Goal: Task Accomplishment & Management: Use online tool/utility

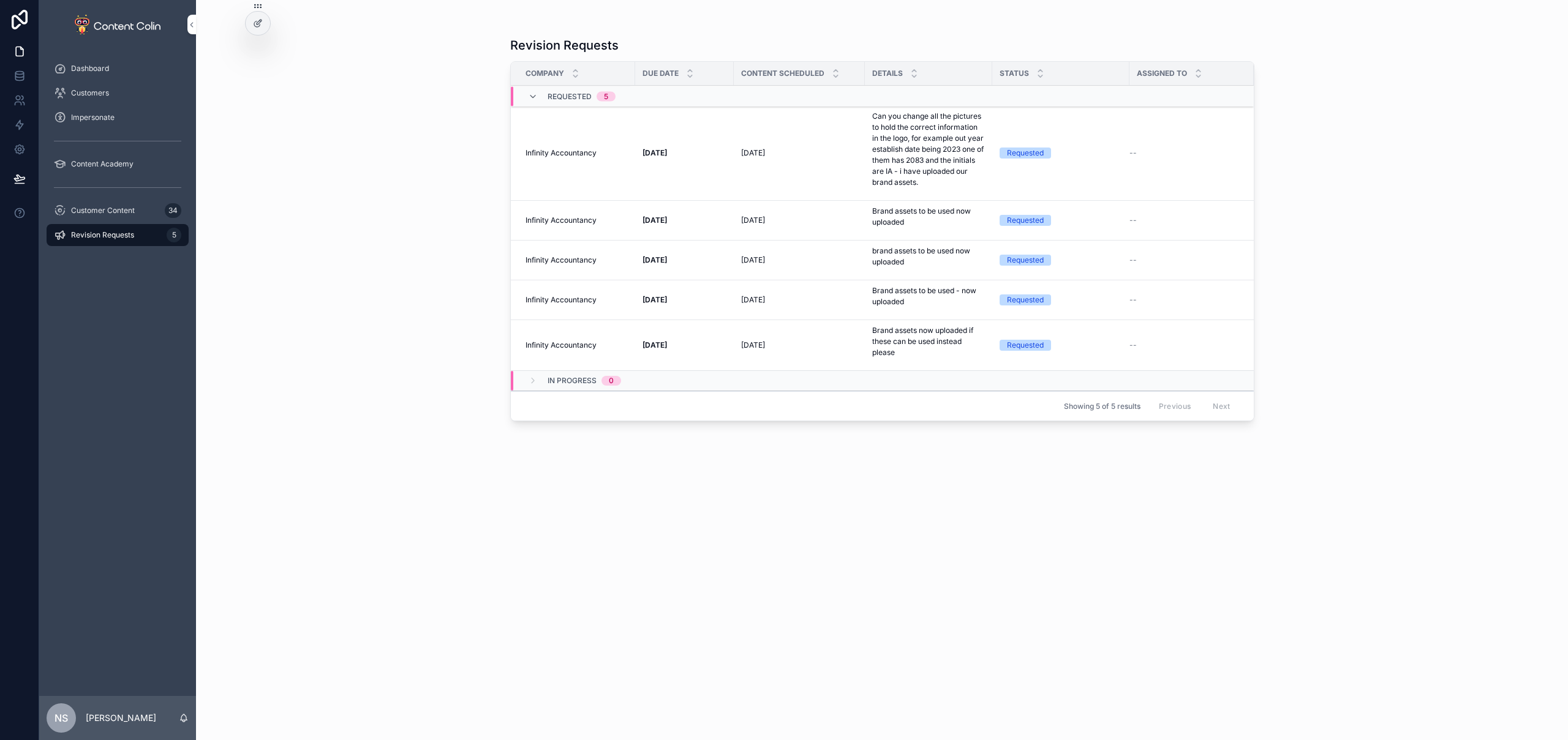
click at [127, 207] on span "Customer Content" at bounding box center [103, 210] width 64 height 9
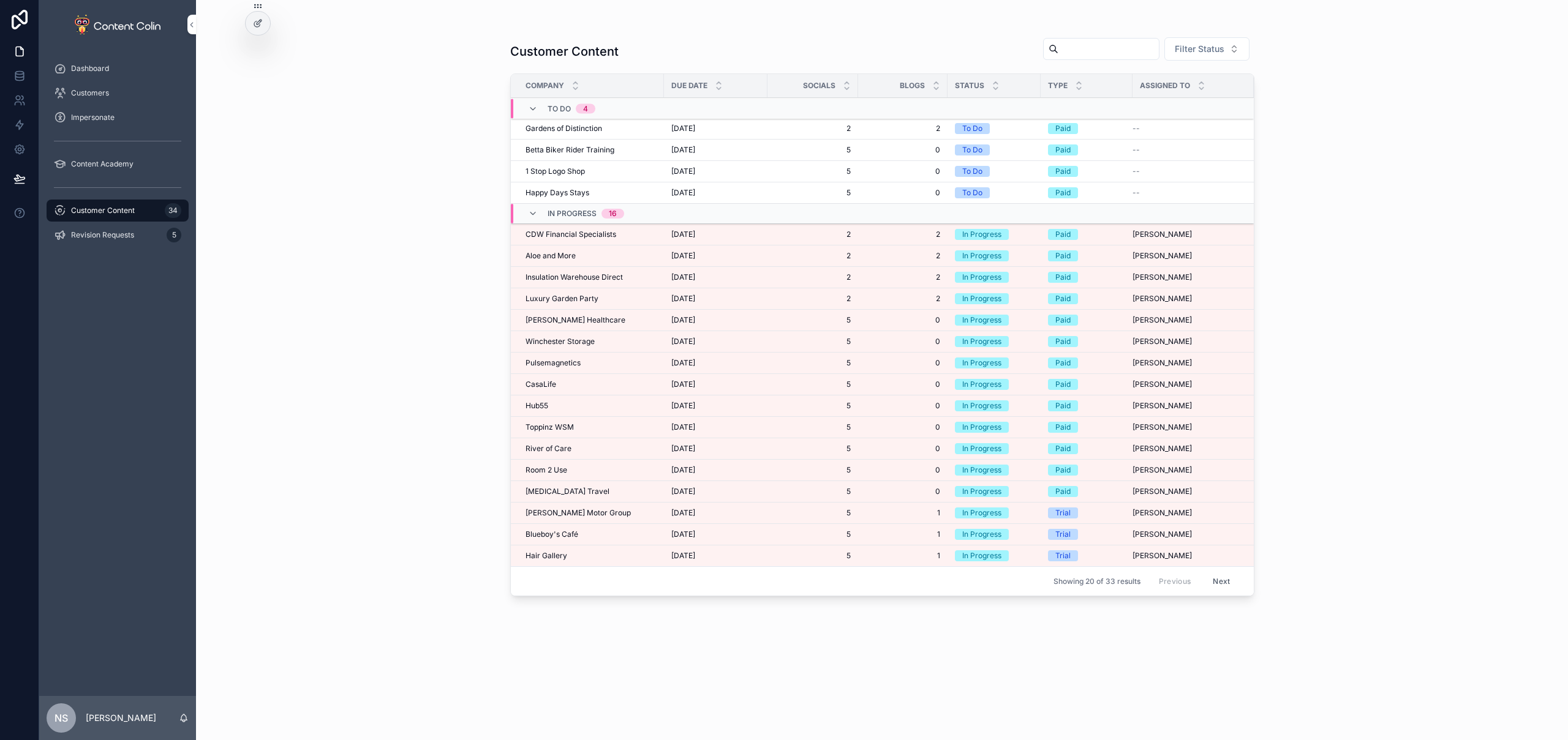
click at [111, 65] on div "Dashboard" at bounding box center [118, 68] width 127 height 20
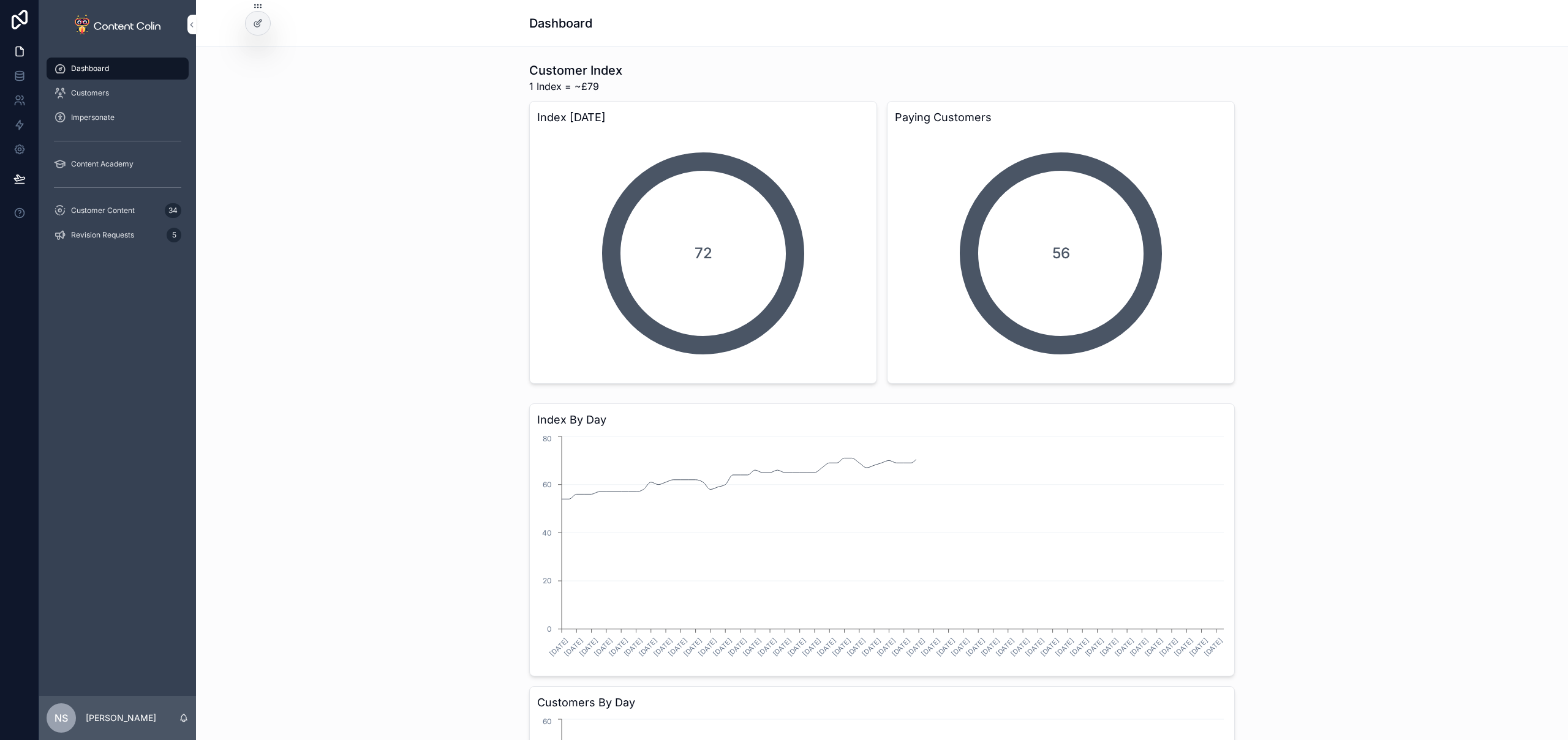
click at [87, 208] on span "Customer Content" at bounding box center [103, 210] width 64 height 9
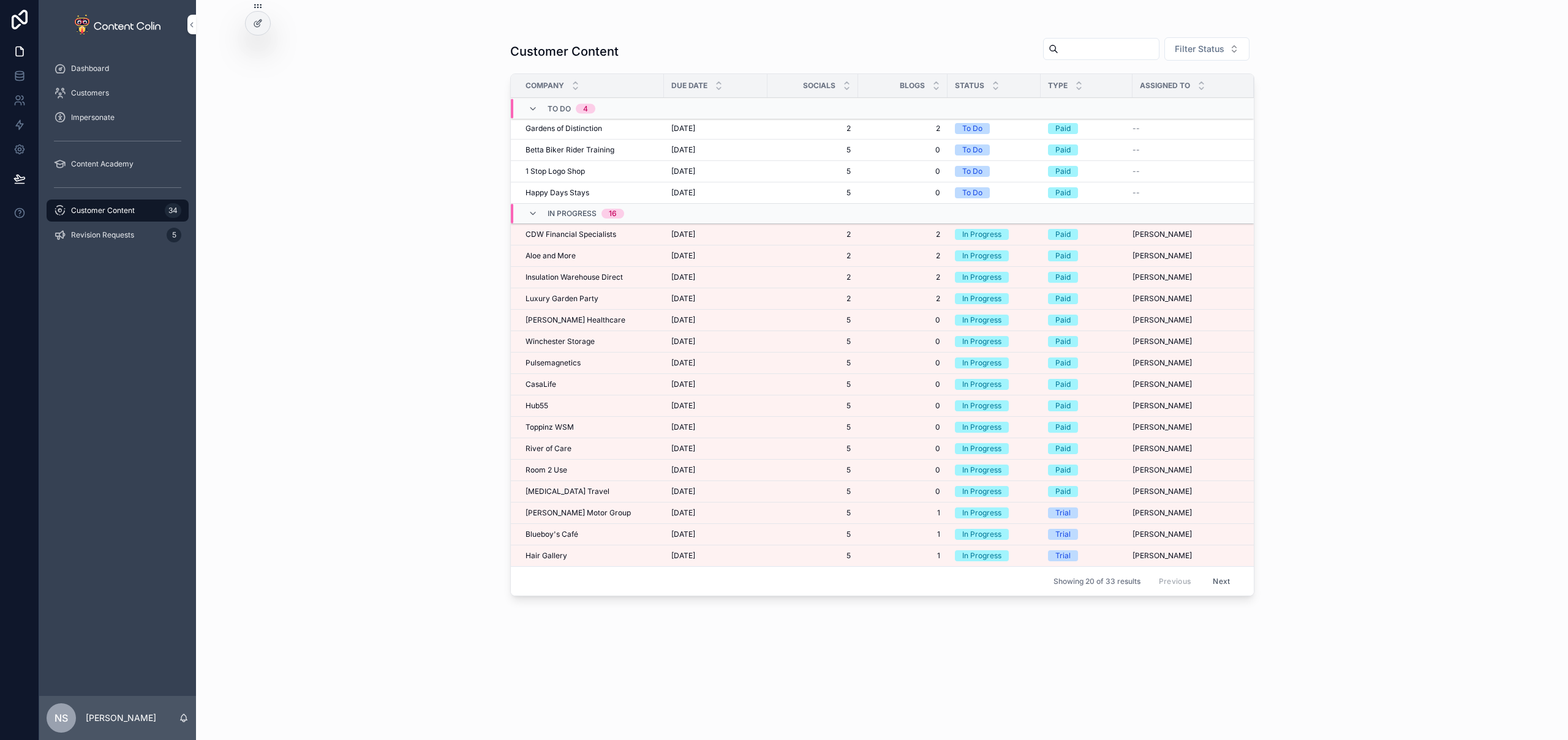
click at [606, 234] on span "CDW Financial Specialists" at bounding box center [570, 235] width 91 height 9
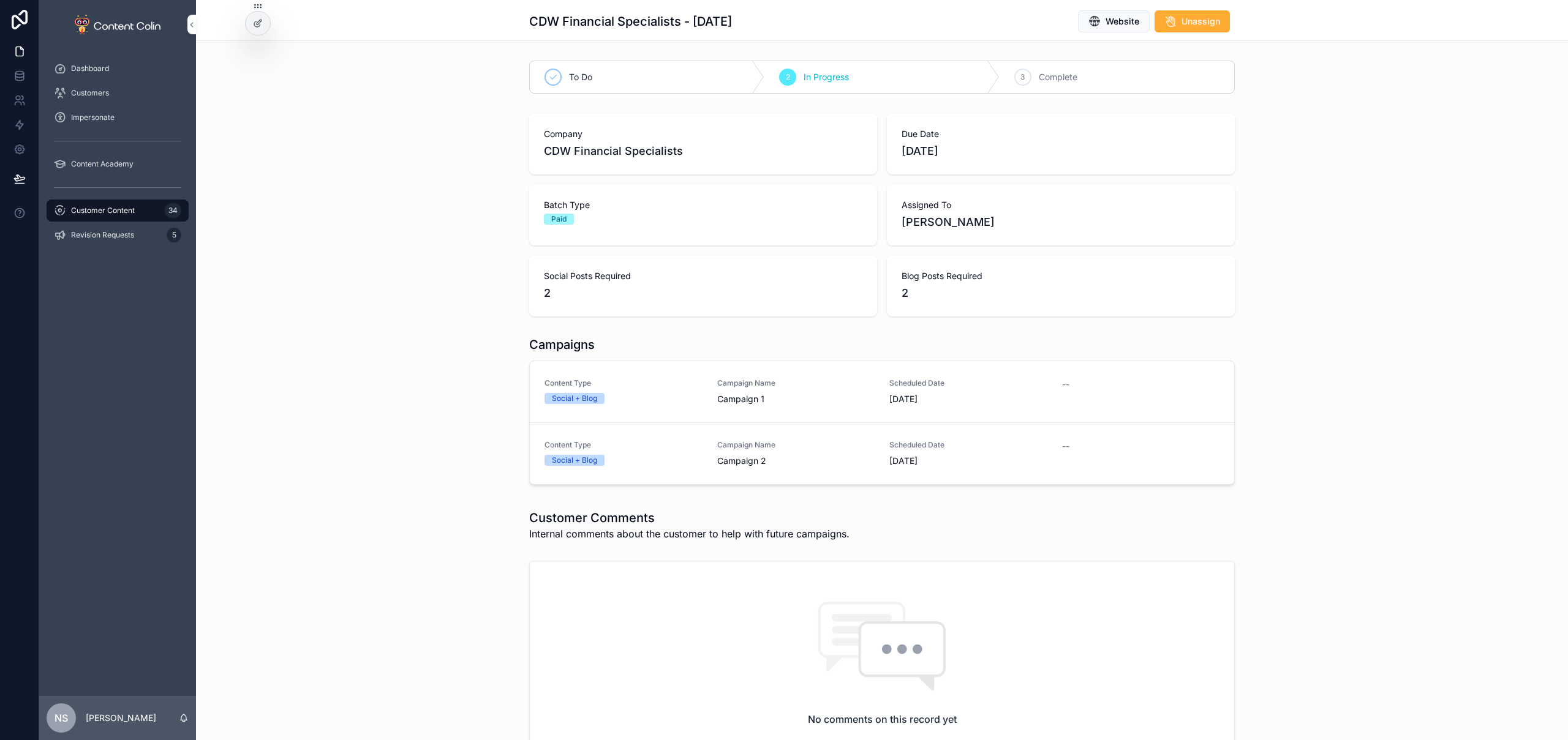
click at [684, 400] on div "Social + Blog" at bounding box center [623, 399] width 158 height 11
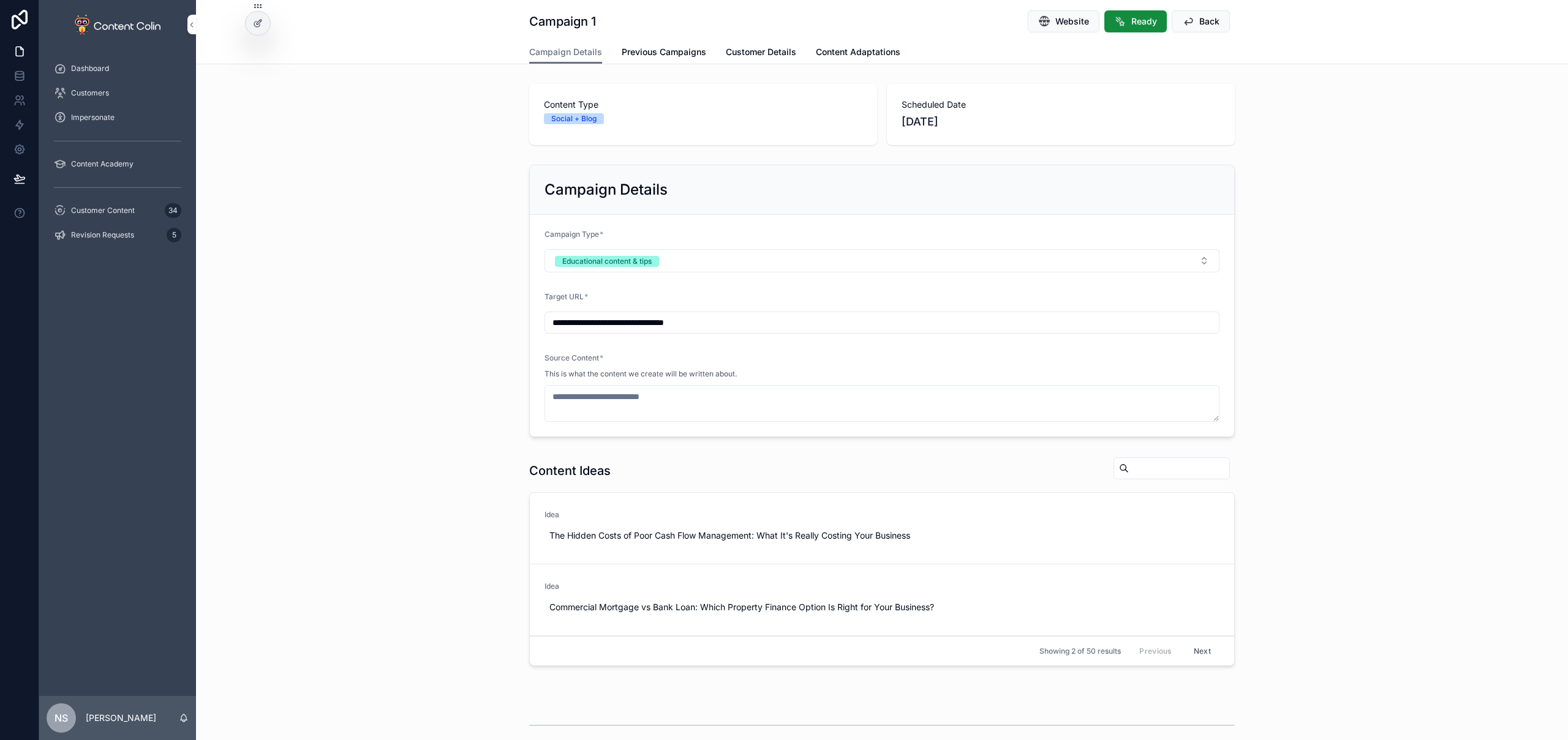
click at [0, 0] on span "Use This" at bounding box center [0, 0] width 0 height 0
type textarea "**********"
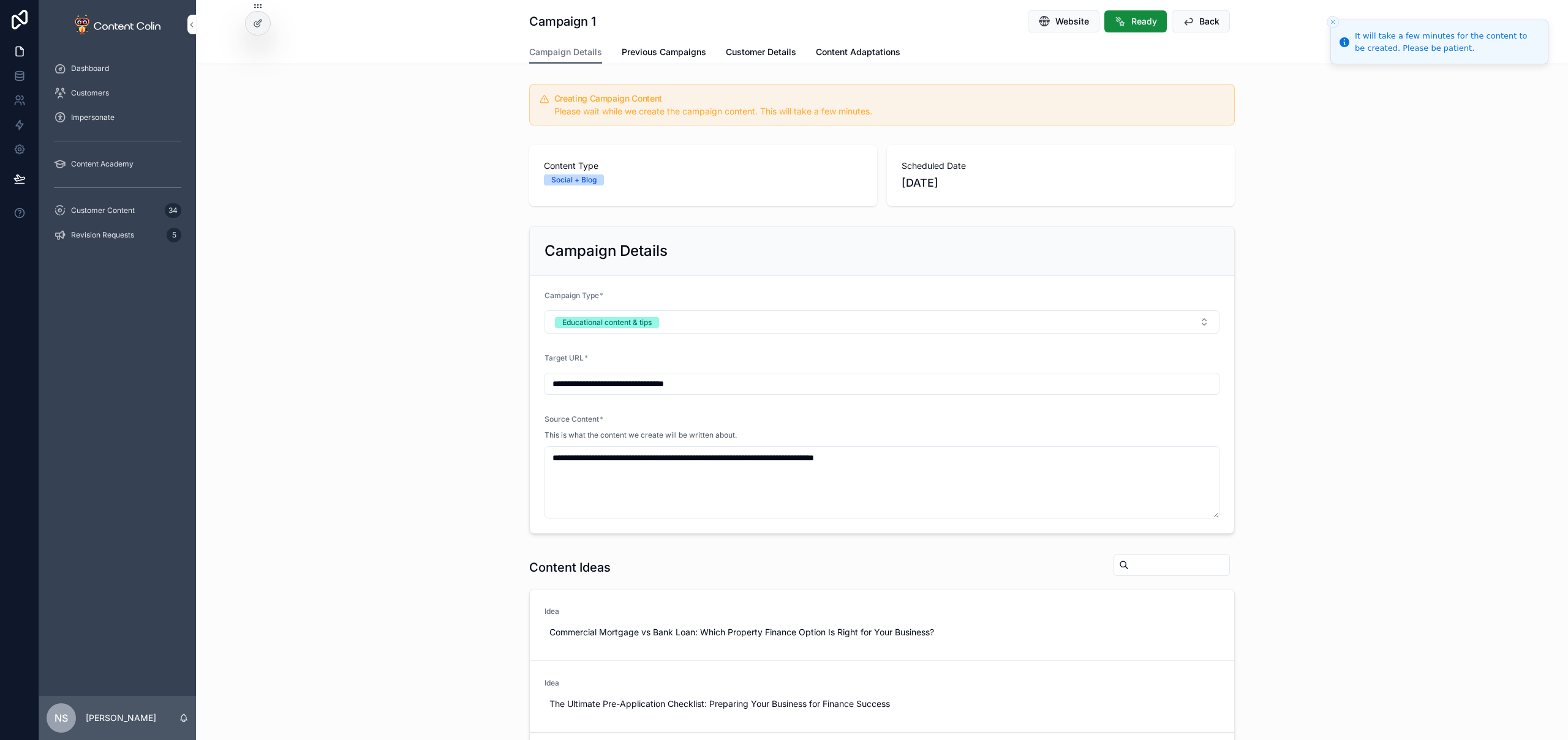
scroll to position [398, 0]
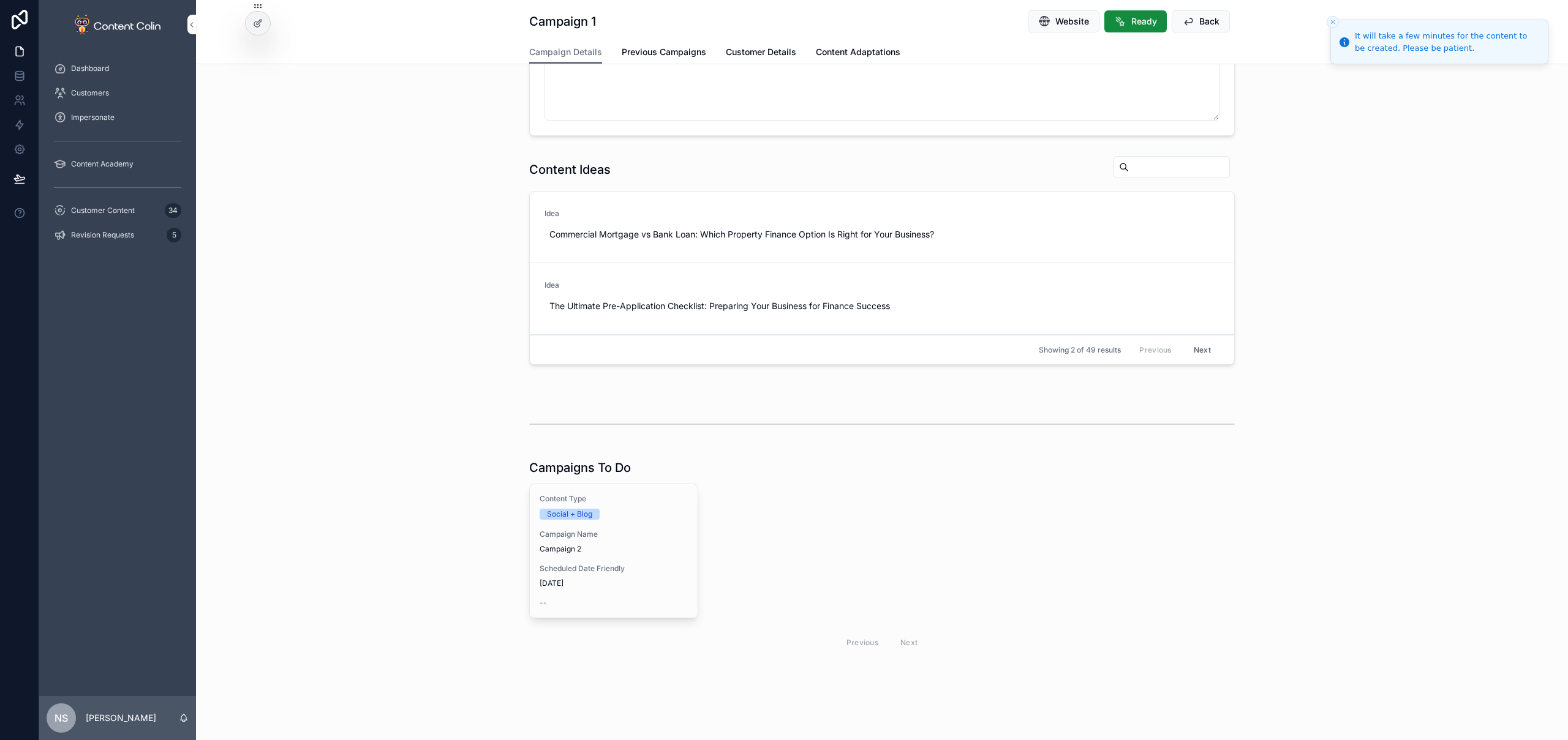
click at [616, 545] on span "Campaign 2" at bounding box center [613, 549] width 149 height 9
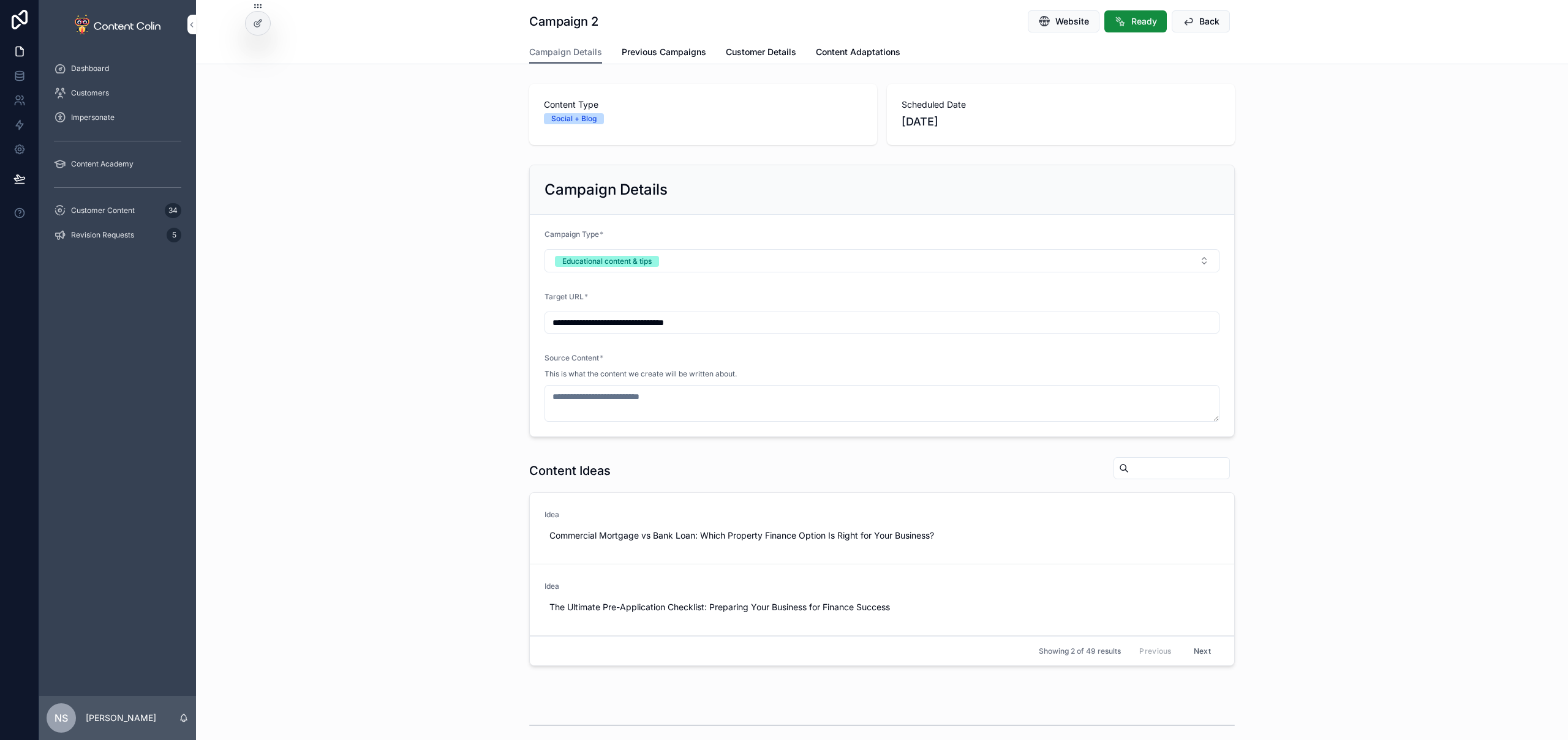
click at [0, 0] on span "Use This" at bounding box center [0, 0] width 0 height 0
type textarea "**********"
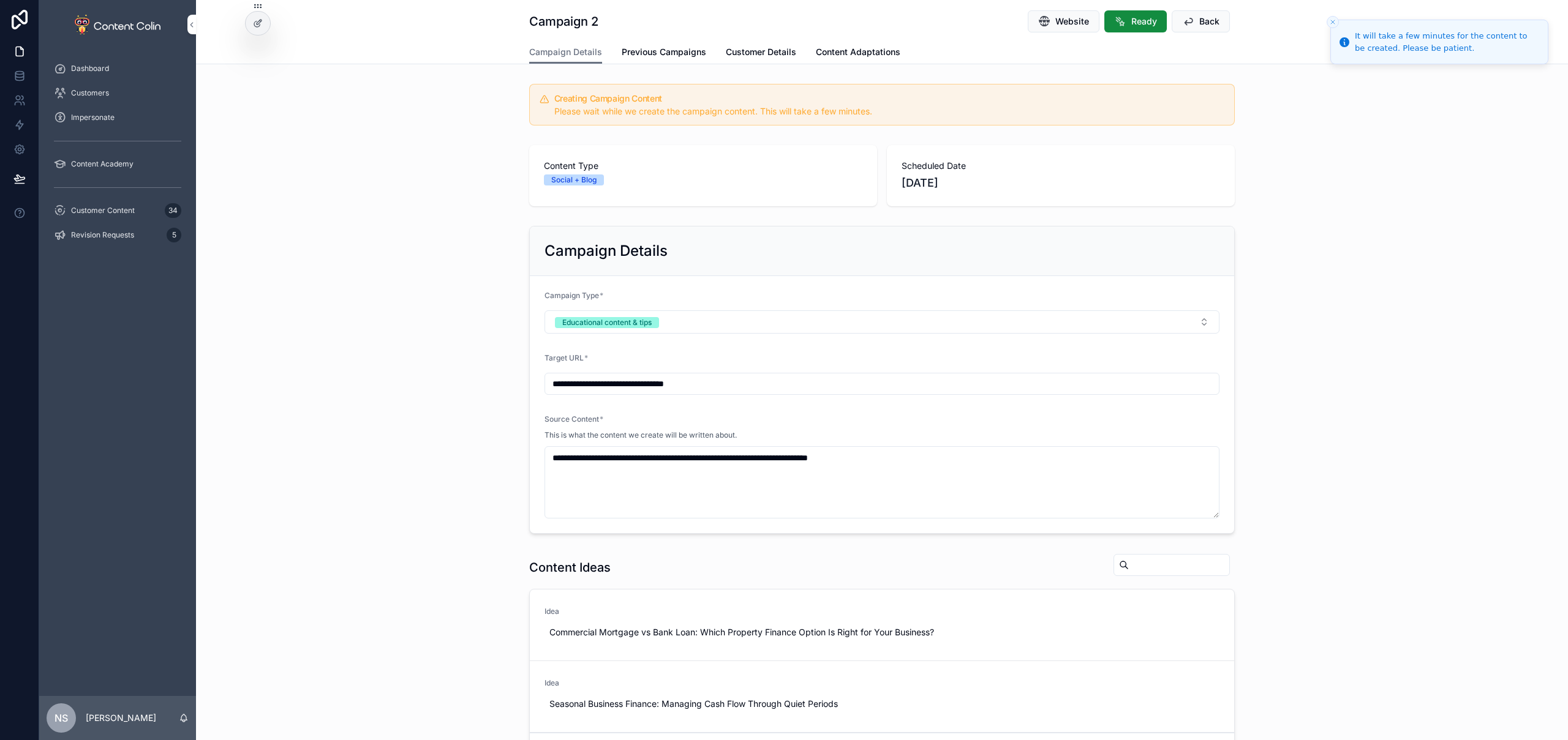
click at [92, 207] on span "Customer Content" at bounding box center [103, 210] width 64 height 9
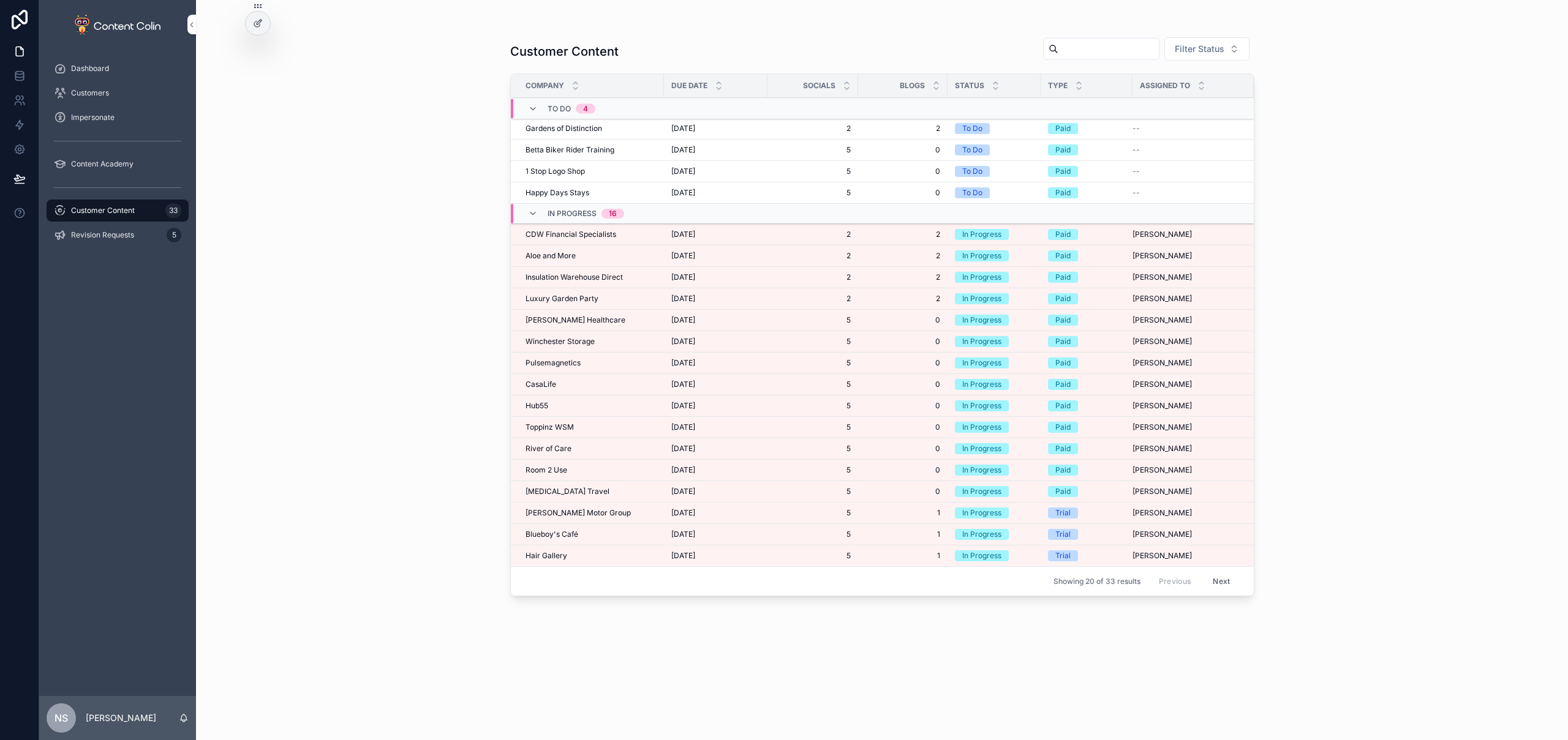
click at [572, 257] on span "Aloe and More" at bounding box center [550, 256] width 50 height 9
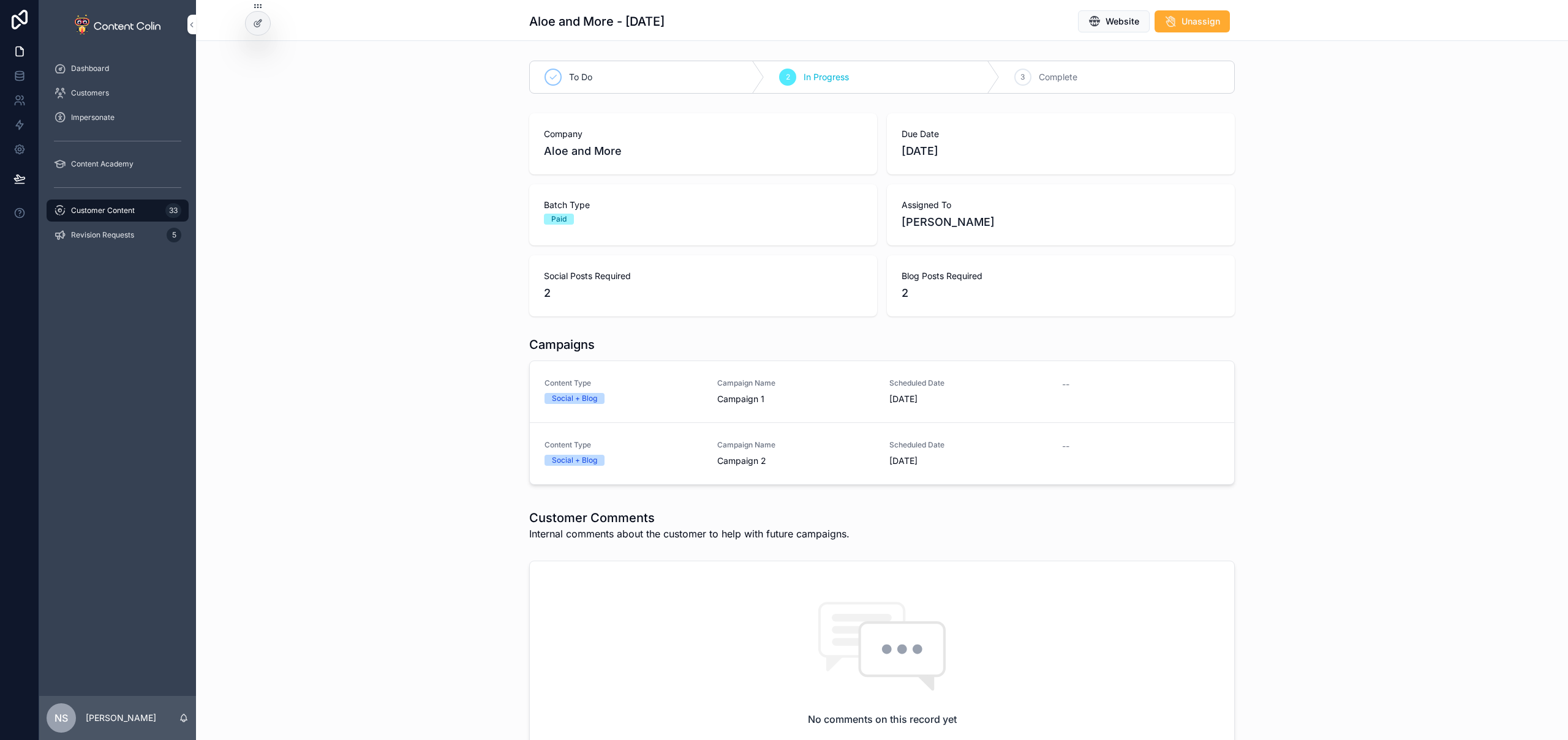
click at [716, 414] on link "Content Type Social + Blog Campaign Name Campaign 1 Scheduled Date [DATE] --" at bounding box center [882, 392] width 705 height 62
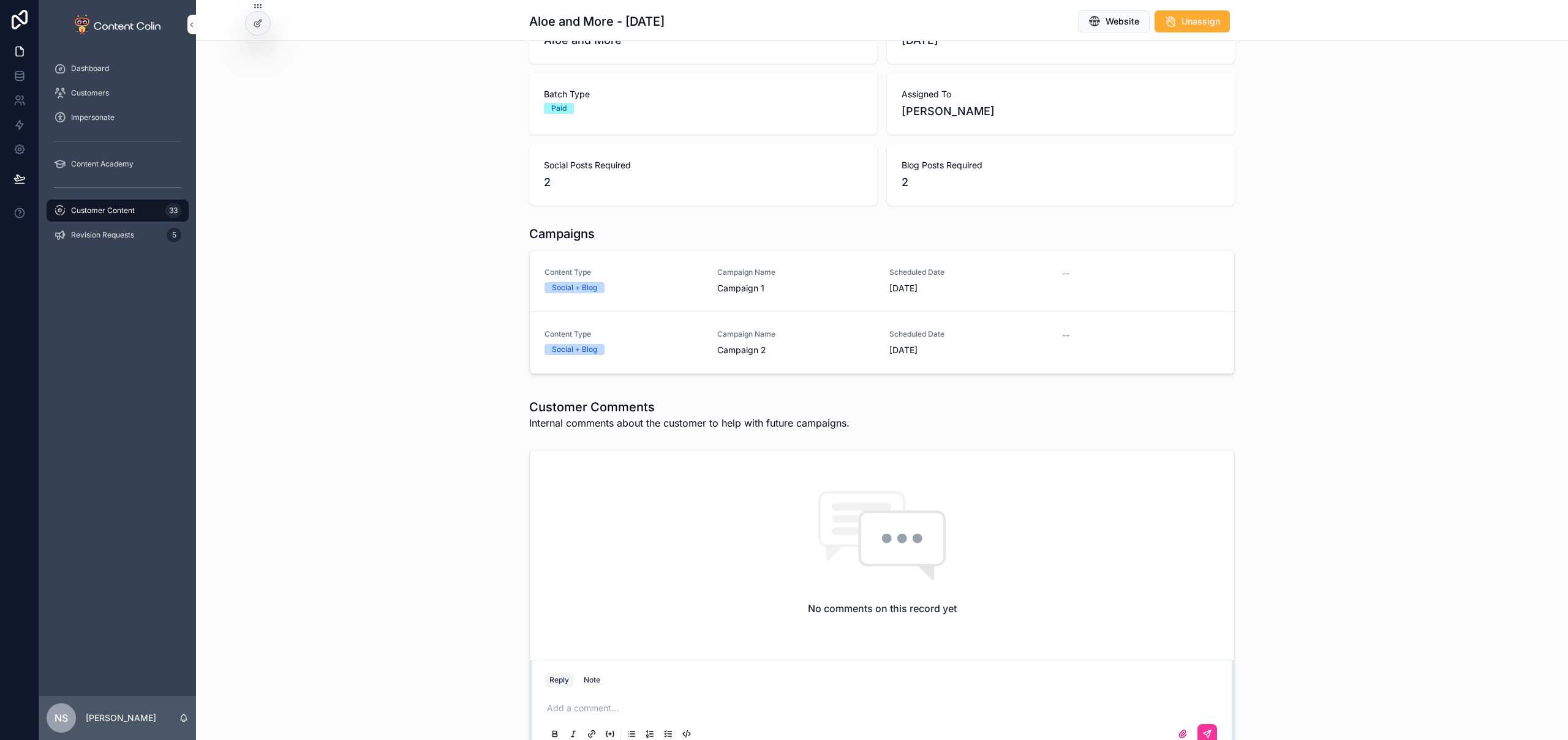
scroll to position [201, 0]
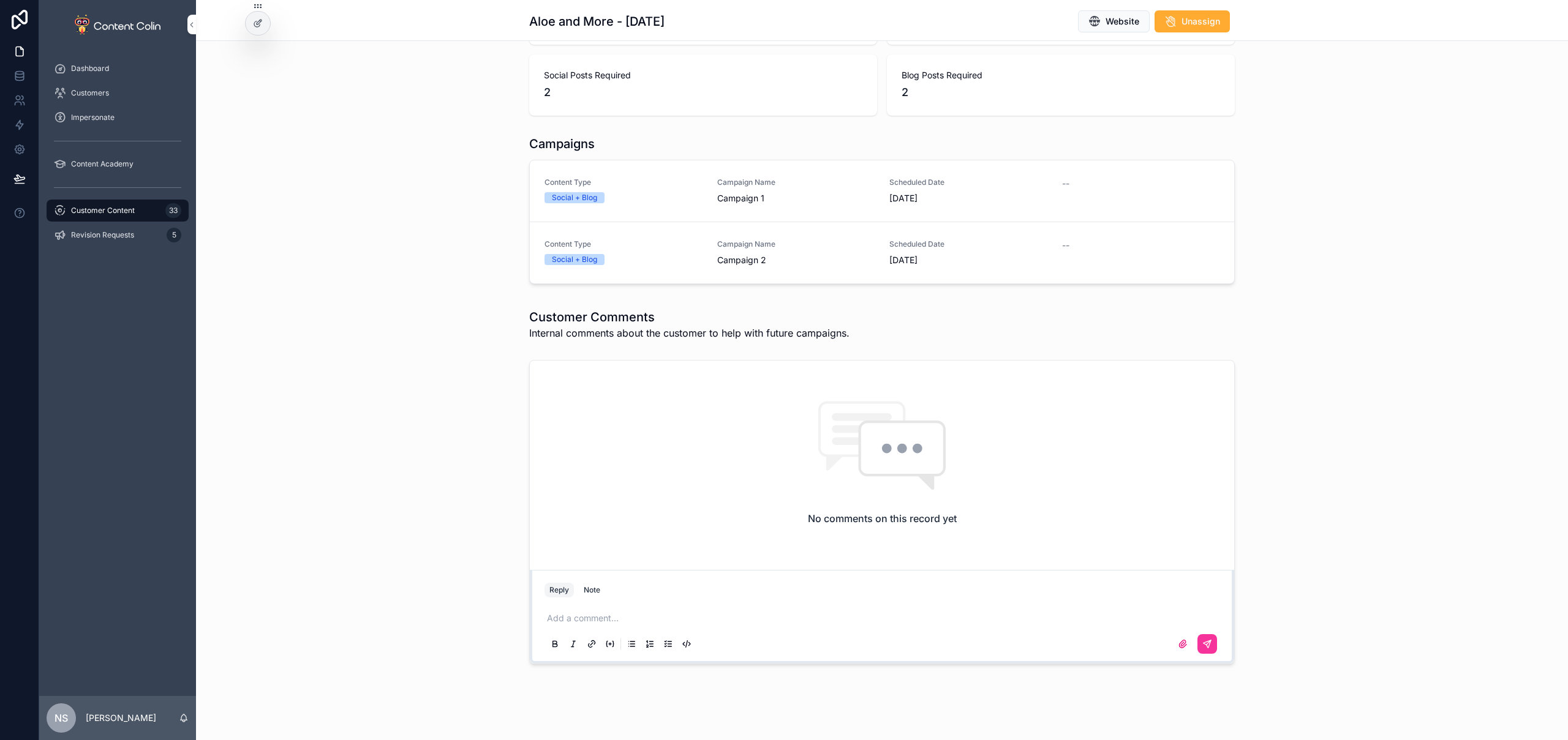
click at [590, 593] on div "Note" at bounding box center [592, 591] width 17 height 9
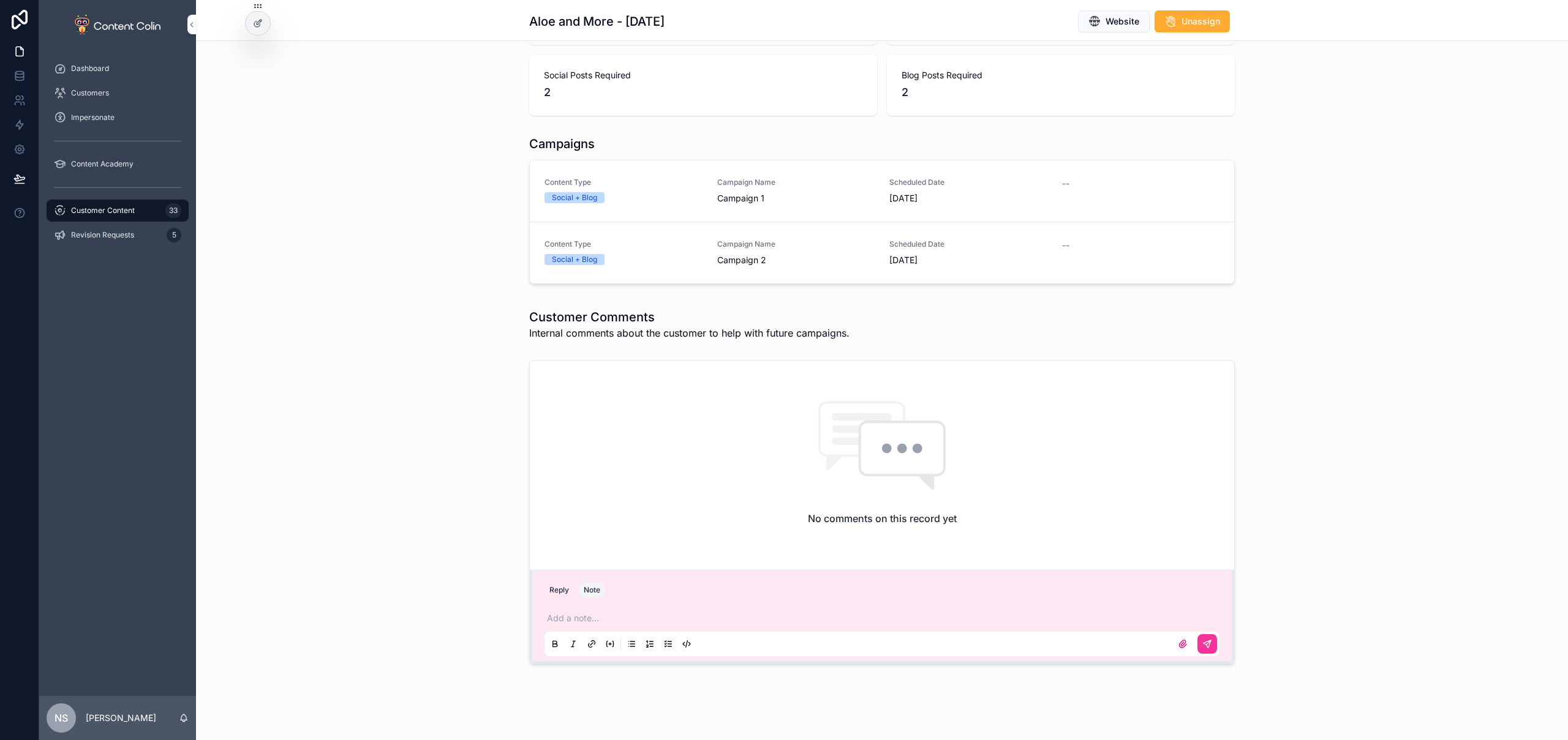
click at [566, 610] on div "Add a note..." at bounding box center [882, 631] width 675 height 51
click at [573, 620] on p "scrollable content" at bounding box center [884, 618] width 675 height 12
click at [773, 621] on p "**********" at bounding box center [884, 618] width 675 height 12
click at [549, 616] on span "**********" at bounding box center [625, 618] width 157 height 8
click at [549, 617] on span "**********" at bounding box center [625, 618] width 157 height 8
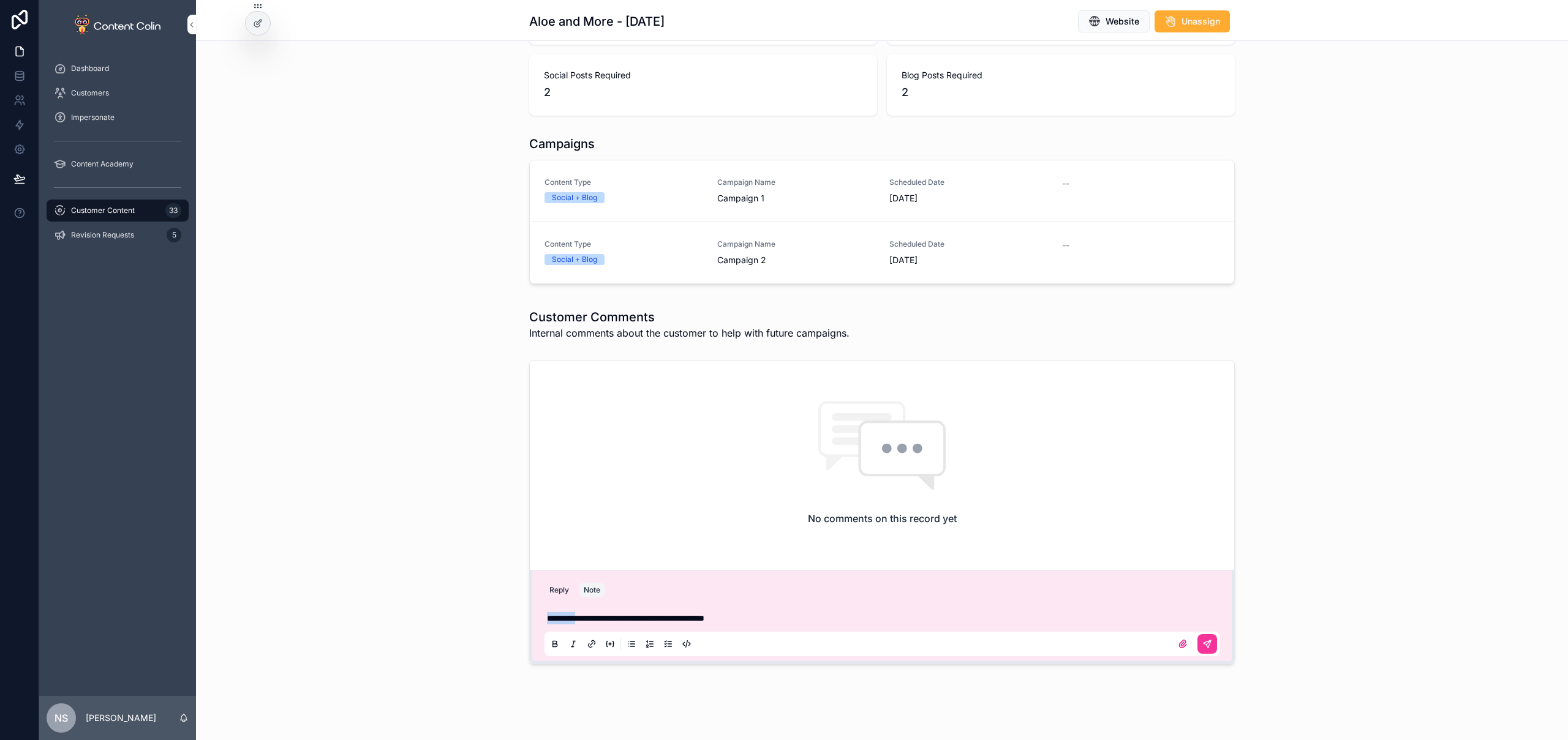
click at [549, 617] on span "**********" at bounding box center [625, 618] width 157 height 8
click at [1211, 645] on button "scrollable content" at bounding box center [1207, 644] width 20 height 20
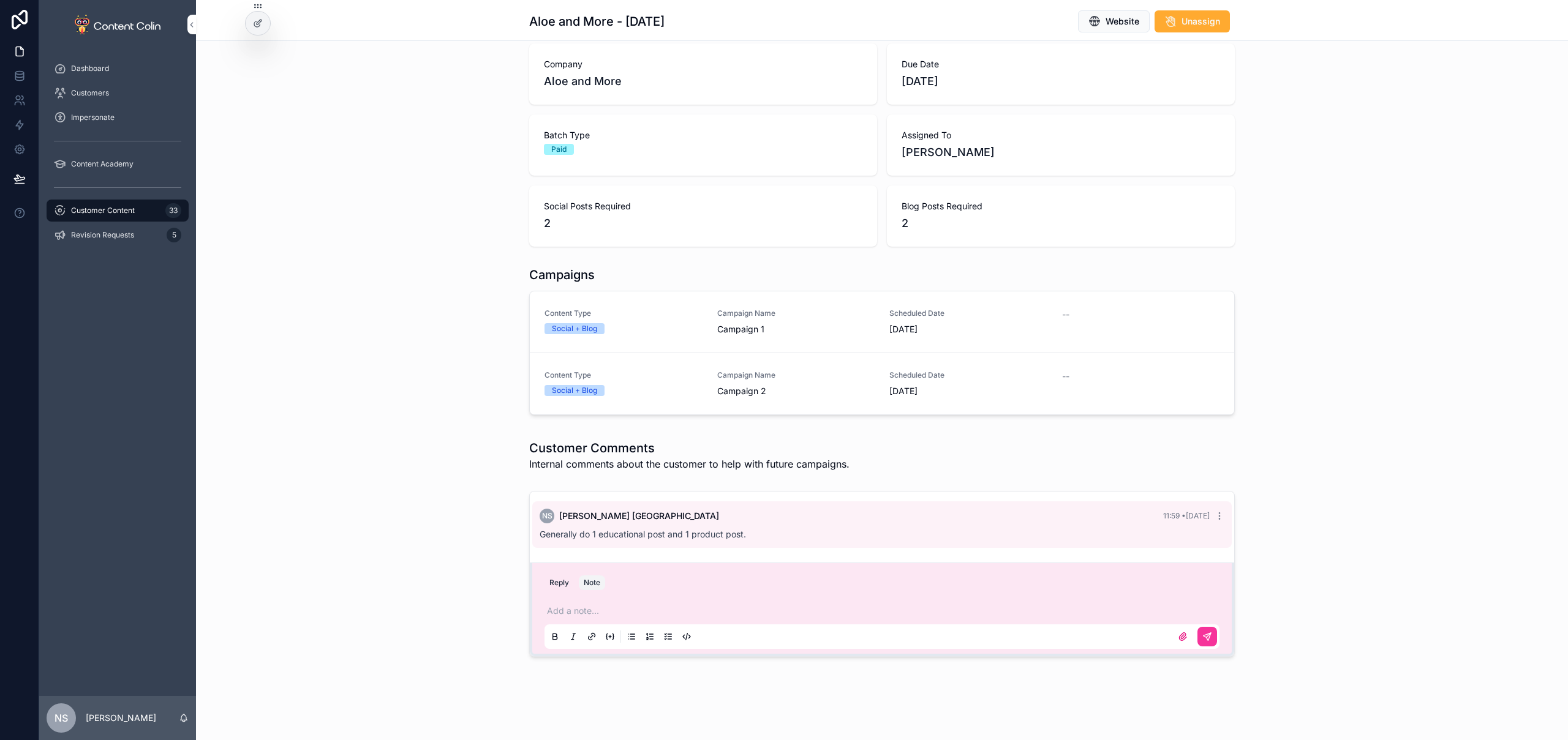
click at [748, 330] on span "Campaign 1" at bounding box center [796, 329] width 158 height 12
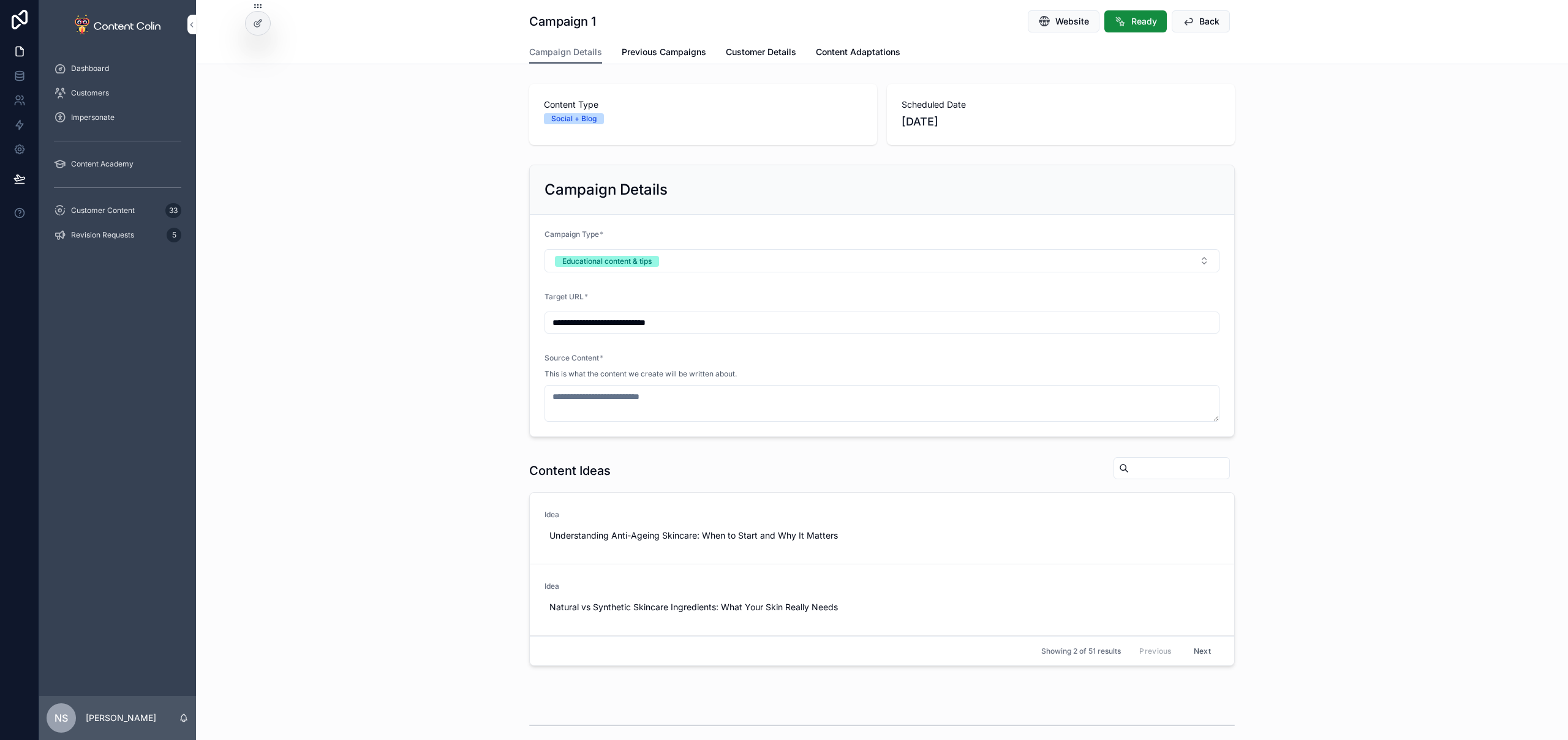
click at [0, 0] on span "Use This" at bounding box center [0, 0] width 0 height 0
type textarea "**********"
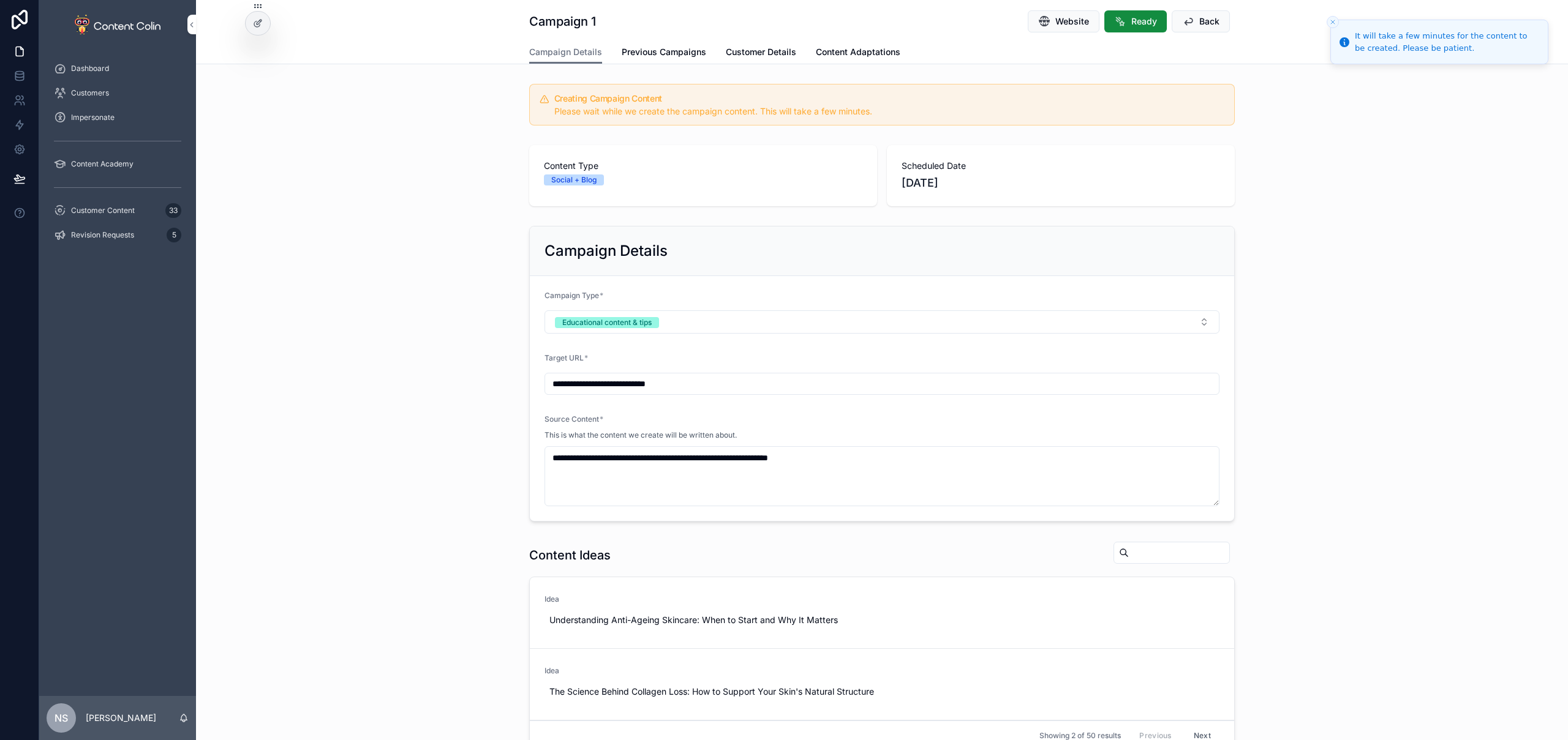
scroll to position [386, 0]
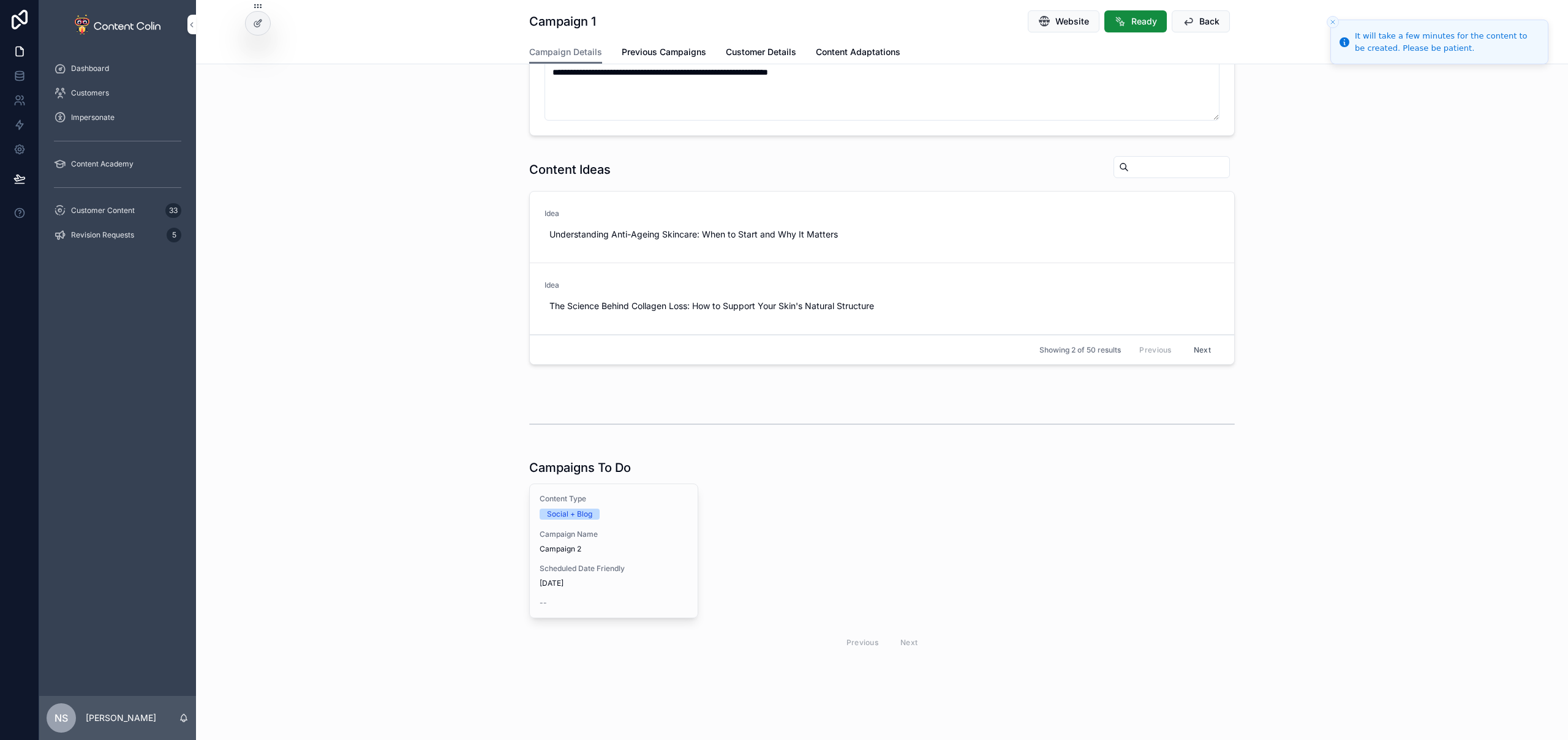
click at [610, 586] on span "[DATE]" at bounding box center [613, 583] width 149 height 9
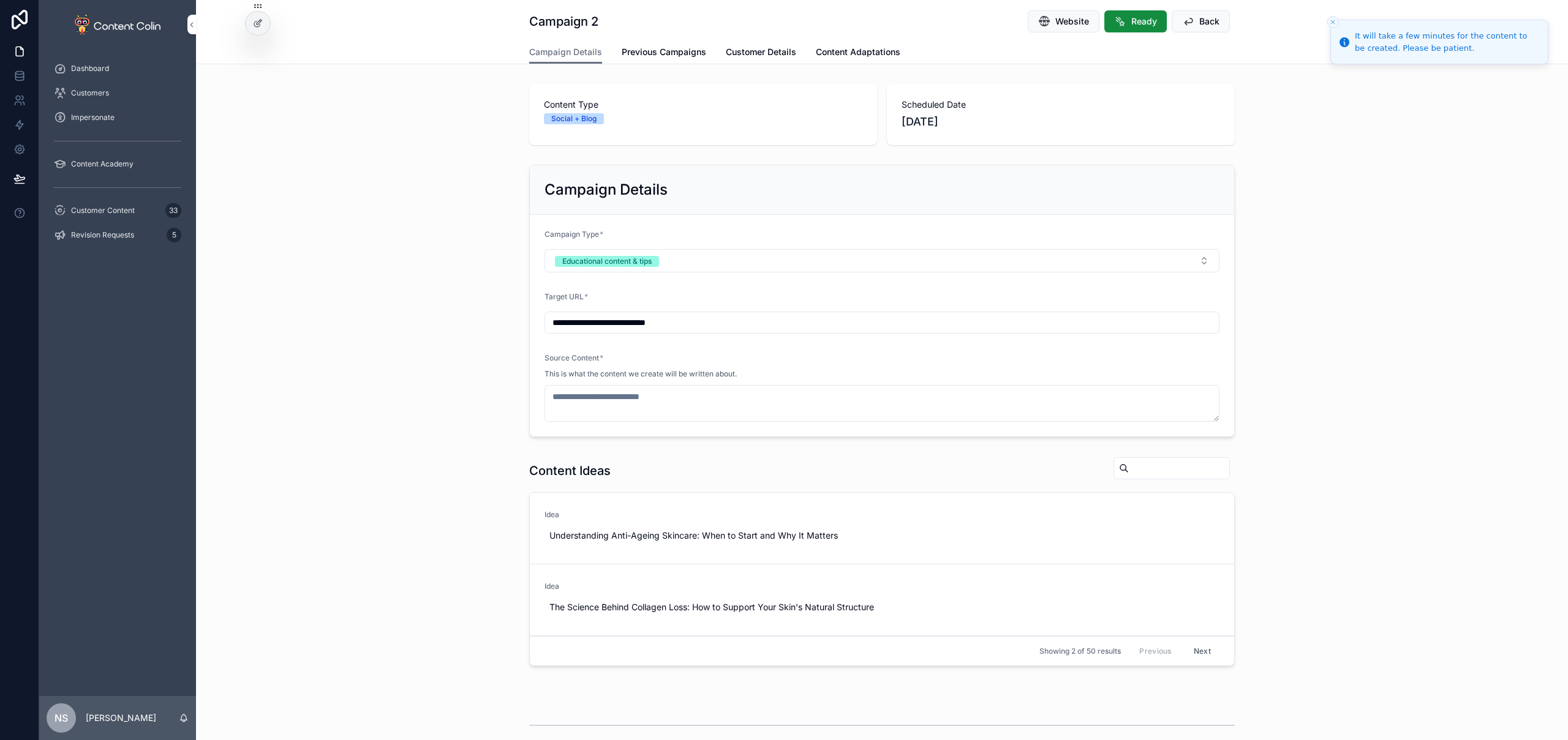
click at [692, 266] on button "Educational content & tips" at bounding box center [882, 261] width 675 height 23
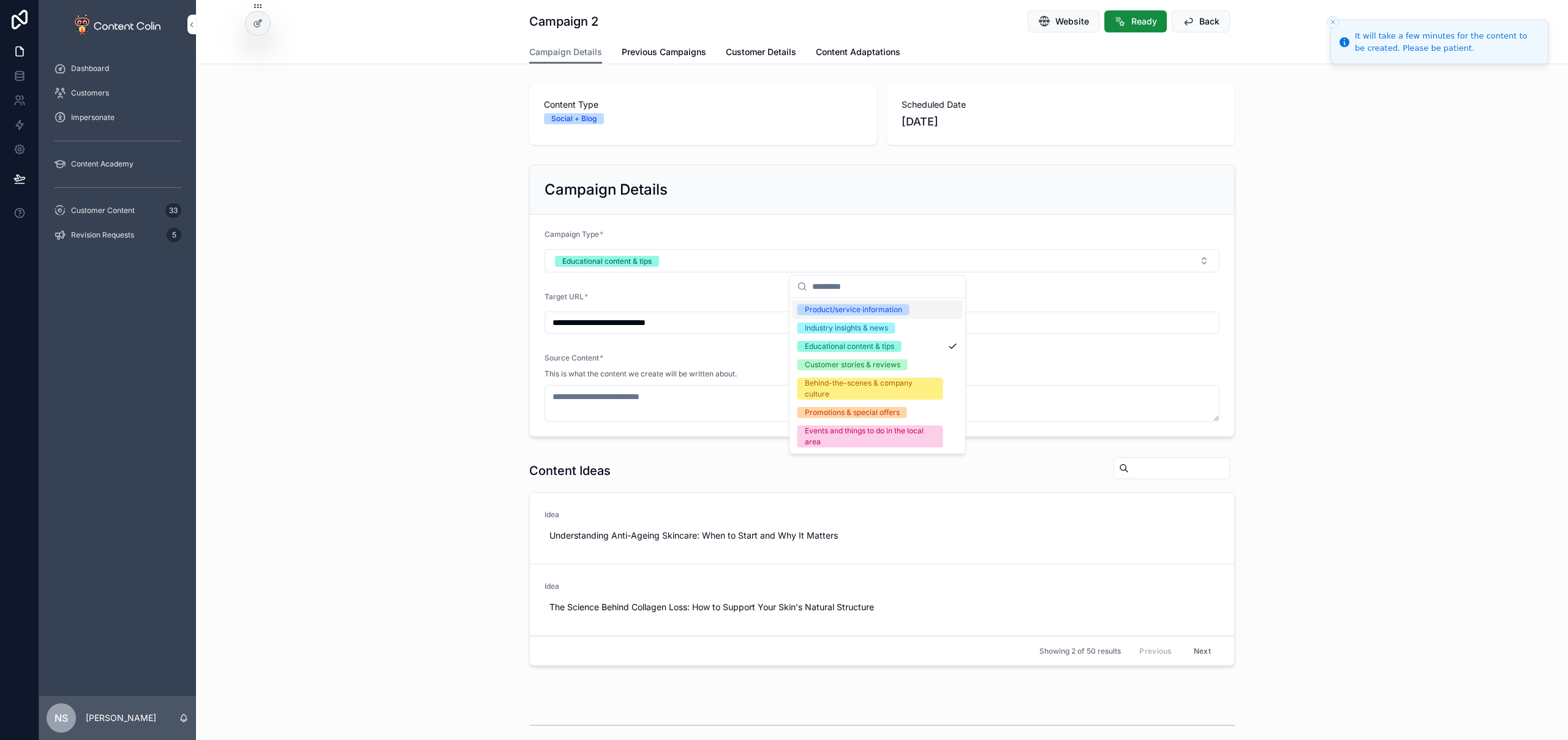
click at [847, 311] on div "Product/service information" at bounding box center [853, 310] width 97 height 11
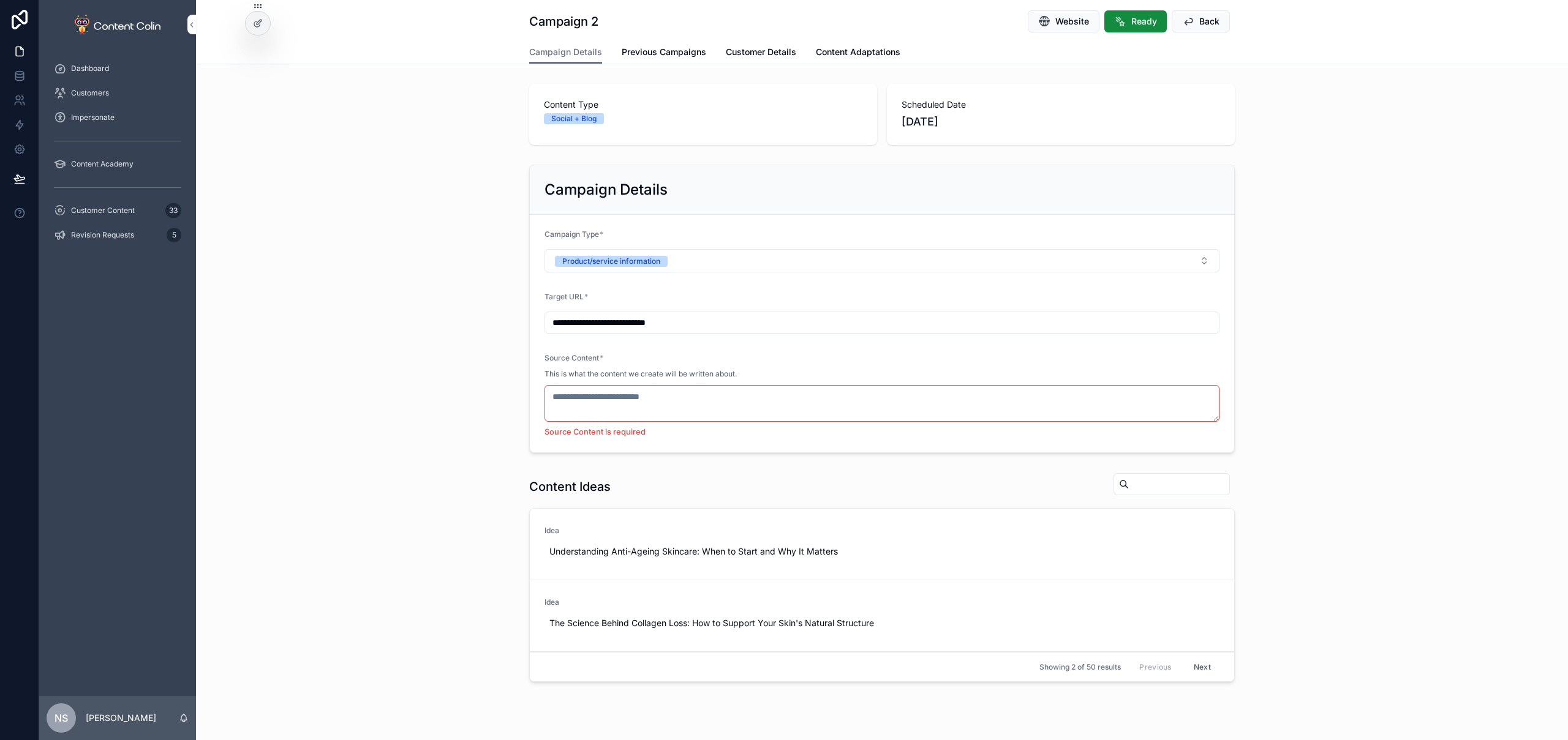
click at [1078, 21] on span "Website" at bounding box center [1072, 21] width 34 height 12
click at [706, 326] on input "**********" at bounding box center [881, 322] width 674 height 17
paste input "**********"
type input "**********"
click at [763, 400] on textarea "scrollable content" at bounding box center [882, 403] width 675 height 36
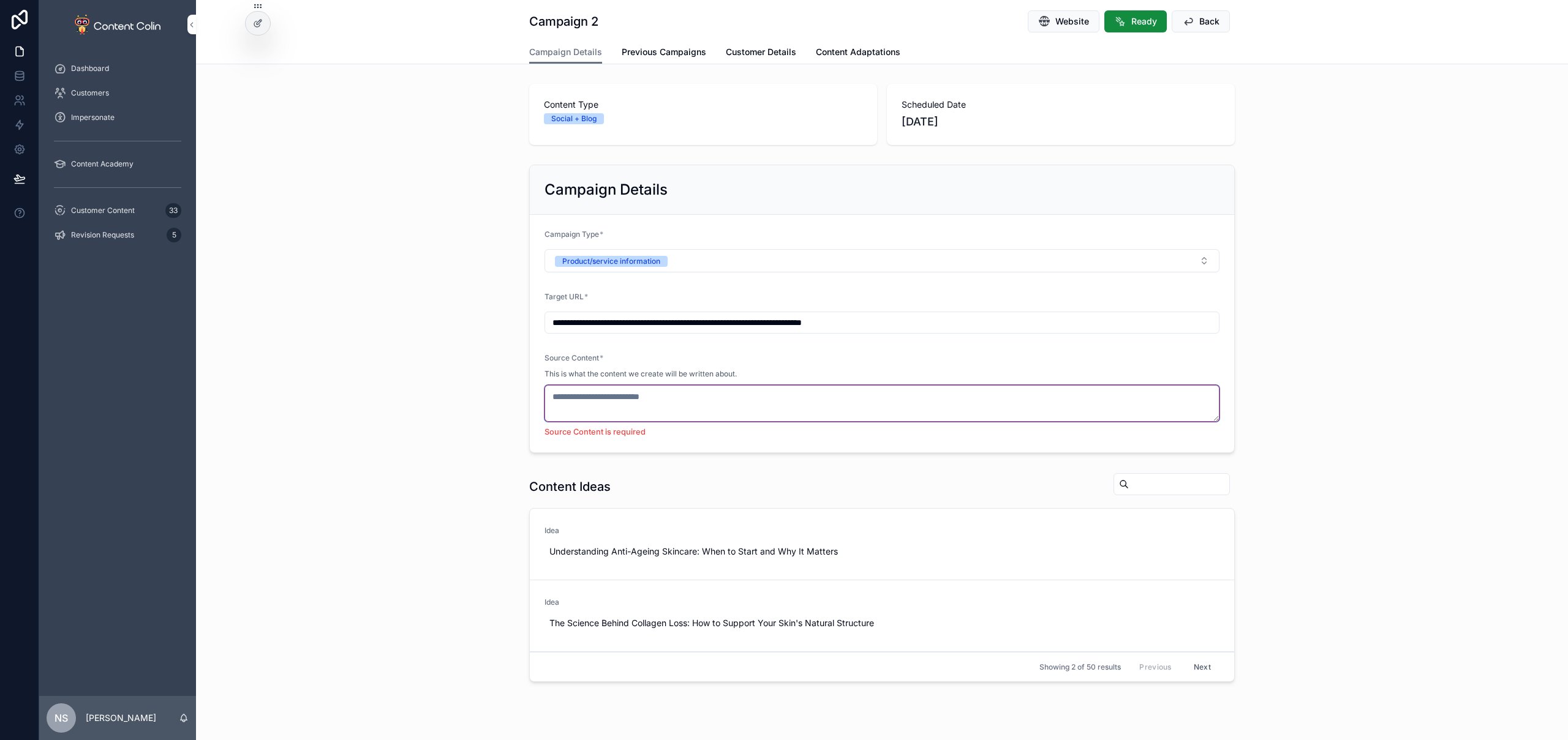
paste textarea "**********"
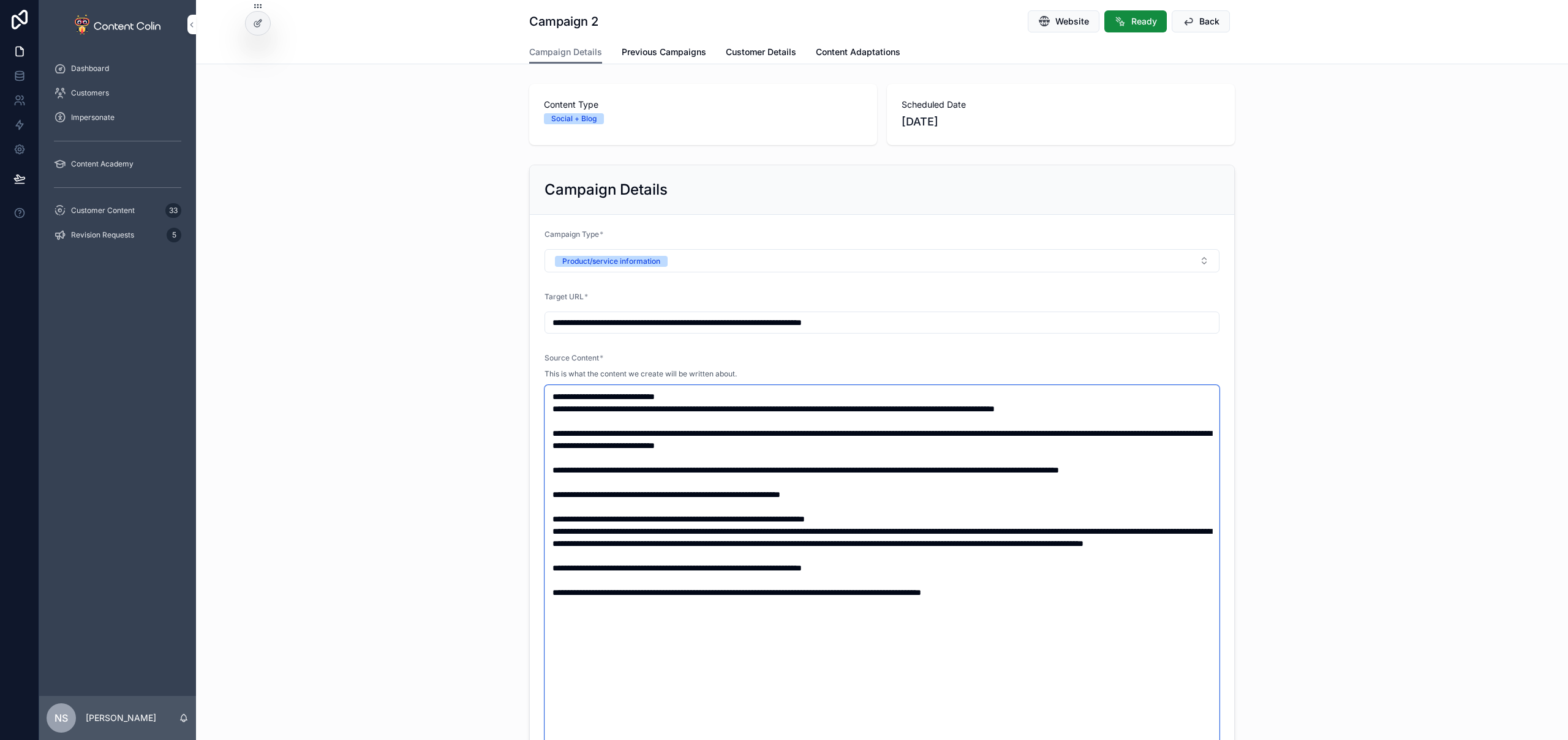
type textarea "**********"
click at [1399, 286] on div "**********" at bounding box center [882, 472] width 1372 height 624
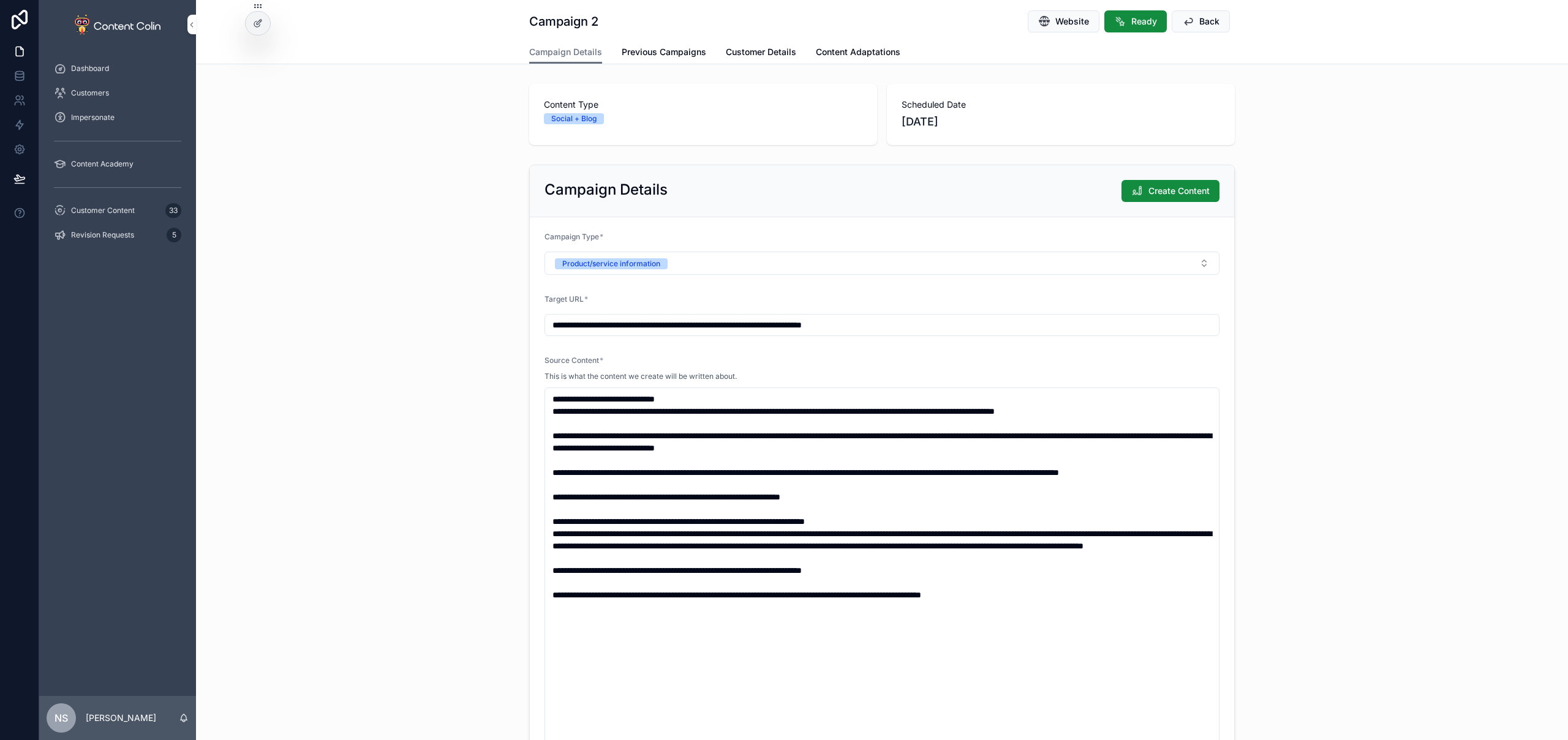
click at [1199, 192] on span "Create Content" at bounding box center [1179, 191] width 62 height 12
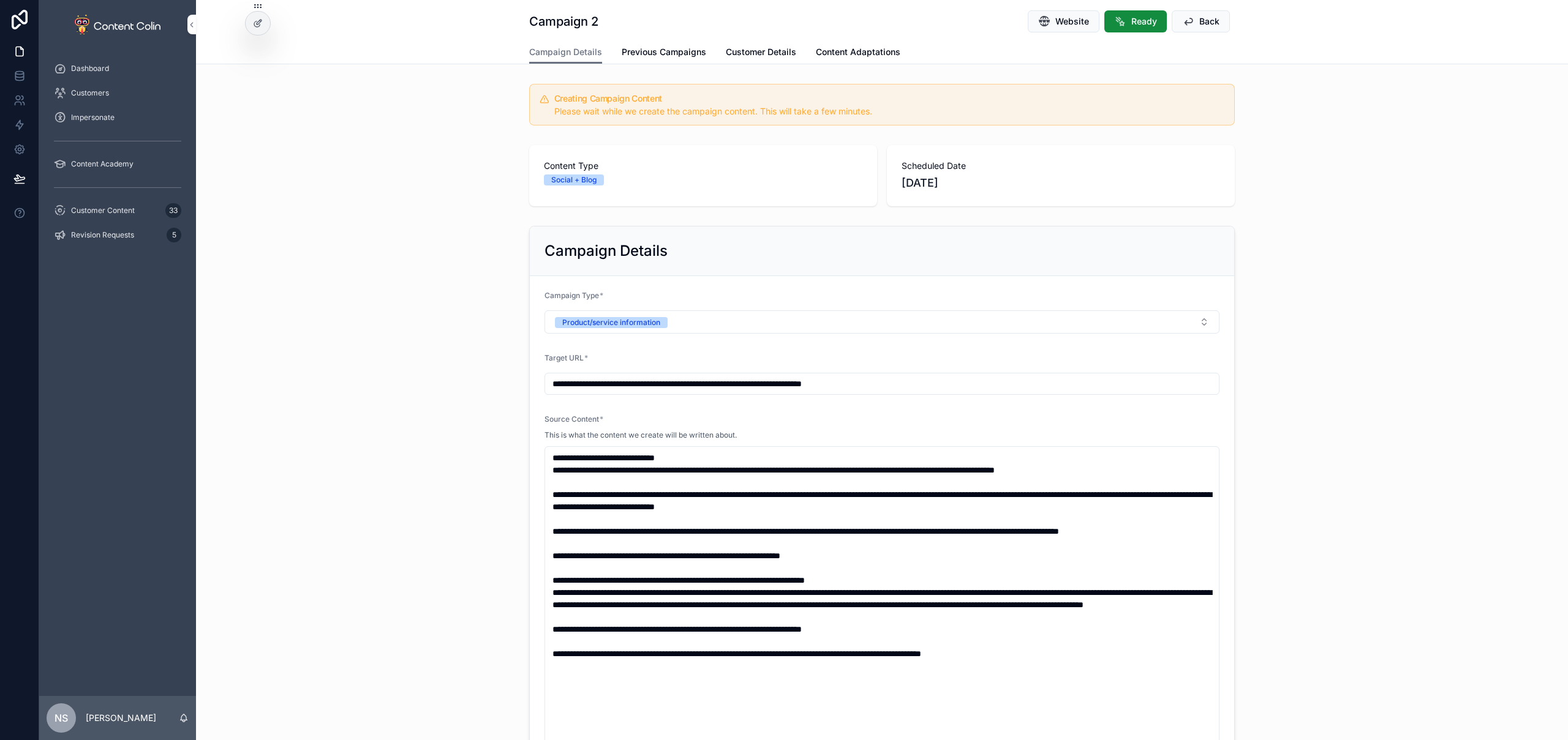
click at [111, 206] on span "Customer Content" at bounding box center [103, 210] width 64 height 9
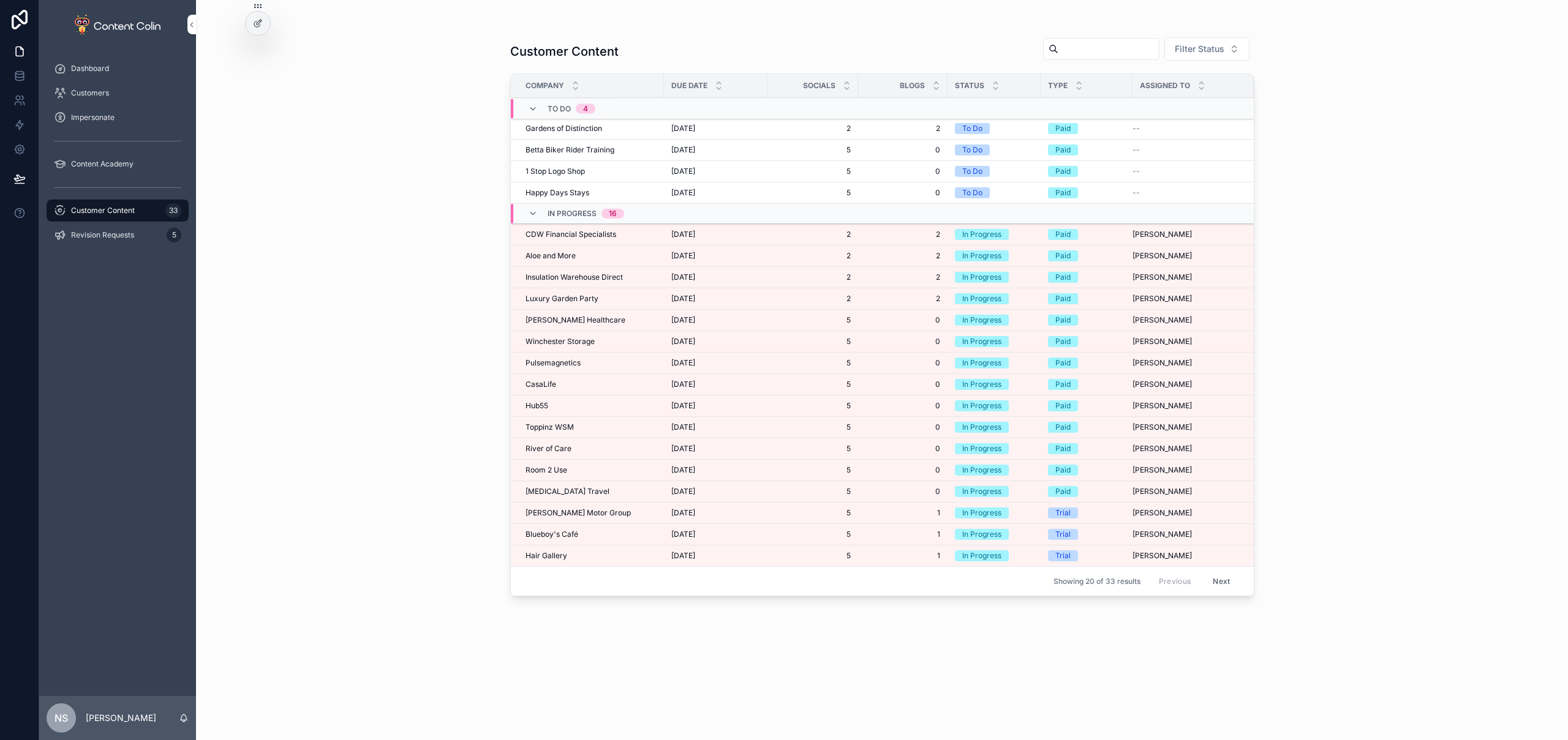
click at [1230, 584] on button "Next" at bounding box center [1221, 581] width 35 height 19
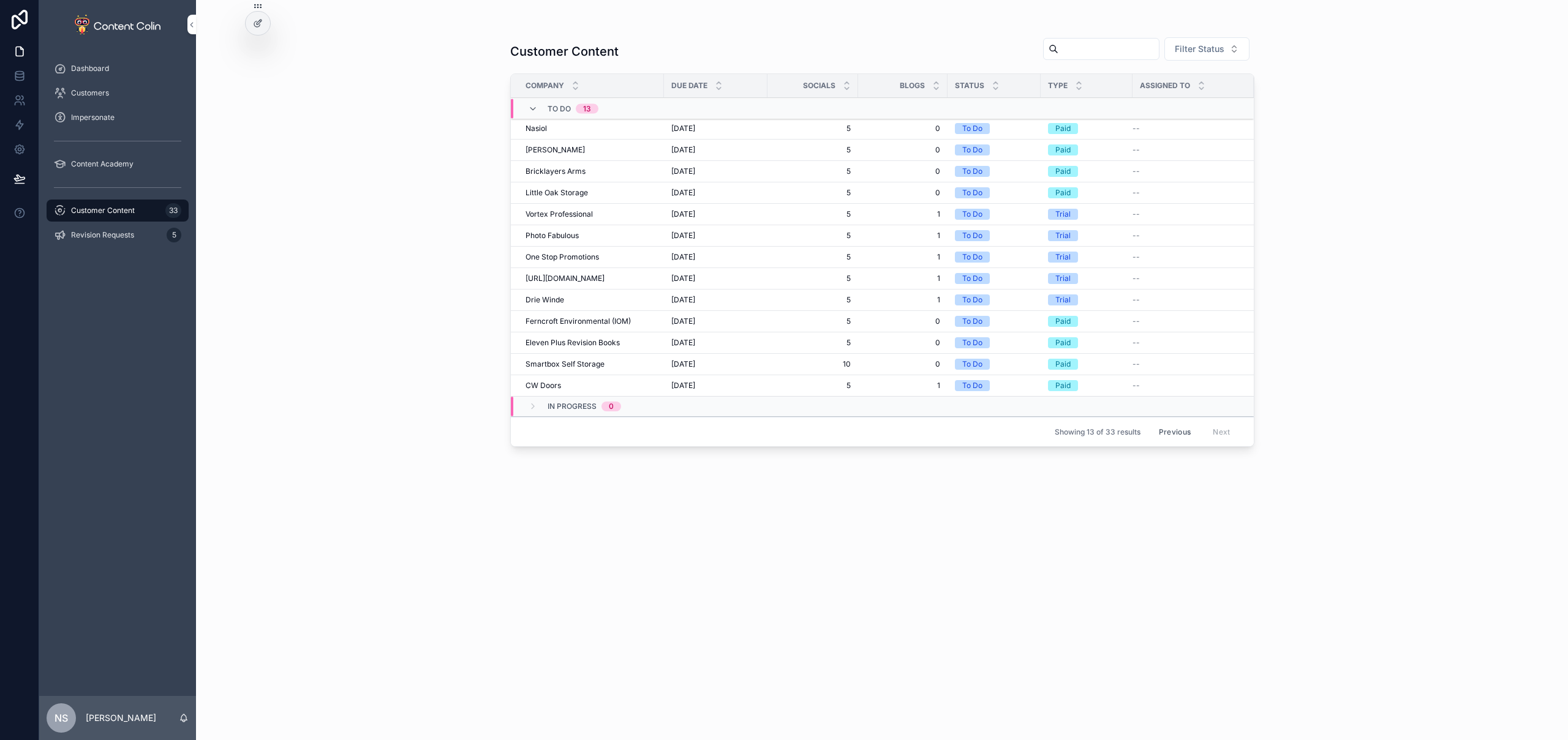
click at [1178, 440] on button "Previous" at bounding box center [1175, 432] width 49 height 19
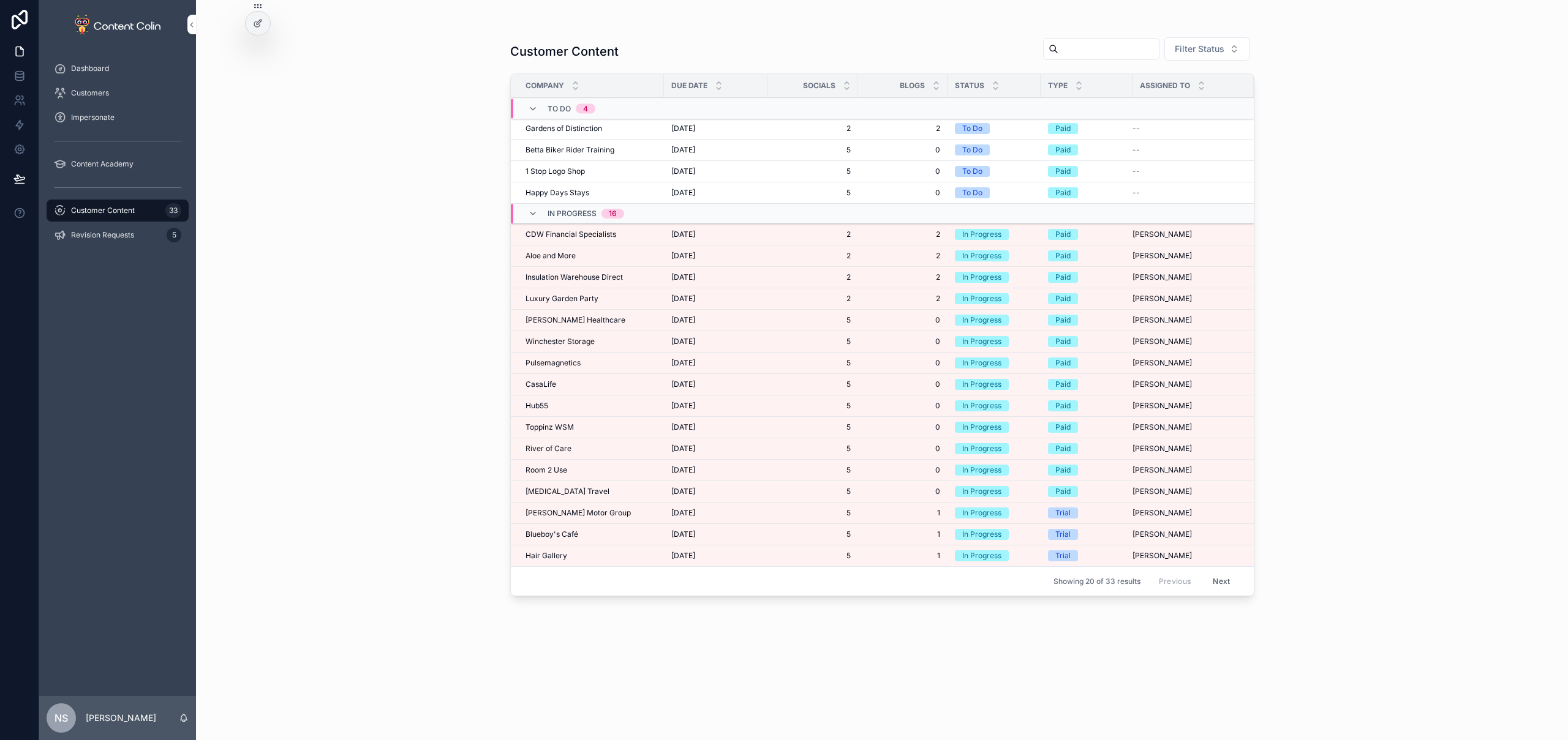
click at [568, 275] on span "Insulation Warehouse Direct" at bounding box center [574, 278] width 97 height 9
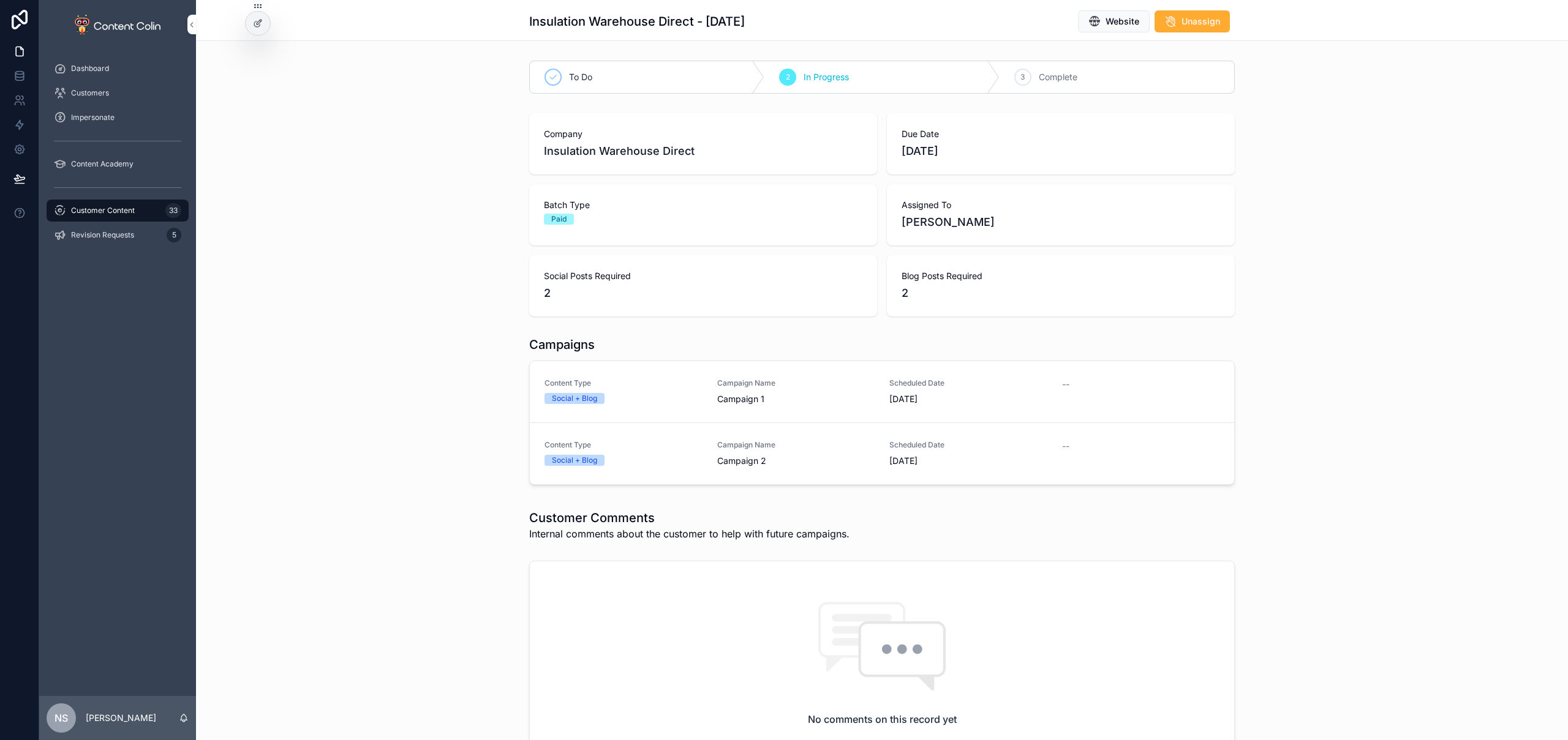
click at [693, 383] on span "Content Type" at bounding box center [623, 383] width 158 height 9
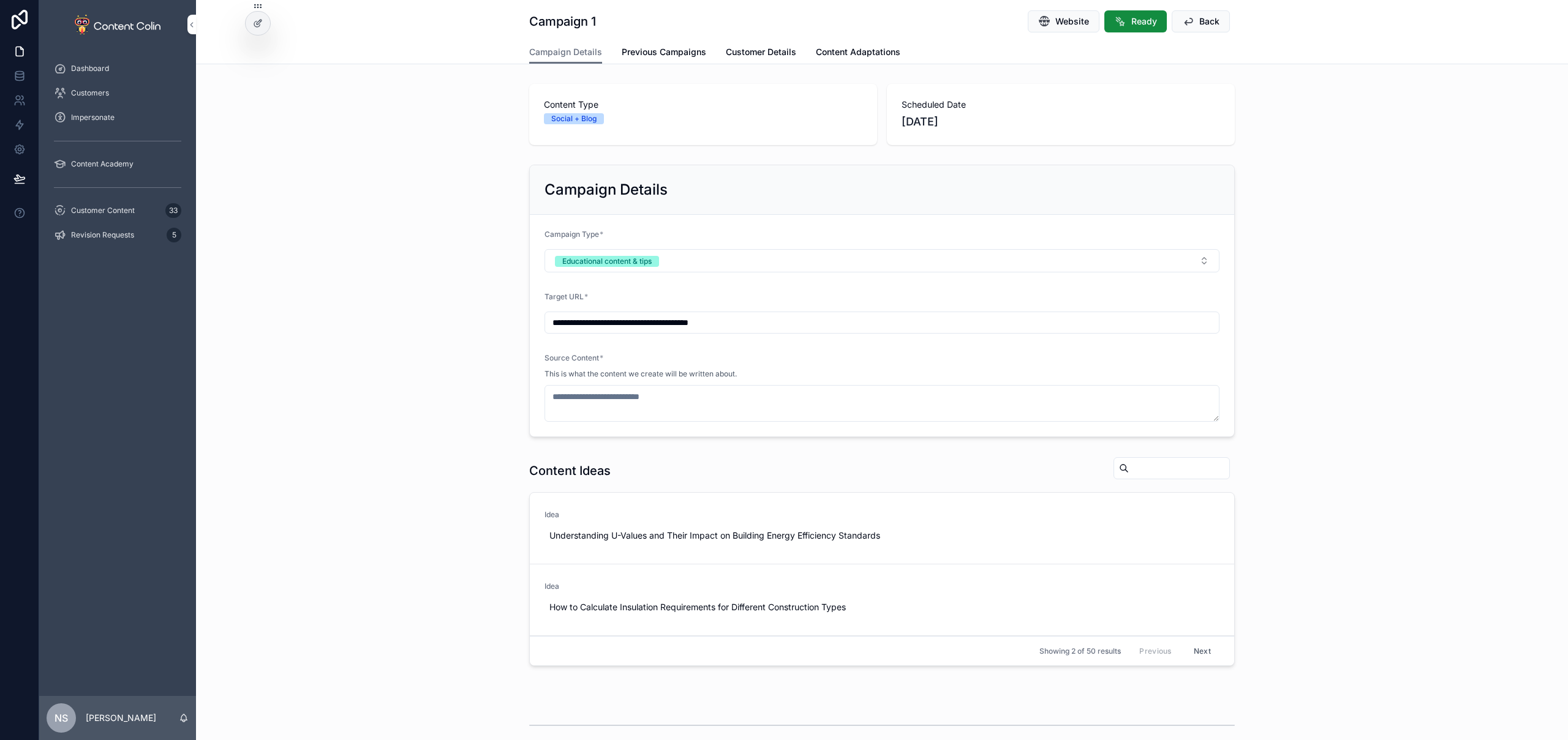
click at [0, 0] on span "Use This" at bounding box center [0, 0] width 0 height 0
drag, startPoint x: 679, startPoint y: 54, endPoint x: 628, endPoint y: 50, distance: 51.2
click at [679, 54] on span "Previous Campaigns" at bounding box center [663, 51] width 84 height 12
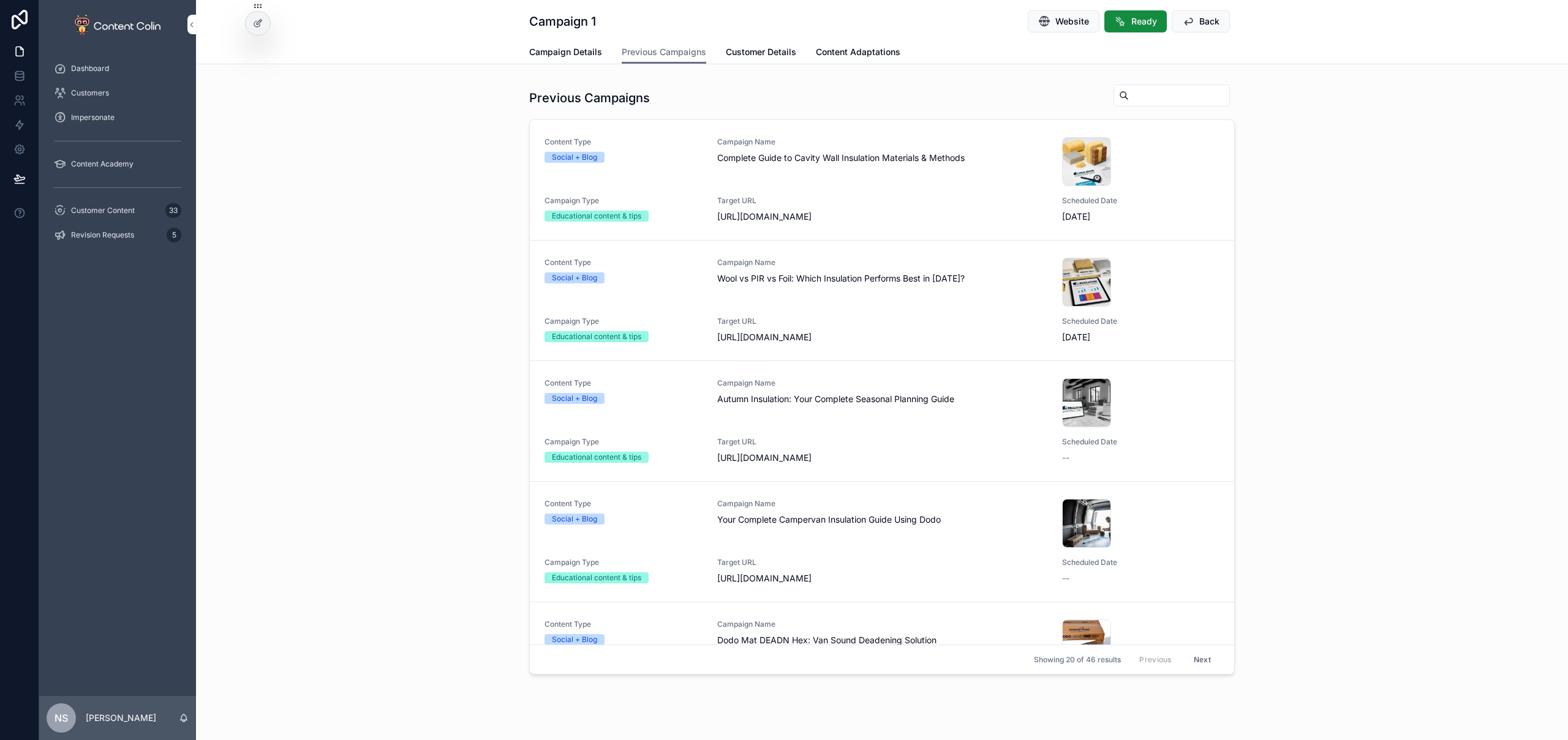
click at [572, 49] on span "Campaign Details" at bounding box center [565, 51] width 73 height 12
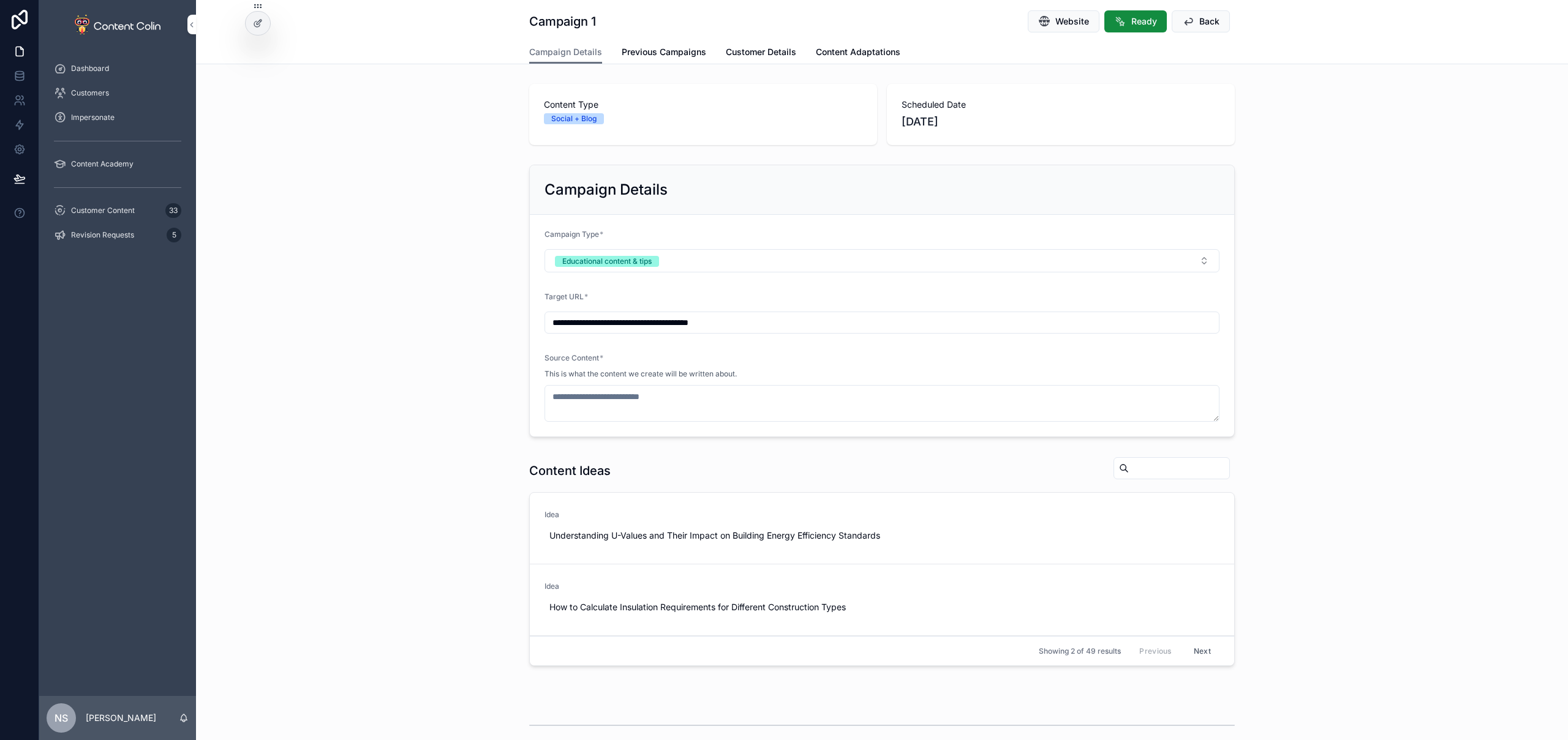
type textarea "**********"
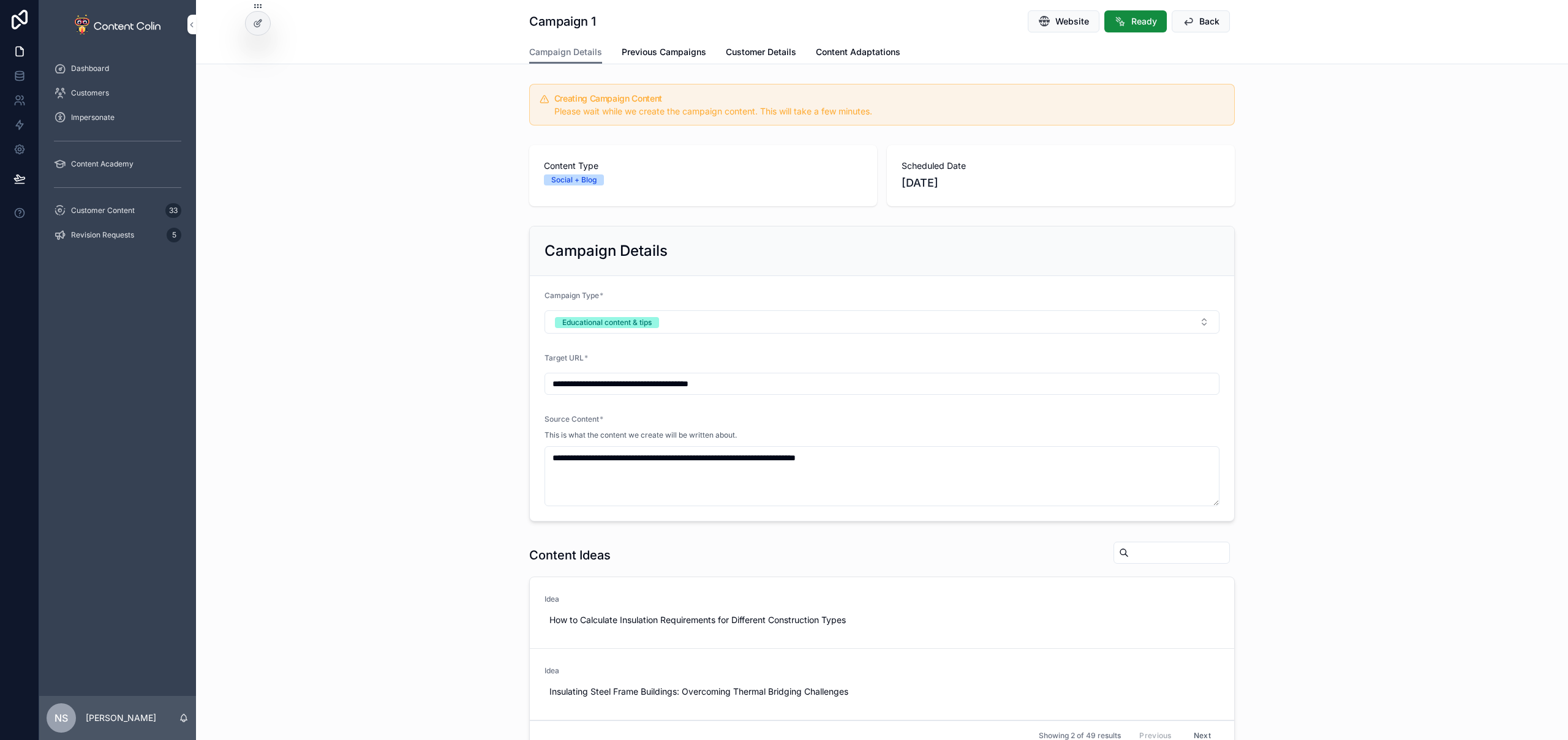
scroll to position [304, 0]
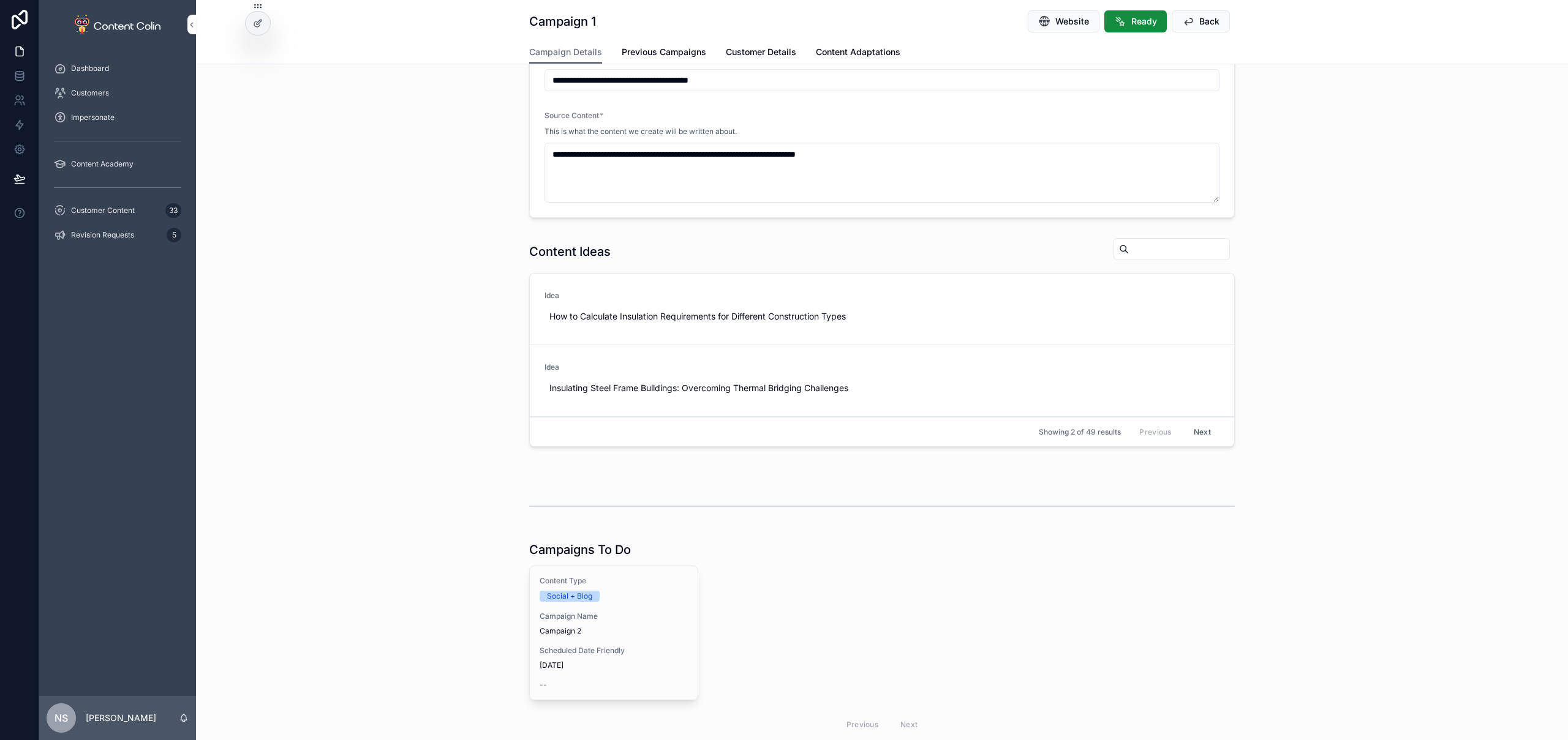
click at [625, 627] on span "Campaign 2" at bounding box center [613, 632] width 149 height 9
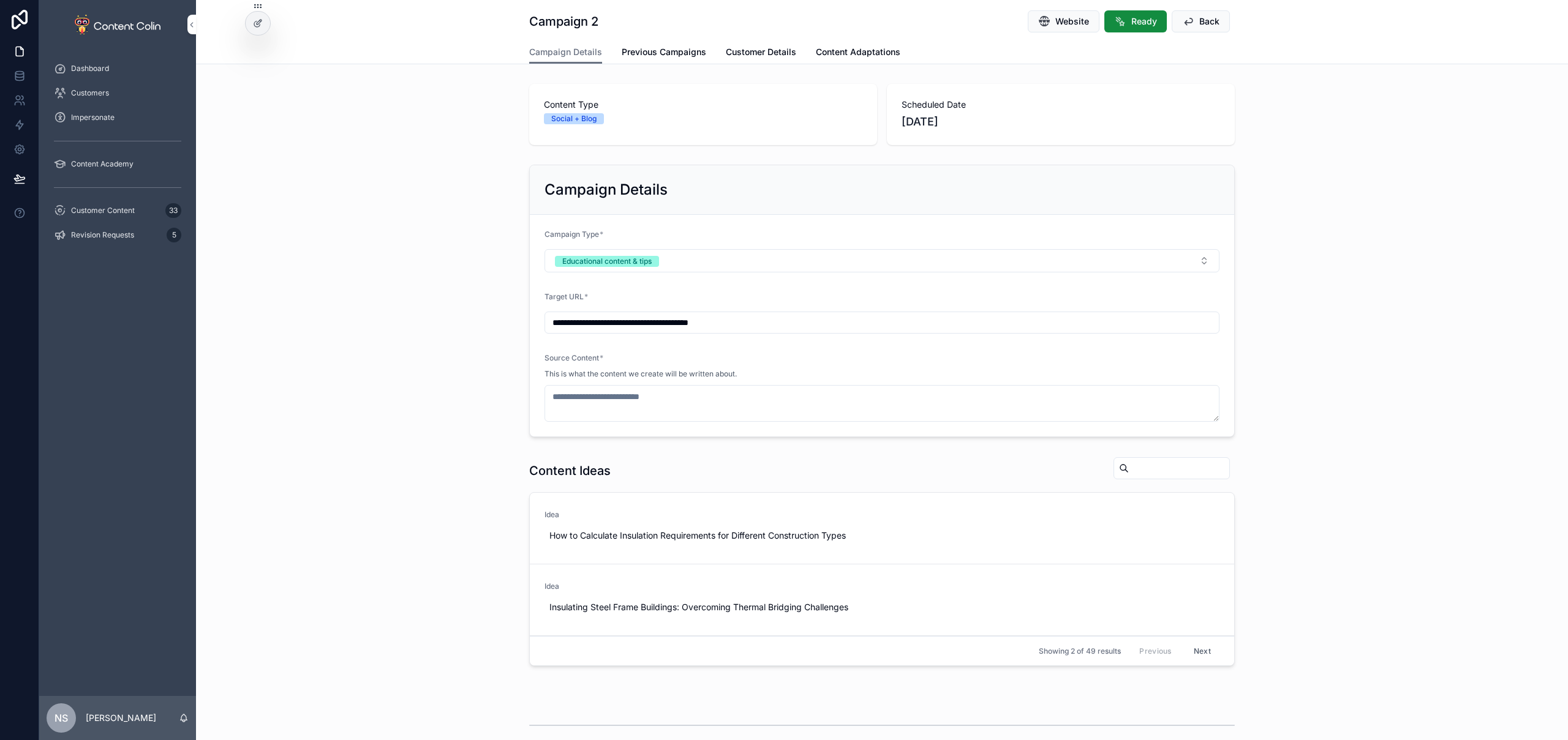
click at [667, 262] on button "Educational content & tips" at bounding box center [882, 261] width 675 height 23
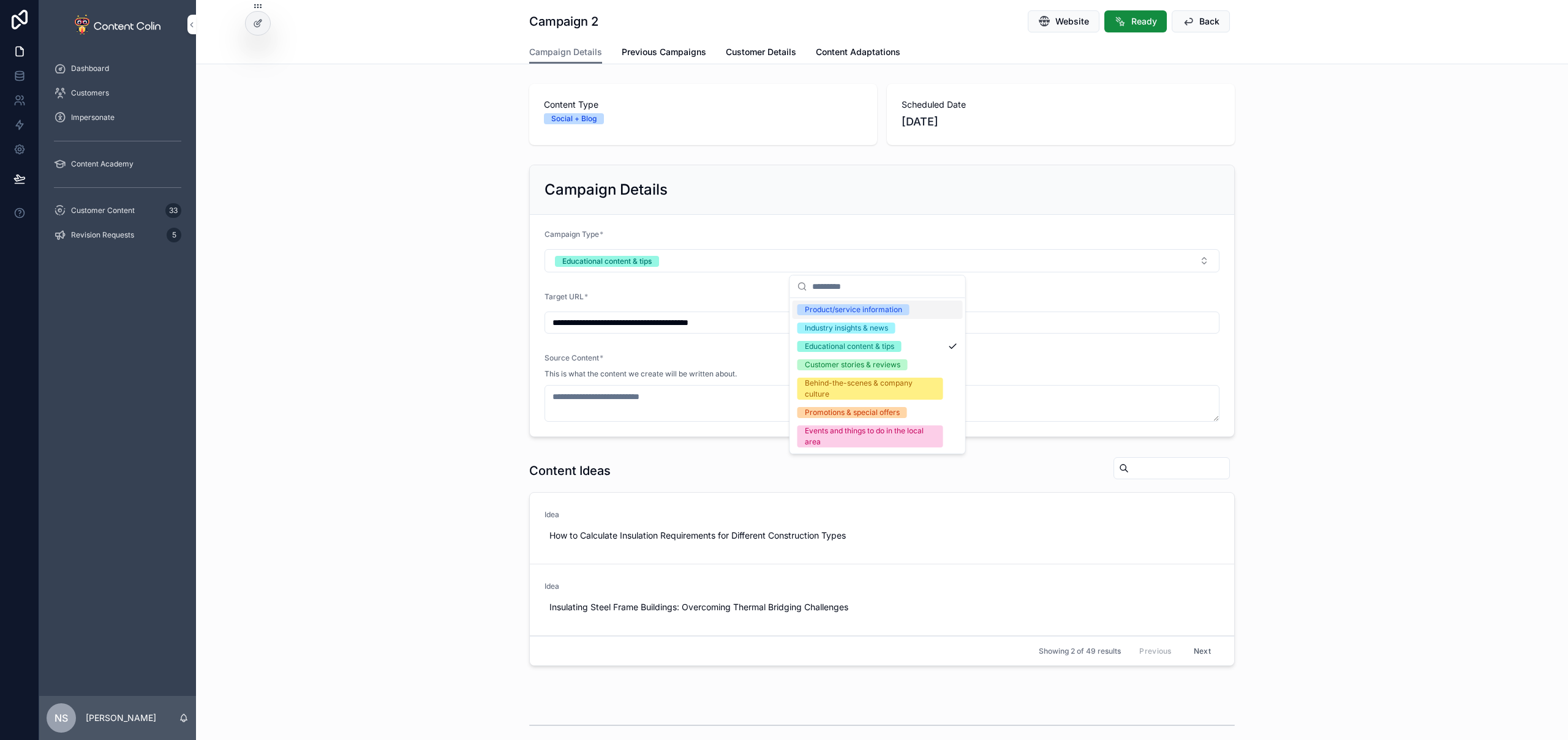
click at [848, 305] on div "Product/service information" at bounding box center [853, 310] width 97 height 11
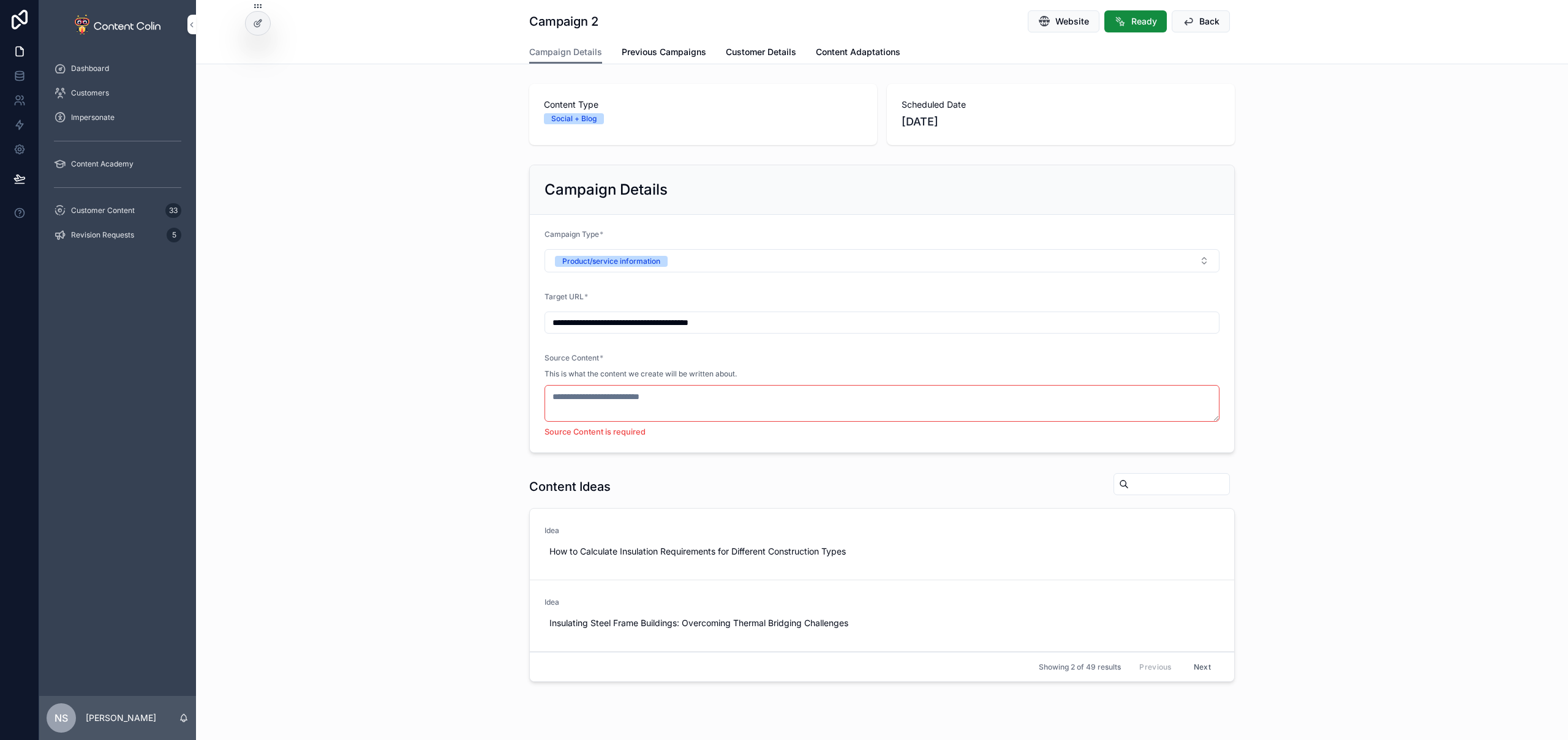
drag, startPoint x: 312, startPoint y: 324, endPoint x: 319, endPoint y: 321, distance: 7.6
click at [312, 325] on div "**********" at bounding box center [882, 308] width 1372 height 298
click at [1065, 22] on span "Website" at bounding box center [1072, 21] width 34 height 12
click at [658, 44] on link "Previous Campaigns" at bounding box center [663, 53] width 84 height 24
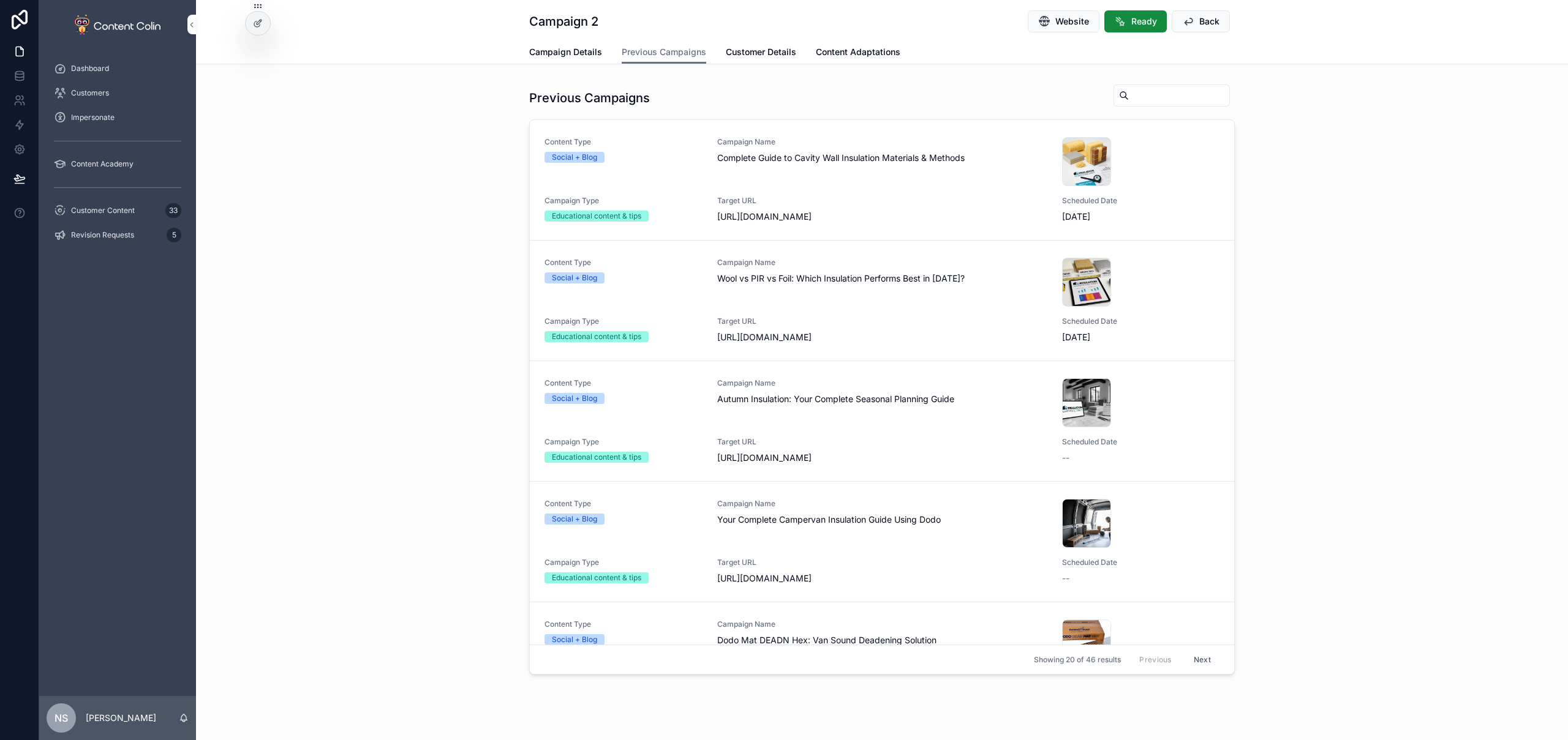
click at [1137, 92] on input "scrollable content" at bounding box center [1179, 95] width 101 height 17
paste input "**********"
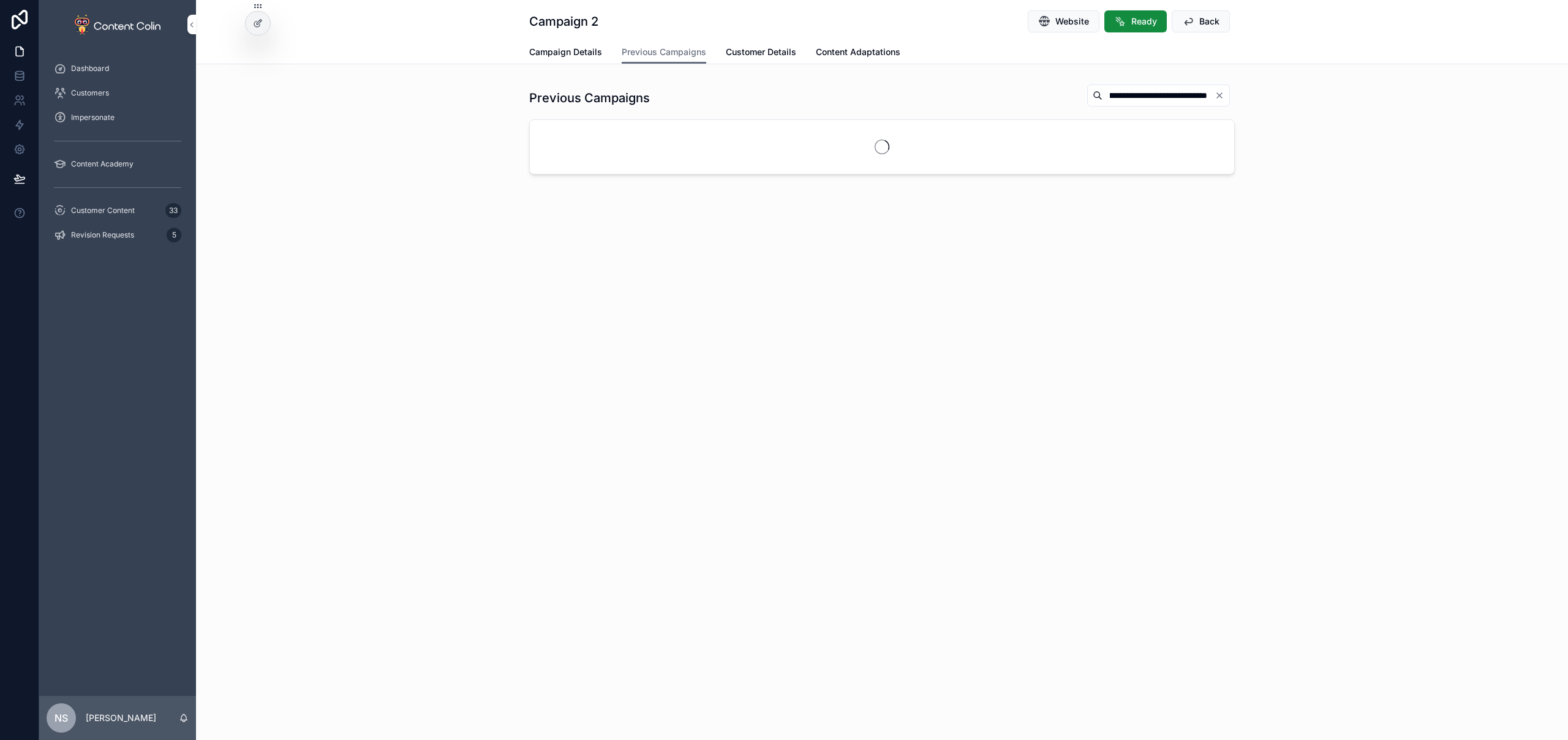
click at [1118, 94] on input "**********" at bounding box center [1159, 95] width 112 height 17
drag, startPoint x: 1121, startPoint y: 94, endPoint x: 850, endPoint y: 84, distance: 271.2
click at [850, 84] on div "**********" at bounding box center [881, 98] width 706 height 28
type input "**********"
click at [598, 54] on span "Campaign Details" at bounding box center [565, 51] width 73 height 12
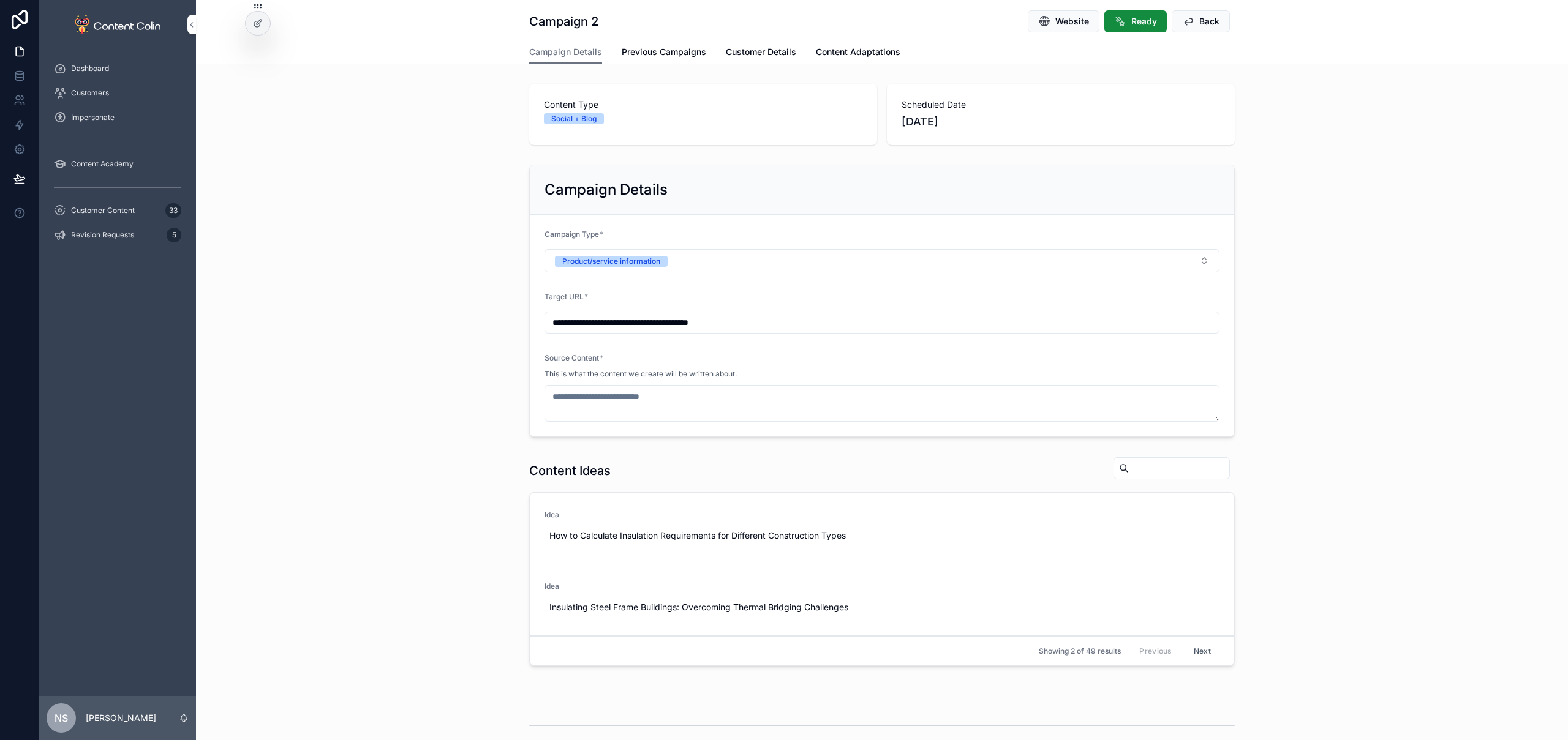
click at [767, 325] on input "**********" at bounding box center [881, 322] width 674 height 17
paste input "**********"
type input "**********"
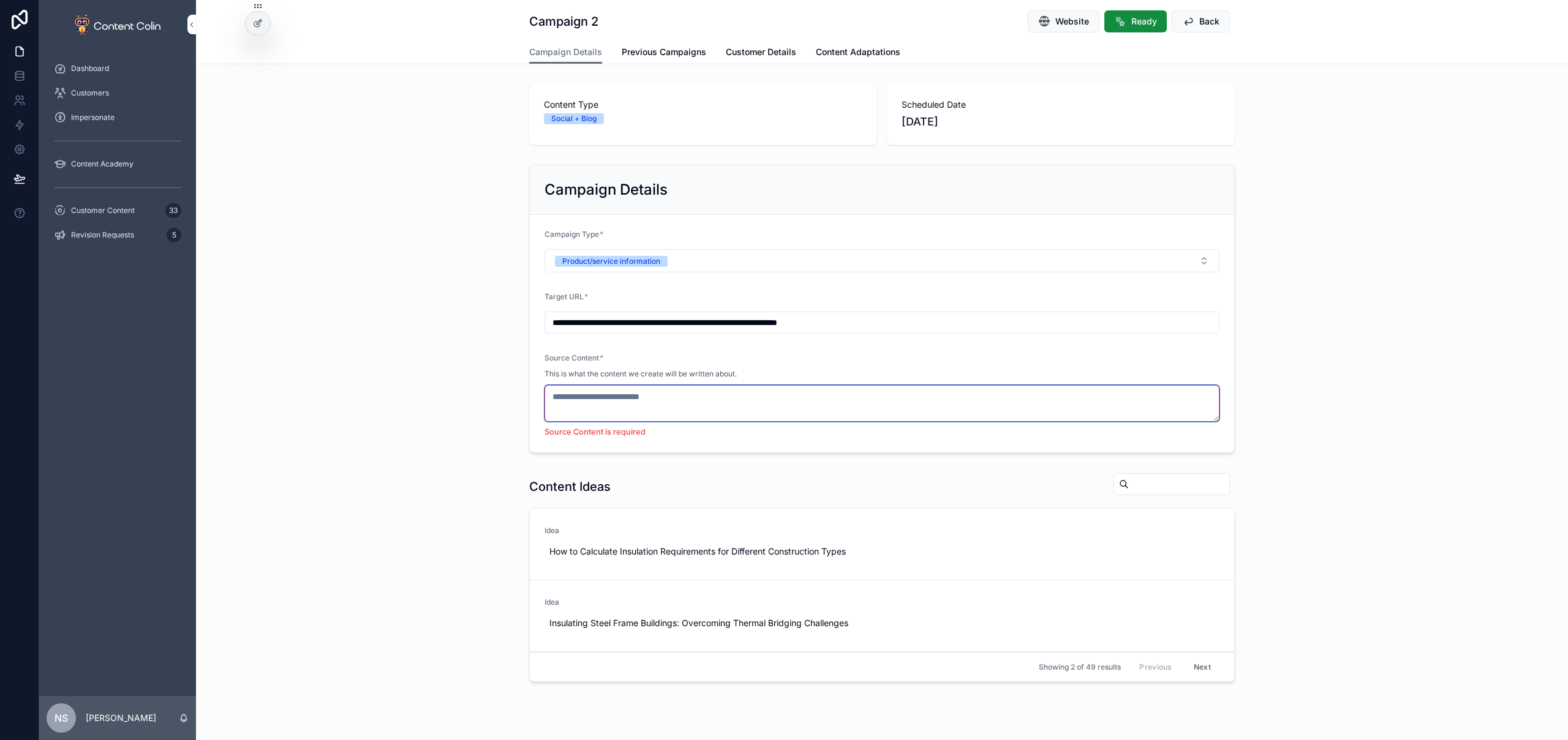
click at [629, 393] on textarea "scrollable content" at bounding box center [882, 403] width 675 height 36
paste textarea "**********"
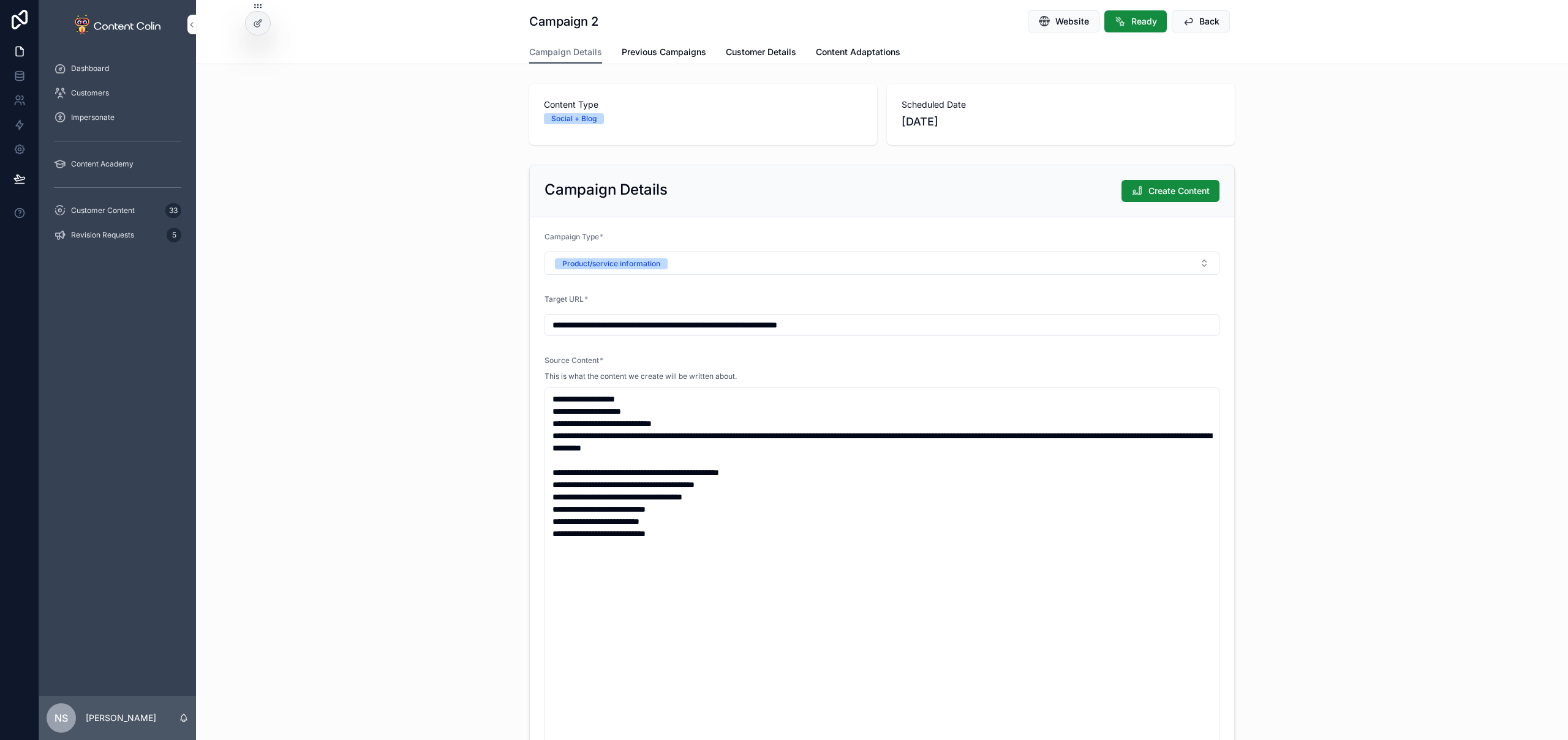
drag, startPoint x: 1331, startPoint y: 387, endPoint x: 1320, endPoint y: 391, distance: 11.7
click at [1331, 387] on div "**********" at bounding box center [882, 473] width 1372 height 627
click at [648, 397] on textarea "**********" at bounding box center [882, 576] width 675 height 378
click at [710, 405] on textarea "**********" at bounding box center [882, 576] width 675 height 378
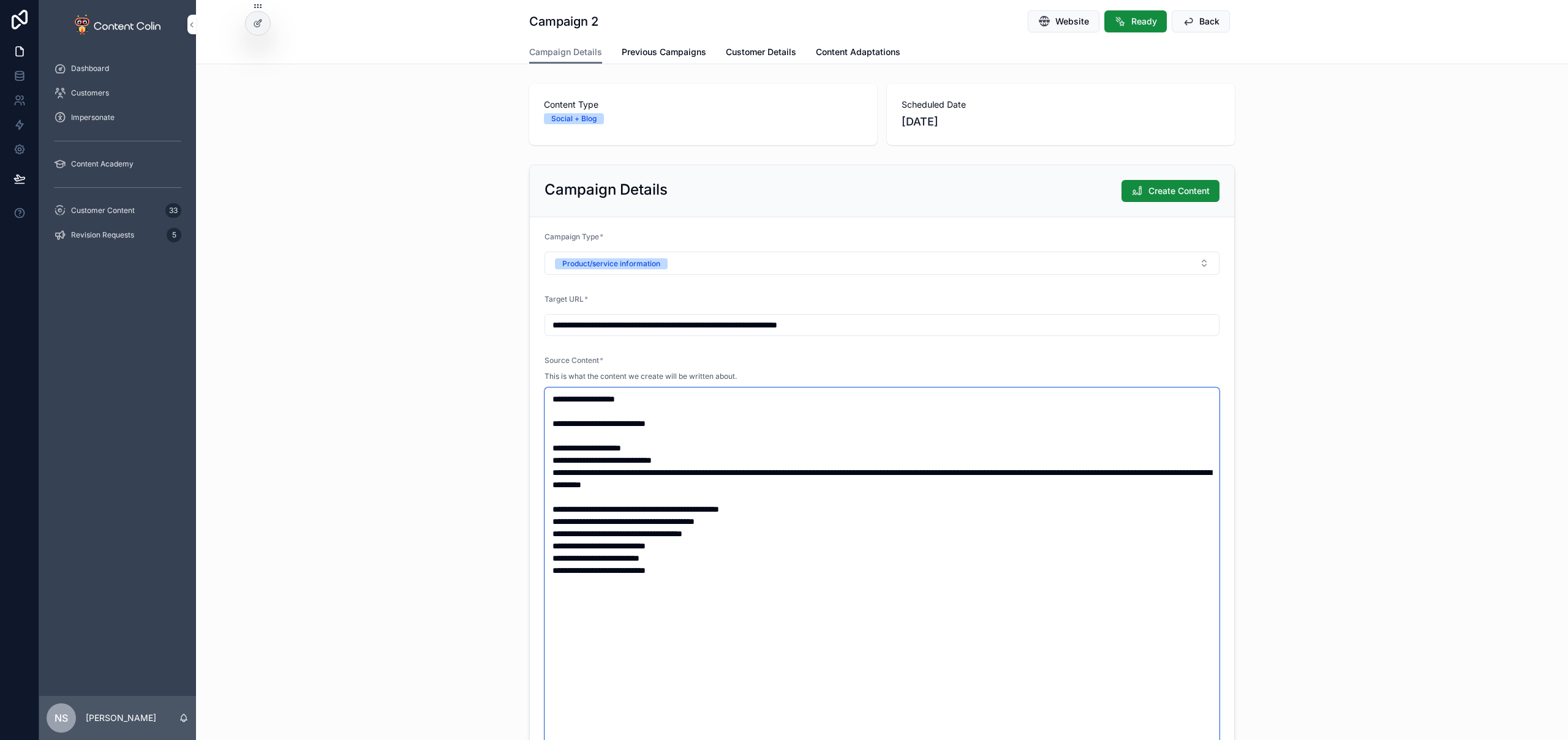
type textarea "**********"
drag, startPoint x: 1493, startPoint y: 373, endPoint x: 1376, endPoint y: 269, distance: 156.5
click at [1493, 373] on div "**********" at bounding box center [882, 473] width 1372 height 627
click at [1190, 191] on span "Create Content" at bounding box center [1179, 191] width 62 height 12
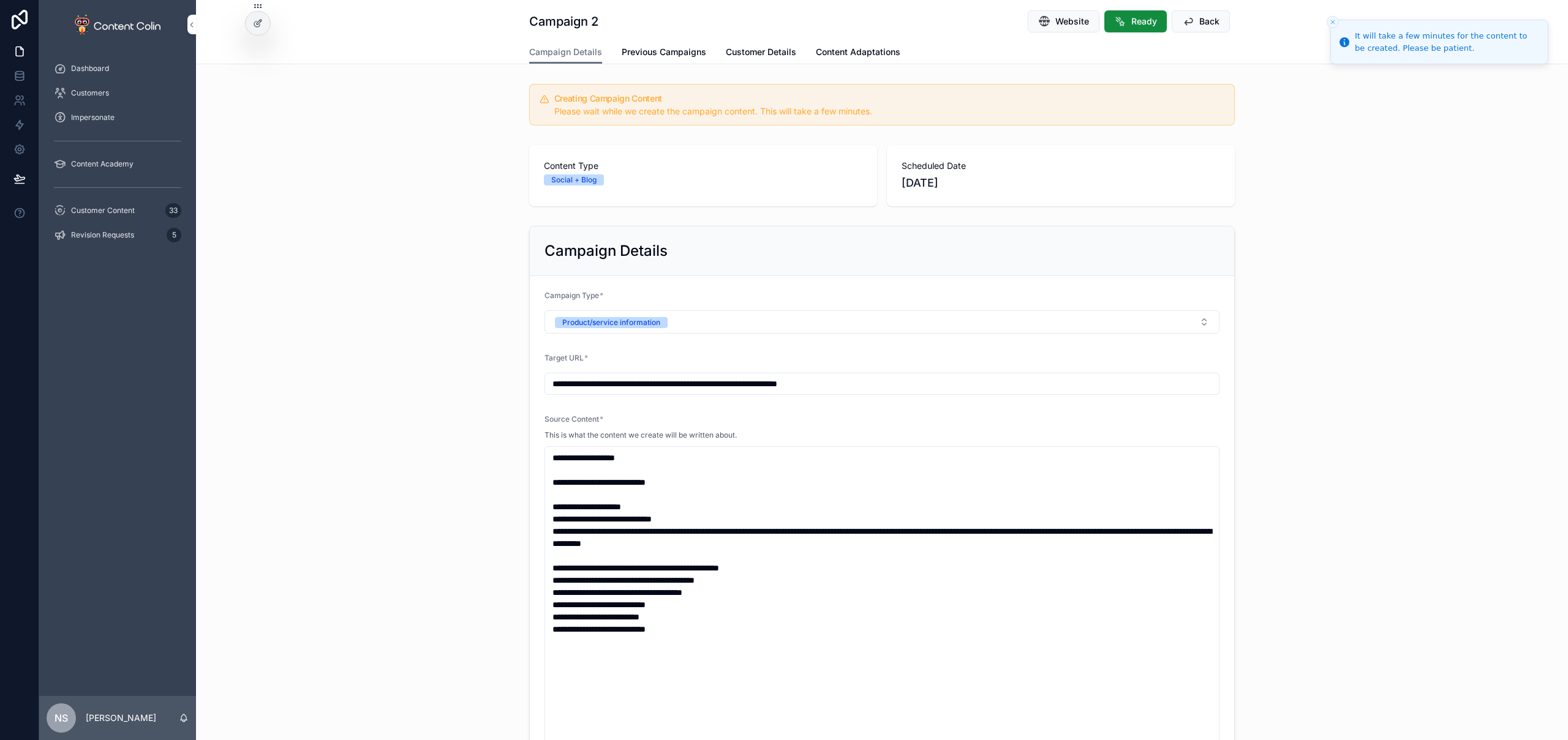
click at [122, 214] on span "Customer Content" at bounding box center [103, 210] width 64 height 9
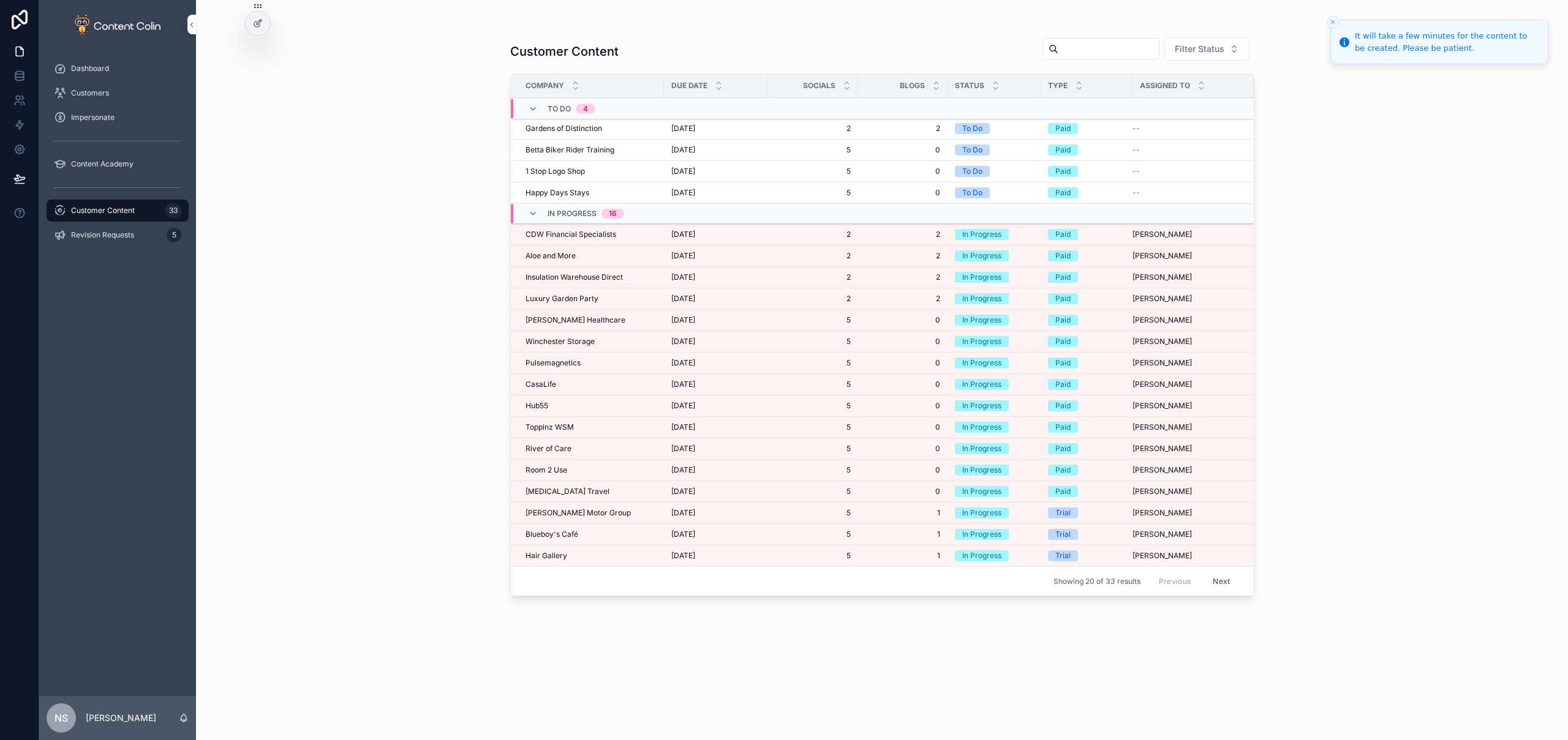
click at [551, 296] on span "Luxury Garden Party" at bounding box center [562, 299] width 73 height 9
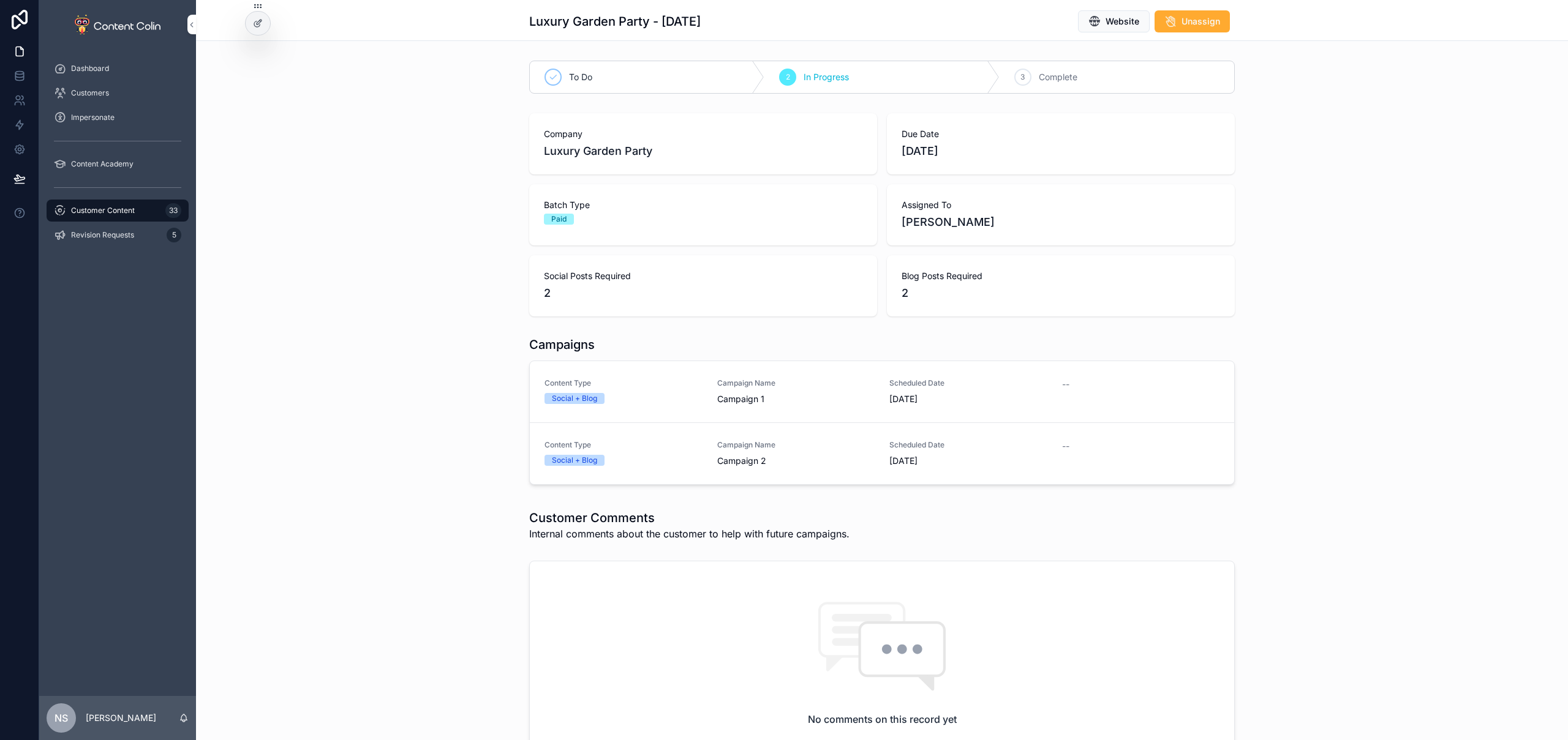
scroll to position [120, 0]
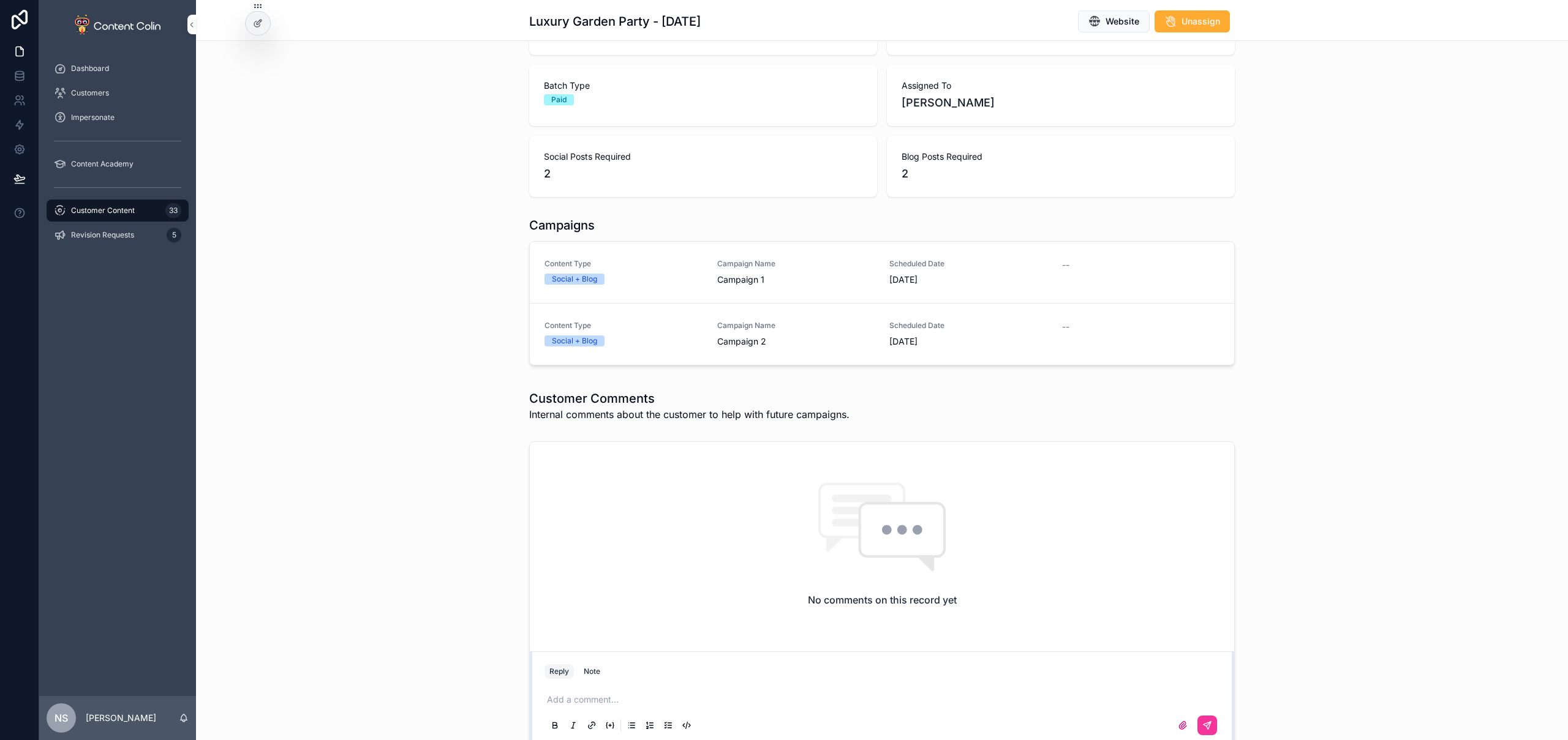
click at [597, 676] on button "Note" at bounding box center [592, 672] width 26 height 15
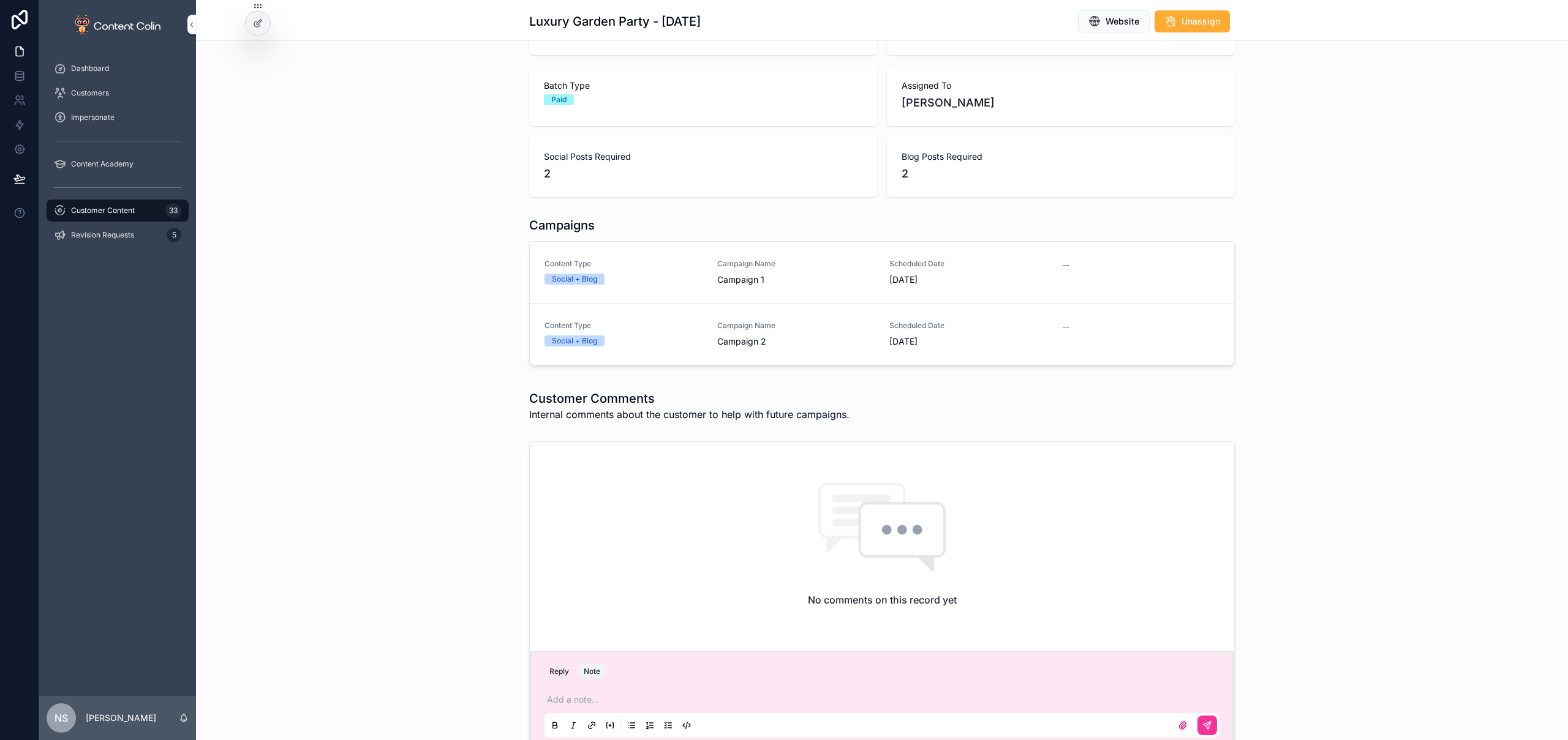
click at [588, 695] on p "scrollable content" at bounding box center [884, 700] width 675 height 12
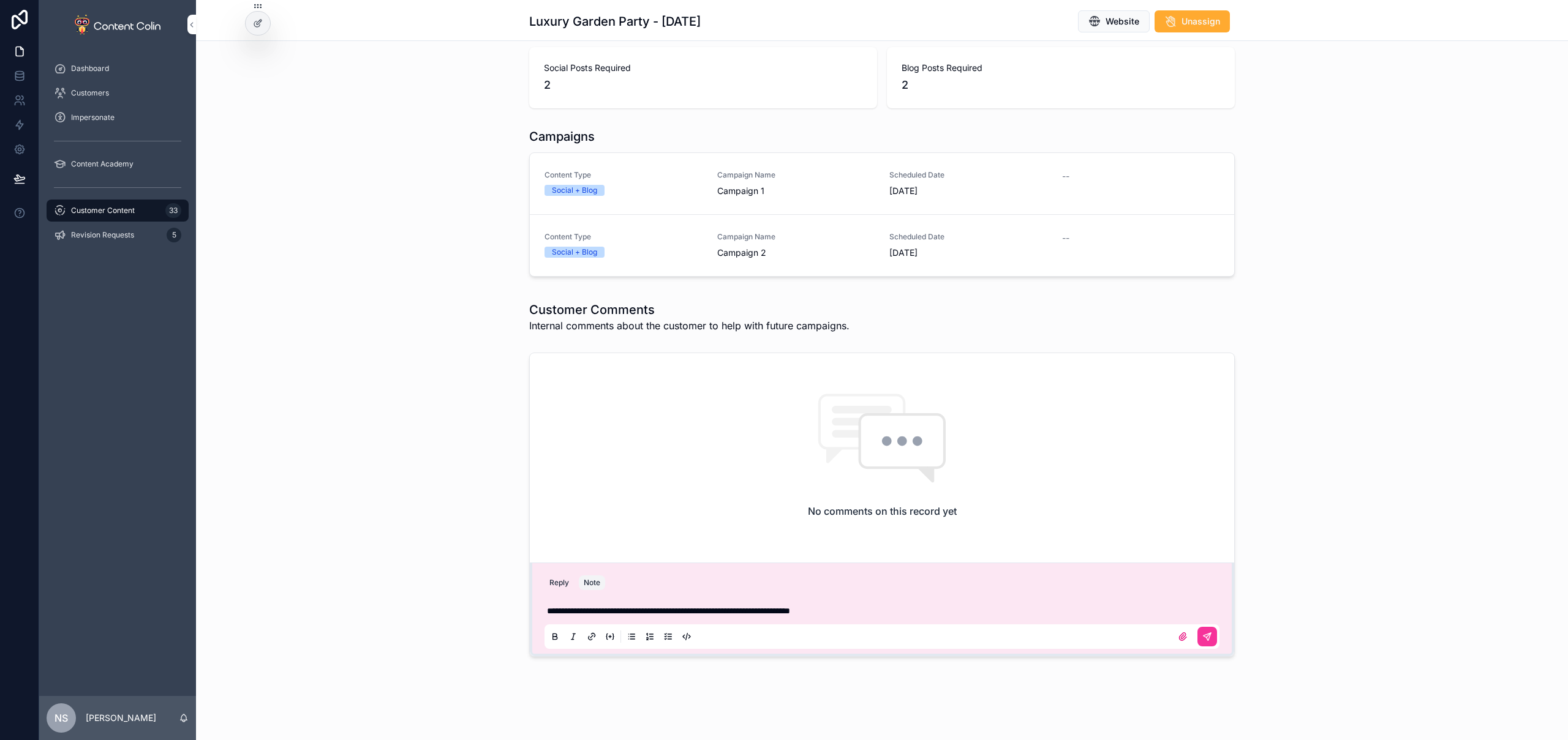
click at [1205, 639] on icon "scrollable content" at bounding box center [1207, 636] width 9 height 9
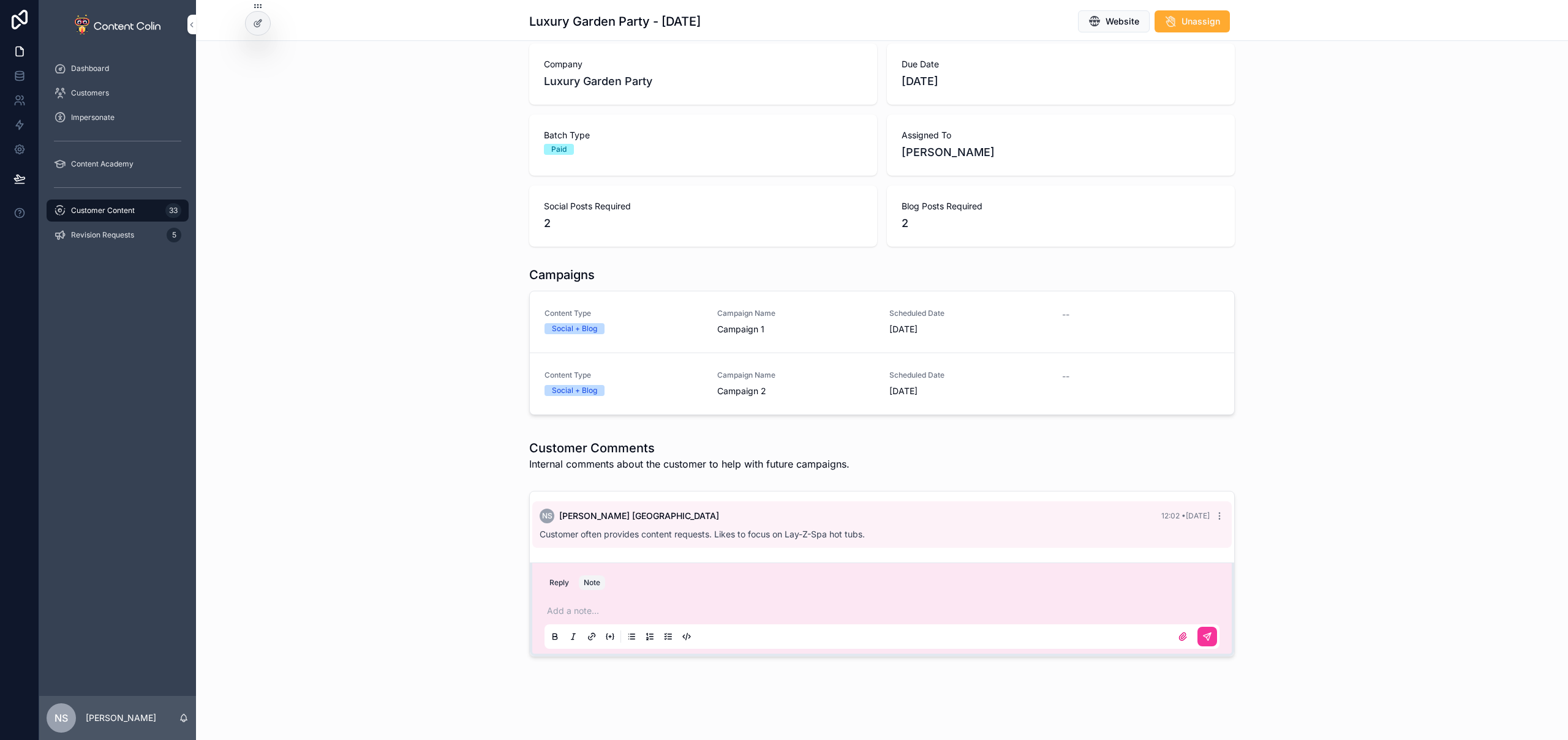
scroll to position [70, 0]
click at [1466, 574] on div "**********" at bounding box center [882, 574] width 1372 height 176
click at [1206, 634] on icon "scrollable content" at bounding box center [1208, 635] width 5 height 5
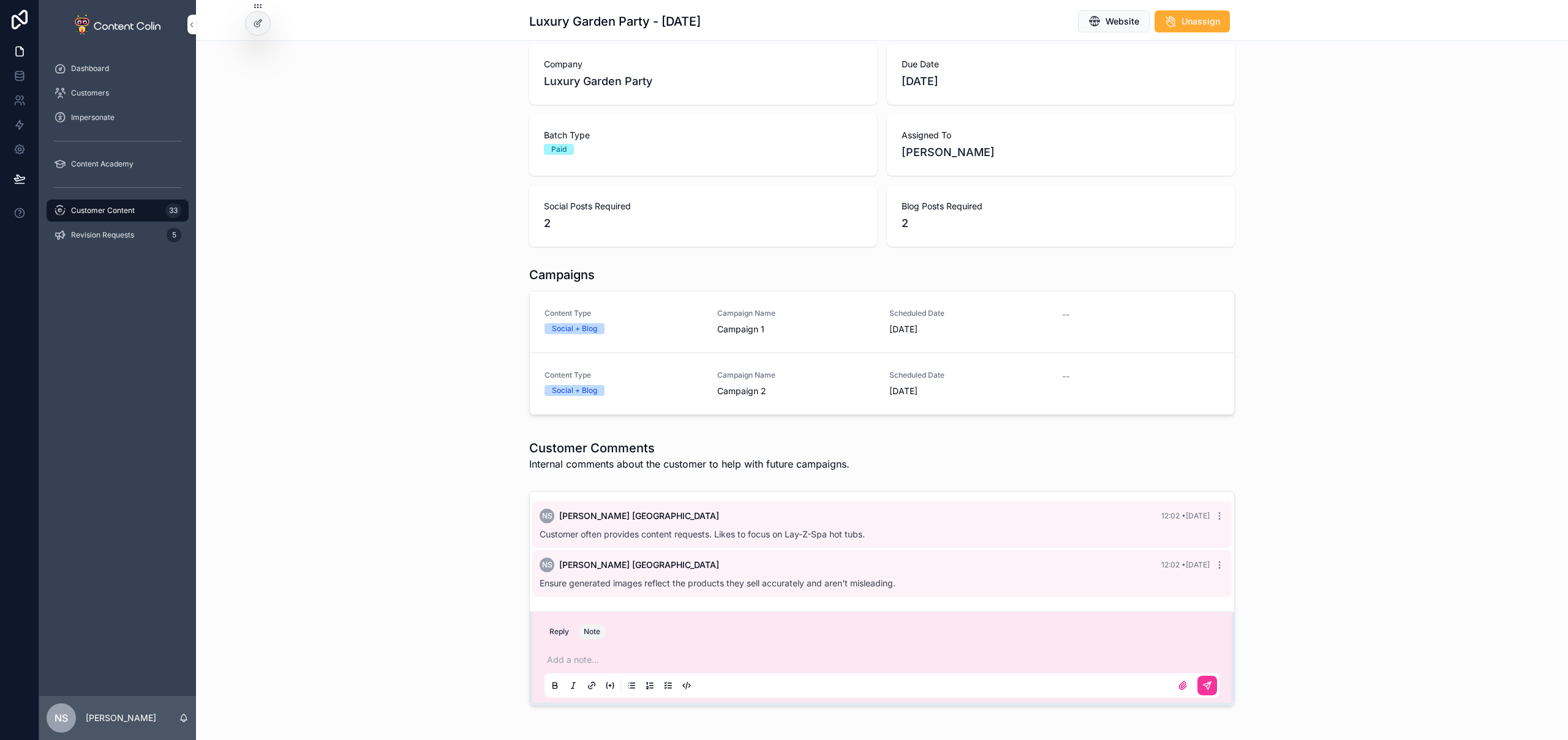
click at [826, 320] on div "Campaign Name Campaign 1" at bounding box center [796, 321] width 158 height 27
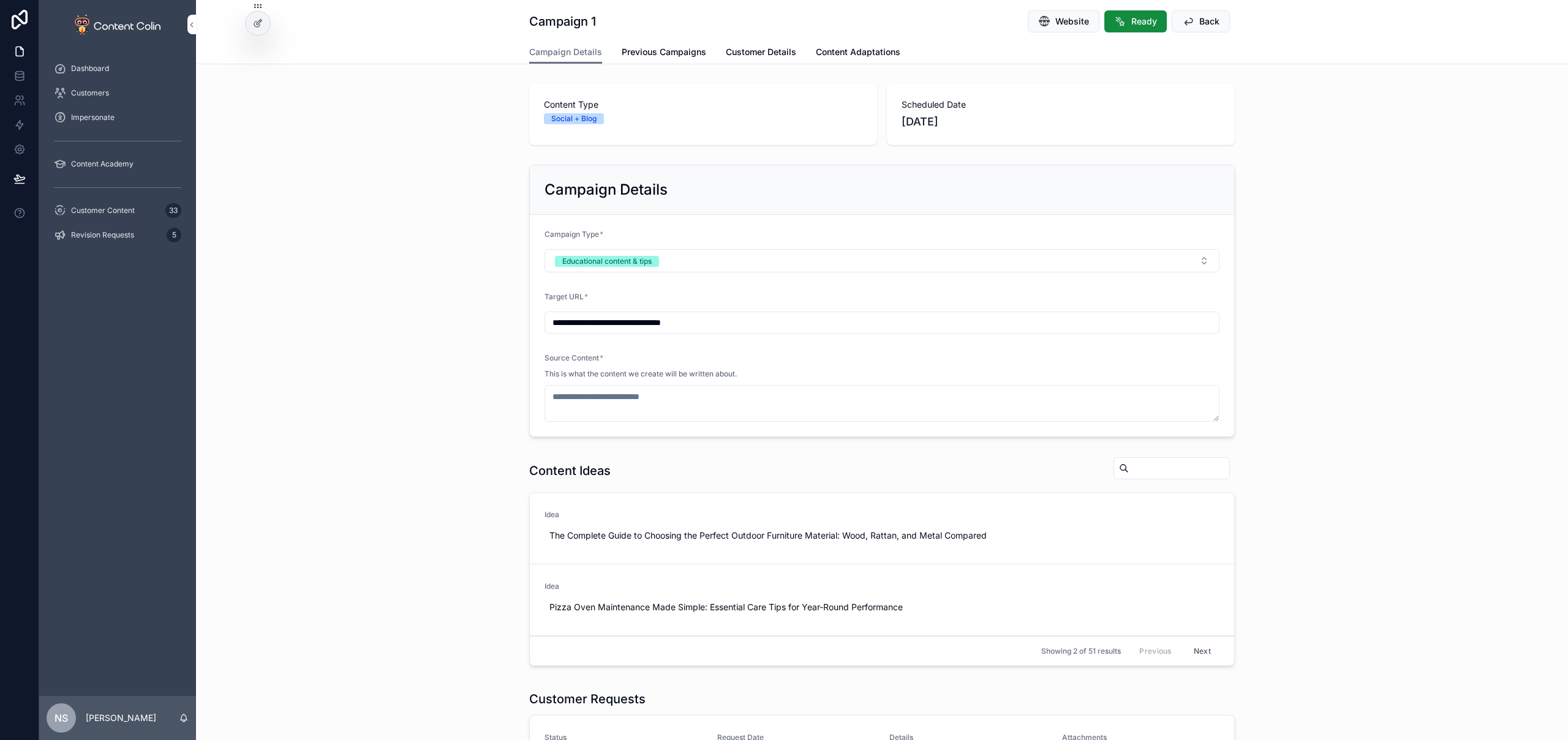
click at [689, 259] on button "Educational content & tips" at bounding box center [882, 261] width 675 height 23
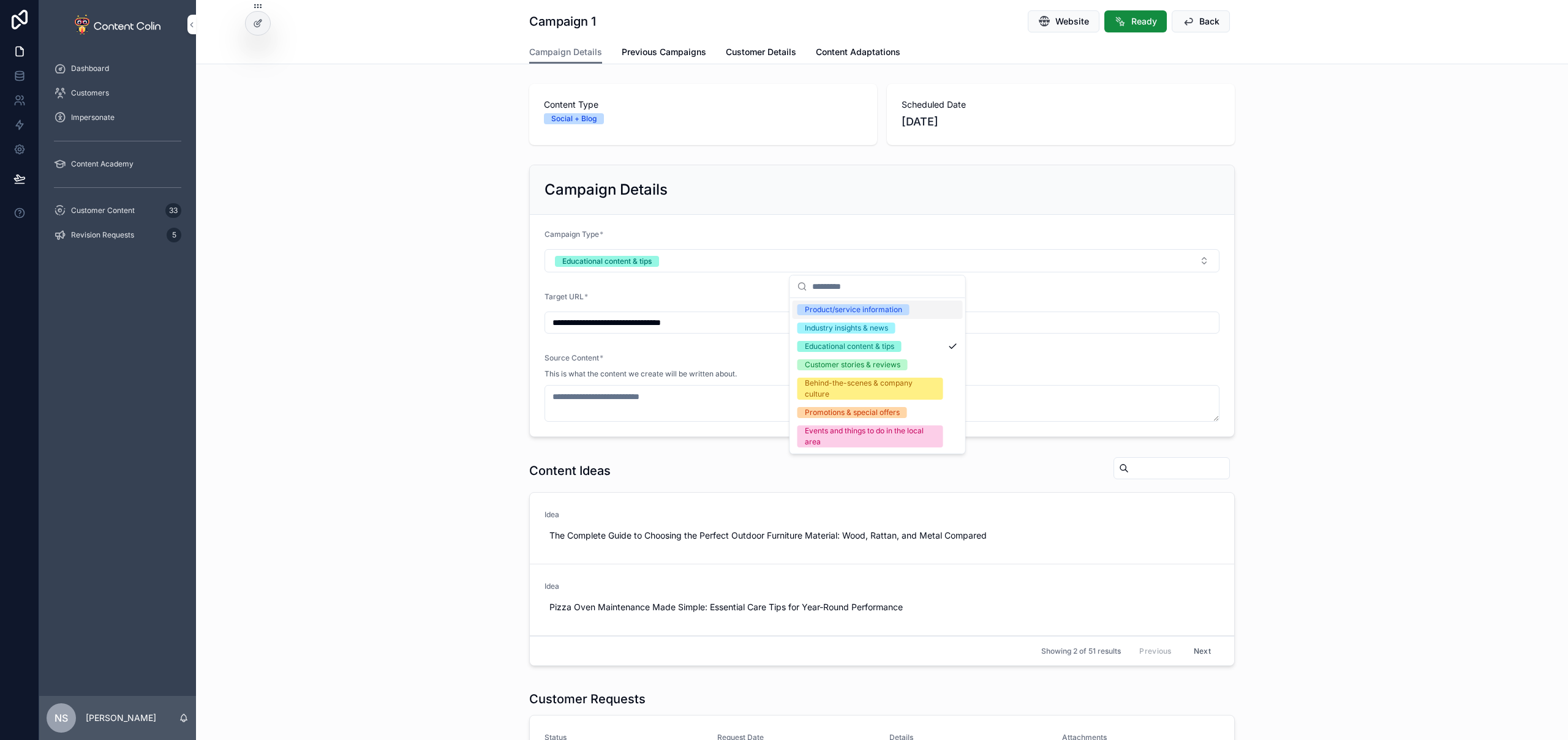
click at [838, 310] on div "Product/service information" at bounding box center [853, 310] width 97 height 11
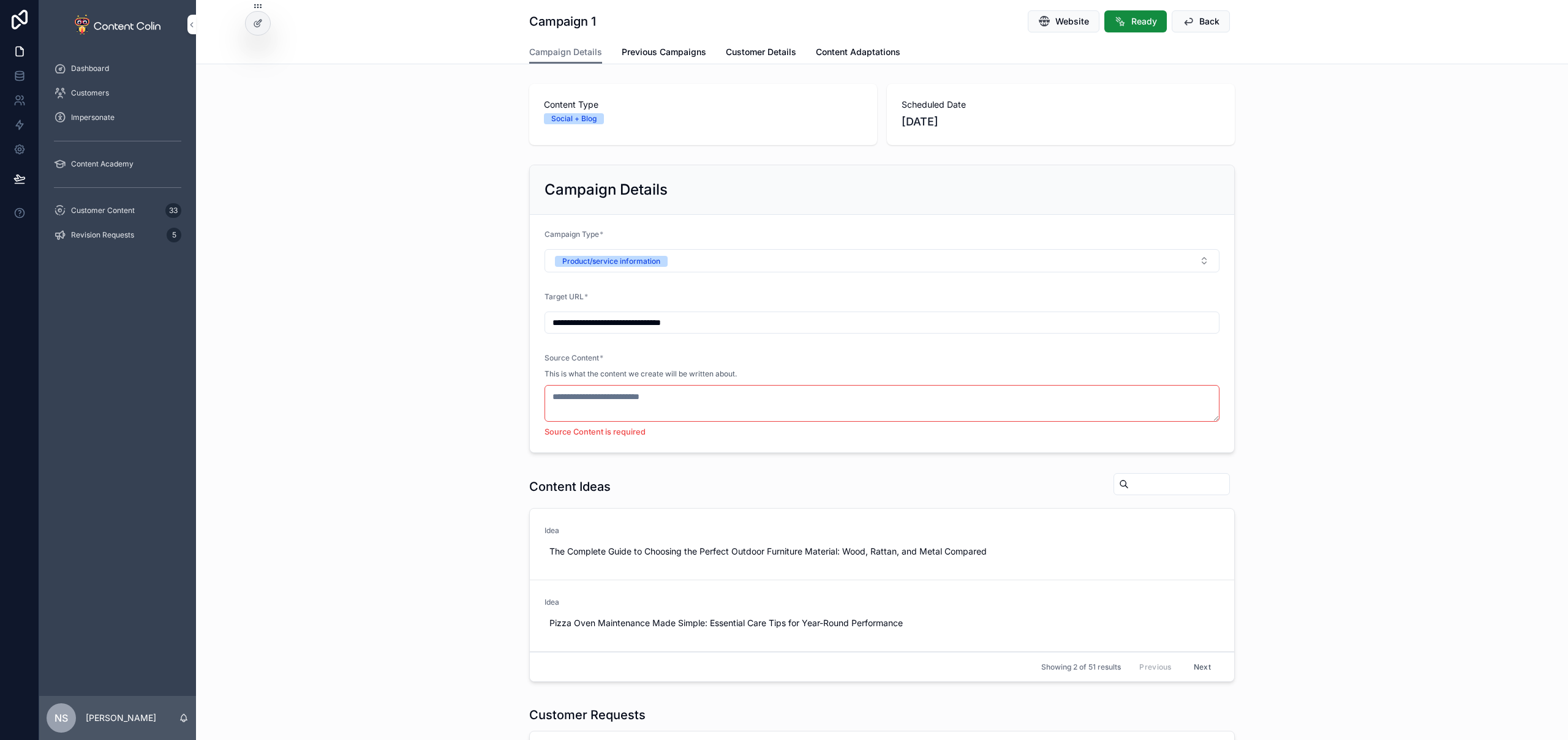
click at [763, 324] on input "**********" at bounding box center [881, 322] width 674 height 17
paste input "**********"
type input "**********"
click at [410, 391] on div "**********" at bounding box center [882, 308] width 1372 height 298
click at [669, 401] on textarea "scrollable content" at bounding box center [882, 403] width 675 height 36
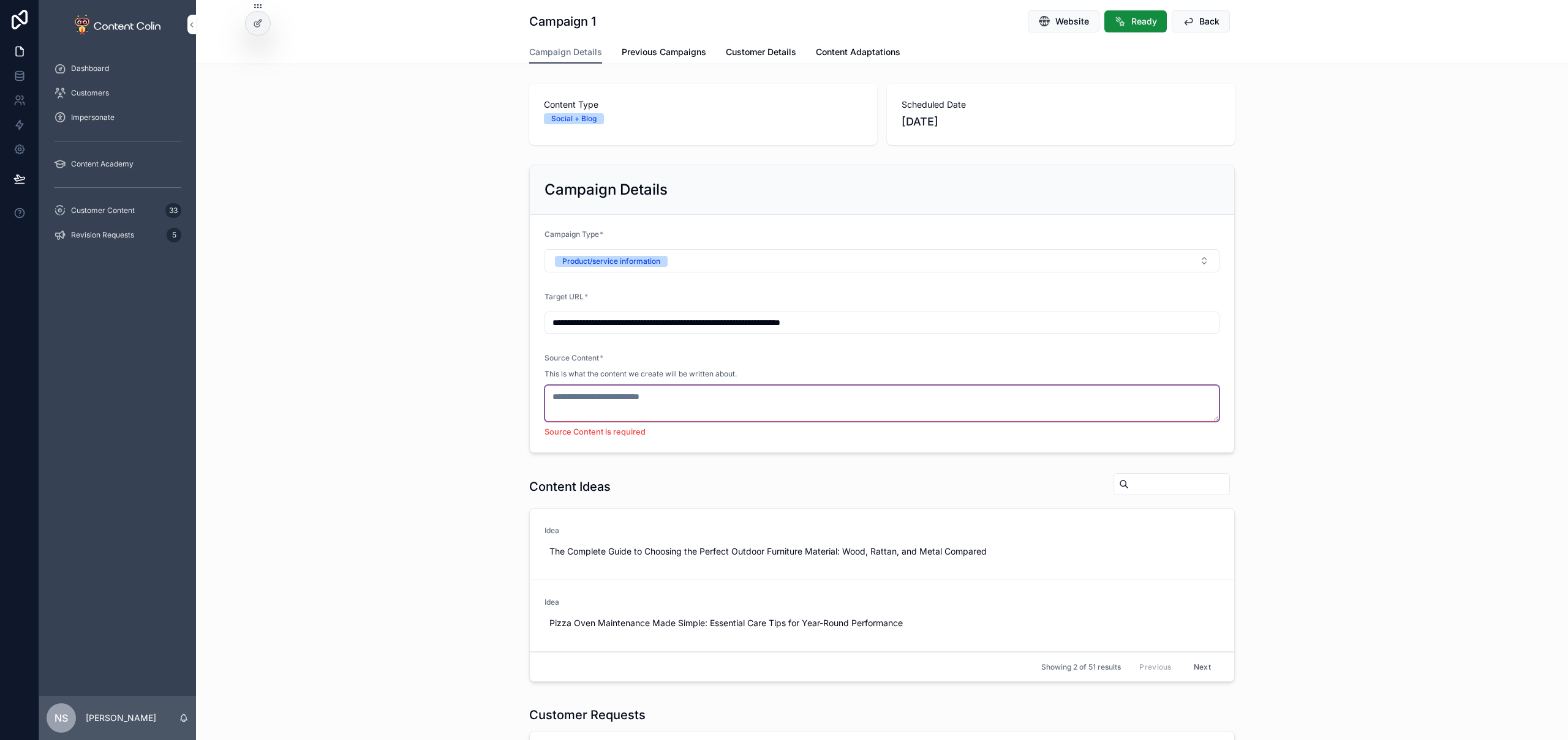
paste textarea "**********"
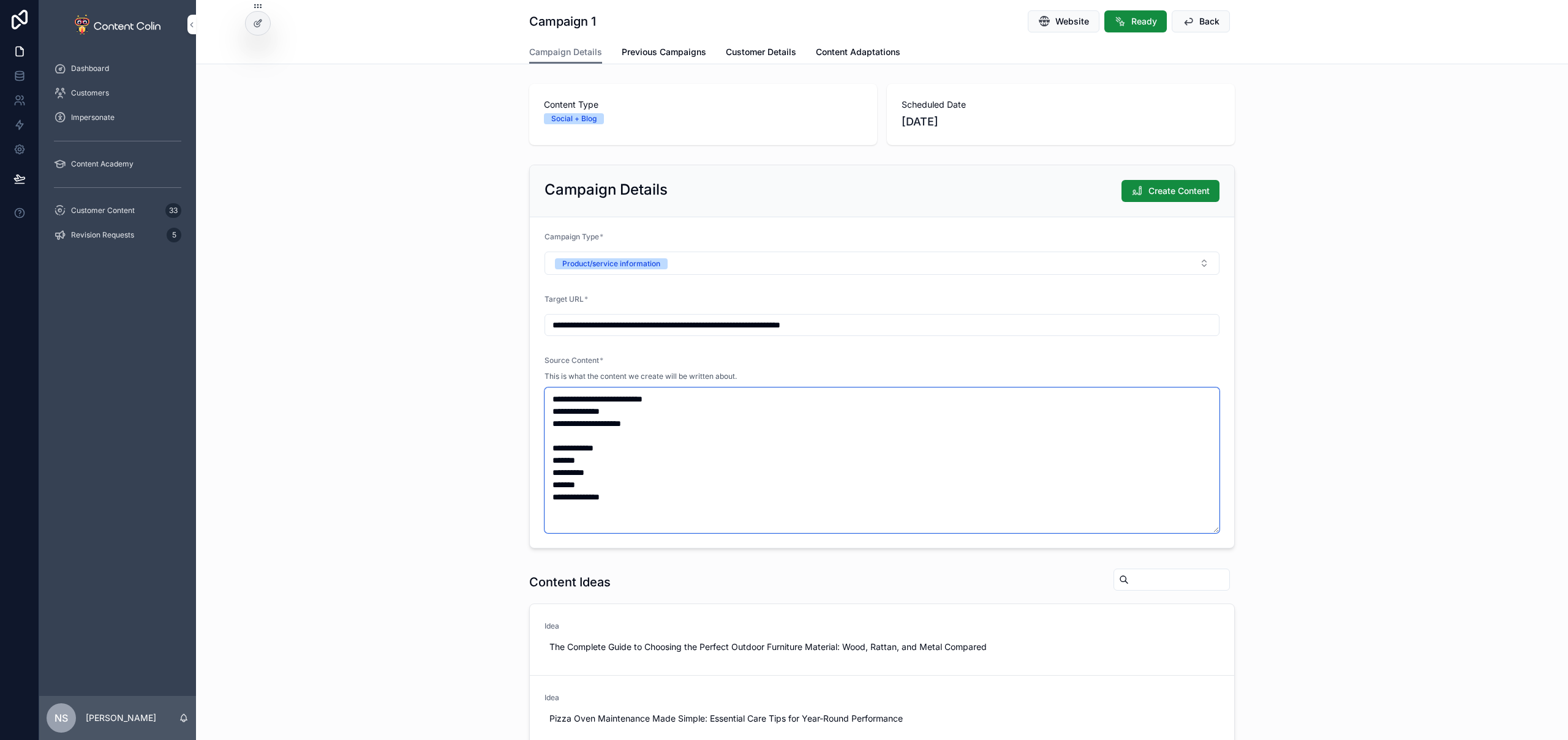
drag, startPoint x: 646, startPoint y: 426, endPoint x: 513, endPoint y: 417, distance: 133.3
click at [513, 417] on div "**********" at bounding box center [882, 356] width 1372 height 393
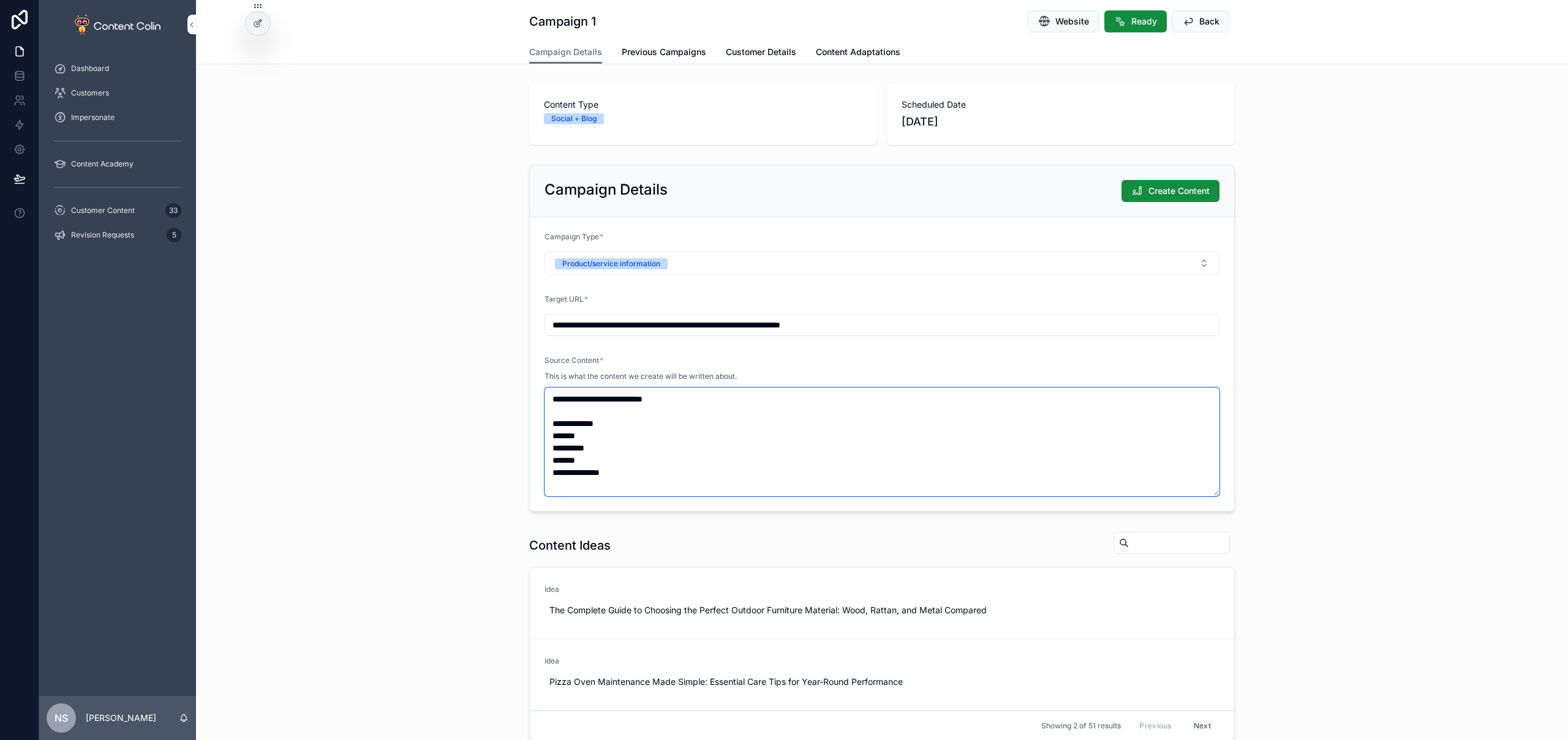
drag, startPoint x: 640, startPoint y: 467, endPoint x: 702, endPoint y: 420, distance: 77.8
click at [640, 468] on textarea "**********" at bounding box center [882, 442] width 675 height 109
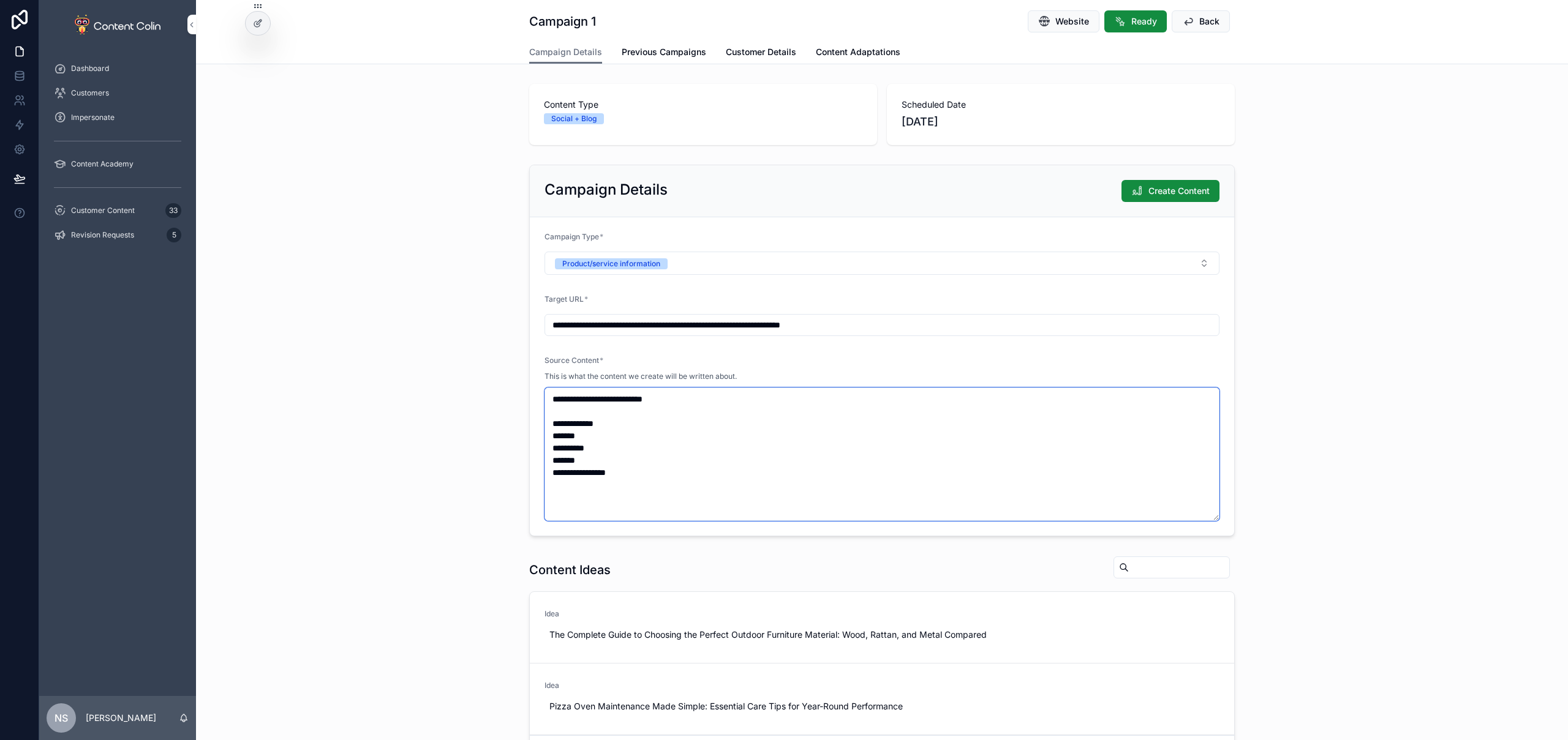
paste textarea "**********"
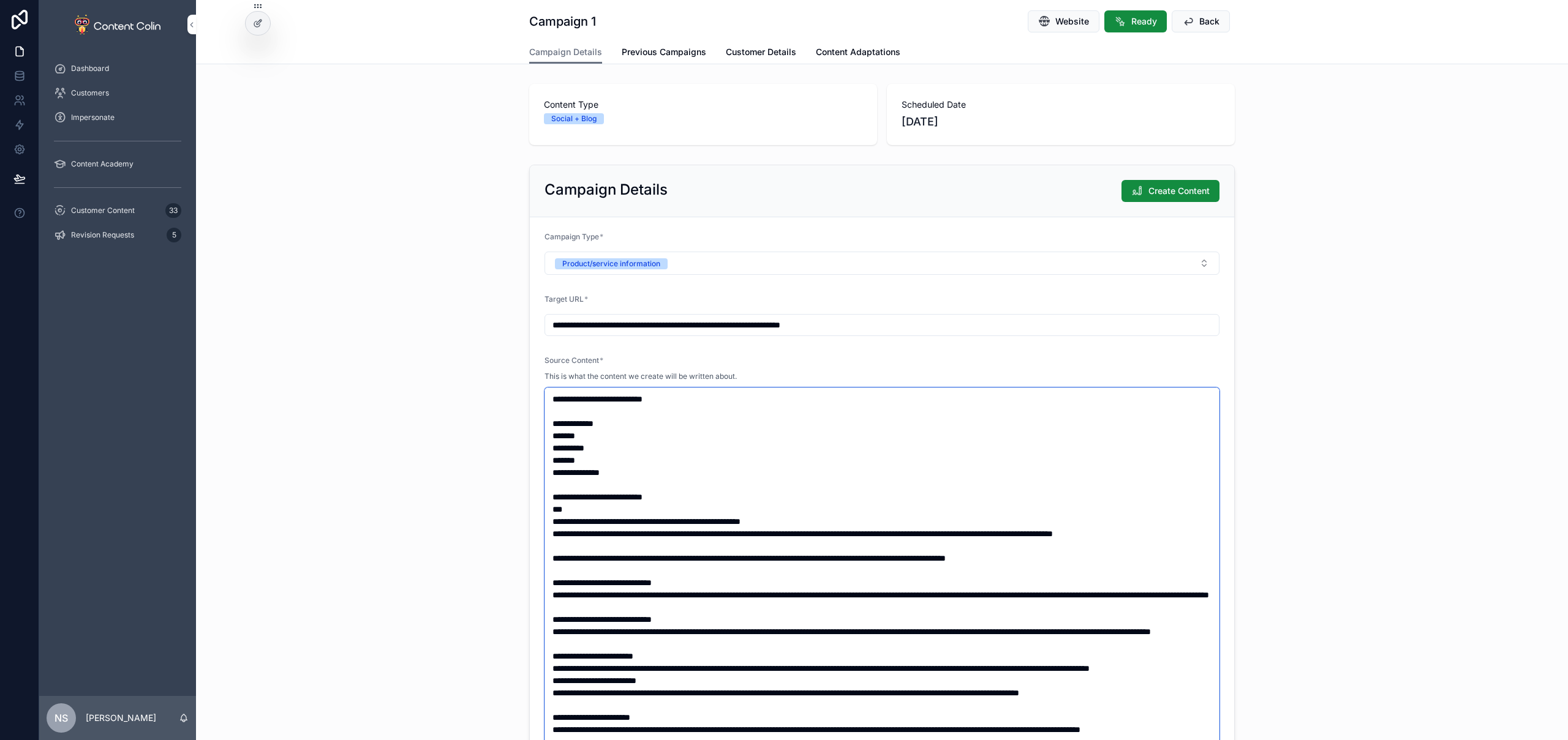
scroll to position [25, 0]
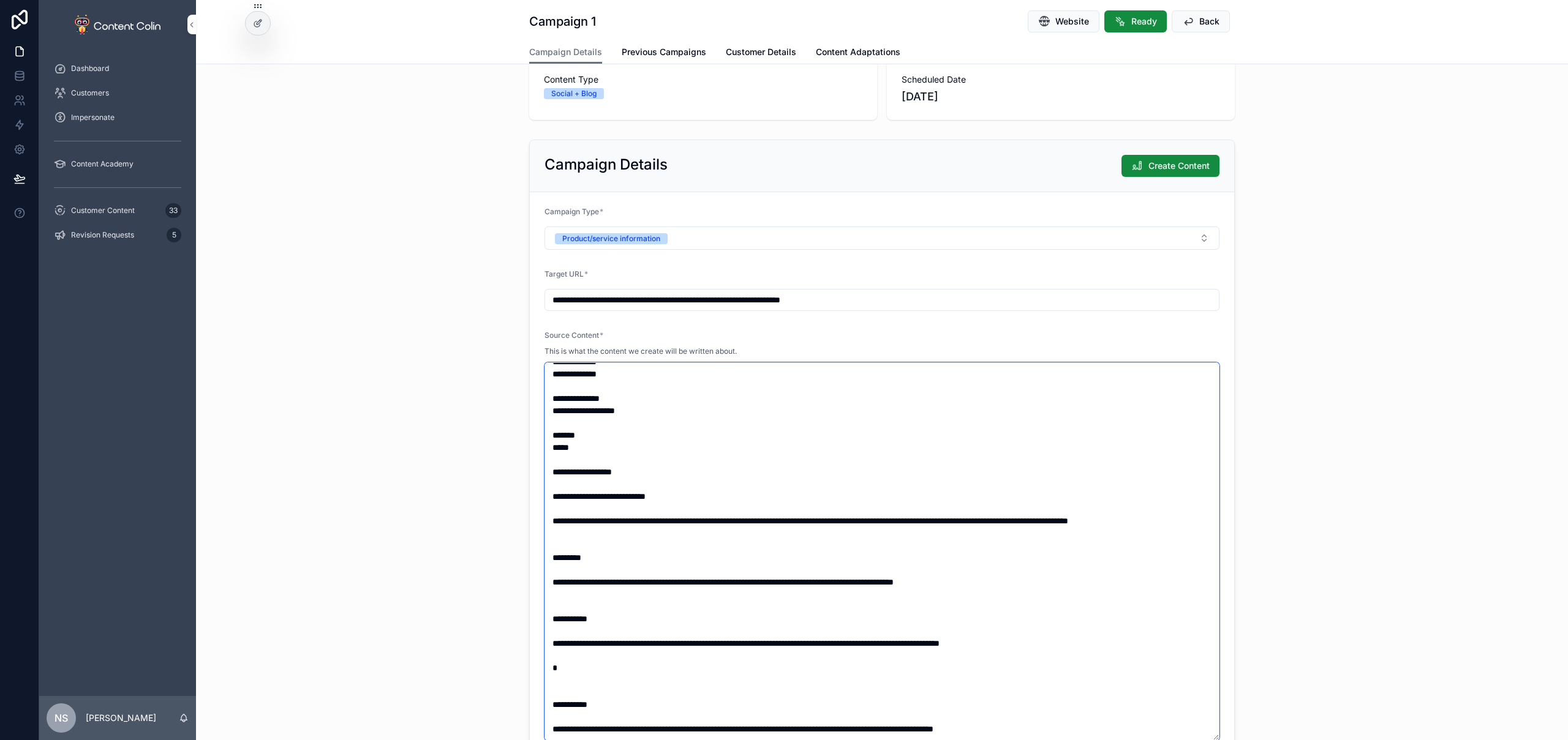
type textarea "**********"
click at [1392, 391] on div "**********" at bounding box center [882, 448] width 1372 height 627
click at [1189, 164] on span "Create Content" at bounding box center [1179, 165] width 62 height 12
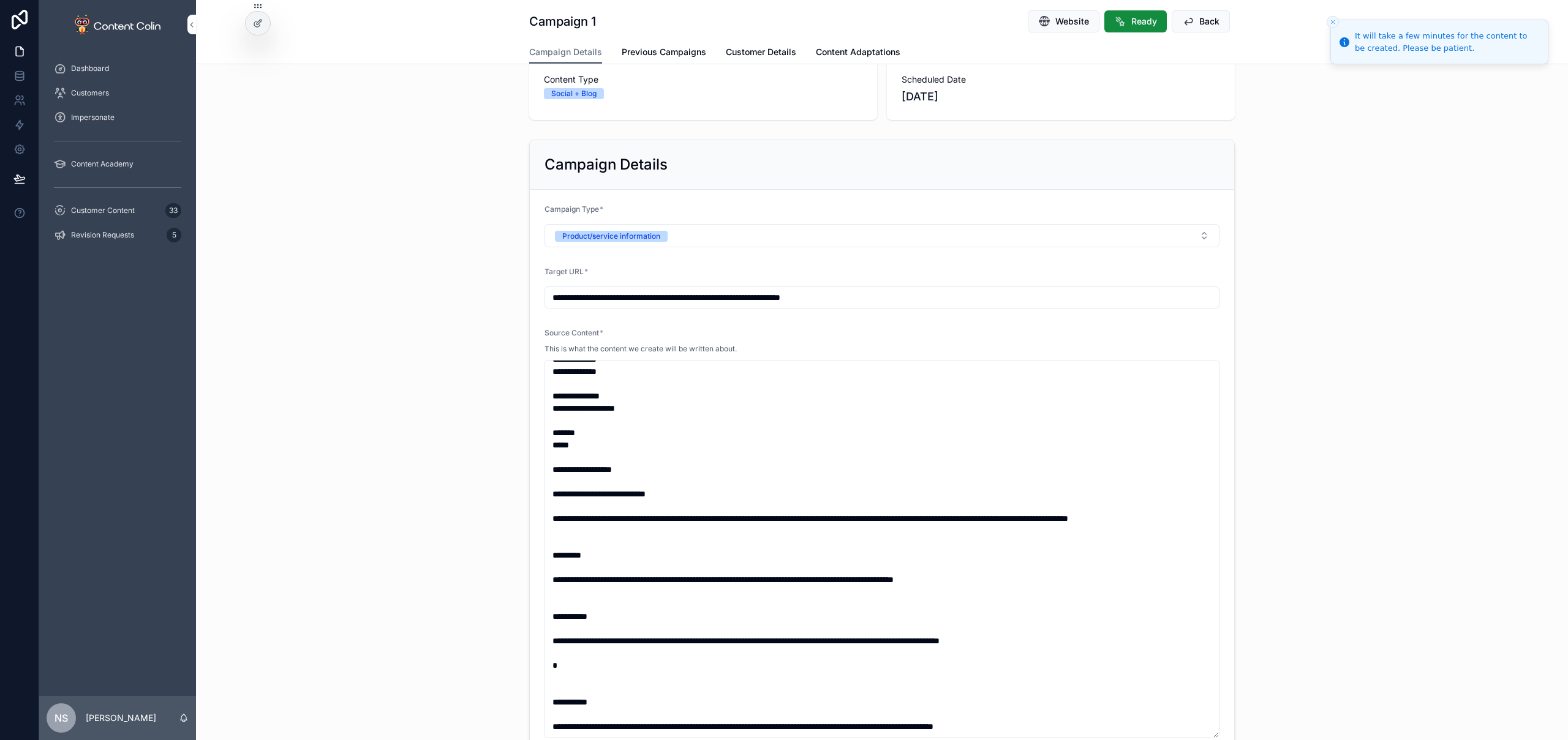
scroll to position [1084, 0]
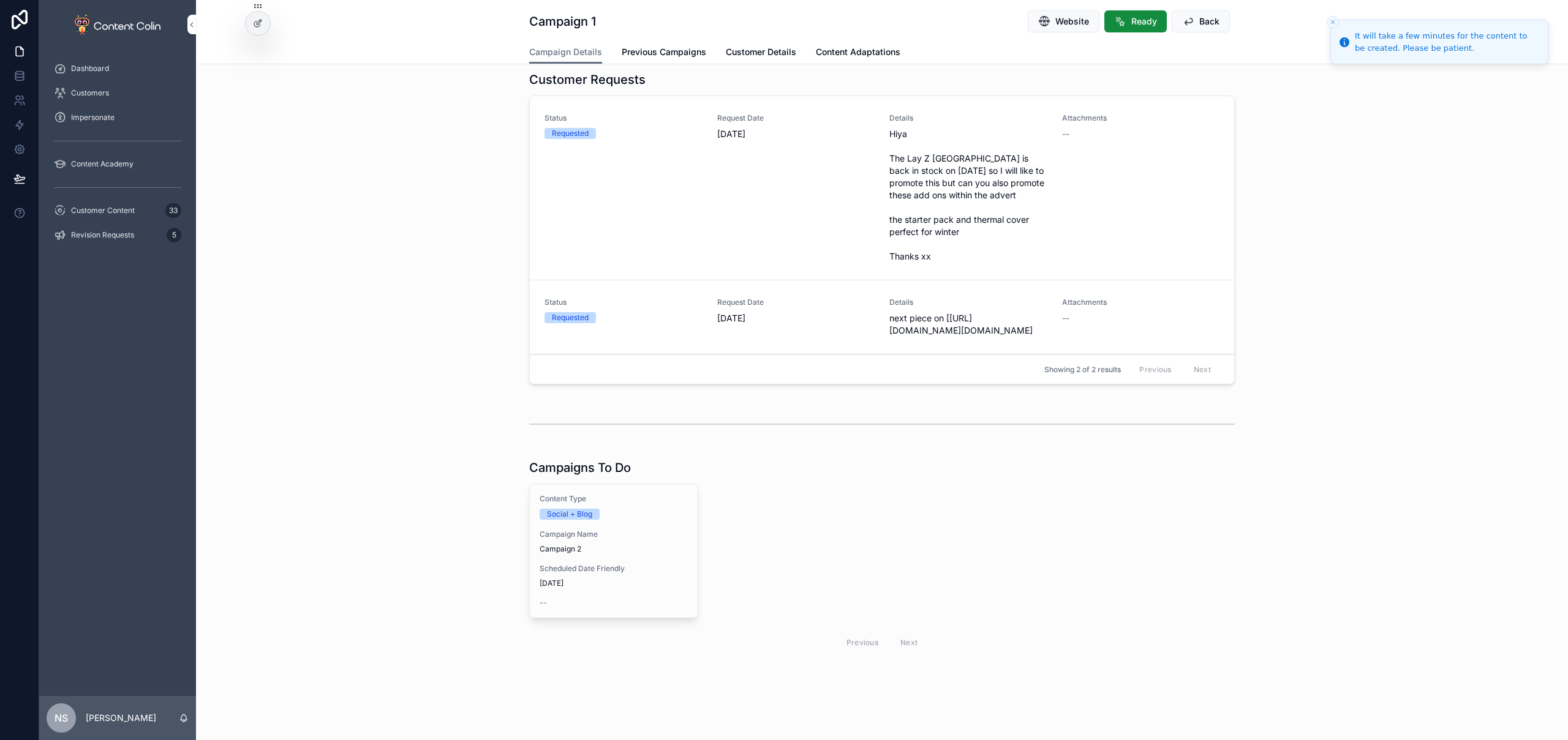
click at [624, 581] on span "[DATE]" at bounding box center [613, 583] width 149 height 9
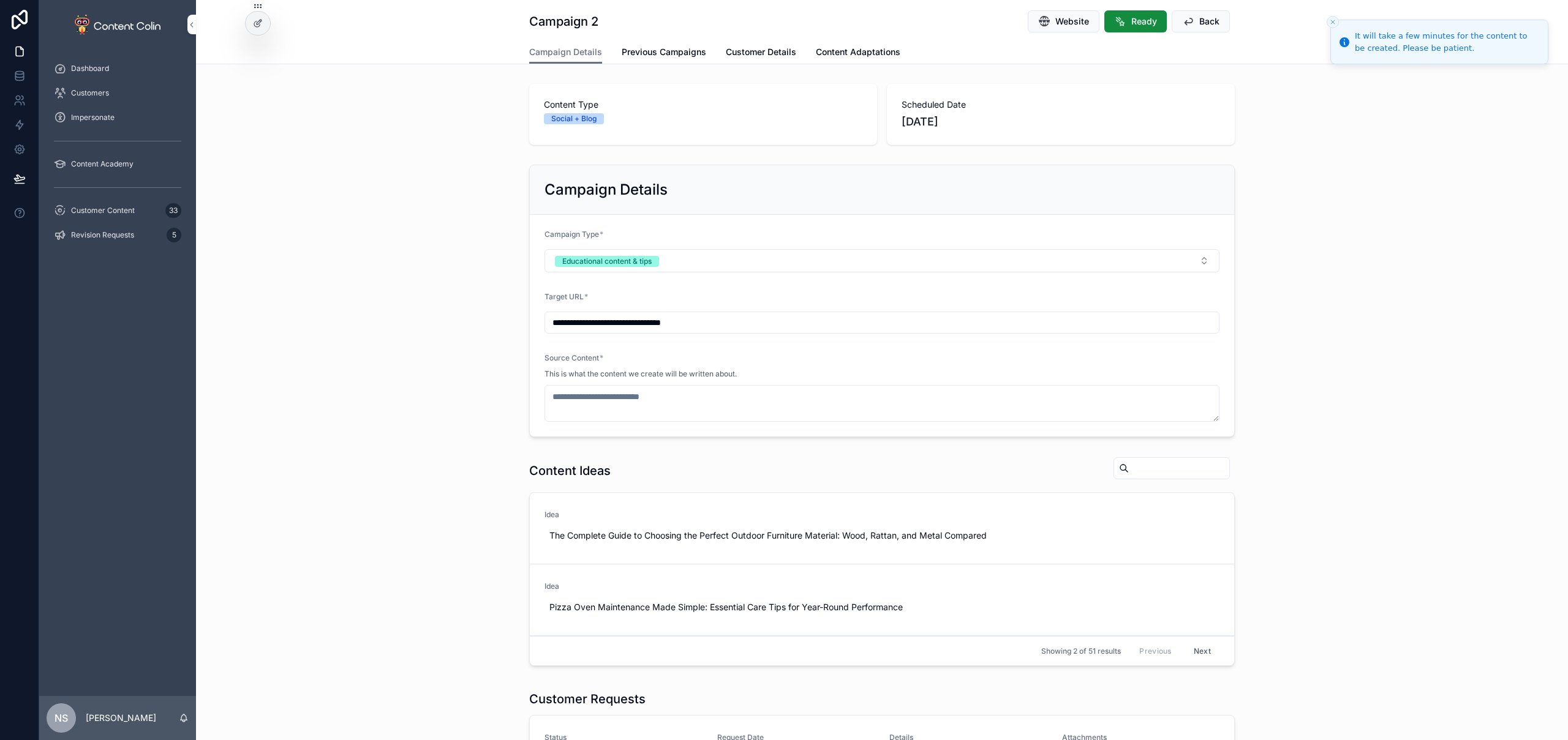
drag, startPoint x: 759, startPoint y: 329, endPoint x: 748, endPoint y: 324, distance: 12.1
click at [759, 329] on input "**********" at bounding box center [881, 322] width 674 height 17
paste input "**********"
type input "**********"
click at [674, 256] on button "Educational content & tips" at bounding box center [882, 261] width 675 height 23
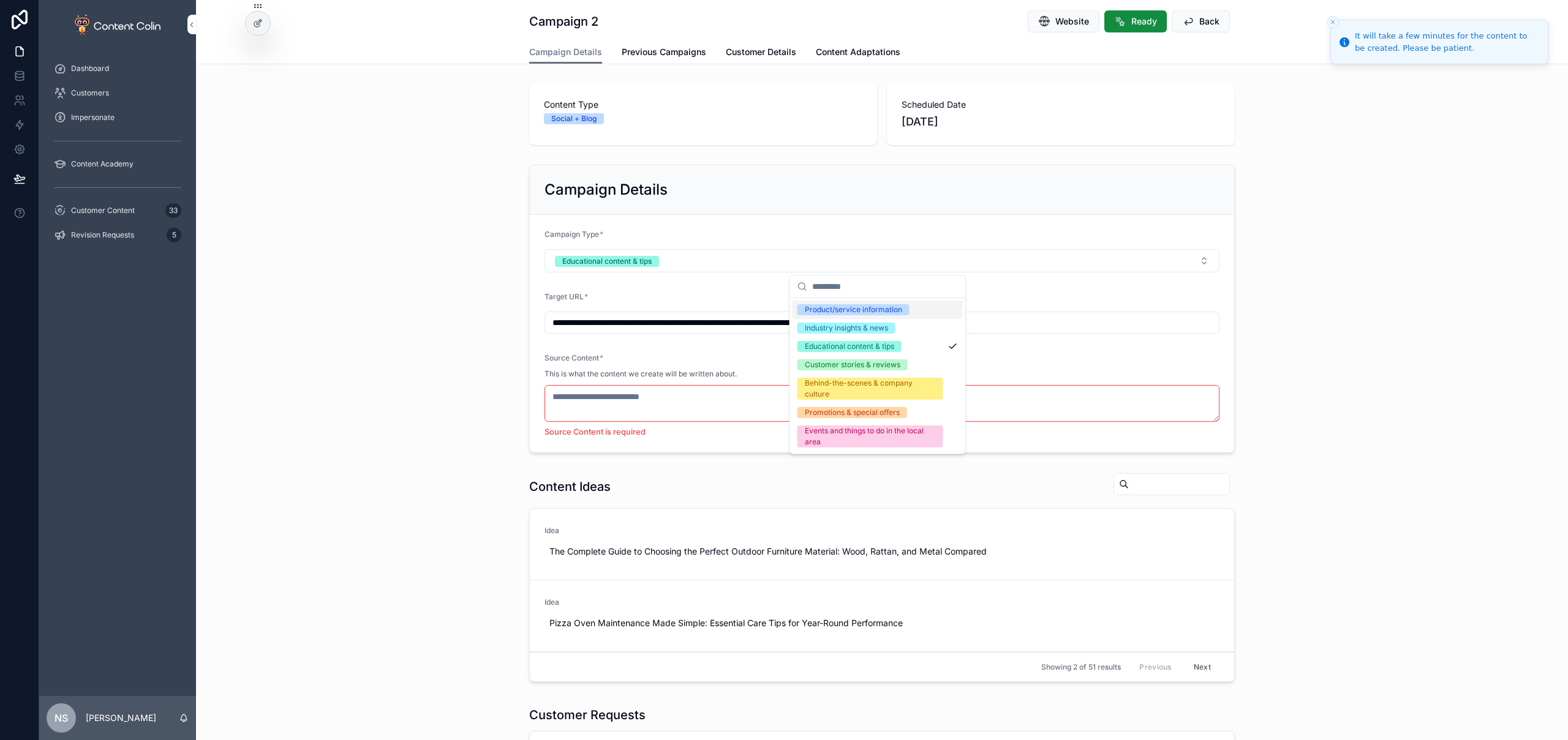
click at [836, 311] on div "Product/service information" at bounding box center [853, 310] width 97 height 11
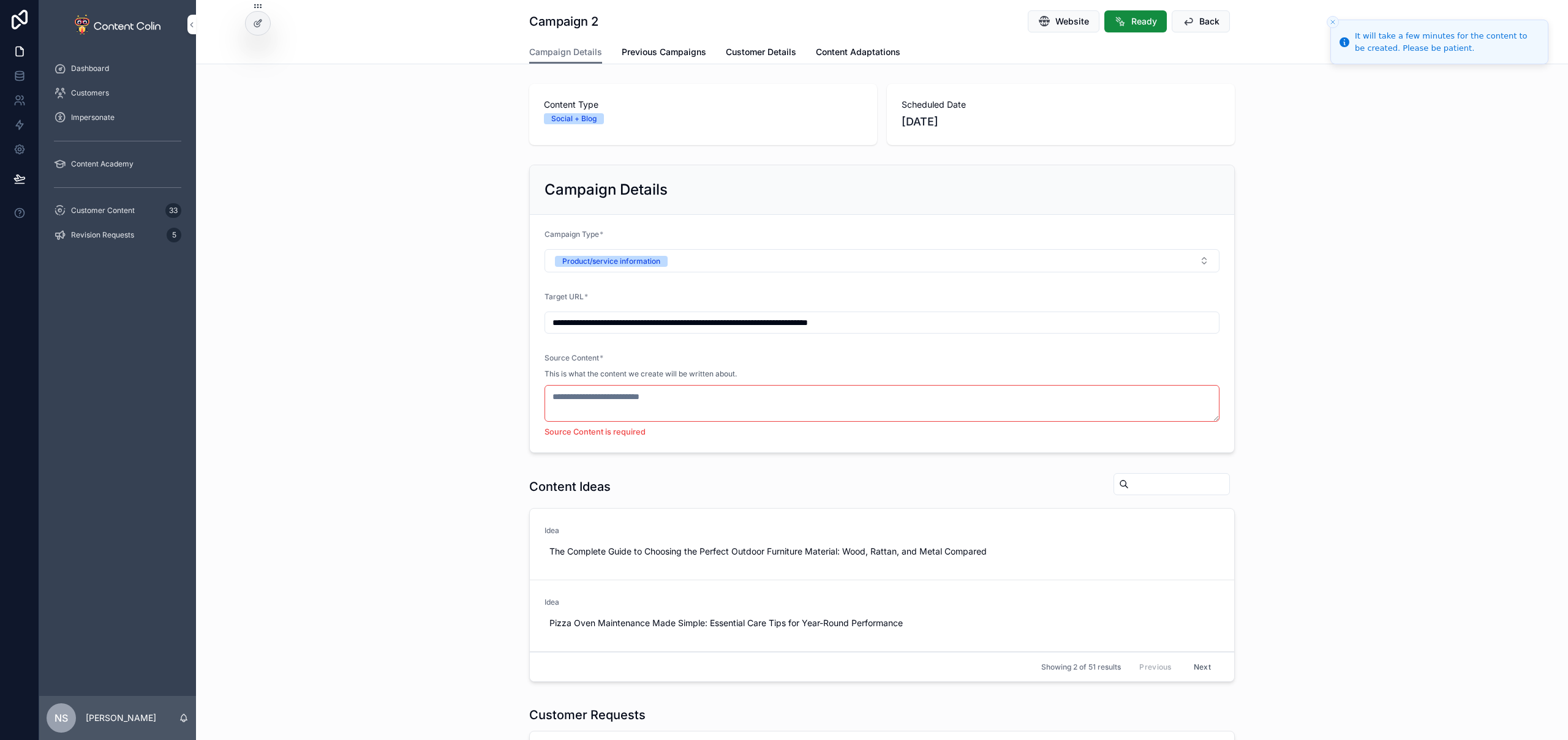
click at [1421, 348] on div "**********" at bounding box center [882, 308] width 1372 height 298
click at [613, 391] on textarea "scrollable content" at bounding box center [882, 403] width 675 height 36
paste textarea "**********"
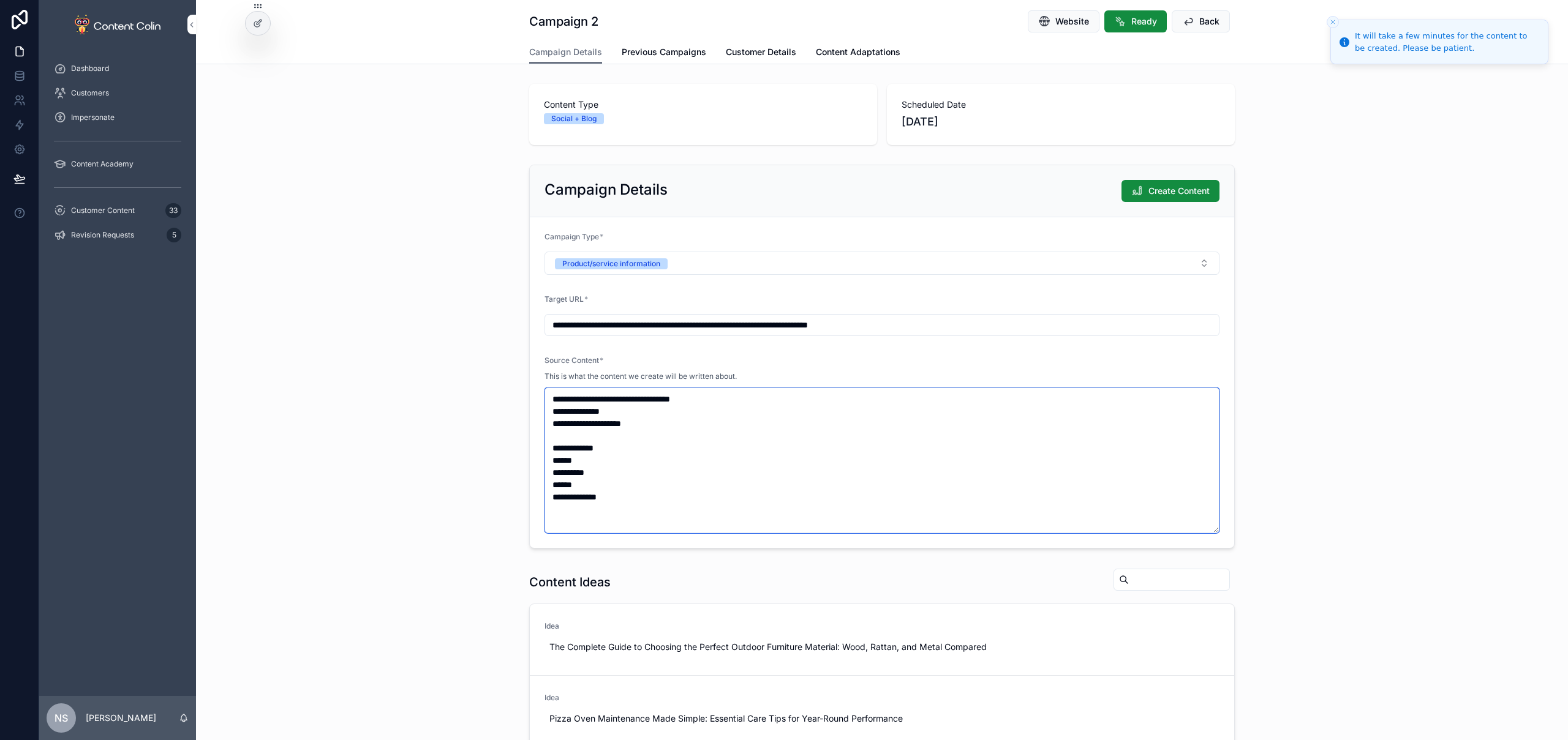
drag, startPoint x: 686, startPoint y: 431, endPoint x: 438, endPoint y: 408, distance: 249.1
click at [438, 408] on div "**********" at bounding box center [882, 356] width 1372 height 393
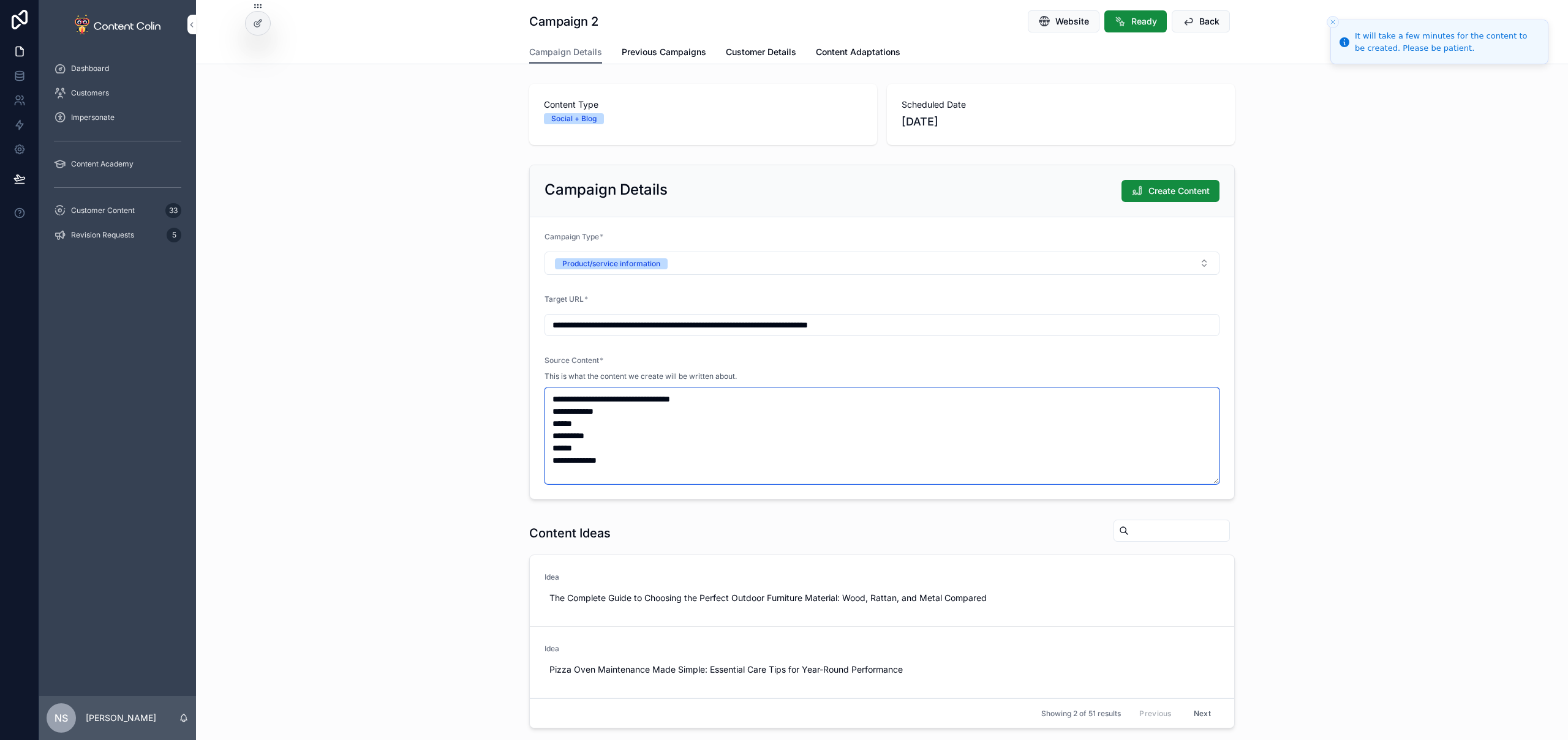
click at [646, 460] on textarea "**********" at bounding box center [882, 436] width 675 height 97
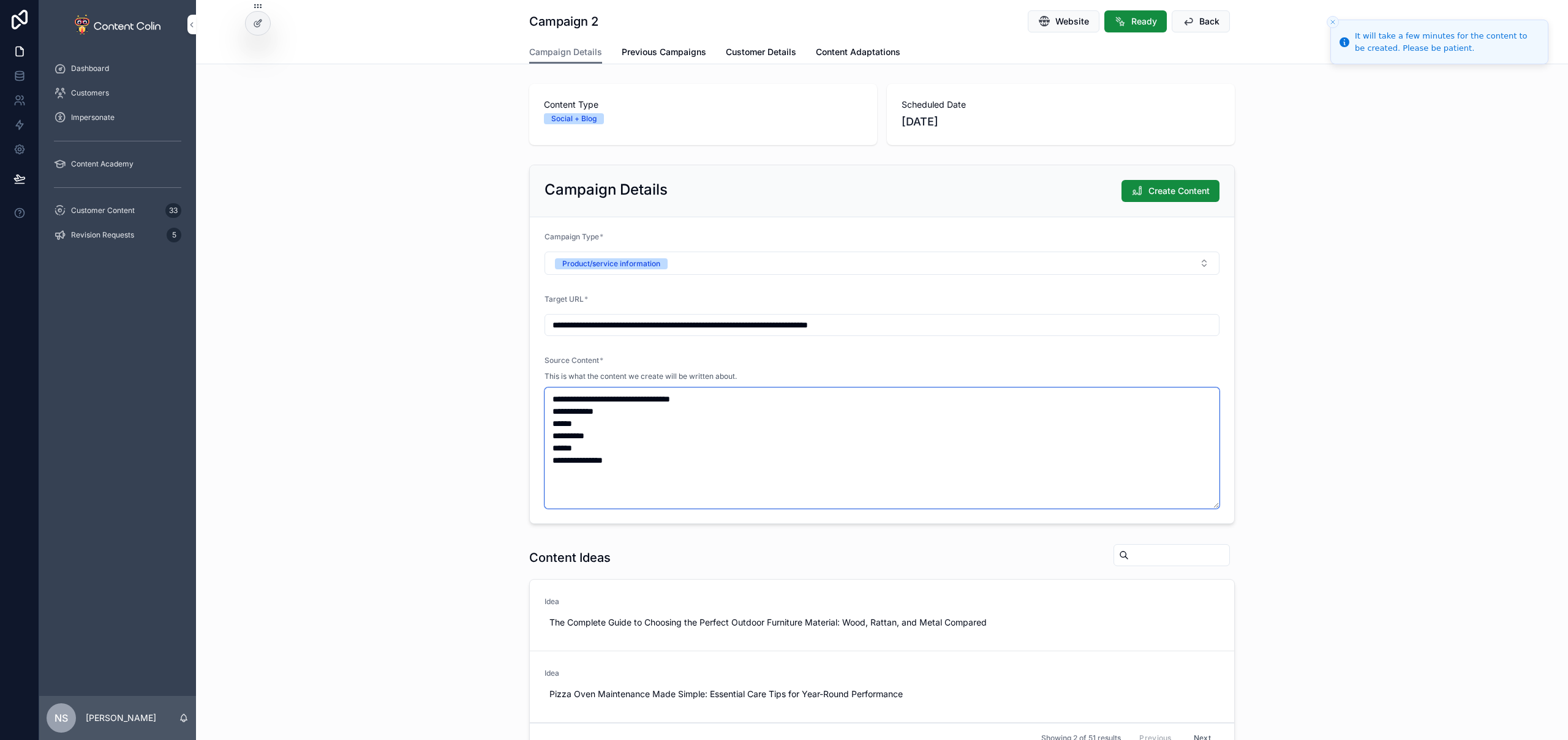
paste textarea "**********"
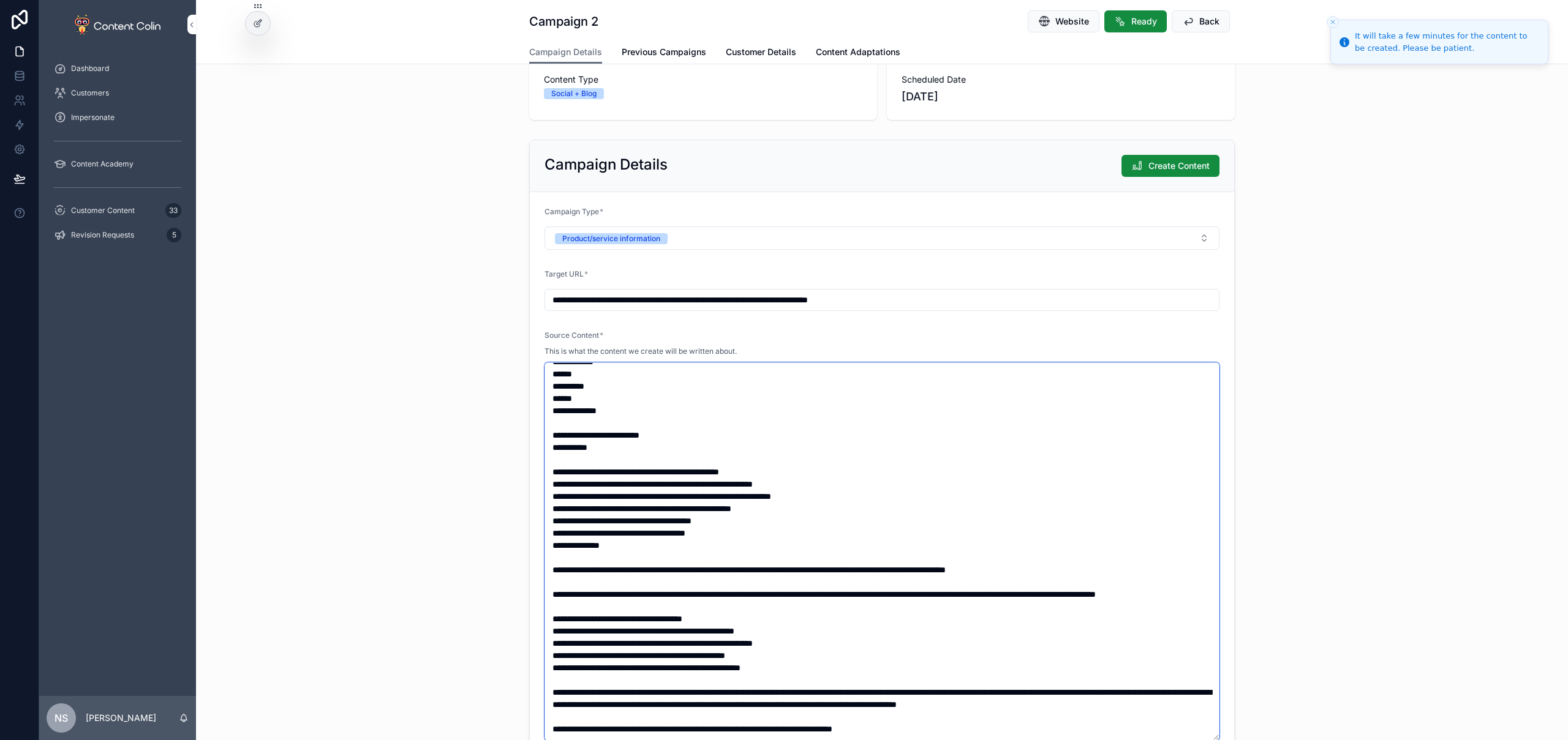
type textarea "**********"
click at [934, 303] on input "**********" at bounding box center [881, 300] width 674 height 17
paste input "scrollable content"
type input "**********"
click at [646, 443] on textarea "scrollable content" at bounding box center [882, 551] width 675 height 378
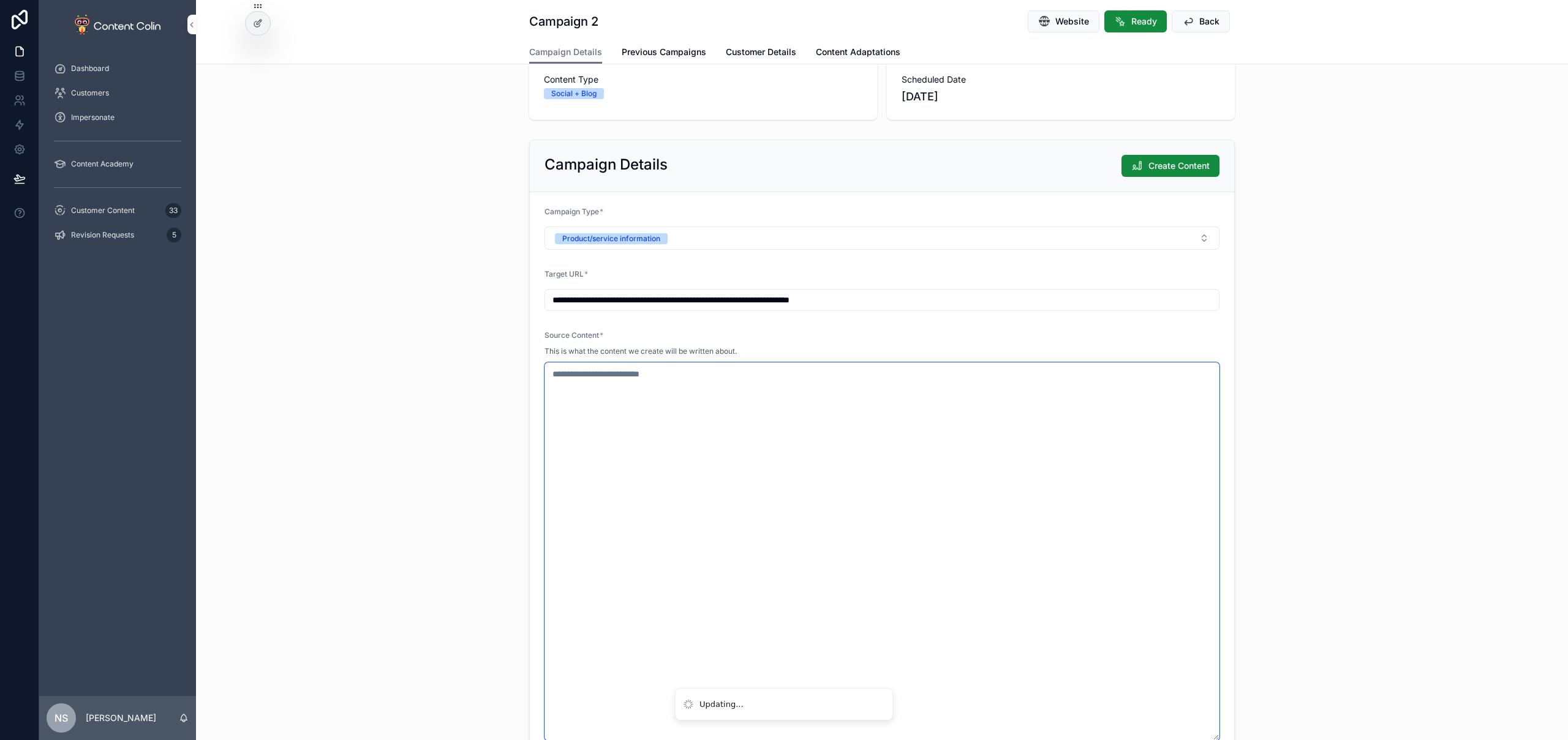
scroll to position [0, 0]
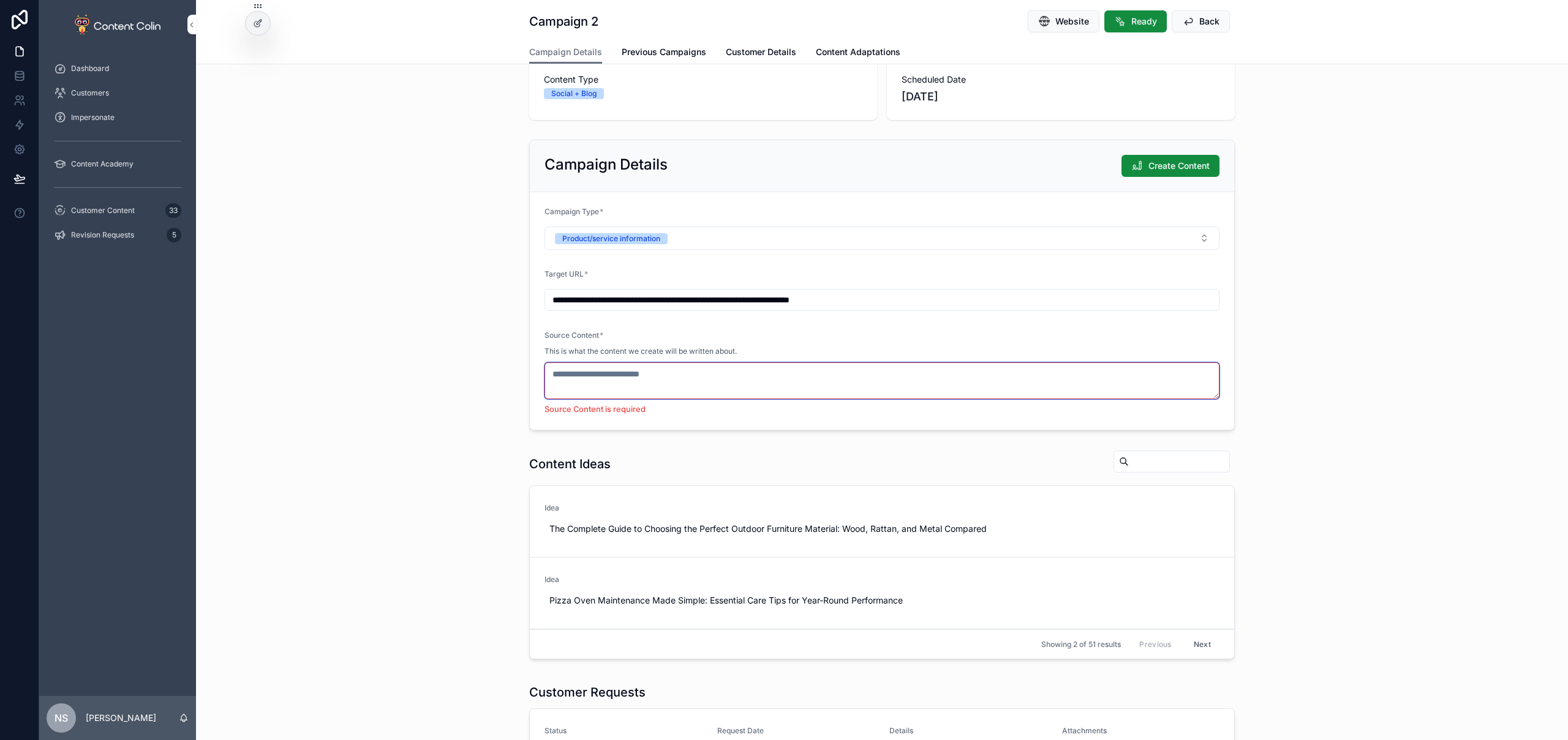
paste textarea "**********"
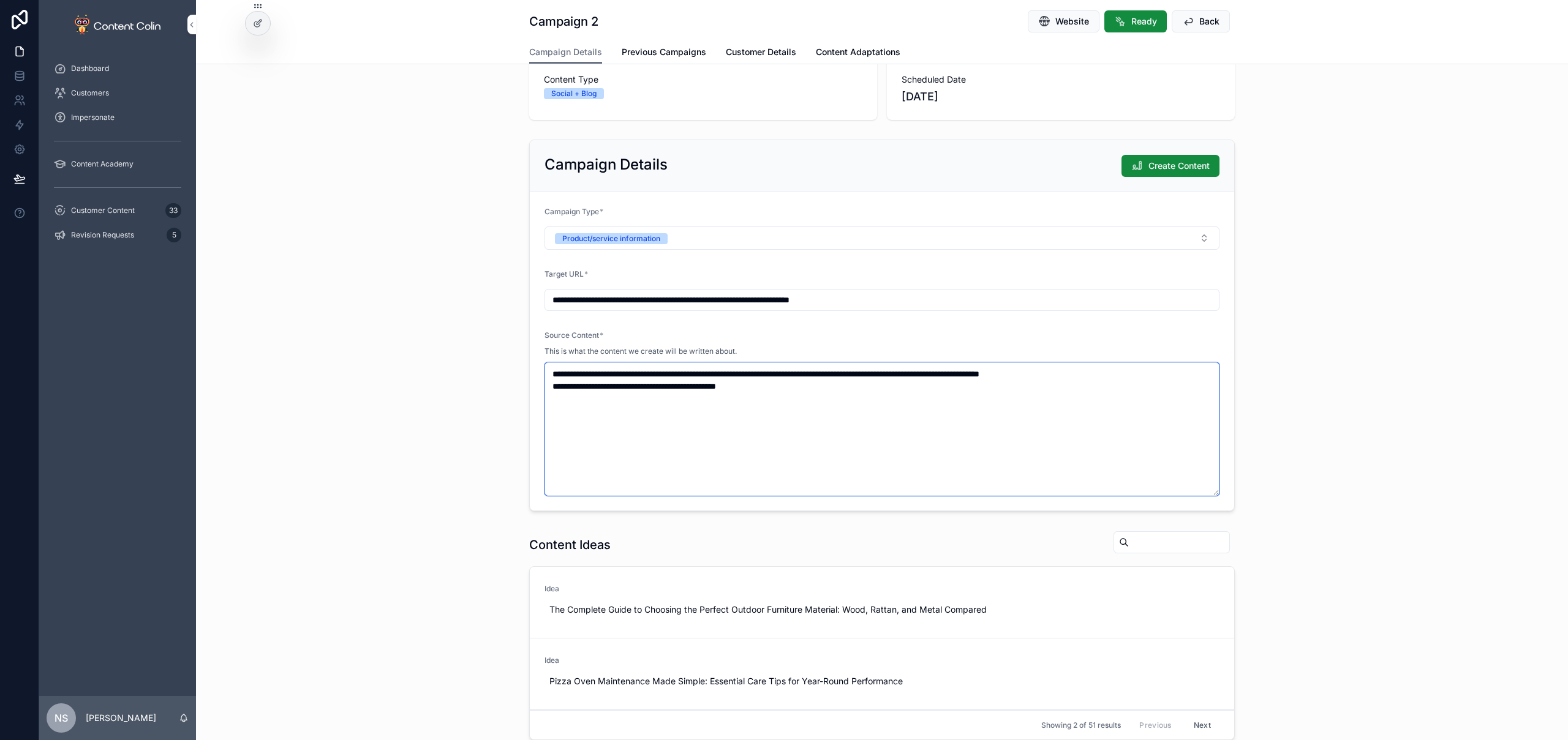
drag, startPoint x: 771, startPoint y: 373, endPoint x: 819, endPoint y: 372, distance: 48.0
click at [820, 371] on textarea "**********" at bounding box center [882, 429] width 675 height 134
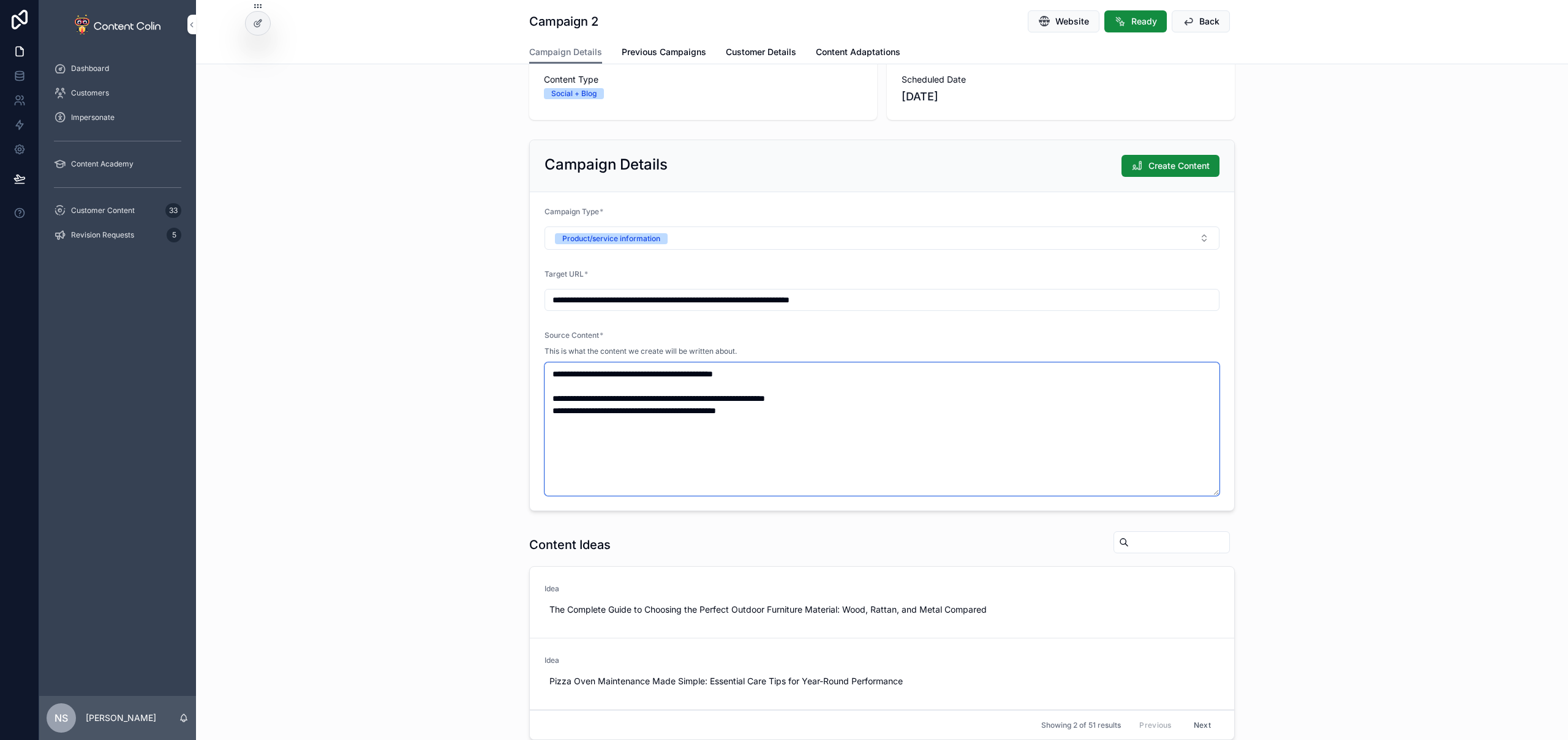
click at [774, 370] on textarea "**********" at bounding box center [882, 429] width 675 height 134
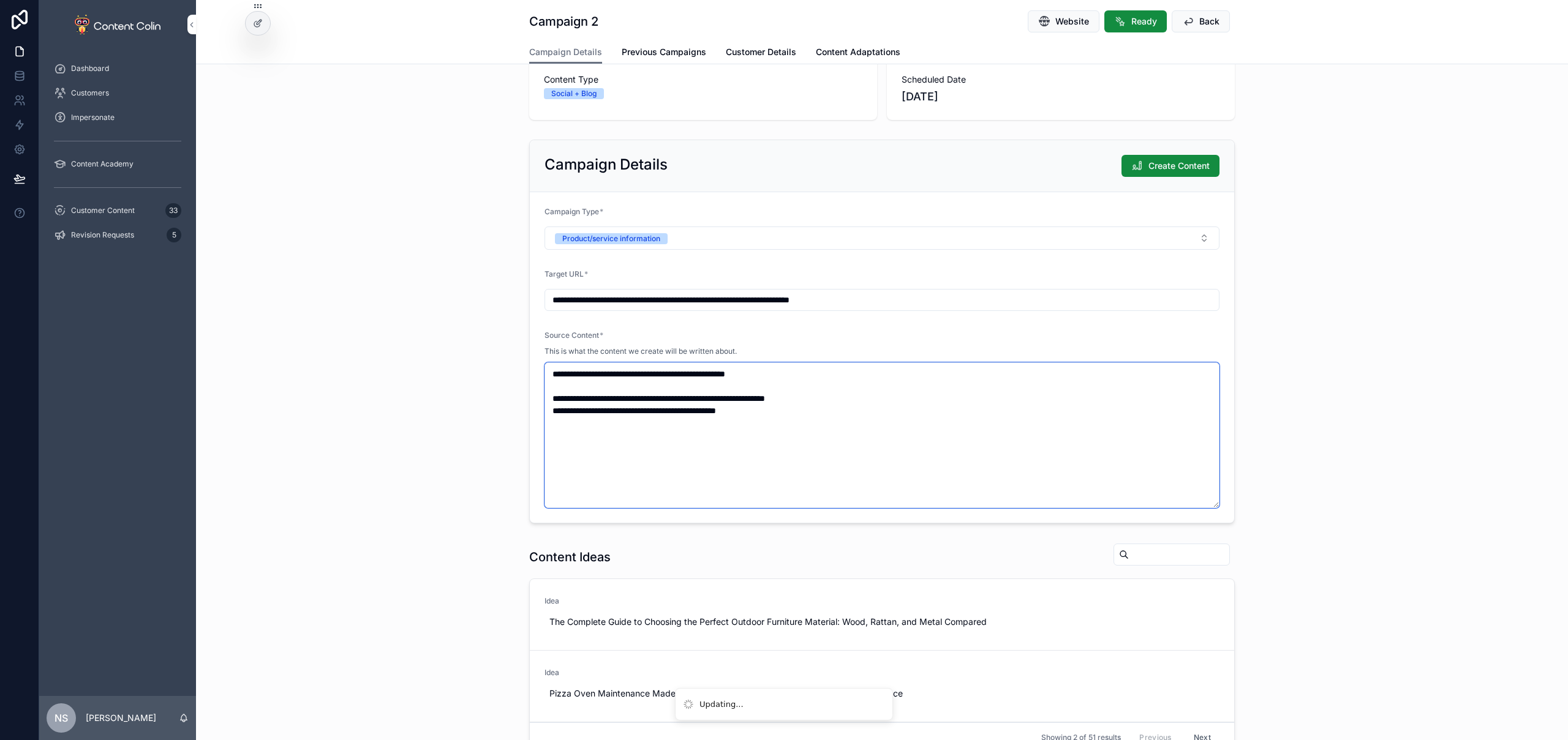
drag, startPoint x: 543, startPoint y: 399, endPoint x: 536, endPoint y: 399, distance: 7.0
click at [536, 399] on form "**********" at bounding box center [882, 358] width 705 height 331
click at [888, 405] on textarea "**********" at bounding box center [882, 435] width 675 height 146
click at [1102, 396] on textarea "**********" at bounding box center [882, 435] width 675 height 146
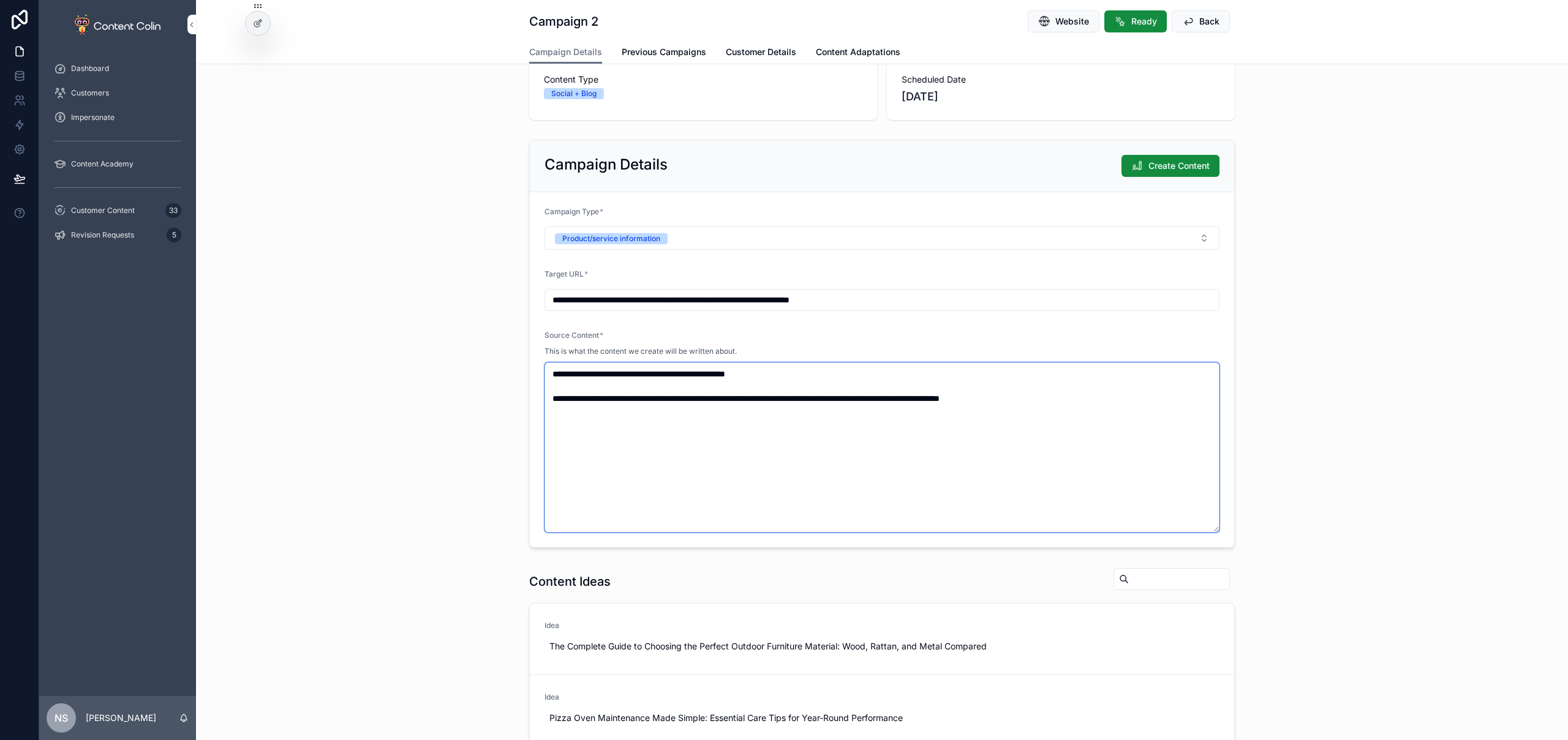
paste textarea "**********"
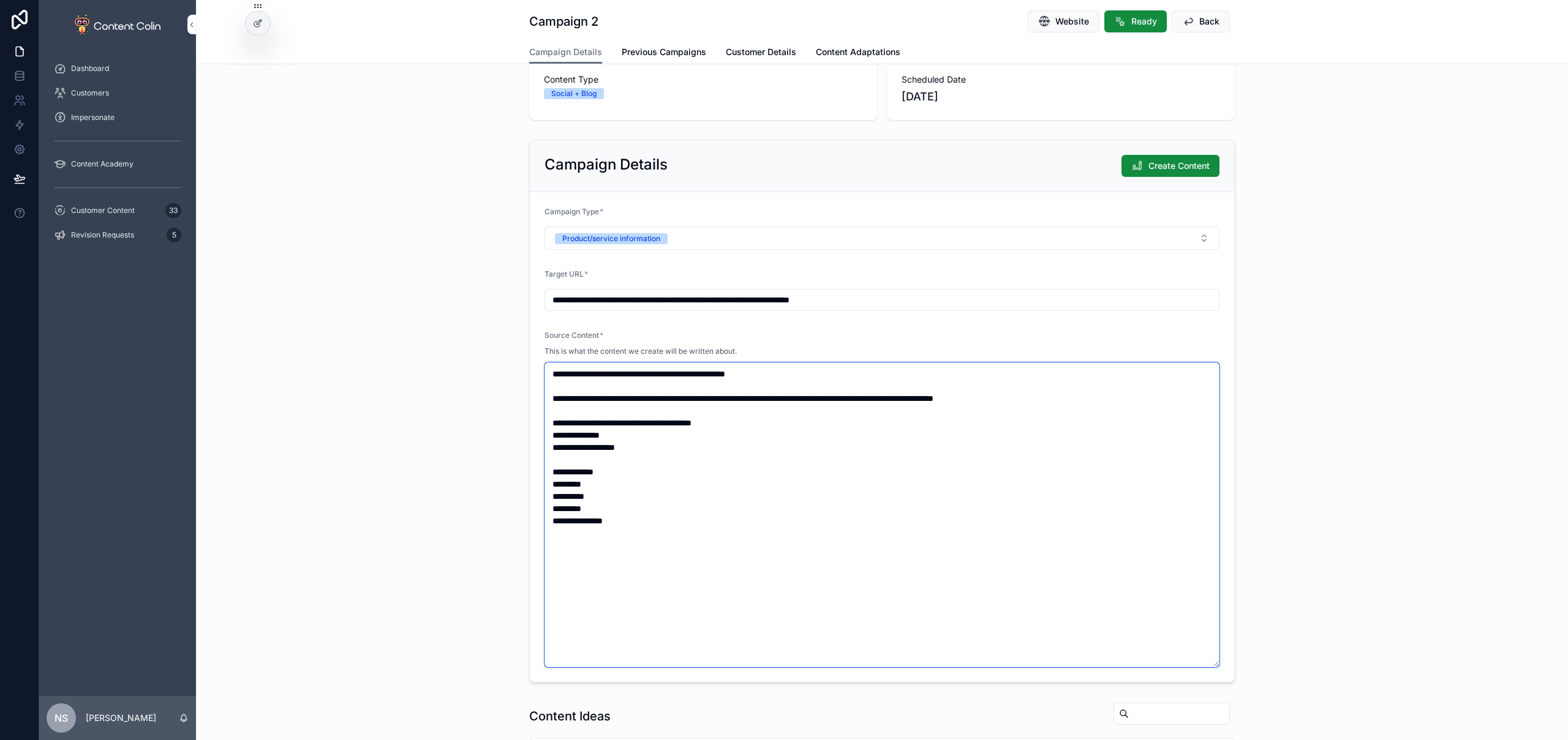
drag, startPoint x: 664, startPoint y: 449, endPoint x: 478, endPoint y: 434, distance: 186.6
click at [478, 434] on div "**********" at bounding box center [882, 411] width 1372 height 553
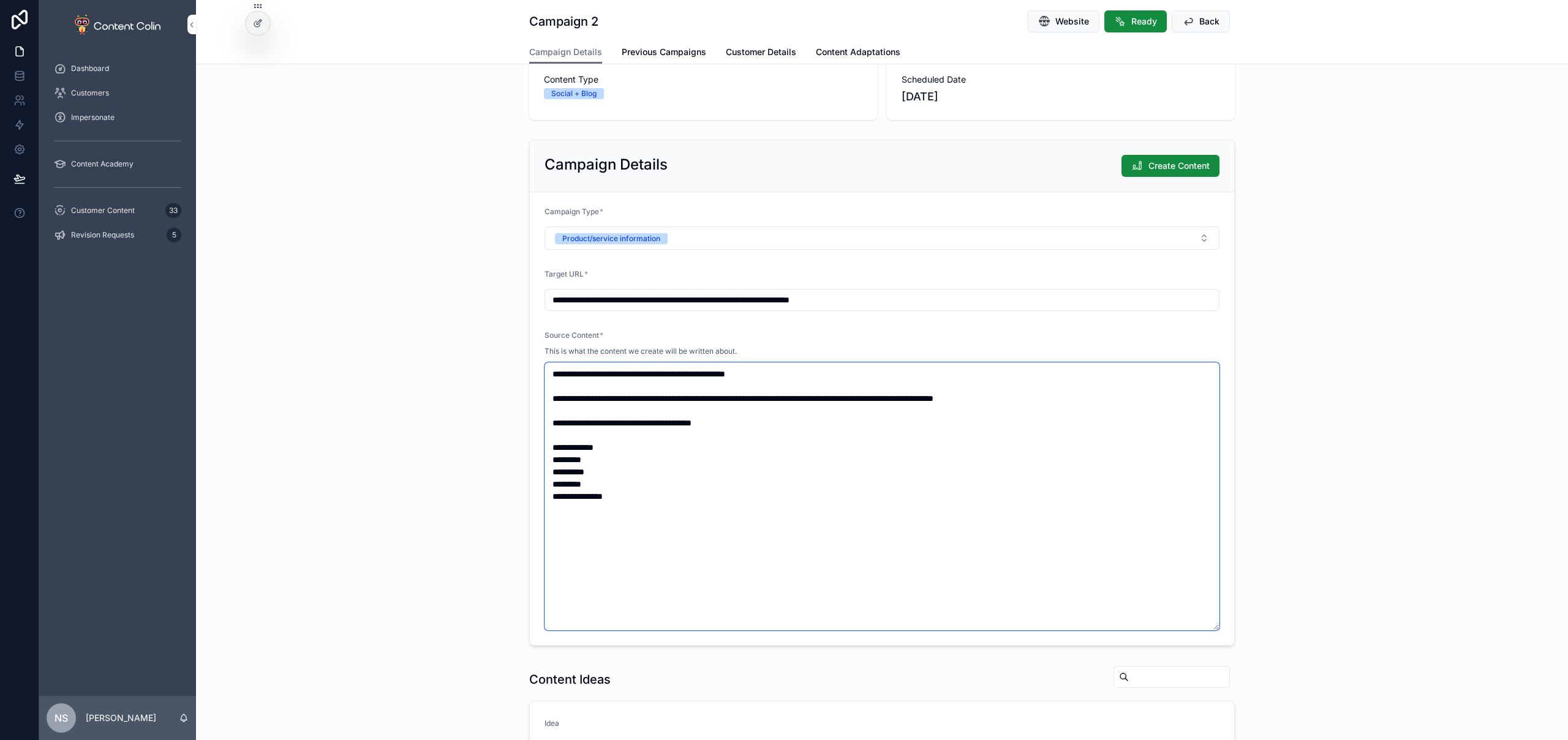
click at [655, 494] on textarea "**********" at bounding box center [882, 496] width 675 height 268
paste textarea "**********"
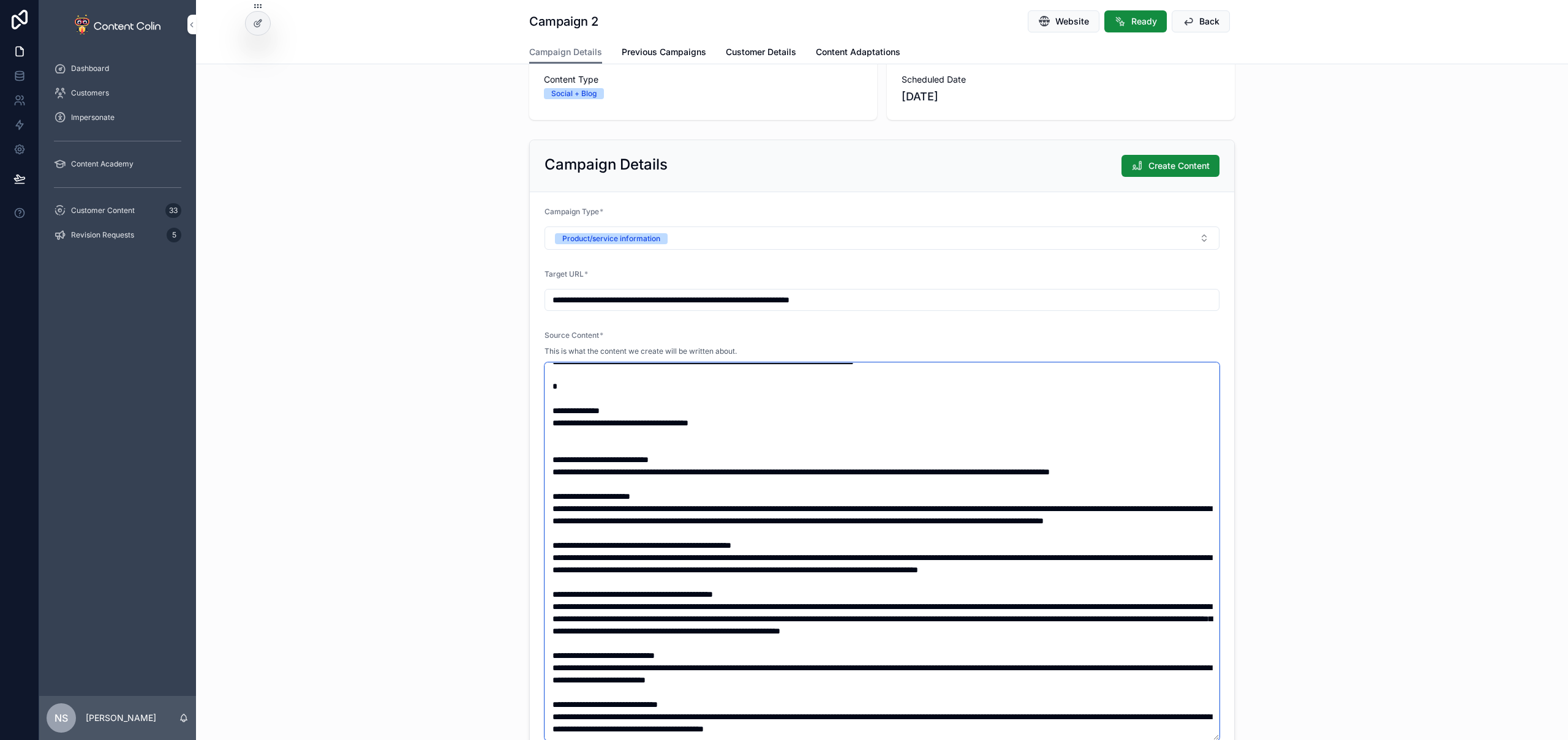
scroll to position [151, 0]
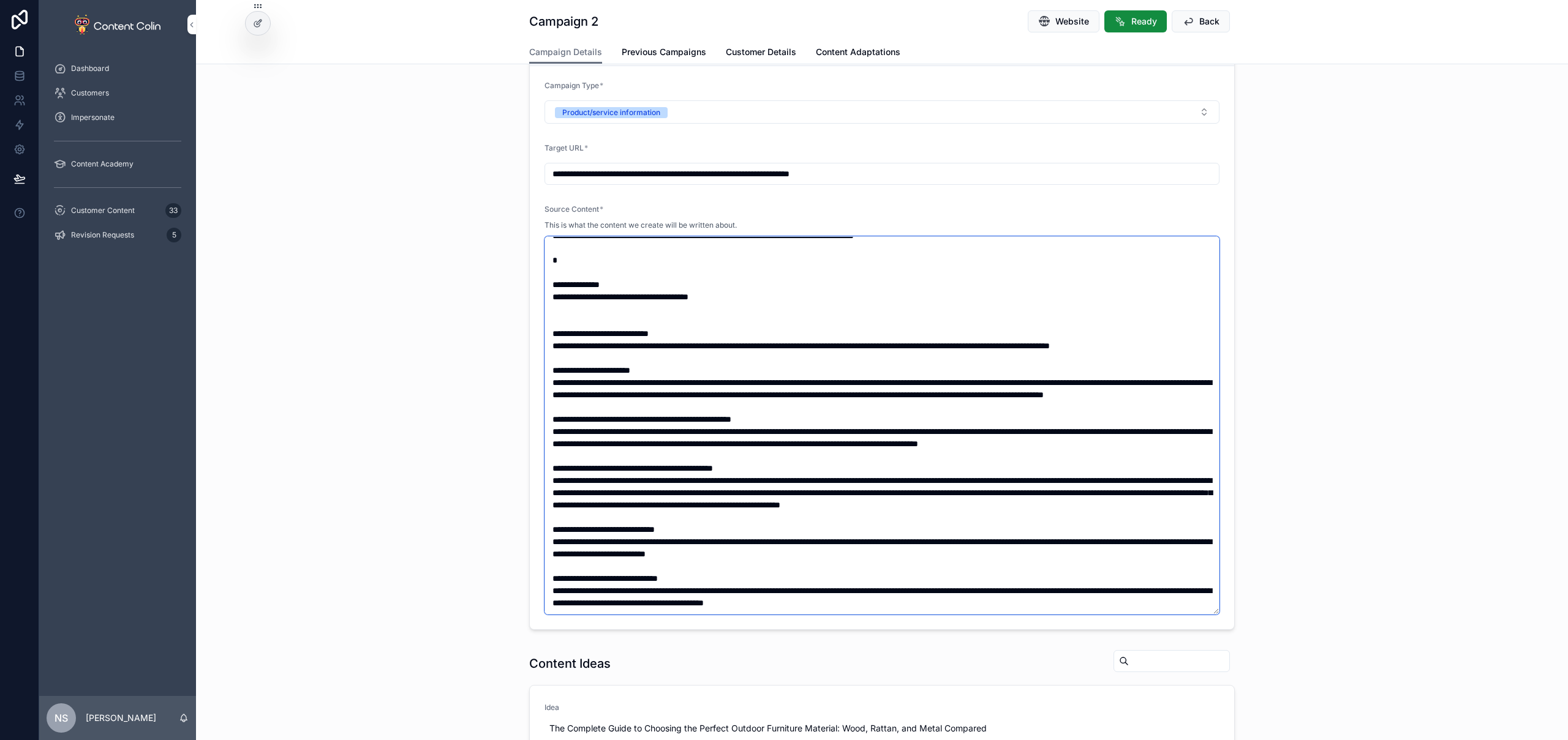
paste textarea "**********"
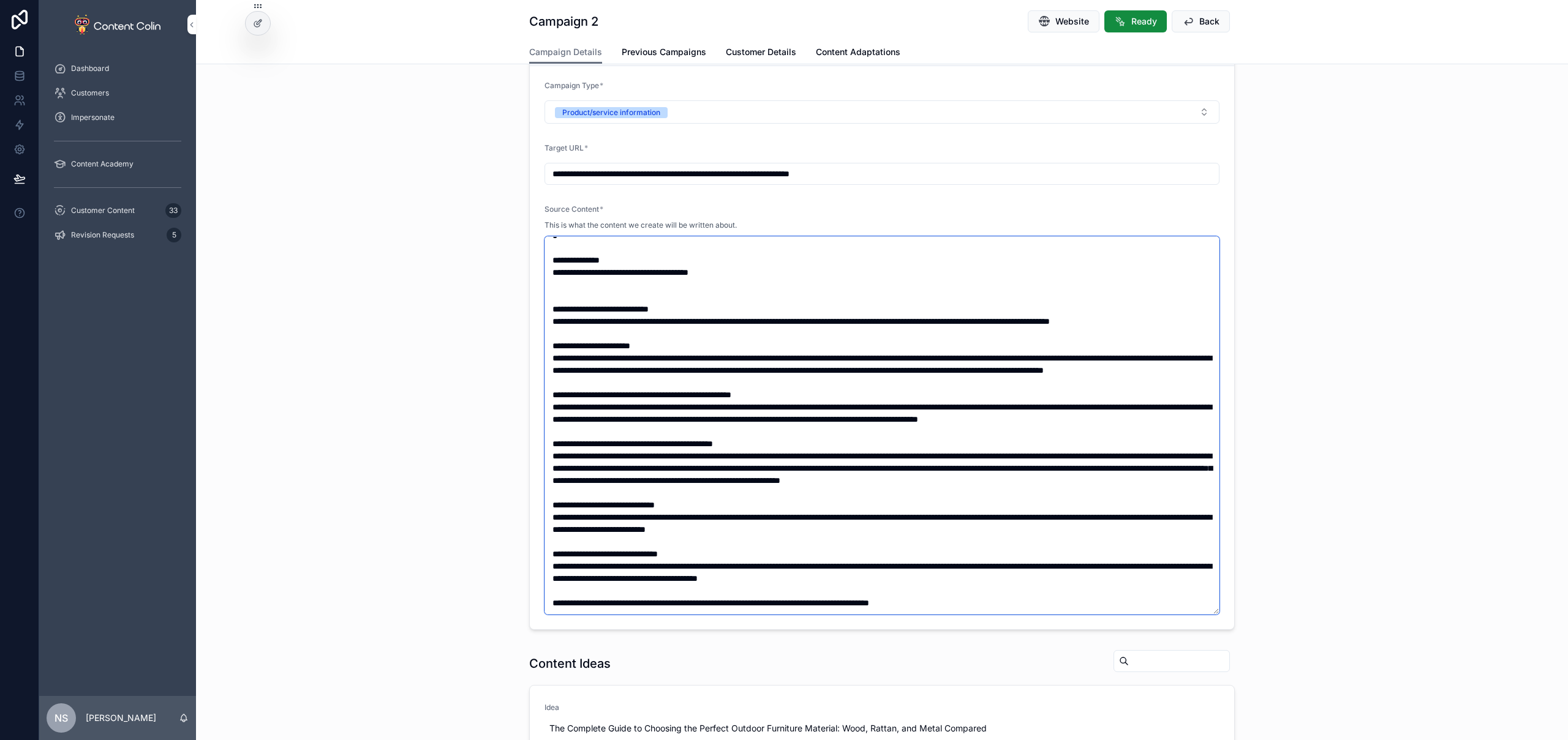
scroll to position [888, 0]
paste textarea "**********"
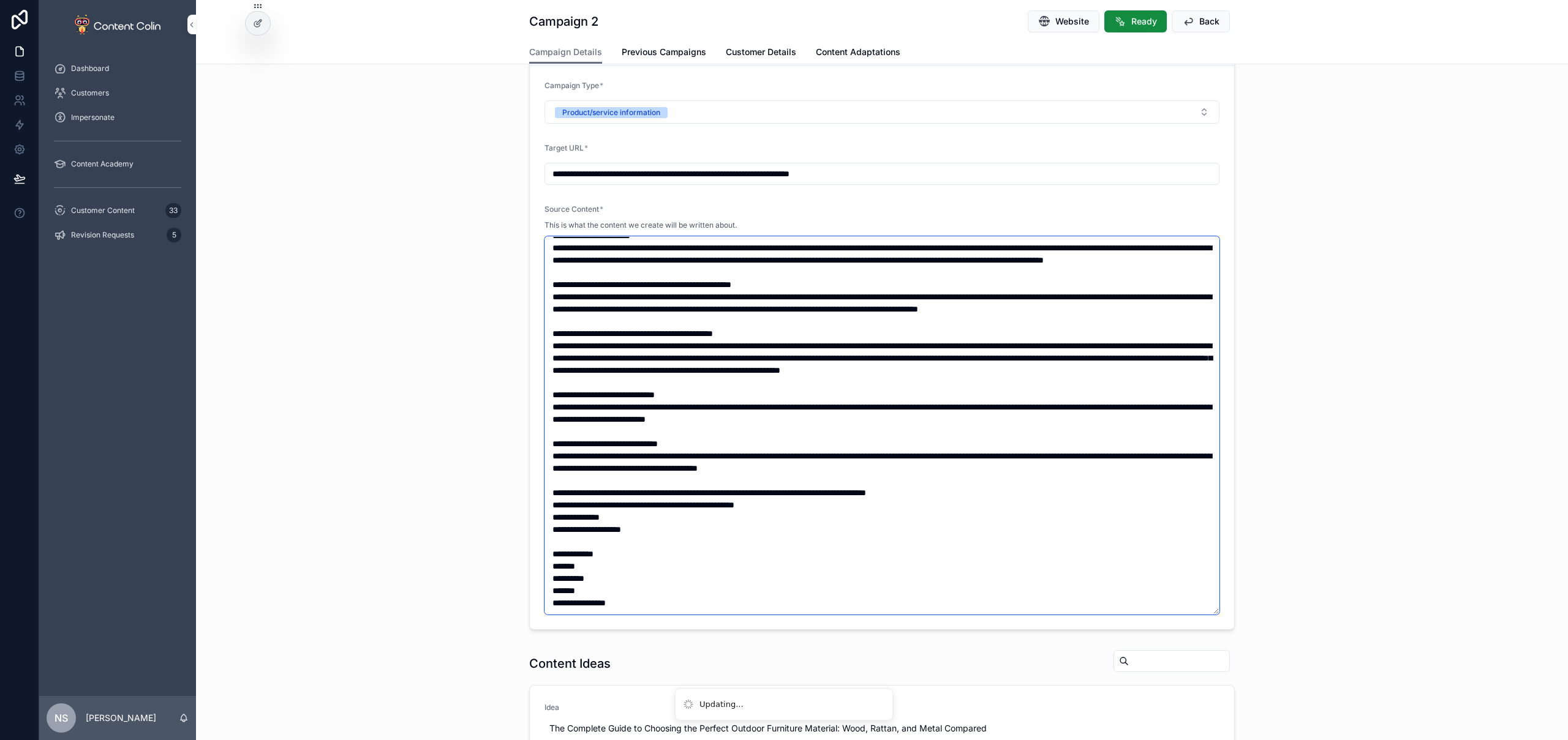
scroll to position [1011, 0]
paste textarea "**********"
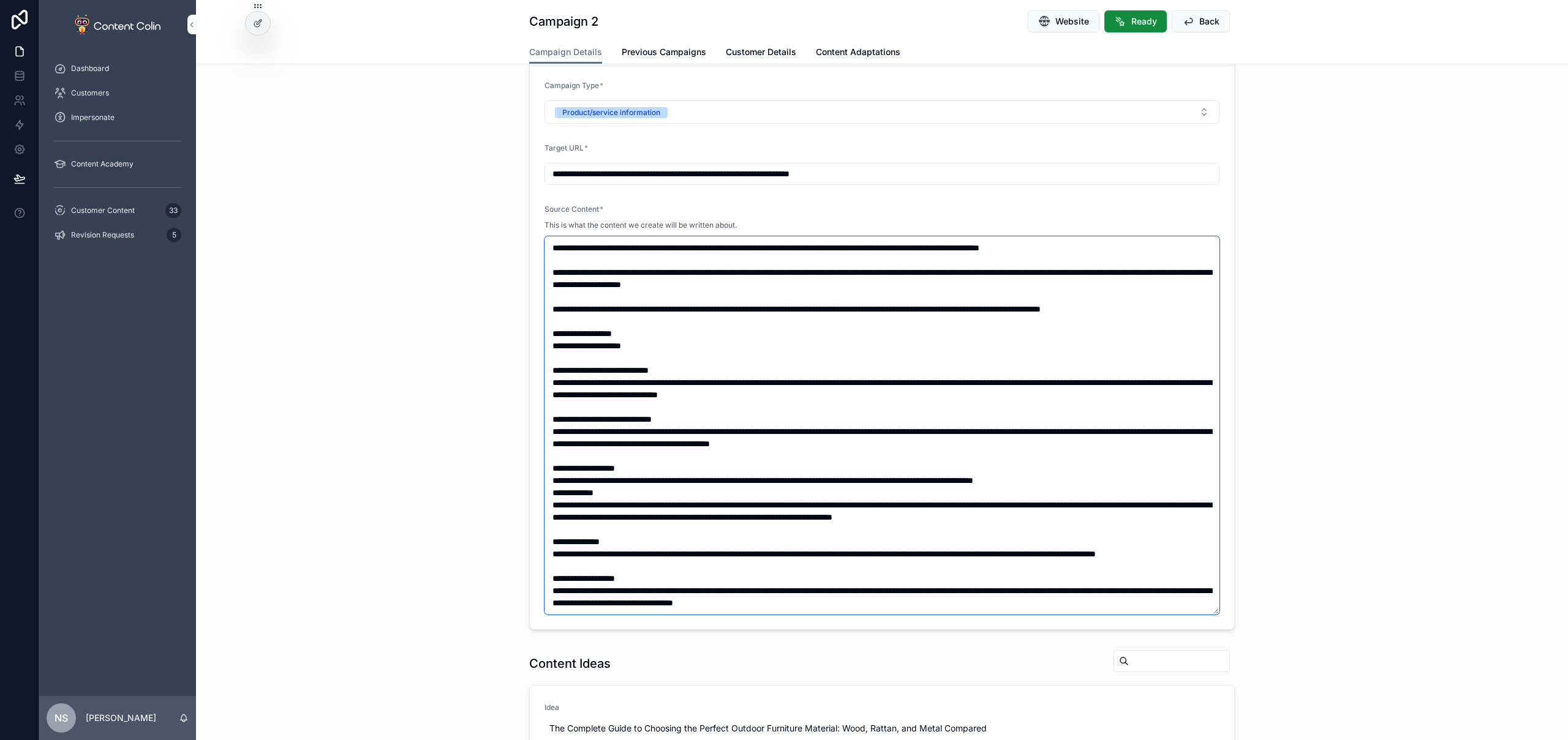
scroll to position [1464, 0]
paste textarea "**********"
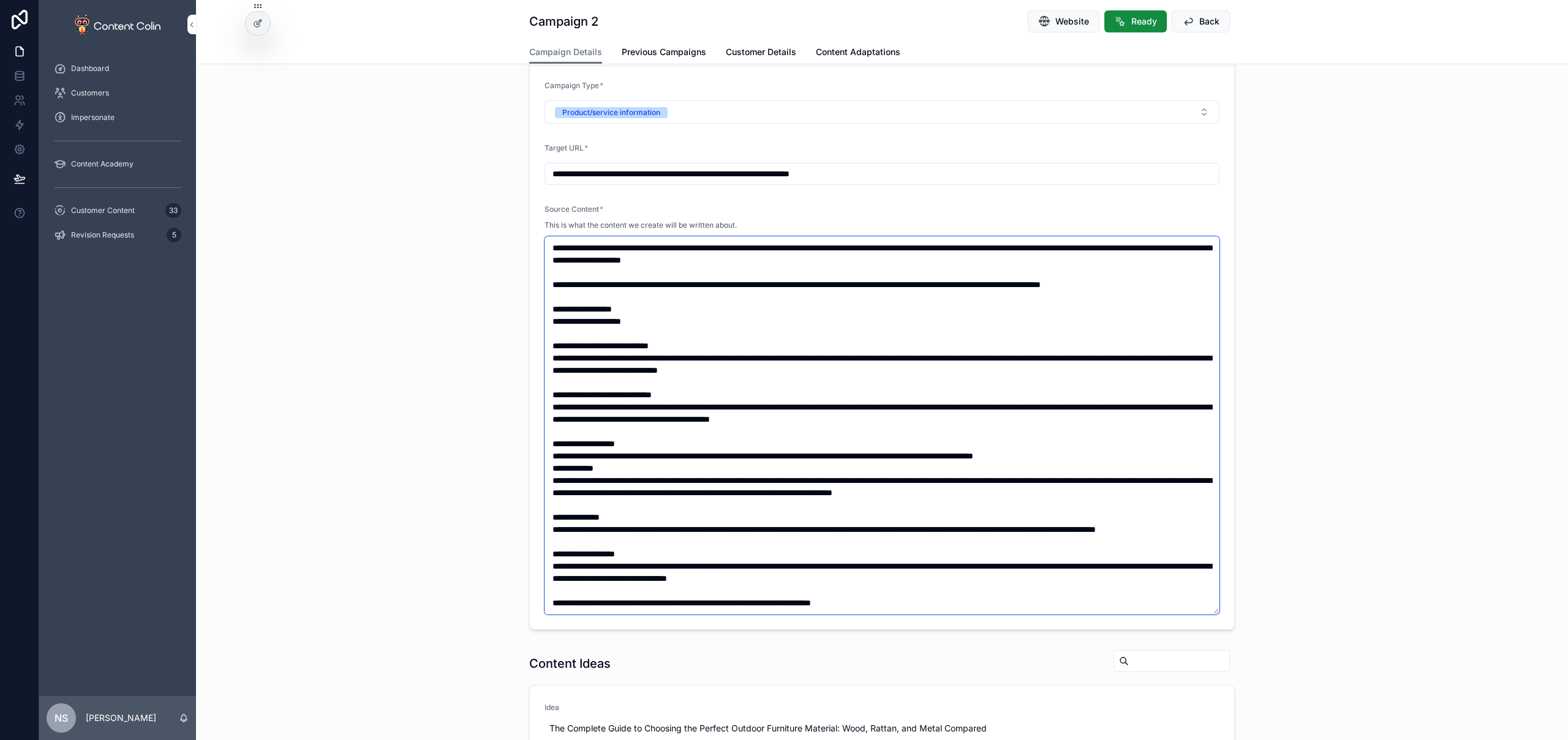
scroll to position [1476, 0]
paste textarea "**********"
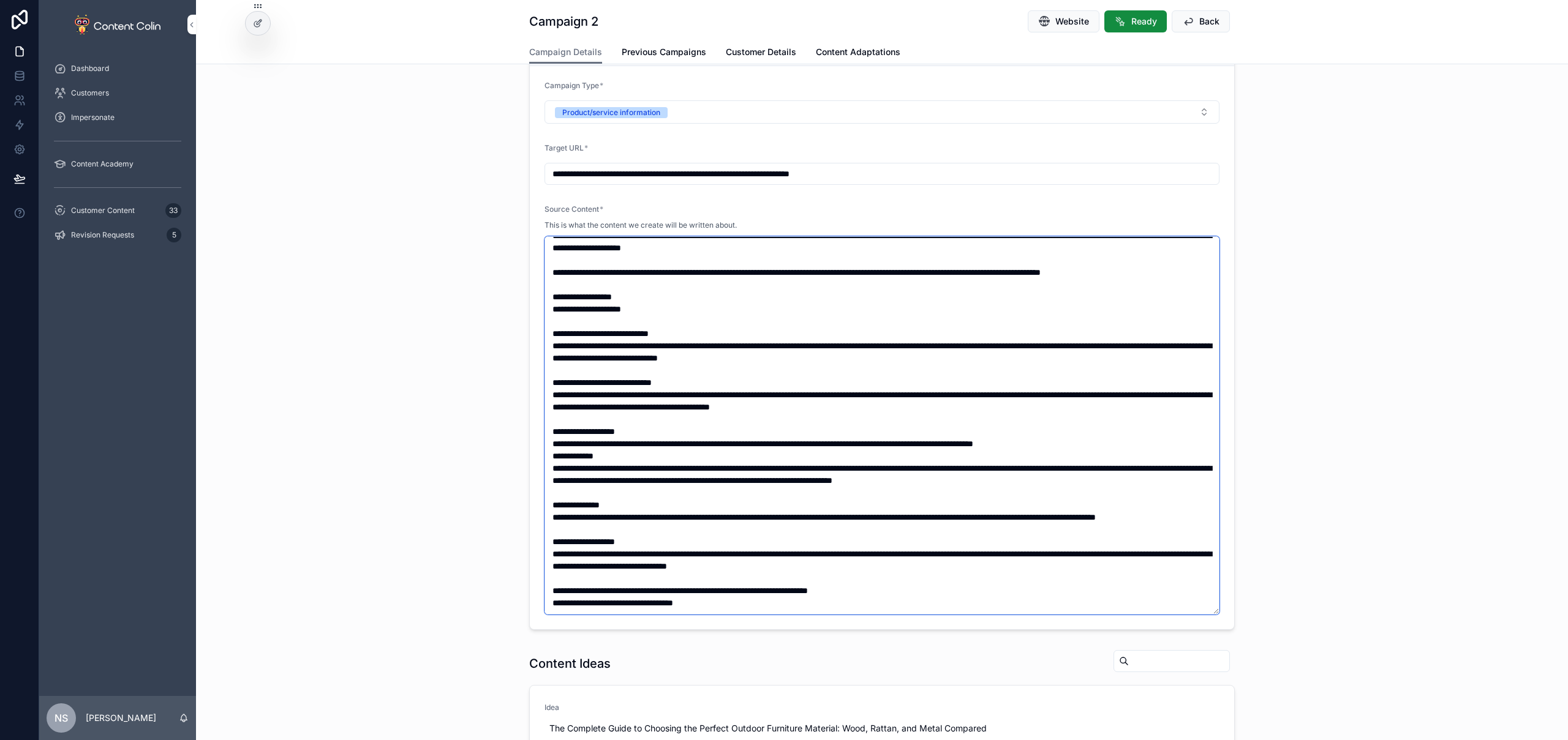
scroll to position [1488, 0]
paste textarea "**********"
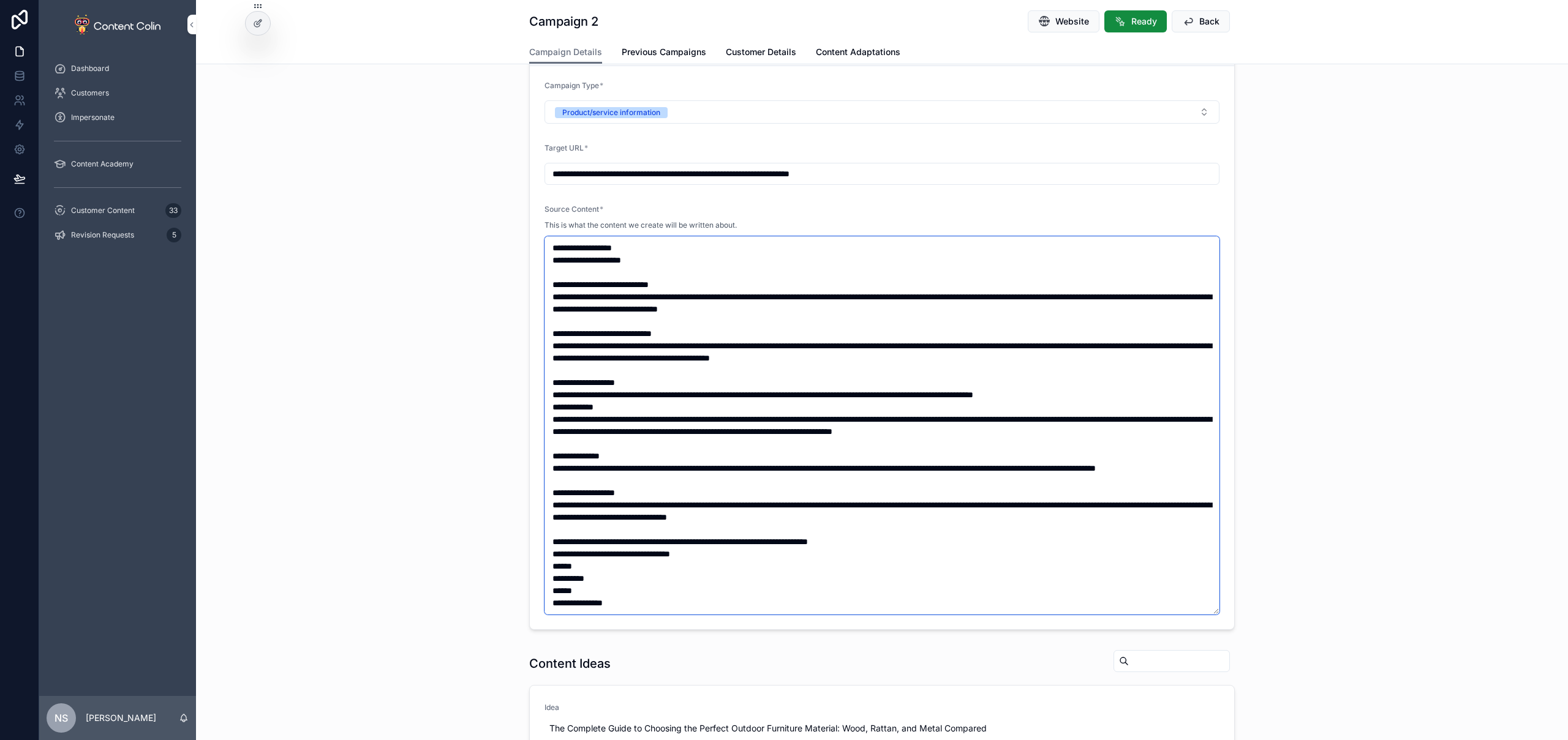
scroll to position [1549, 0]
paste textarea "**********"
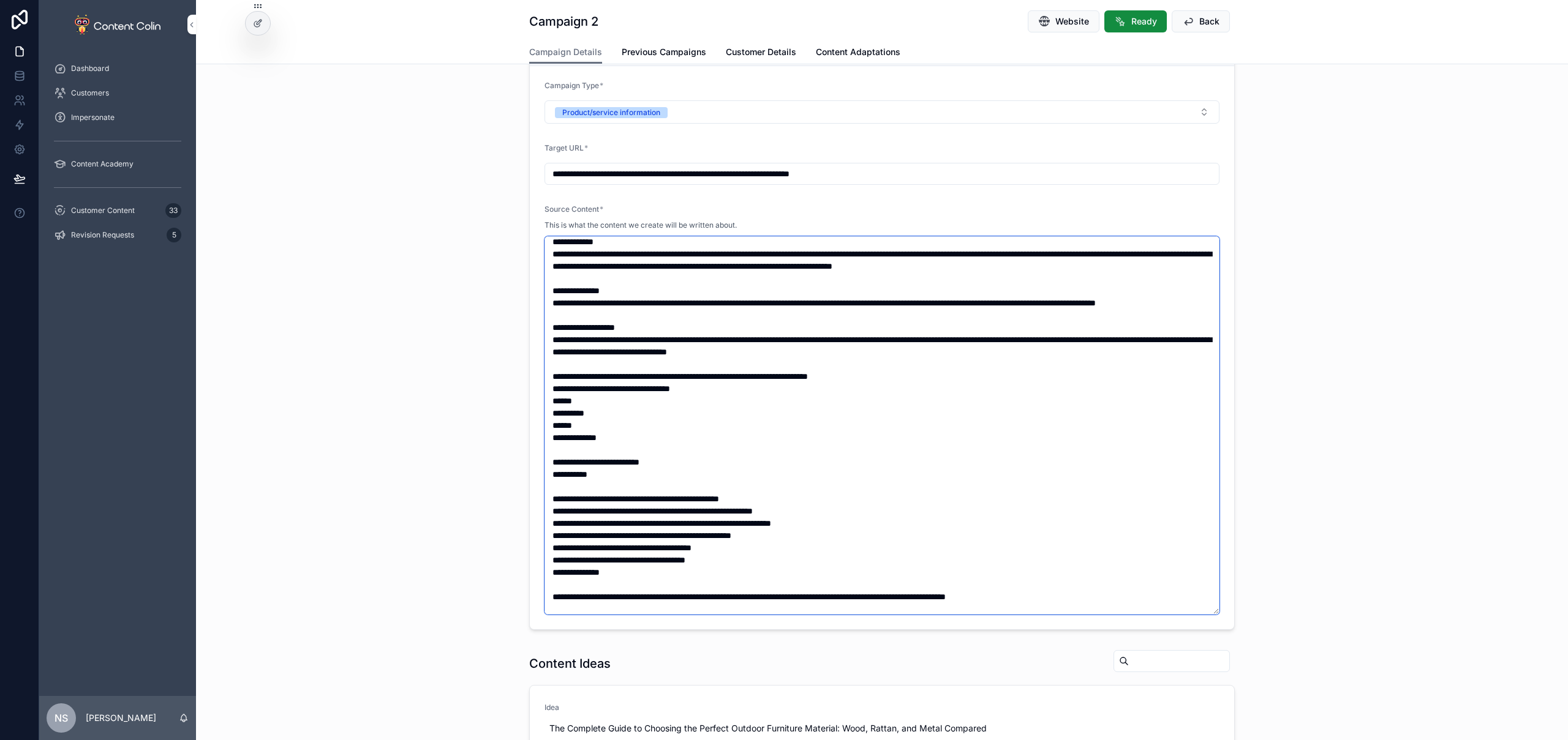
scroll to position [1868, 0]
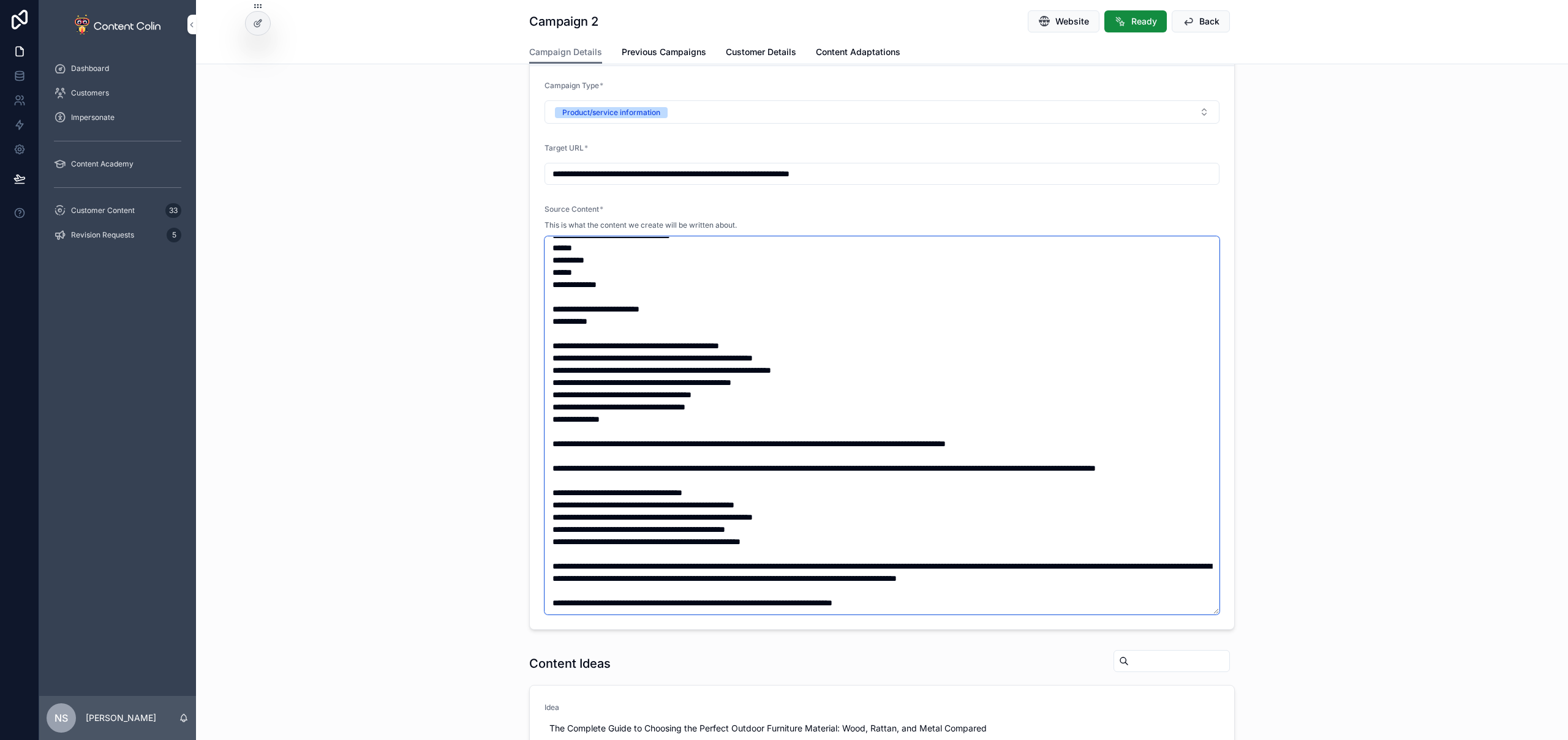
type textarea "**********"
click at [1362, 438] on div "**********" at bounding box center [882, 321] width 1372 height 627
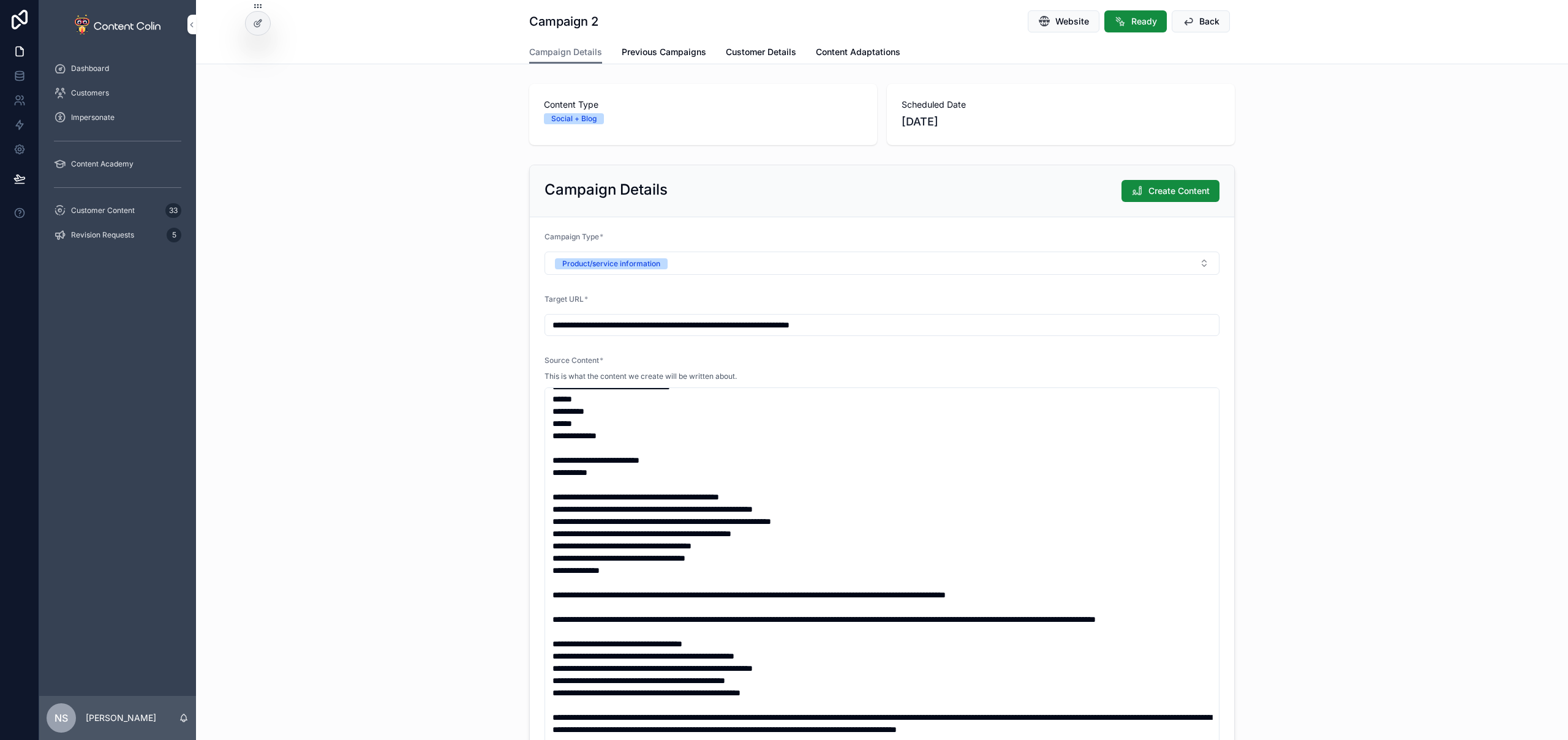
click at [1343, 376] on div "**********" at bounding box center [882, 473] width 1372 height 627
click at [1179, 192] on span "Create Content" at bounding box center [1179, 191] width 62 height 12
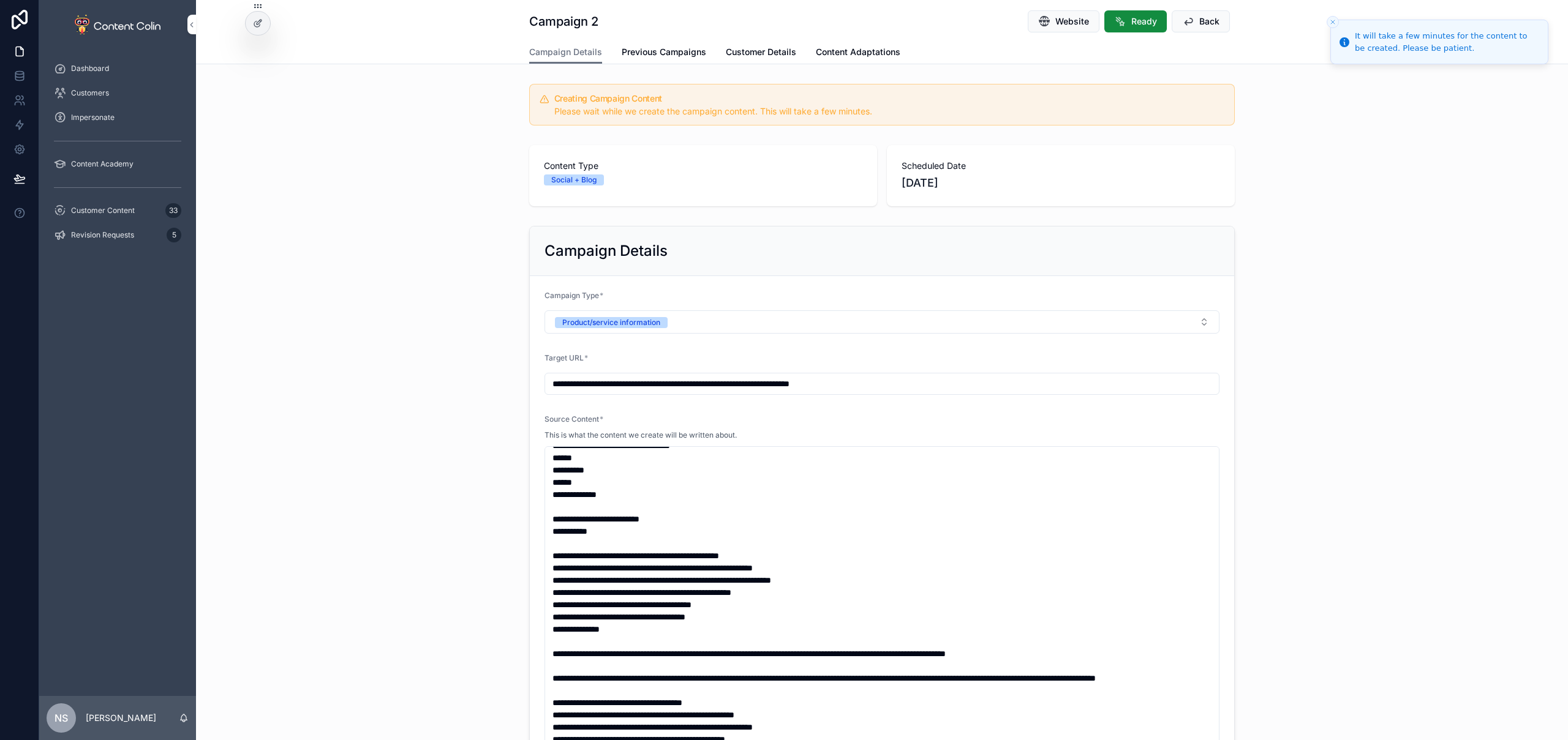
click at [109, 212] on span "Customer Content" at bounding box center [103, 210] width 64 height 9
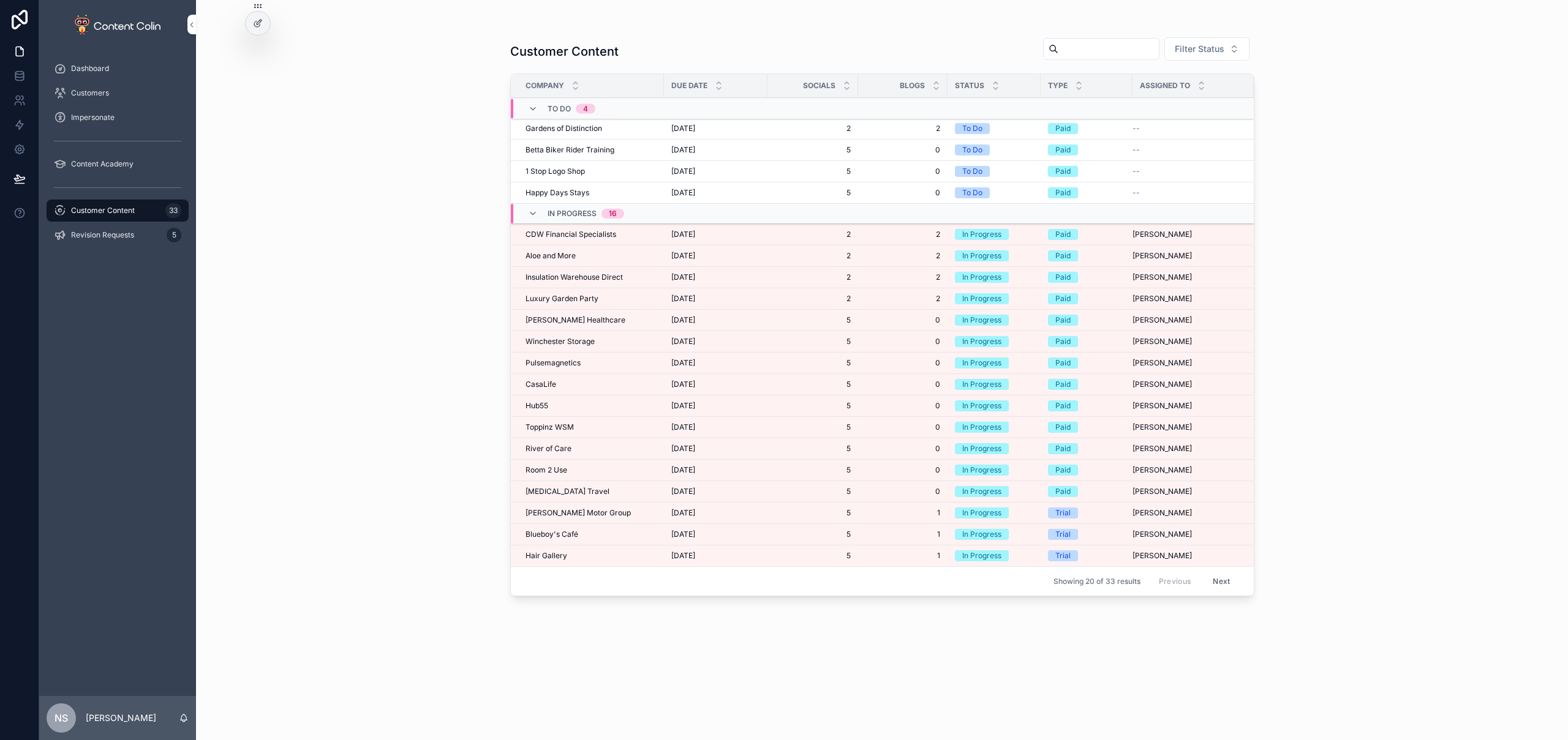
click at [641, 237] on div "CDW Financial Specialists CDW Financial Specialists" at bounding box center [591, 235] width 131 height 9
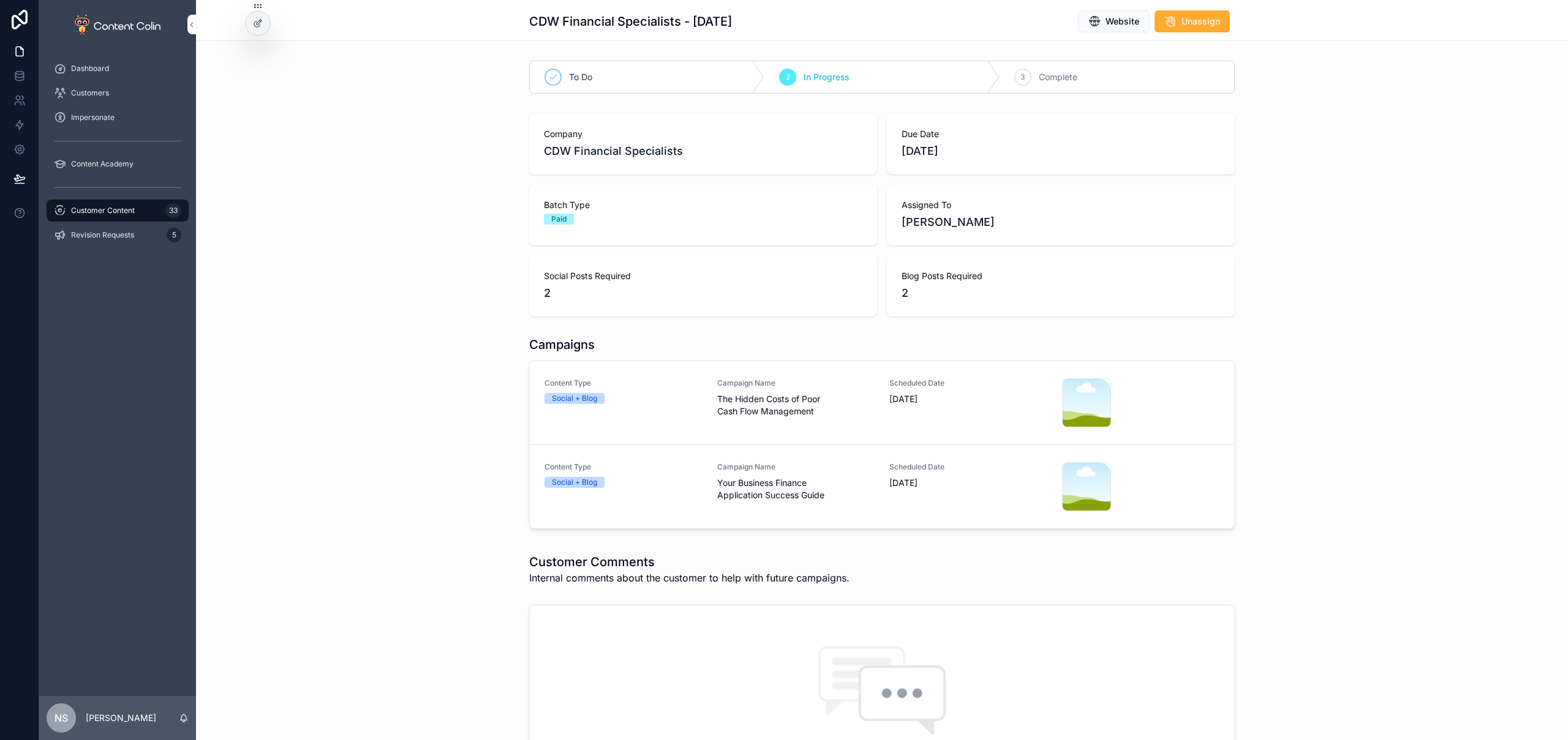
click at [804, 420] on div "Campaign Name The Hidden Costs of Poor Cash Flow Management" at bounding box center [796, 403] width 158 height 49
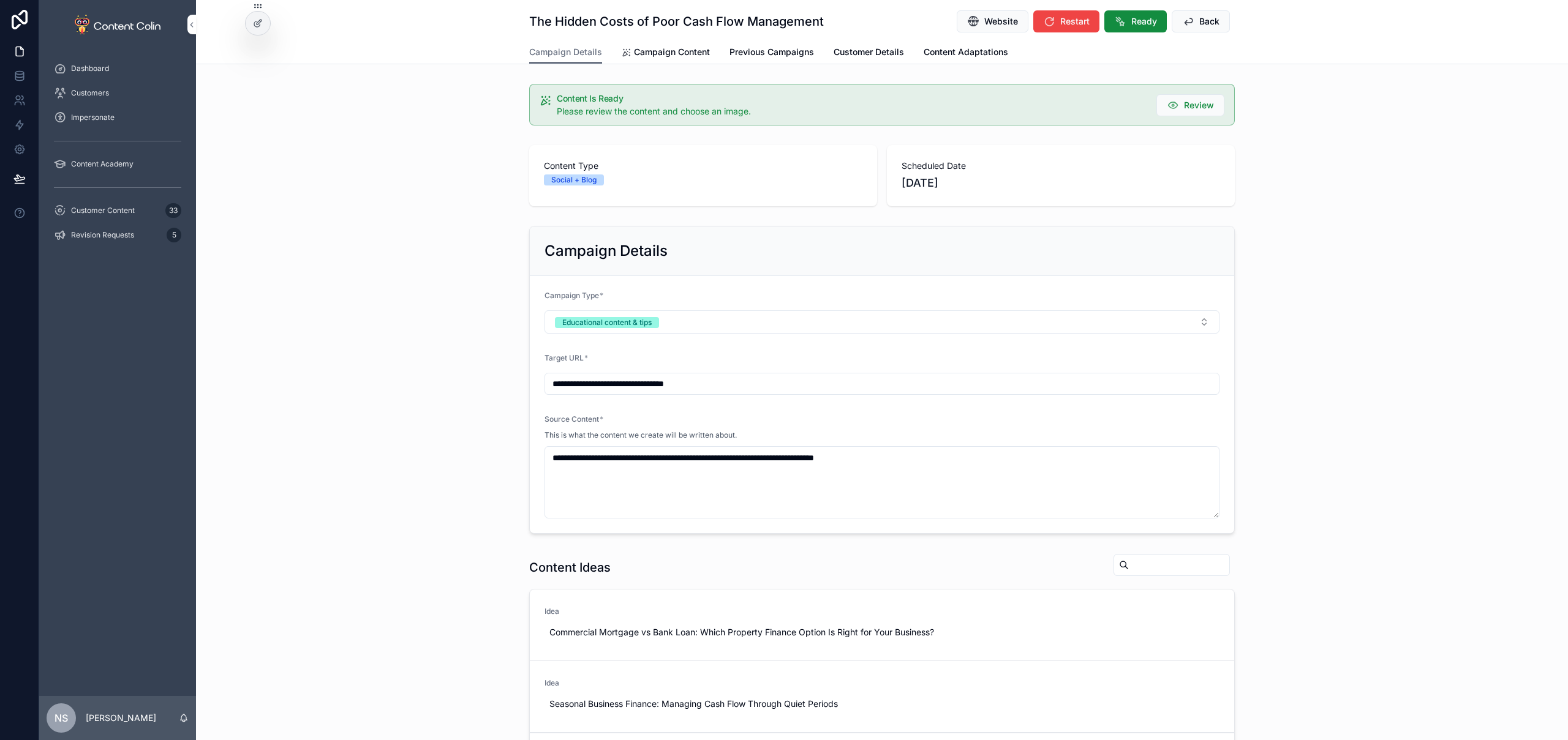
click at [666, 47] on span "Campaign Content" at bounding box center [671, 51] width 76 height 12
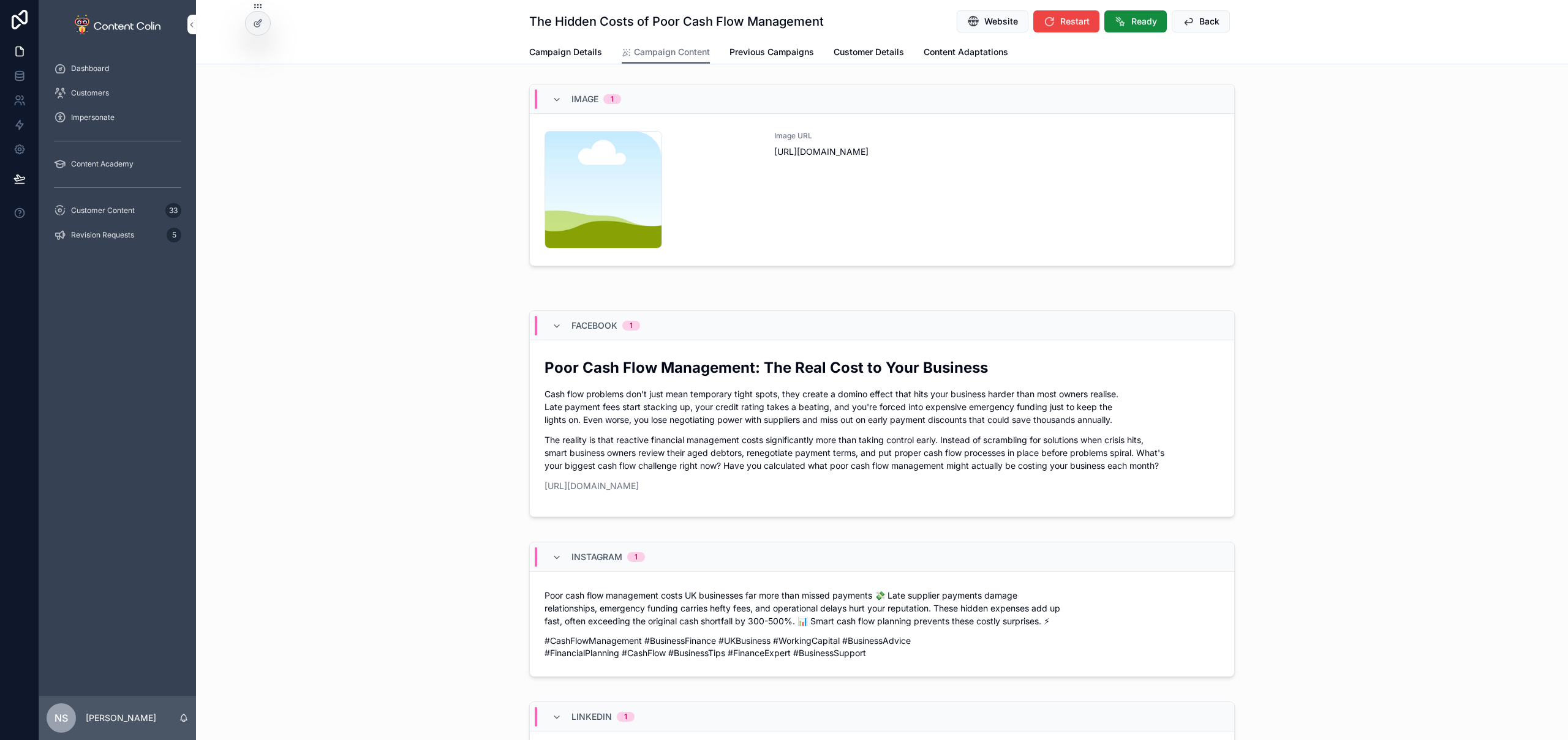
click at [1033, 187] on div "Image URL [URL][DOMAIN_NAME]" at bounding box center [997, 190] width 446 height 118
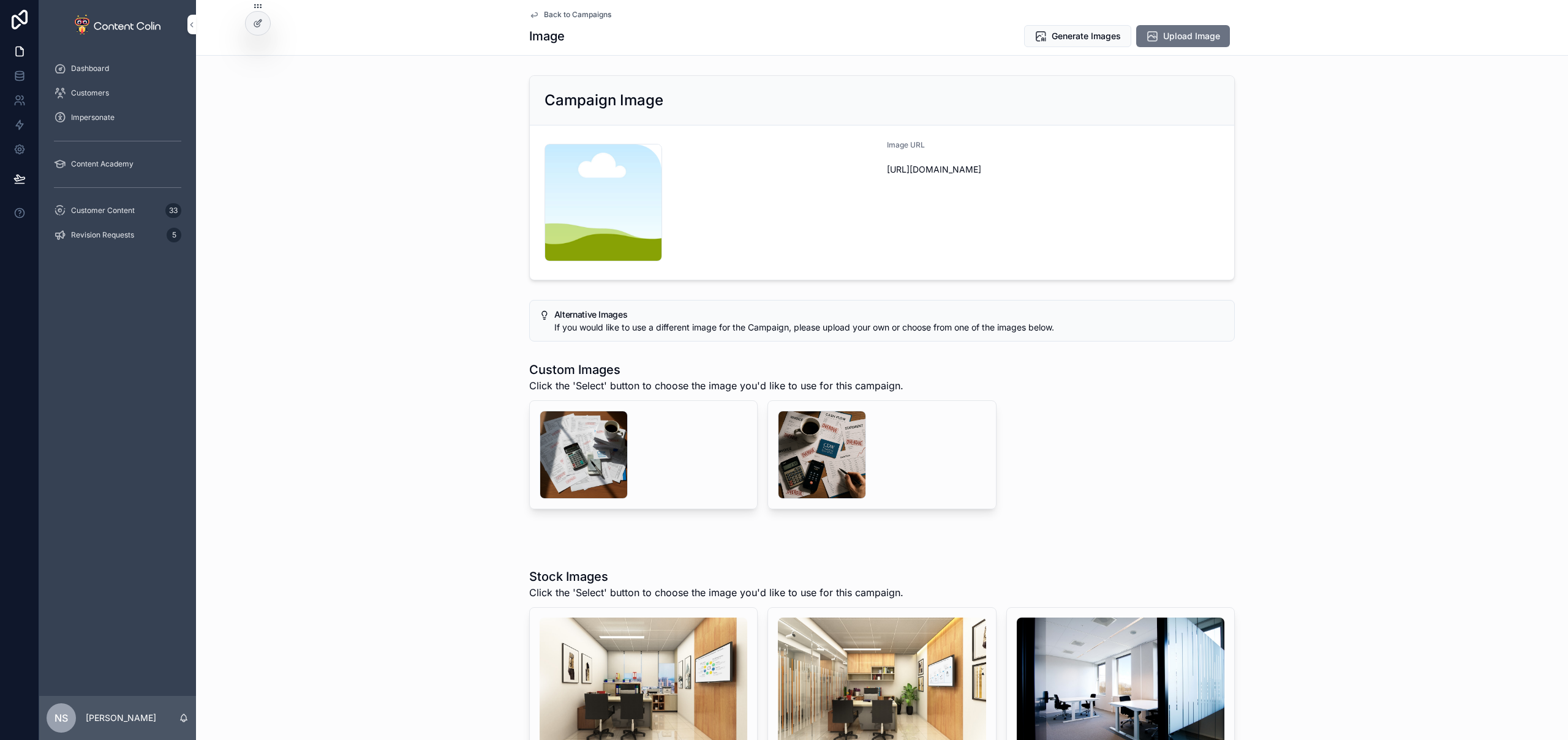
click at [840, 442] on div "scrollable content" at bounding box center [821, 455] width 88 height 88
click at [560, 463] on div "scrollable content" at bounding box center [583, 455] width 88 height 88
click at [820, 456] on div "scrollable content" at bounding box center [821, 455] width 88 height 88
click at [0, 0] on span "Select" at bounding box center [0, 0] width 0 height 0
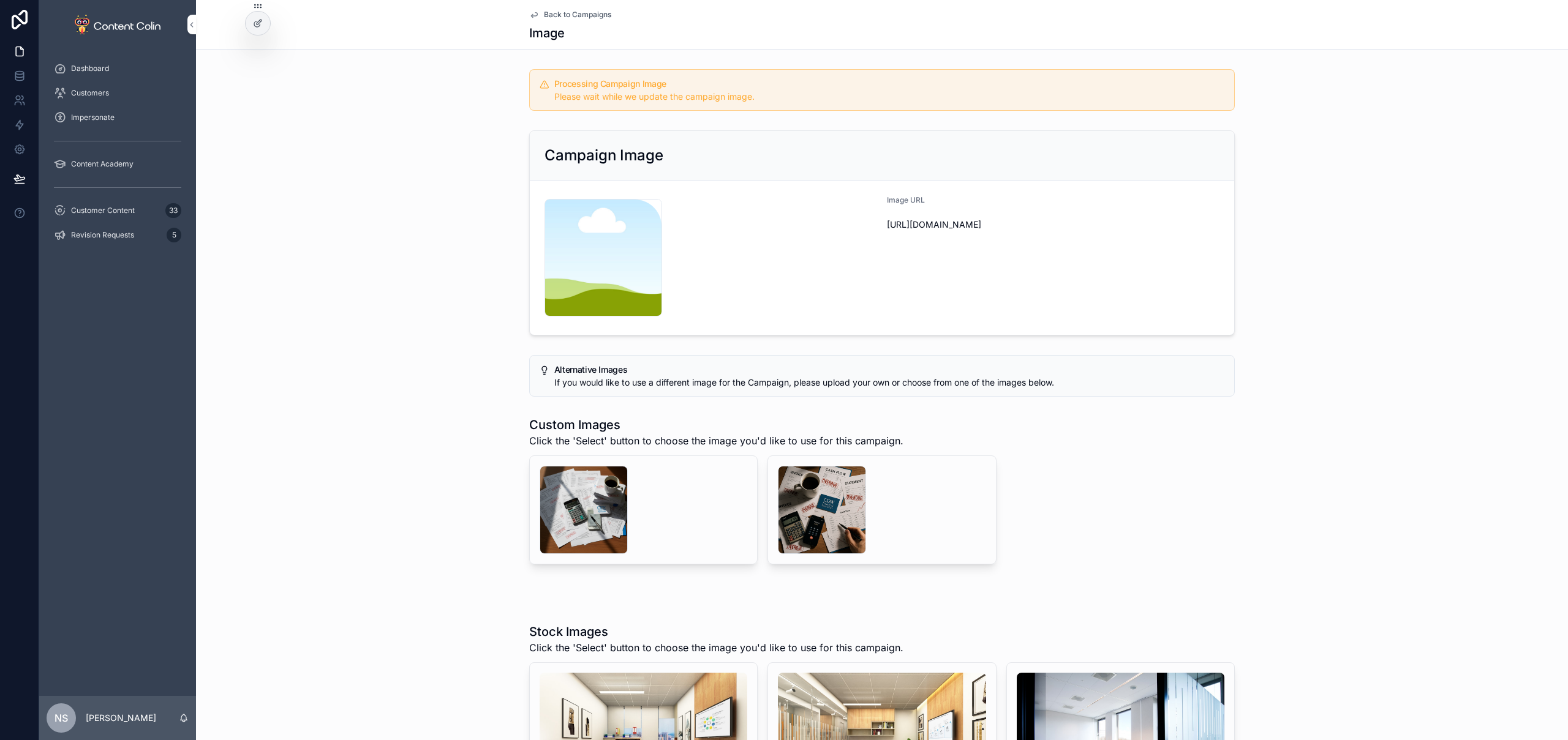
click at [590, 8] on div "Back to Campaigns Image" at bounding box center [881, 24] width 706 height 49
click at [589, 12] on span "Back to Campaigns" at bounding box center [577, 14] width 67 height 9
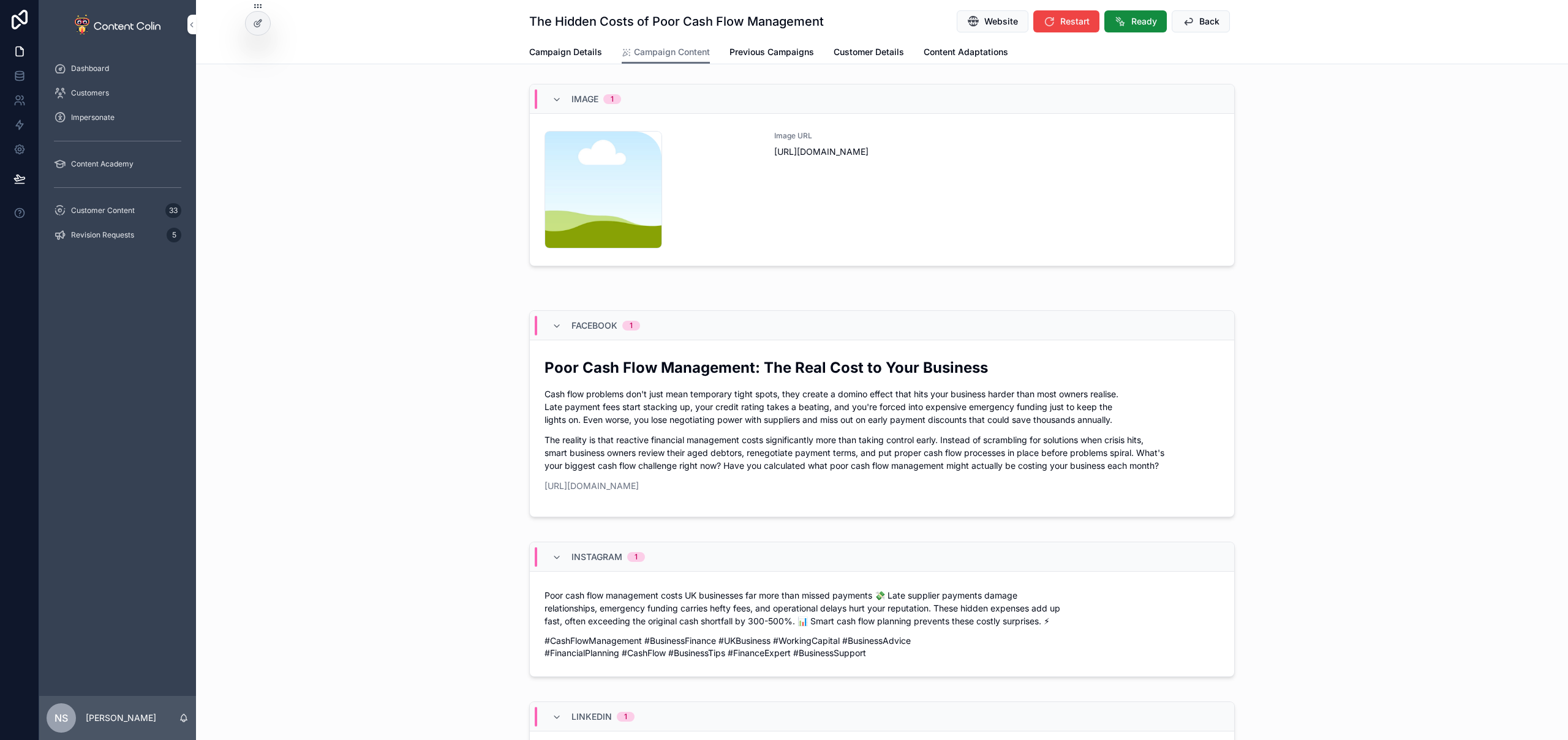
click at [1201, 21] on span "Back" at bounding box center [1209, 21] width 21 height 12
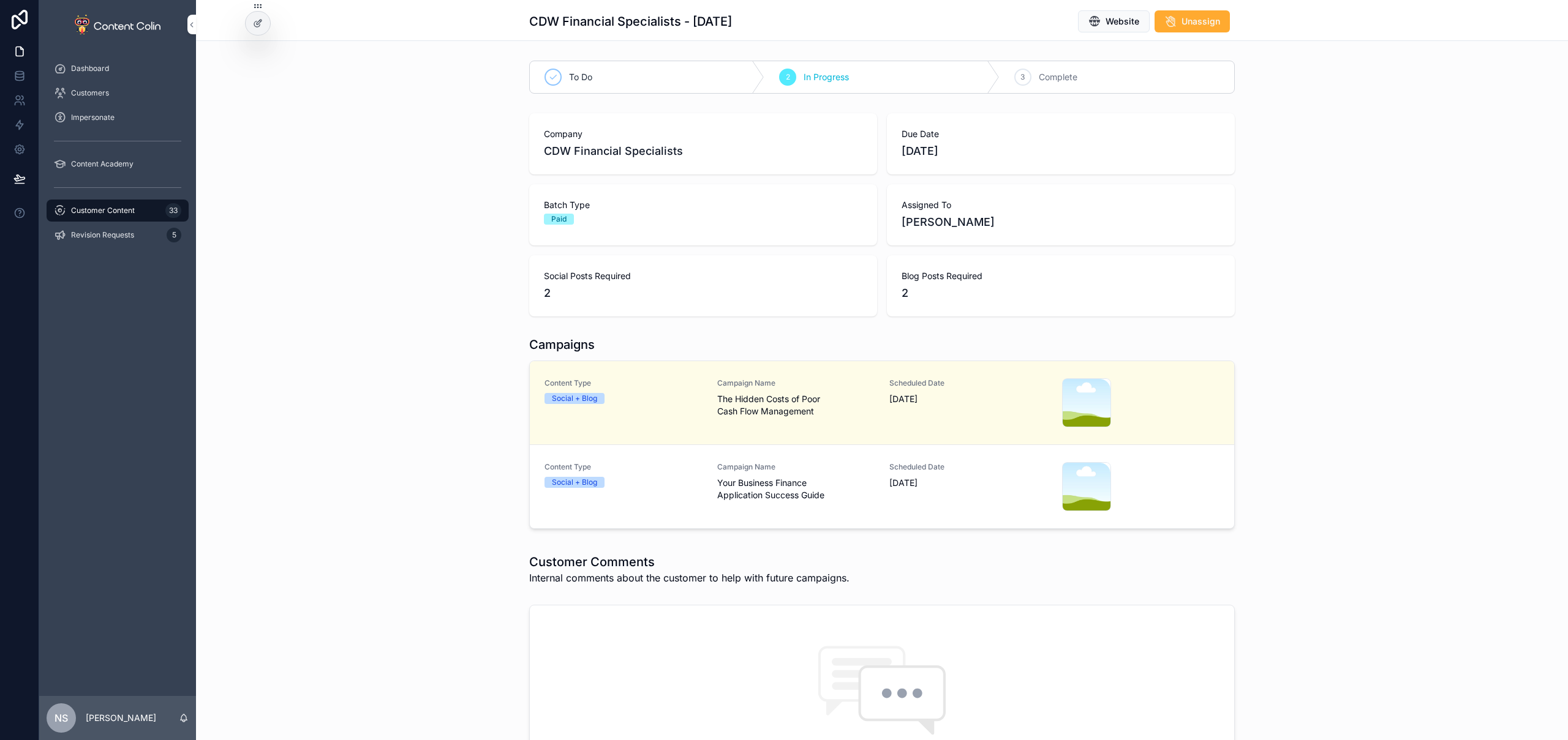
click at [815, 482] on span "Your Business Finance Application Success Guide" at bounding box center [796, 490] width 158 height 24
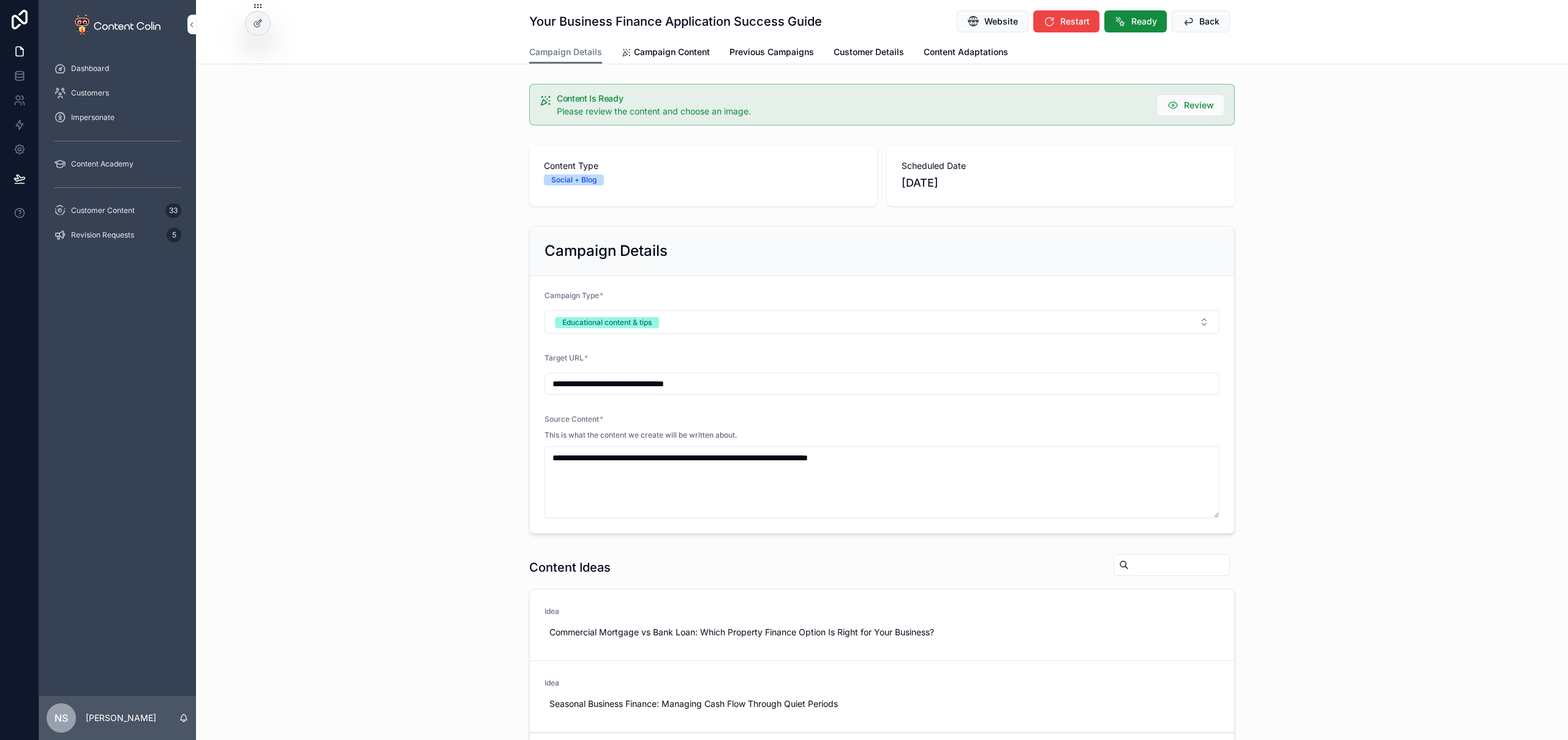
drag, startPoint x: 677, startPoint y: 49, endPoint x: 700, endPoint y: 57, distance: 24.4
click at [677, 49] on span "Campaign Content" at bounding box center [671, 51] width 76 height 12
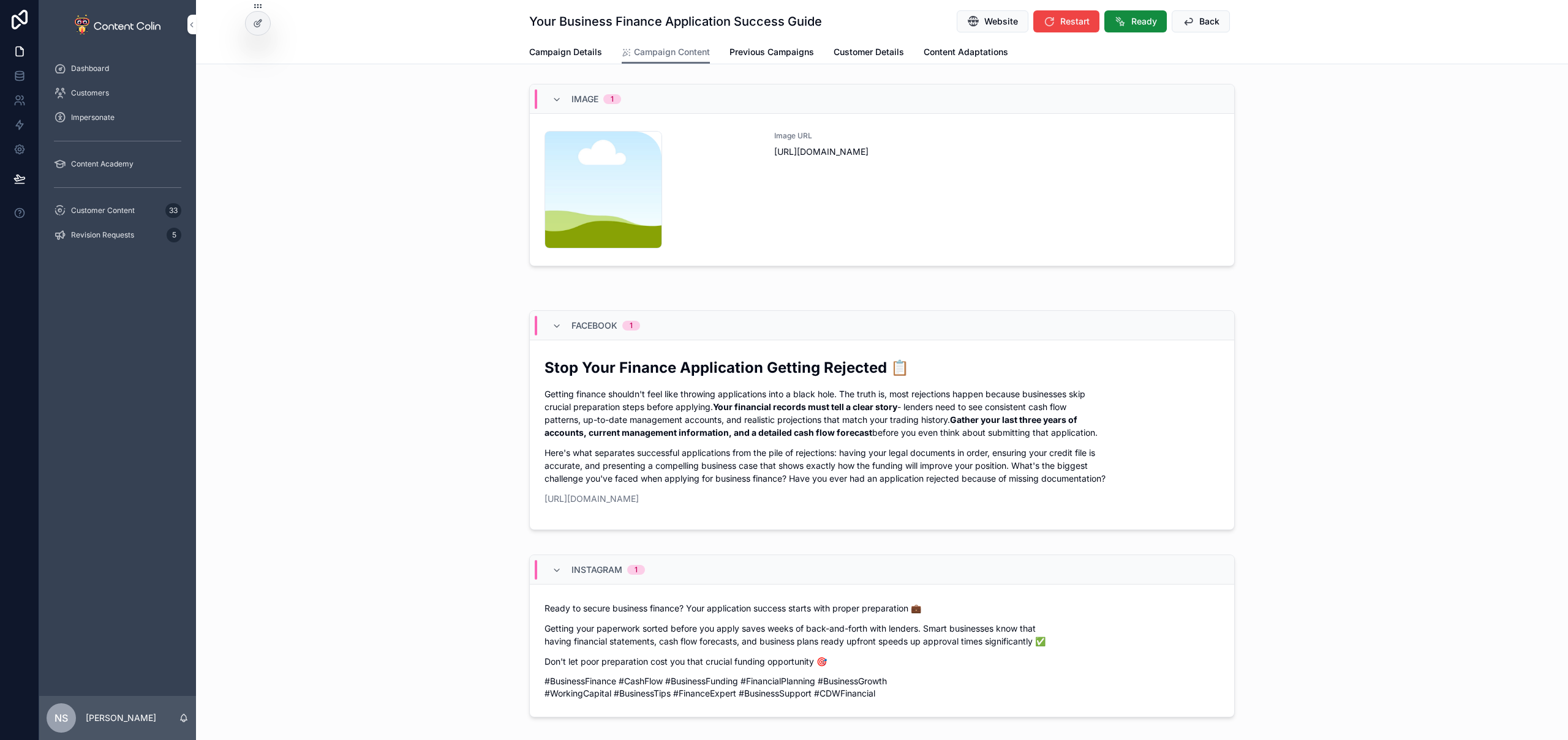
click at [981, 221] on div "Image URL [URL][DOMAIN_NAME]" at bounding box center [997, 190] width 446 height 118
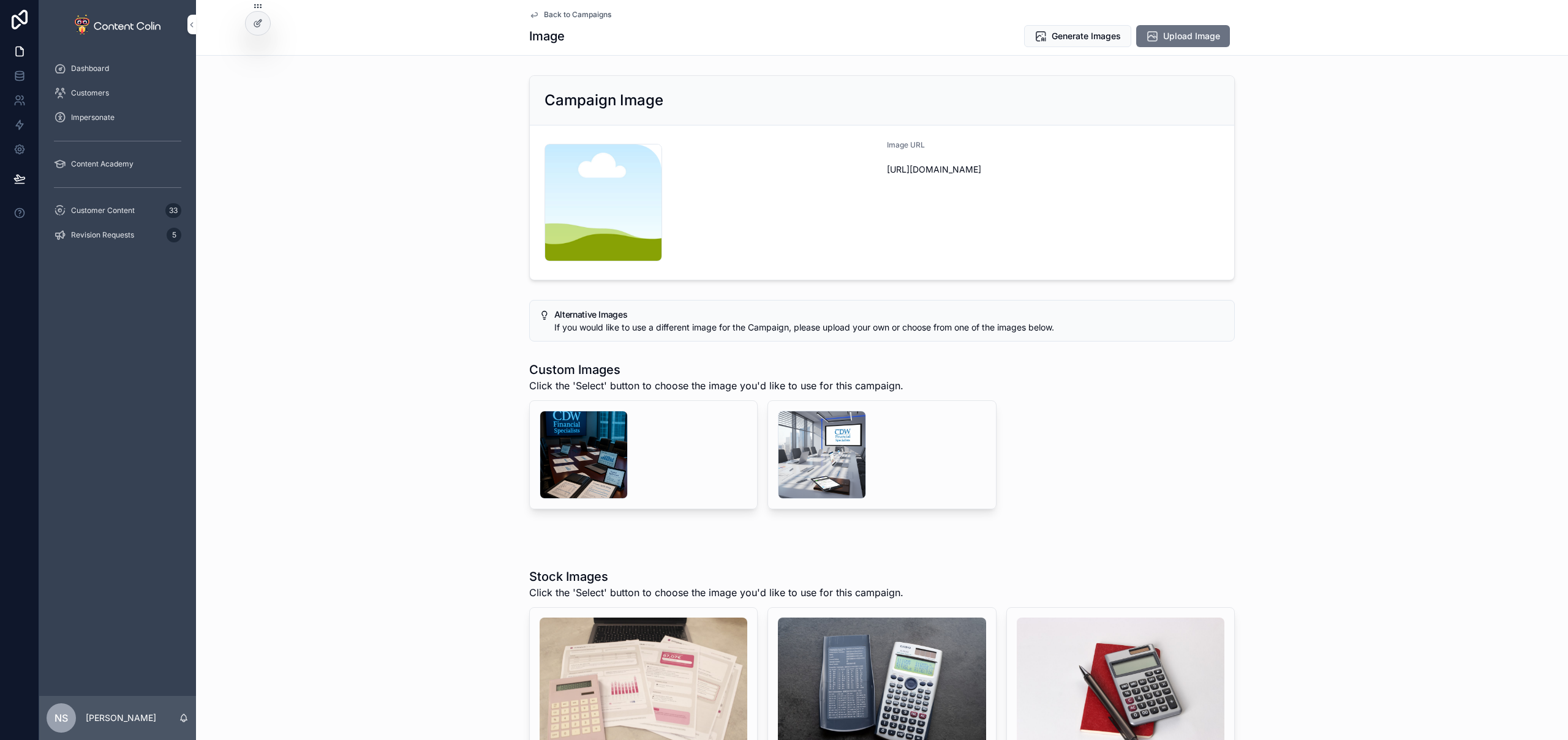
click at [786, 452] on div "scrollable content" at bounding box center [821, 455] width 88 height 88
click at [570, 456] on div "scrollable content" at bounding box center [583, 455] width 88 height 88
click at [0, 0] on span "Select" at bounding box center [0, 0] width 0 height 0
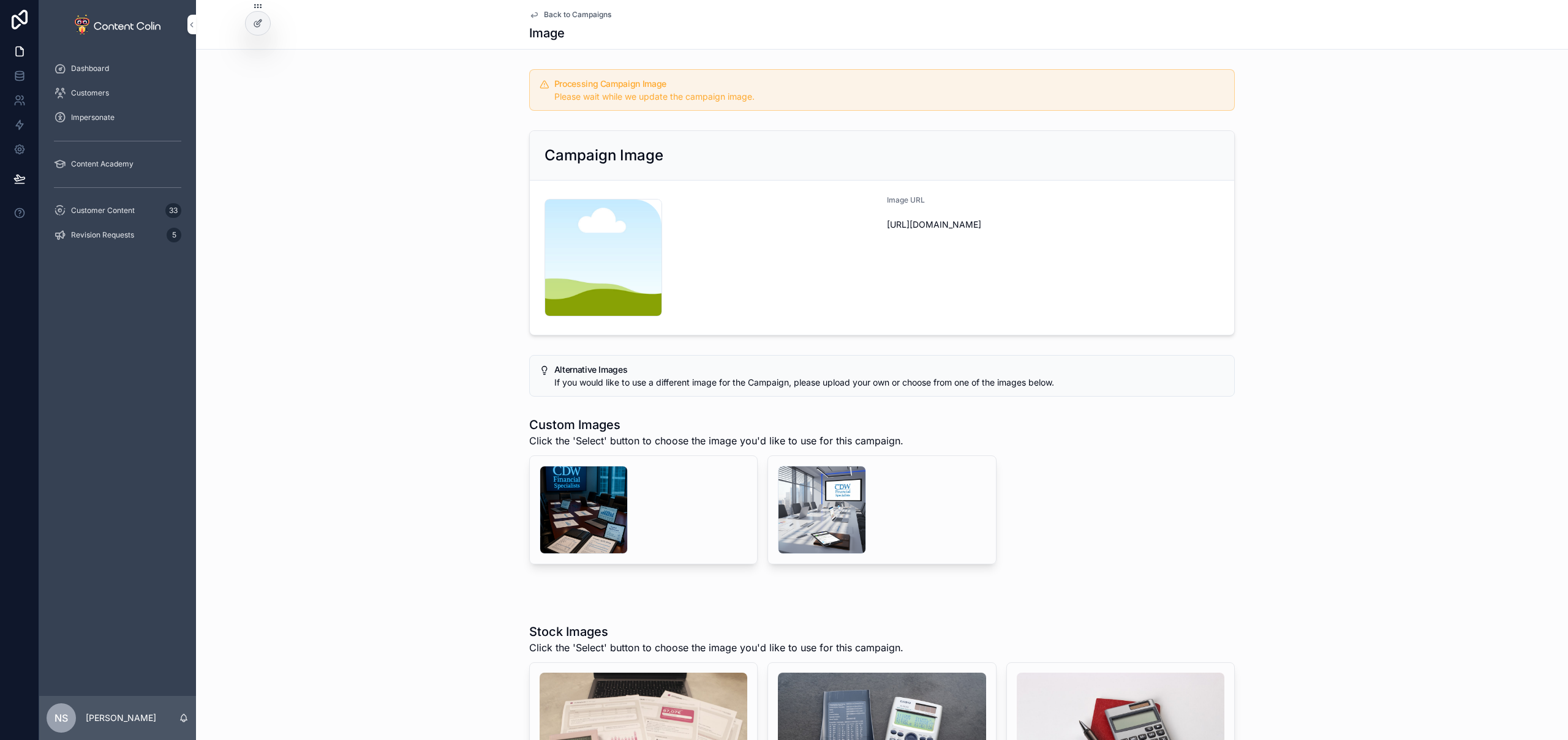
click at [589, 15] on span "Back to Campaigns" at bounding box center [577, 14] width 67 height 9
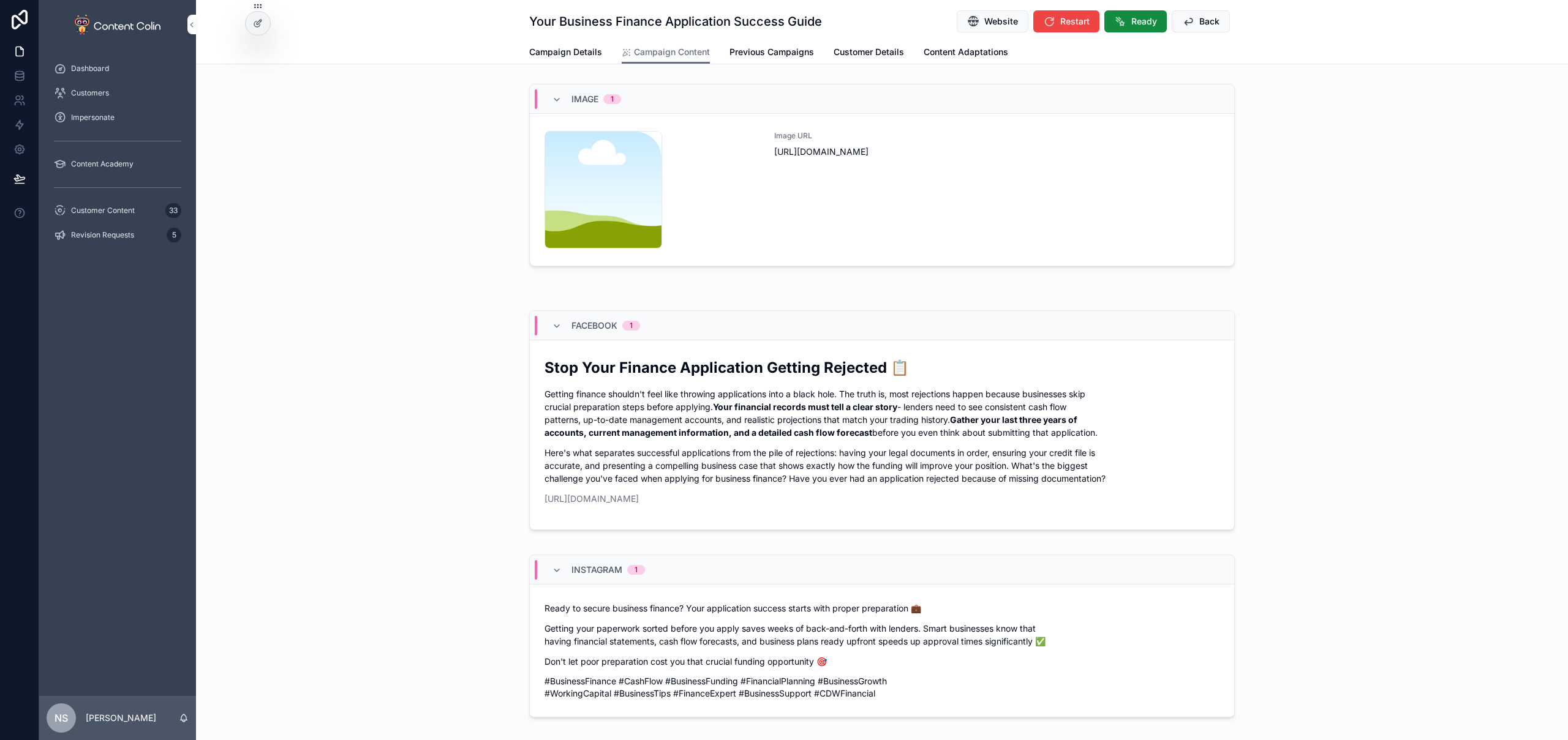
click at [1199, 19] on span "Back" at bounding box center [1209, 21] width 21 height 12
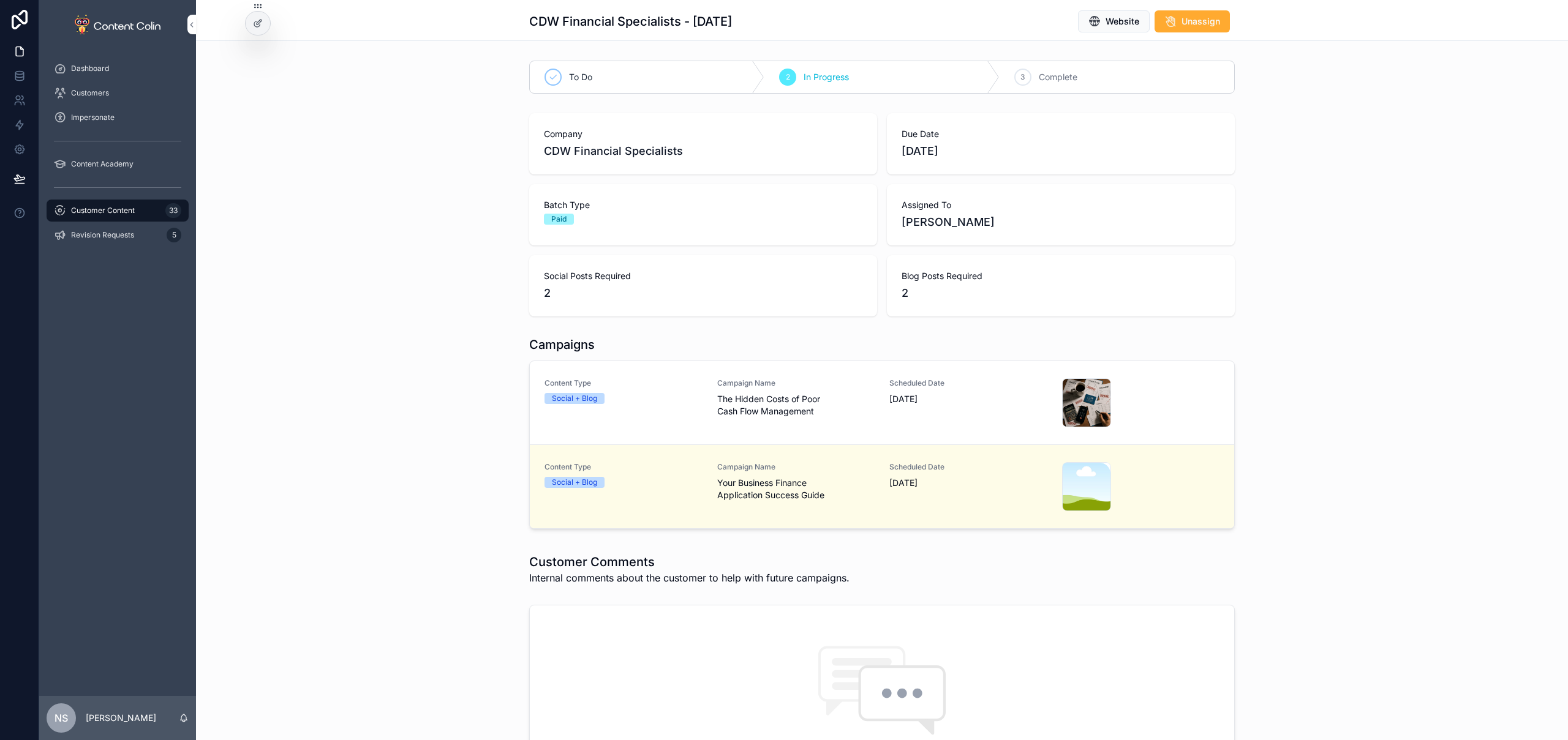
click at [125, 205] on div "Customer Content 33" at bounding box center [118, 210] width 127 height 20
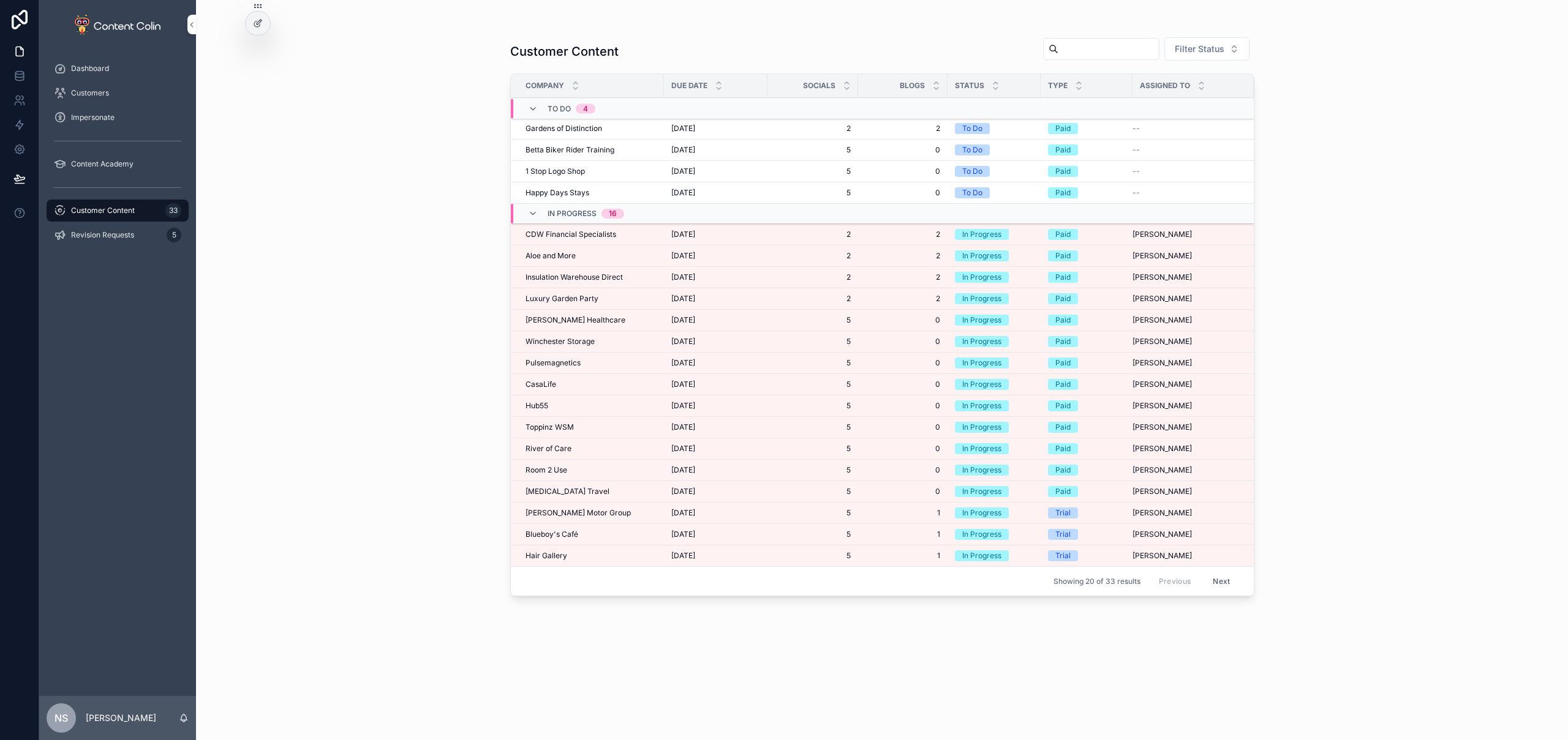
click at [586, 260] on div "Aloe and More Aloe and More" at bounding box center [591, 256] width 131 height 9
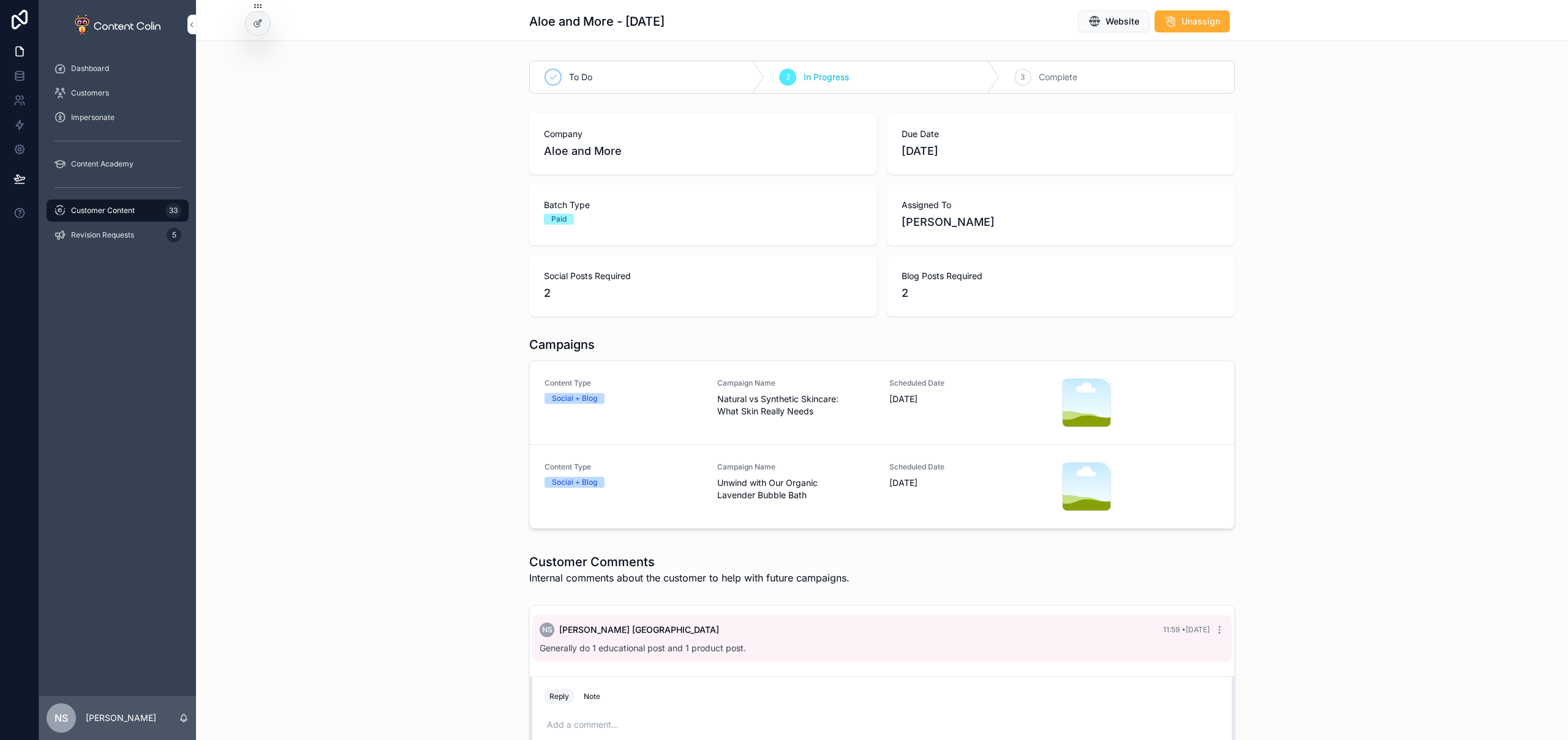
click at [808, 392] on div "Campaign Name Natural vs Synthetic Skincare: What Skin Really Needs" at bounding box center [796, 398] width 158 height 39
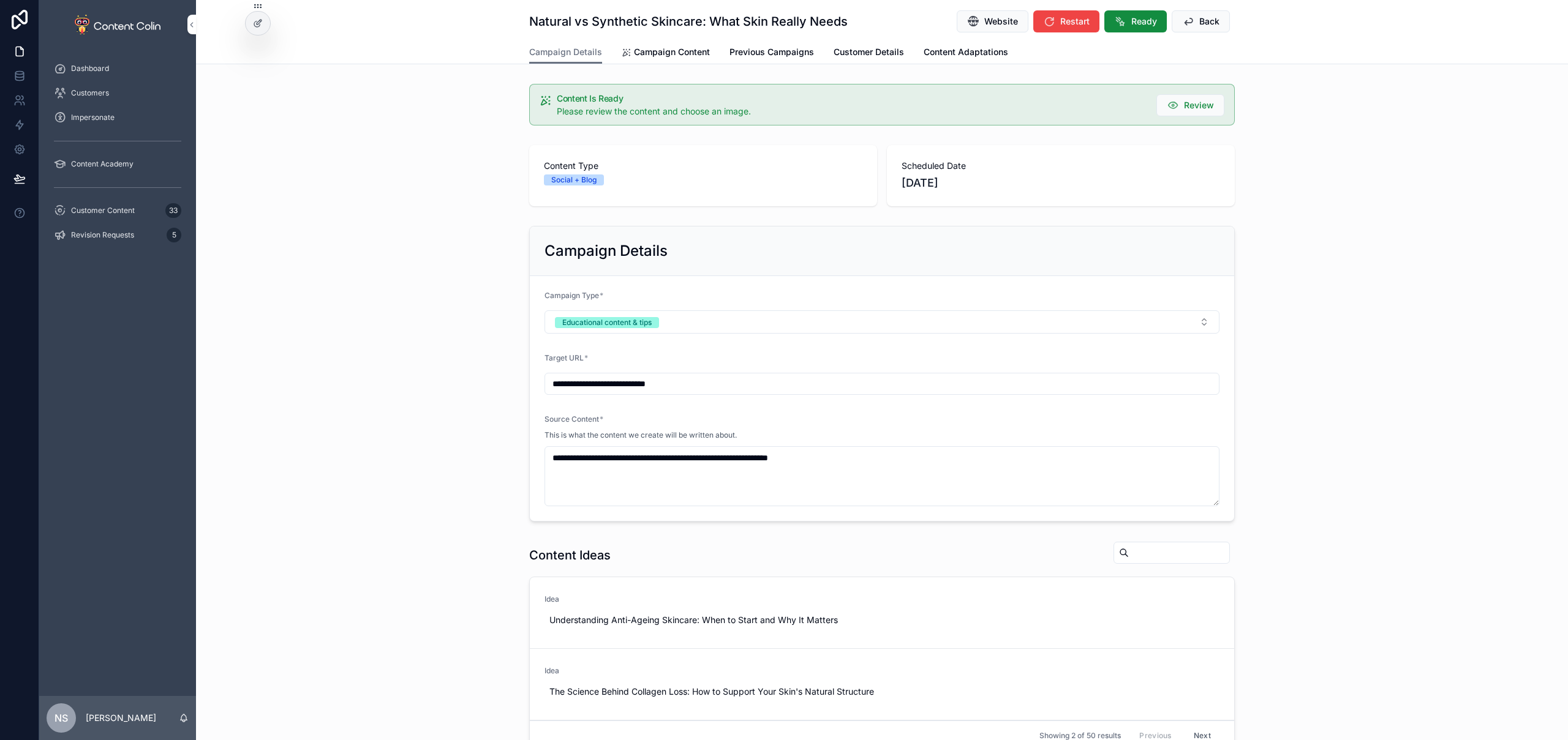
click at [664, 52] on span "Campaign Content" at bounding box center [671, 51] width 76 height 12
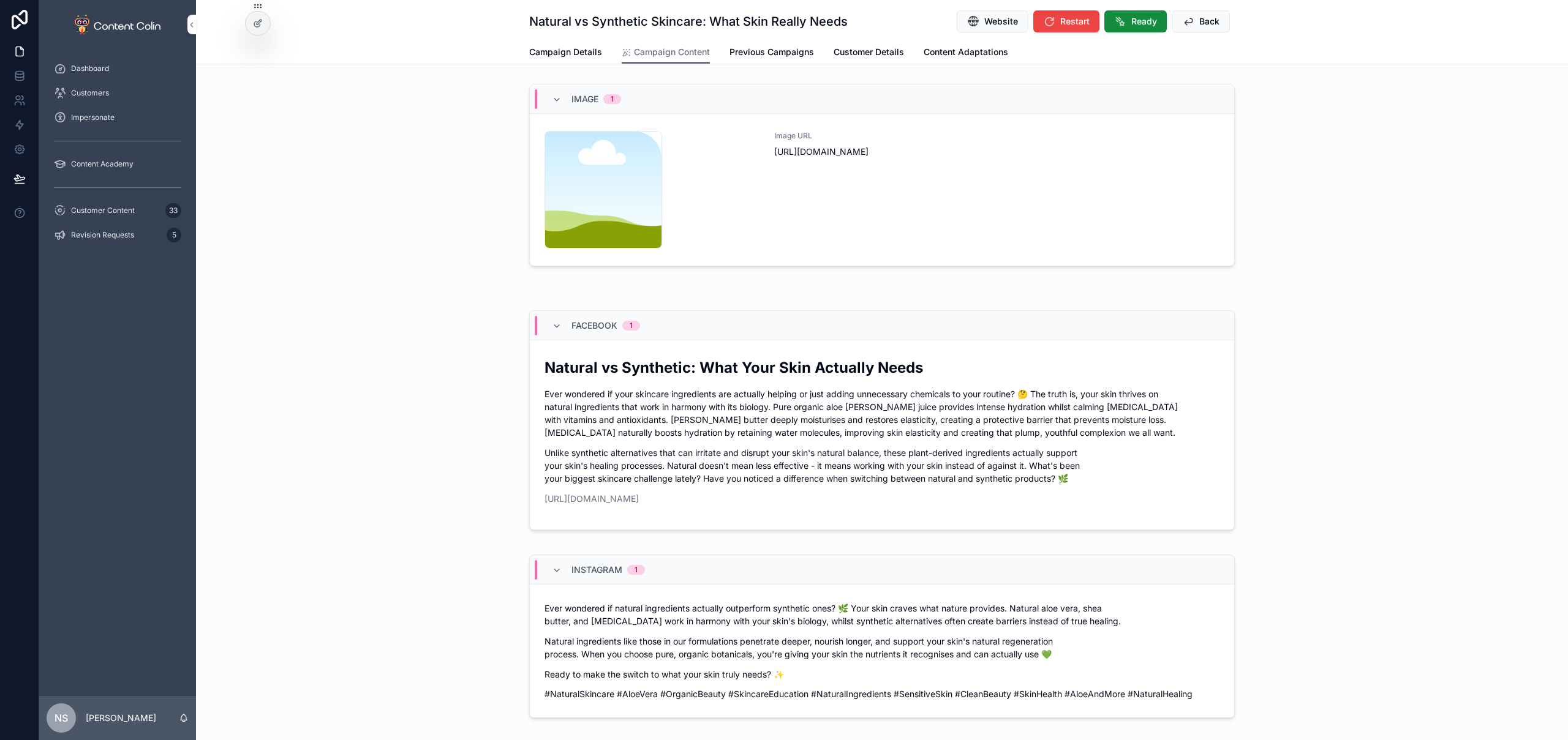
click at [932, 182] on div "Image URL [URL][DOMAIN_NAME]" at bounding box center [997, 190] width 446 height 118
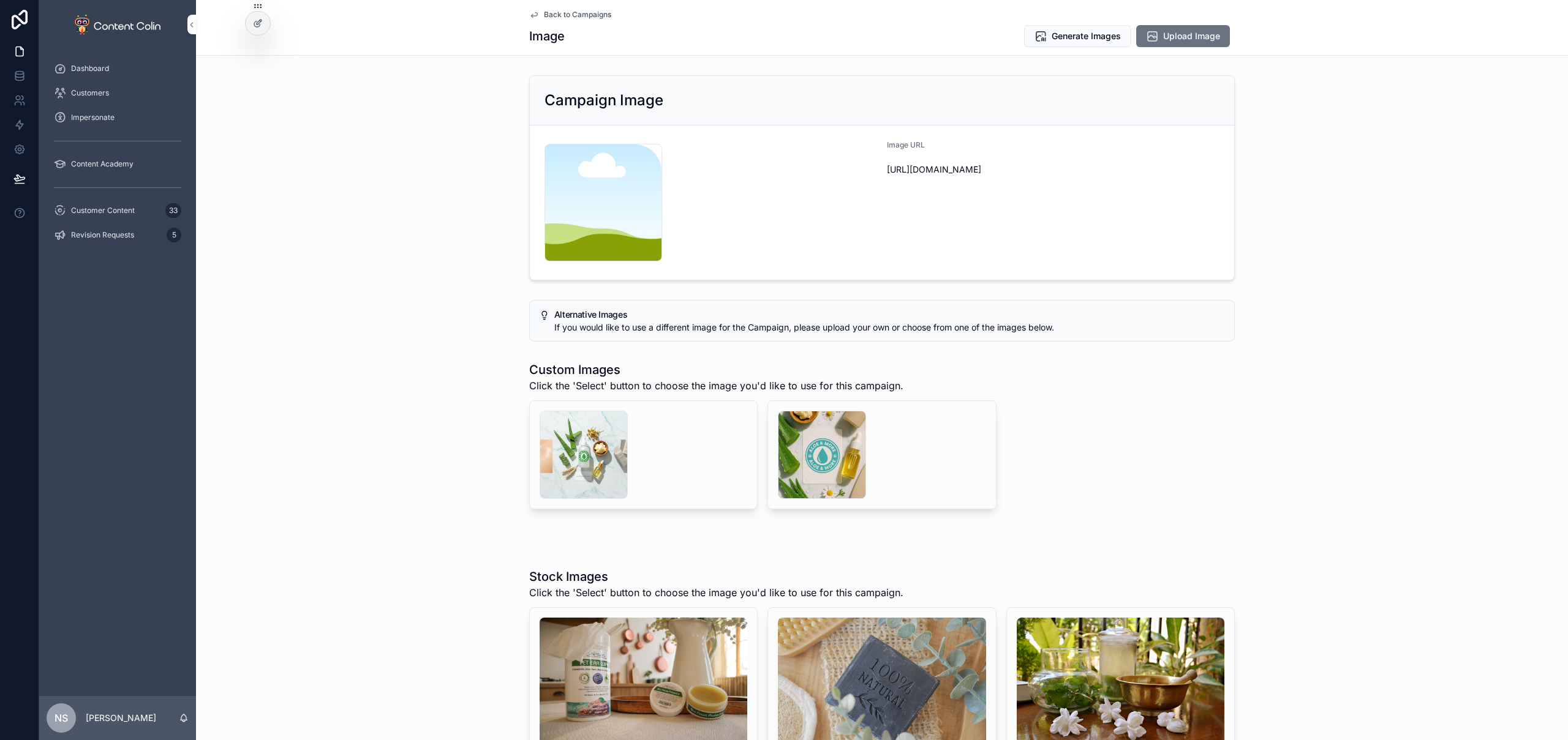
click at [799, 466] on div "scrollable content" at bounding box center [821, 455] width 88 height 88
click at [582, 458] on div "scrollable content" at bounding box center [583, 455] width 88 height 88
click at [0, 0] on span "Select" at bounding box center [0, 0] width 0 height 0
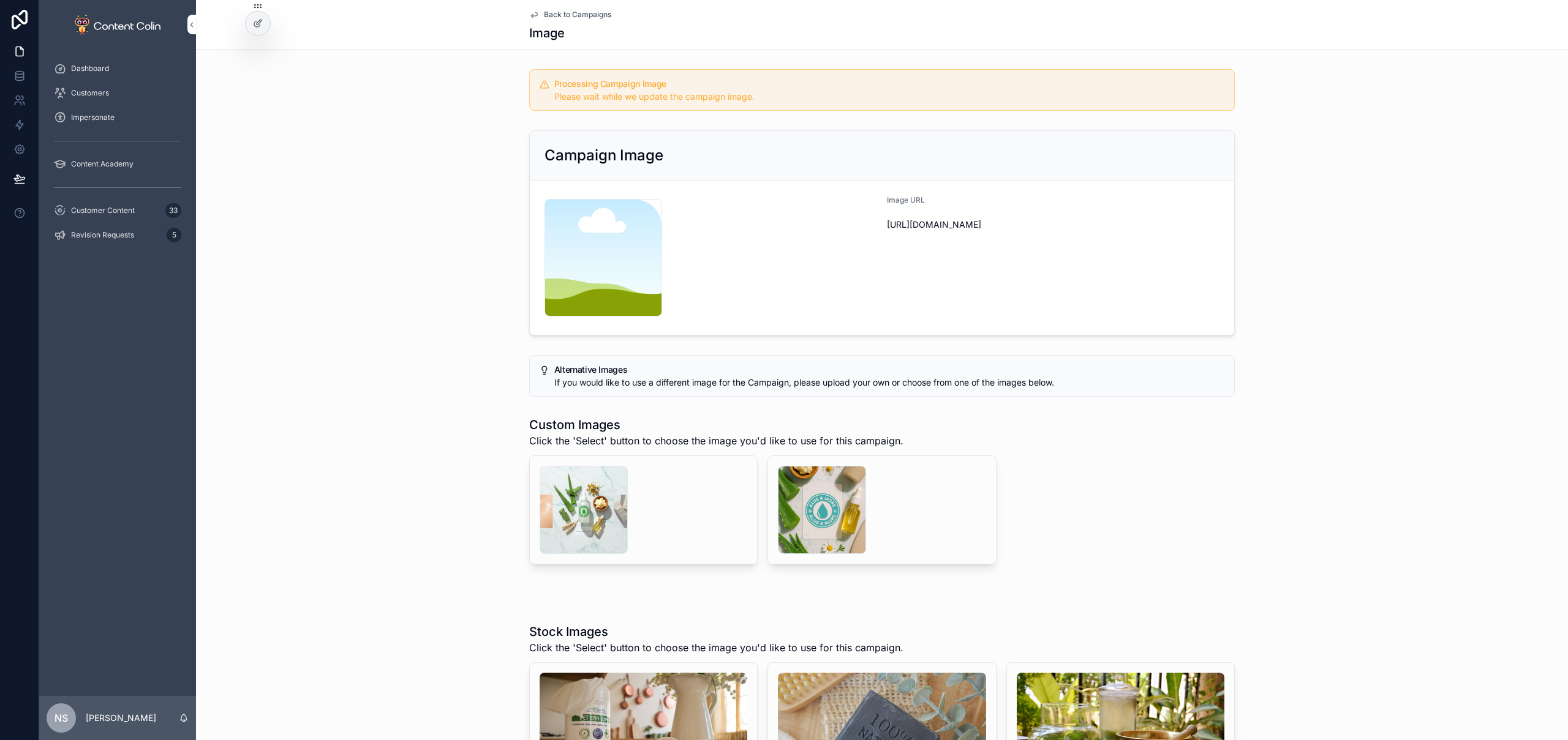
click at [580, 17] on span "Back to Campaigns" at bounding box center [577, 14] width 67 height 9
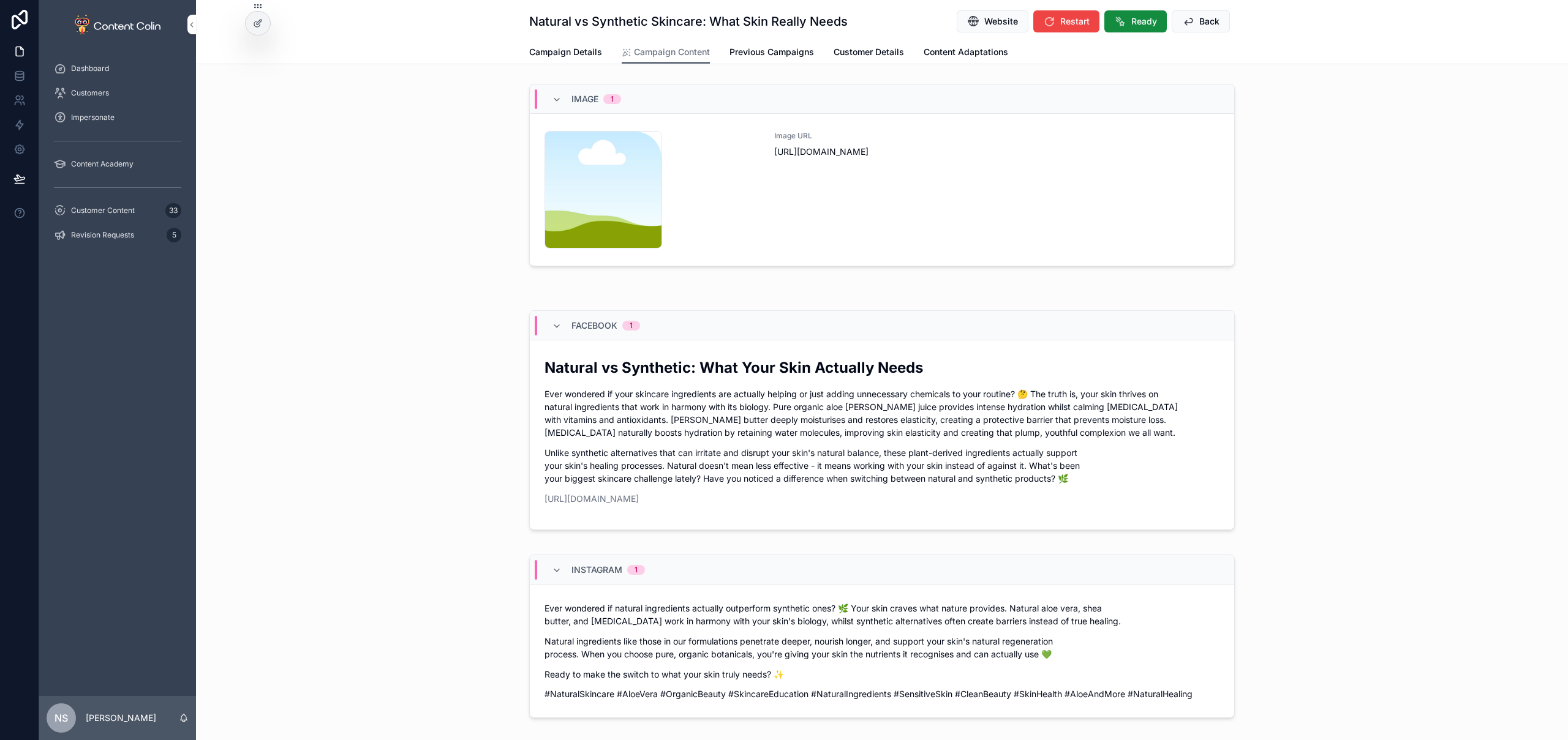
click at [1192, 18] on button "Back" at bounding box center [1201, 21] width 58 height 22
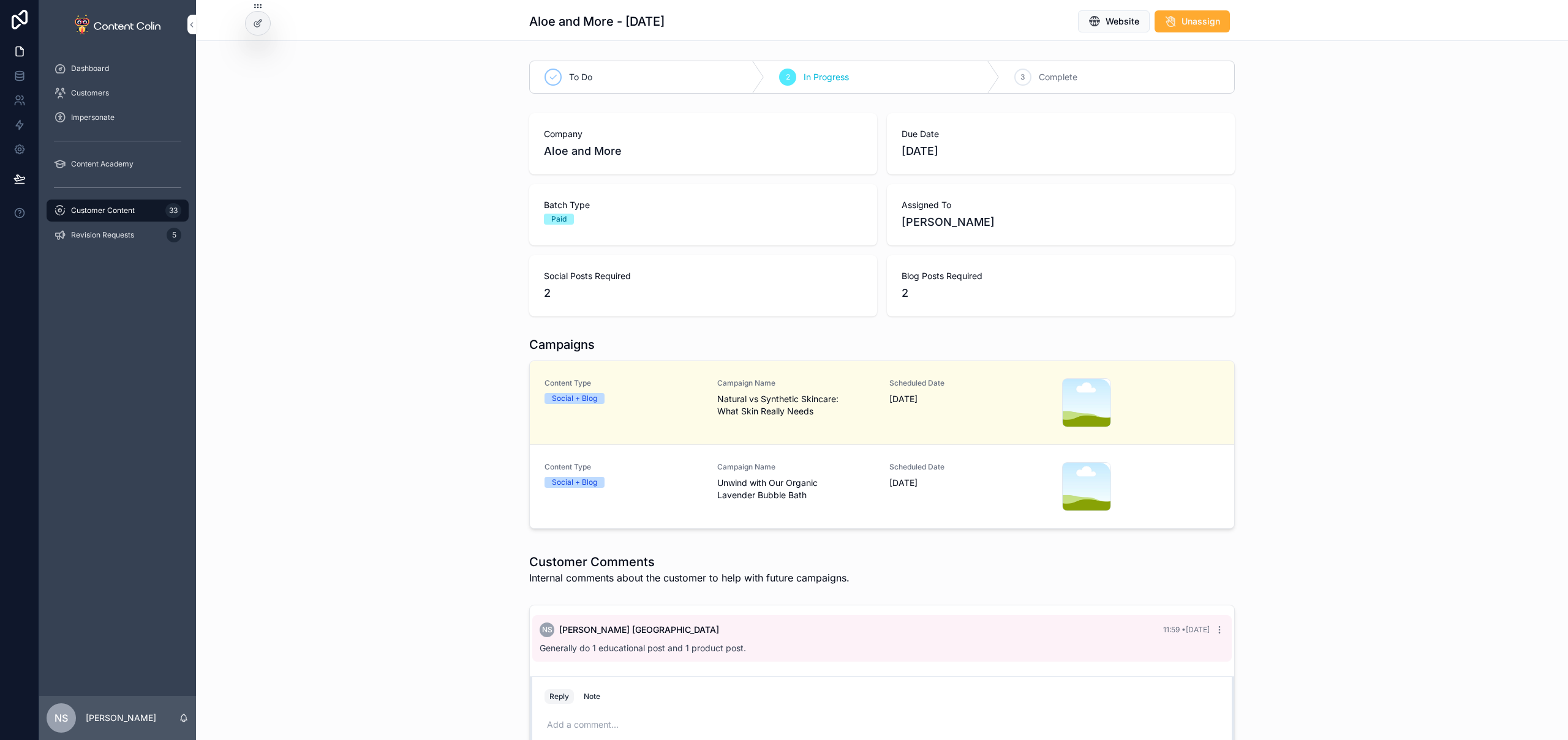
click at [763, 475] on div "Campaign Name Unwind with Our Organic Lavender Bubble Bath" at bounding box center [796, 482] width 158 height 39
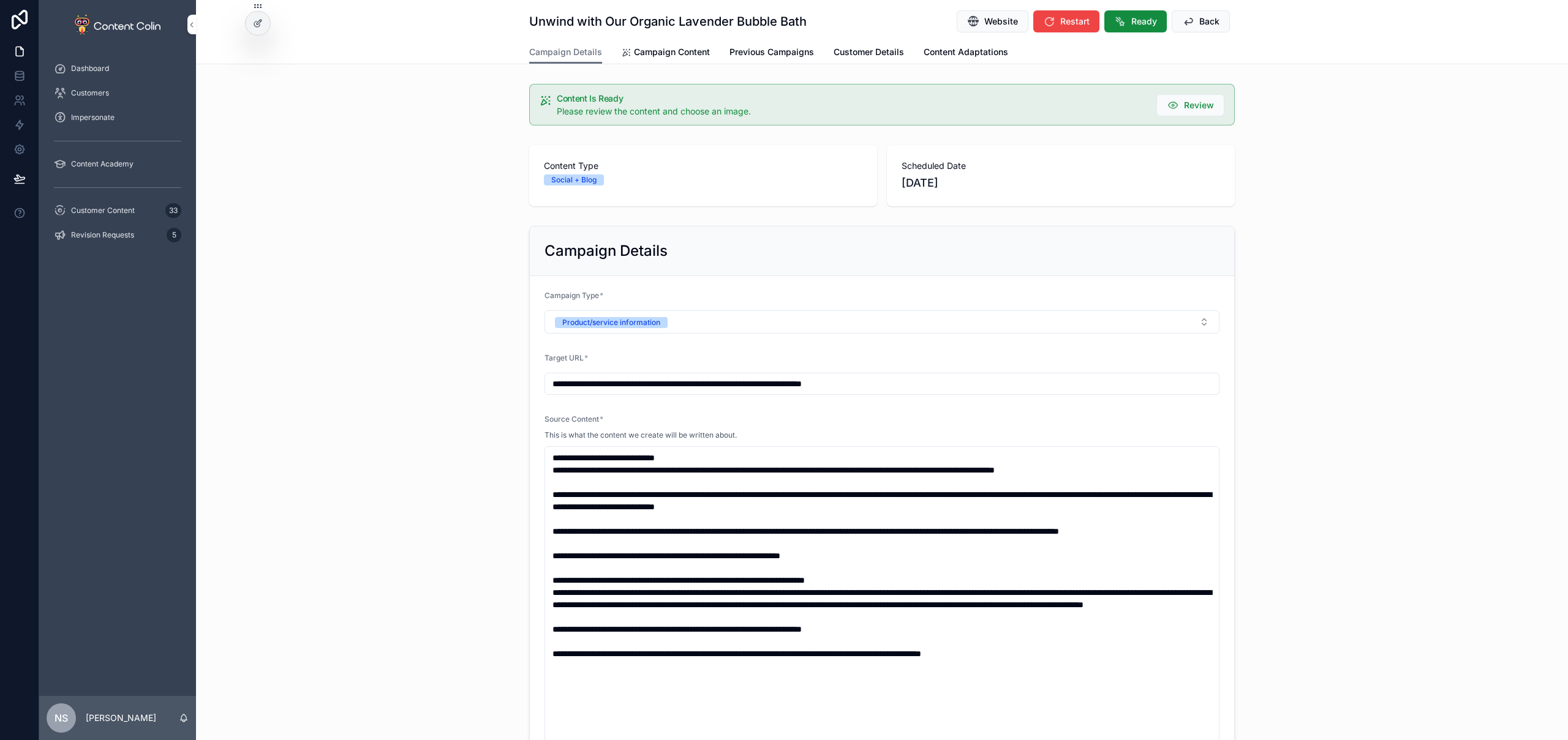
click at [685, 51] on span "Campaign Content" at bounding box center [671, 51] width 76 height 12
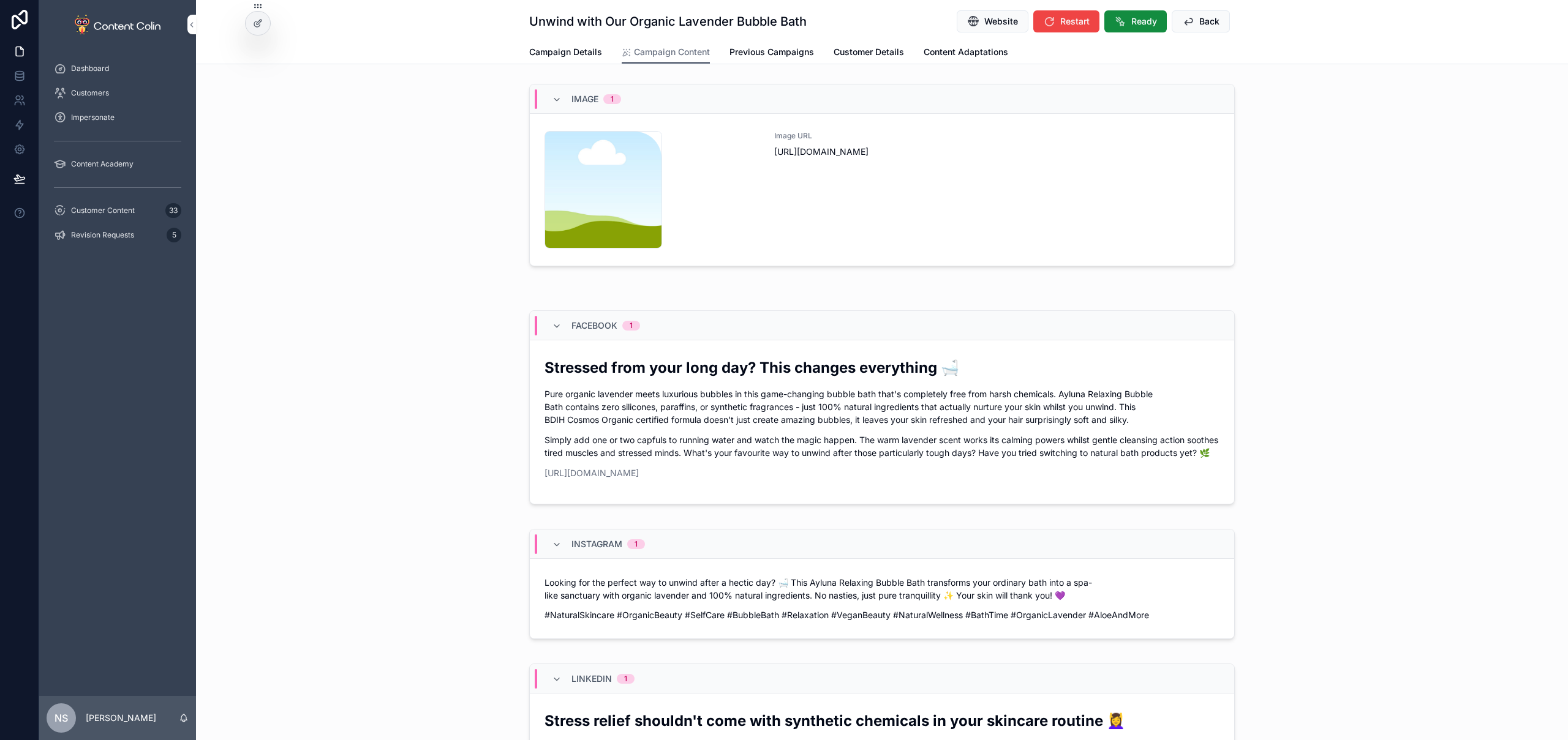
click at [891, 192] on div "Image URL [URL][DOMAIN_NAME]" at bounding box center [997, 190] width 446 height 118
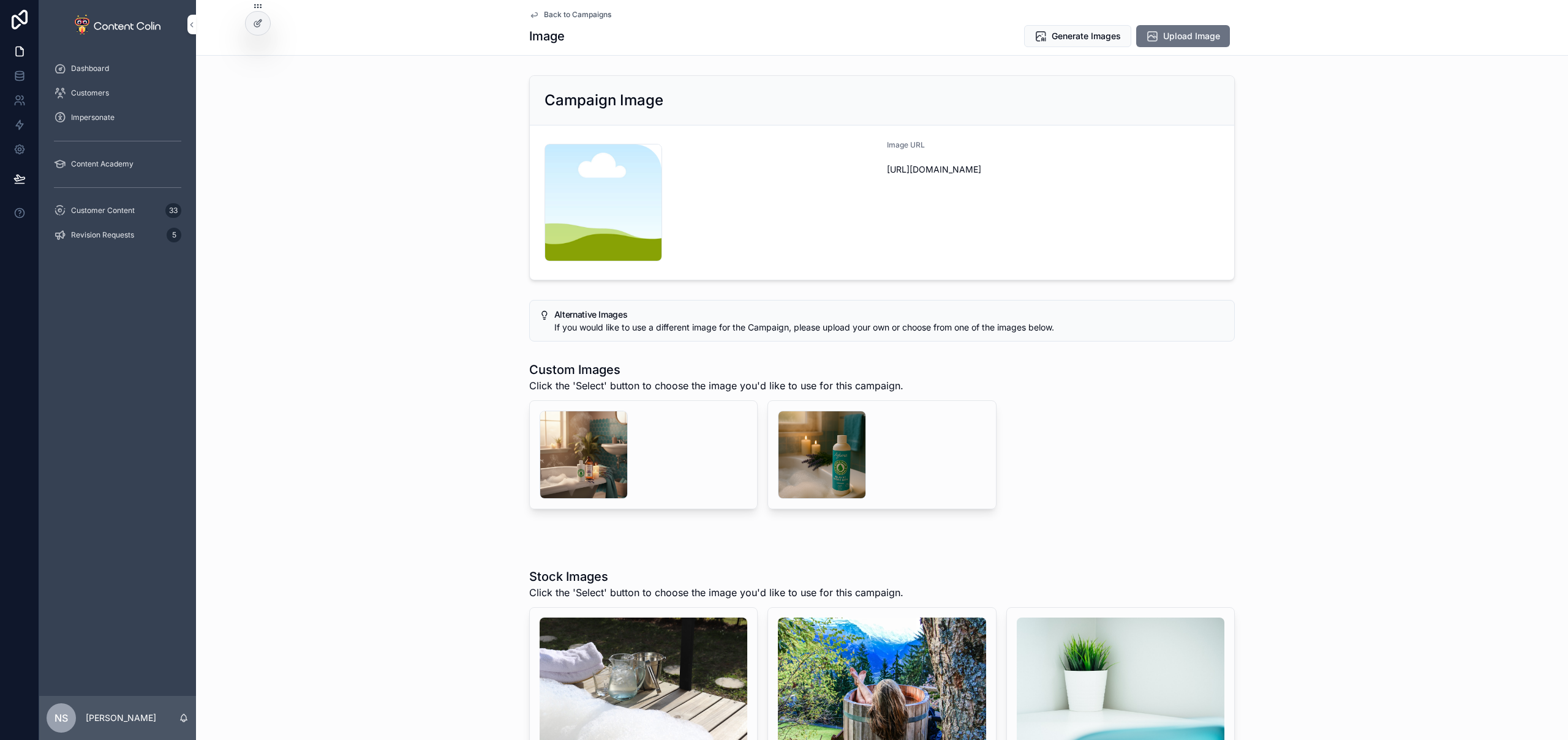
click at [1189, 36] on span "Upload Image" at bounding box center [1191, 36] width 57 height 12
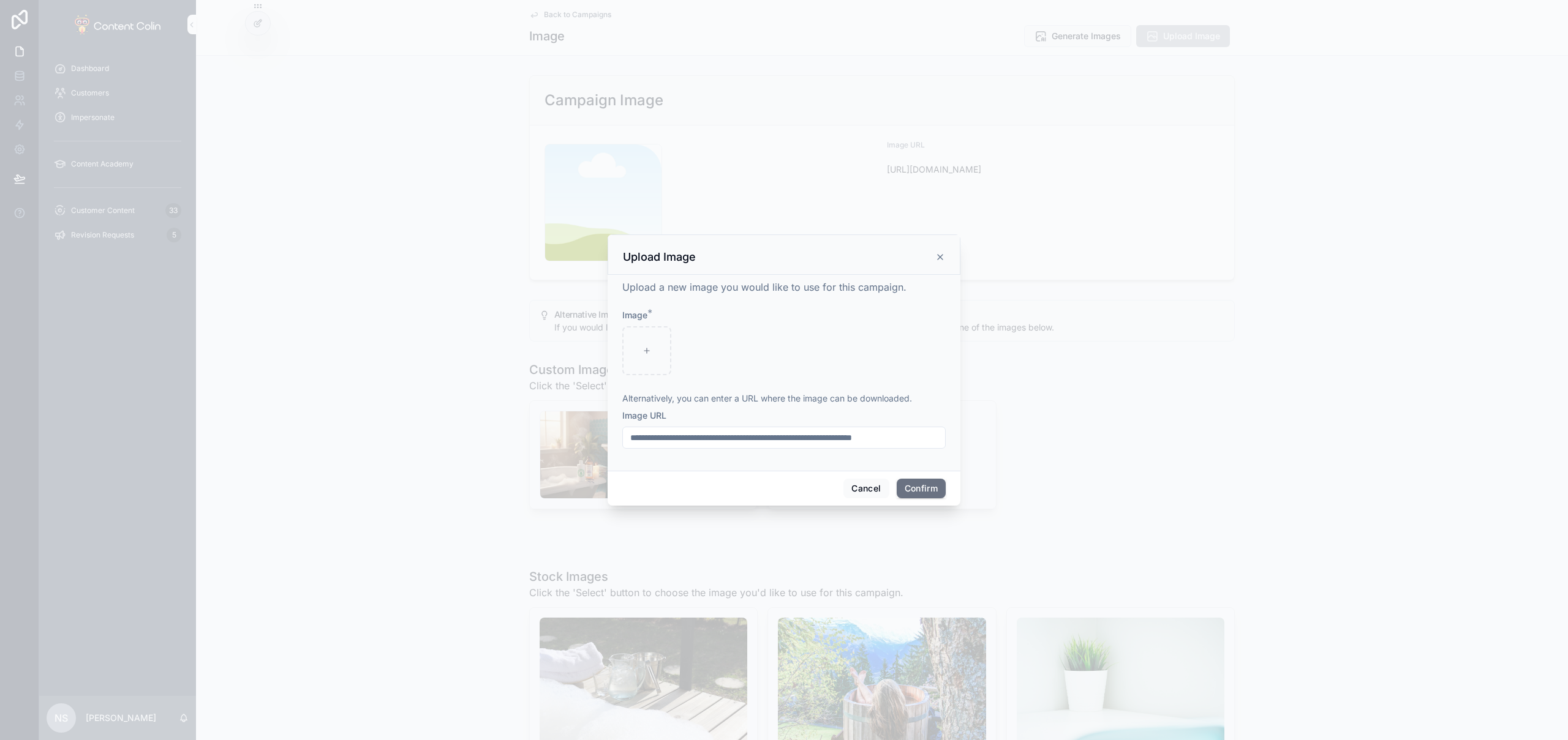
click at [722, 436] on input "text" at bounding box center [784, 438] width 322 height 17
paste input "**********"
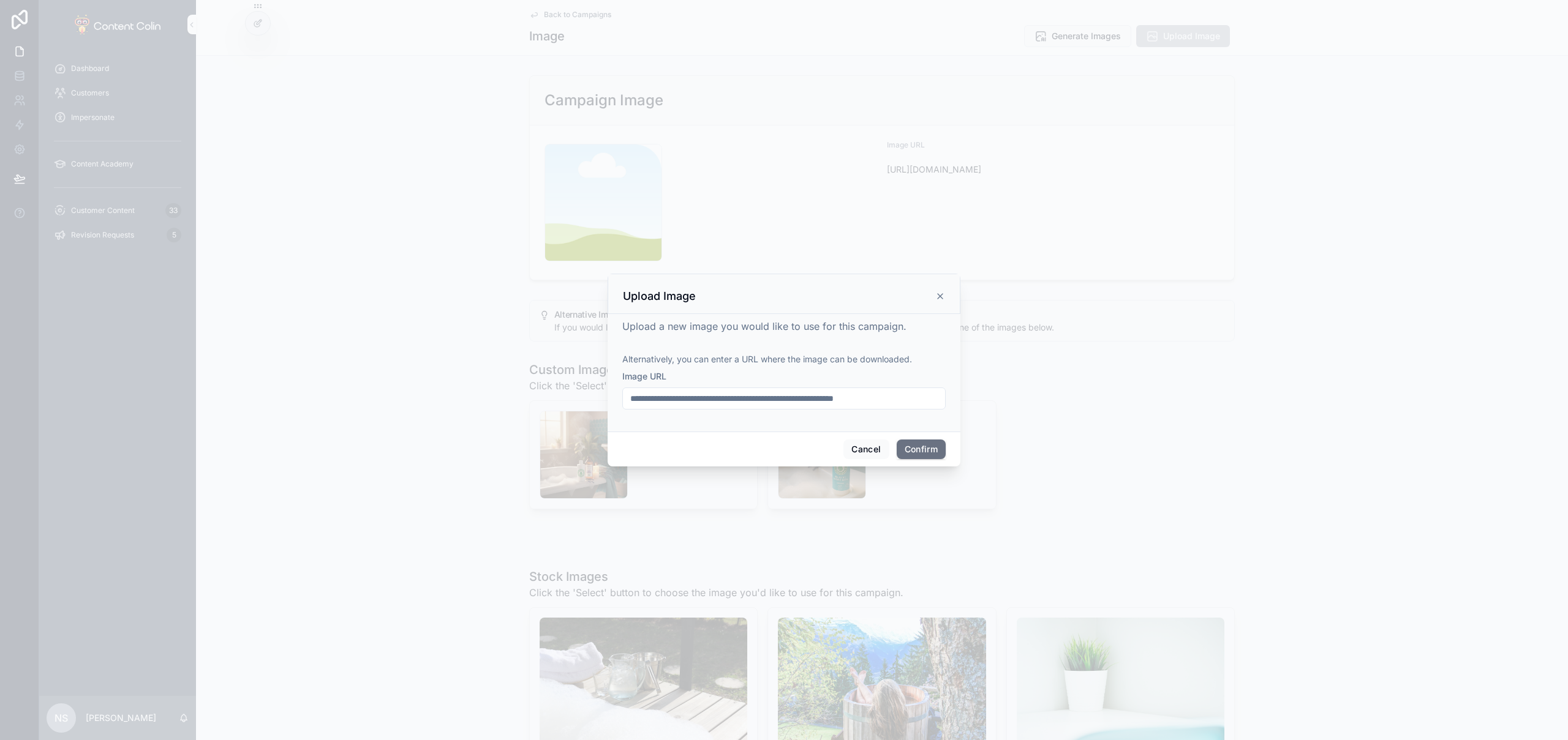
type input "**********"
click at [923, 453] on button "Confirm" at bounding box center [921, 449] width 49 height 20
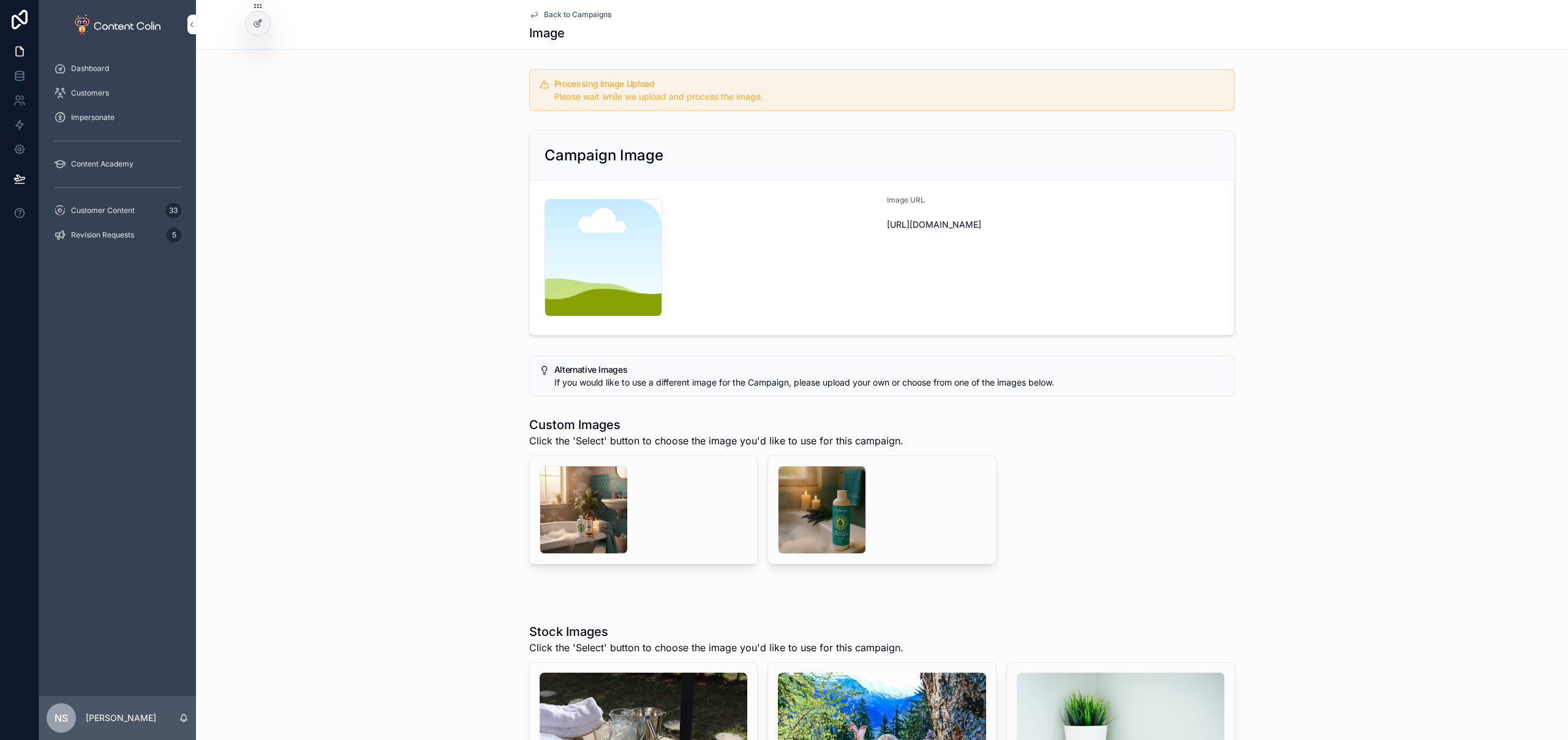
click at [133, 212] on span "Customer Content" at bounding box center [103, 210] width 64 height 9
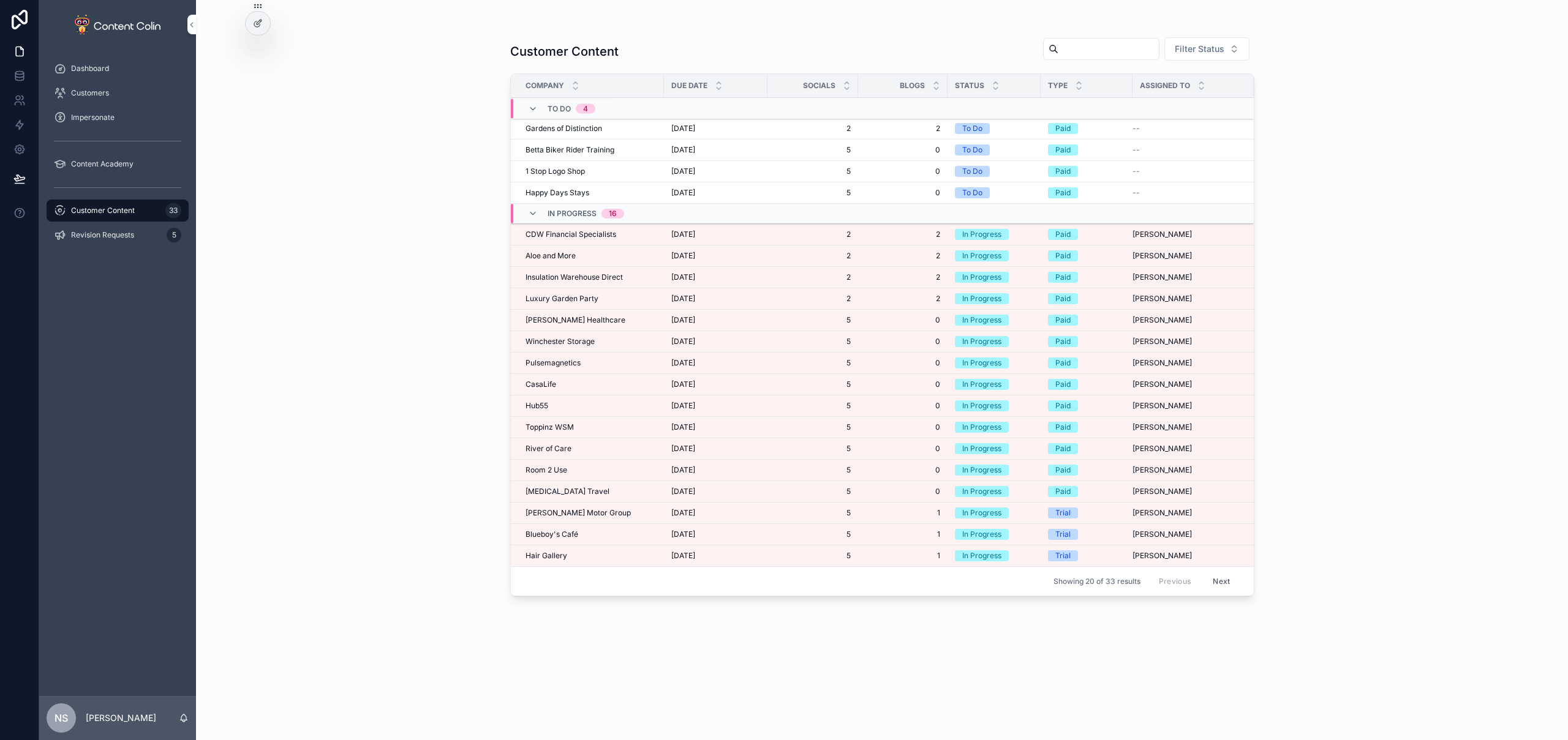
click at [594, 279] on span "Insulation Warehouse Direct" at bounding box center [574, 278] width 97 height 9
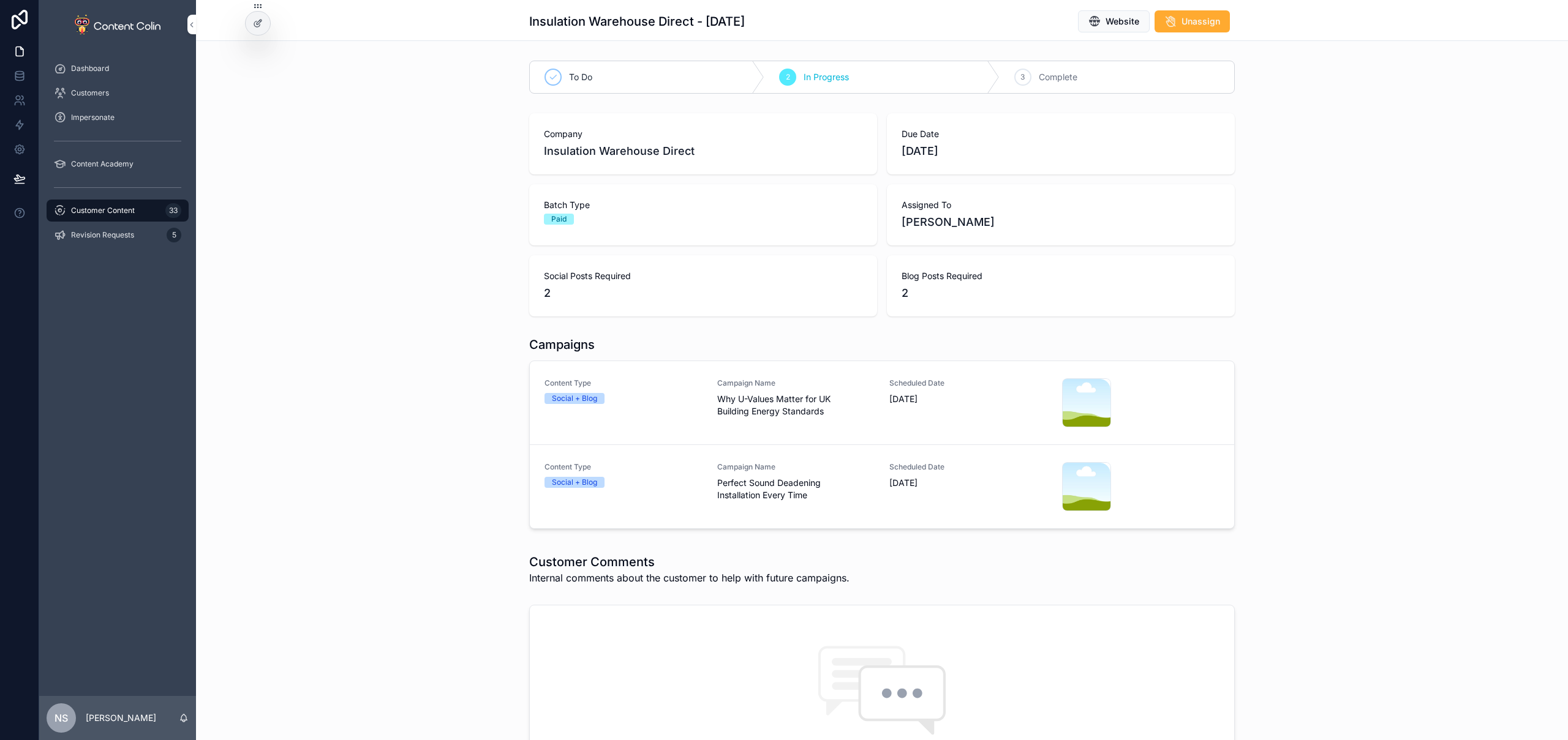
click at [745, 483] on span "Perfect Sound Deadening Installation Every Time" at bounding box center [796, 490] width 158 height 24
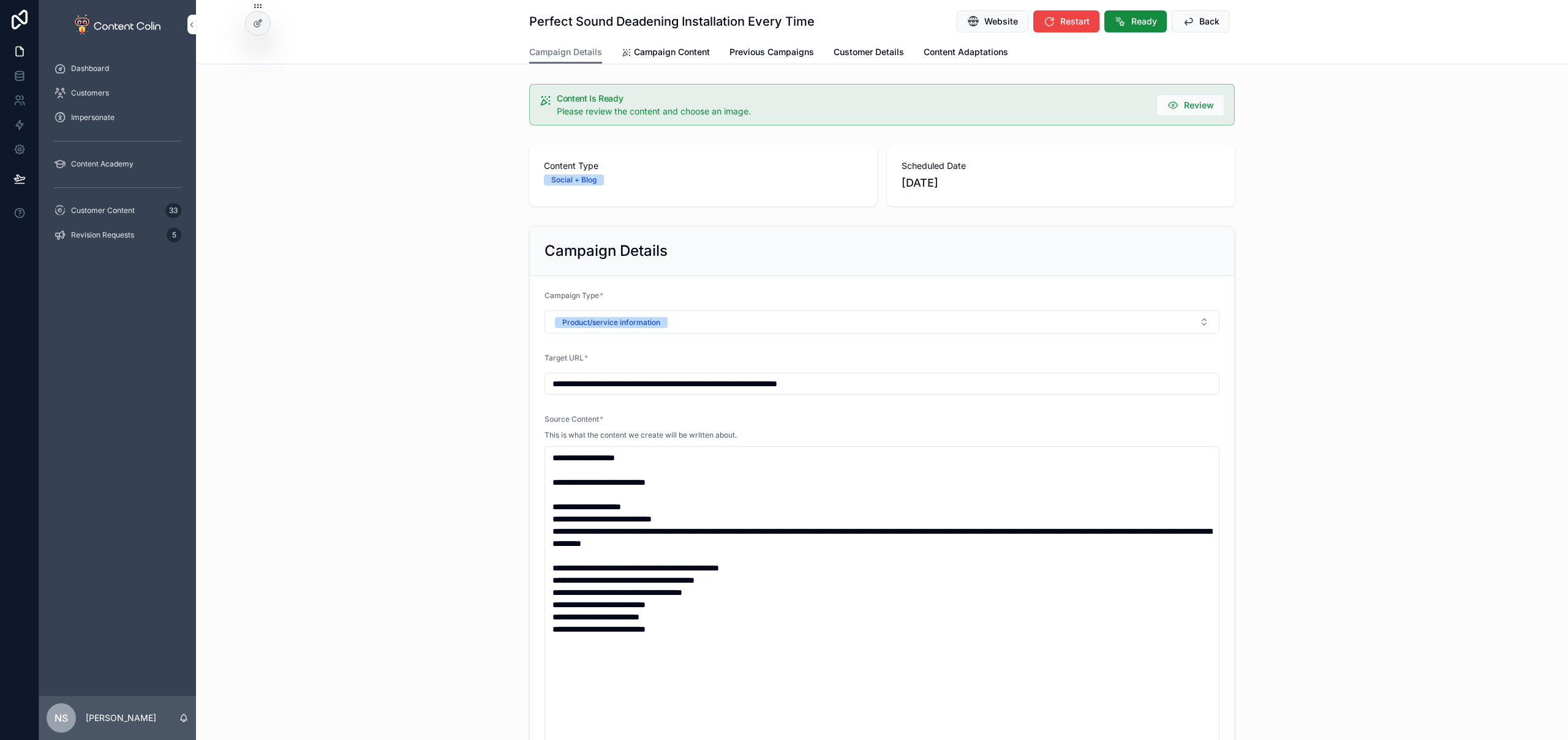
click at [677, 54] on span "Campaign Content" at bounding box center [671, 51] width 76 height 12
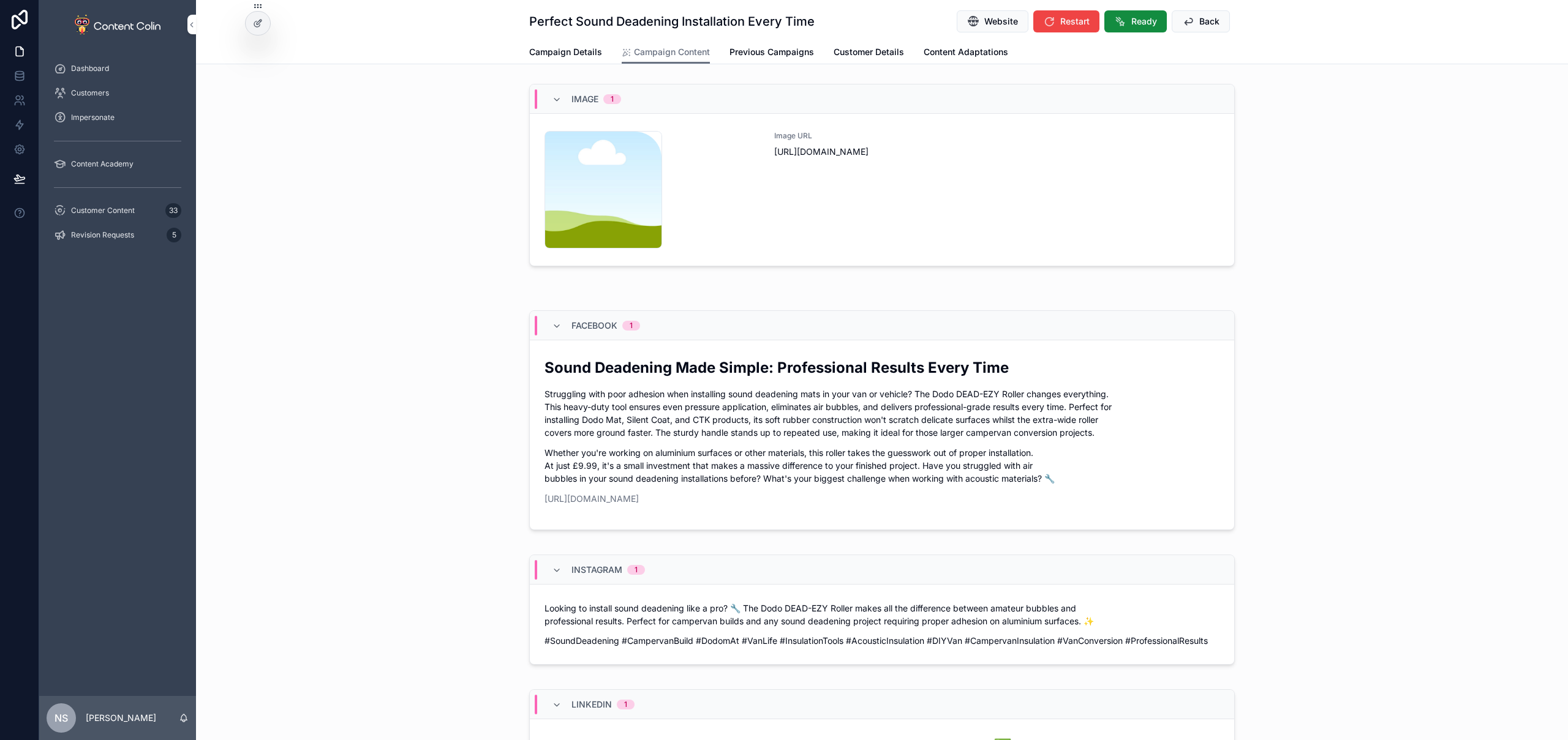
click at [832, 225] on div "Image URL [URL][DOMAIN_NAME]" at bounding box center [997, 190] width 446 height 118
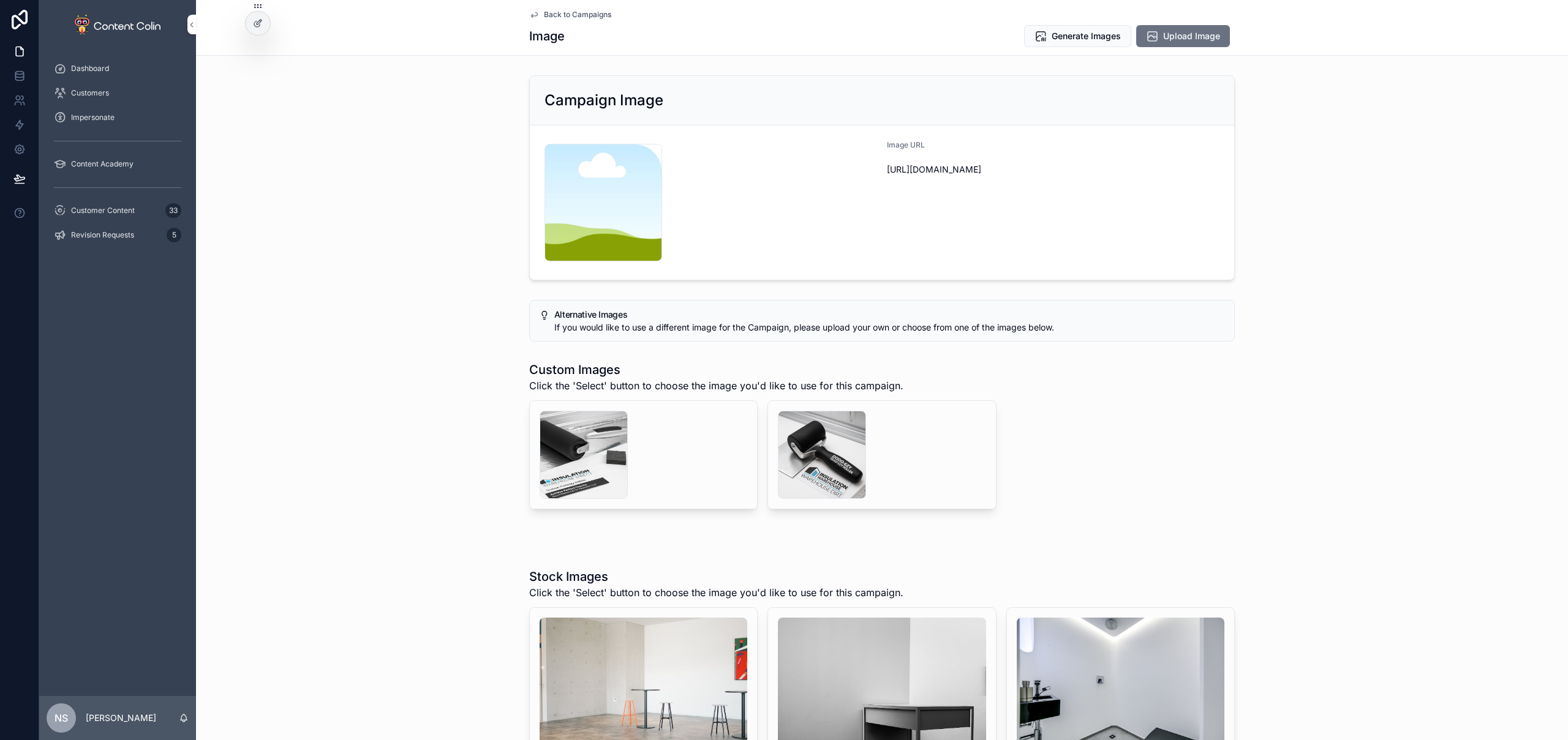
click at [1171, 34] on span "Upload Image" at bounding box center [1191, 36] width 57 height 12
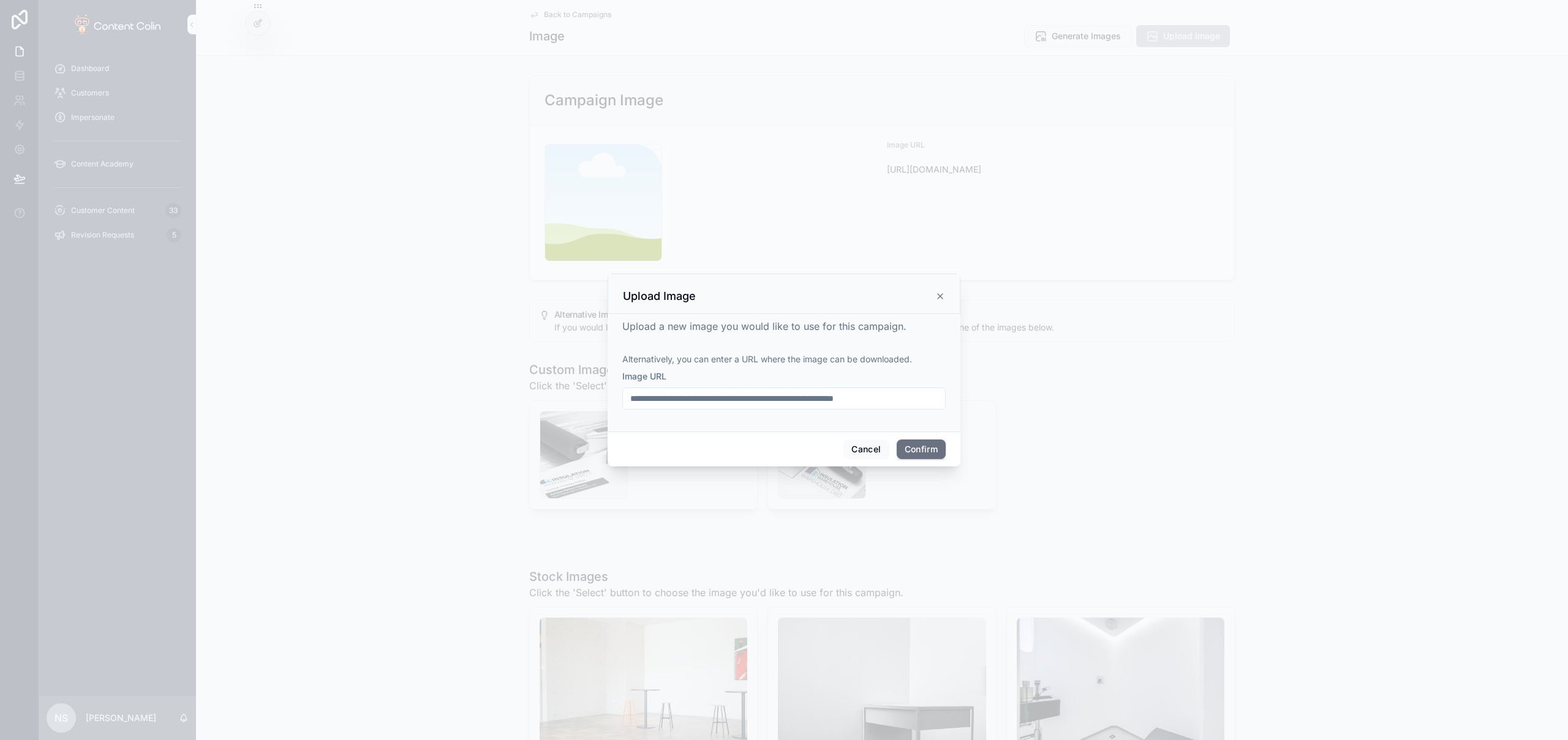
click at [878, 397] on input "**********" at bounding box center [784, 399] width 322 height 17
paste input "**********"
type input "**********"
click at [915, 448] on button "Confirm" at bounding box center [921, 449] width 49 height 20
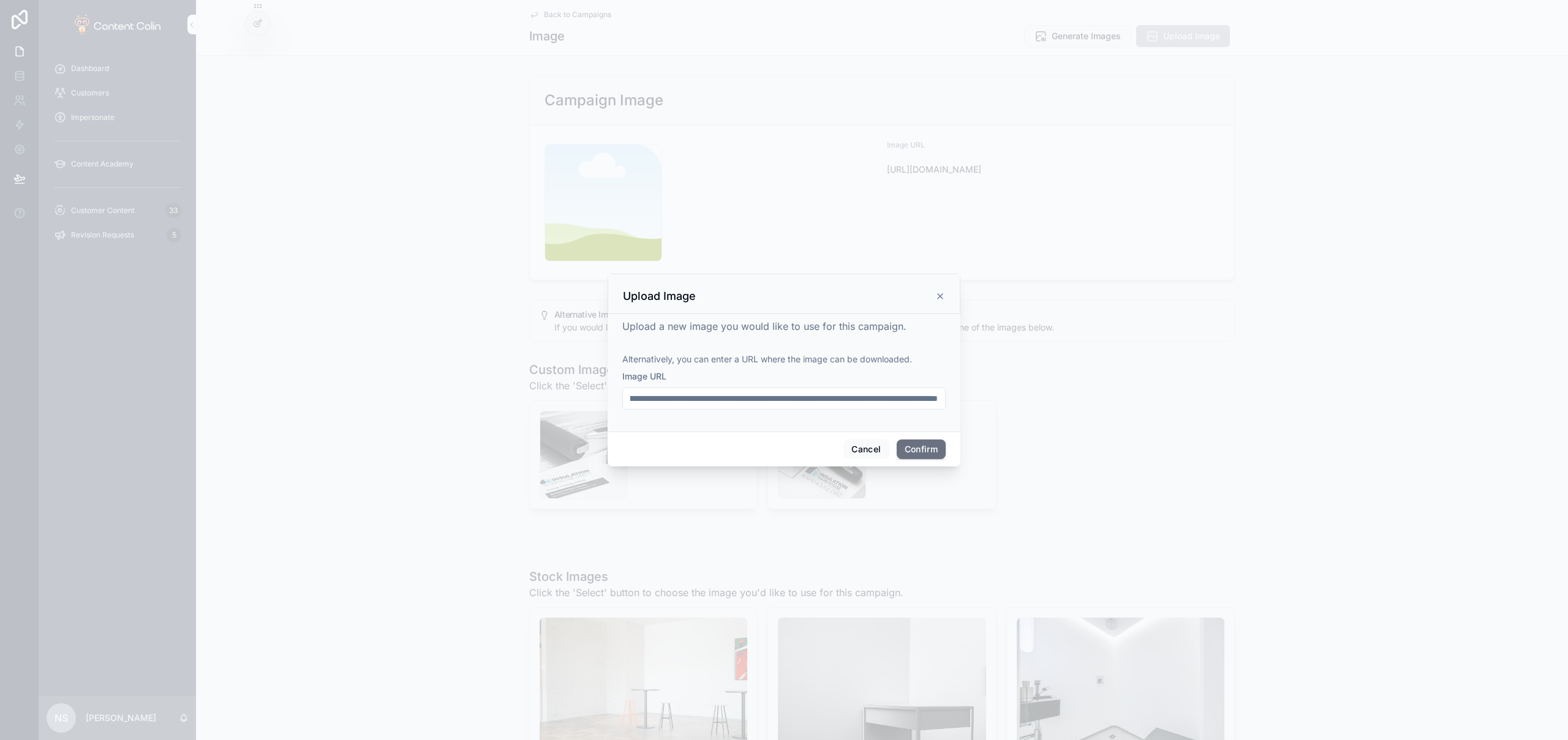
scroll to position [0, 0]
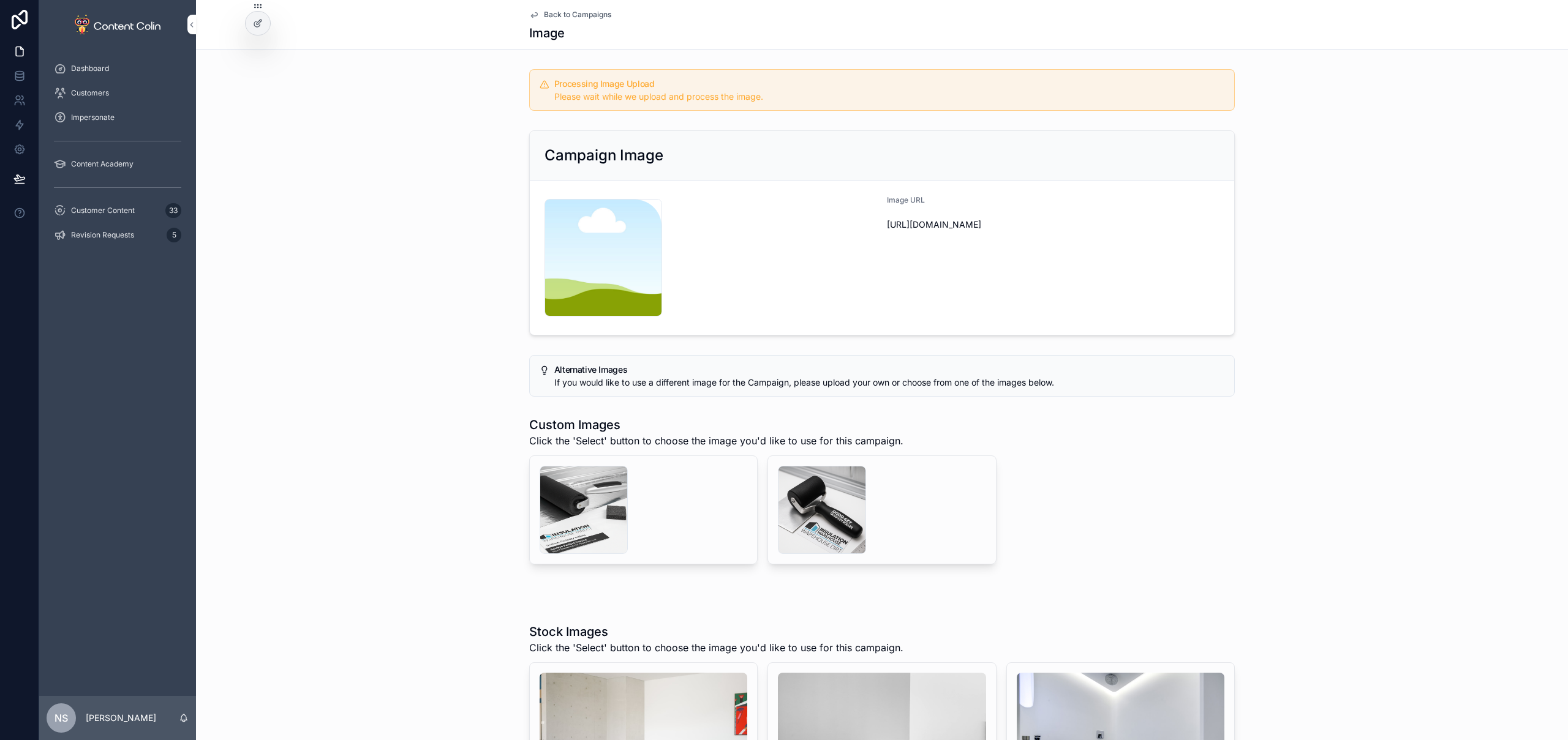
click at [575, 15] on span "Back to Campaigns" at bounding box center [577, 14] width 67 height 9
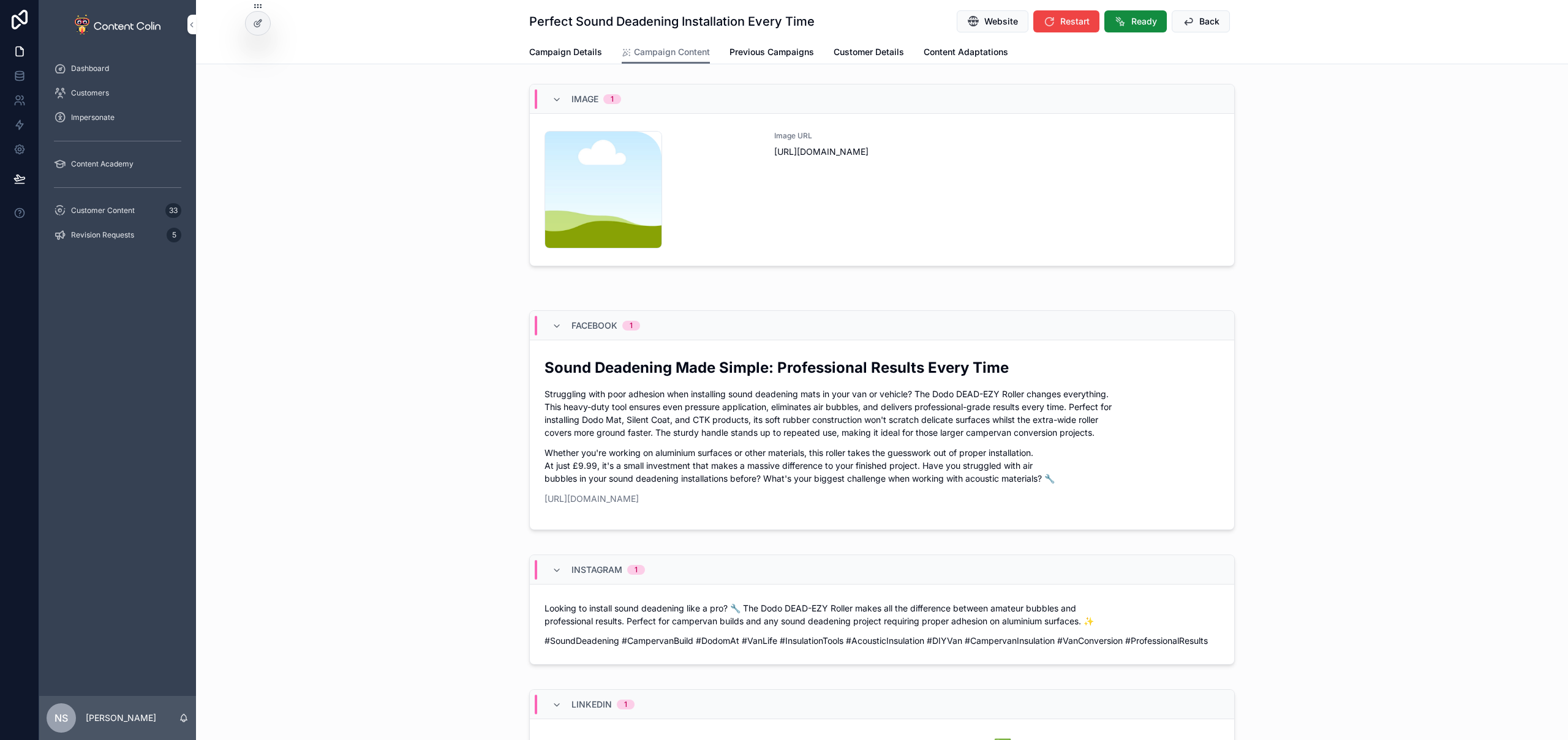
click at [1201, 23] on span "Back" at bounding box center [1209, 21] width 21 height 12
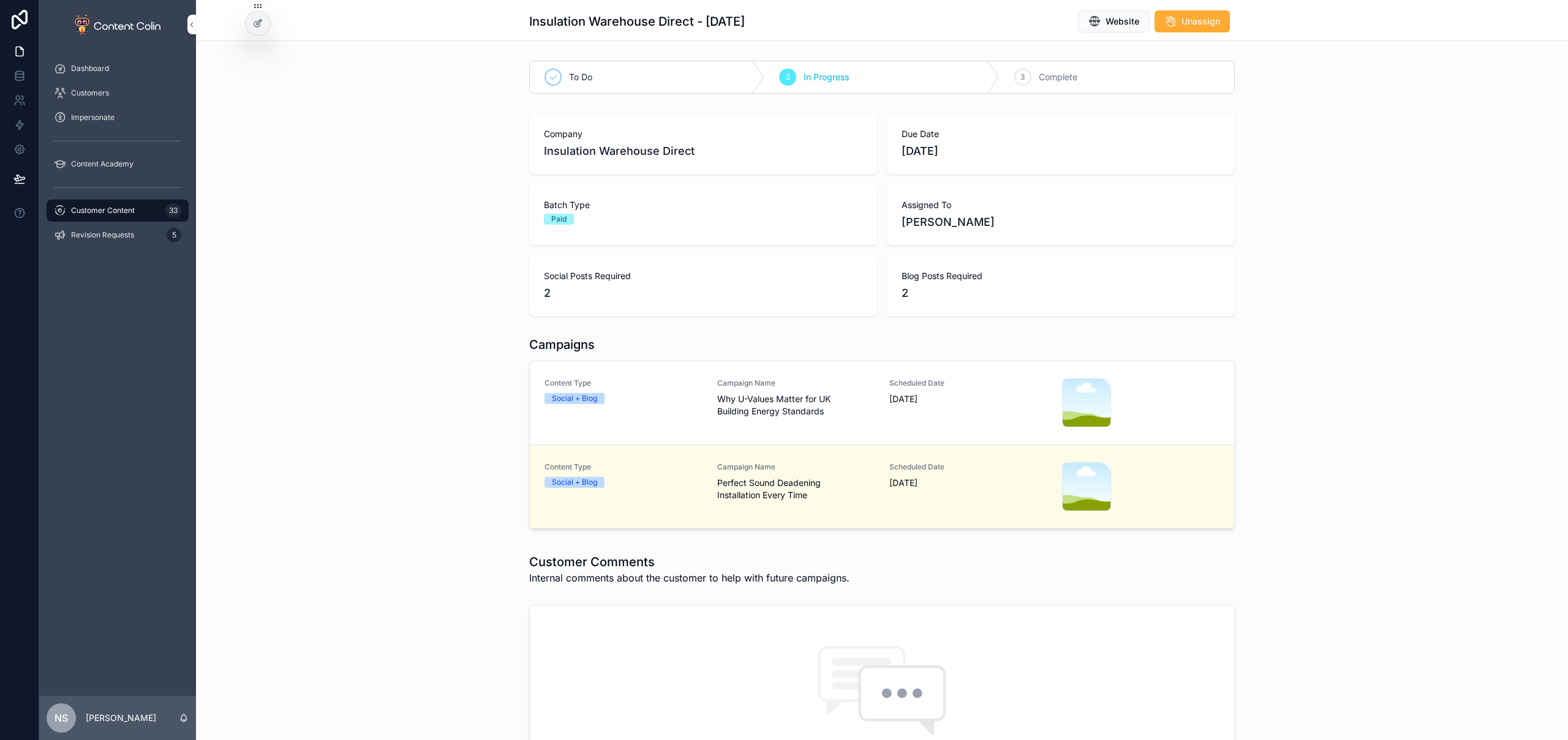
click at [751, 406] on span "Why U-Values Matter for UK Building Energy Standards" at bounding box center [796, 406] width 158 height 24
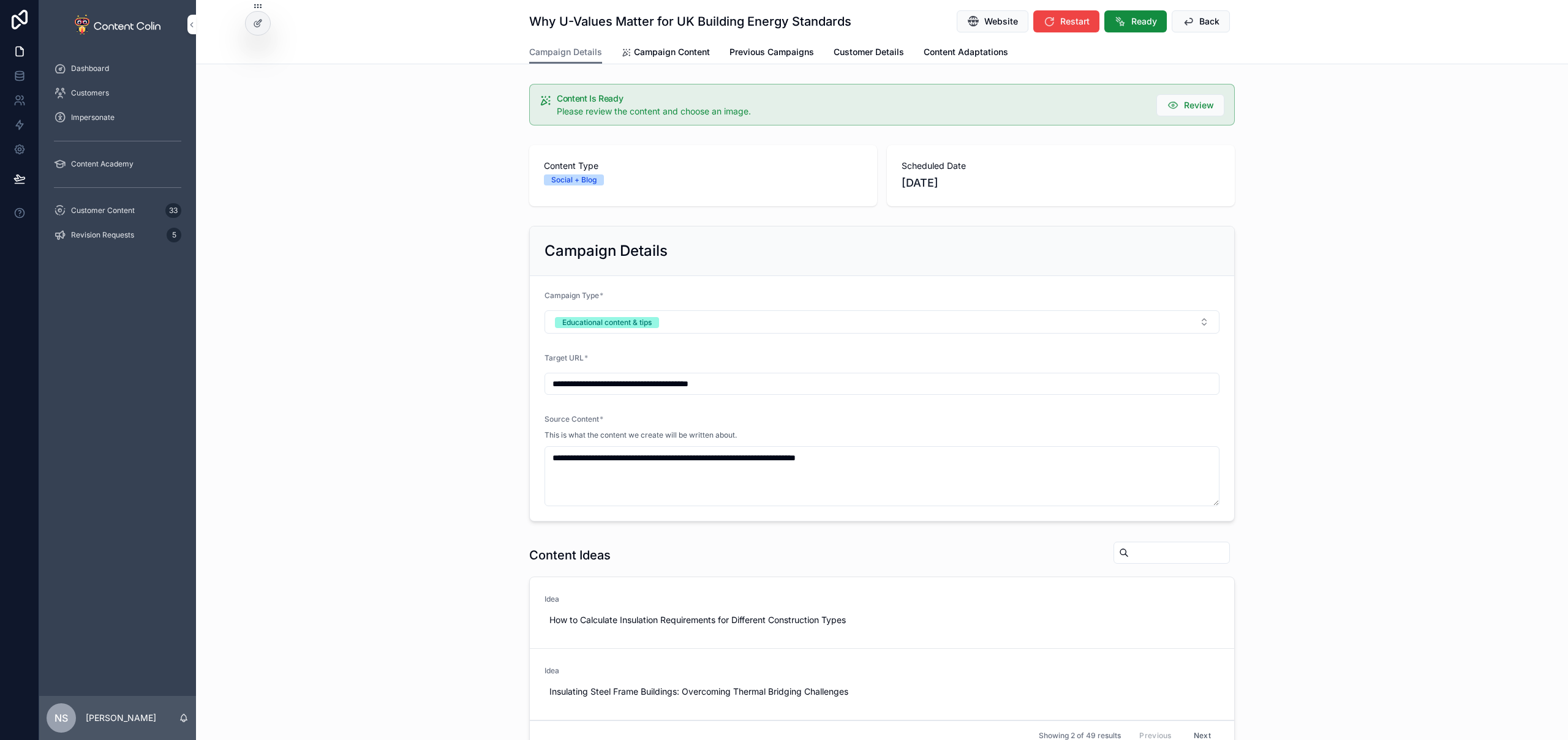
click at [647, 54] on span "Campaign Content" at bounding box center [671, 51] width 76 height 12
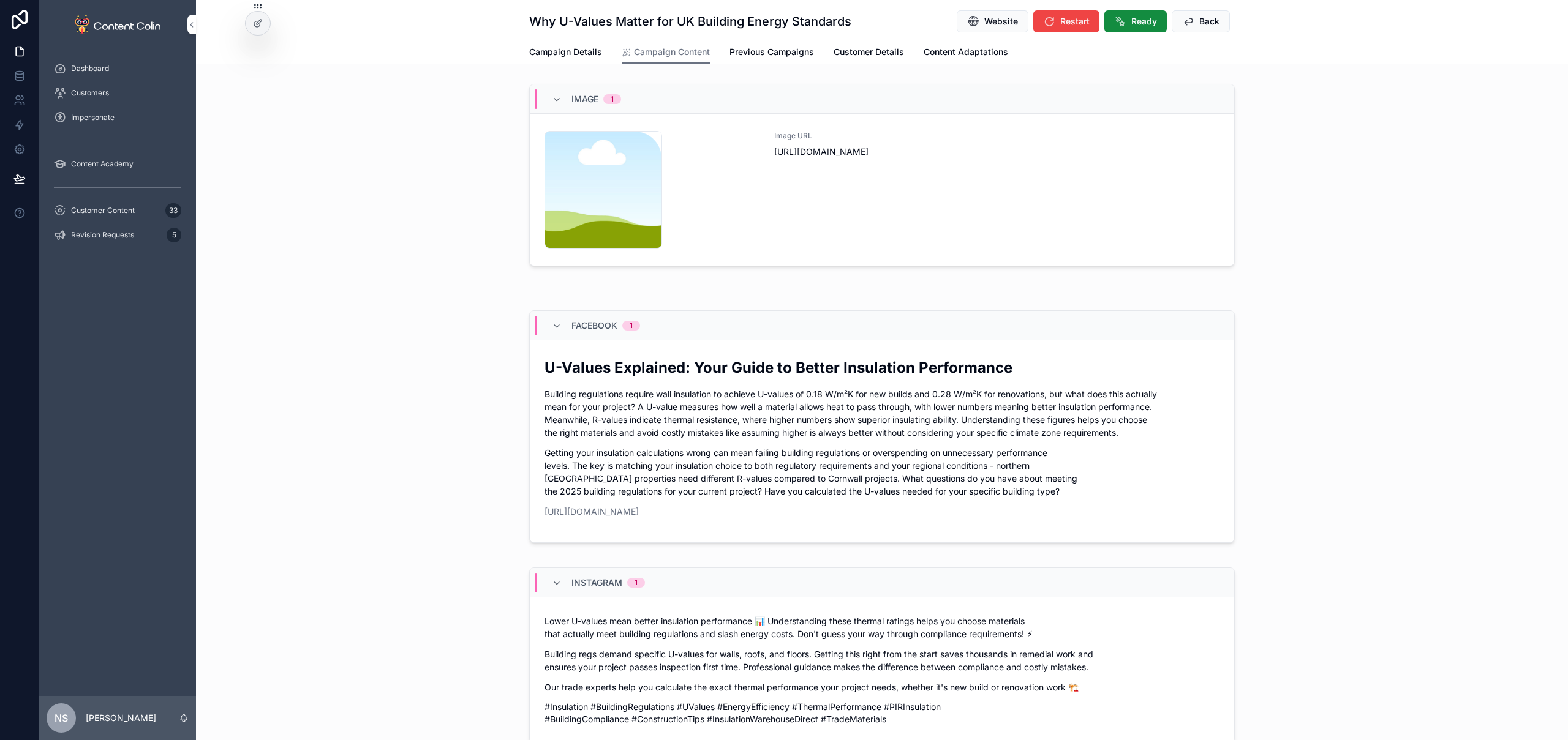
click at [845, 221] on div "Image URL [URL][DOMAIN_NAME]" at bounding box center [997, 190] width 446 height 118
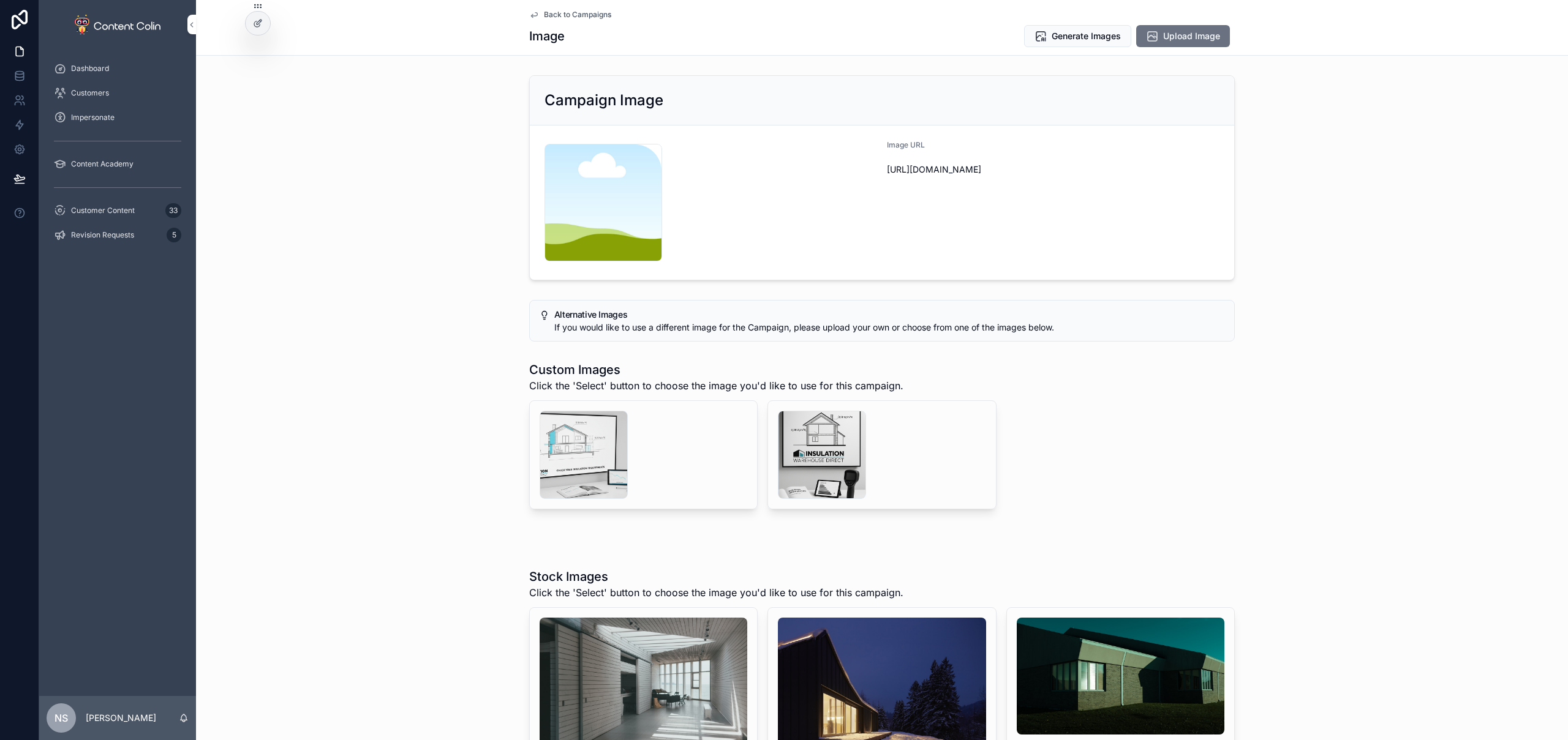
click at [825, 446] on div "scrollable content" at bounding box center [821, 455] width 88 height 88
click at [0, 0] on span "Select" at bounding box center [0, 0] width 0 height 0
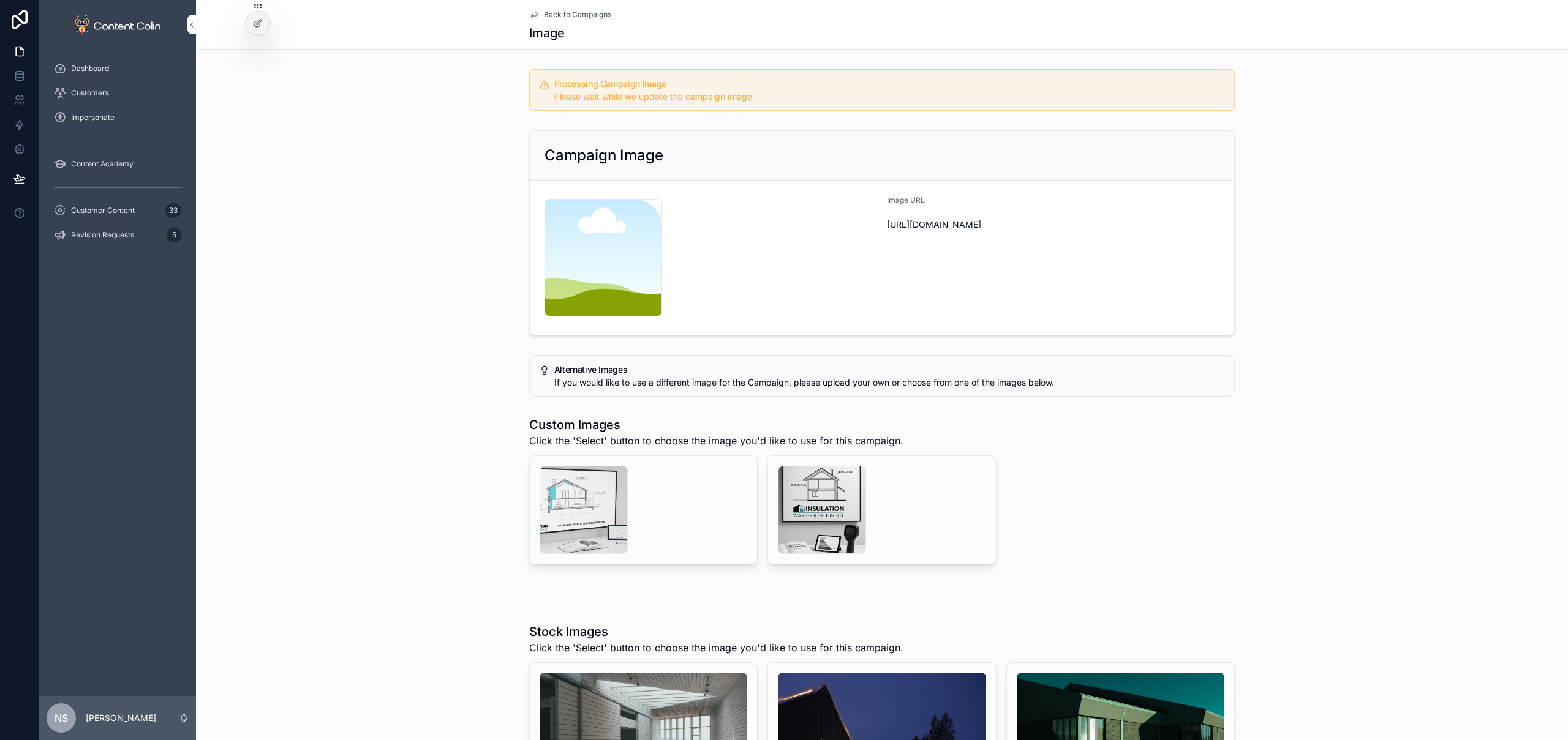
click at [115, 213] on span "Customer Content" at bounding box center [103, 210] width 64 height 9
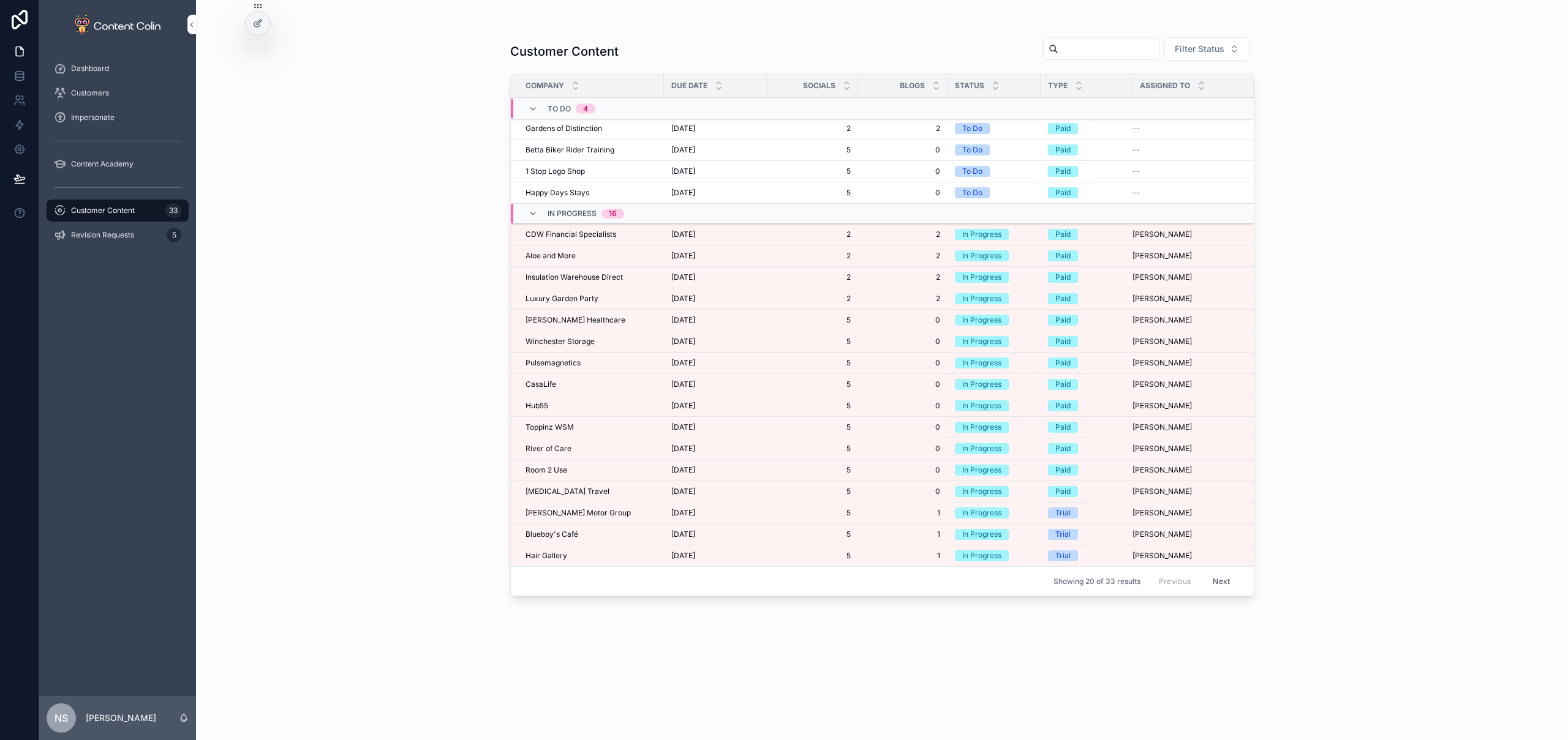
click at [593, 237] on span "CDW Financial Specialists" at bounding box center [570, 235] width 91 height 9
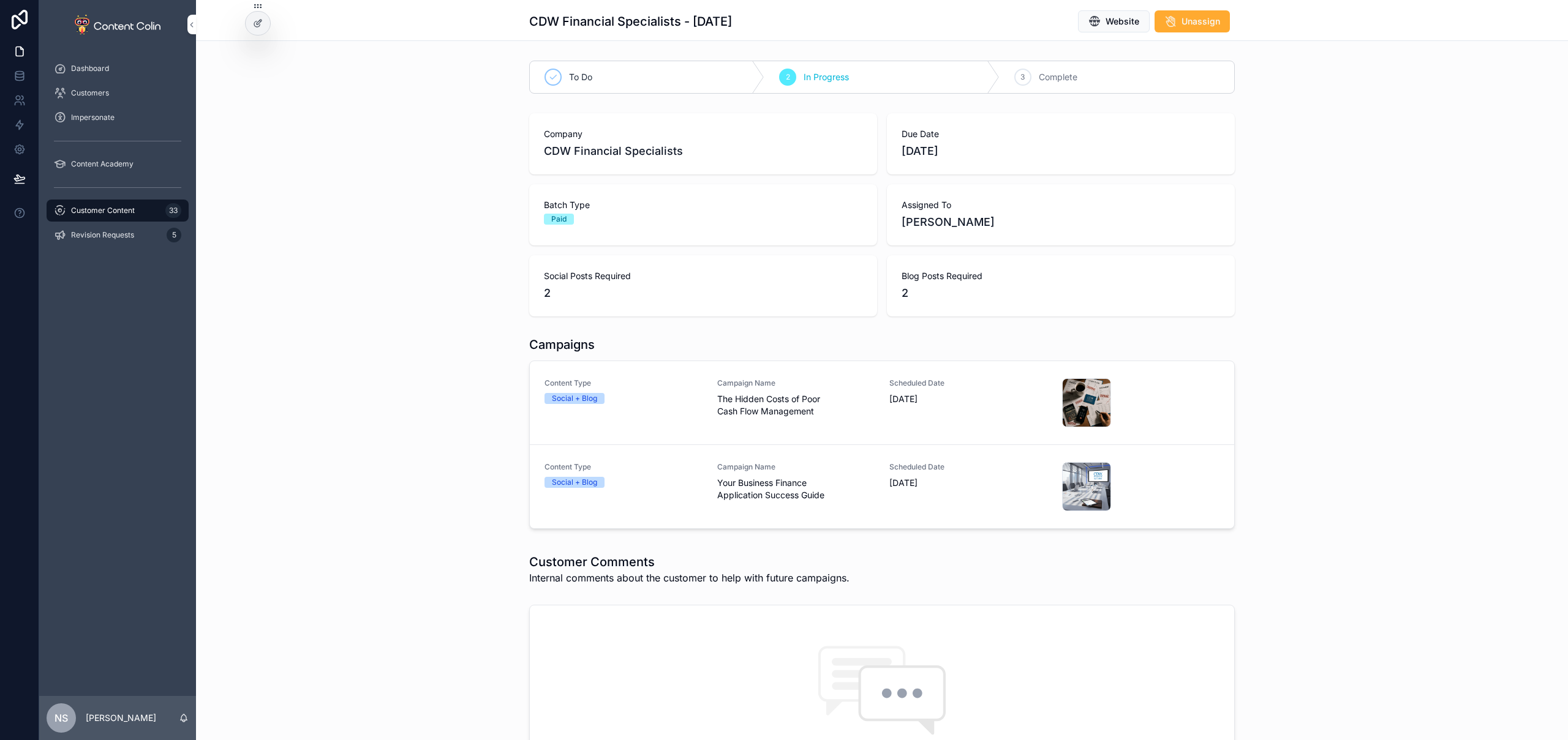
click at [985, 393] on span "[DATE]" at bounding box center [968, 399] width 158 height 12
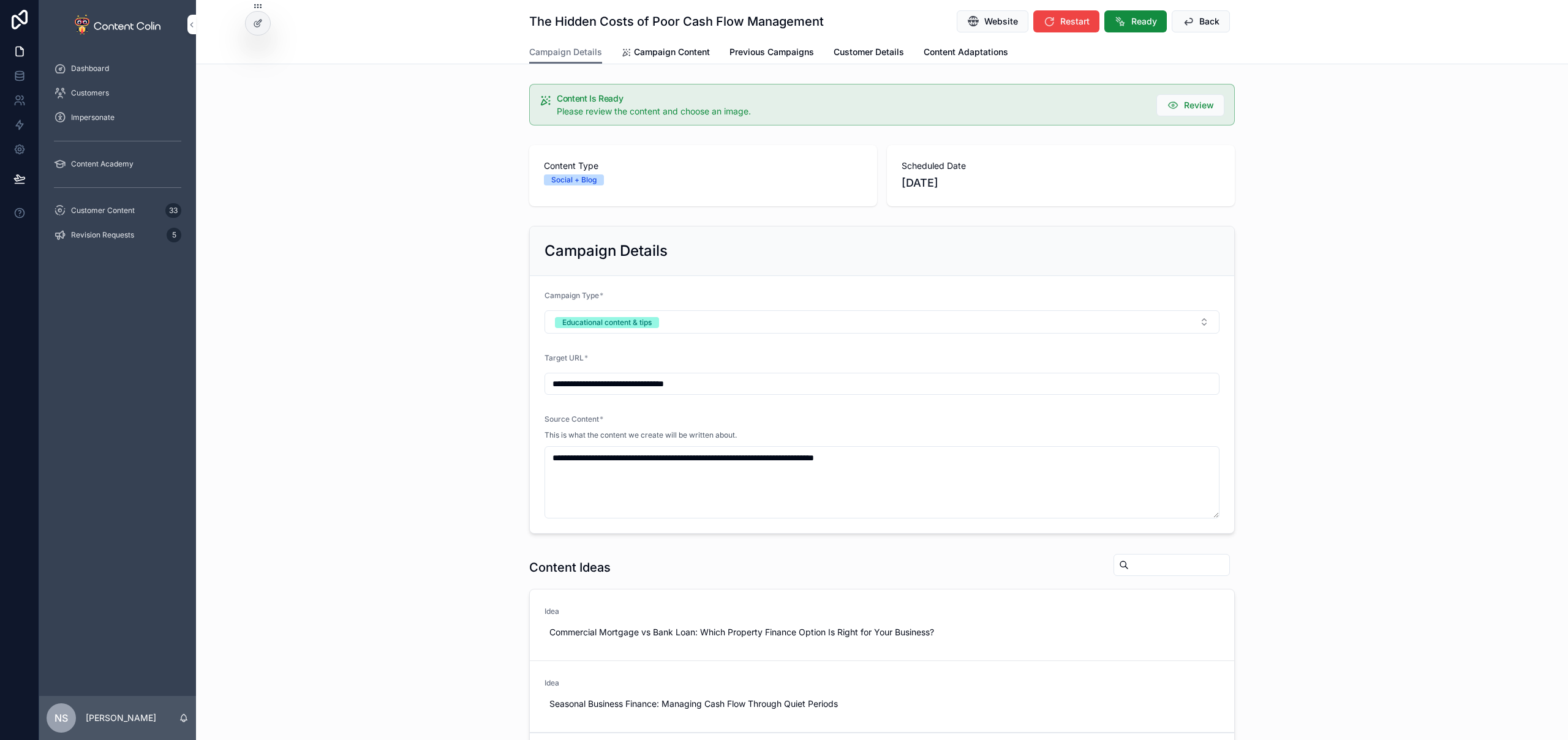
click at [656, 50] on span "Campaign Content" at bounding box center [671, 51] width 76 height 12
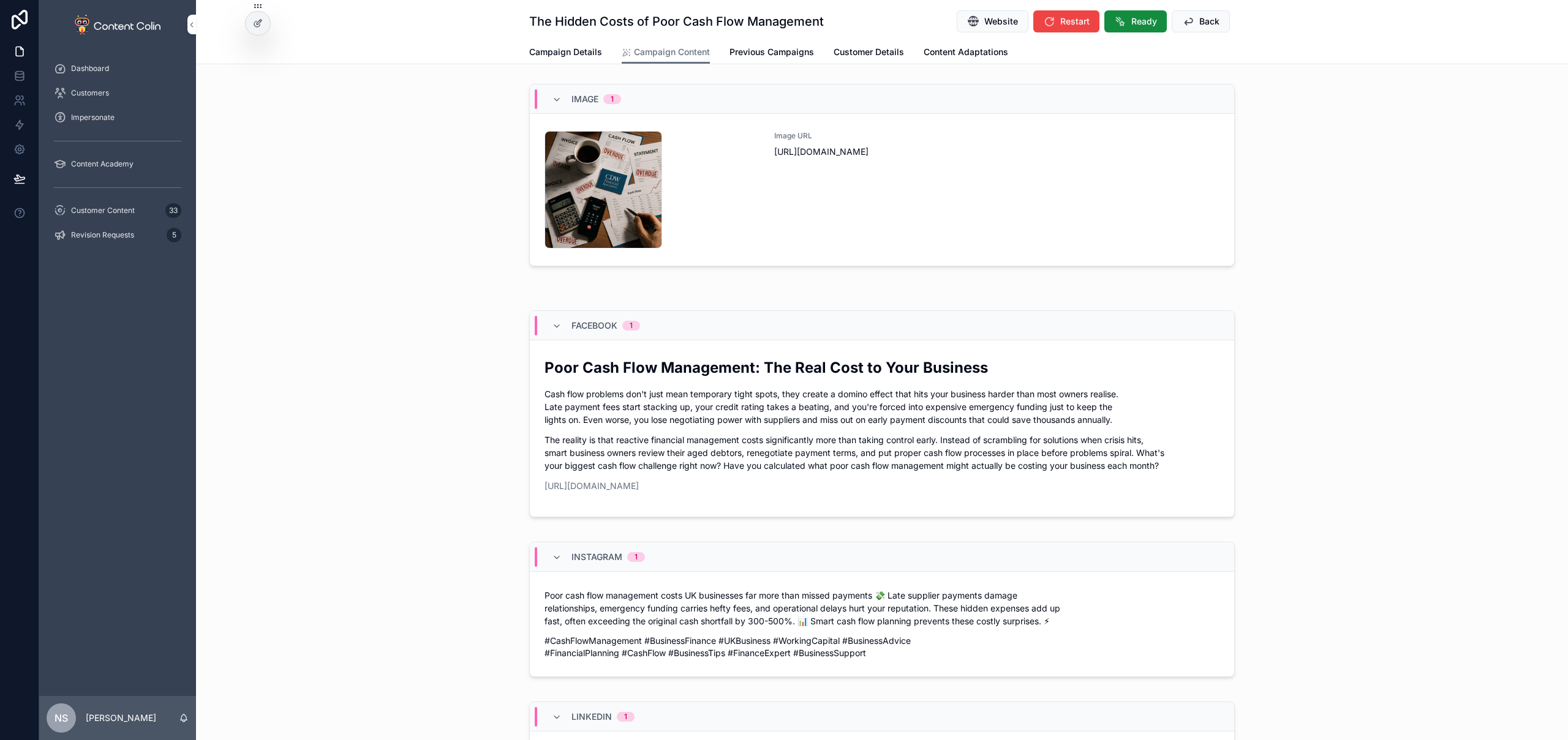
click at [1123, 21] on button "Ready" at bounding box center [1135, 21] width 63 height 22
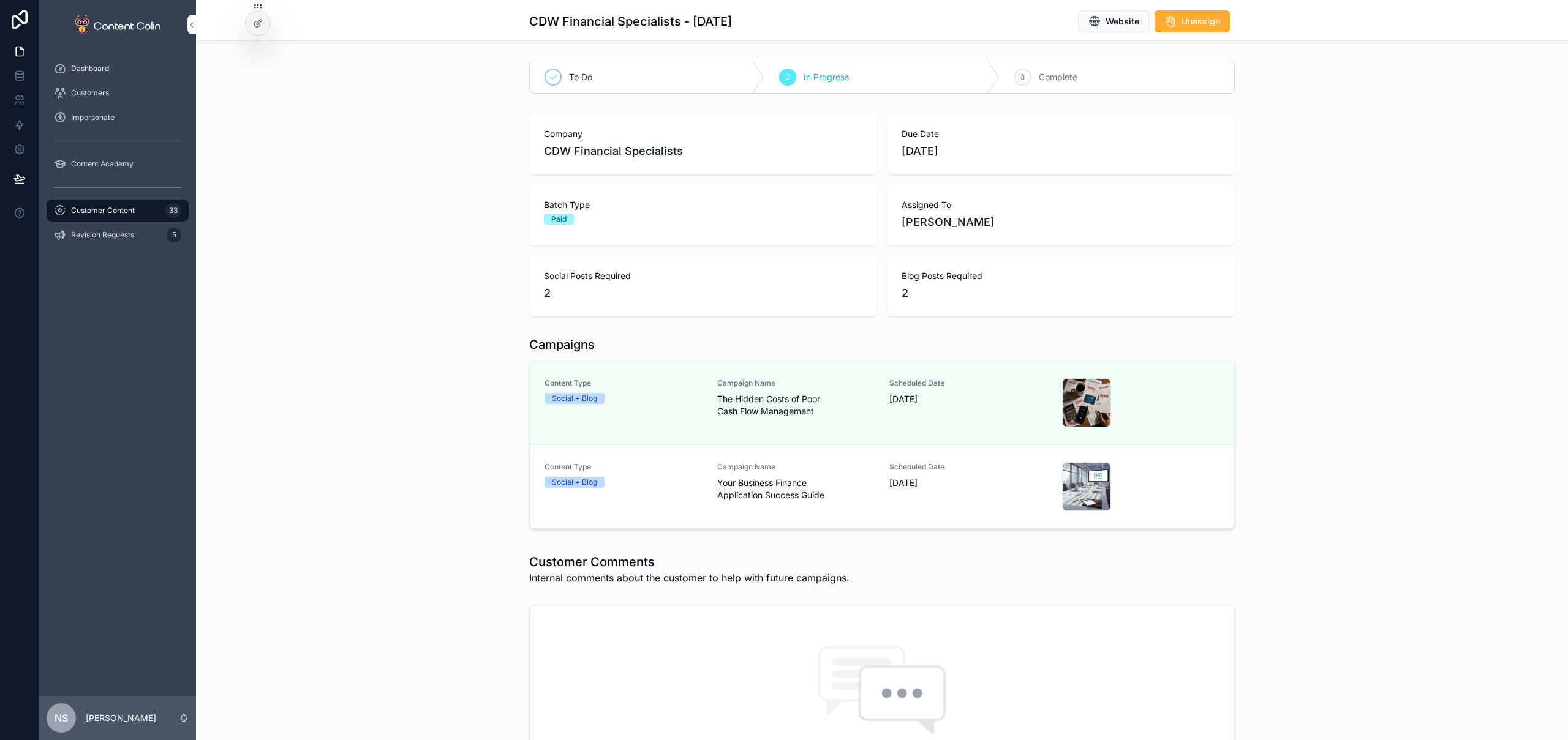
click at [785, 482] on span "Your Business Finance Application Success Guide" at bounding box center [796, 490] width 158 height 24
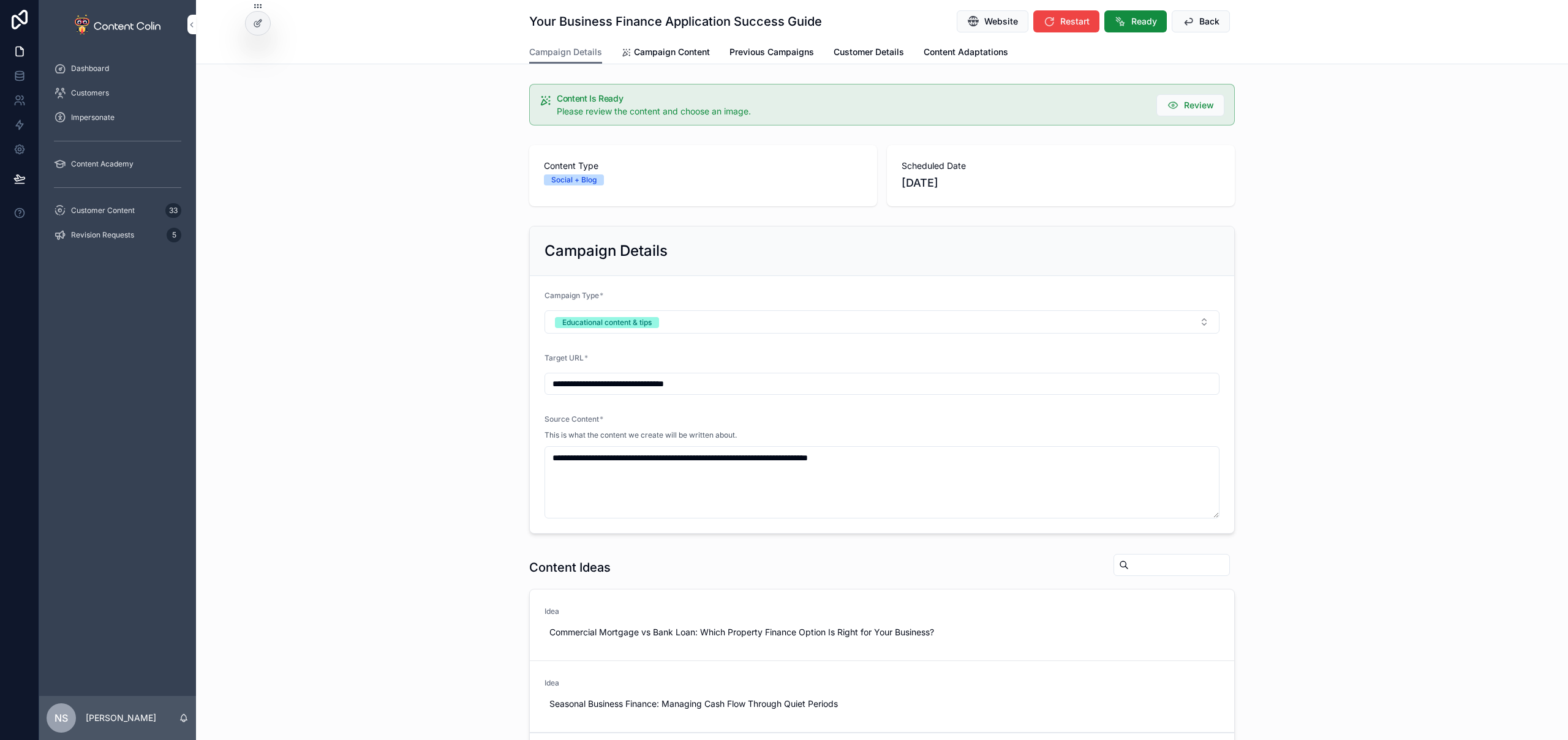
click at [655, 44] on link "Campaign Content" at bounding box center [665, 53] width 88 height 24
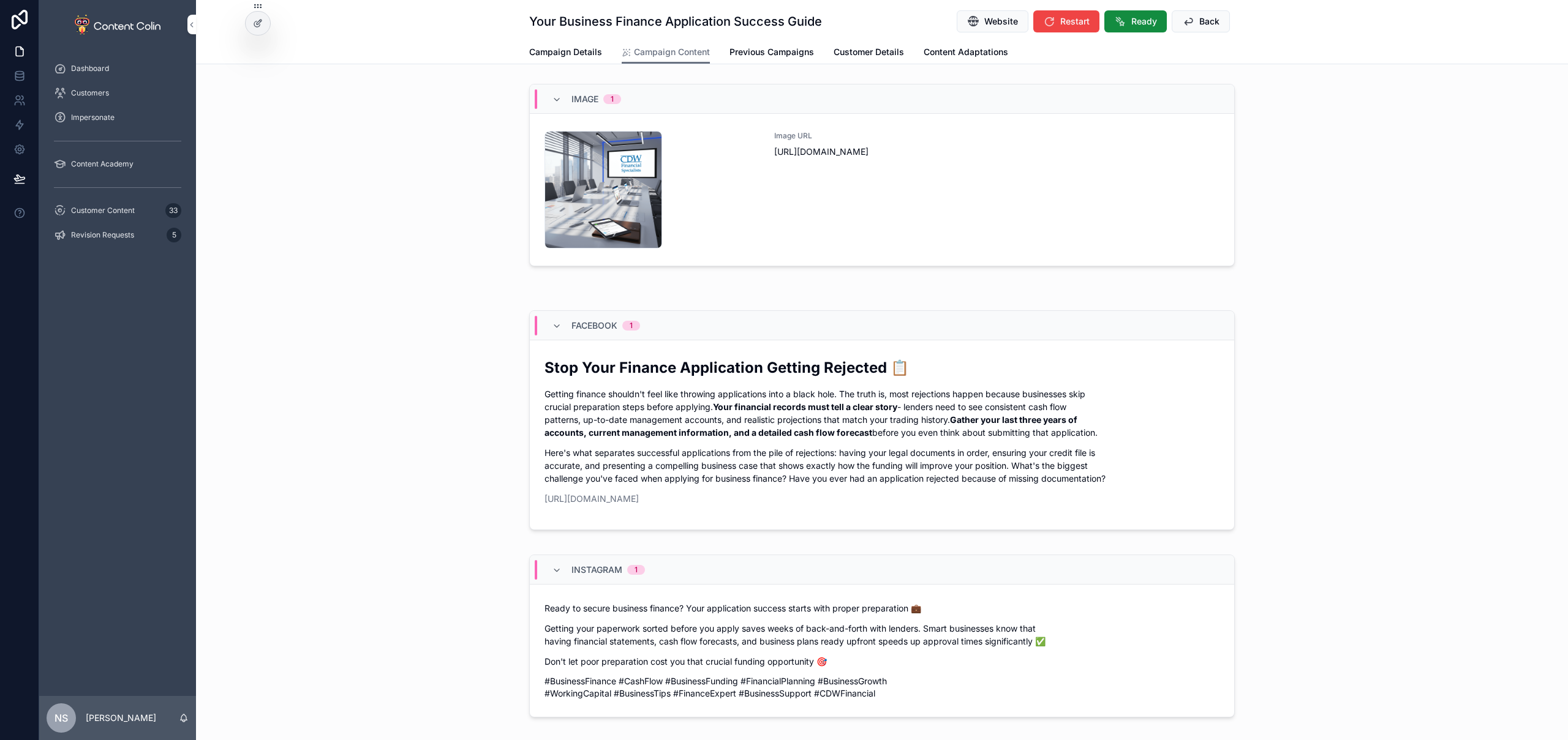
click at [924, 221] on div "Image URL [URL][DOMAIN_NAME]" at bounding box center [997, 190] width 446 height 118
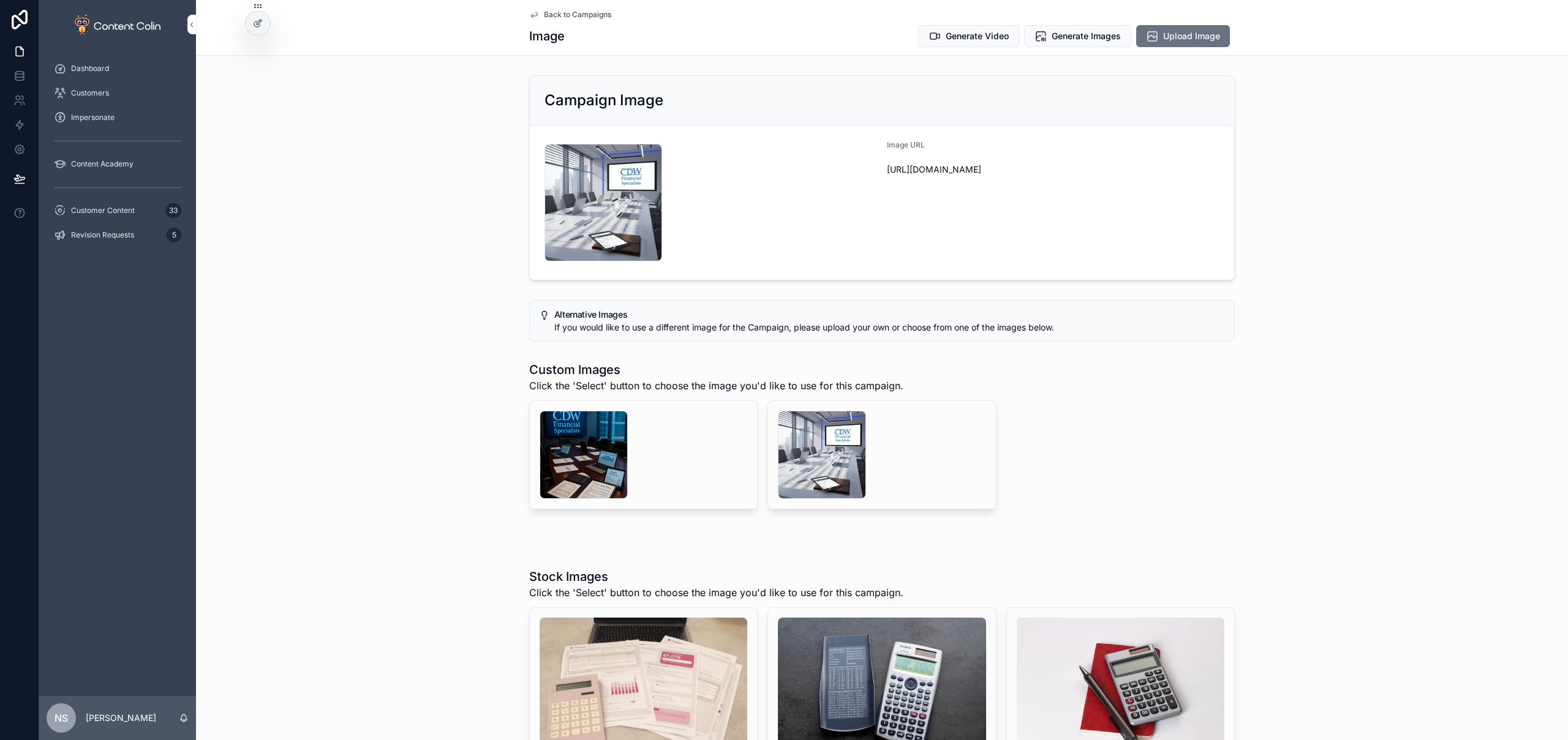
click at [979, 36] on span "Generate Video" at bounding box center [977, 36] width 64 height 12
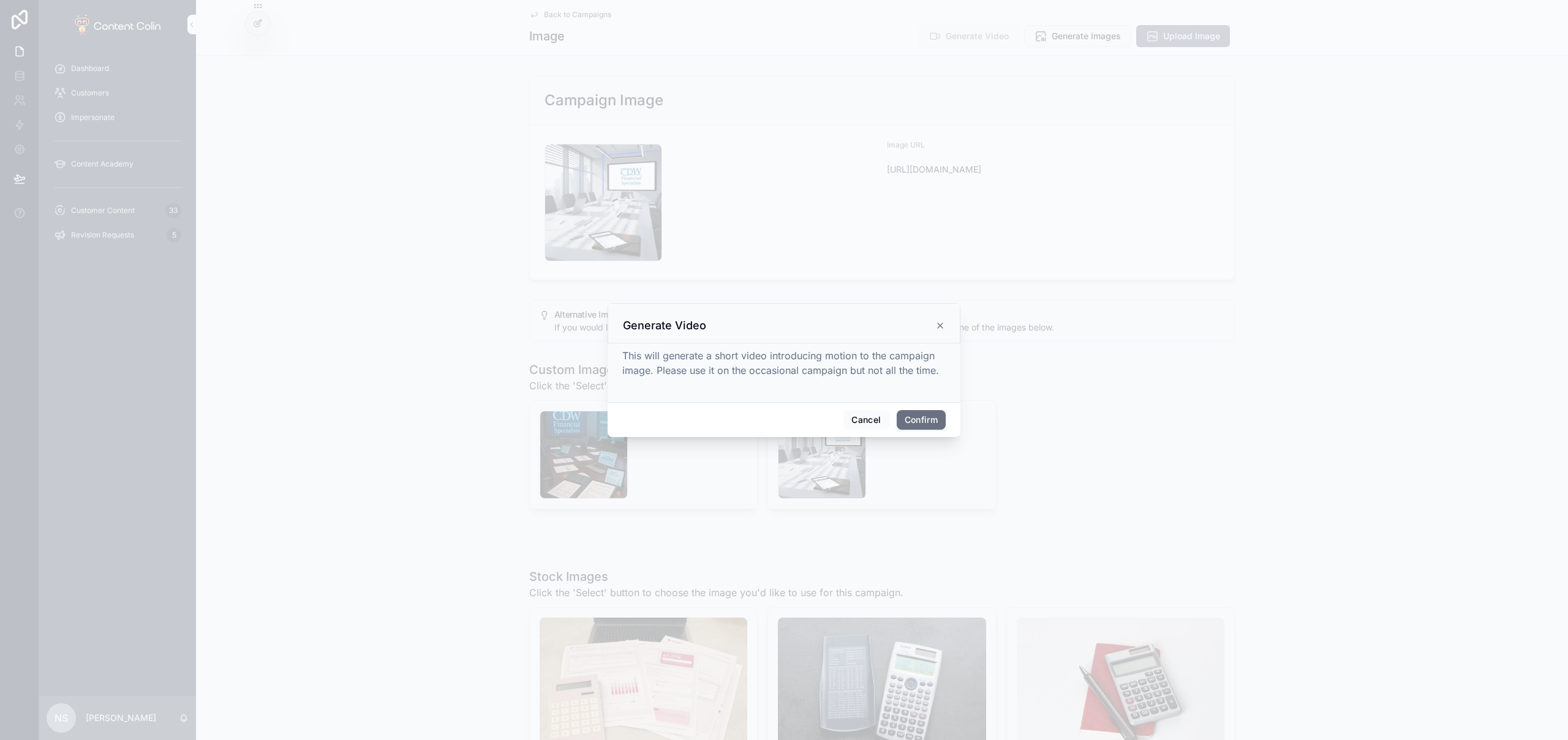
click at [913, 411] on button "Confirm" at bounding box center [921, 420] width 49 height 20
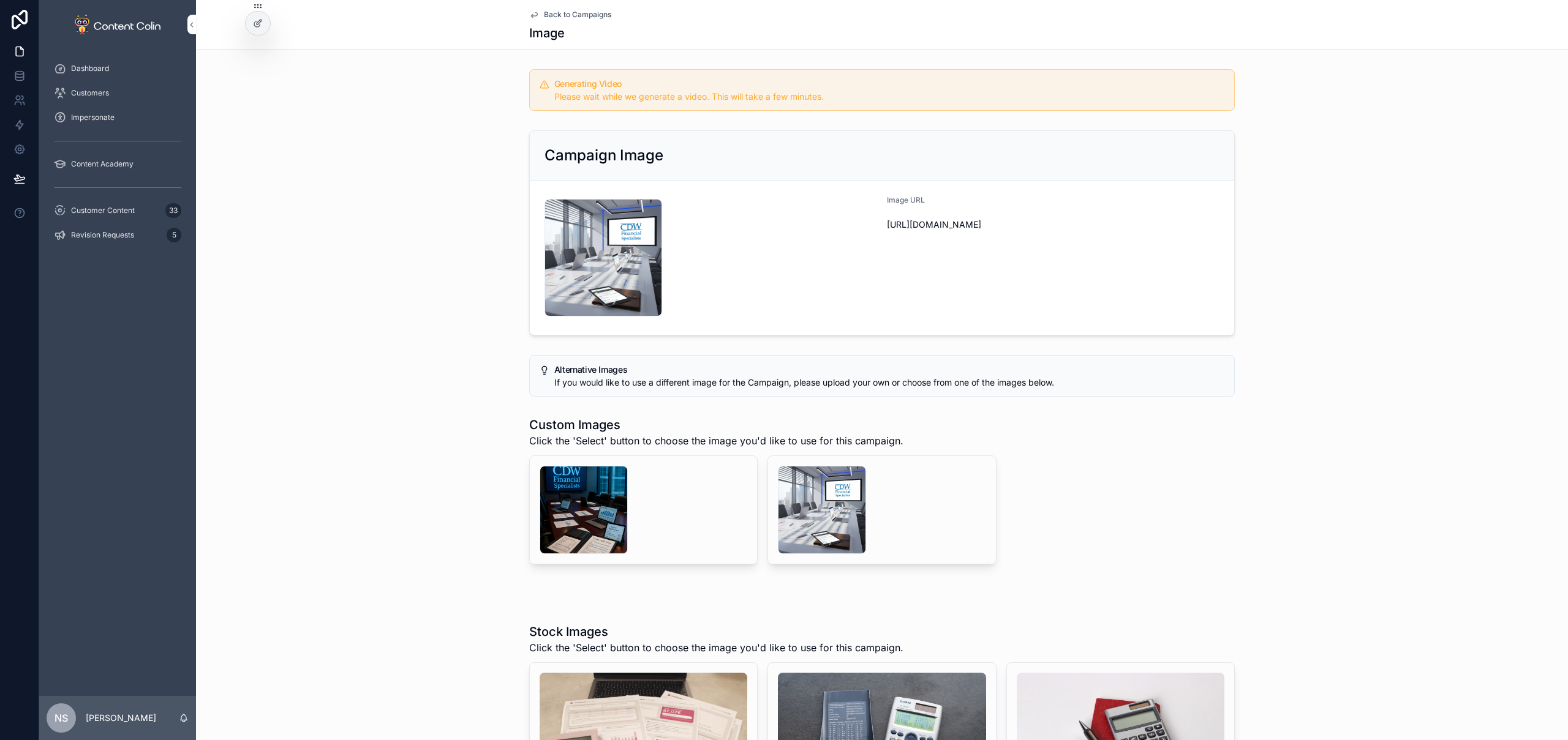
click at [576, 15] on span "Back to Campaigns" at bounding box center [577, 14] width 67 height 9
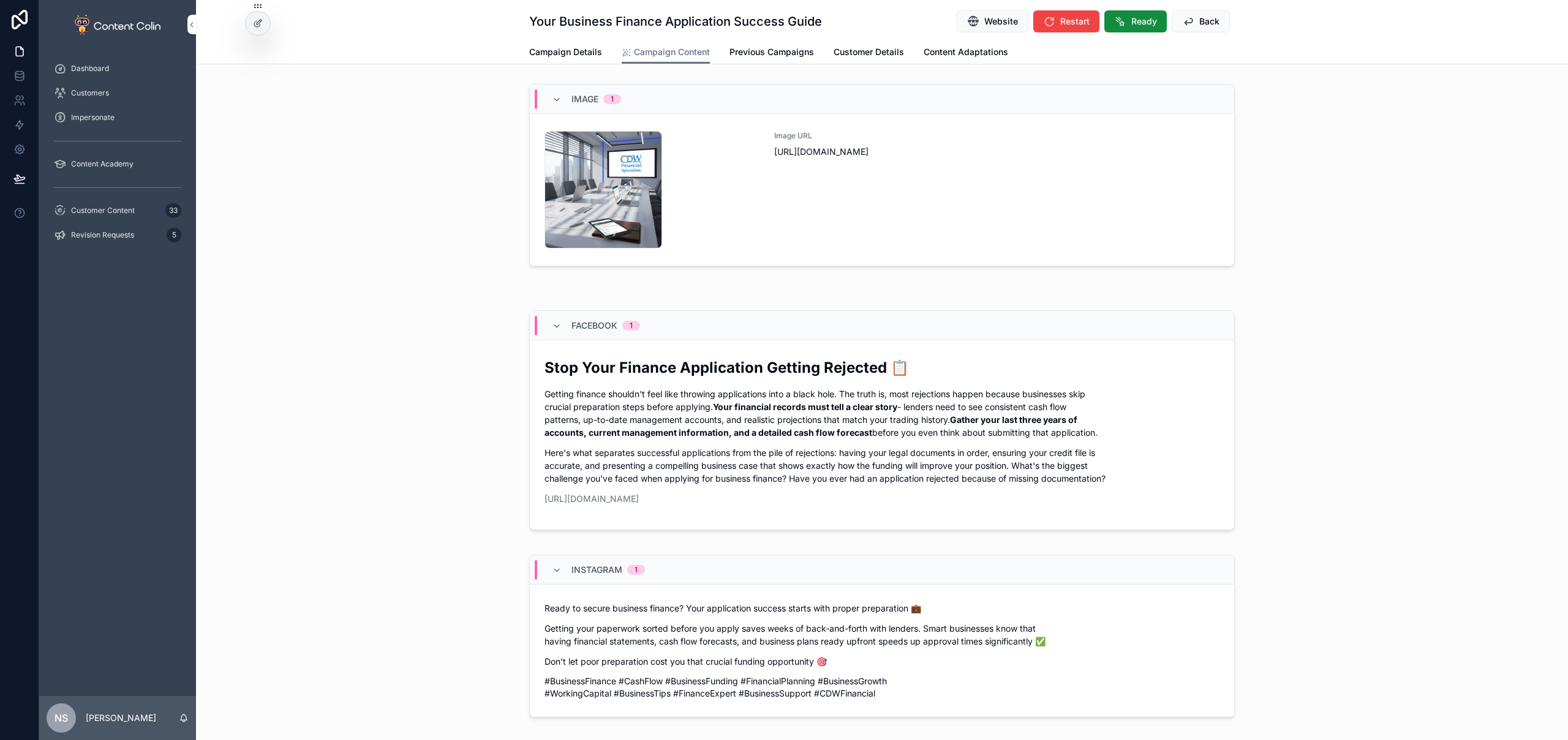
click at [1183, 19] on icon "scrollable content" at bounding box center [1188, 21] width 12 height 12
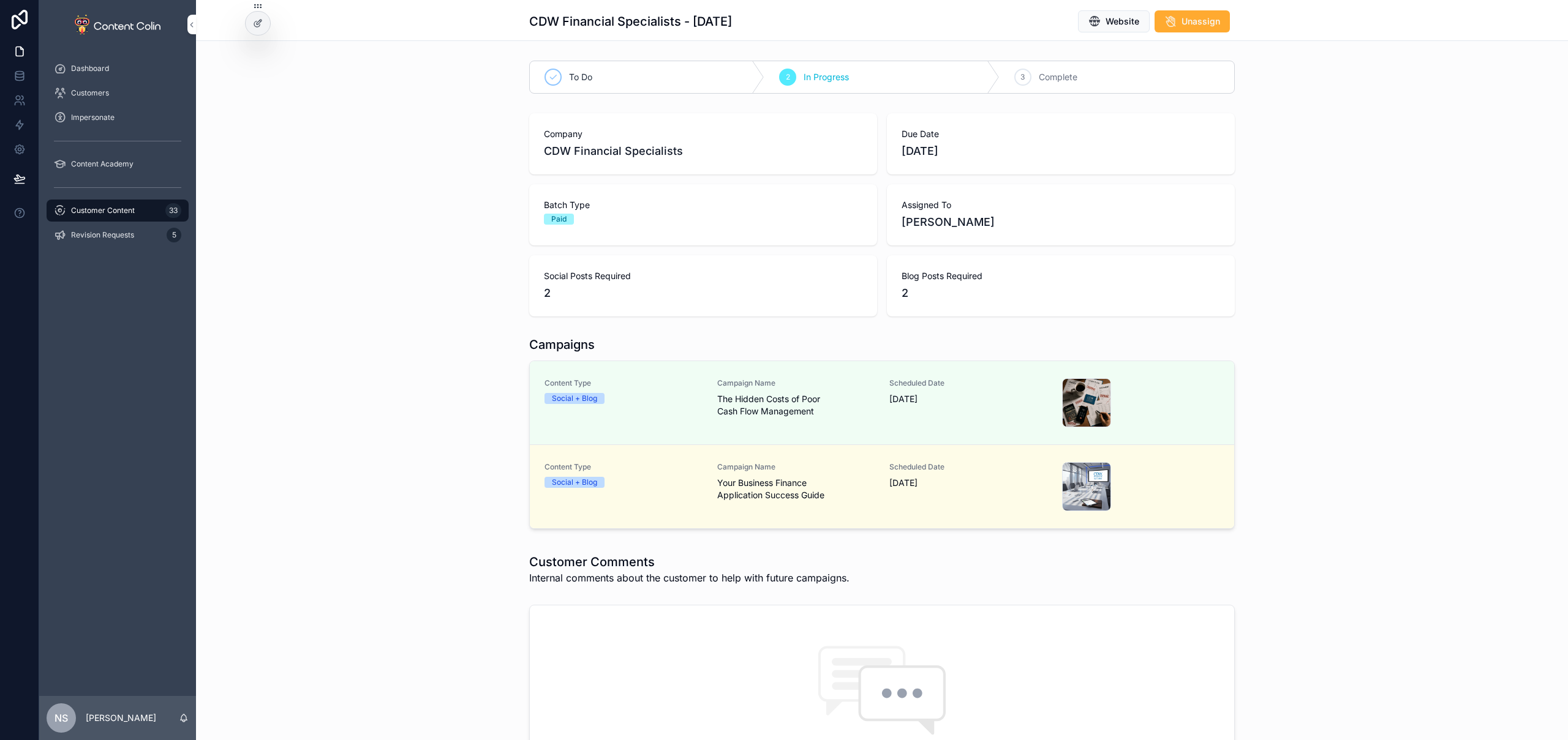
click at [787, 401] on span "The Hidden Costs of Poor Cash Flow Management" at bounding box center [796, 406] width 158 height 24
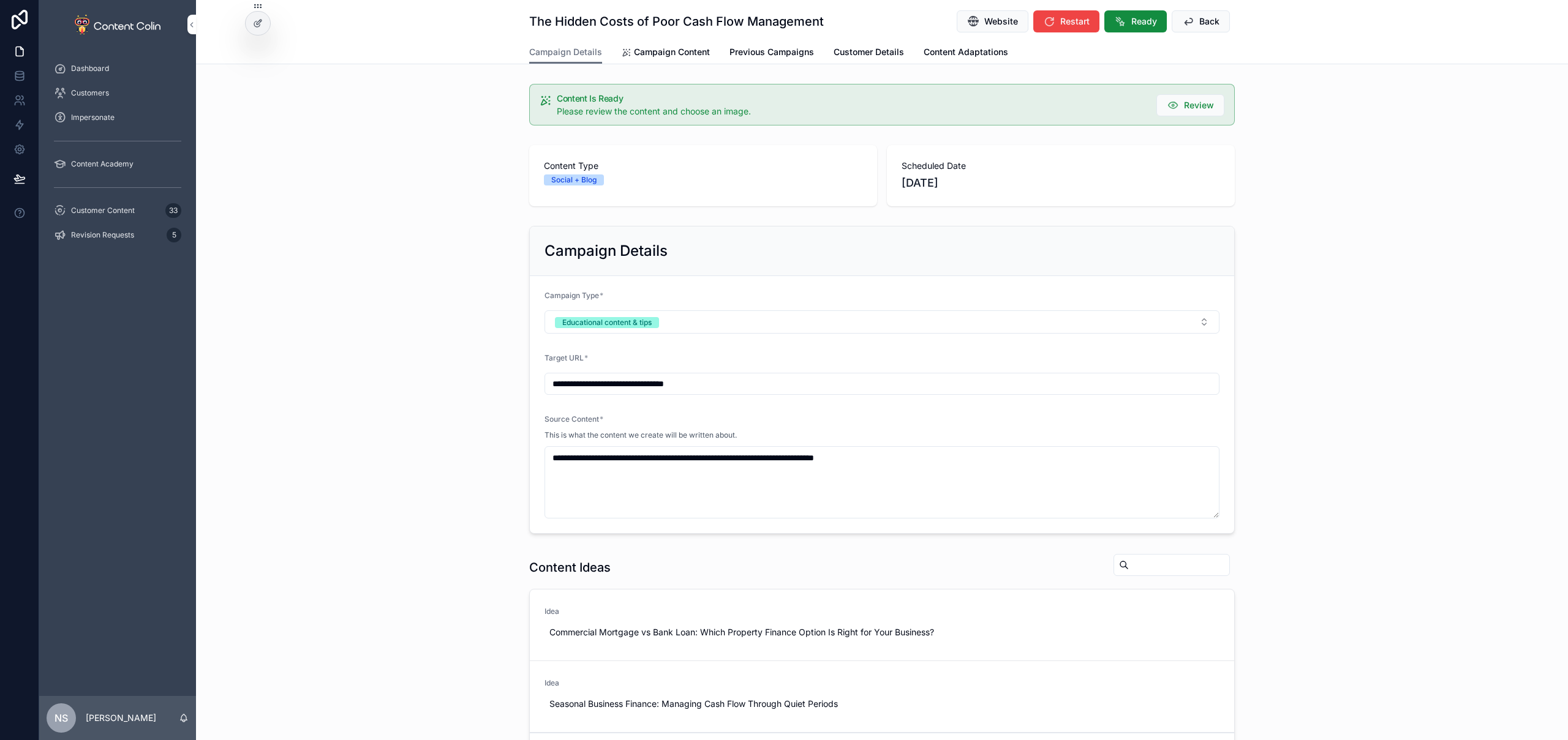
click at [673, 54] on span "Campaign Content" at bounding box center [671, 51] width 76 height 12
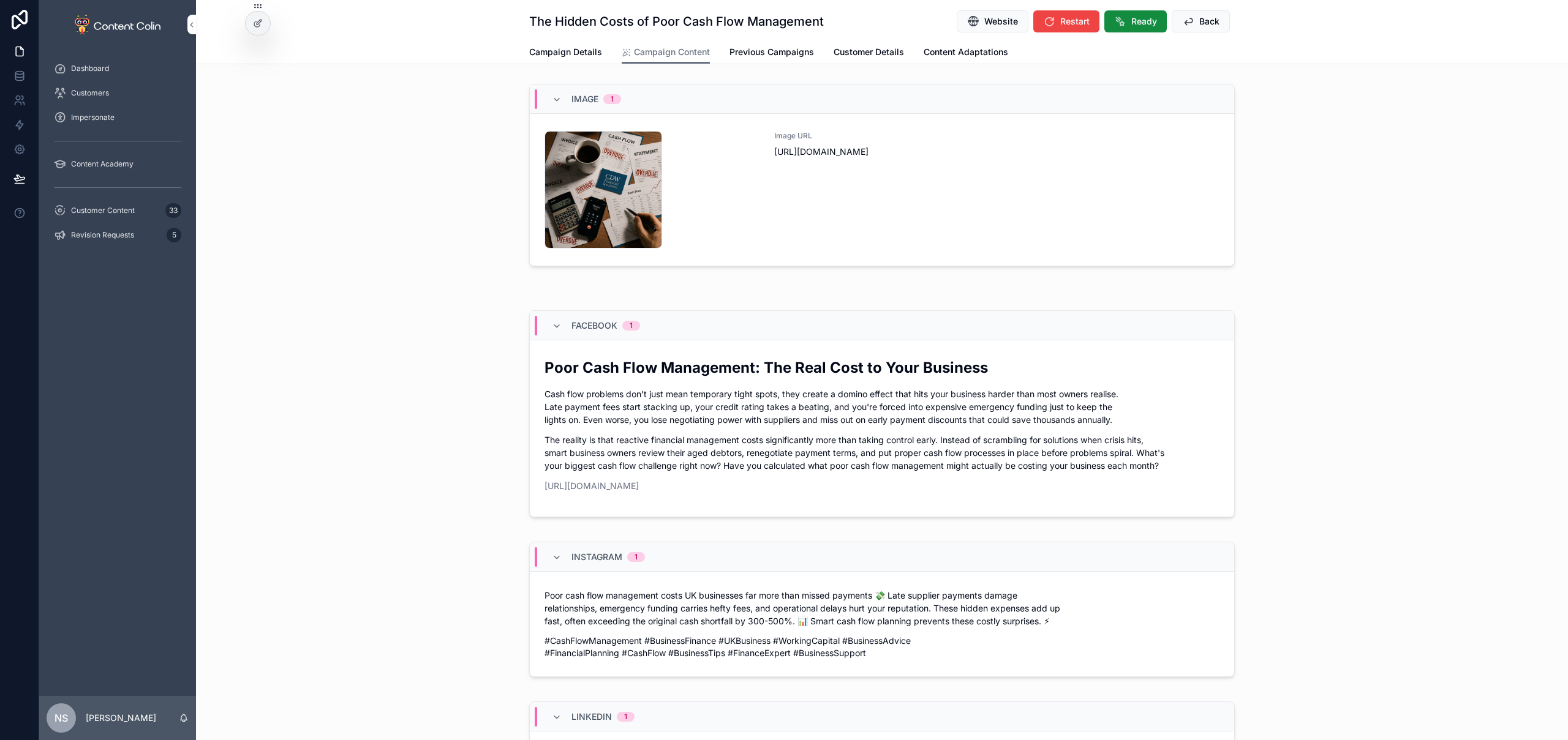
click at [1020, 188] on div "Image URL [URL][DOMAIN_NAME]" at bounding box center [997, 190] width 446 height 118
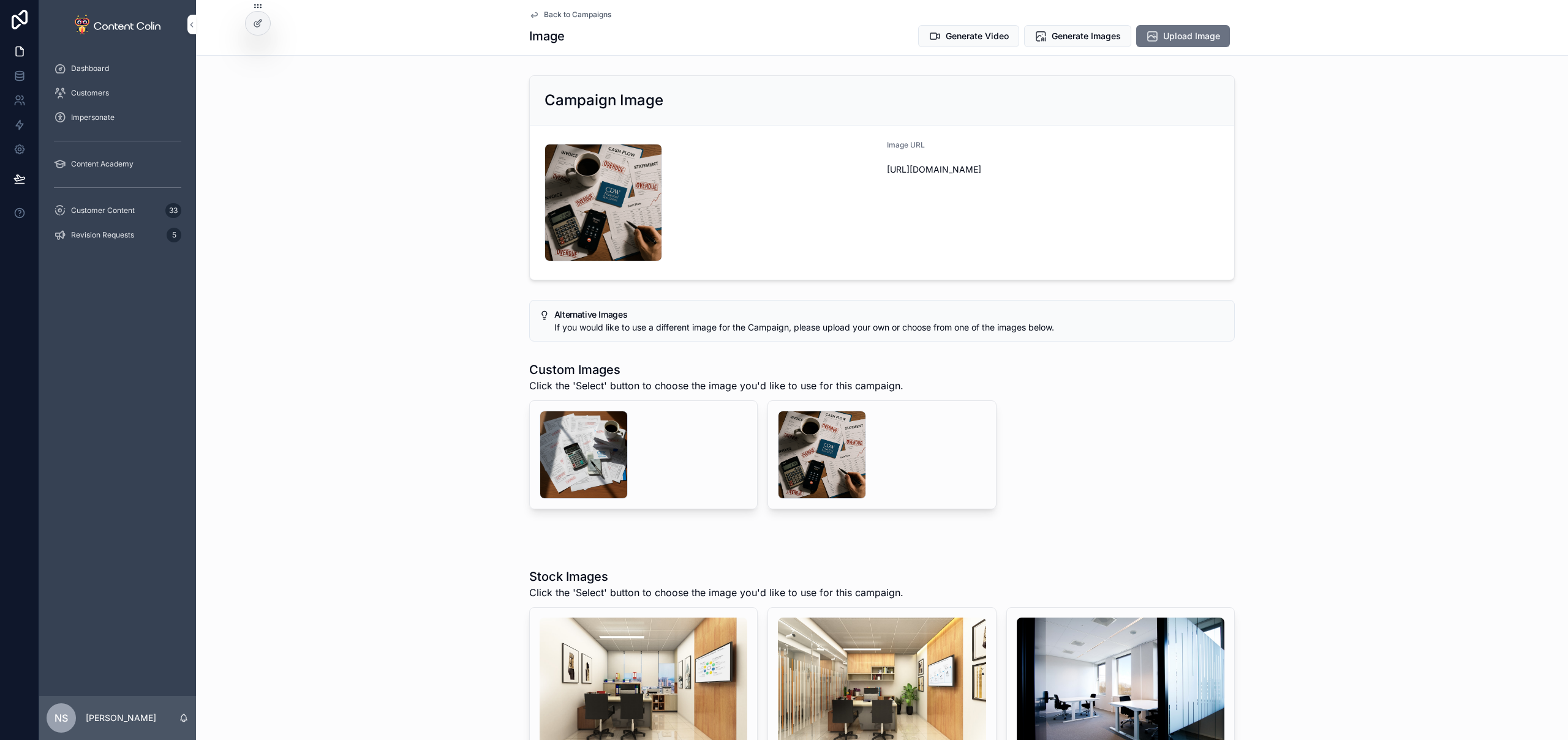
click at [960, 39] on span "Generate Video" at bounding box center [977, 36] width 64 height 12
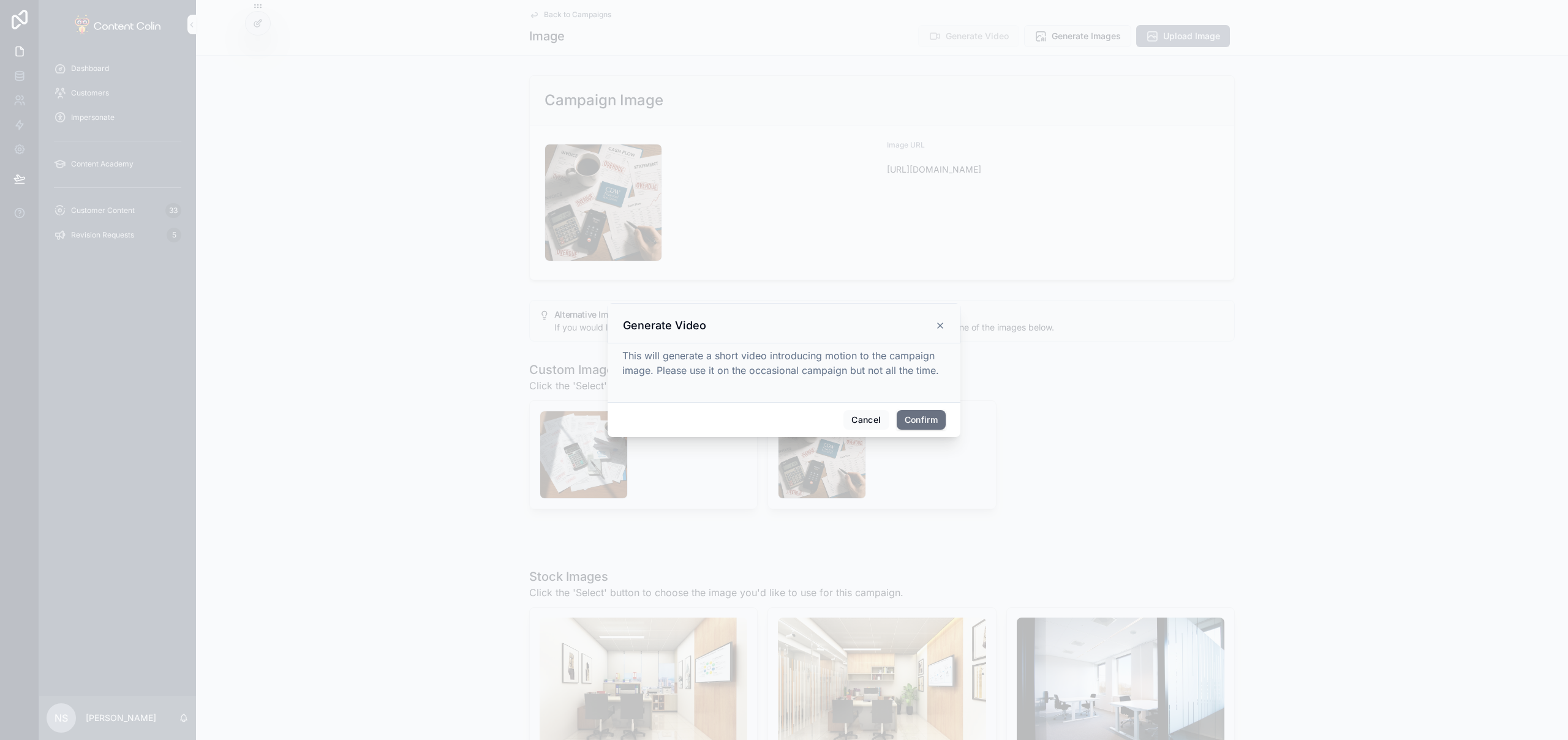
click at [927, 431] on div "Cancel Confirm" at bounding box center [784, 420] width 353 height 35
click at [929, 415] on button "Confirm" at bounding box center [921, 420] width 49 height 20
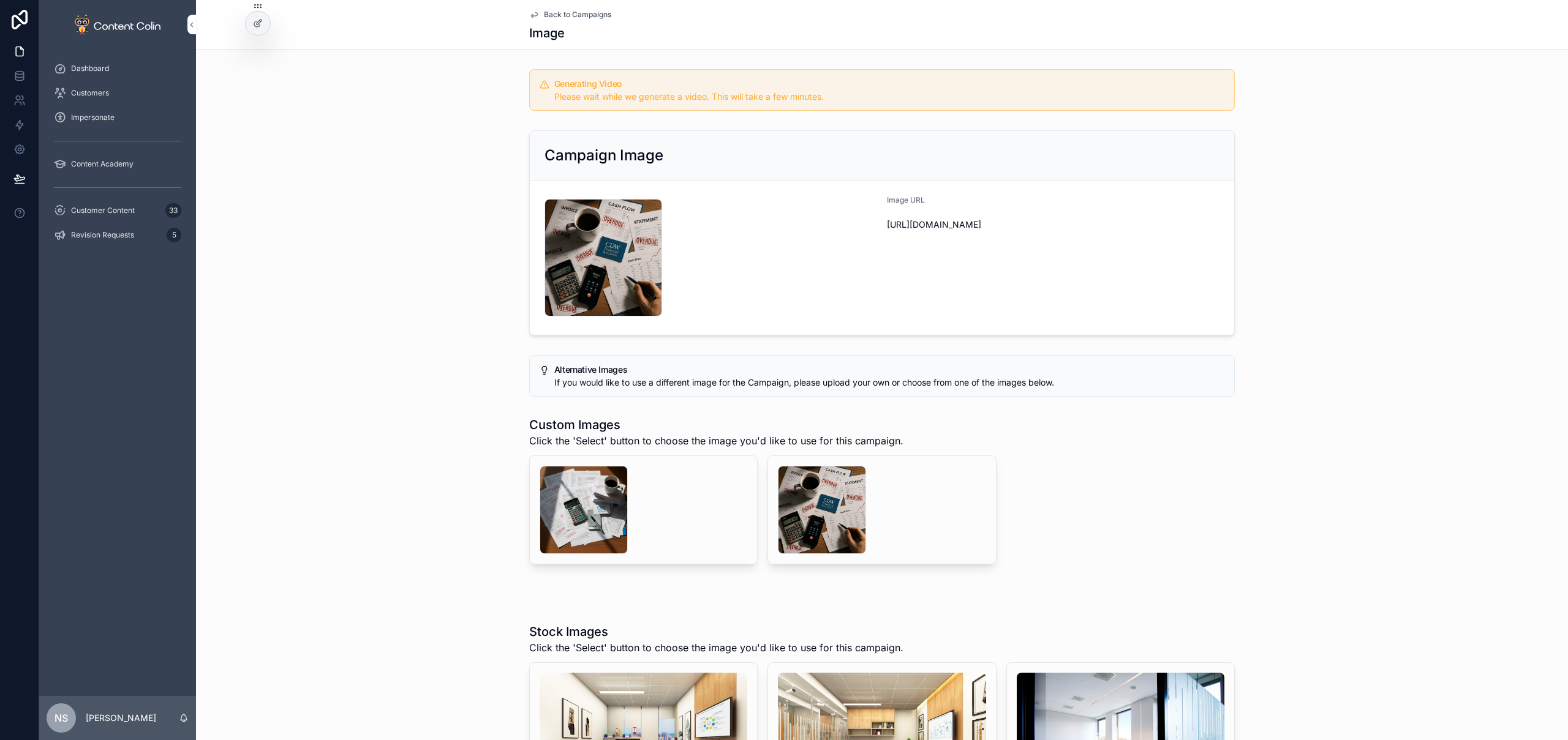
click at [111, 209] on span "Customer Content" at bounding box center [103, 210] width 64 height 9
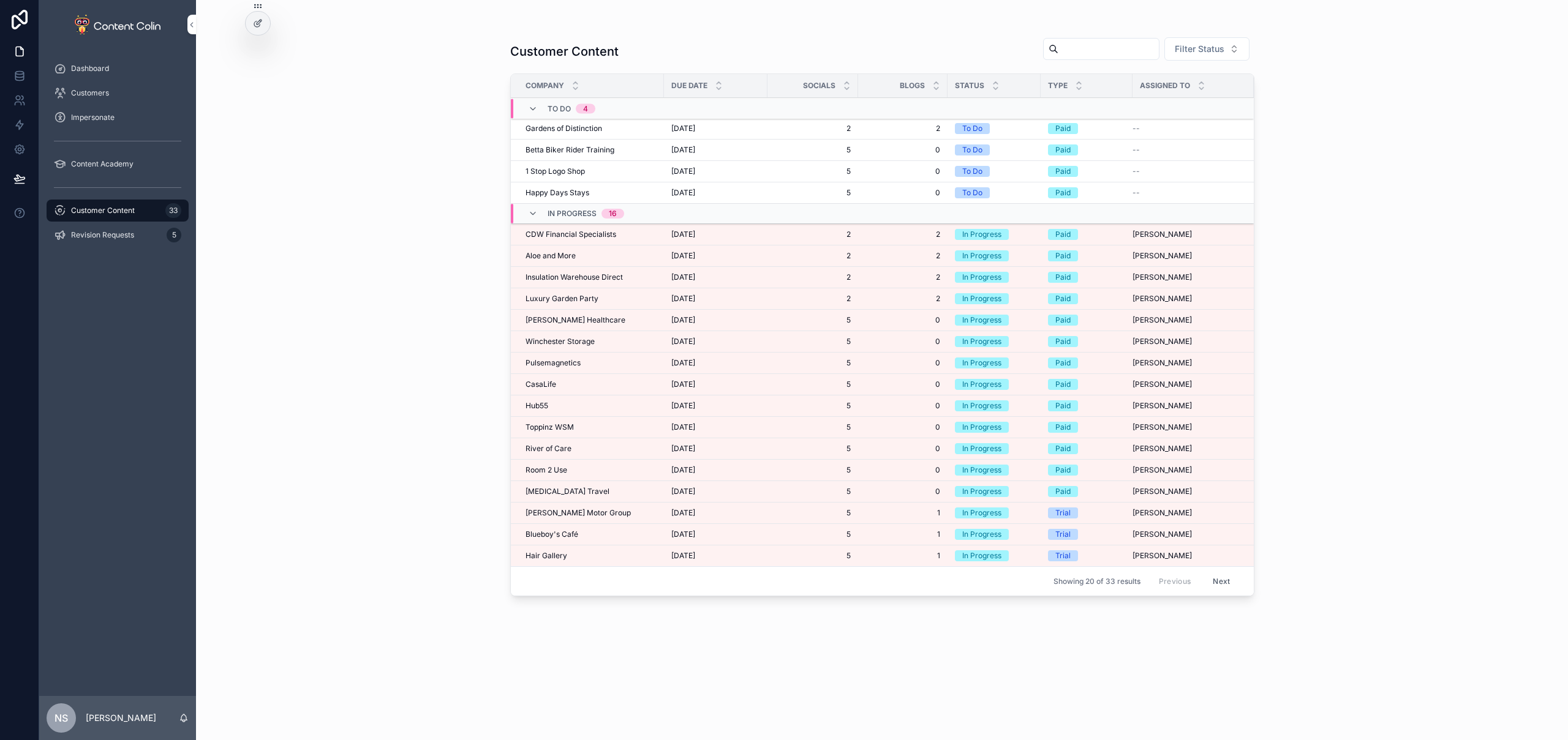
click at [563, 254] on span "Aloe and More" at bounding box center [550, 256] width 50 height 9
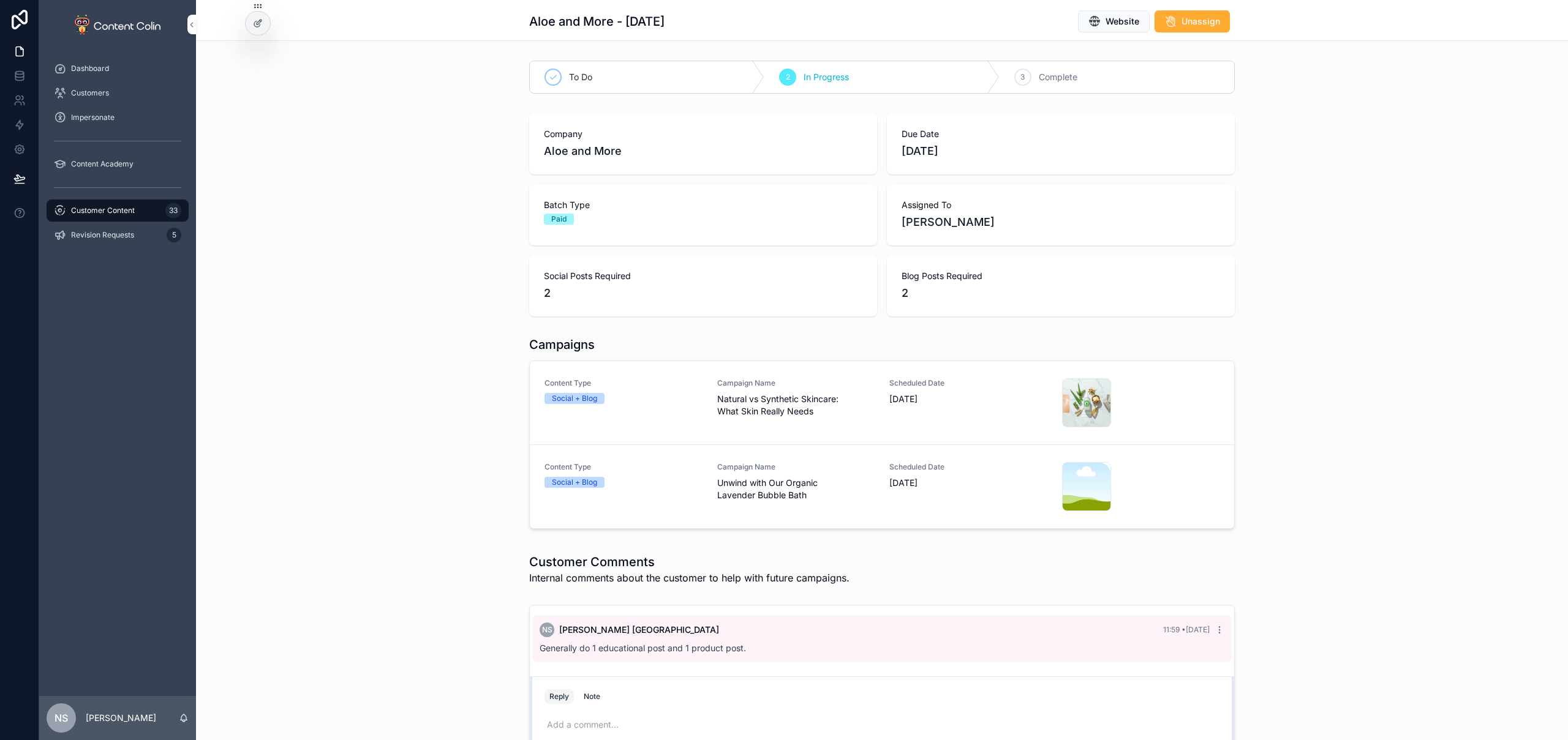
click at [691, 478] on div "Social + Blog" at bounding box center [623, 483] width 158 height 11
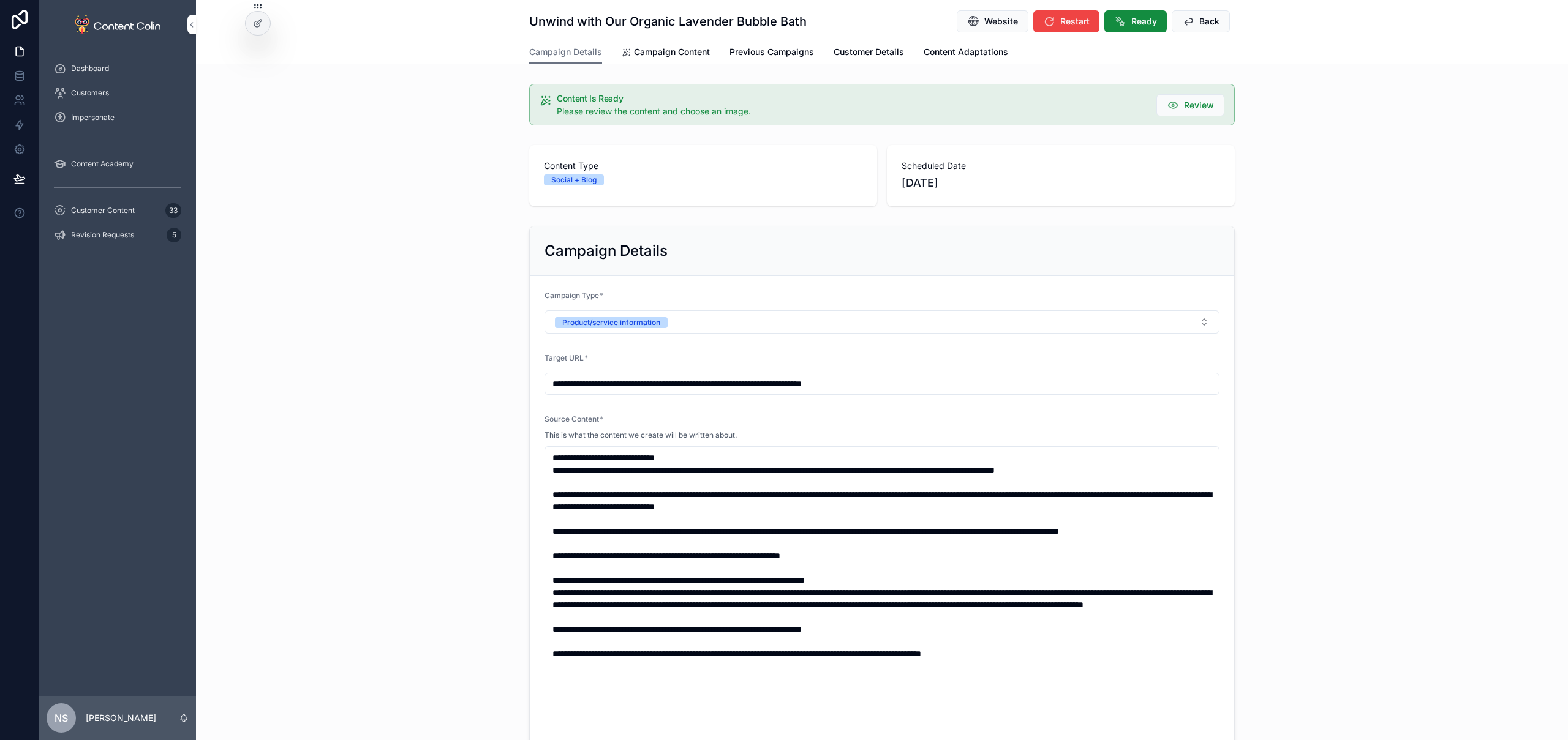
click at [664, 52] on span "Campaign Content" at bounding box center [671, 51] width 76 height 12
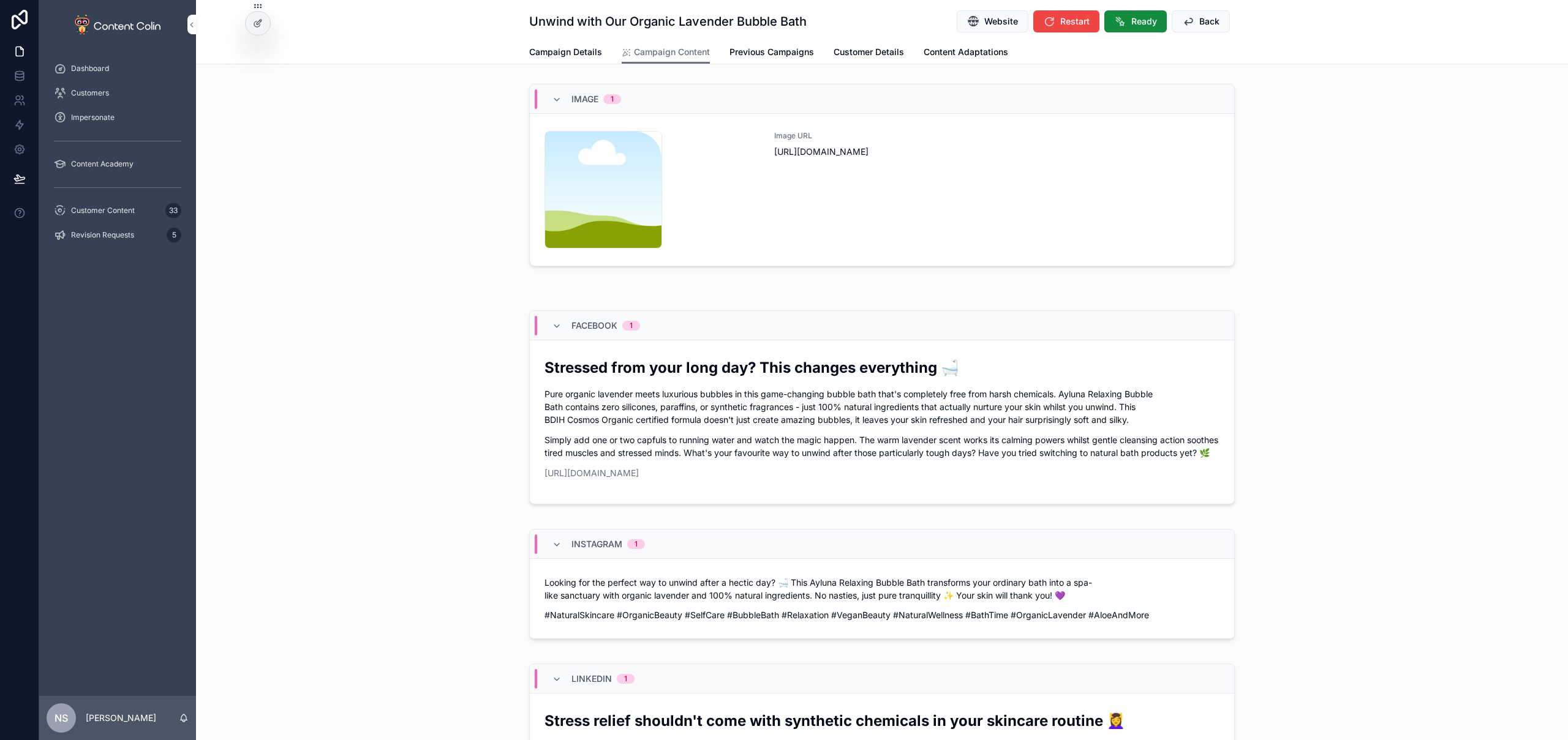
click at [809, 202] on div "Image URL [URL][DOMAIN_NAME]" at bounding box center [997, 190] width 446 height 118
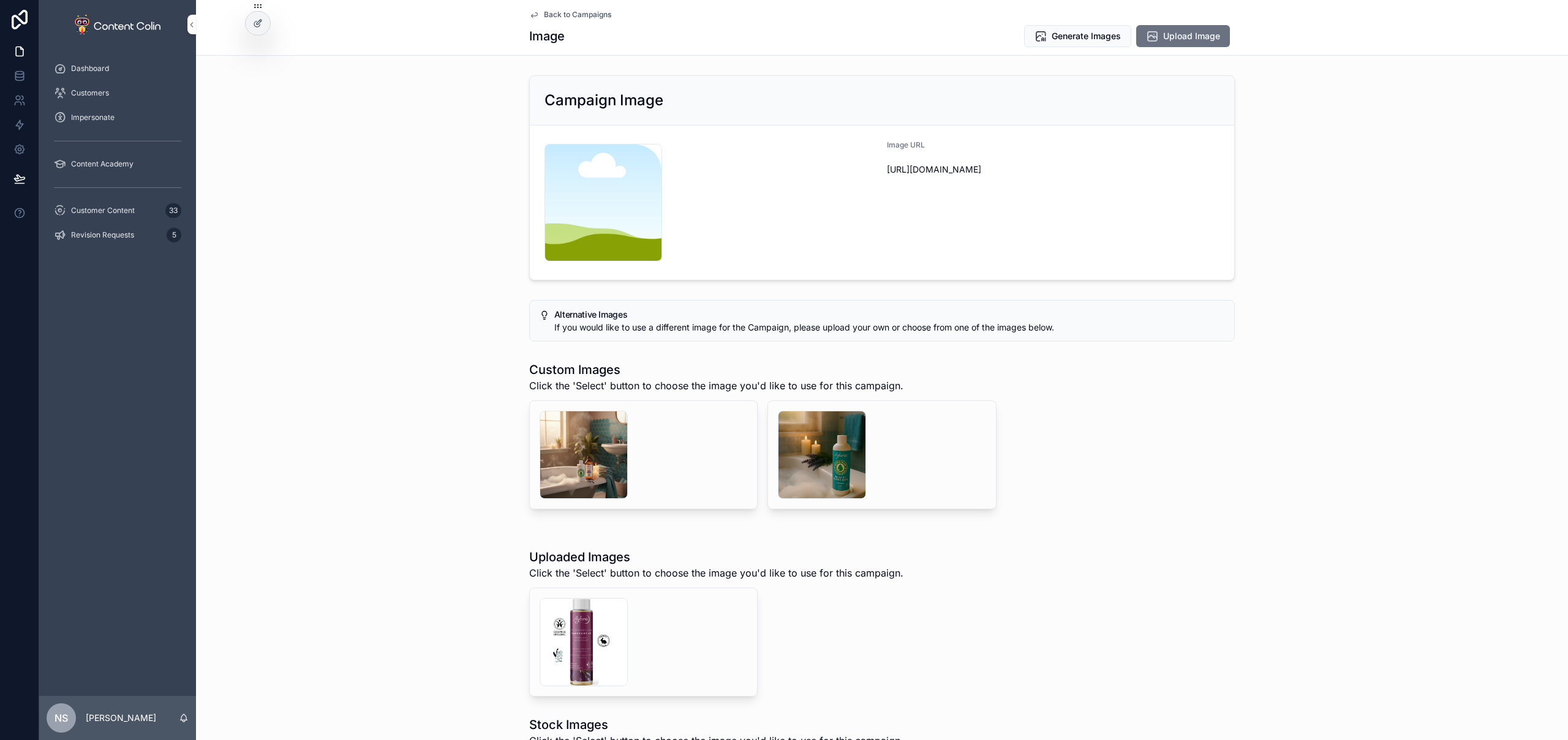
click at [0, 0] on span "Generate" at bounding box center [0, 0] width 0 height 0
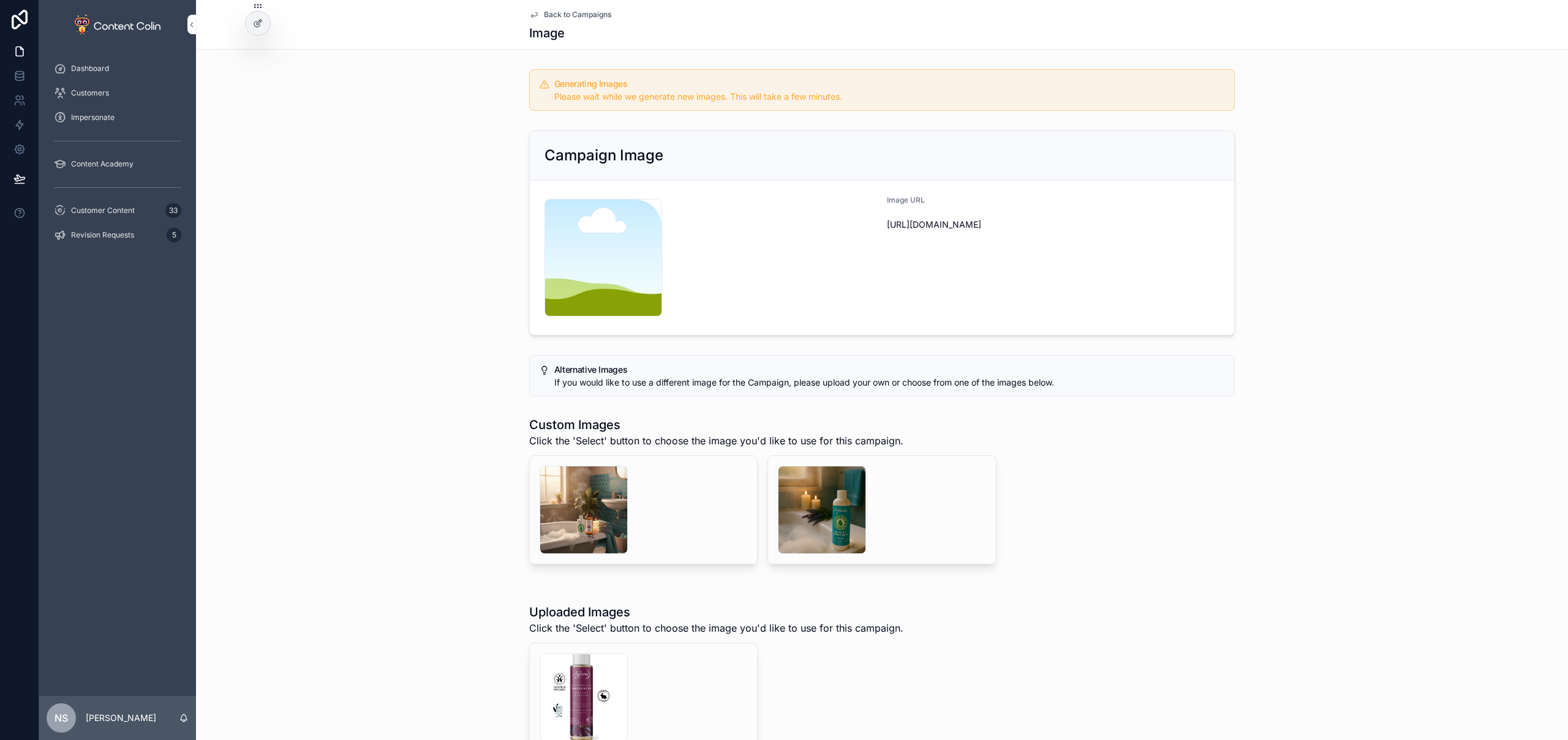
click at [113, 210] on span "Customer Content" at bounding box center [103, 210] width 64 height 9
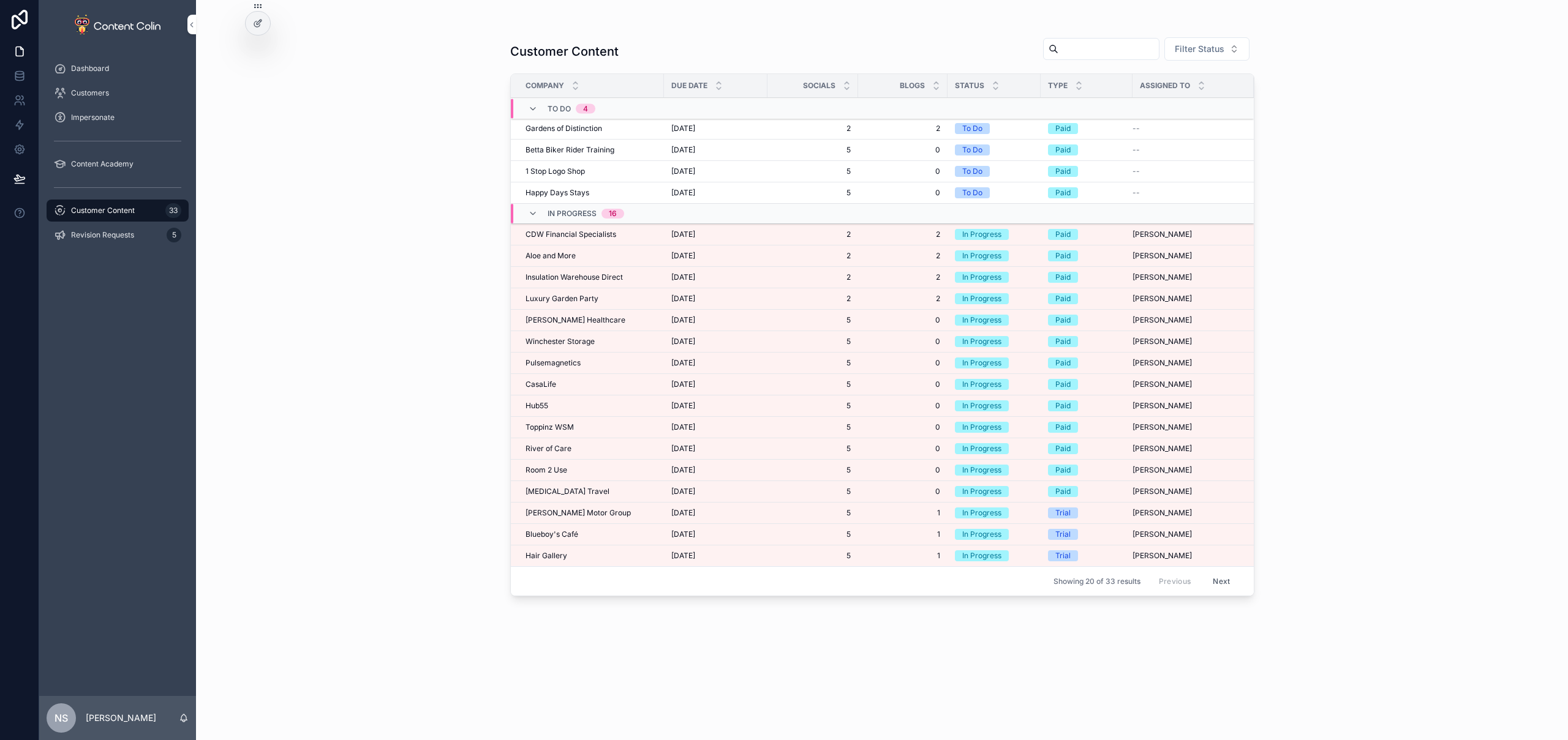
click at [573, 280] on span "Insulation Warehouse Direct" at bounding box center [574, 278] width 97 height 9
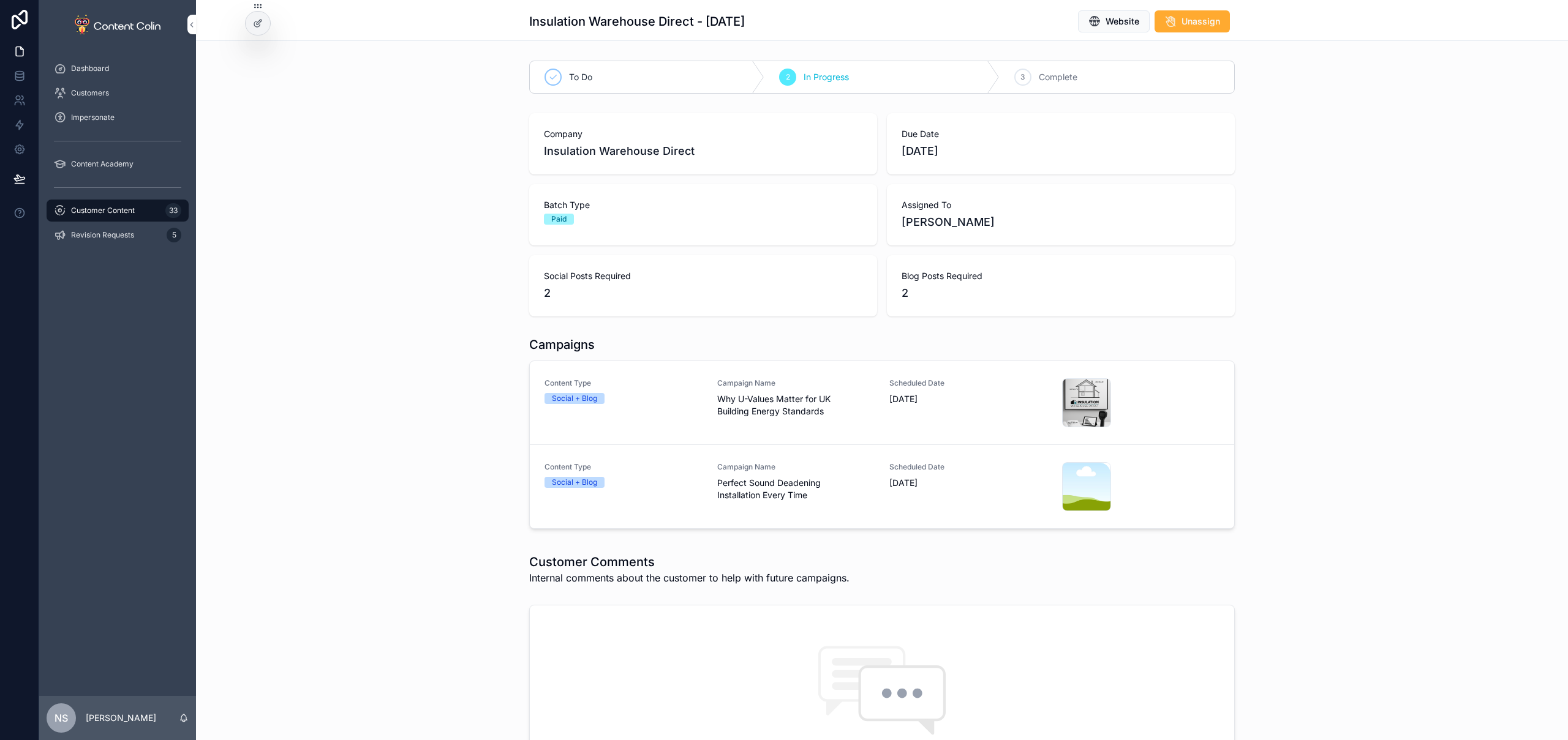
click at [687, 495] on div "Content Type Social + Blog" at bounding box center [623, 487] width 158 height 49
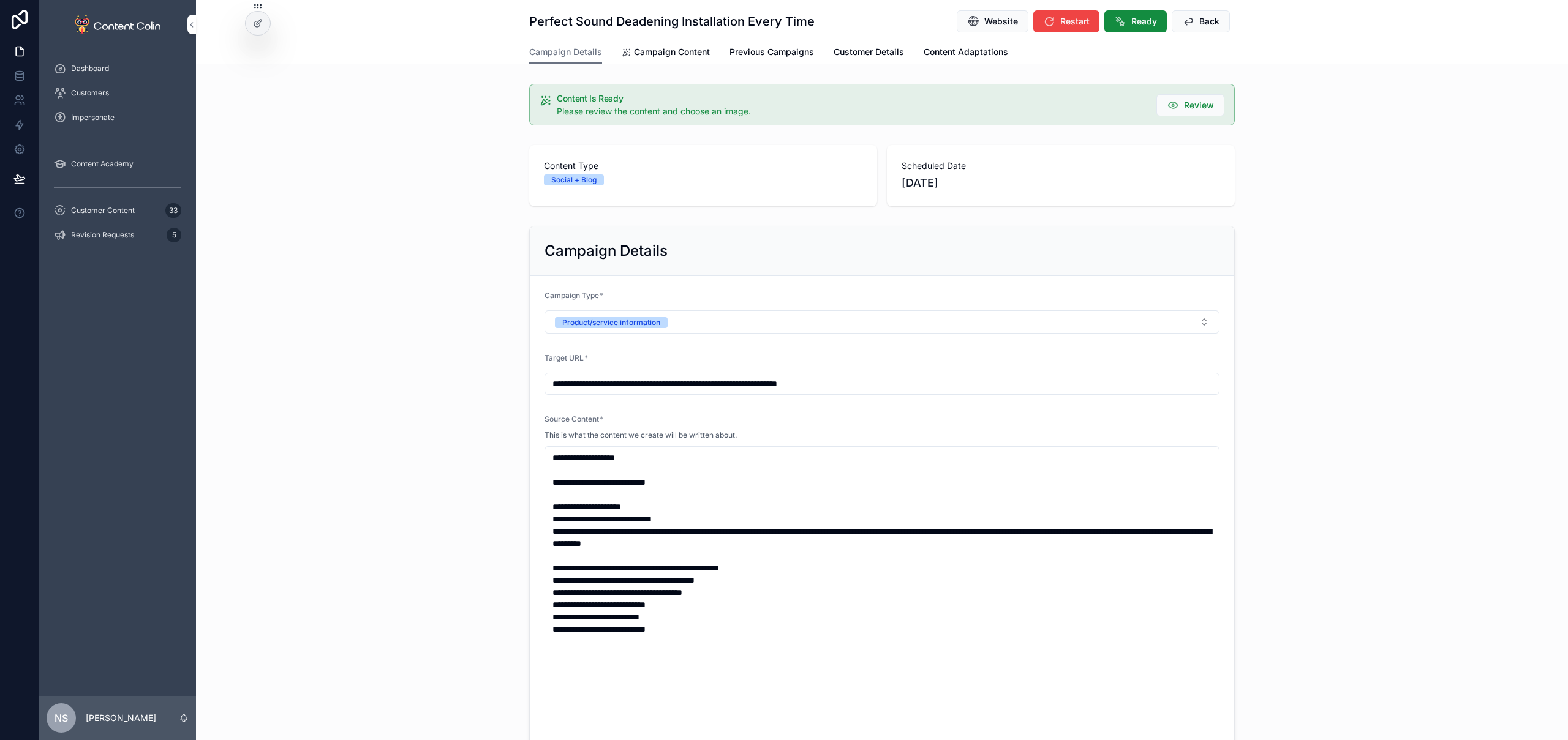
click at [667, 60] on link "Campaign Content" at bounding box center [665, 53] width 88 height 24
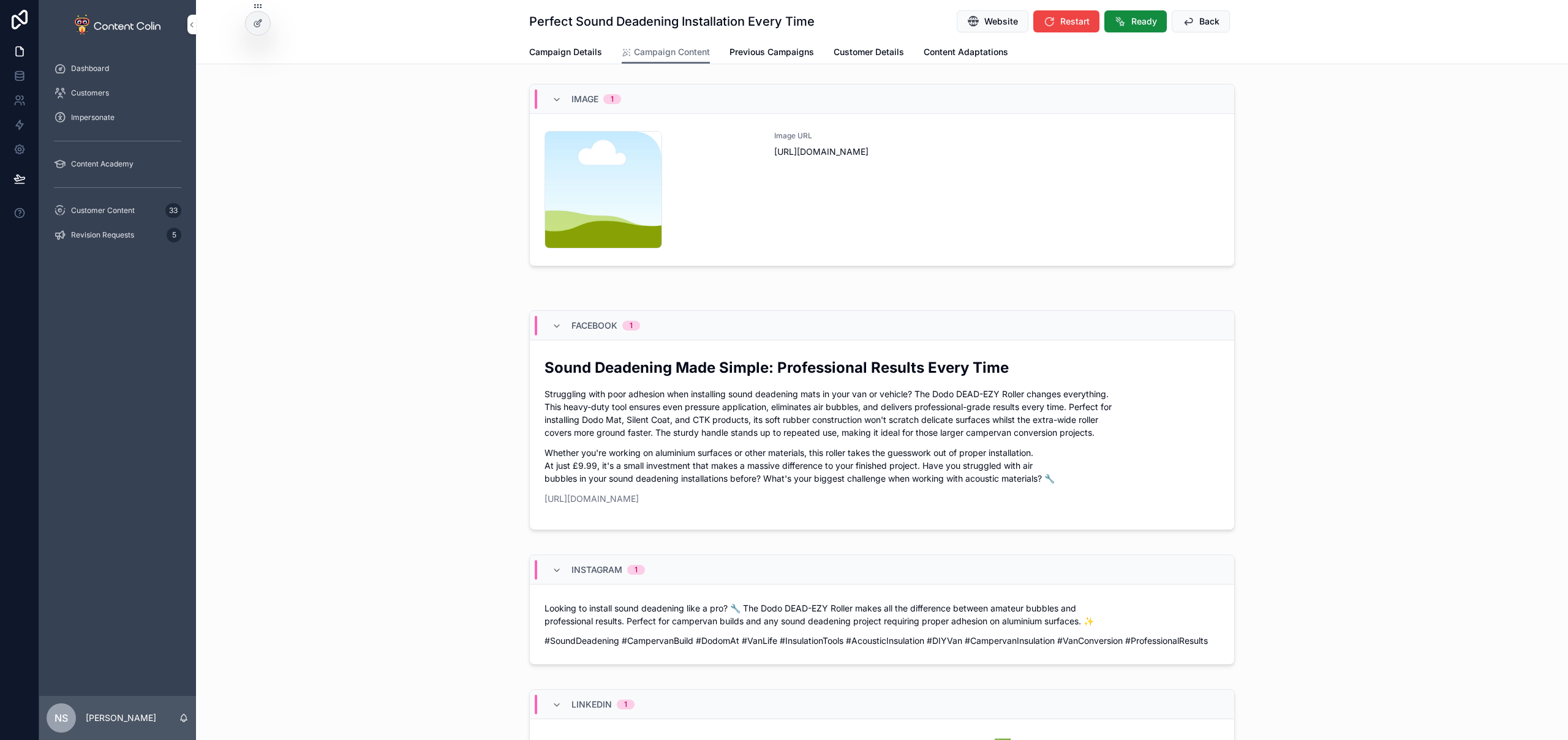
click at [806, 218] on div "Image URL [URL][DOMAIN_NAME]" at bounding box center [997, 190] width 446 height 118
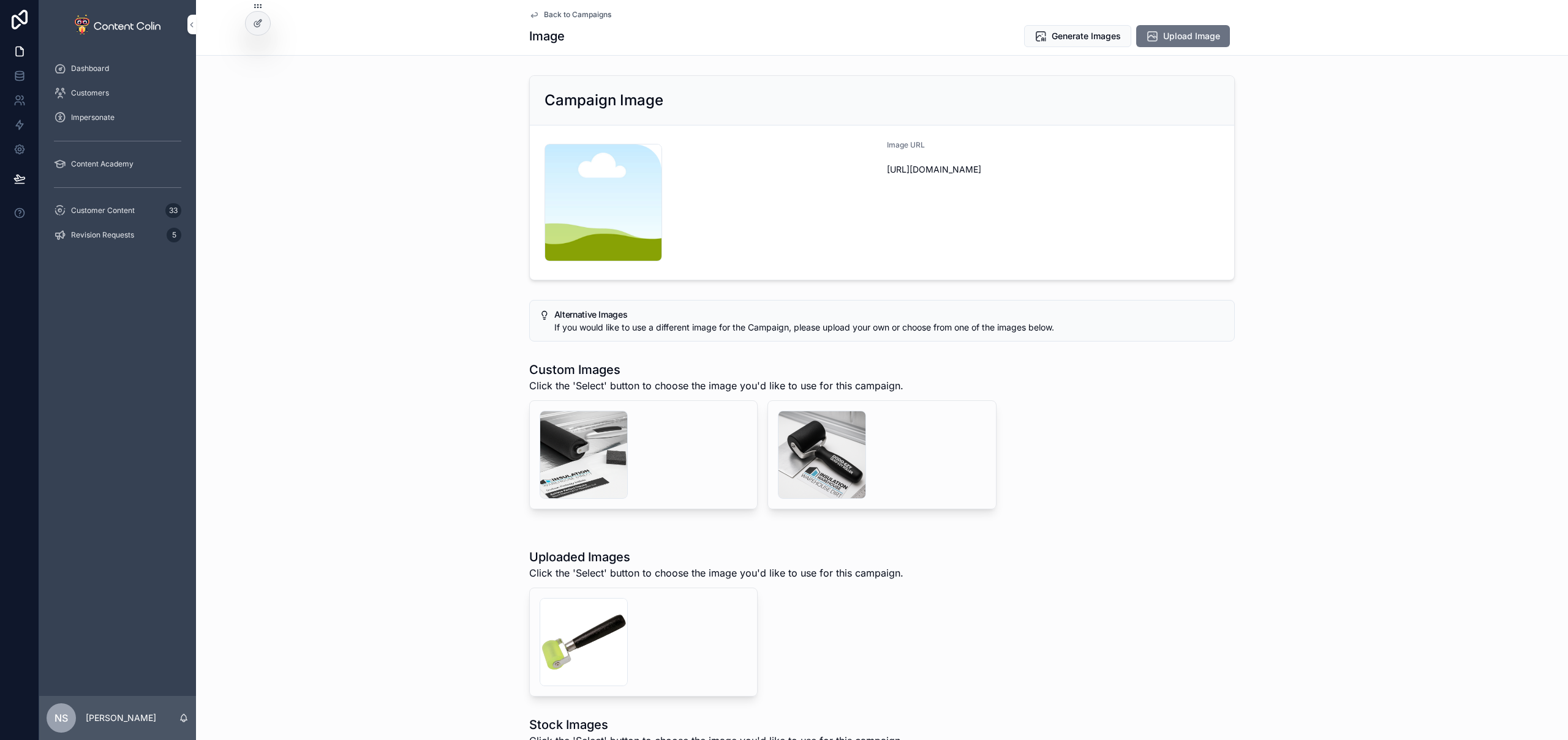
click at [0, 0] on span "Generate" at bounding box center [0, 0] width 0 height 0
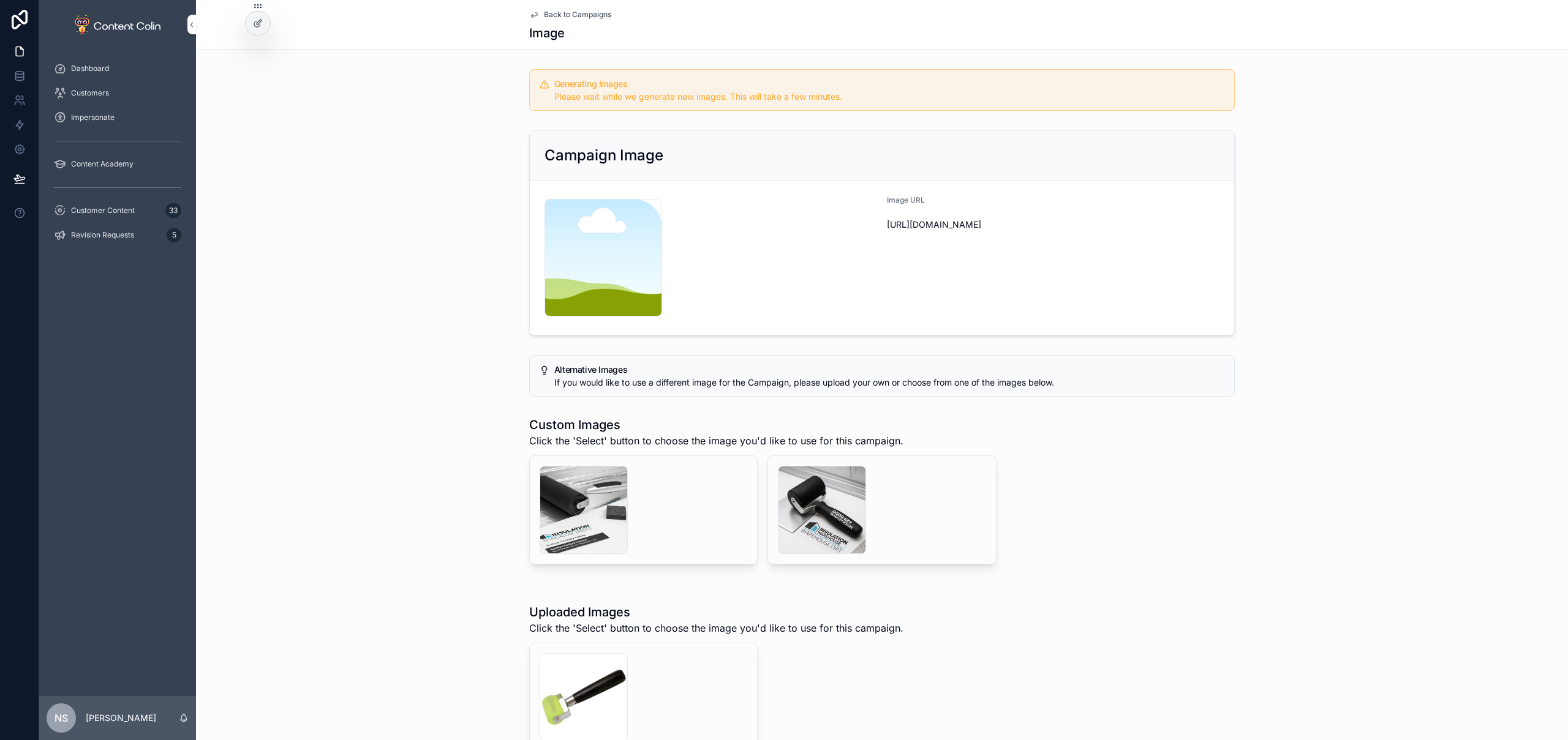
click at [131, 212] on span "Customer Content" at bounding box center [103, 210] width 64 height 9
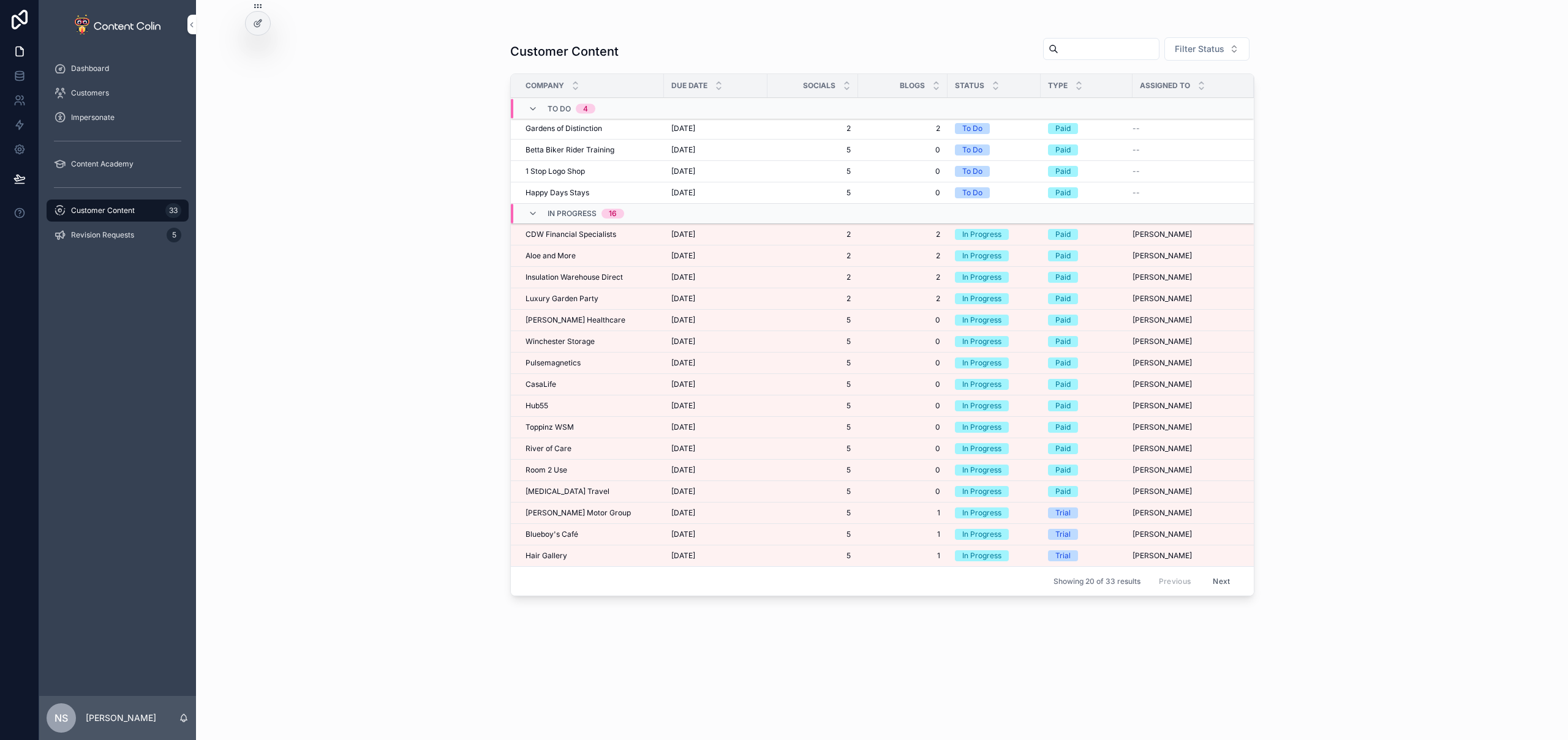
click at [593, 299] on span "Luxury Garden Party" at bounding box center [562, 299] width 73 height 9
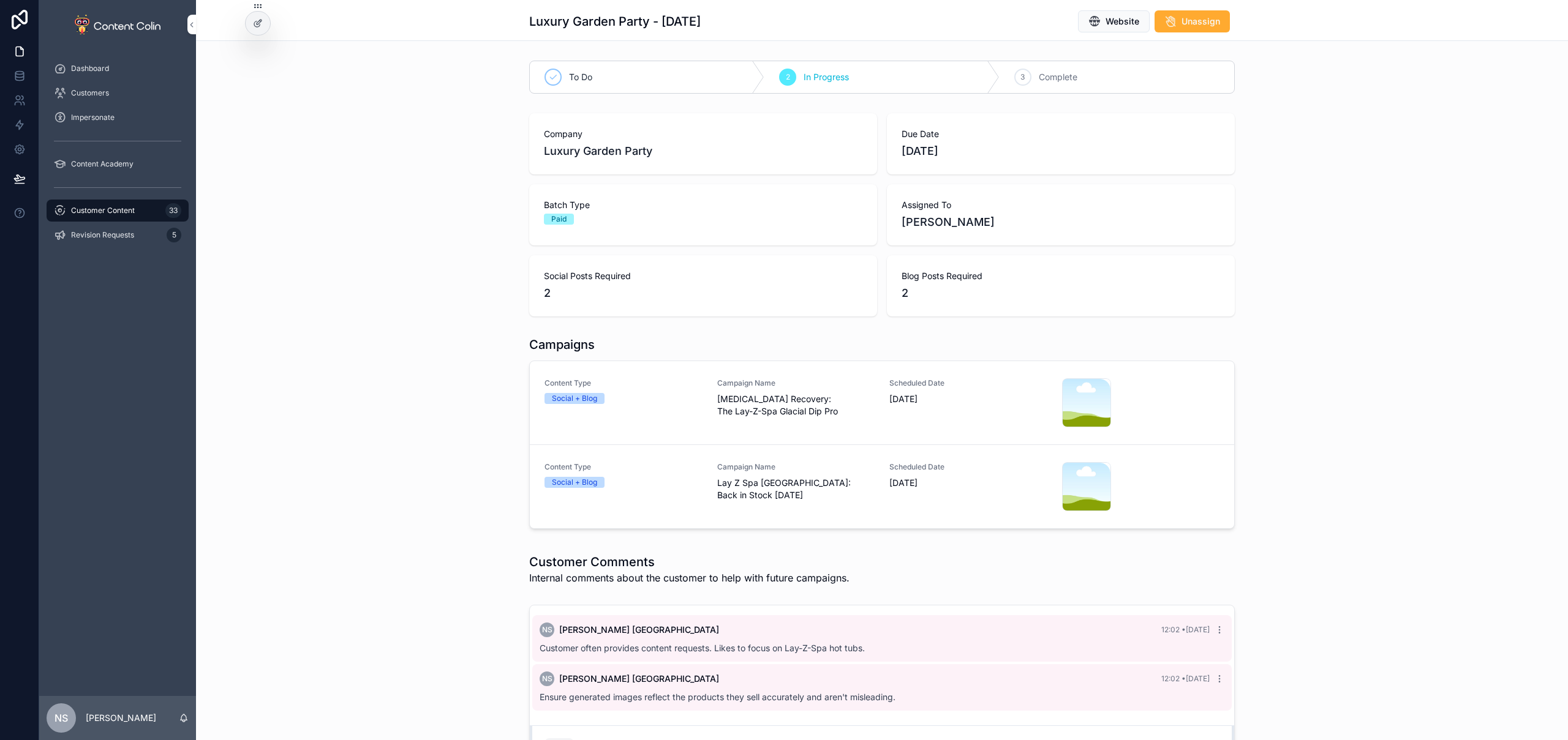
click at [862, 414] on span "[MEDICAL_DATA] Recovery: The Lay-Z-Spa Glacial Dip Pro" at bounding box center [796, 406] width 158 height 24
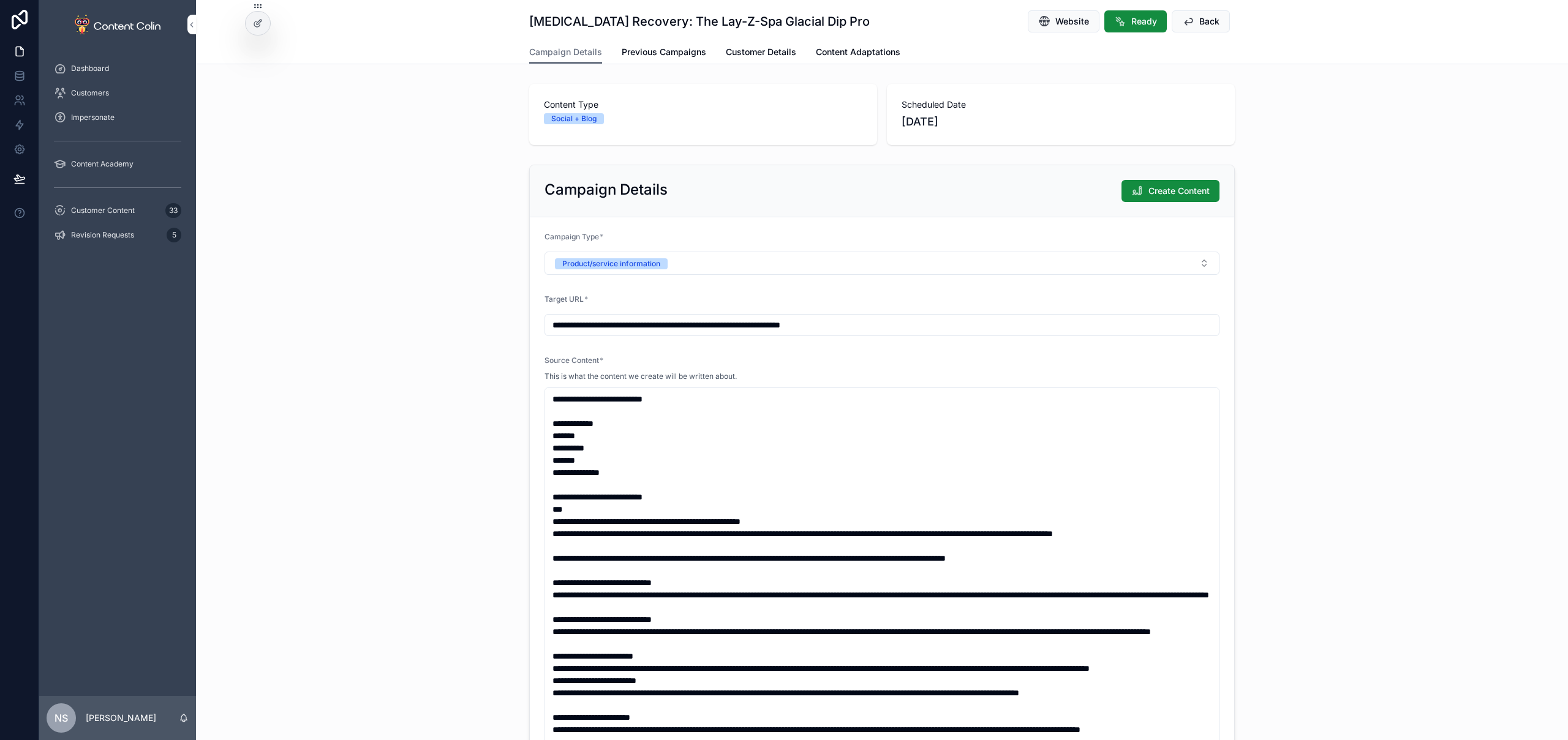
click at [663, 50] on span "Previous Campaigns" at bounding box center [663, 51] width 84 height 12
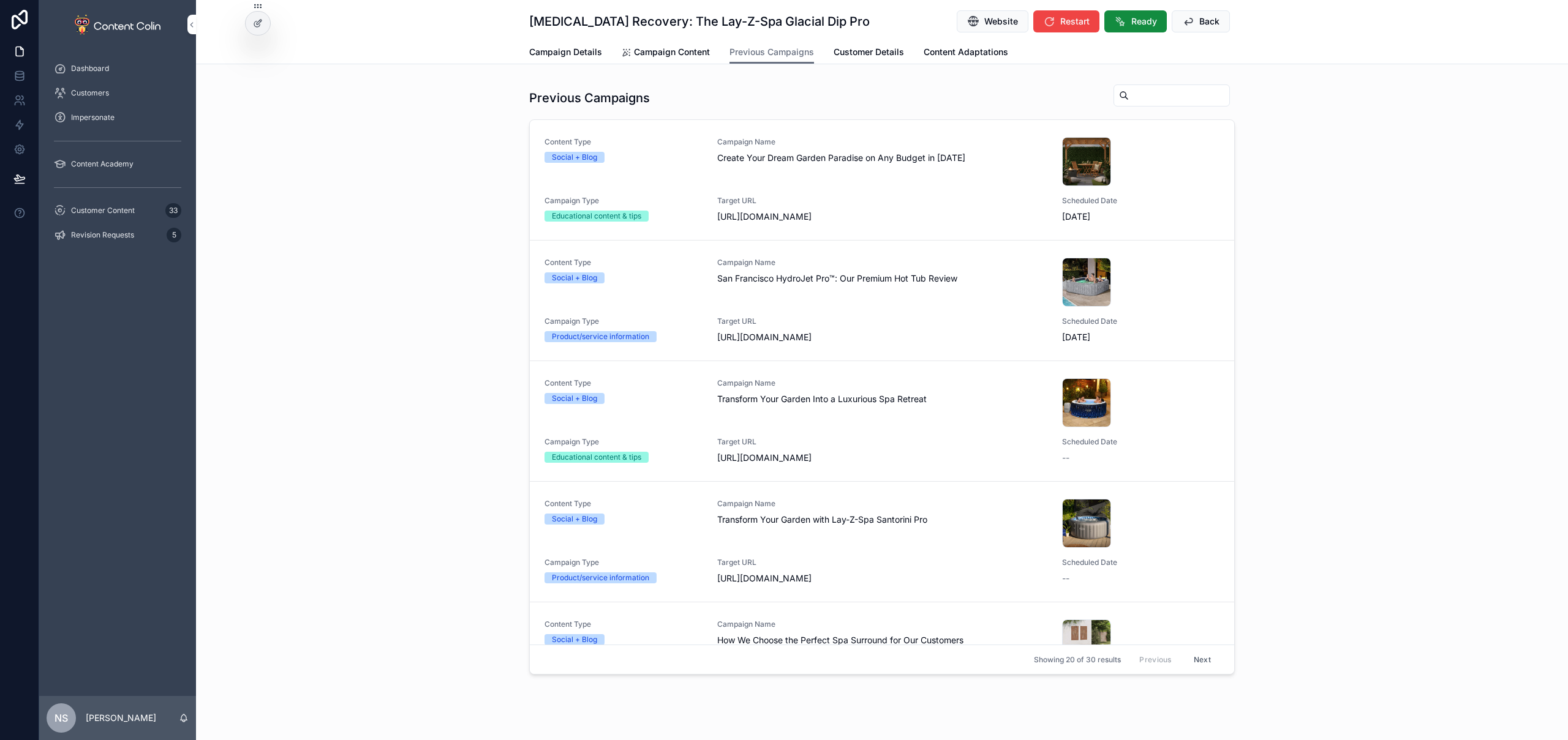
click at [575, 55] on span "Campaign Details" at bounding box center [565, 51] width 73 height 12
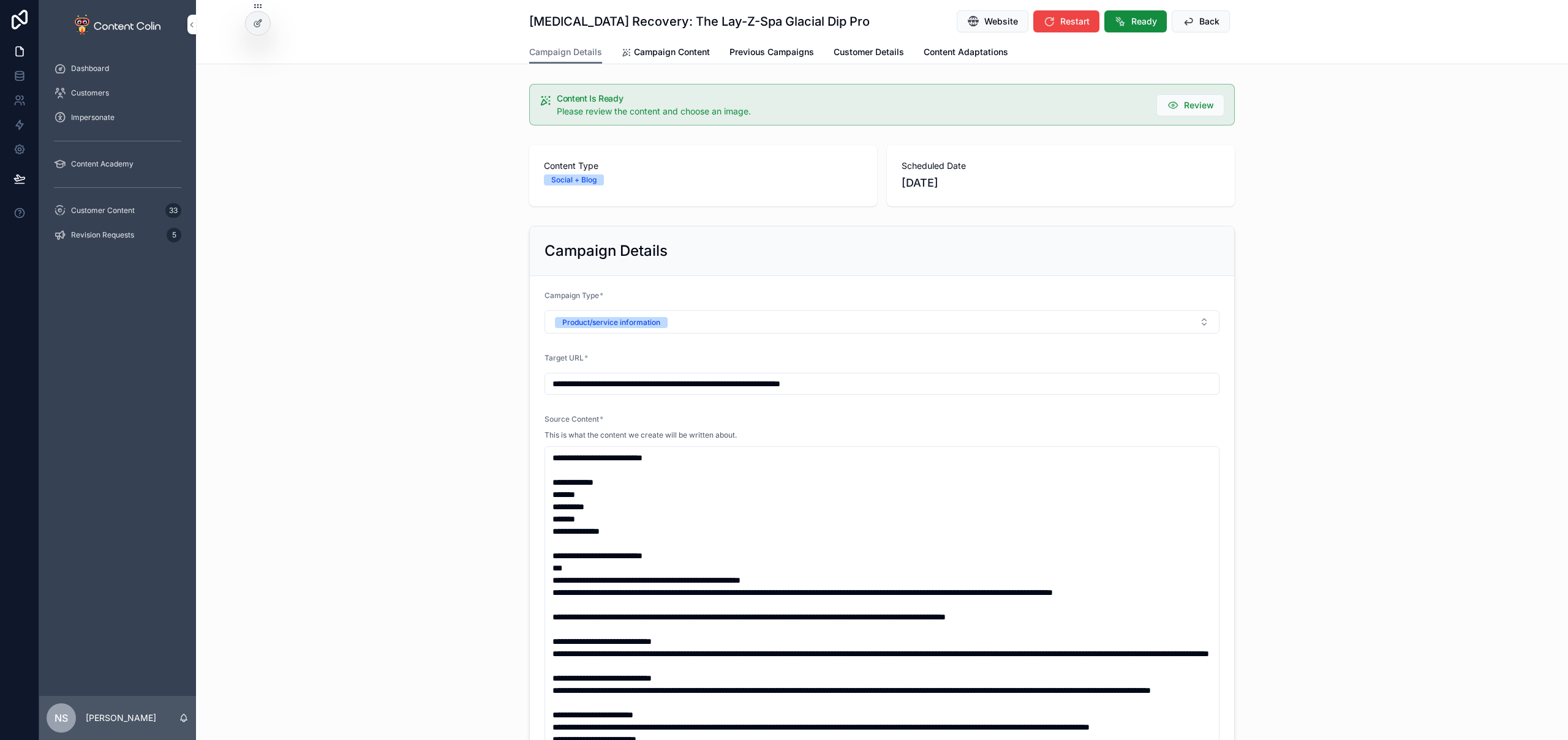
click at [658, 58] on span "Campaign Content" at bounding box center [671, 51] width 76 height 12
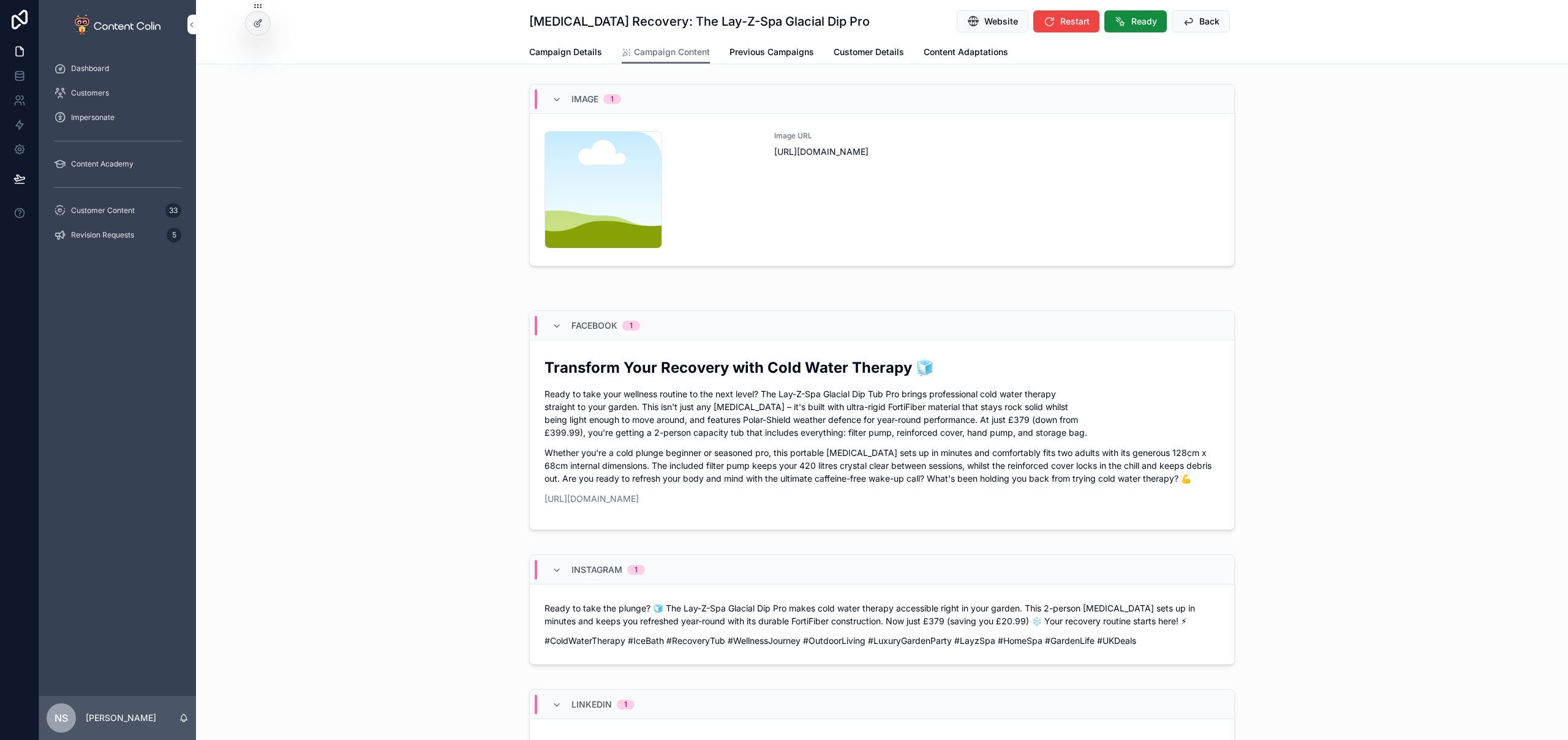
click at [895, 211] on div "Image URL [URL][DOMAIN_NAME]" at bounding box center [997, 190] width 446 height 118
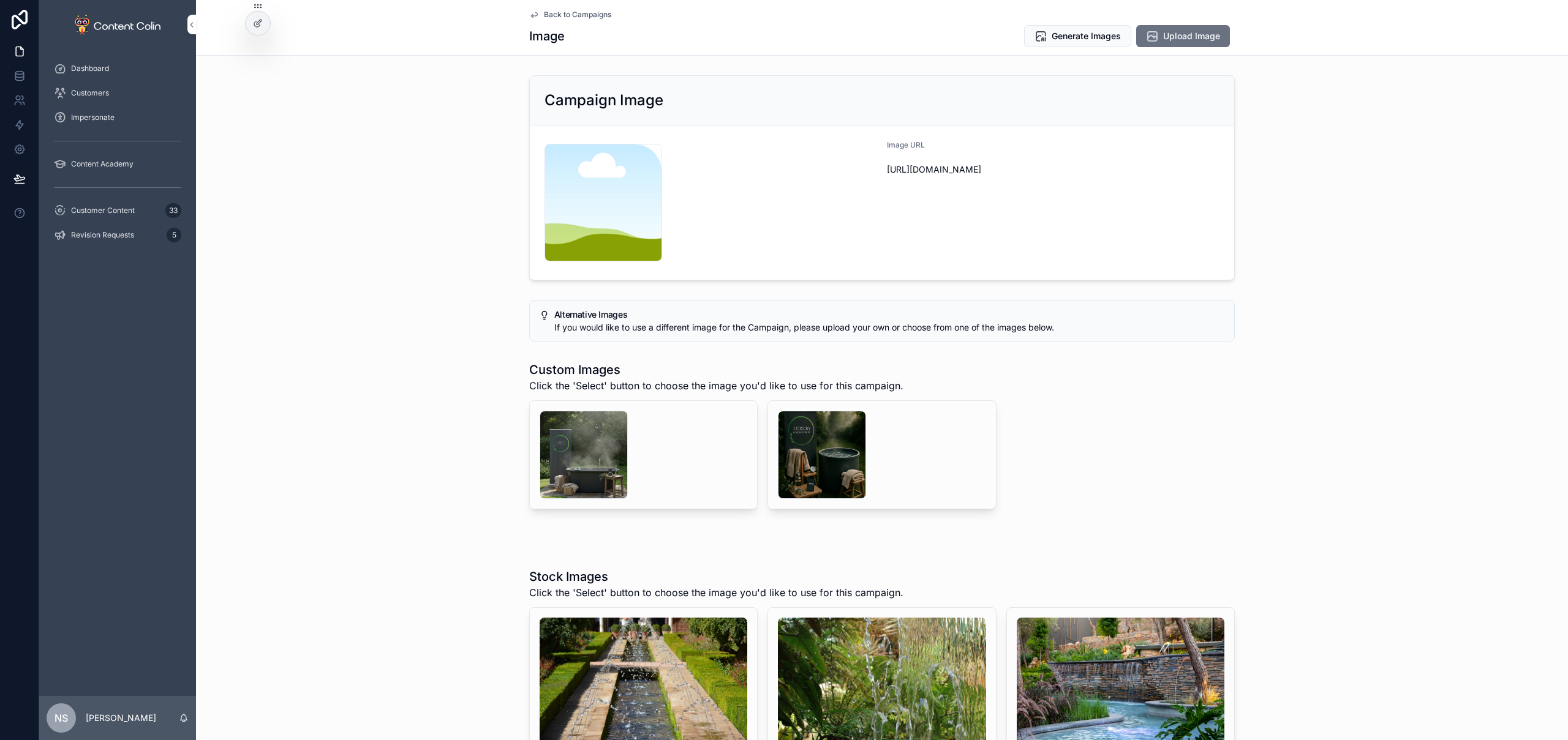
click at [1179, 37] on span "Upload Image" at bounding box center [1191, 36] width 57 height 12
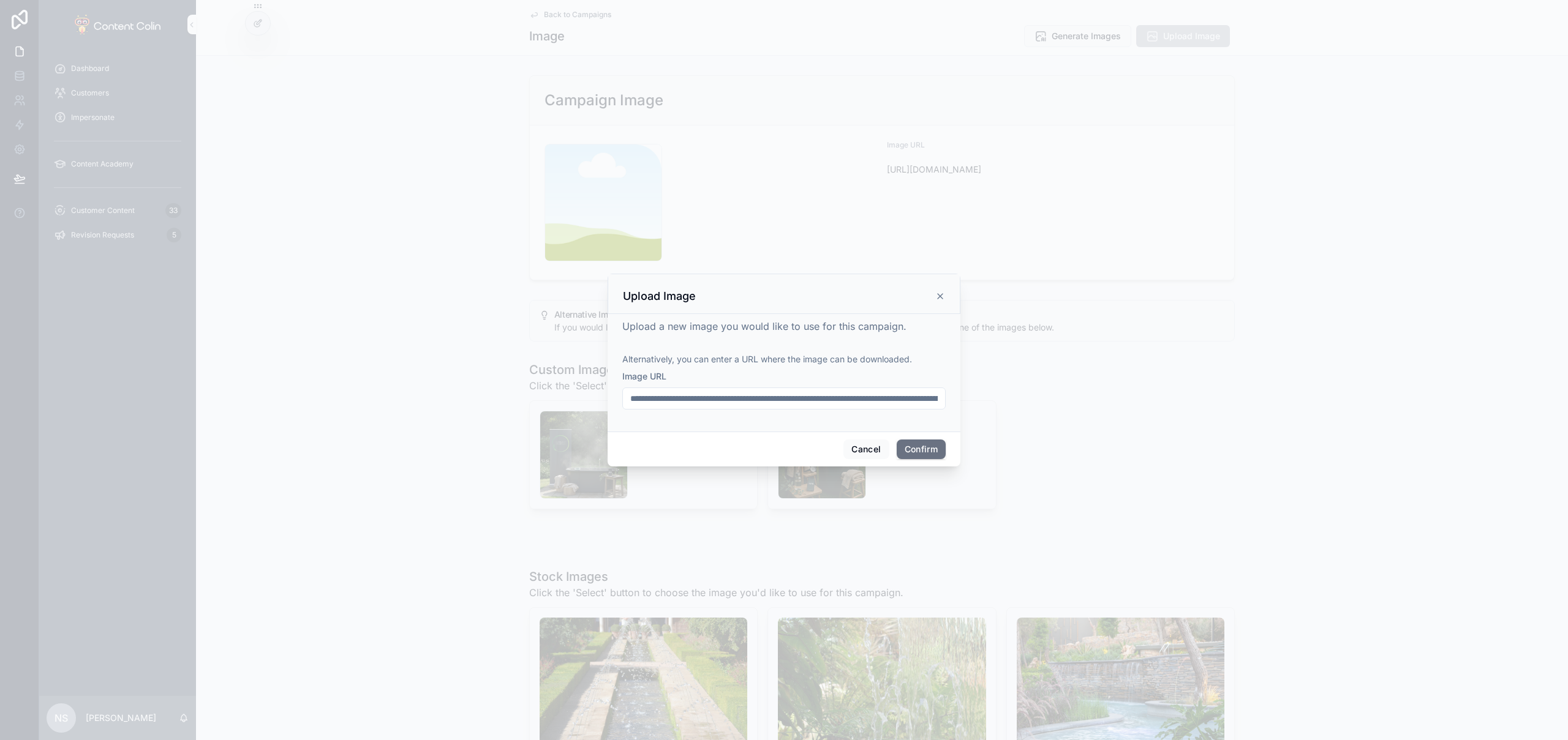
click at [906, 405] on input "**********" at bounding box center [784, 399] width 322 height 17
paste input "**********"
type input "**********"
click at [920, 447] on button "Confirm" at bounding box center [921, 449] width 49 height 20
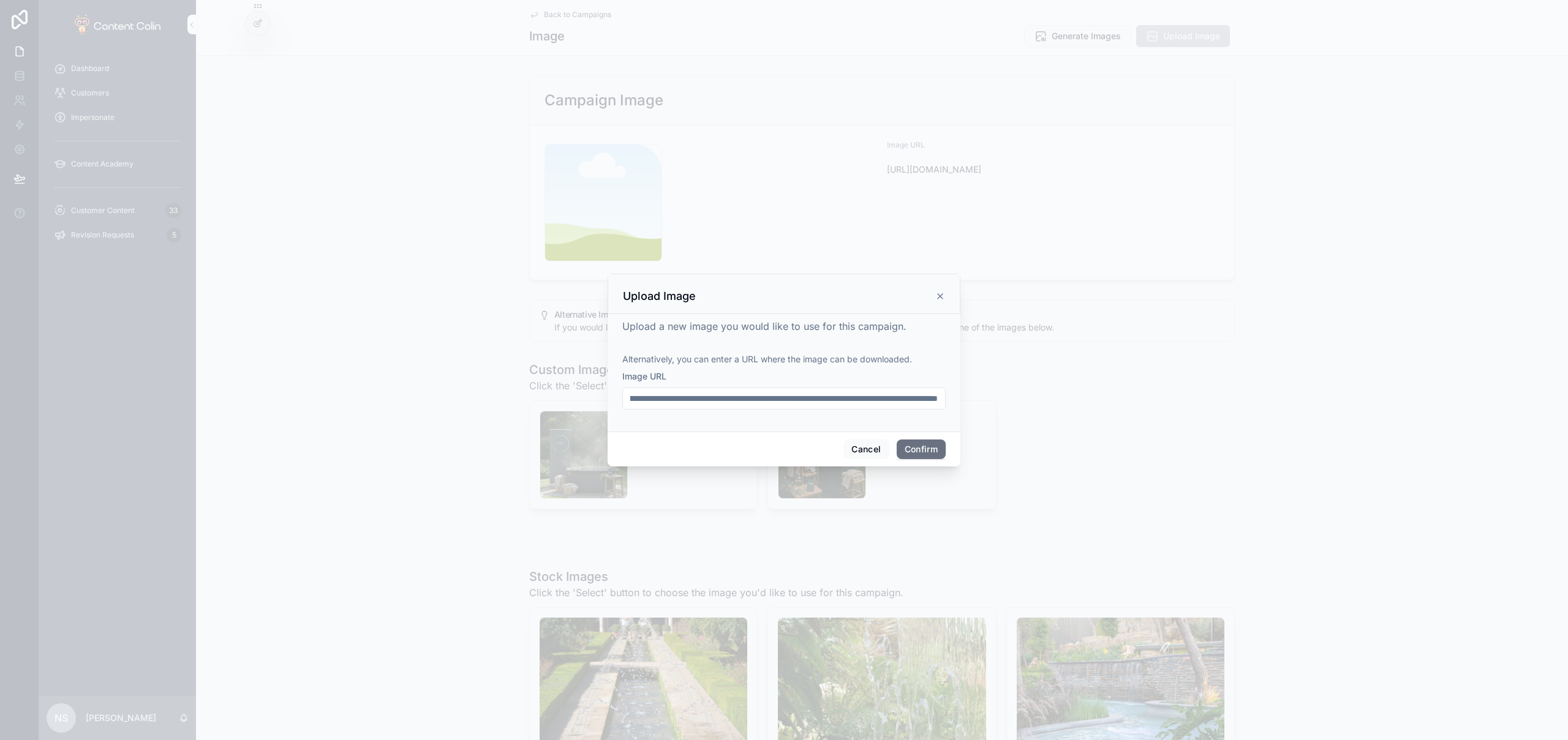
scroll to position [0, 0]
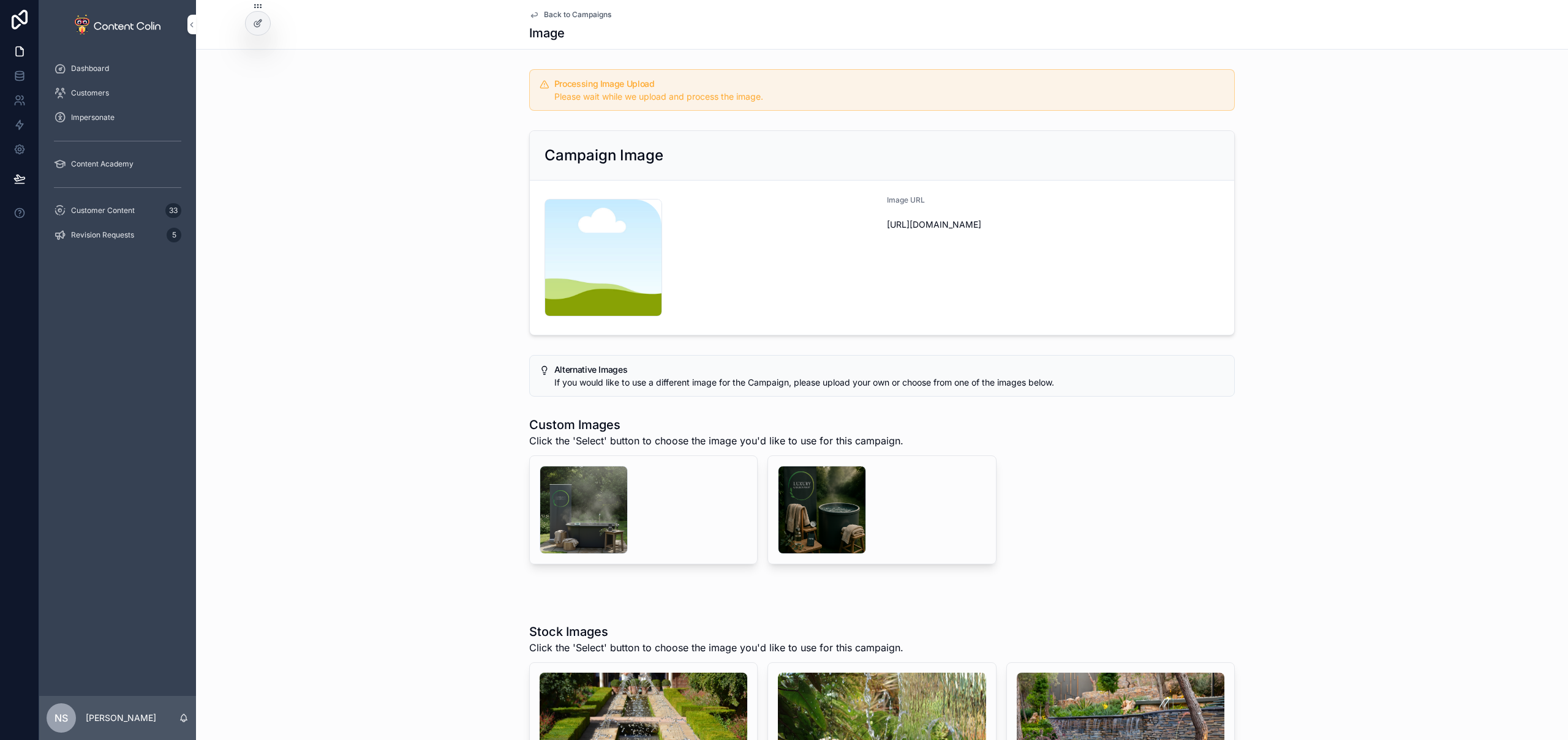
click at [568, 13] on span "Back to Campaigns" at bounding box center [577, 14] width 67 height 9
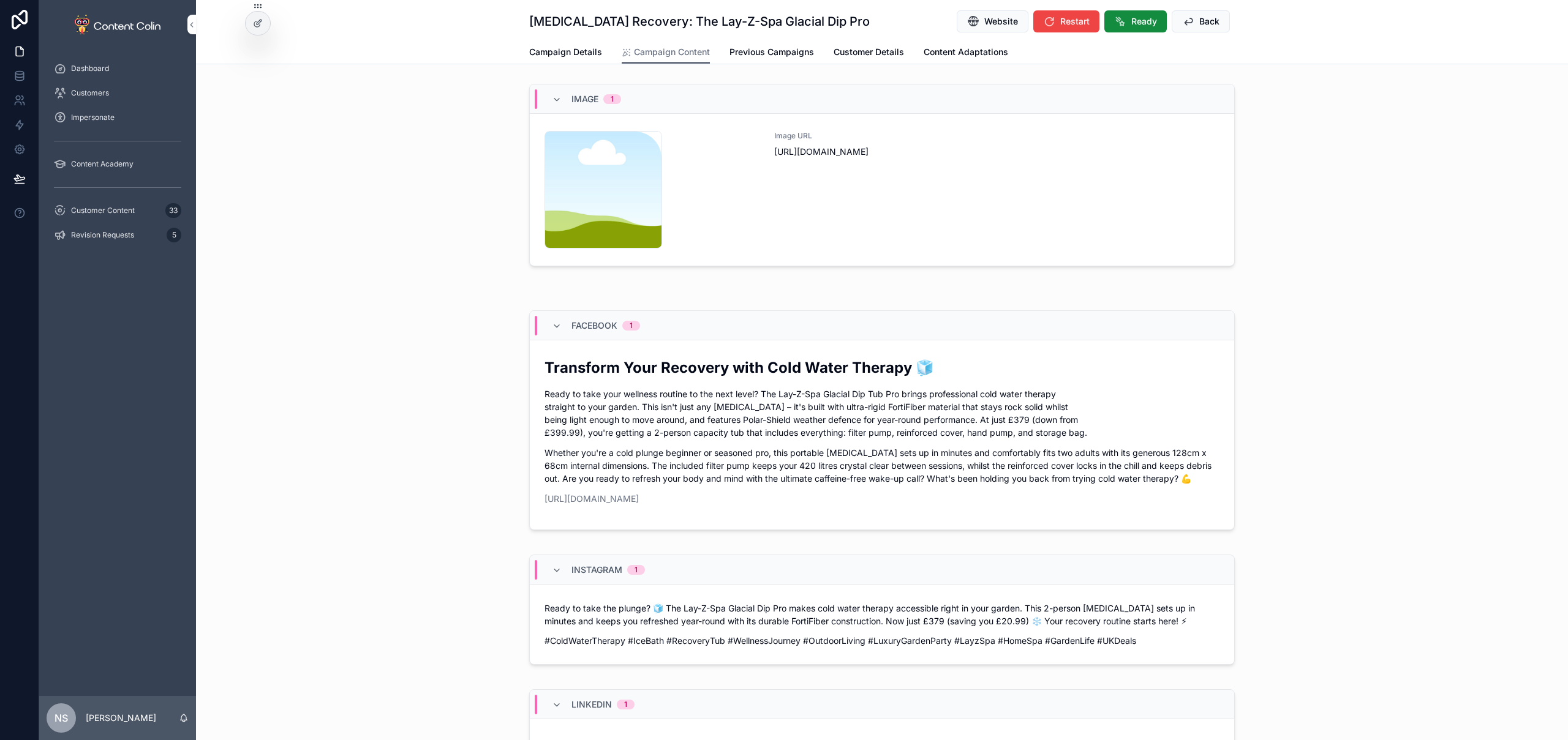
click at [1211, 22] on span "Back" at bounding box center [1209, 21] width 21 height 12
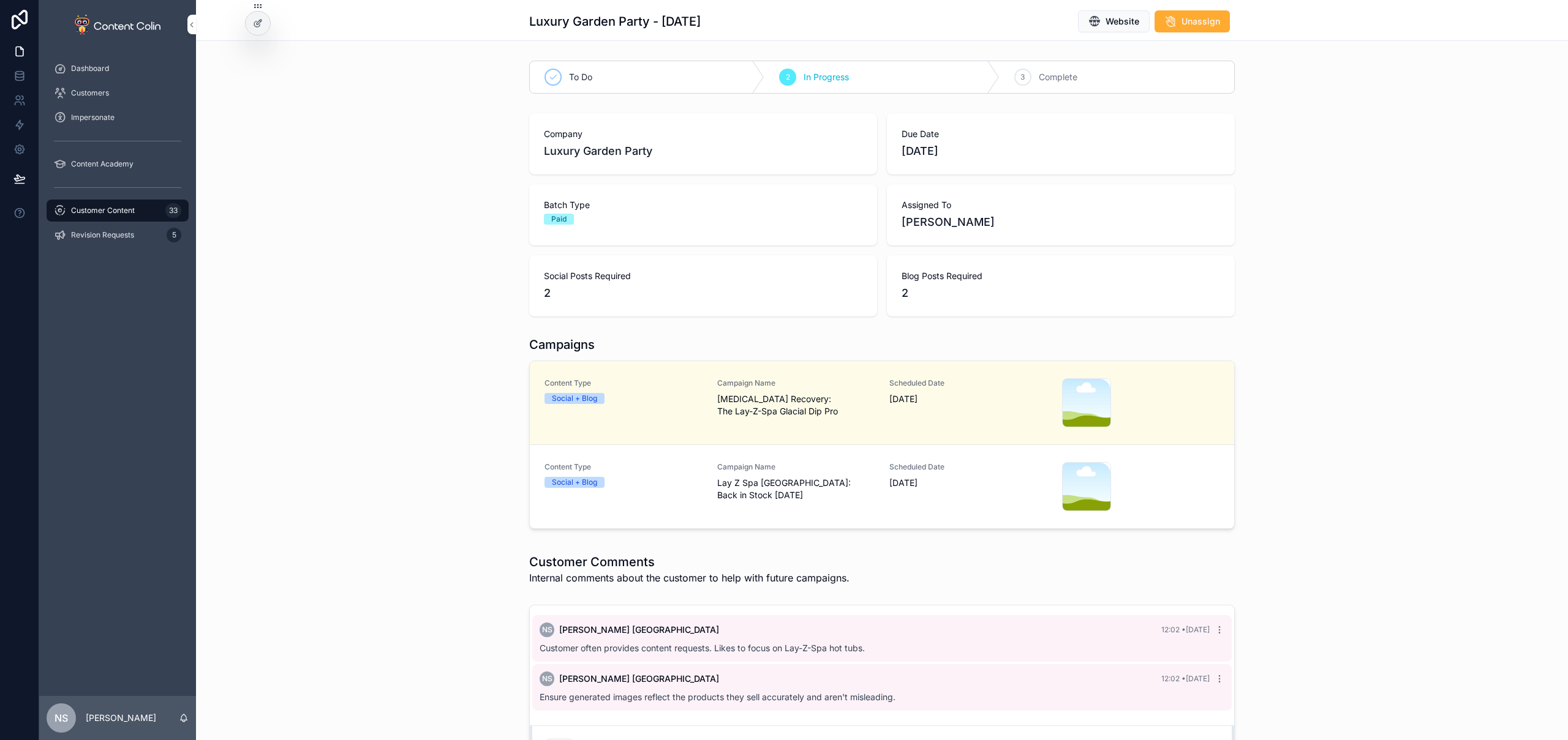
click at [697, 465] on span "Content Type" at bounding box center [623, 467] width 158 height 9
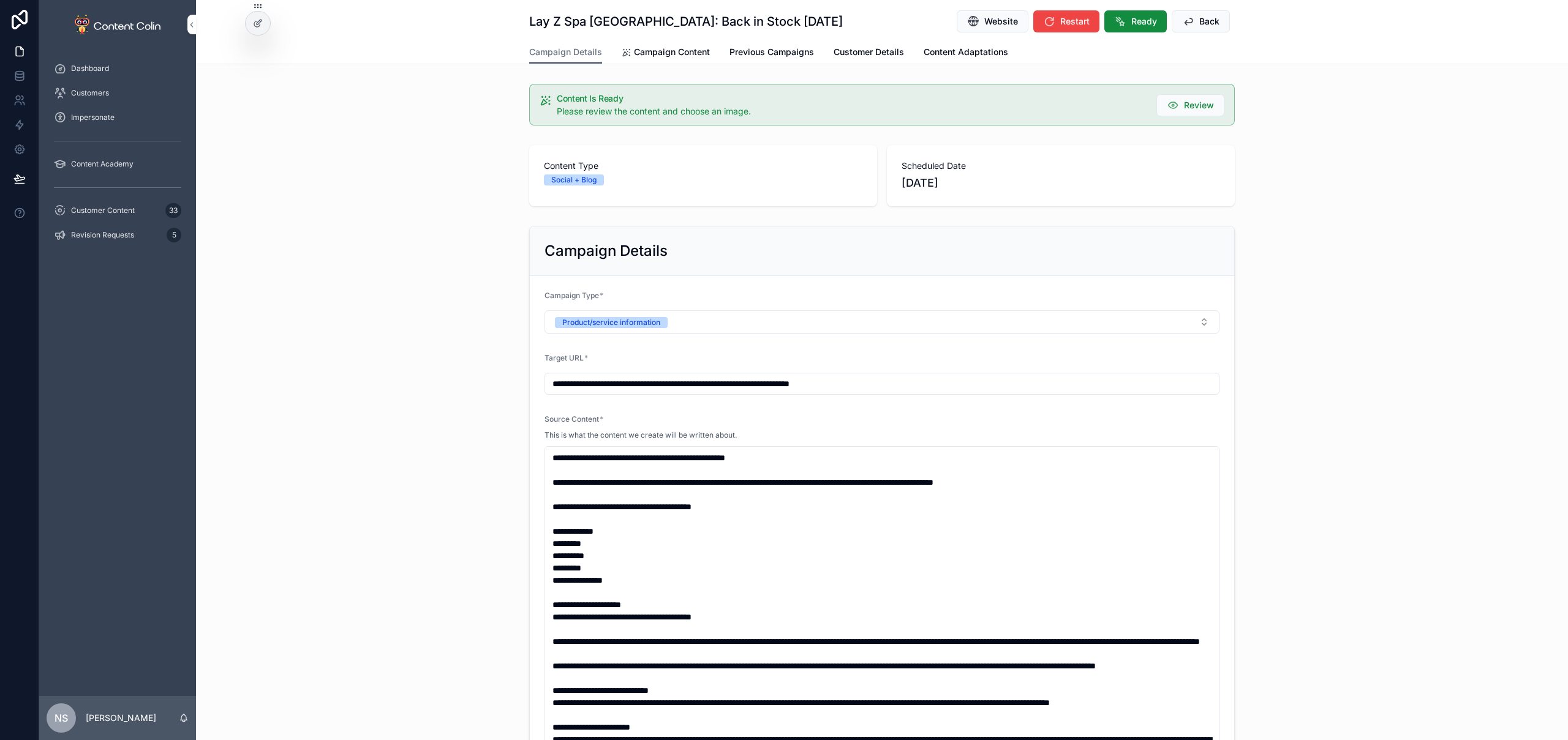
click at [662, 53] on span "Campaign Content" at bounding box center [671, 51] width 76 height 12
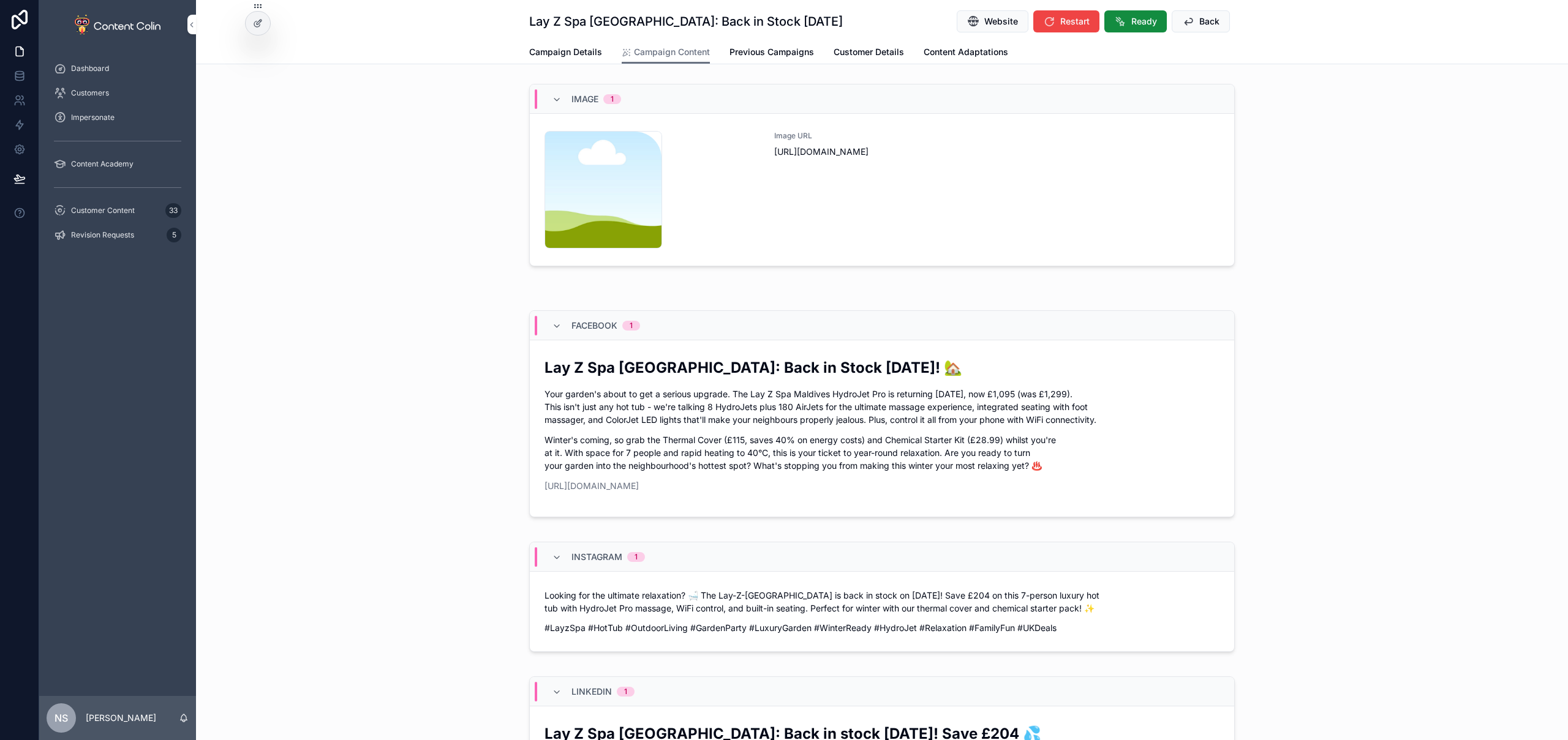
click at [905, 192] on div "Image URL [URL][DOMAIN_NAME]" at bounding box center [997, 190] width 446 height 118
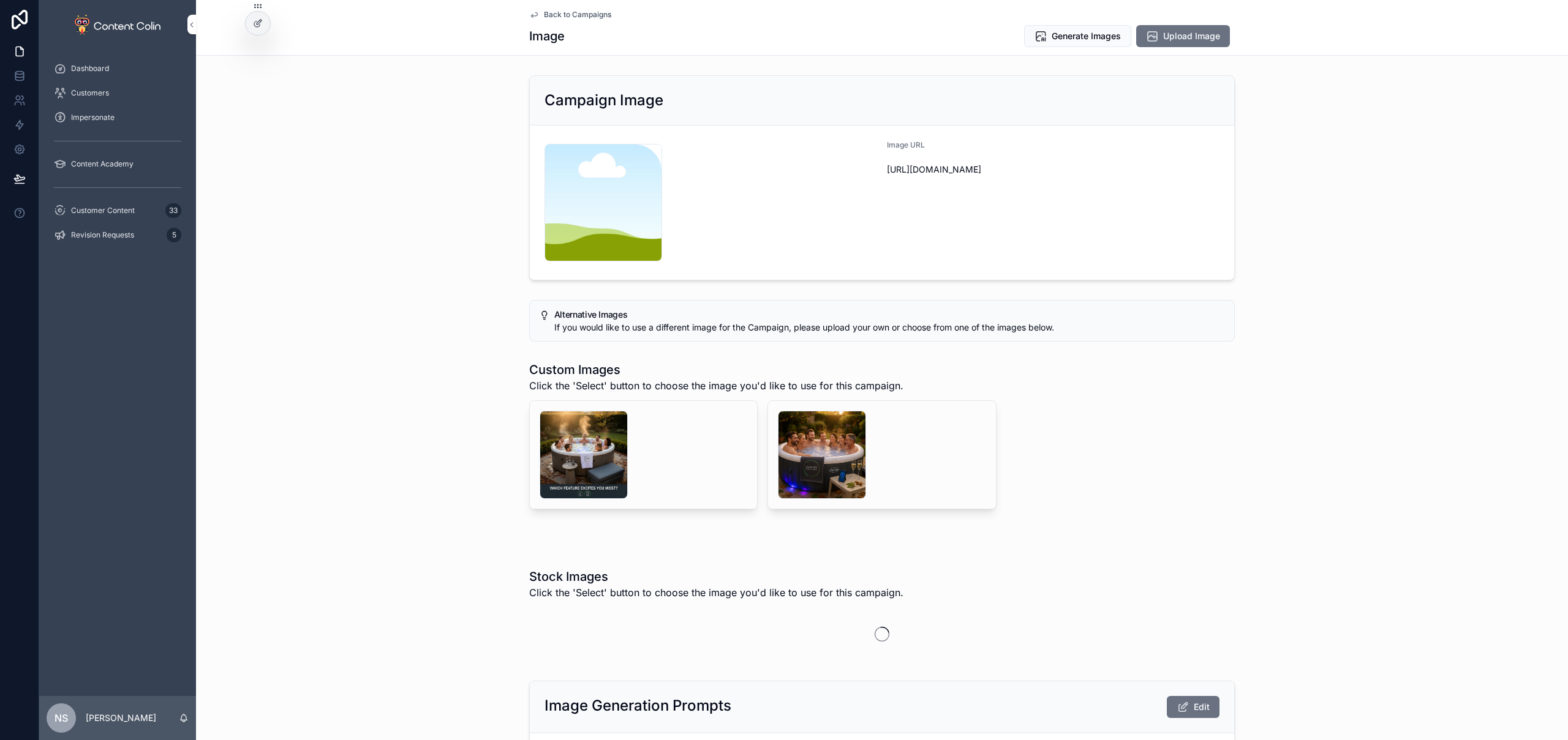
click at [1199, 43] on button "Upload Image" at bounding box center [1183, 36] width 93 height 22
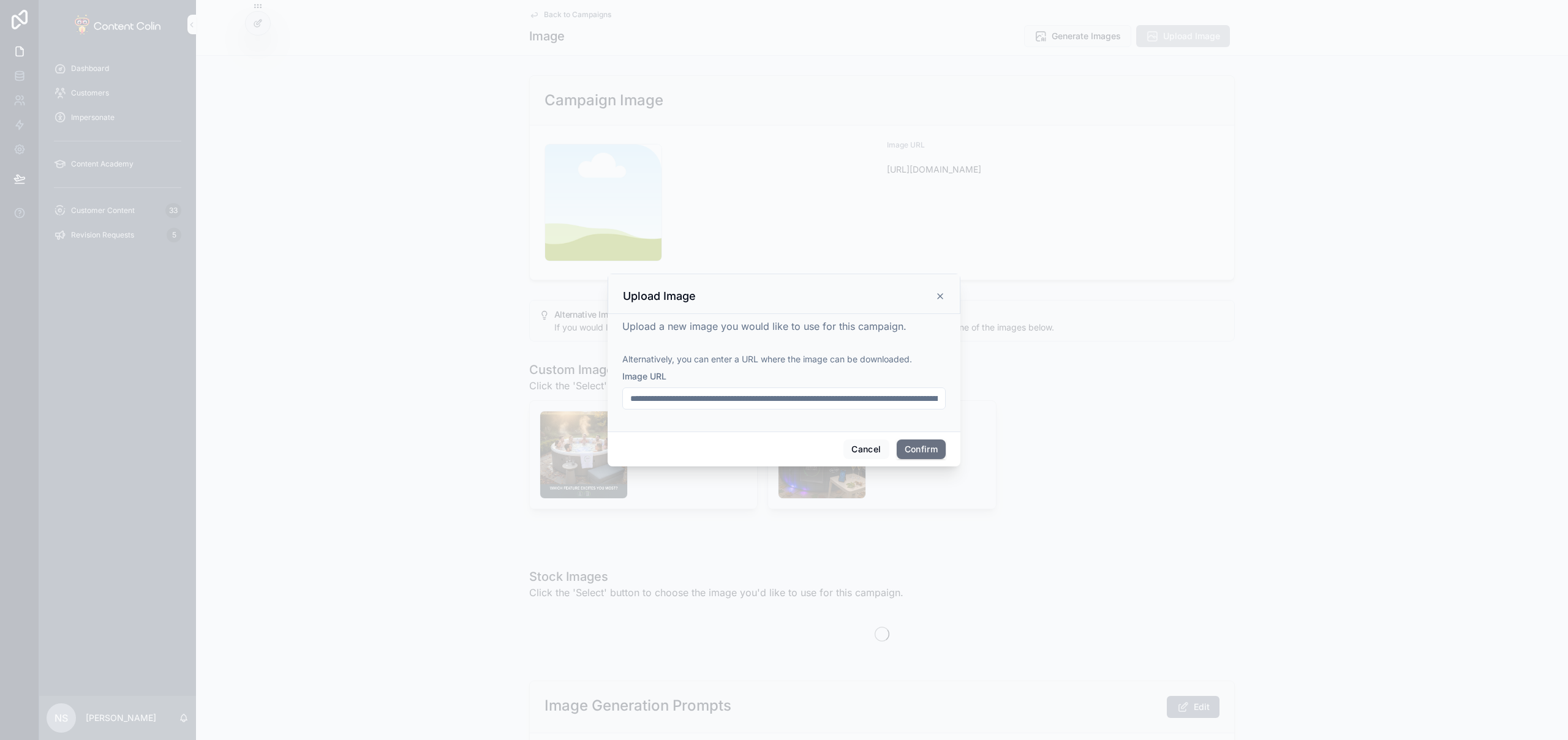
click at [849, 393] on input "**********" at bounding box center [784, 399] width 322 height 17
paste input "text"
type input "**********"
click at [920, 443] on button "Confirm" at bounding box center [921, 449] width 49 height 20
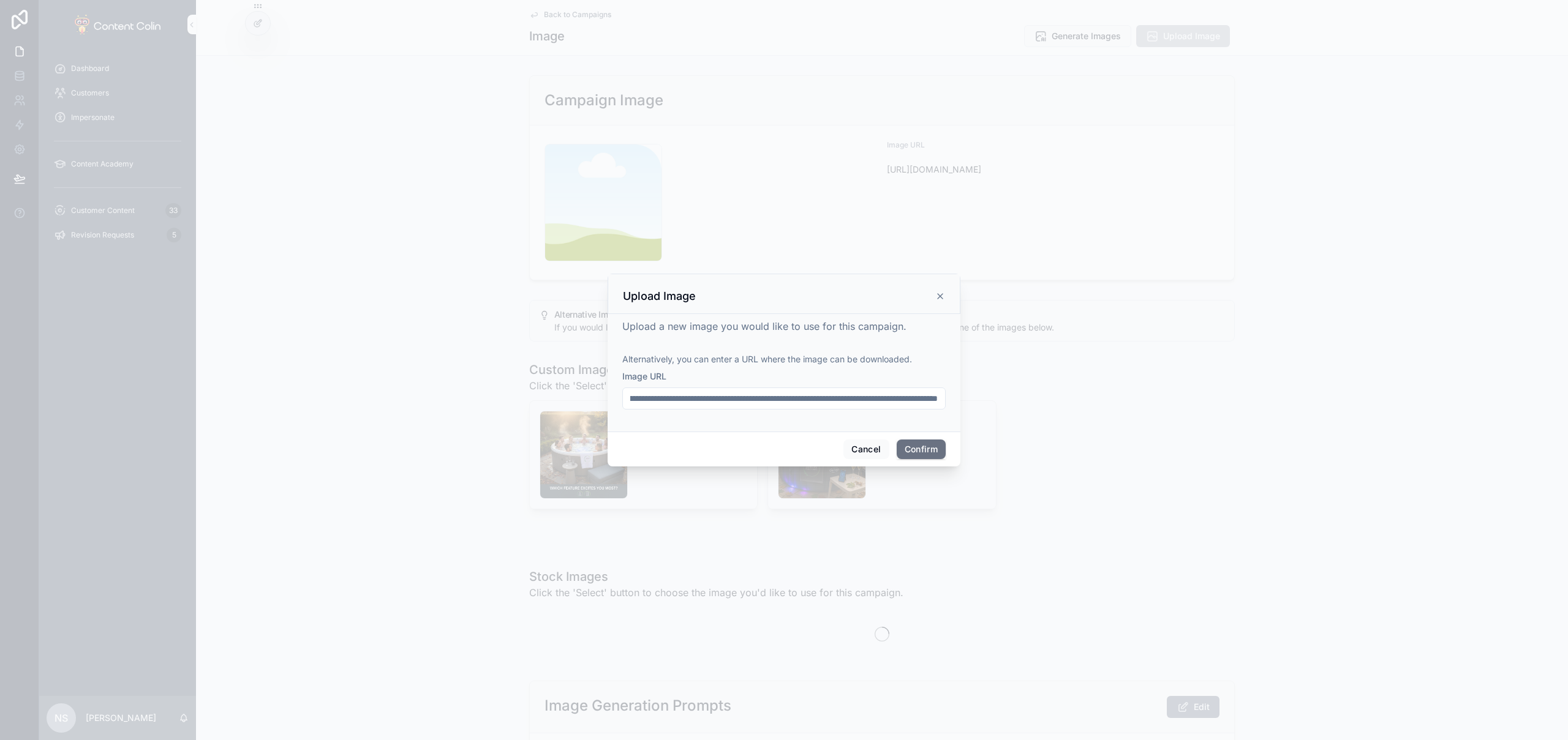
scroll to position [0, 0]
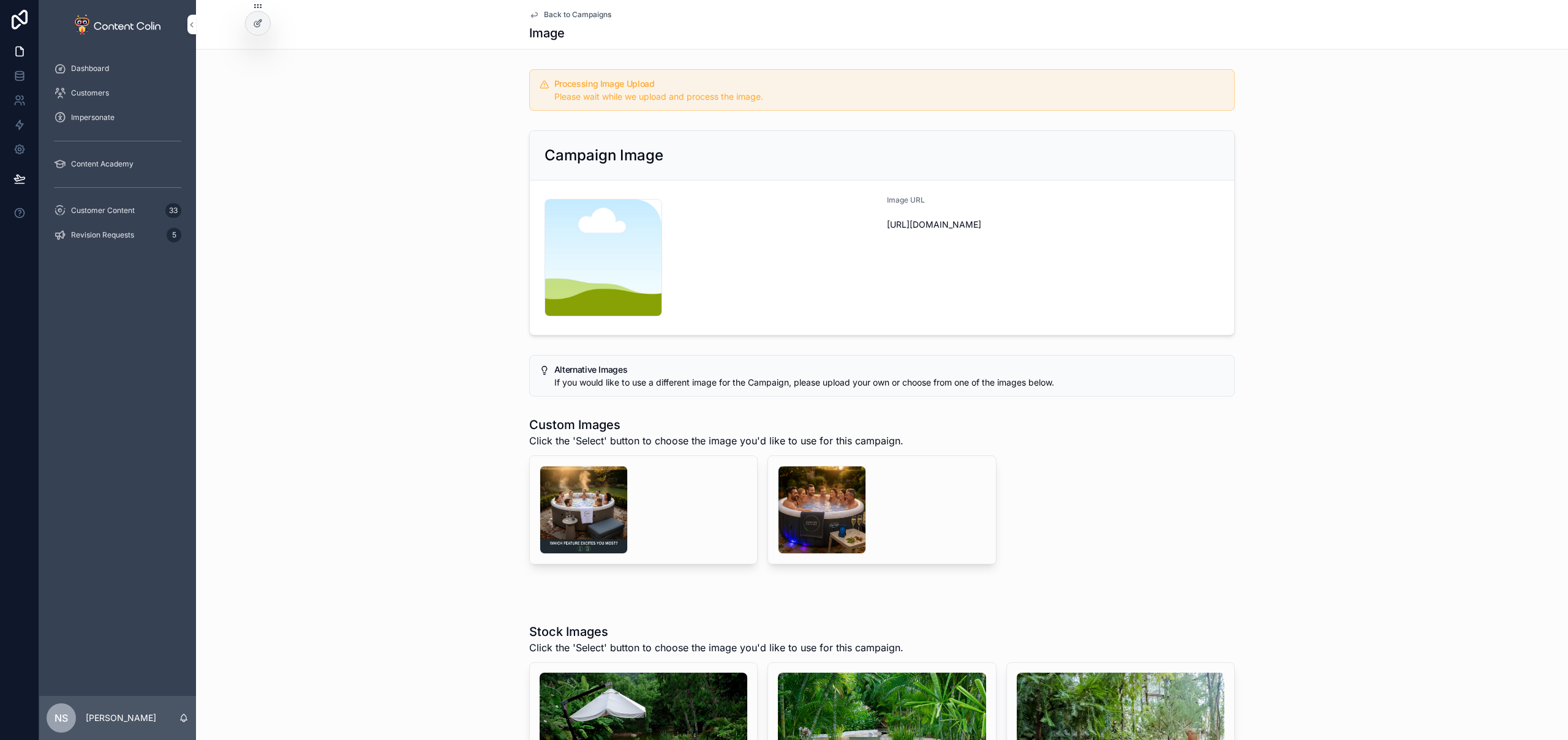
click at [123, 220] on div "Customer Content 33" at bounding box center [118, 210] width 127 height 20
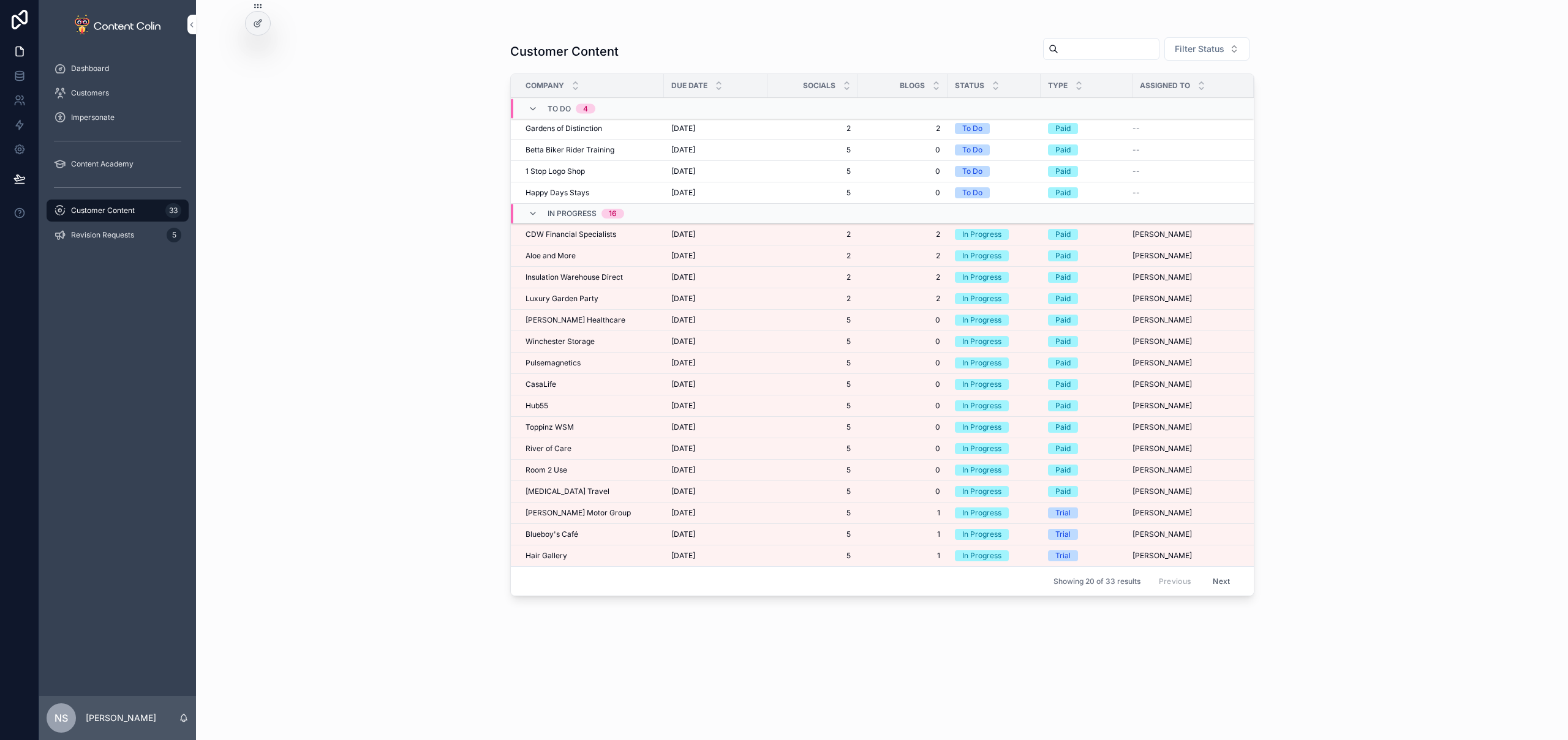
click at [609, 295] on div "Luxury Garden Party Luxury Garden Party" at bounding box center [591, 299] width 131 height 9
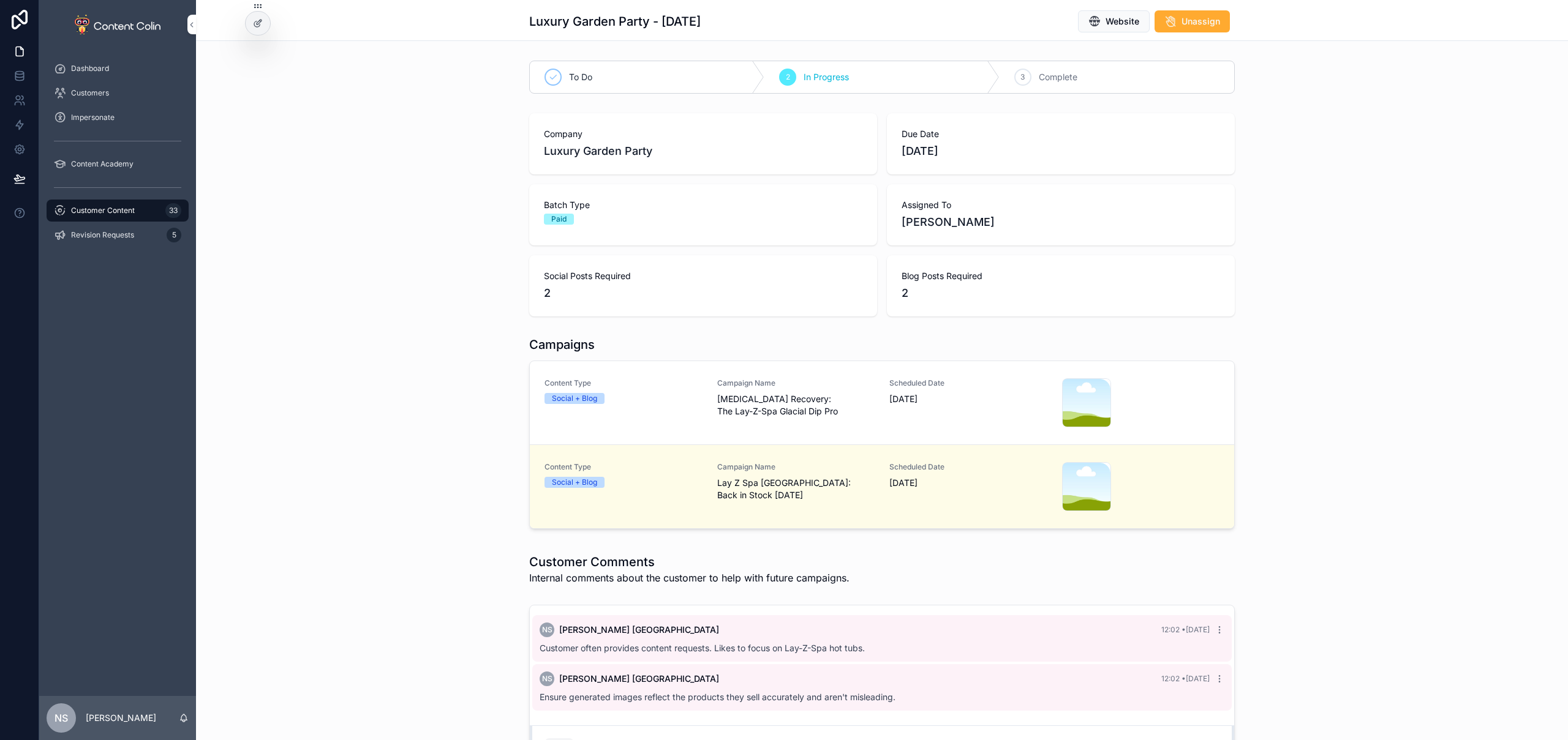
click at [858, 401] on span "[MEDICAL_DATA] Recovery: The Lay-Z-Spa Glacial Dip Pro" at bounding box center [796, 406] width 158 height 24
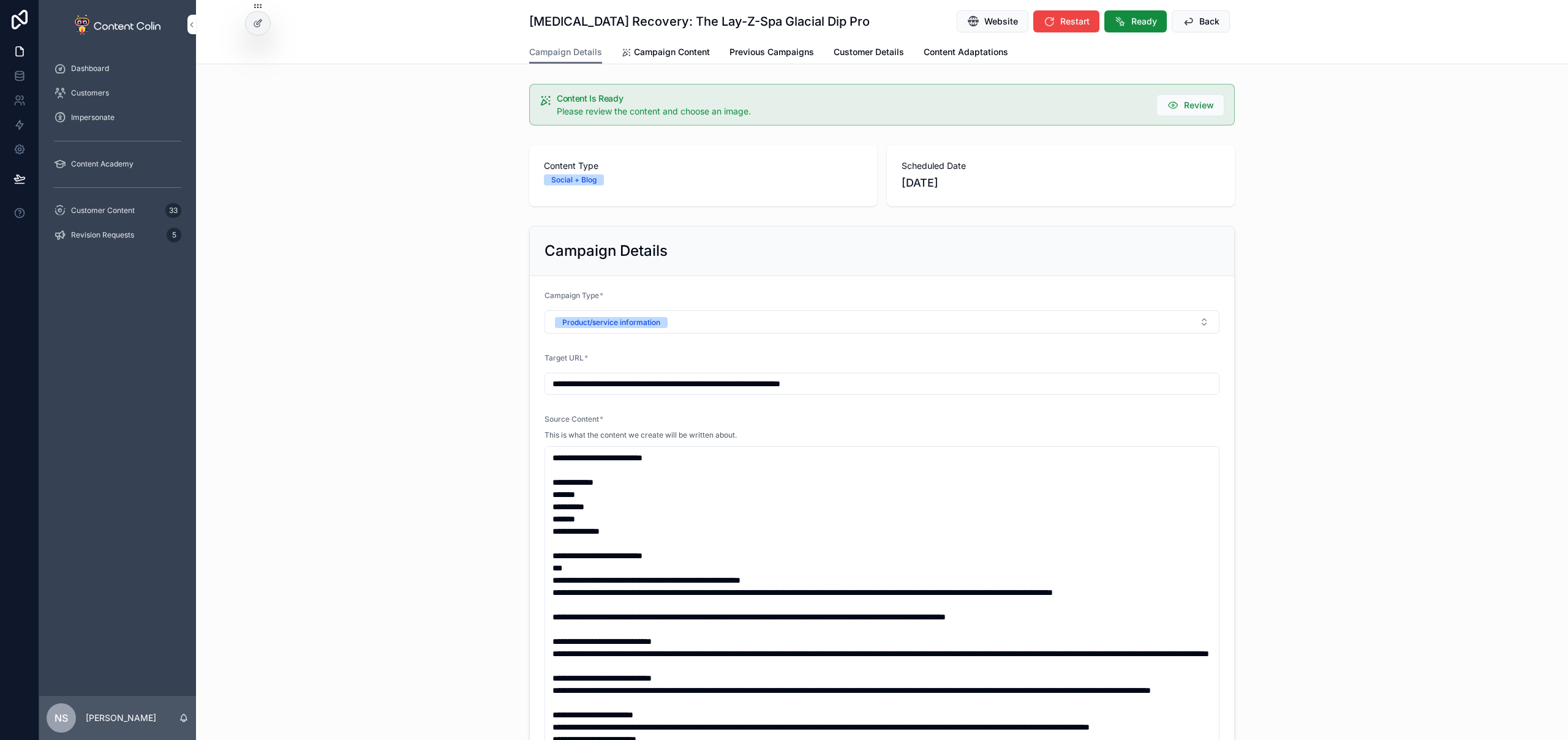
click at [677, 54] on span "Campaign Content" at bounding box center [671, 51] width 76 height 12
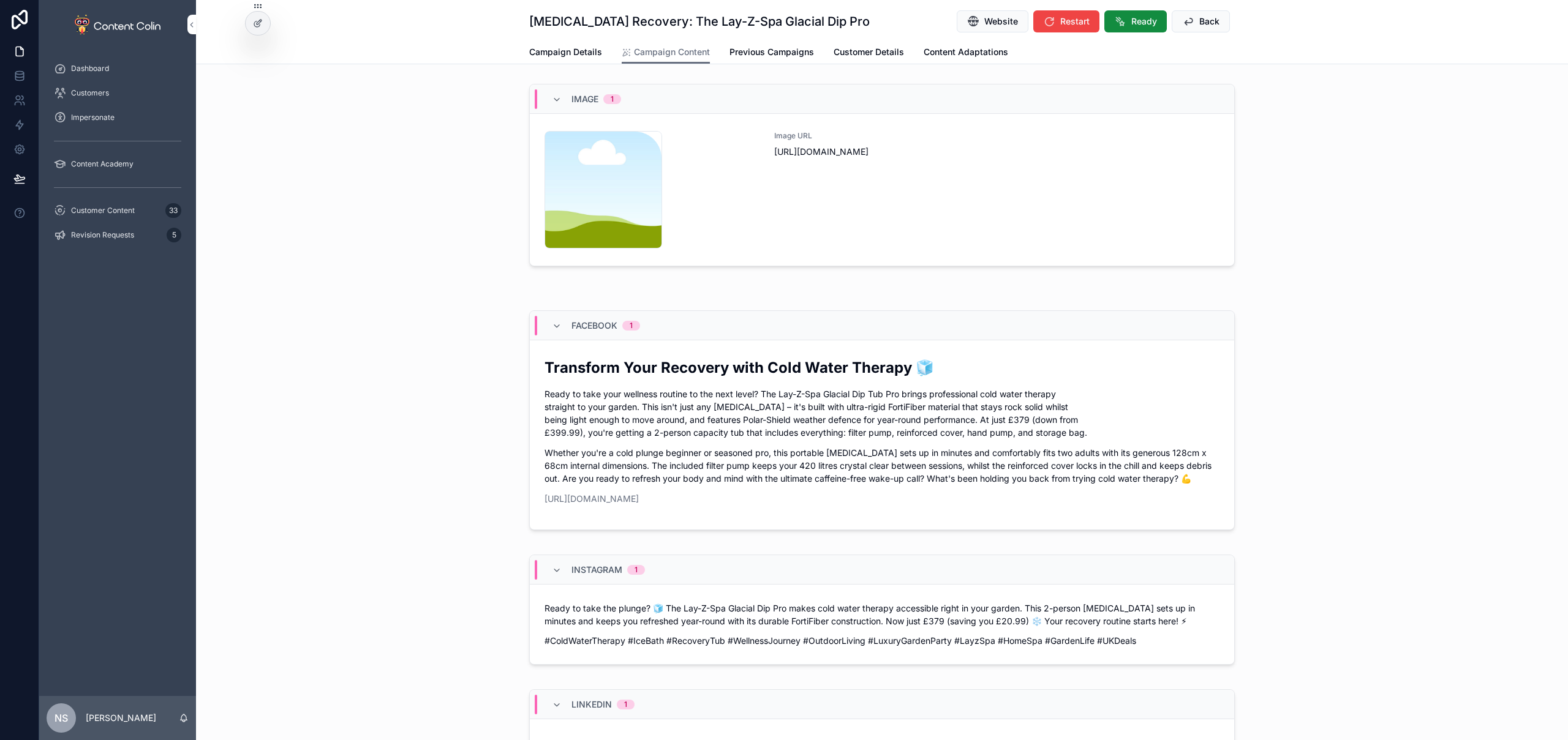
click at [806, 209] on div "Image URL [URL][DOMAIN_NAME]" at bounding box center [997, 190] width 446 height 118
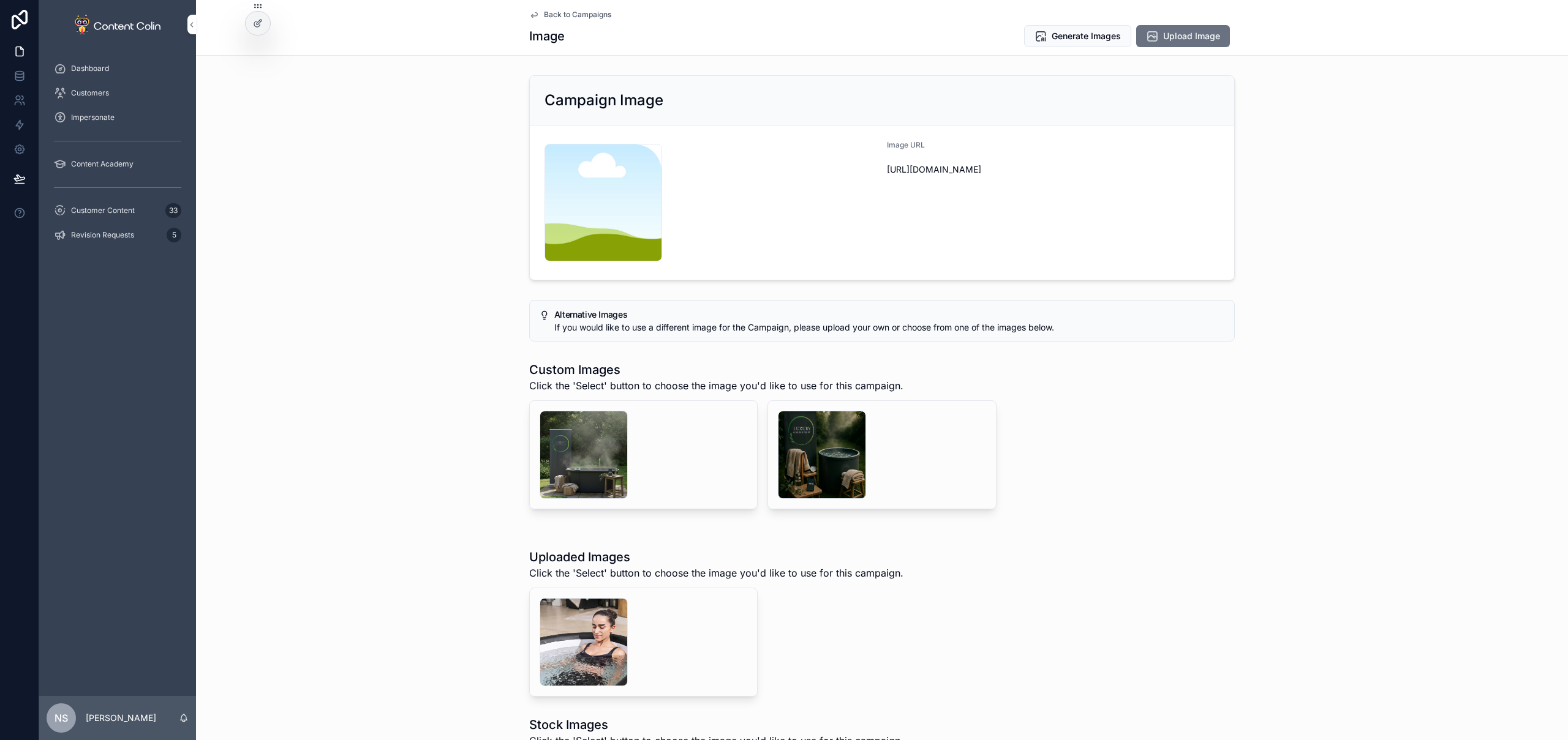
click at [0, 0] on button "Select" at bounding box center [0, 0] width 0 height 0
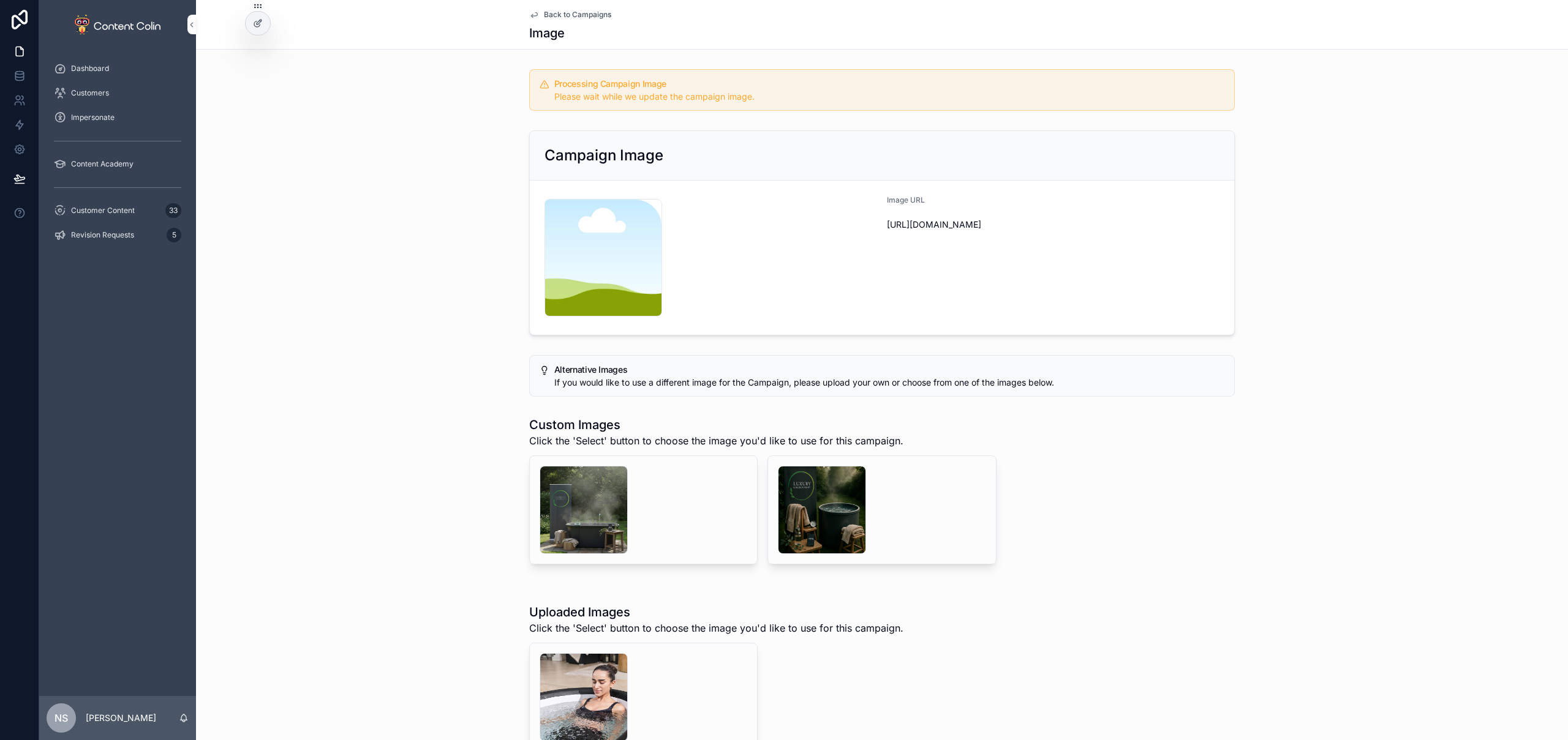
click at [593, 13] on span "Back to Campaigns" at bounding box center [577, 14] width 67 height 9
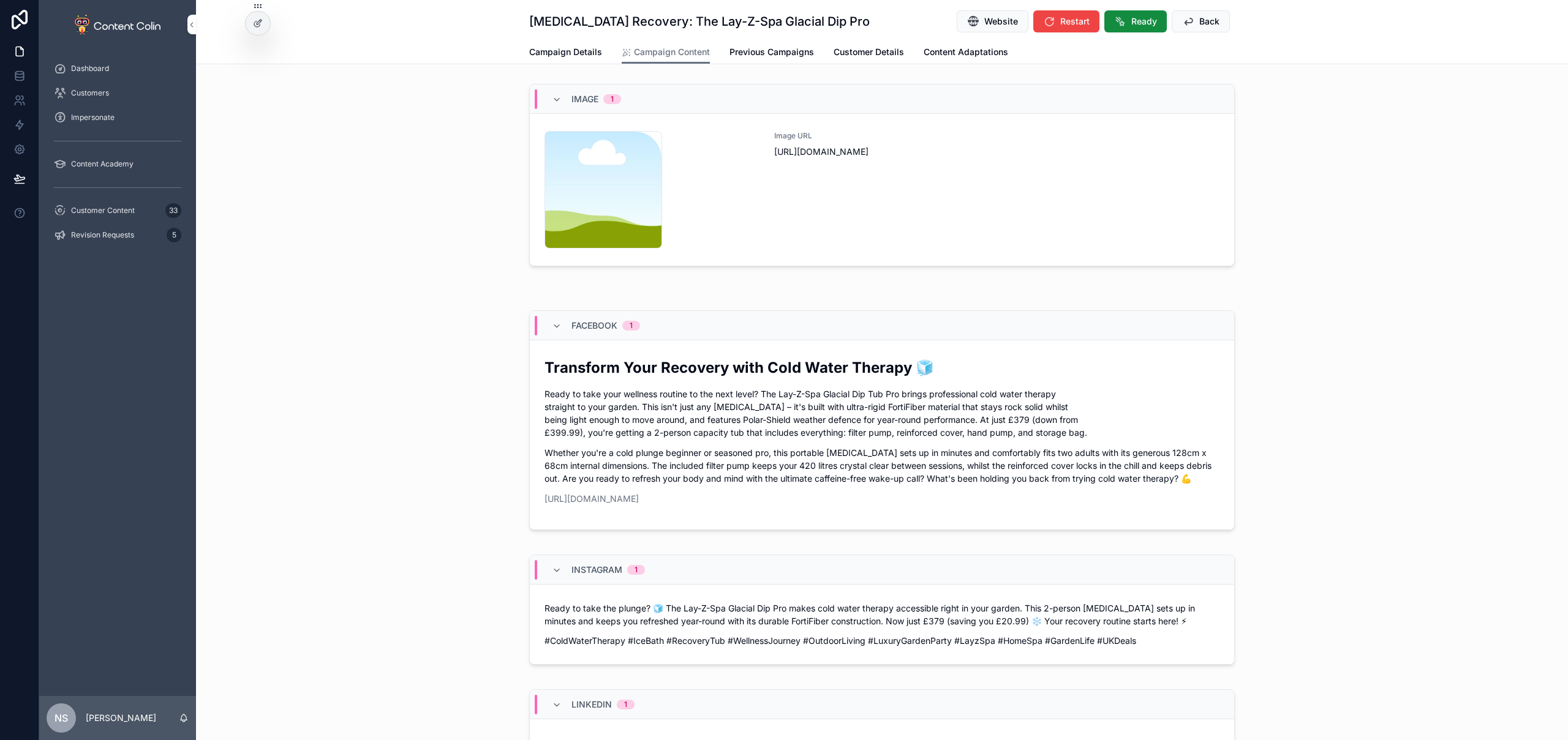
click at [1205, 24] on span "Back" at bounding box center [1209, 21] width 21 height 12
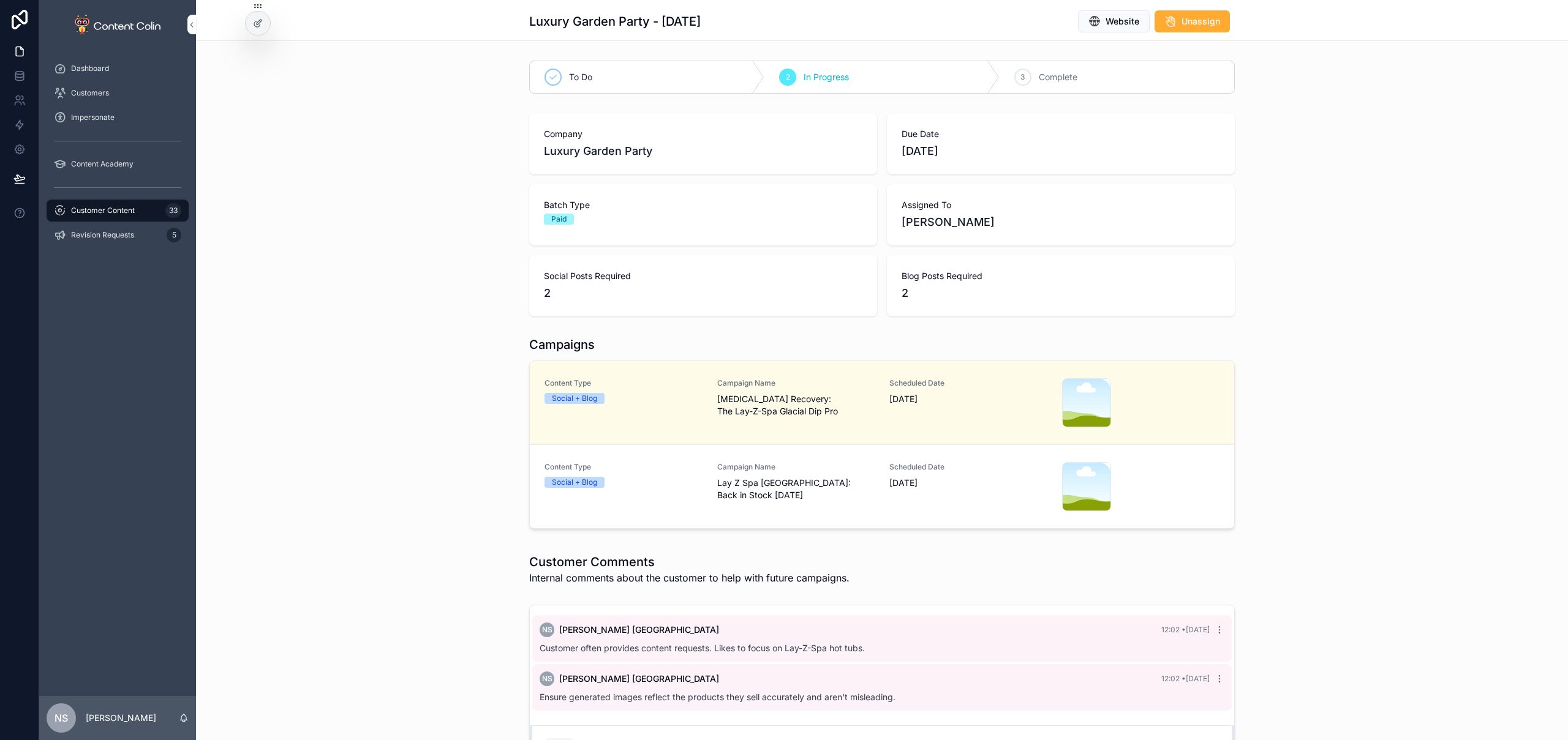
click at [830, 493] on span "Lay Z Spa [GEOGRAPHIC_DATA]: Back in Stock [DATE]" at bounding box center [796, 490] width 158 height 24
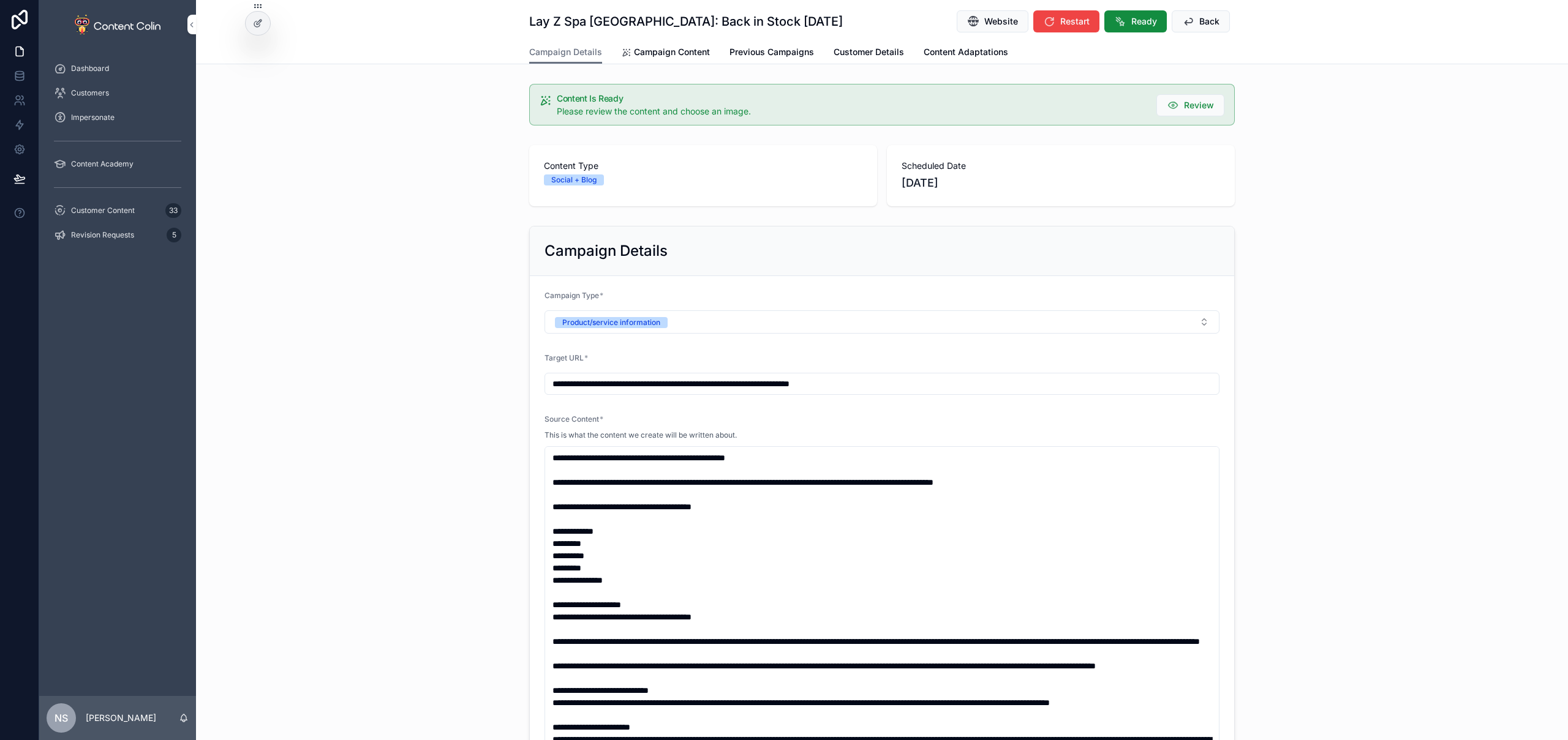
click at [684, 56] on span "Campaign Content" at bounding box center [671, 51] width 76 height 12
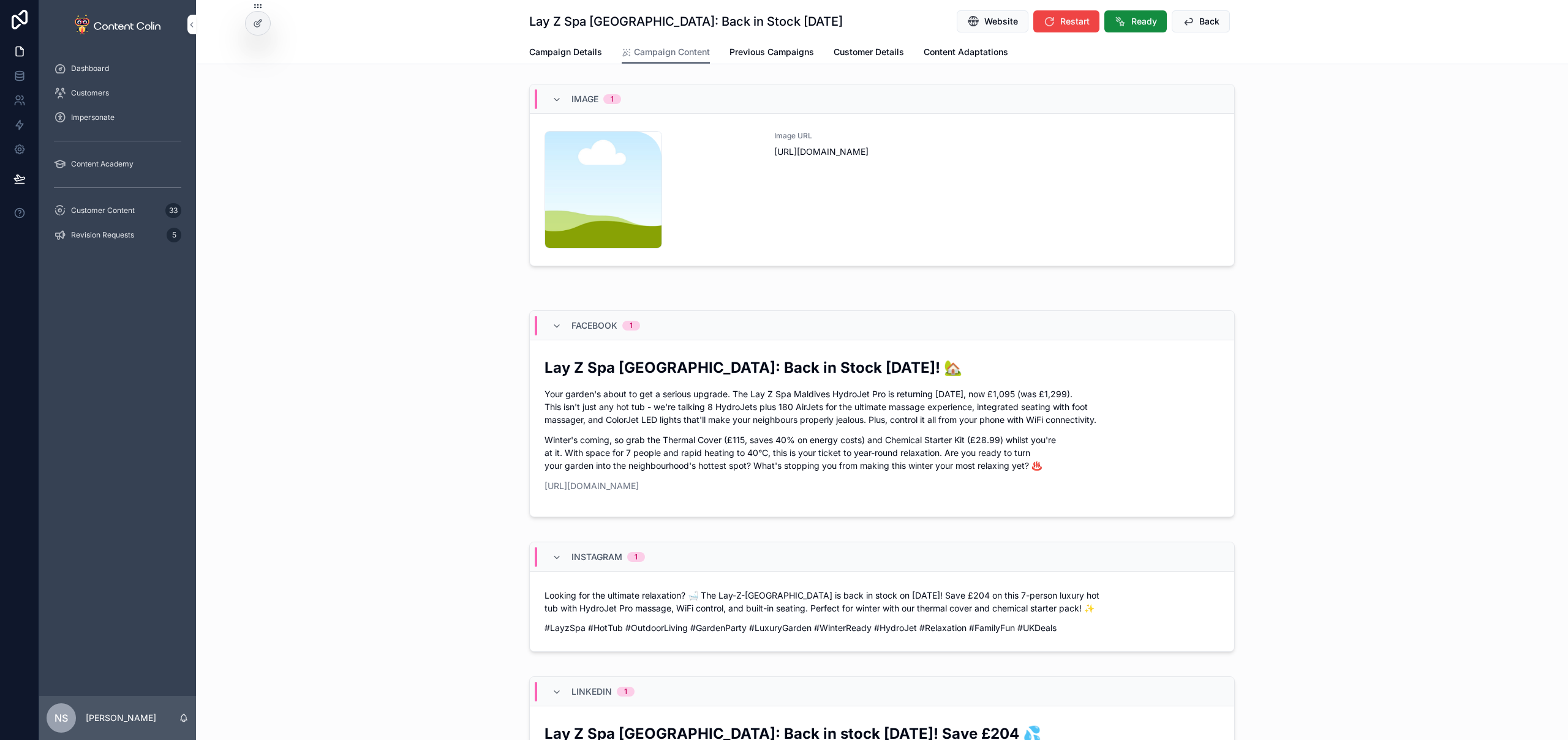
click at [833, 215] on div "Image URL [URL][DOMAIN_NAME]" at bounding box center [997, 190] width 446 height 118
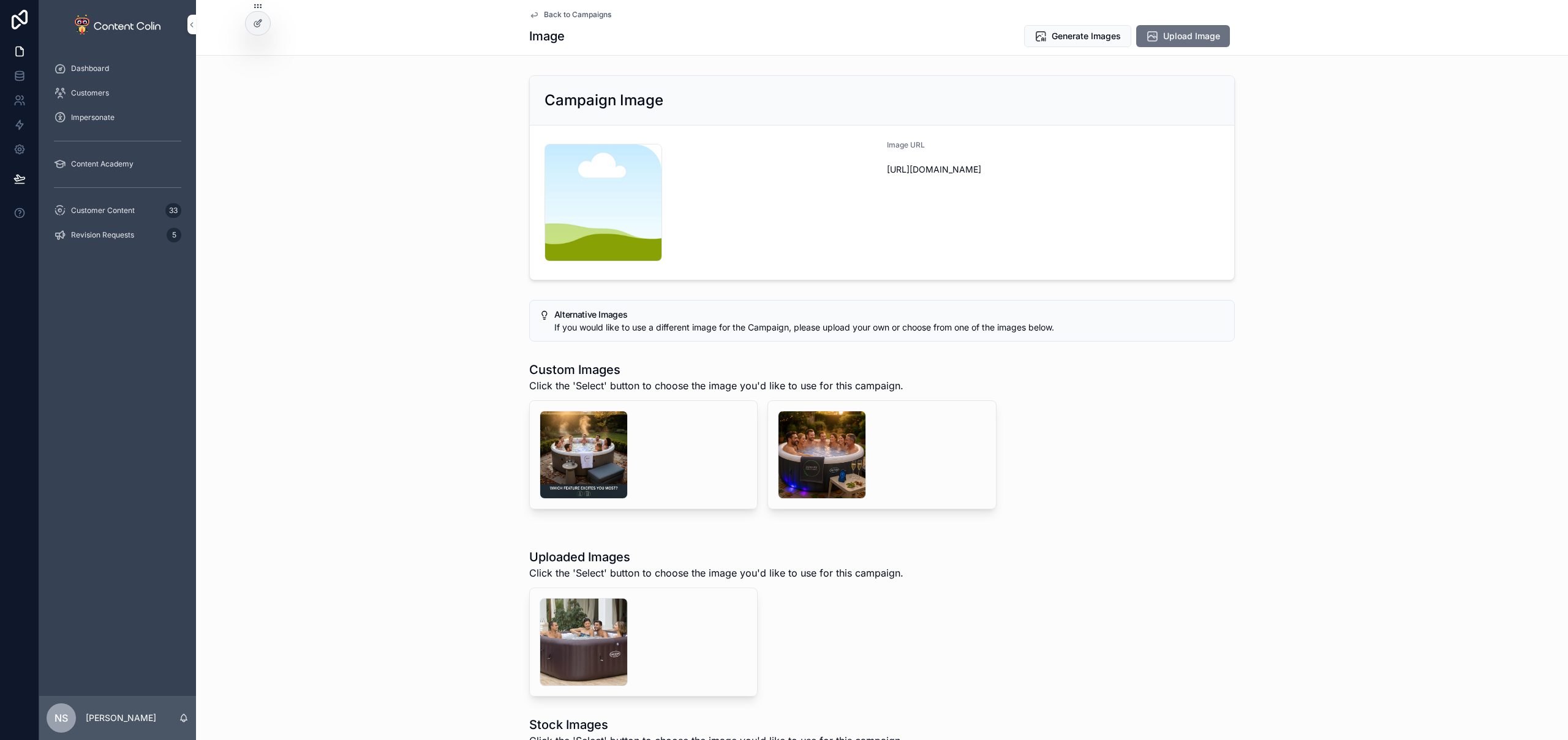
click at [0, 0] on span "Select" at bounding box center [0, 0] width 0 height 0
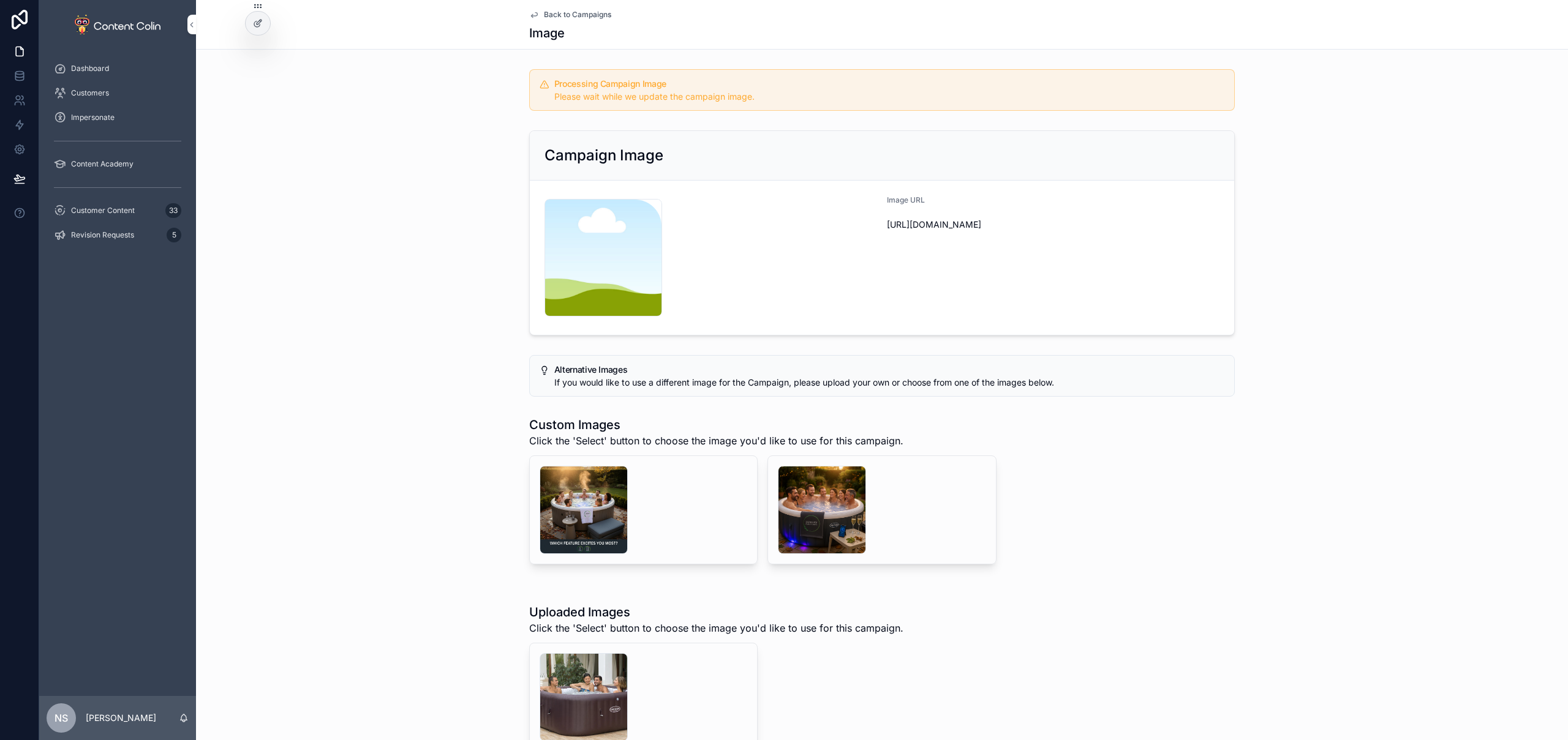
click at [564, 16] on span "Back to Campaigns" at bounding box center [577, 14] width 67 height 9
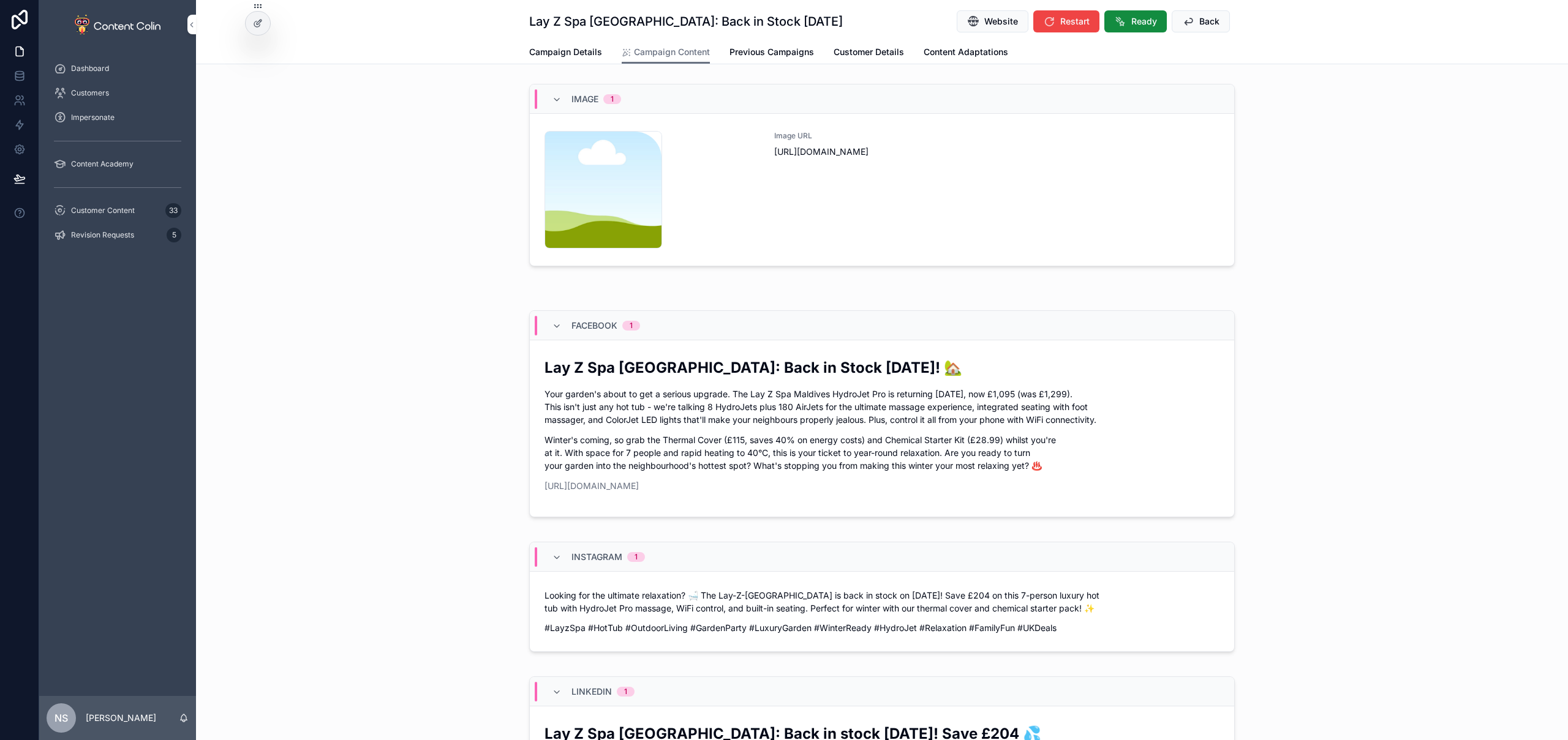
click at [1201, 18] on span "Back" at bounding box center [1209, 21] width 21 height 12
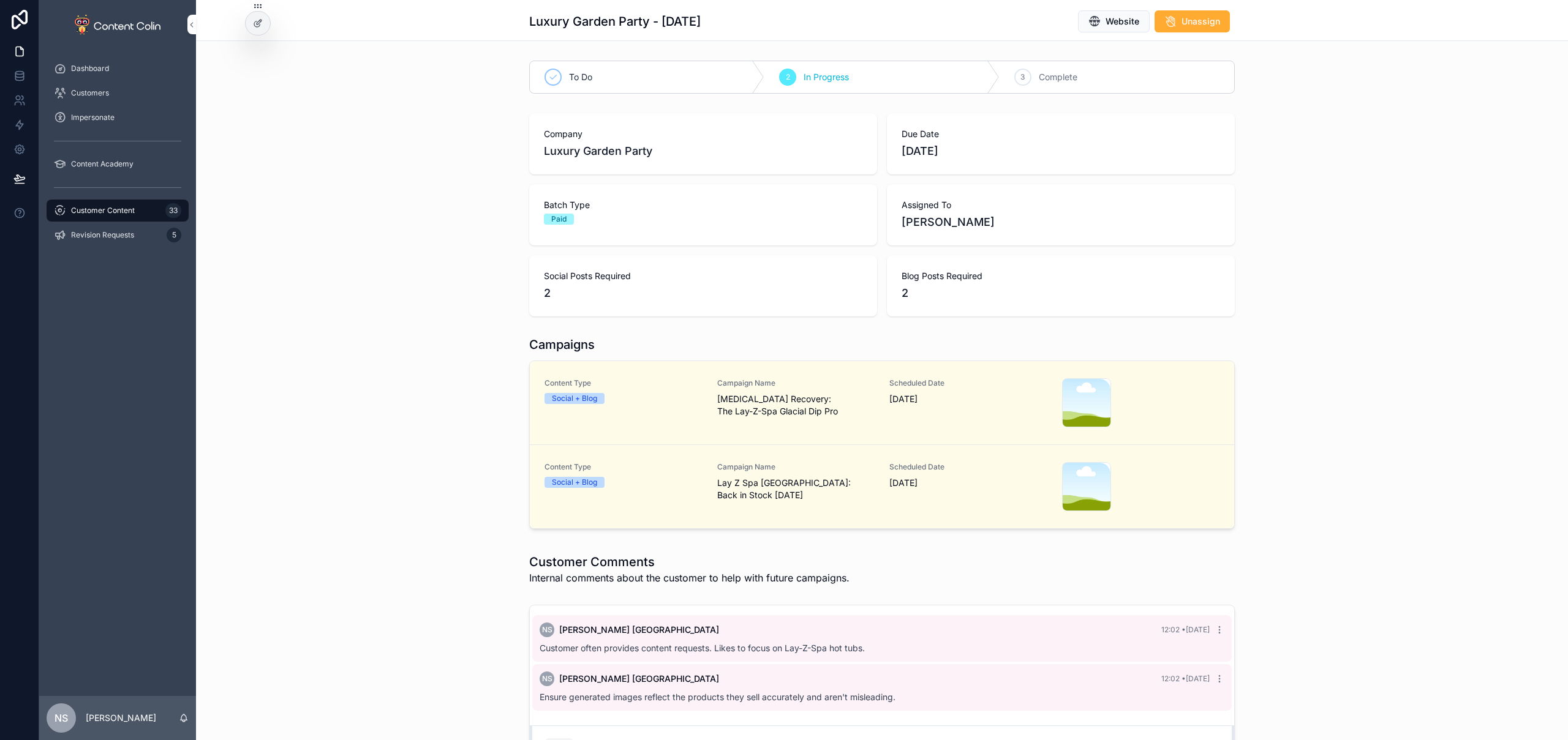
click at [862, 407] on span "[MEDICAL_DATA] Recovery: The Lay-Z-Spa Glacial Dip Pro" at bounding box center [796, 406] width 158 height 24
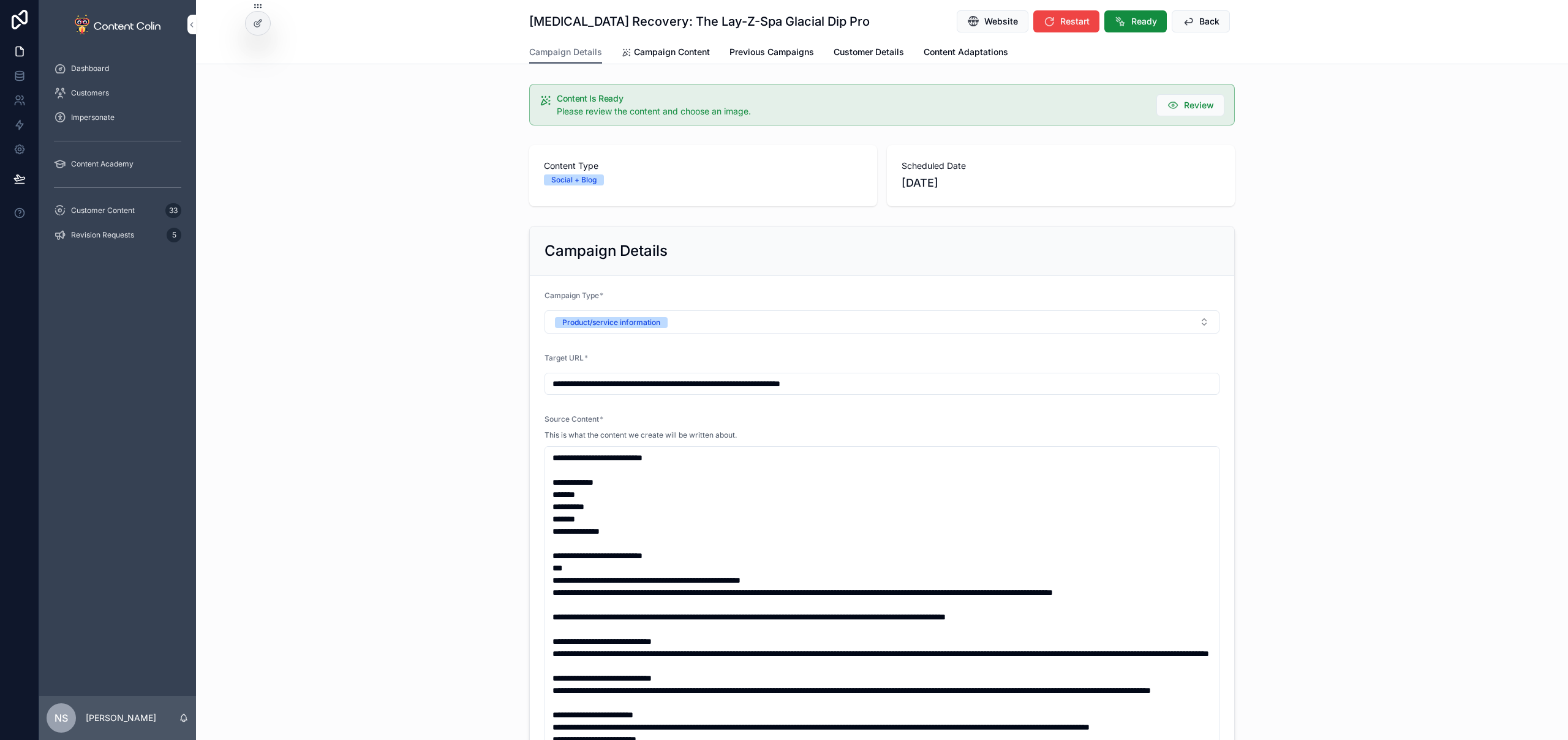
click at [655, 55] on span "Campaign Content" at bounding box center [671, 51] width 76 height 12
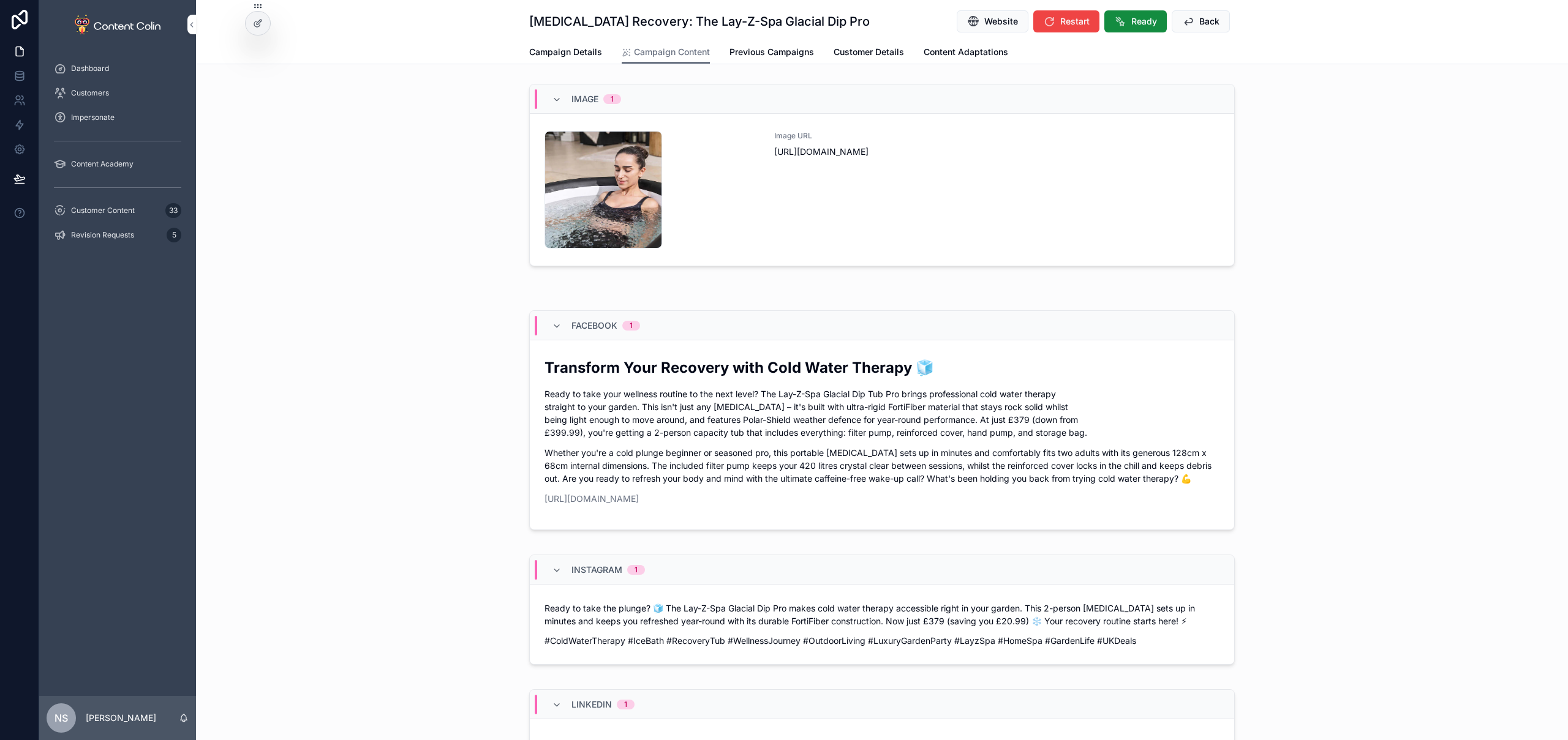
click at [775, 193] on div "Image URL [URL][DOMAIN_NAME]" at bounding box center [997, 190] width 446 height 118
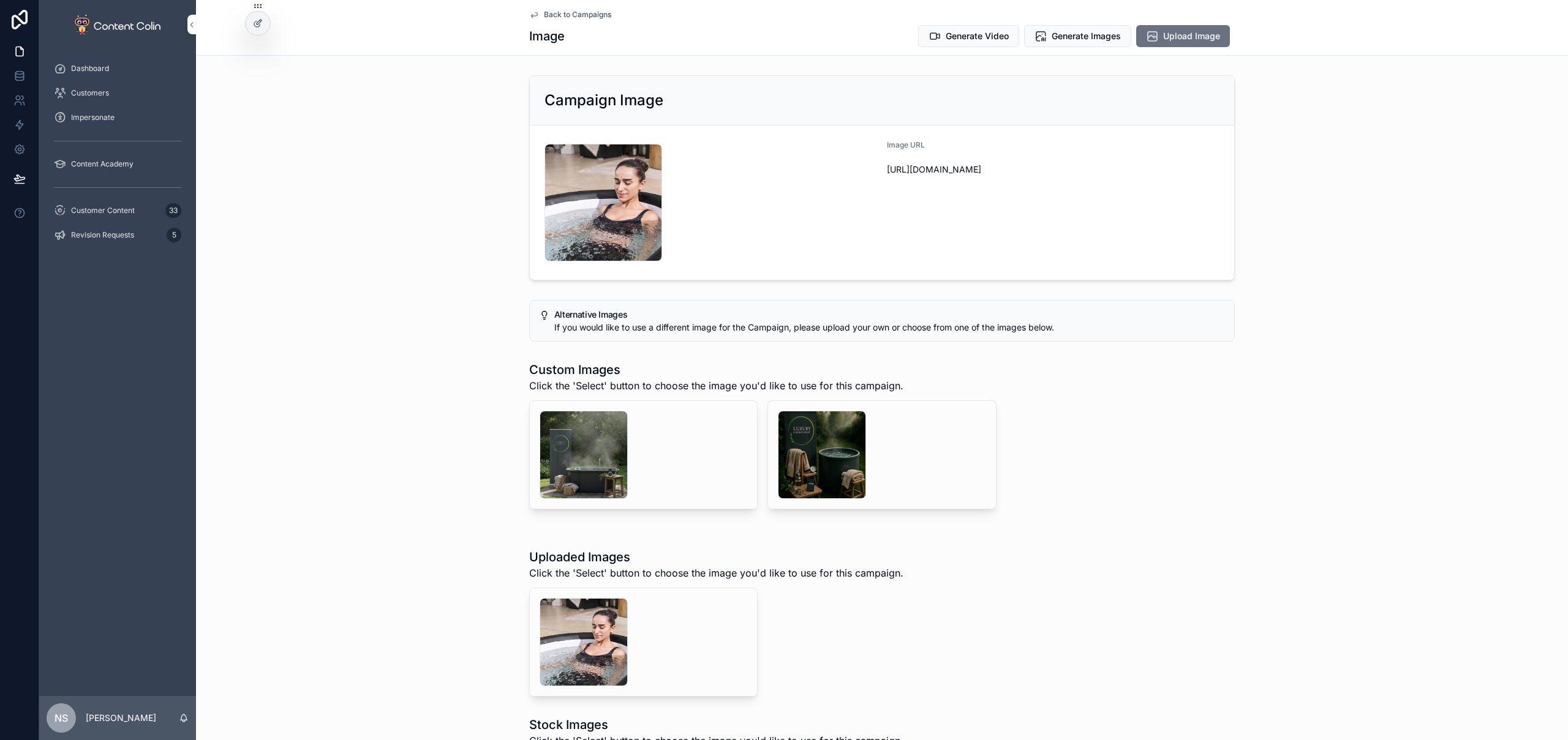
click at [969, 36] on span "Generate Video" at bounding box center [977, 36] width 64 height 12
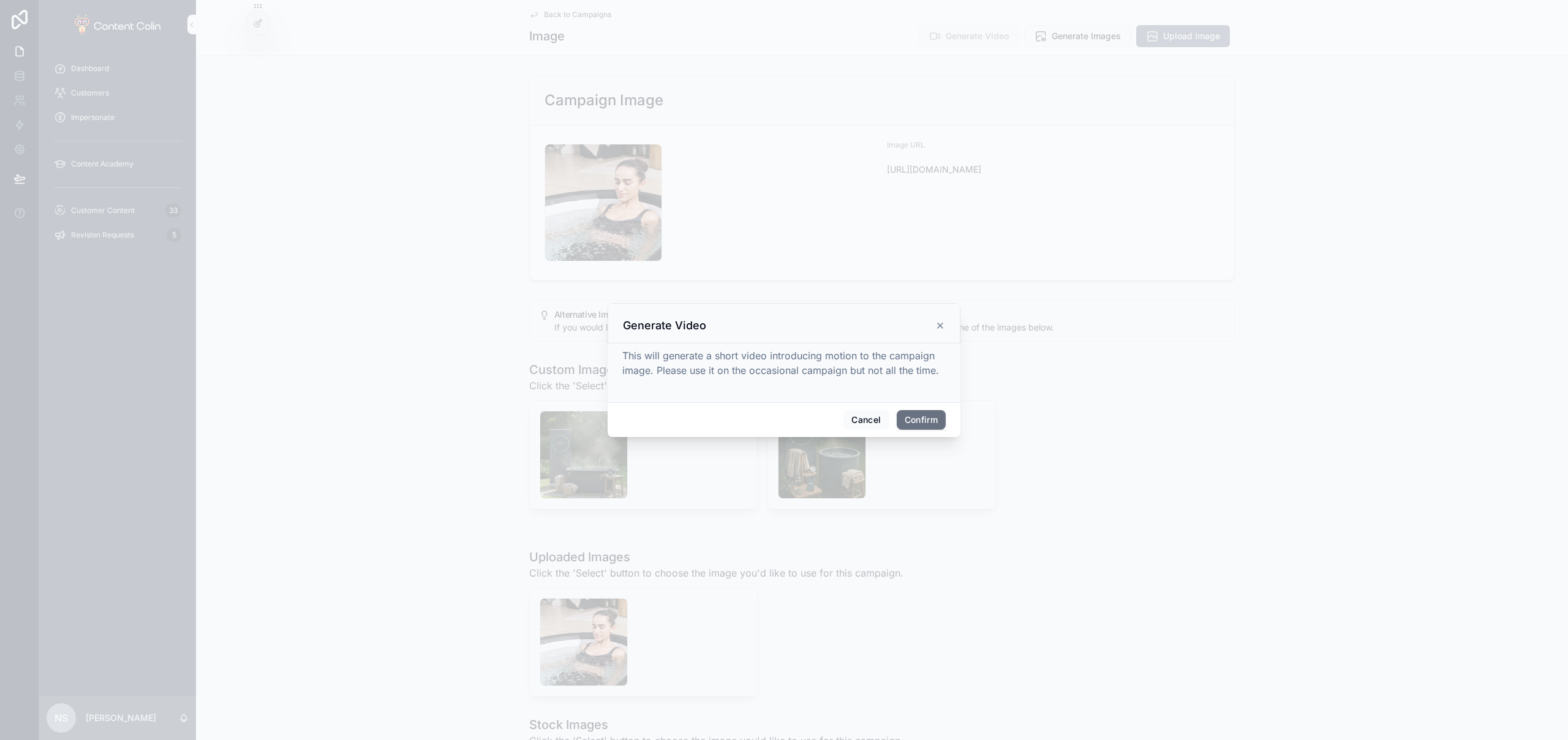
click at [934, 428] on button "Confirm" at bounding box center [921, 420] width 49 height 20
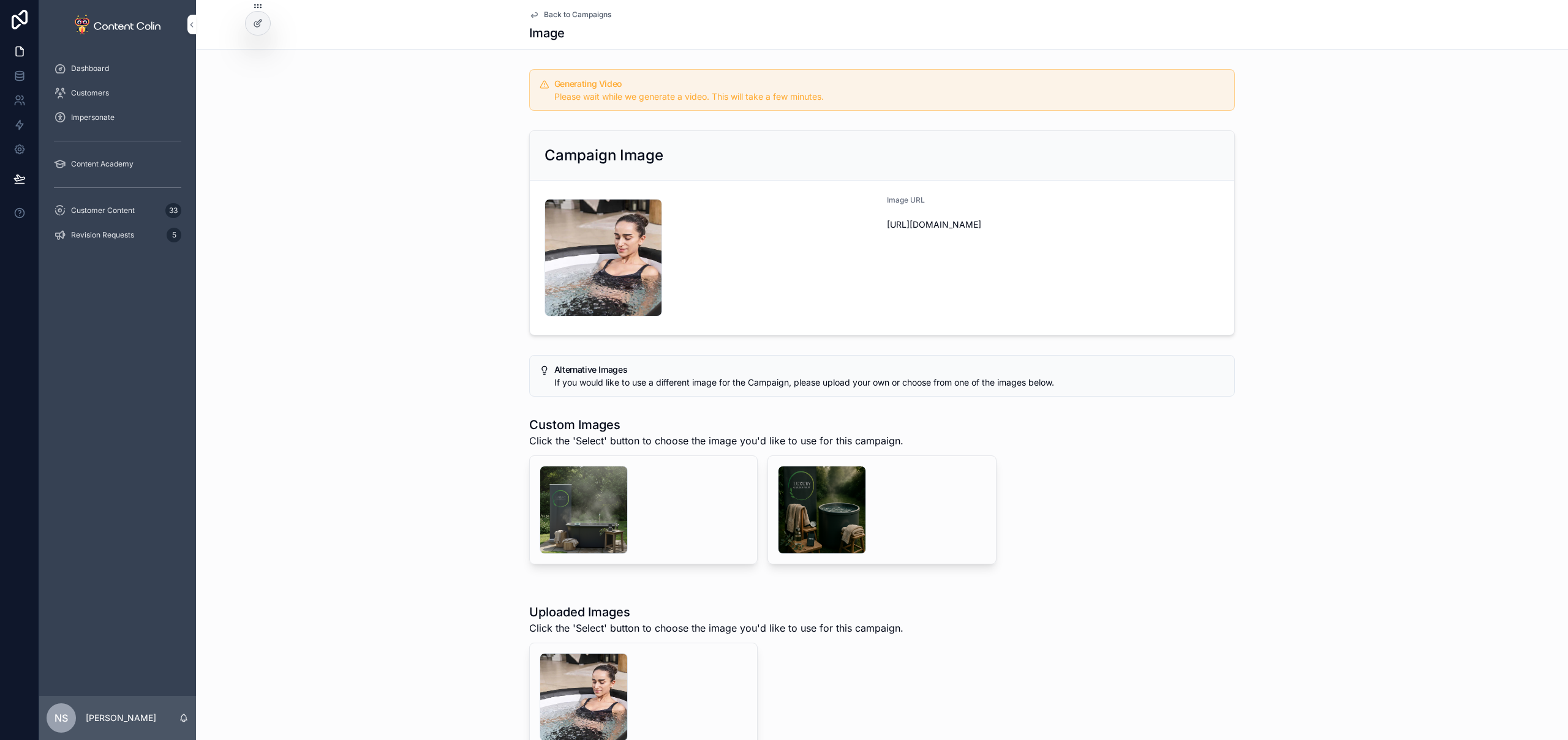
click at [558, 13] on span "Back to Campaigns" at bounding box center [577, 14] width 67 height 9
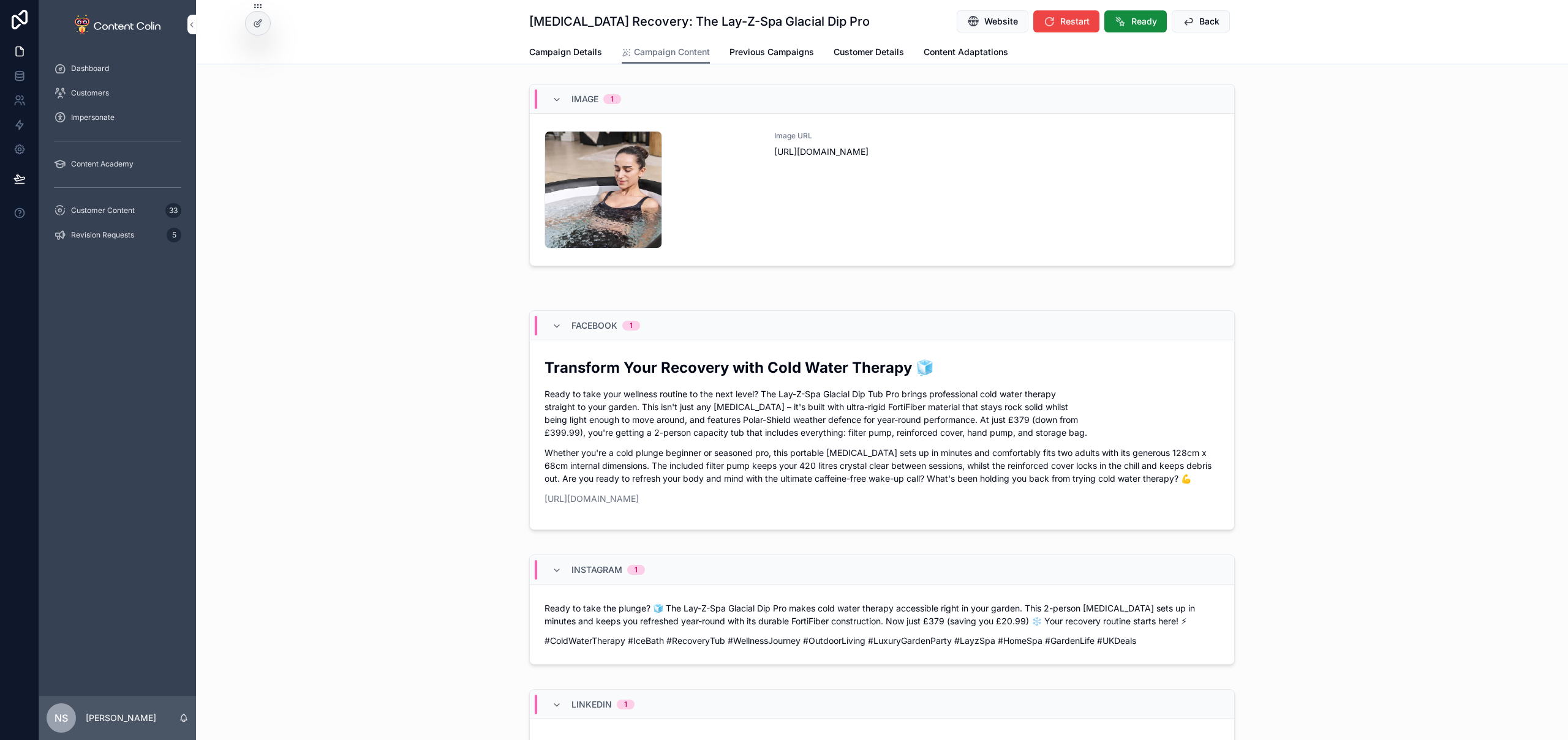
click at [1214, 21] on span "Back" at bounding box center [1209, 21] width 21 height 12
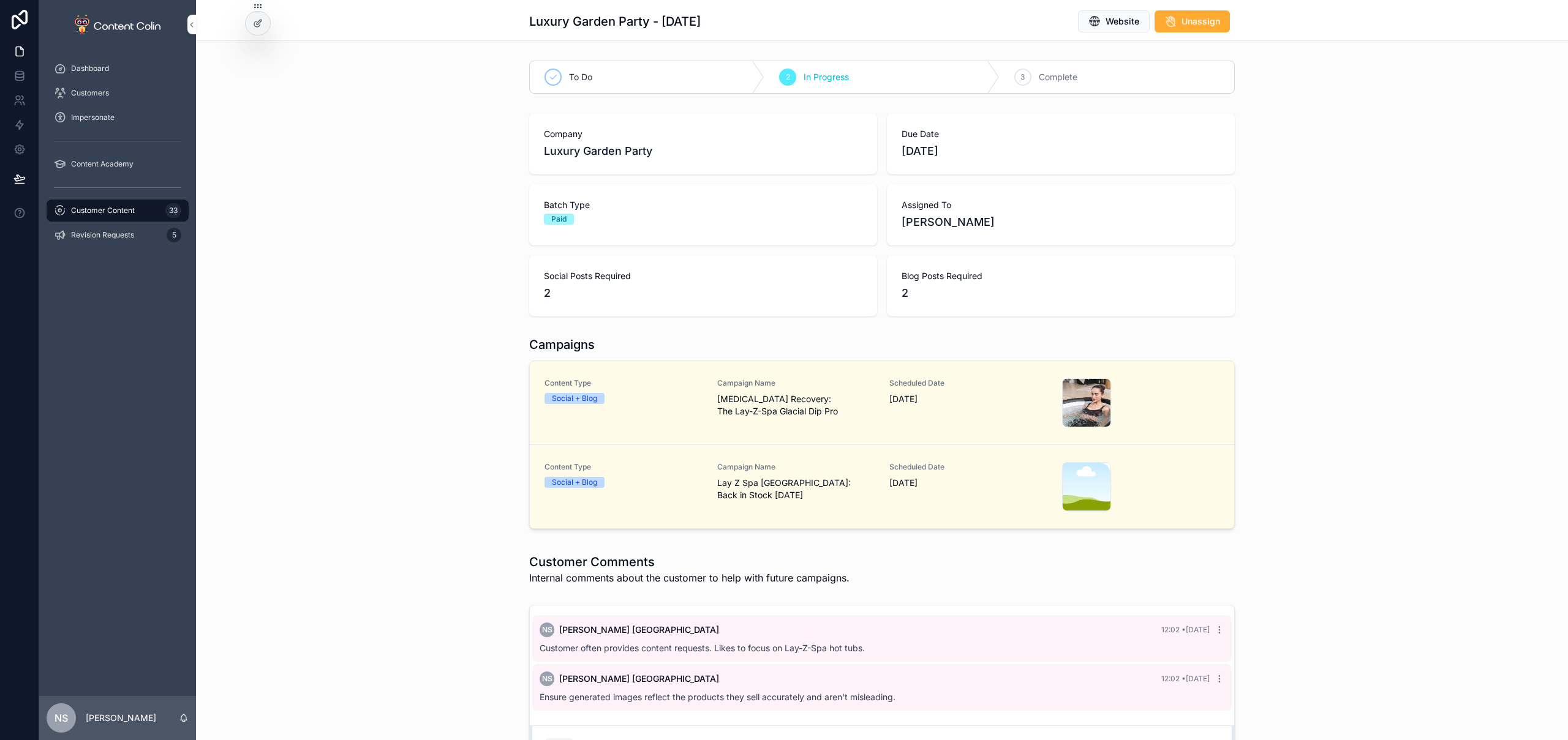
click at [819, 494] on span "Lay Z Spa [GEOGRAPHIC_DATA]: Back in Stock [DATE]" at bounding box center [796, 490] width 158 height 24
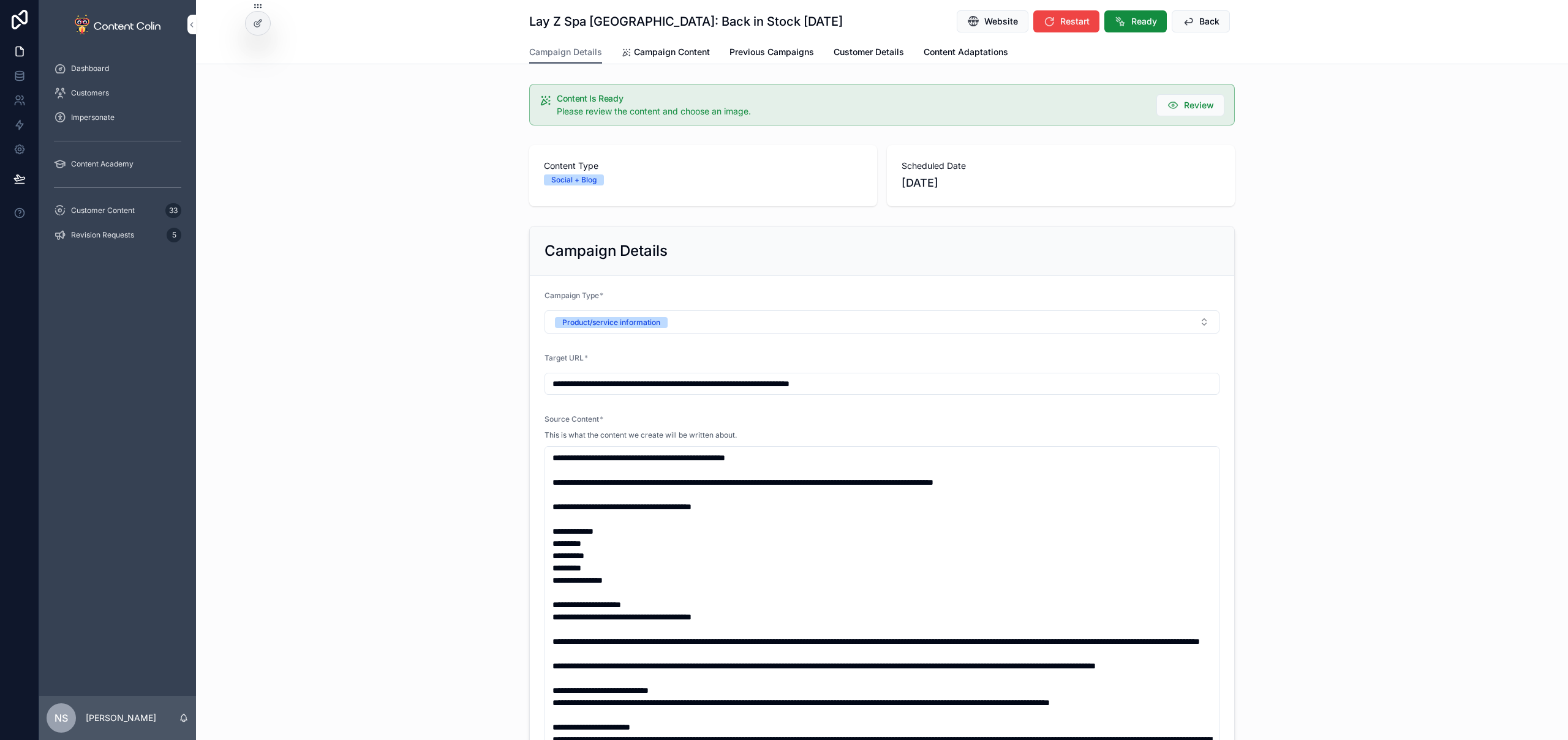
click at [658, 47] on span "Campaign Content" at bounding box center [671, 51] width 76 height 12
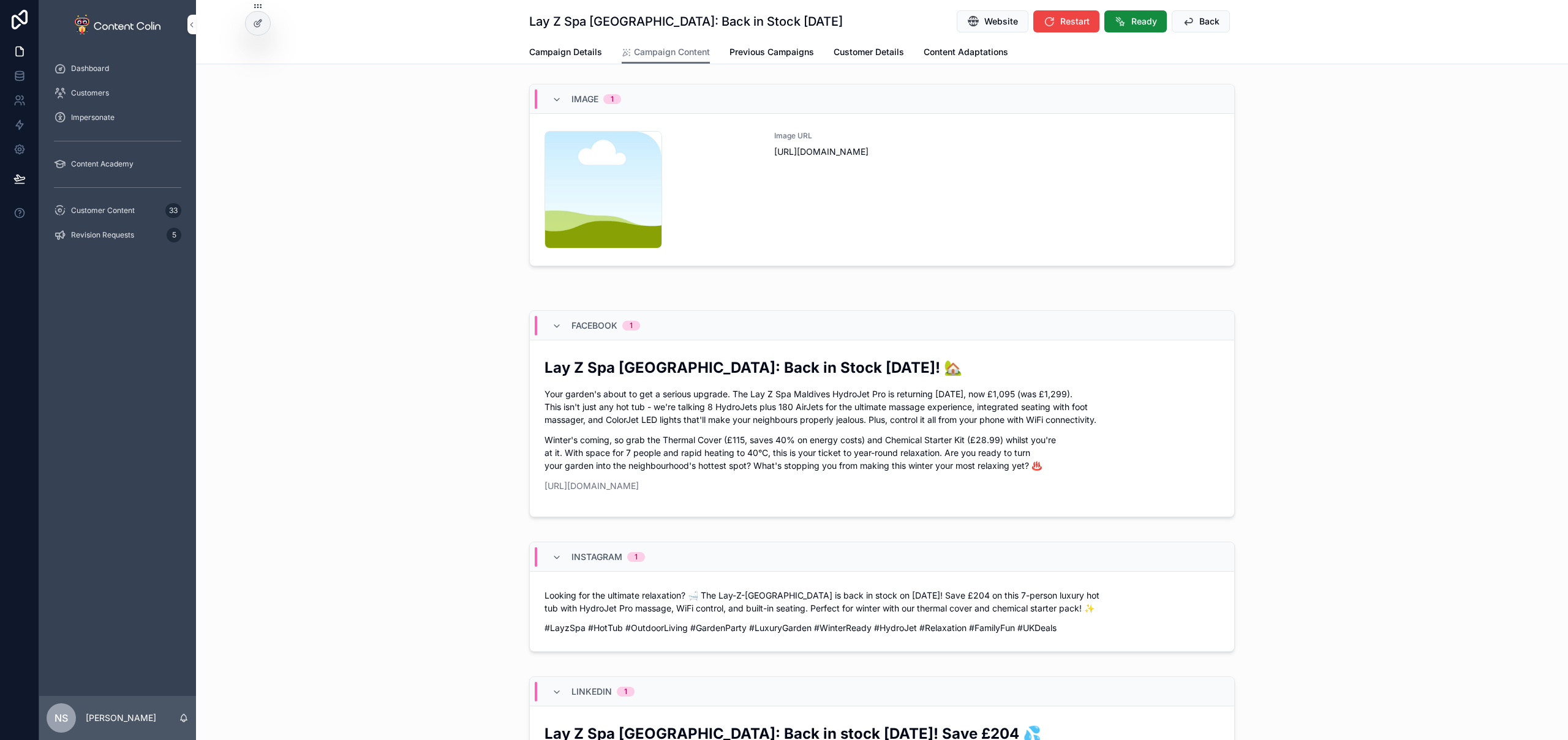
click at [883, 205] on div "Image URL [URL][DOMAIN_NAME]" at bounding box center [997, 190] width 446 height 118
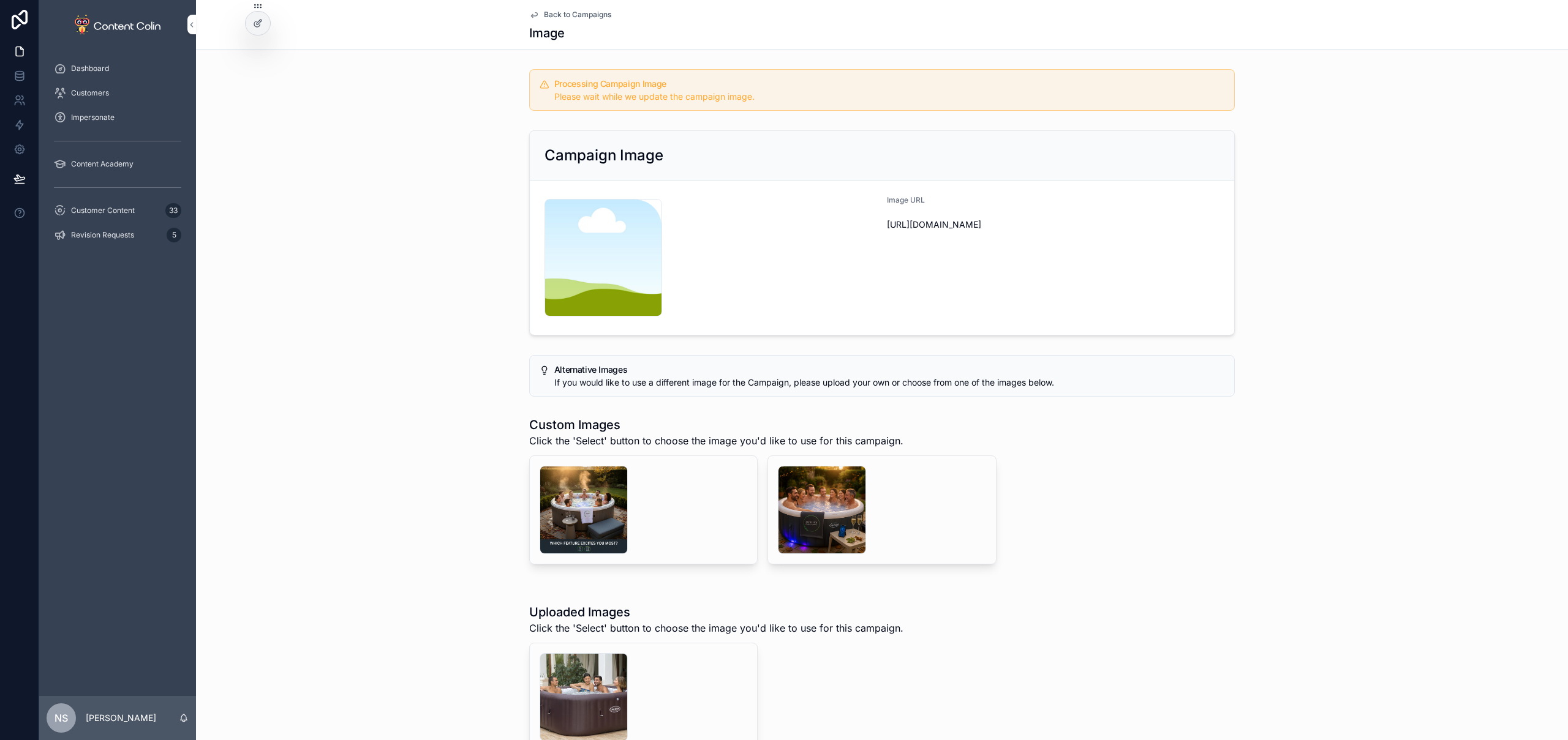
click at [570, 18] on span "Back to Campaigns" at bounding box center [577, 14] width 67 height 9
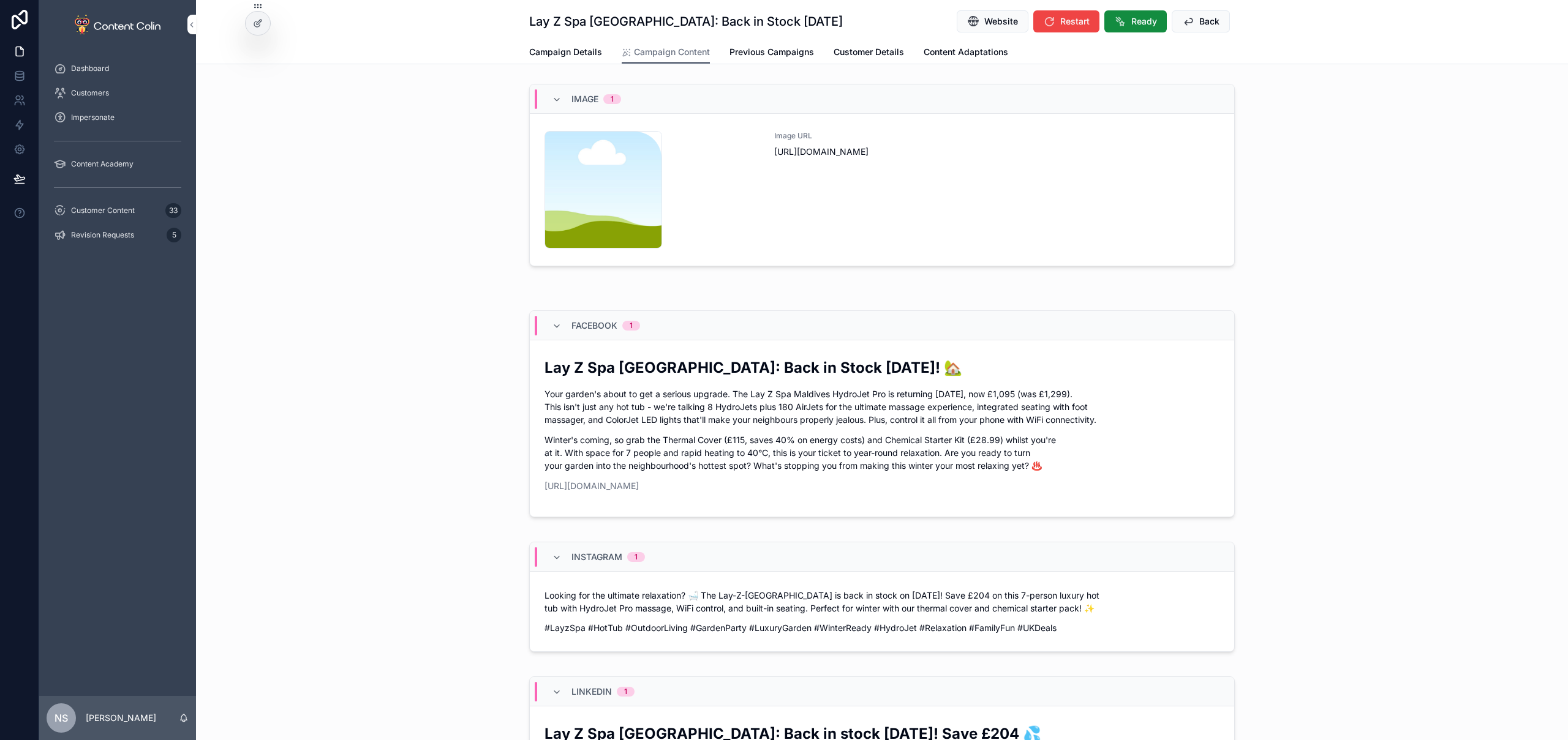
click at [829, 225] on div "Image URL [URL][DOMAIN_NAME]" at bounding box center [997, 190] width 446 height 118
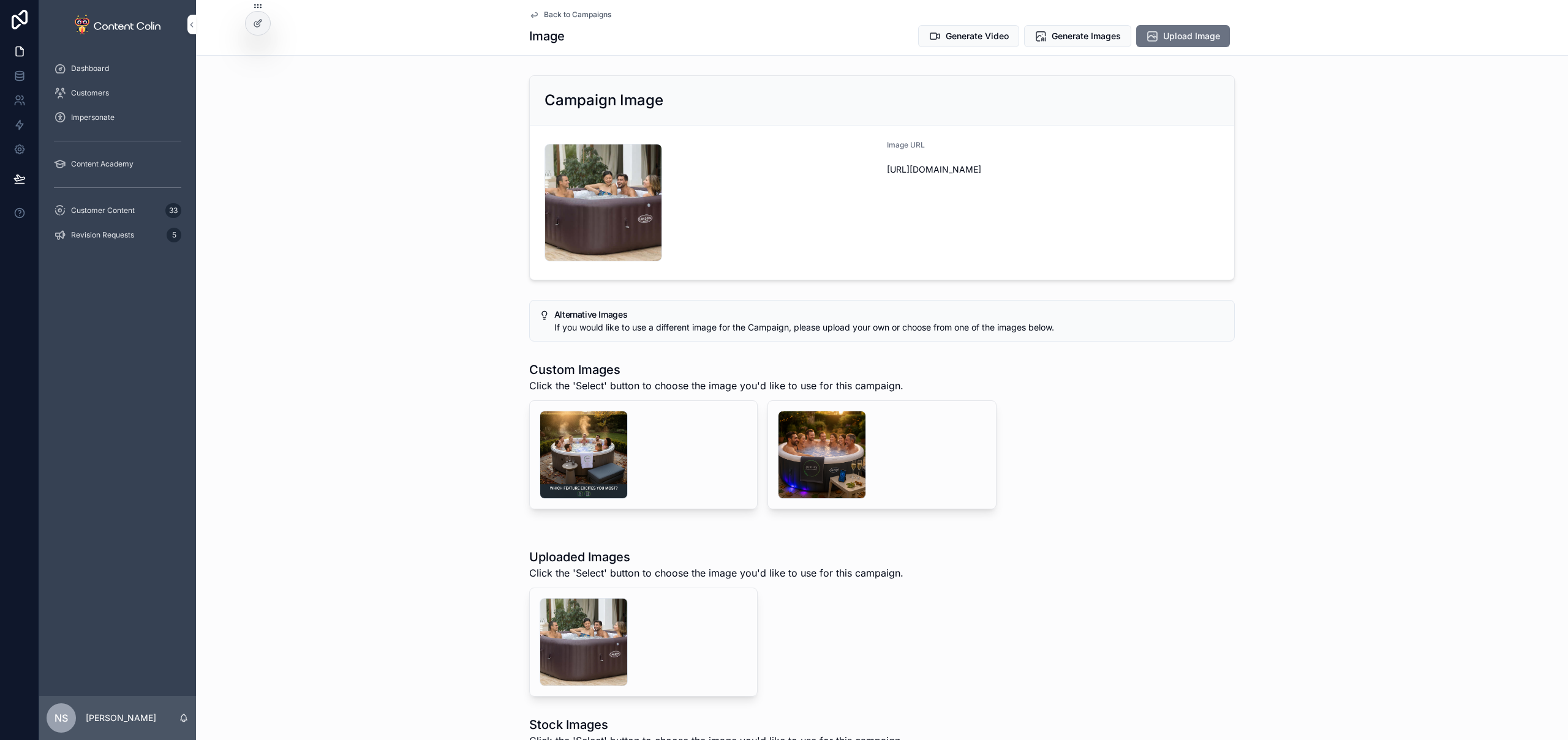
click at [968, 36] on span "Generate Video" at bounding box center [977, 36] width 64 height 12
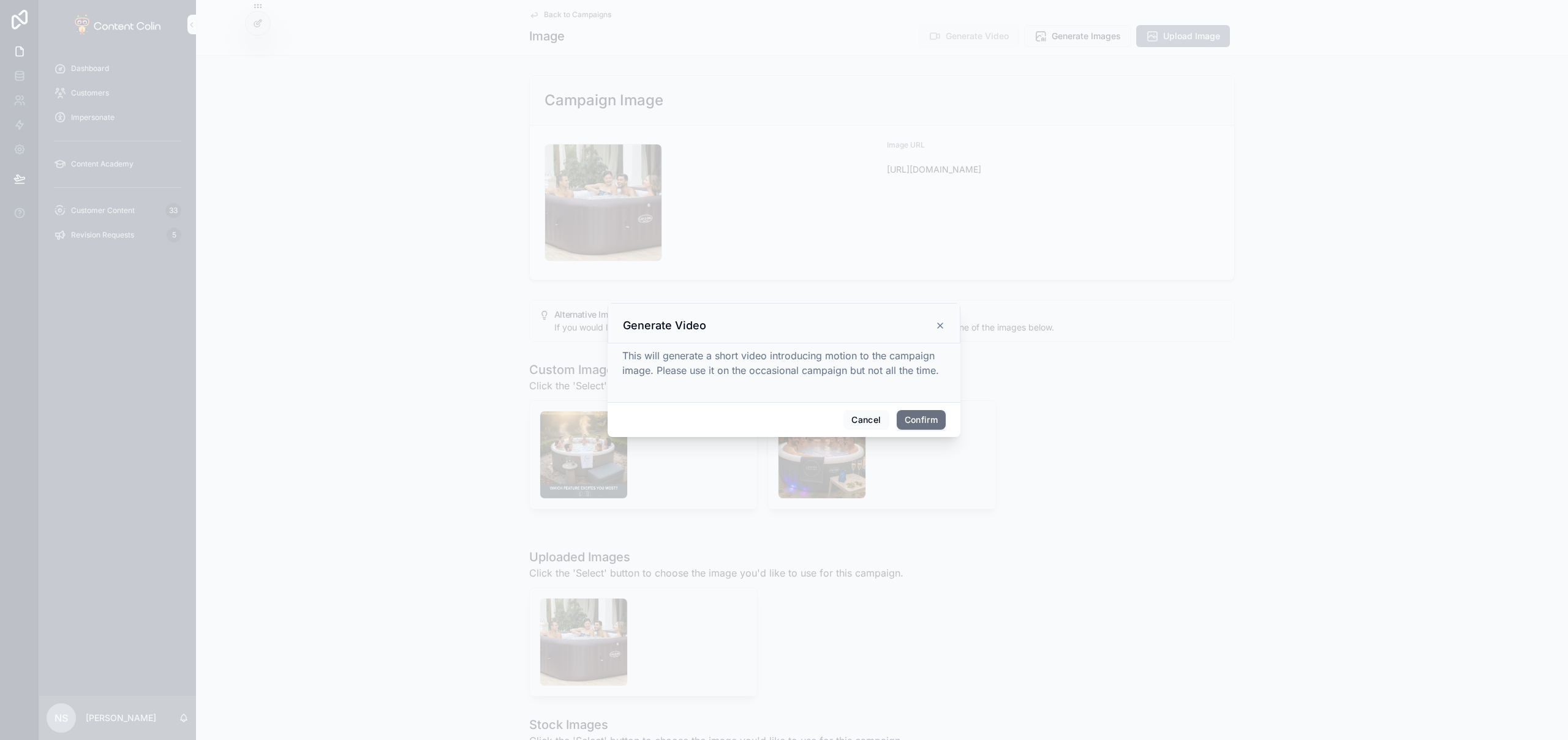
click at [920, 424] on button "Confirm" at bounding box center [921, 420] width 49 height 20
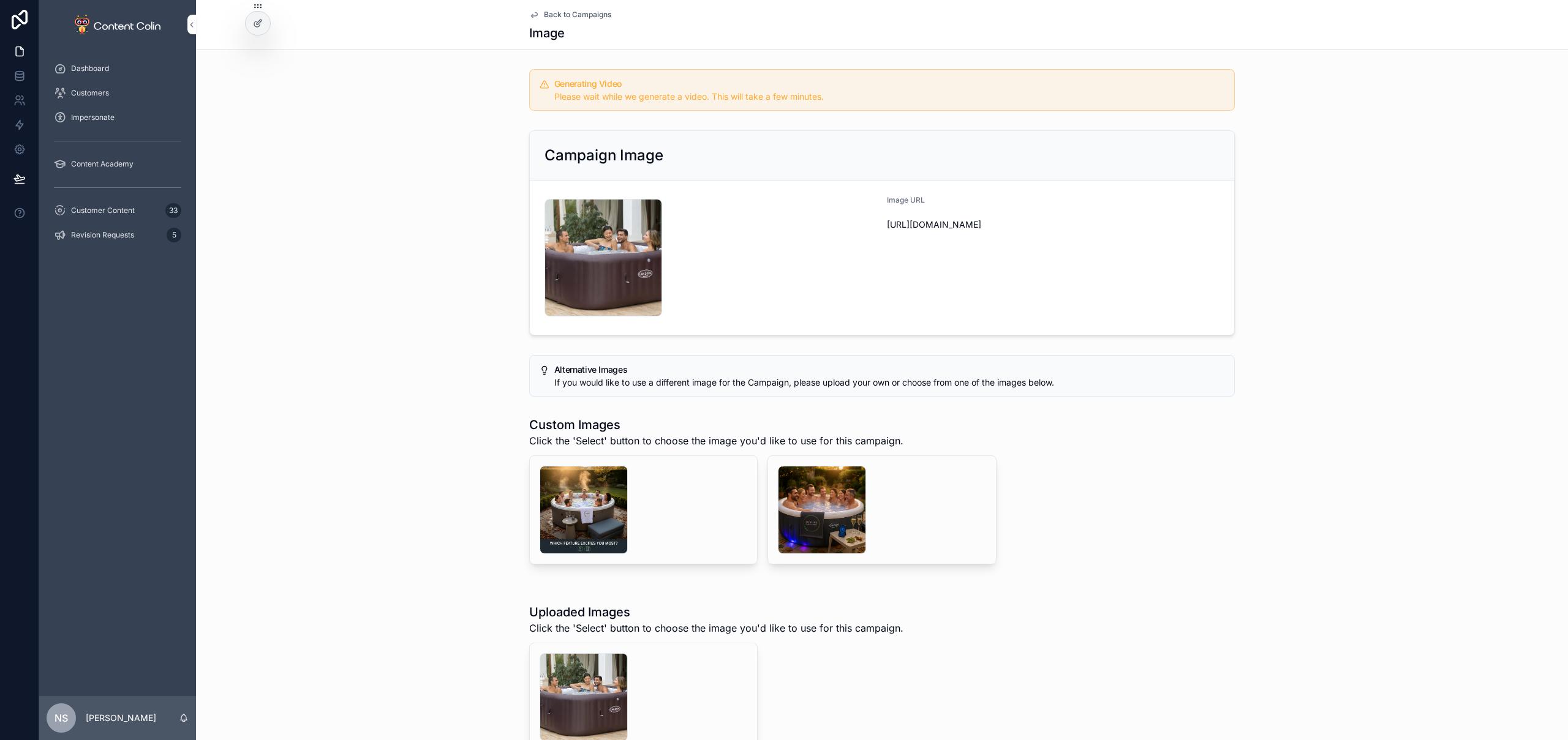
click at [117, 210] on span "Customer Content" at bounding box center [103, 210] width 64 height 9
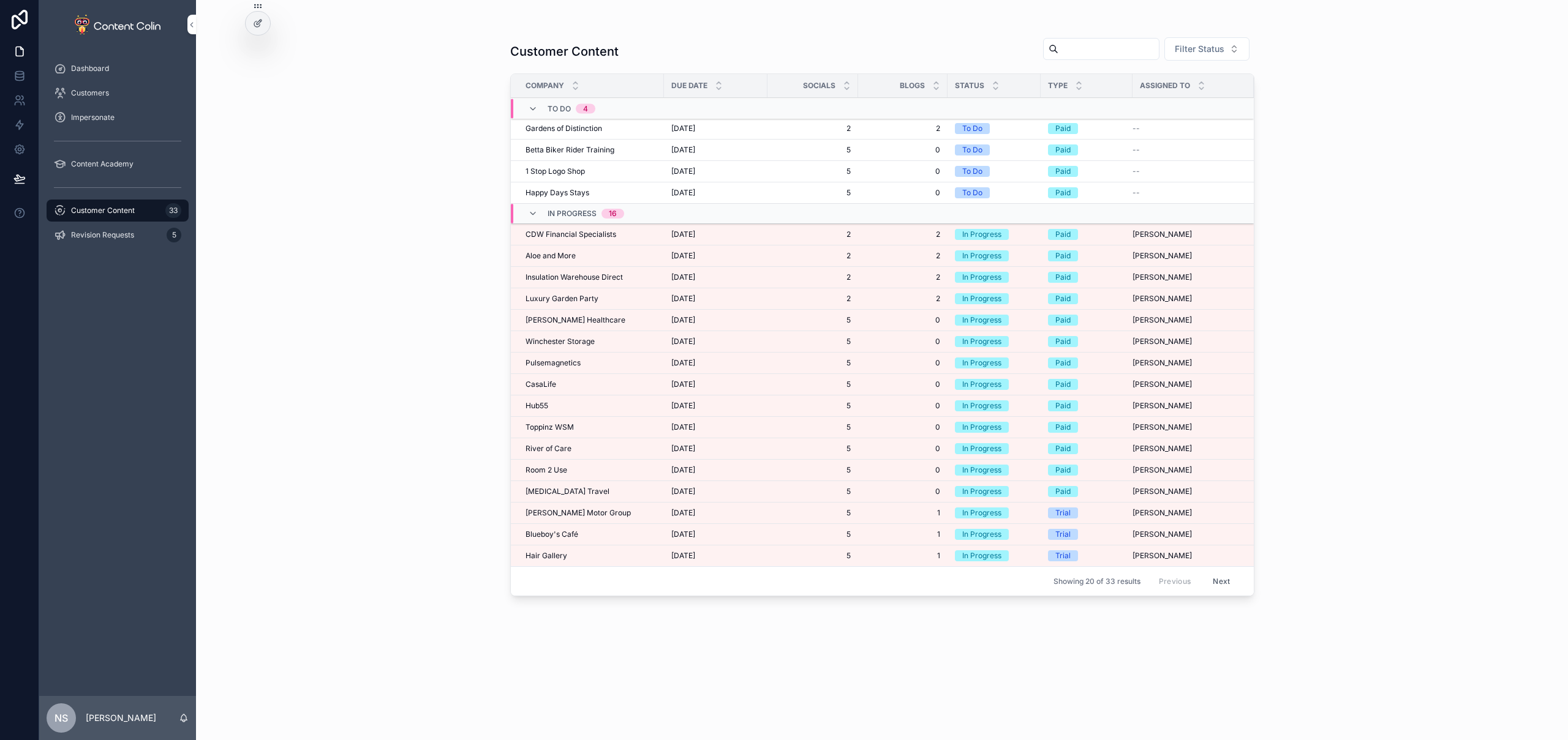
click at [659, 234] on td "CDW Financial Specialists CDW Financial Specialists" at bounding box center [588, 235] width 153 height 21
click at [695, 231] on span "[DATE]" at bounding box center [683, 235] width 24 height 9
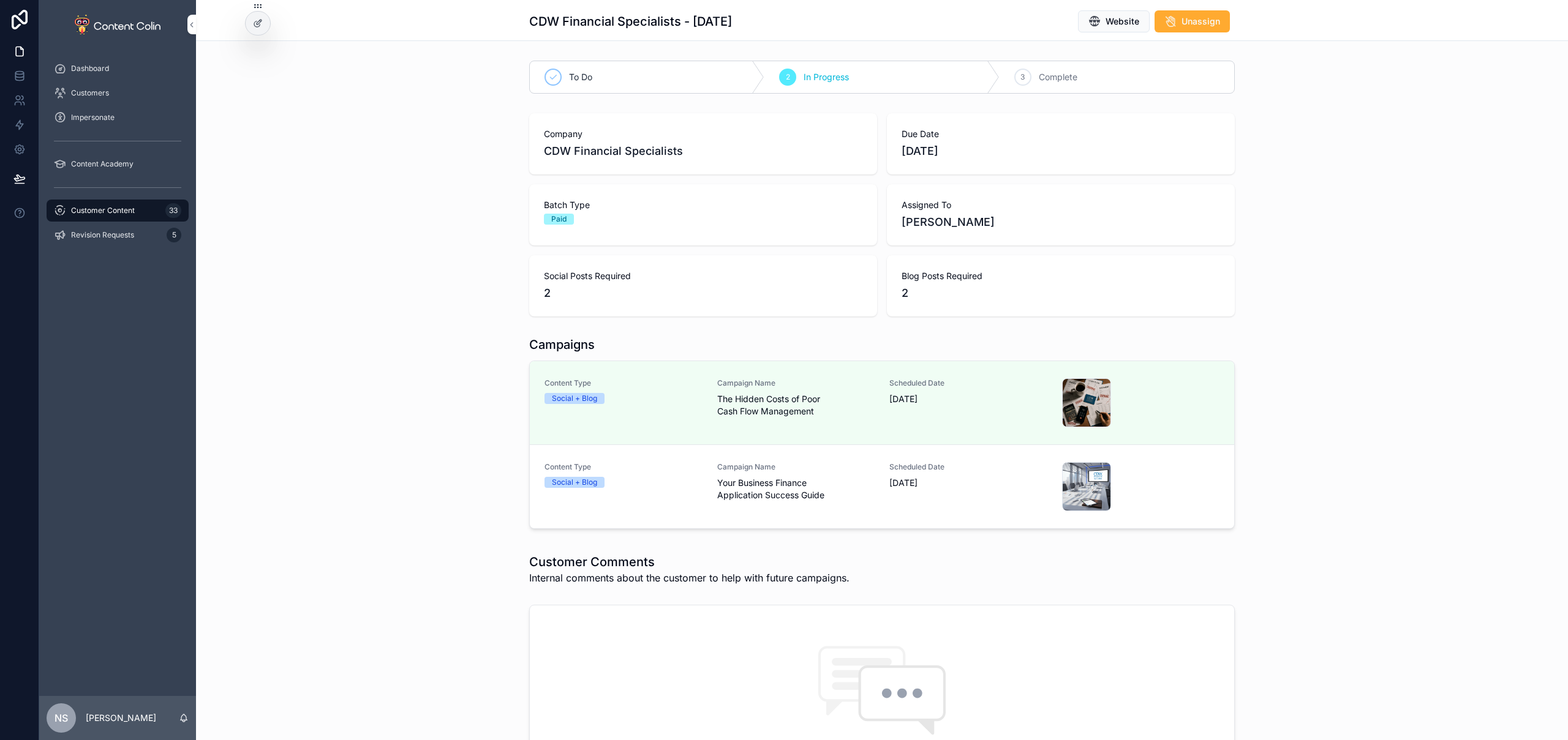
click at [708, 405] on div "Content Type Social + Blog Campaign Name The Hidden Costs of Poor Cash Flow Man…" at bounding box center [882, 403] width 675 height 49
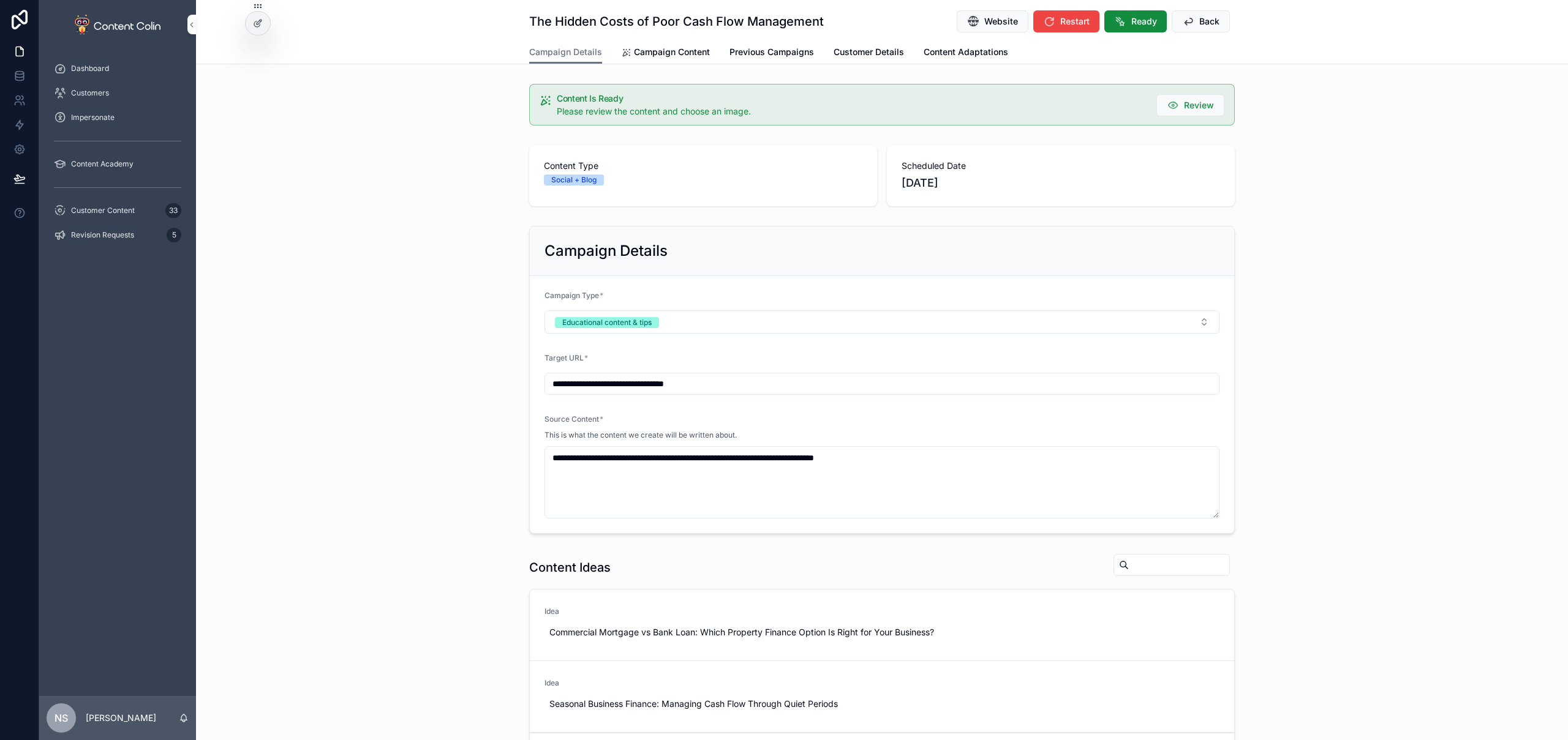
click at [682, 56] on span "Campaign Content" at bounding box center [671, 51] width 76 height 12
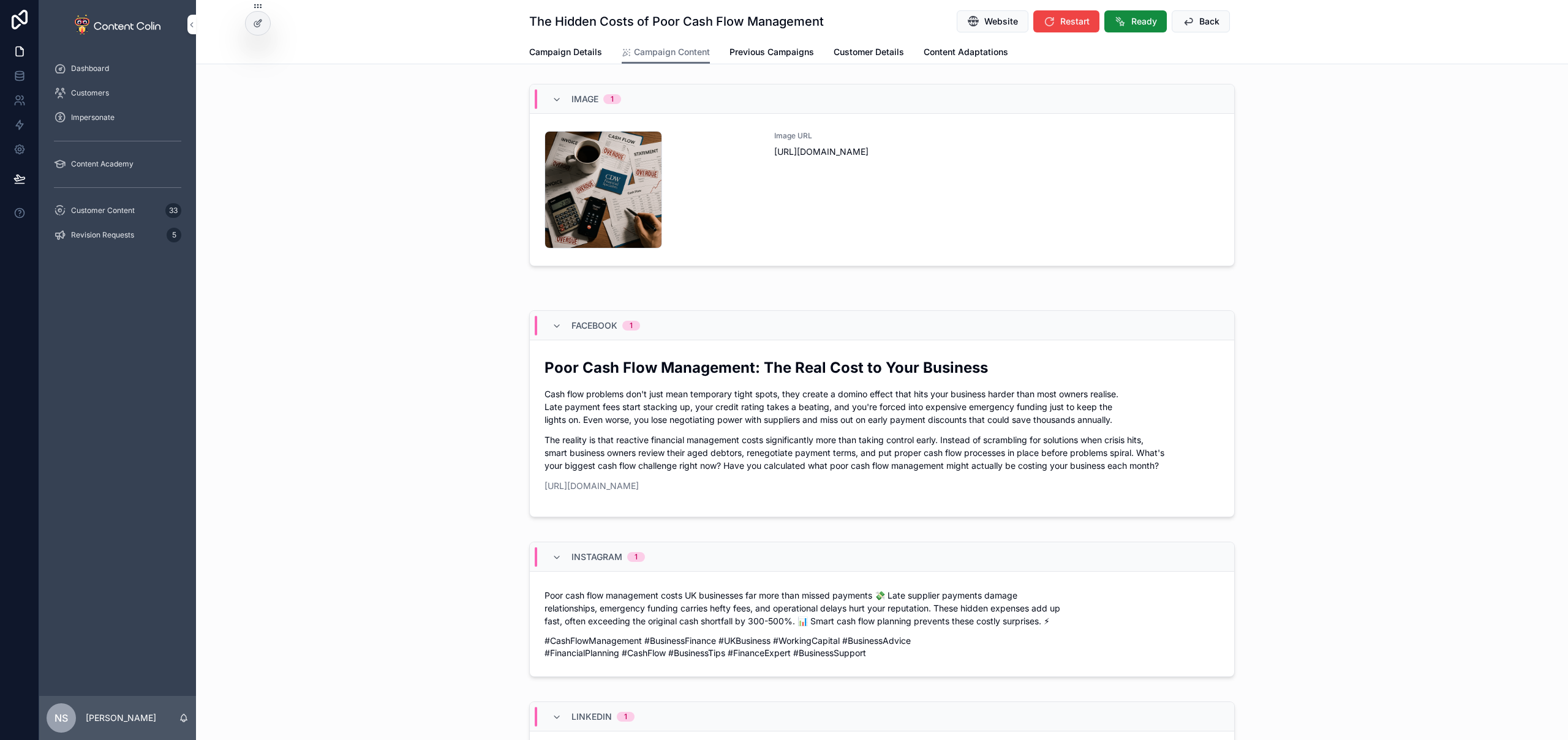
click at [801, 221] on div "Image URL [URL][DOMAIN_NAME]" at bounding box center [997, 190] width 446 height 118
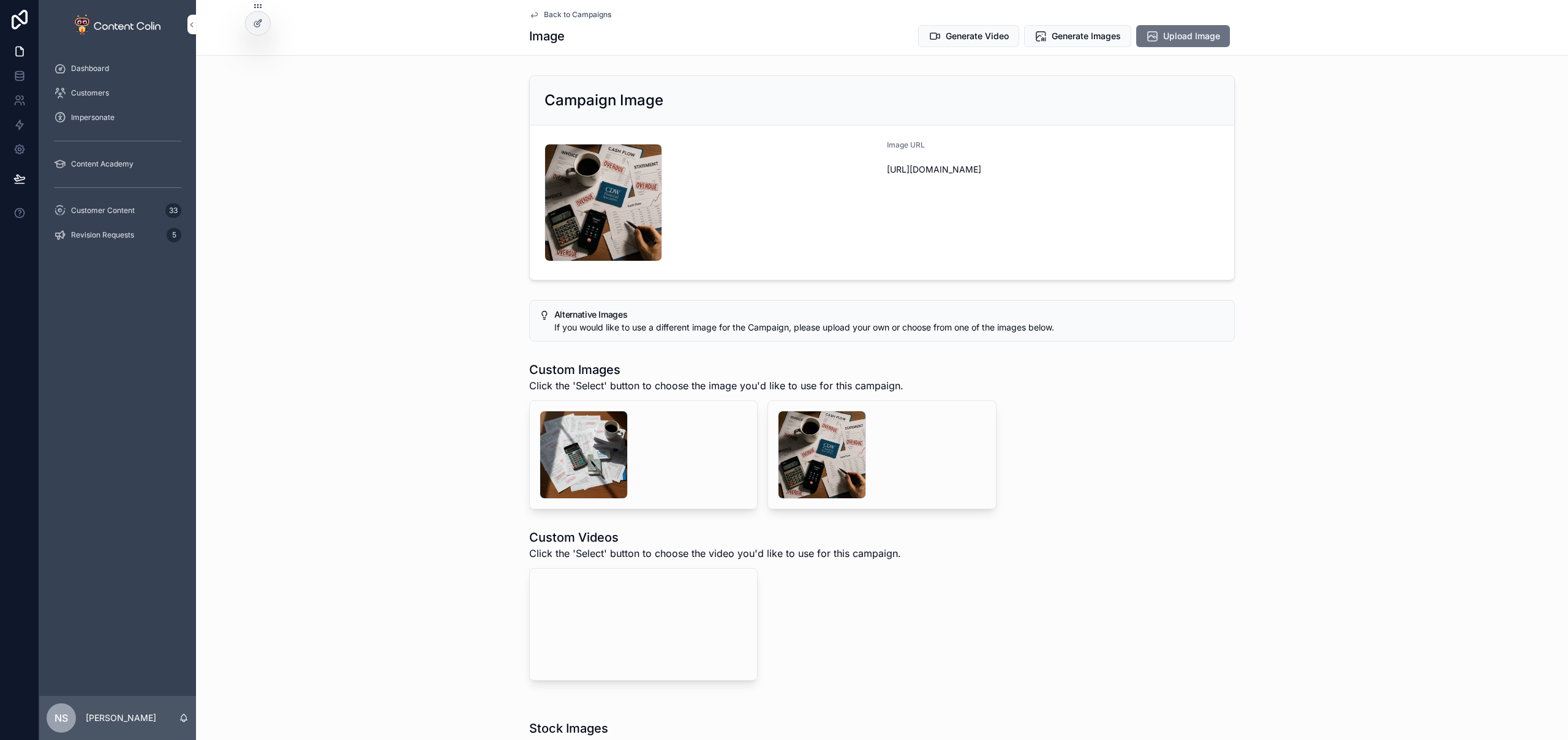
scroll to position [83, 0]
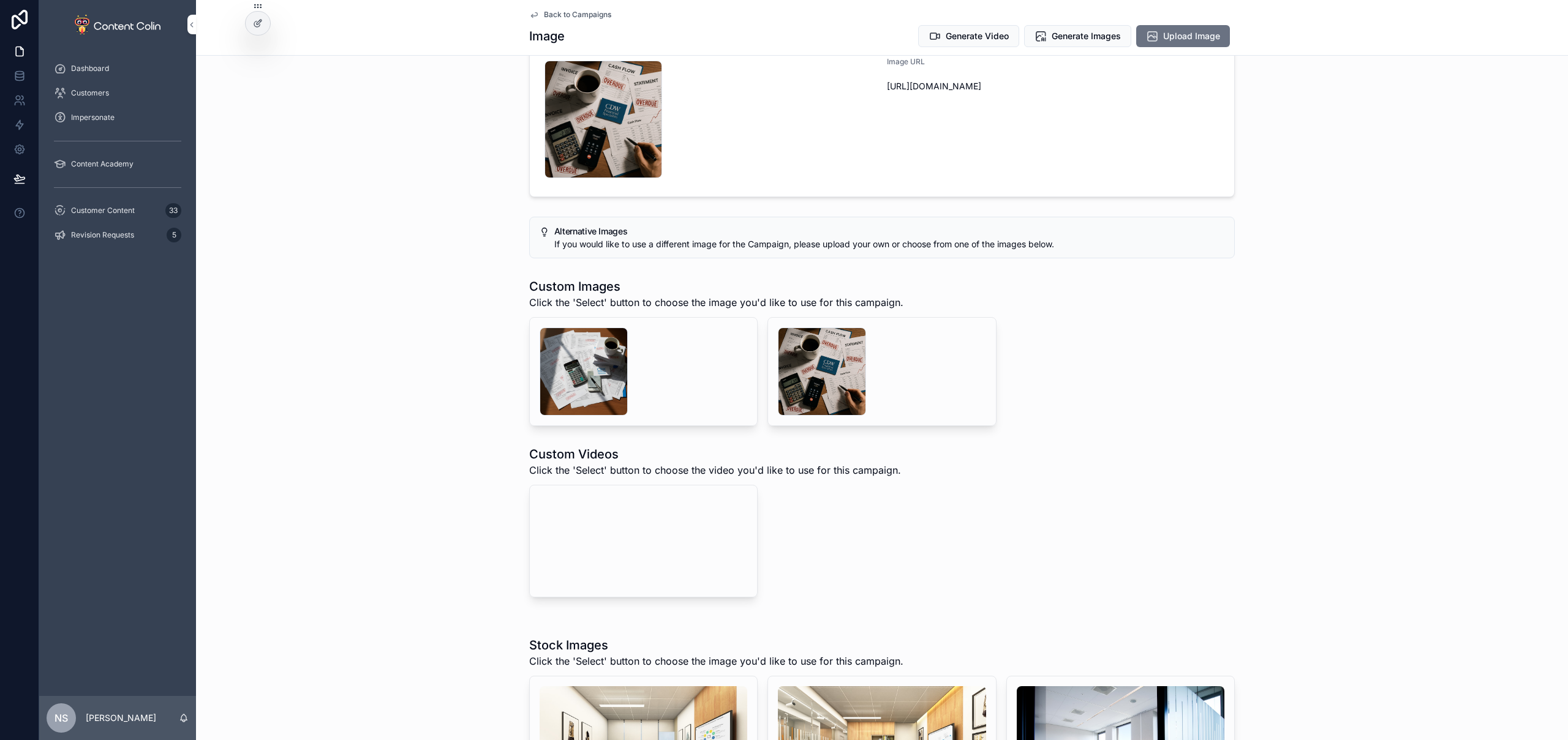
click at [645, 588] on video "scrollable content" at bounding box center [631, 541] width 184 height 92
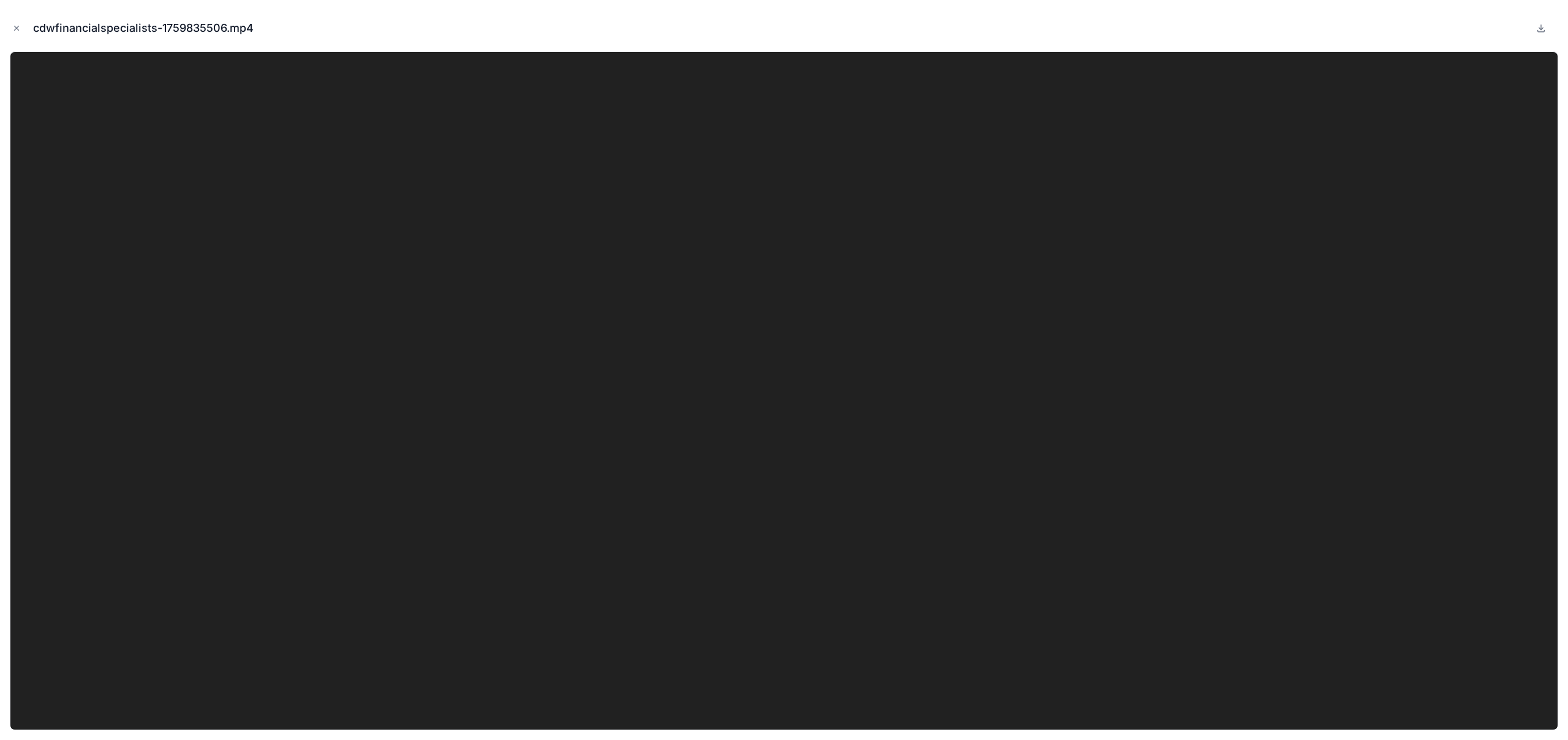
click at [17, 29] on icon "Close modal" at bounding box center [17, 28] width 5 height 5
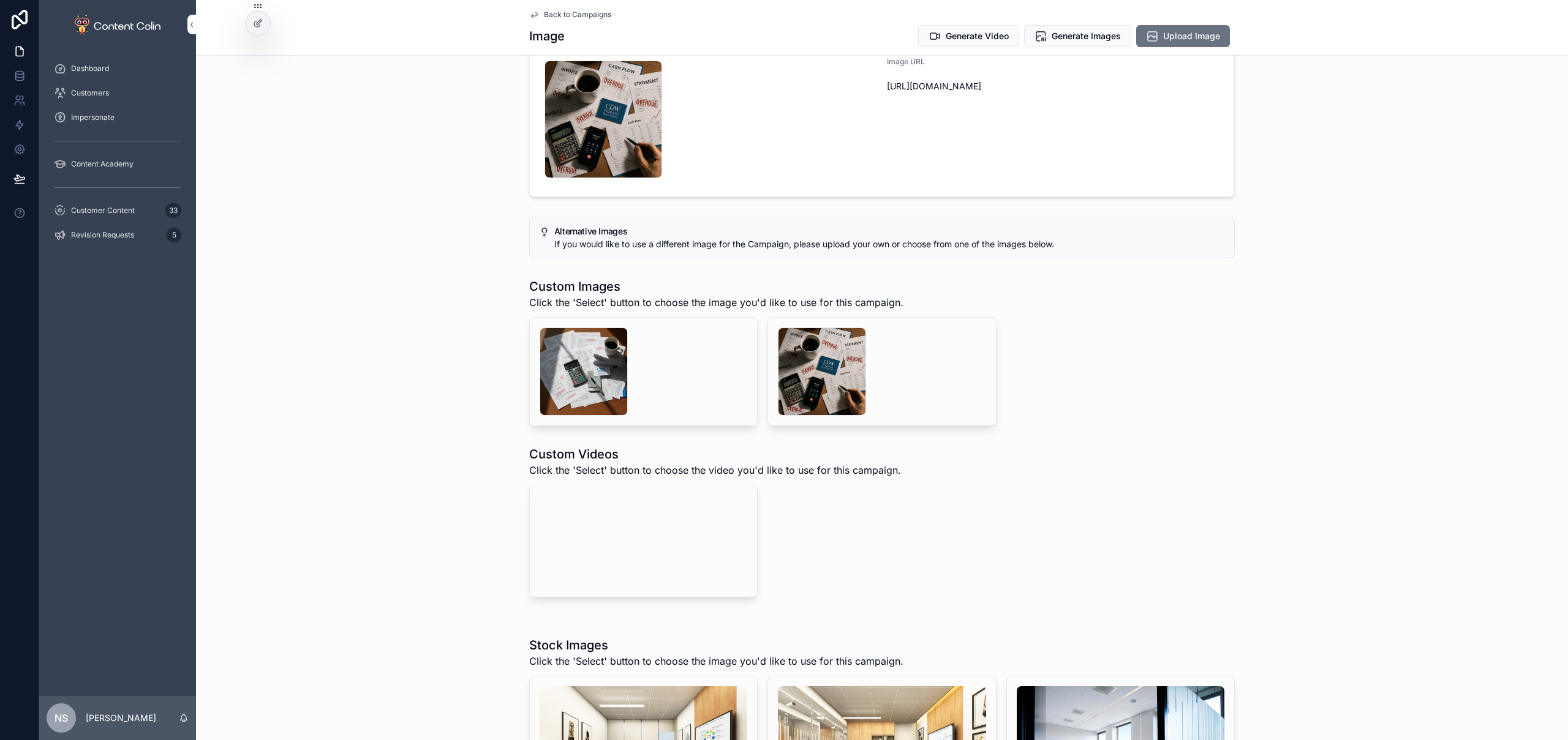
click at [572, 6] on div "Back to Campaigns Image Generate Video Generate Images Upload Image" at bounding box center [881, 27] width 706 height 55
click at [571, 13] on span "Back to Campaigns" at bounding box center [577, 14] width 67 height 9
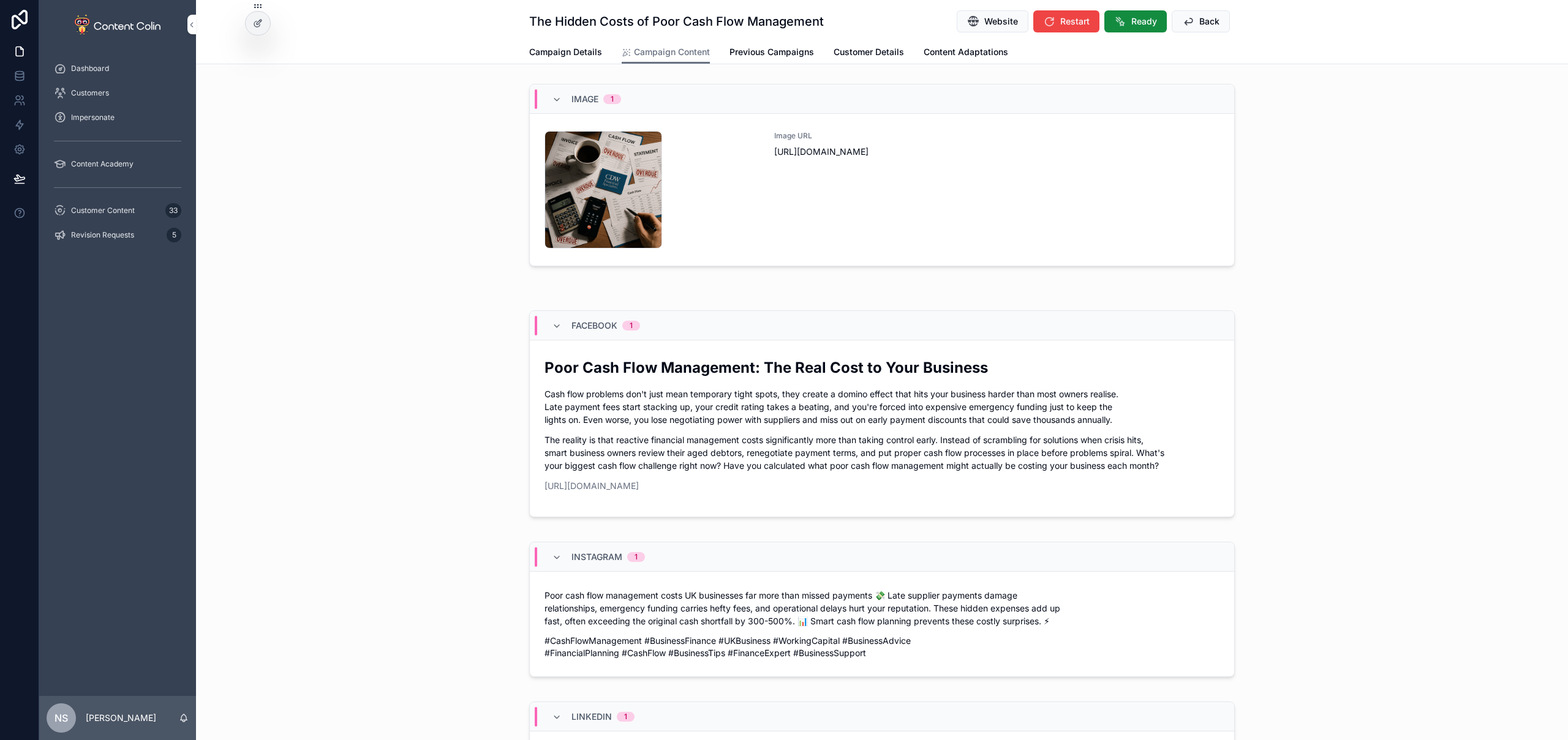
click at [1211, 22] on span "Back" at bounding box center [1209, 21] width 21 height 12
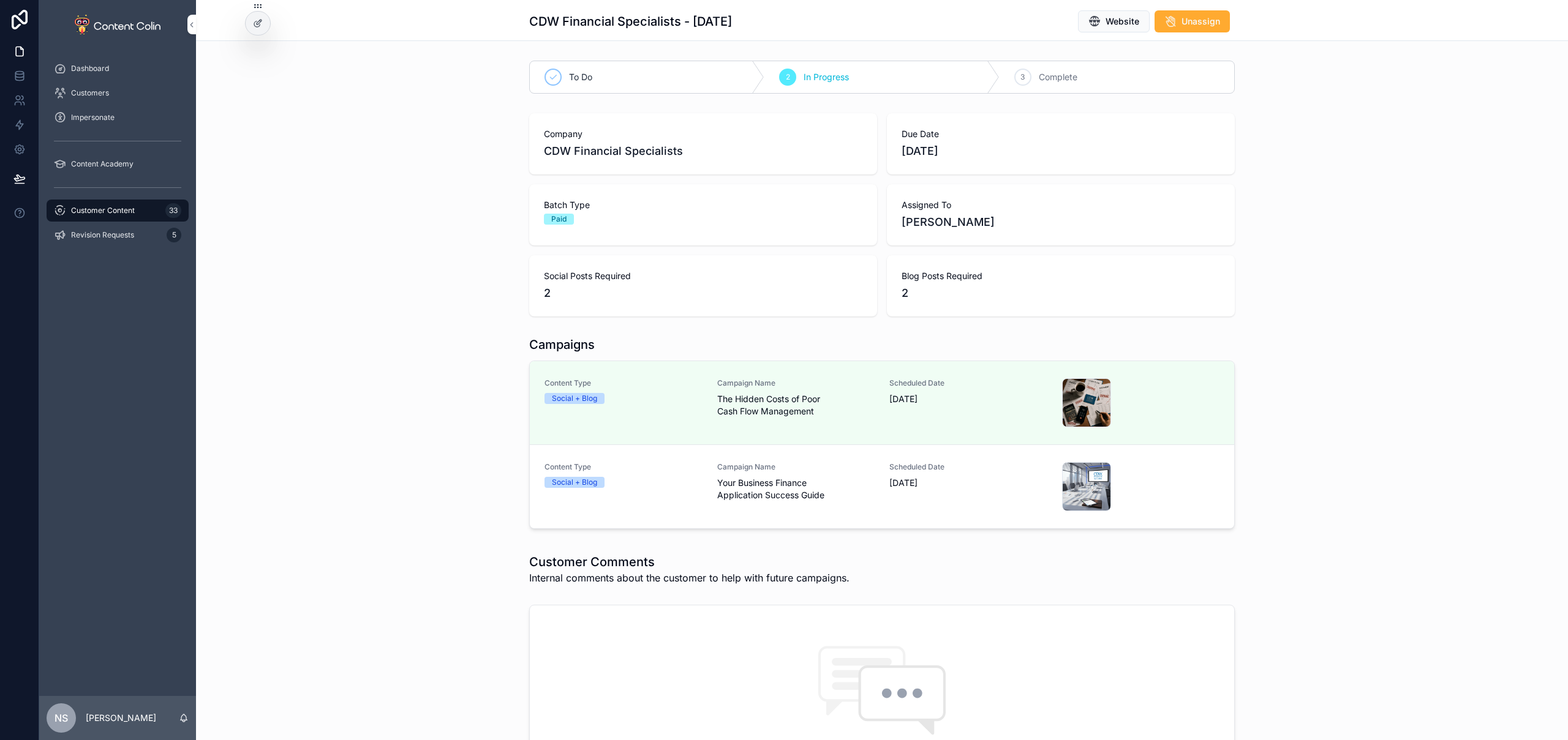
click at [853, 491] on span "Your Business Finance Application Success Guide" at bounding box center [796, 490] width 158 height 24
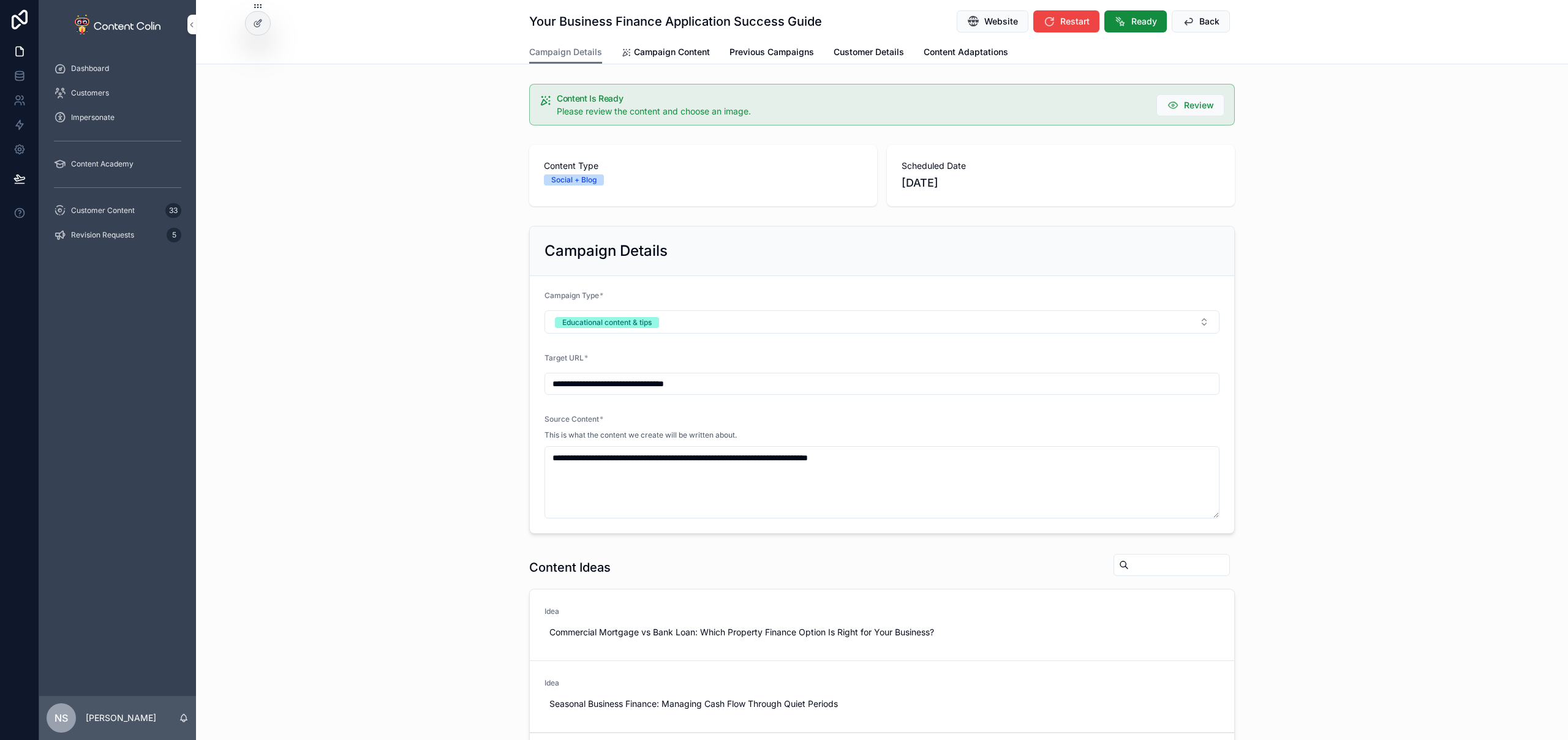
click at [678, 49] on span "Campaign Content" at bounding box center [671, 51] width 76 height 12
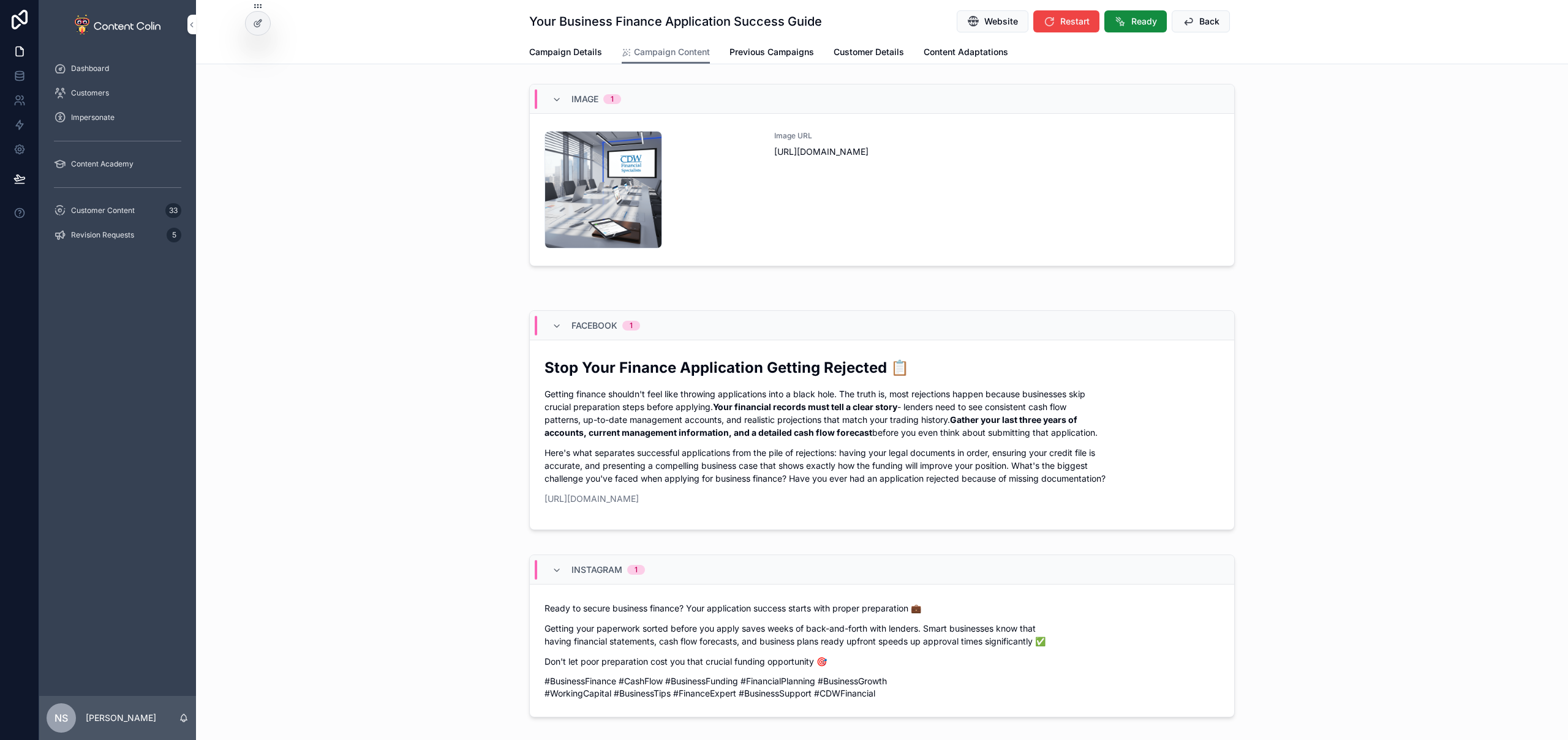
click at [890, 252] on link "cdwfinancialspecialists-1759835344 .png Image URL [URL][DOMAIN_NAME]" at bounding box center [882, 190] width 705 height 152
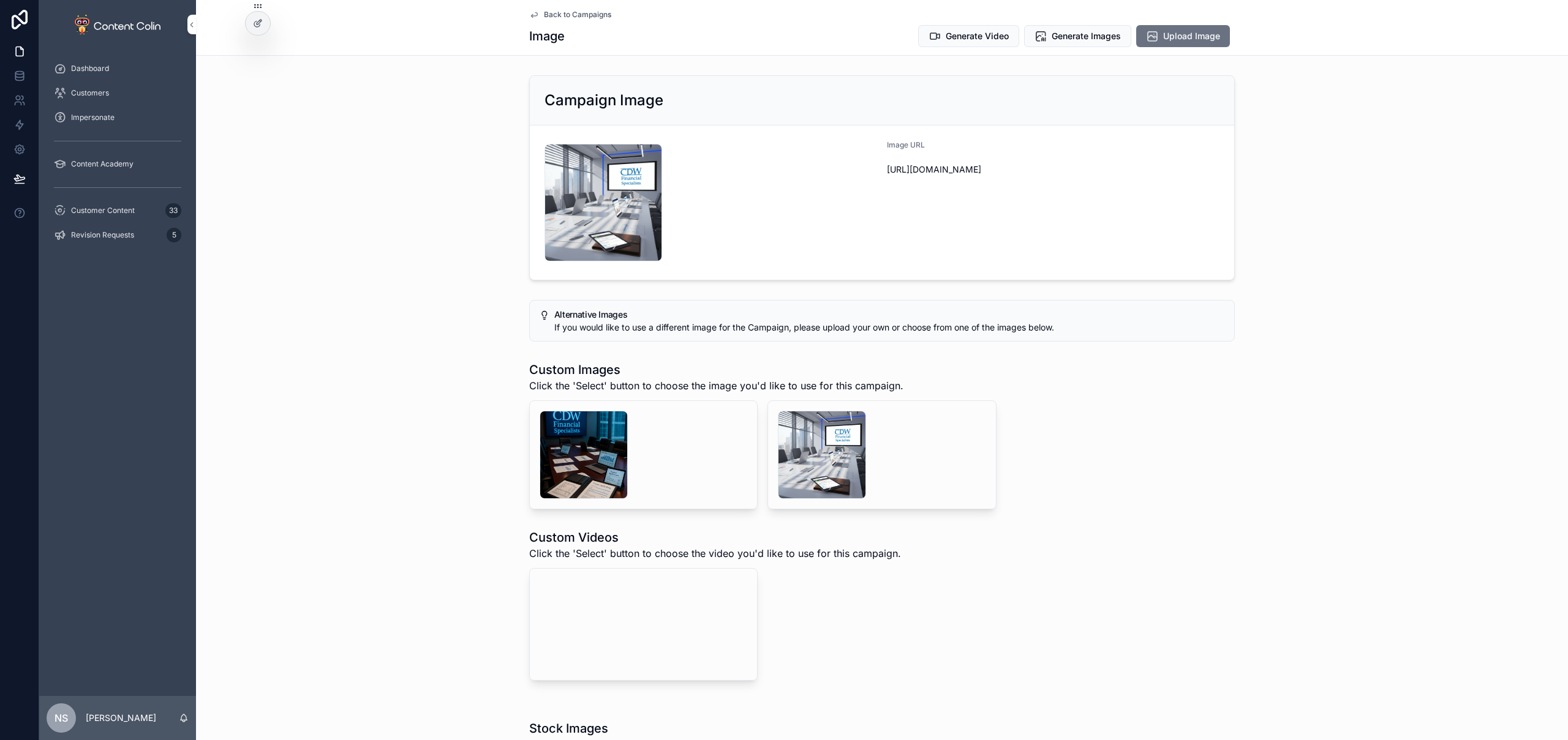
scroll to position [133, 0]
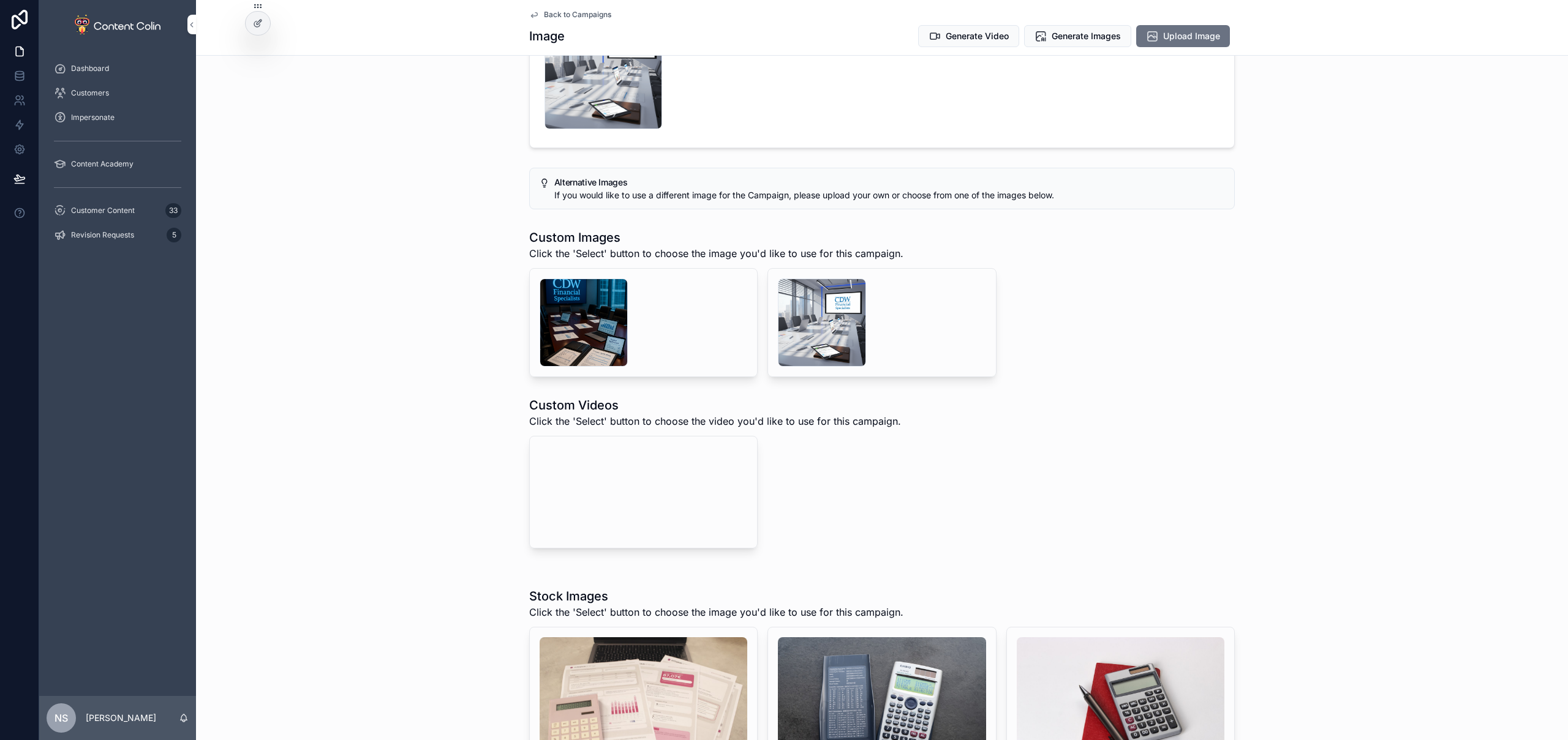
click at [692, 538] on video "scrollable content" at bounding box center [631, 492] width 184 height 92
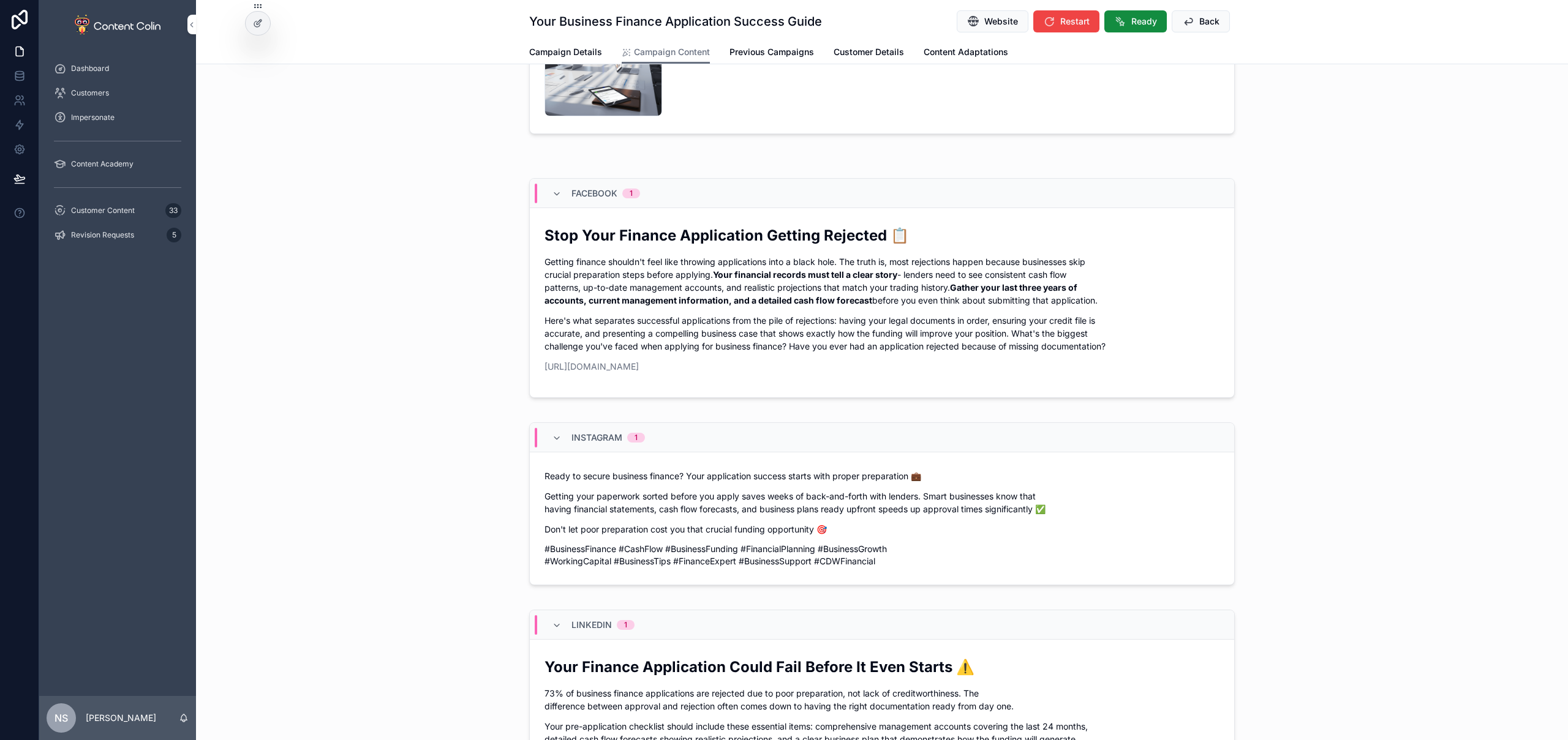
click at [1153, 21] on button "Ready" at bounding box center [1135, 21] width 63 height 22
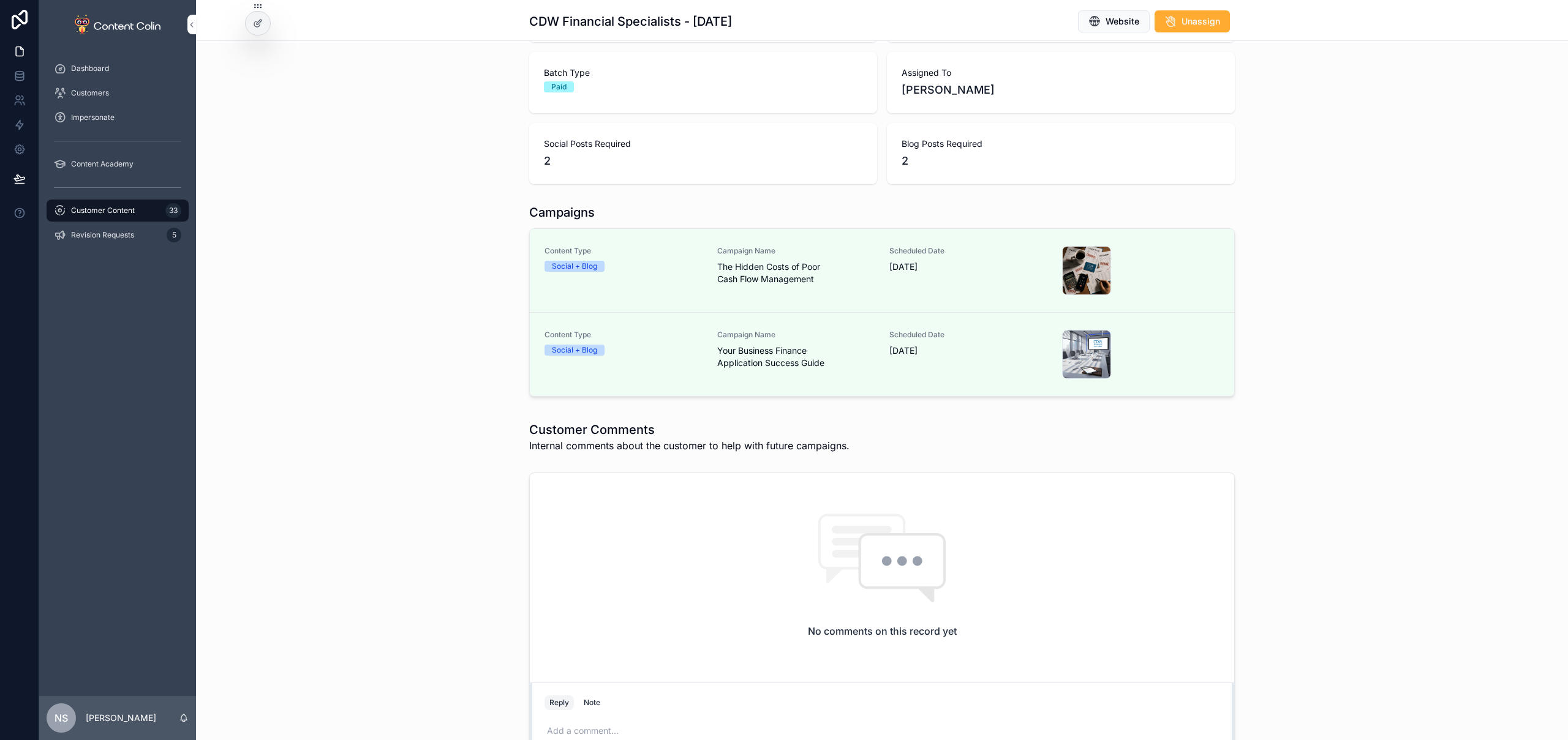
click at [145, 207] on div "Customer Content 33" at bounding box center [118, 210] width 127 height 20
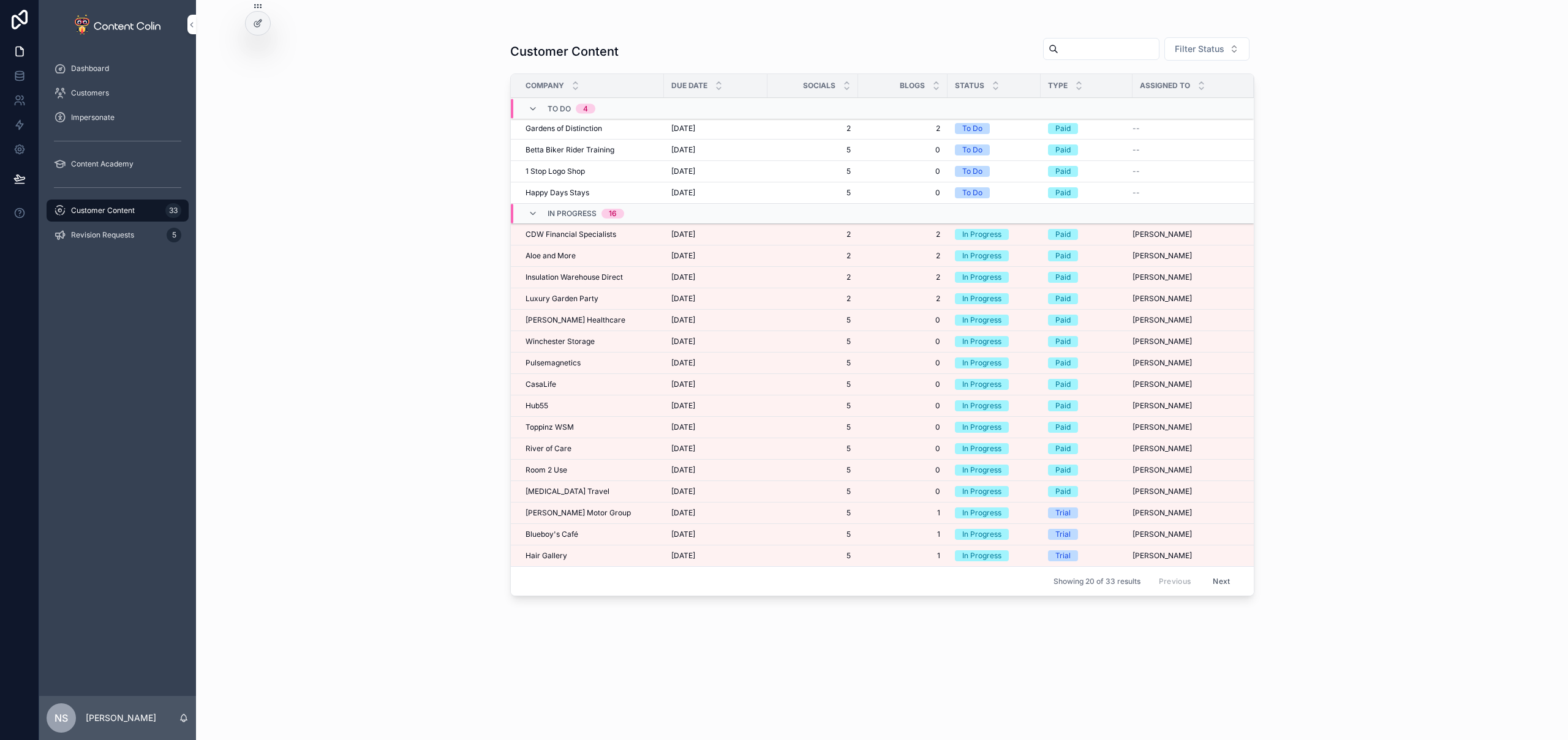
click at [539, 251] on span "Aloe and More" at bounding box center [550, 256] width 50 height 9
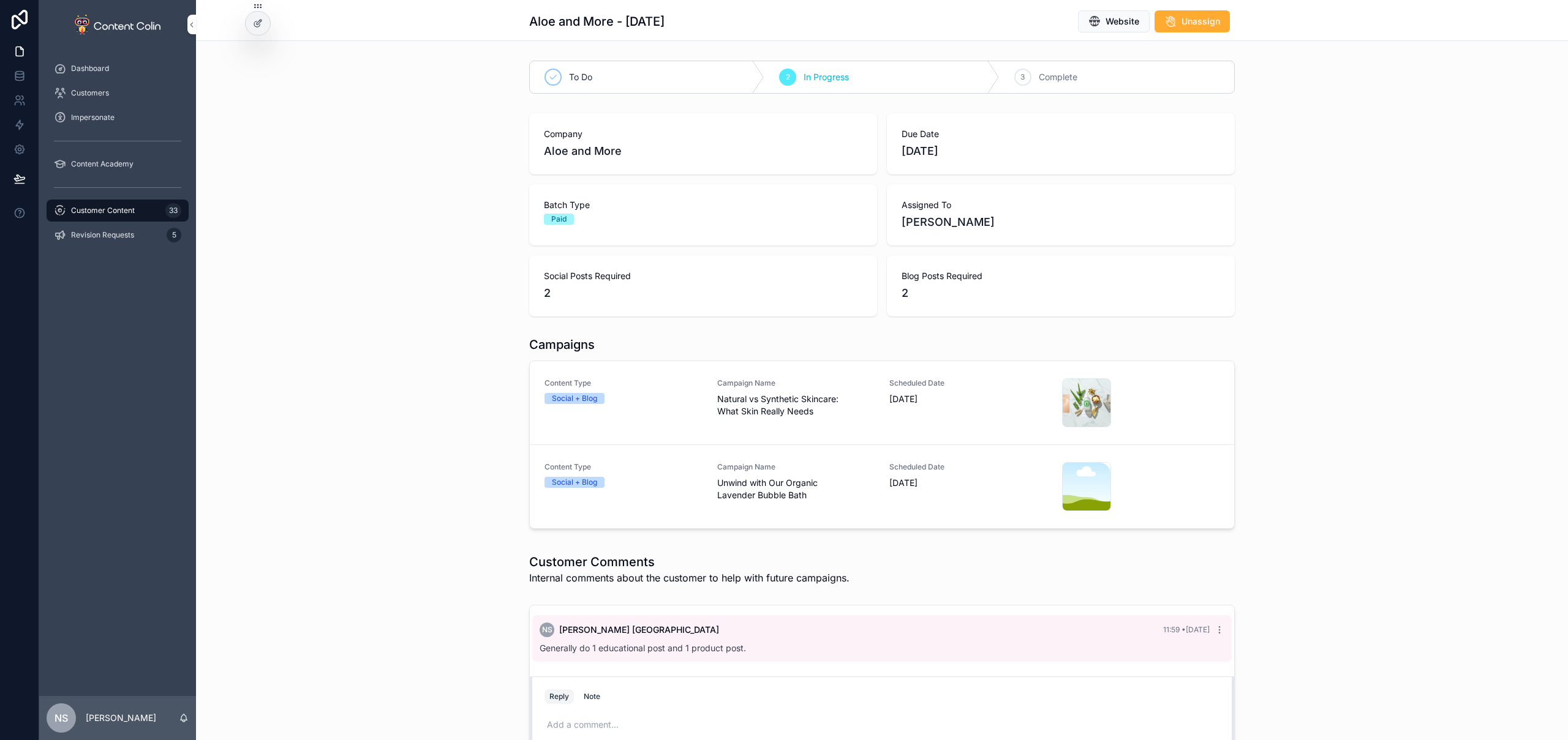
click at [817, 512] on link "Content Type Social + Blog Campaign Name Unwind with Our Organic Lavender Bubbl…" at bounding box center [882, 487] width 705 height 83
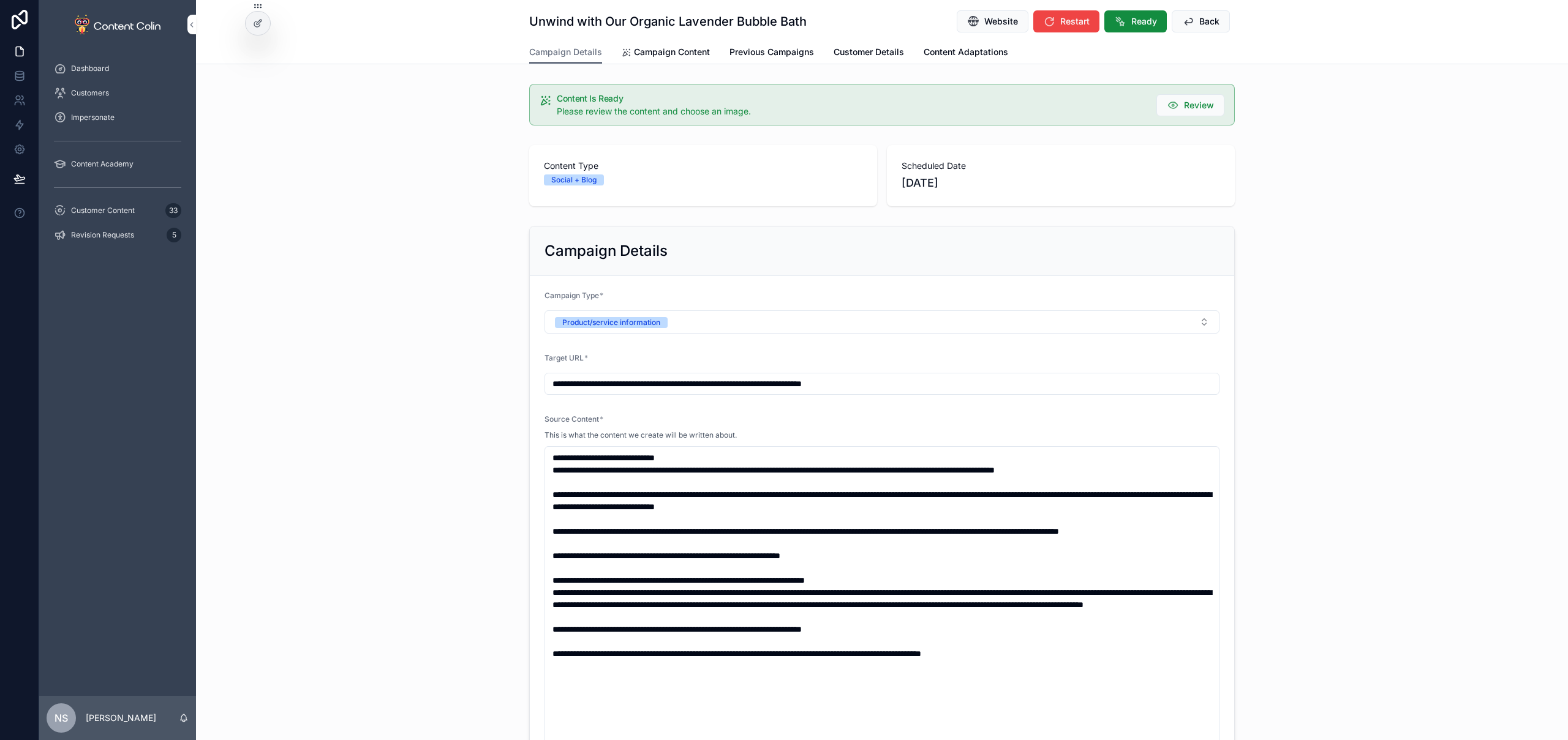
click at [682, 50] on span "Campaign Content" at bounding box center [671, 51] width 76 height 12
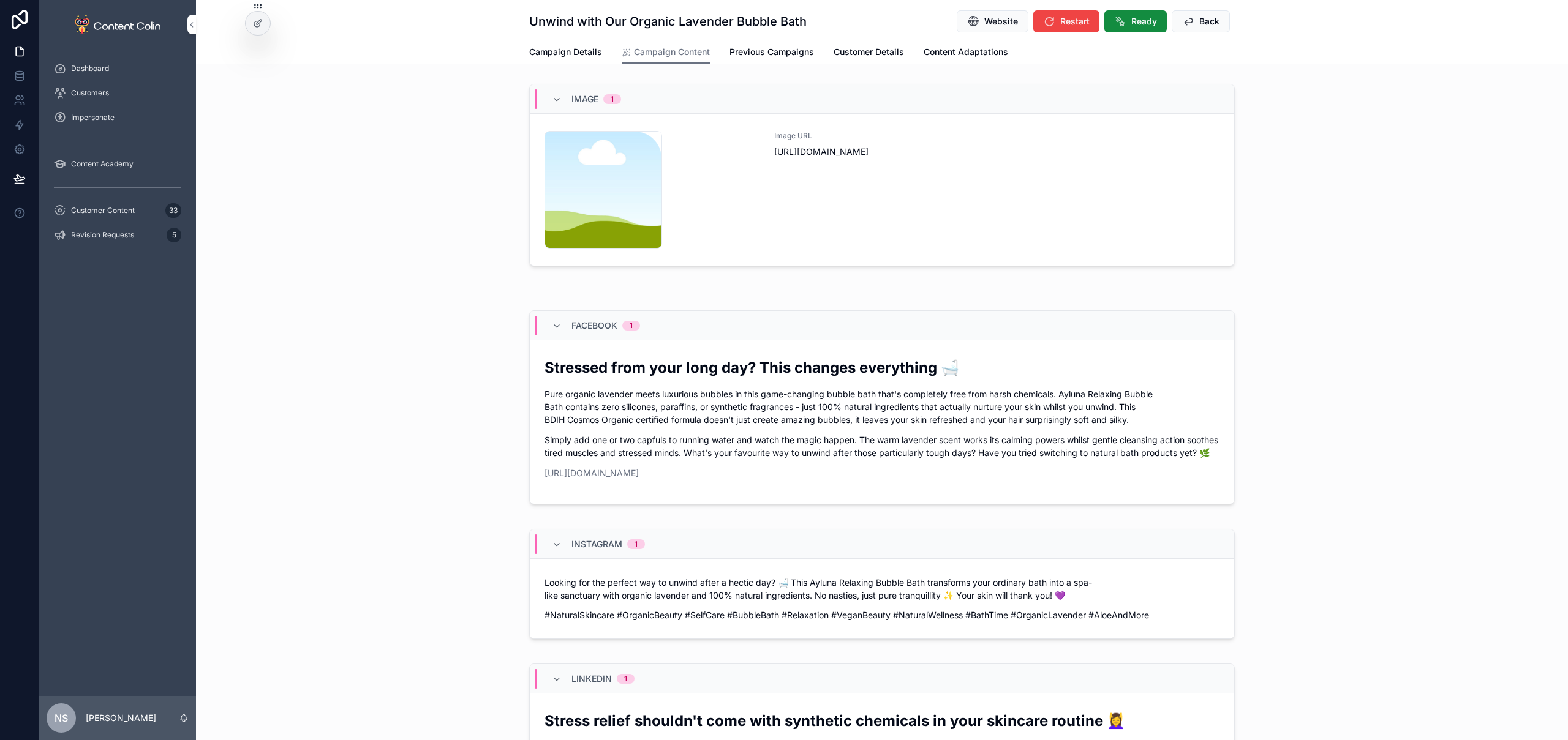
click at [894, 208] on div "Image URL [URL][DOMAIN_NAME]" at bounding box center [997, 190] width 446 height 118
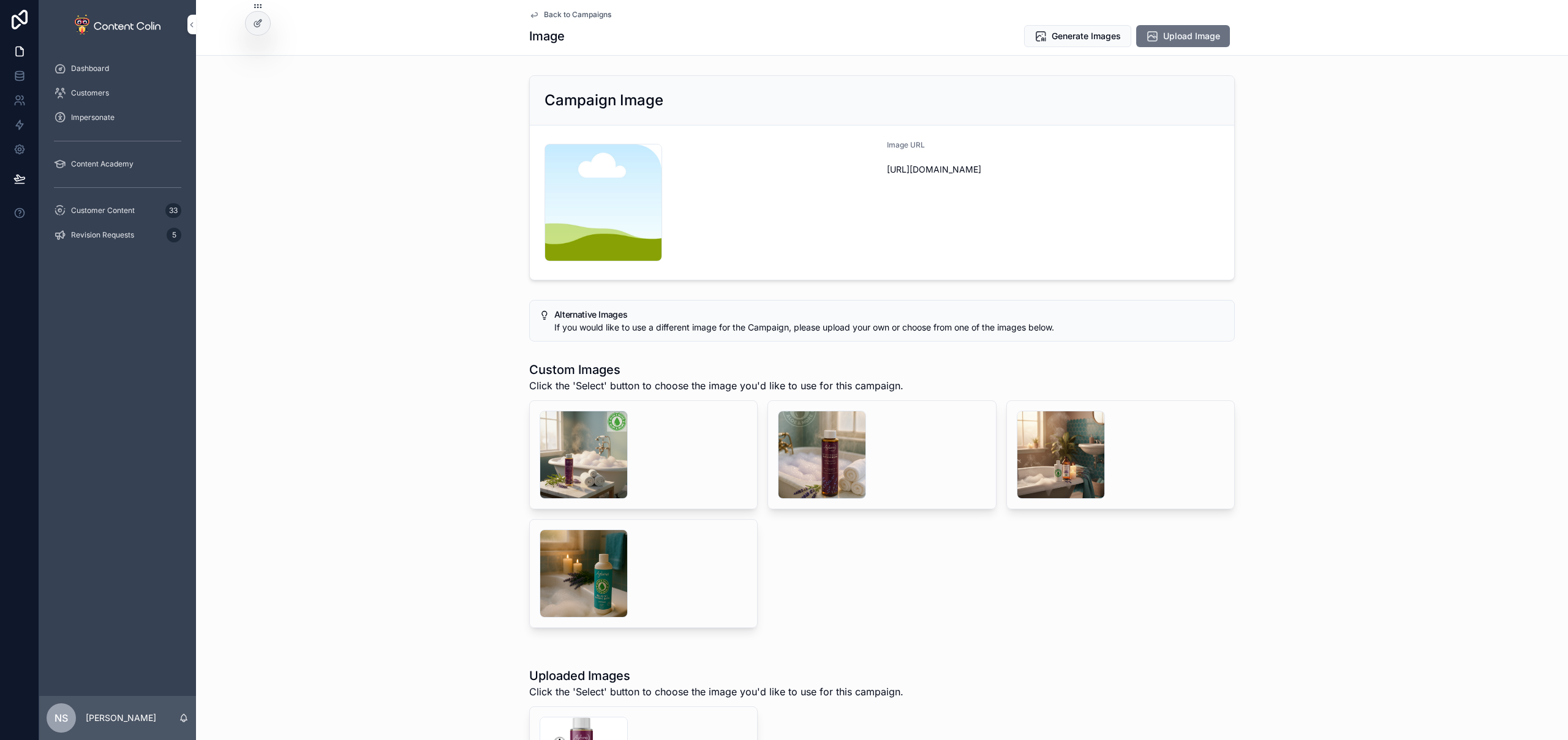
click at [820, 454] on div "scrollable content" at bounding box center [821, 455] width 88 height 88
click at [587, 460] on div "scrollable content" at bounding box center [583, 455] width 88 height 88
click at [849, 467] on div "scrollable content" at bounding box center [821, 455] width 88 height 88
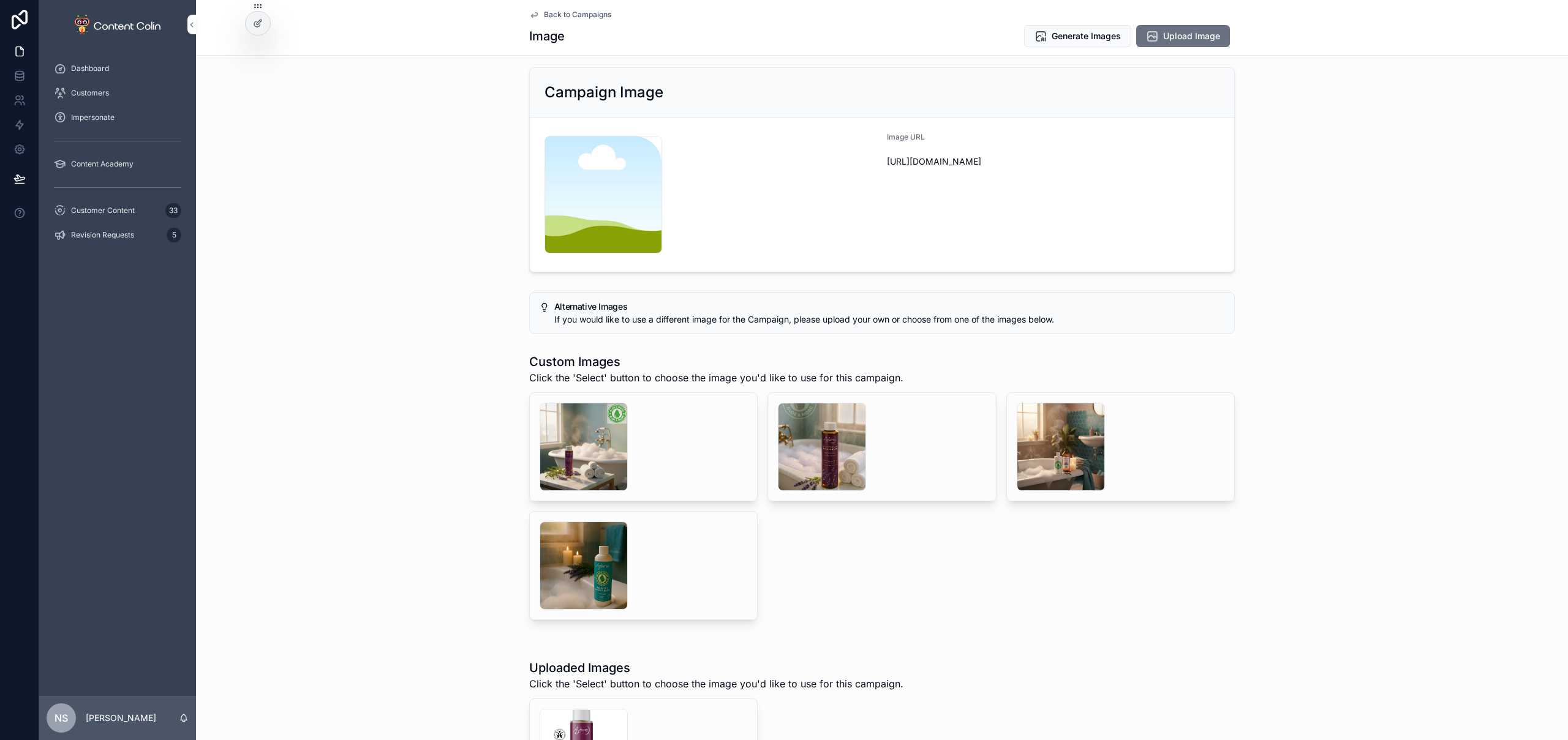
click at [568, 733] on div "aloeandmore-1759835378 .png" at bounding box center [583, 753] width 88 height 88
click at [830, 444] on div "scrollable content" at bounding box center [821, 447] width 88 height 88
click at [0, 0] on span "Select" at bounding box center [0, 0] width 0 height 0
click at [586, 11] on span "Back to Campaigns" at bounding box center [577, 14] width 67 height 9
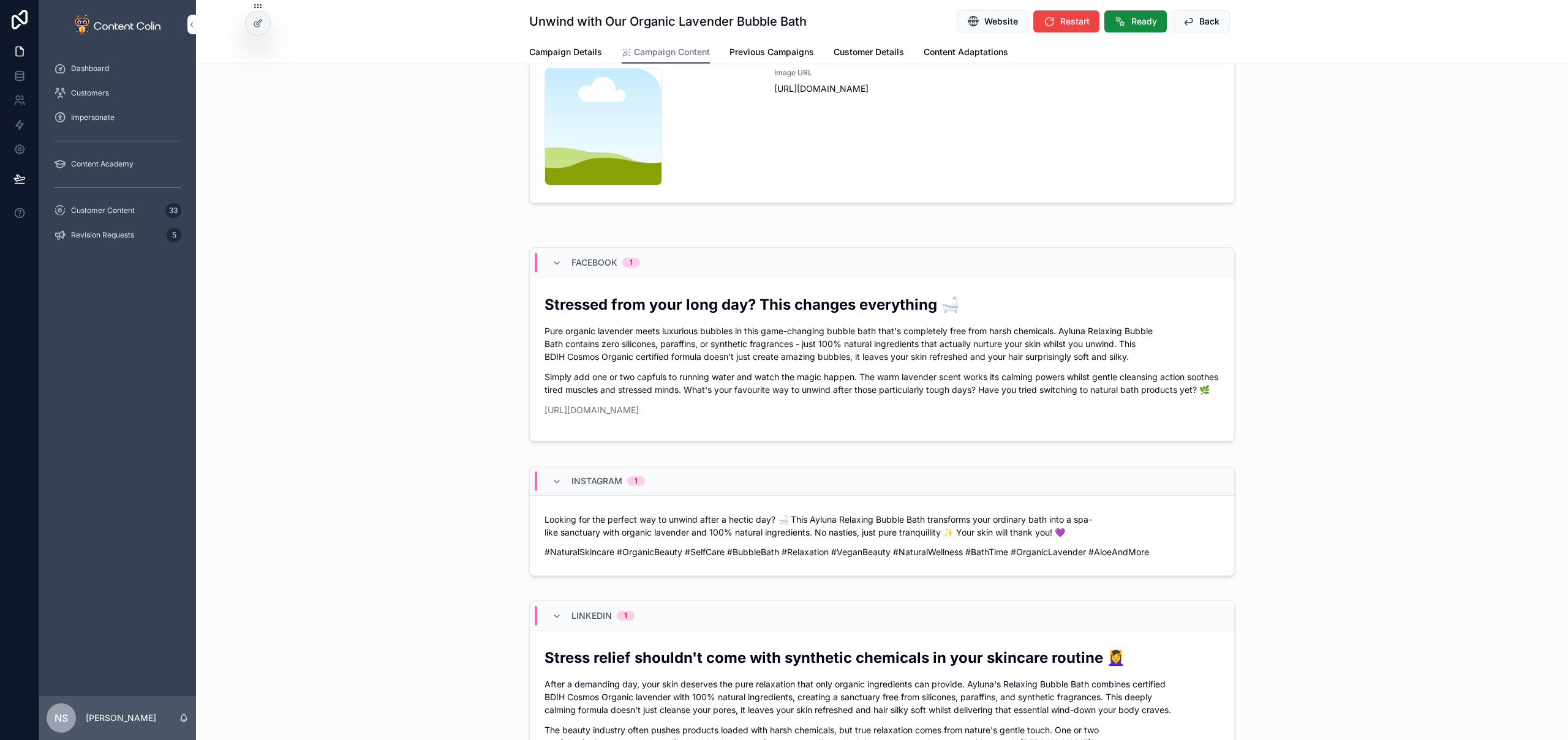
click at [1199, 26] on span "Back" at bounding box center [1209, 21] width 21 height 12
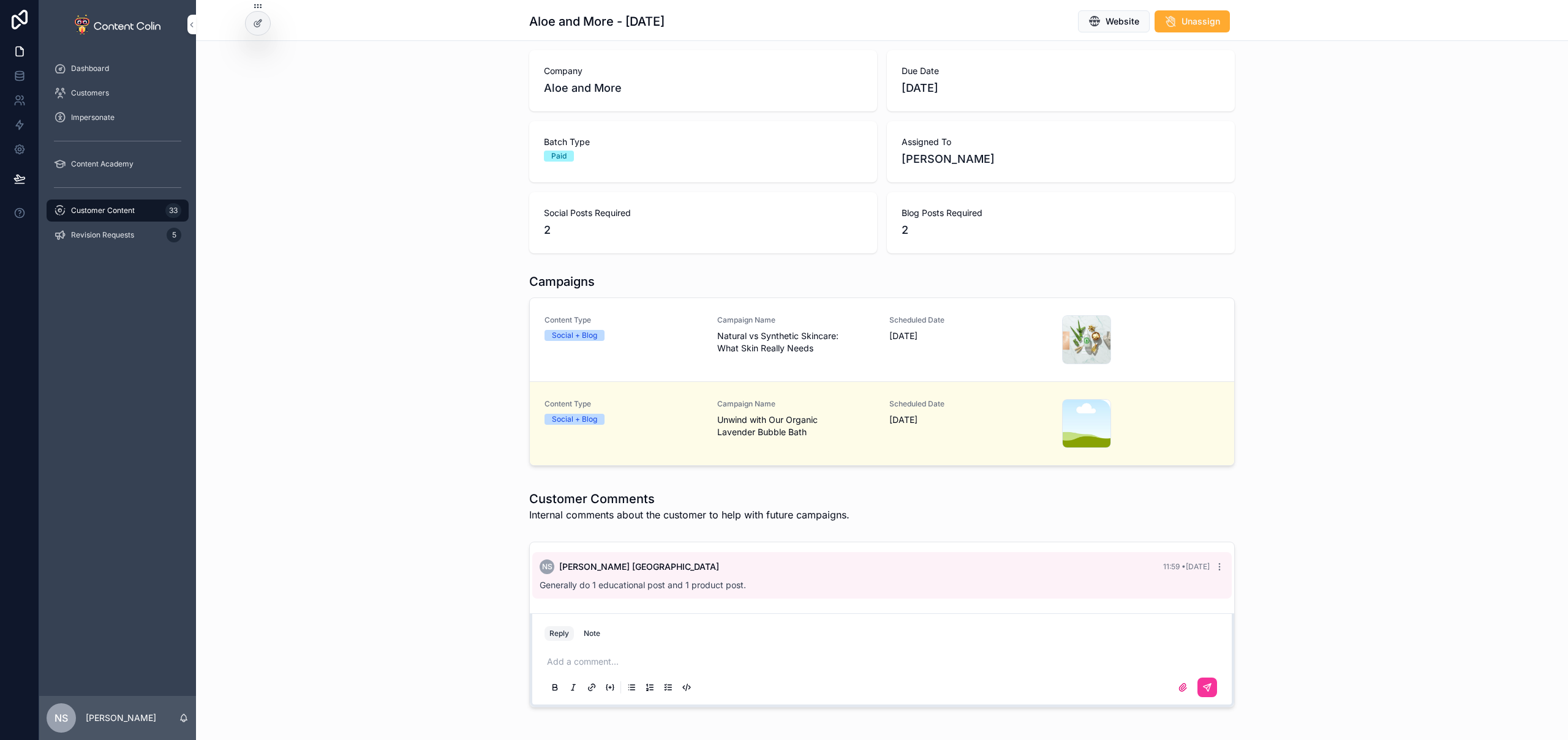
click at [780, 345] on span "Natural vs Synthetic Skincare: What Skin Really Needs" at bounding box center [796, 342] width 158 height 24
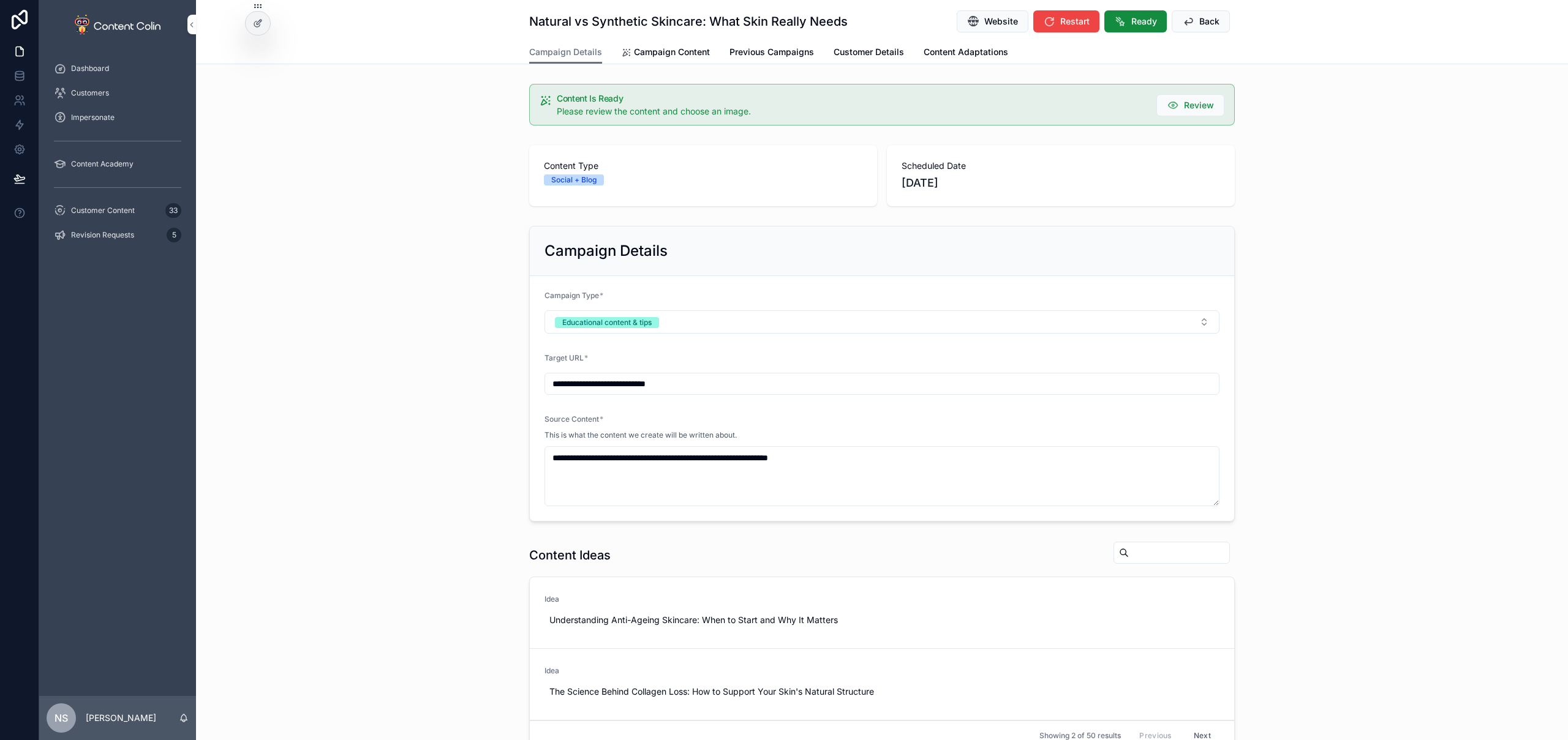
click at [677, 50] on span "Campaign Content" at bounding box center [671, 51] width 76 height 12
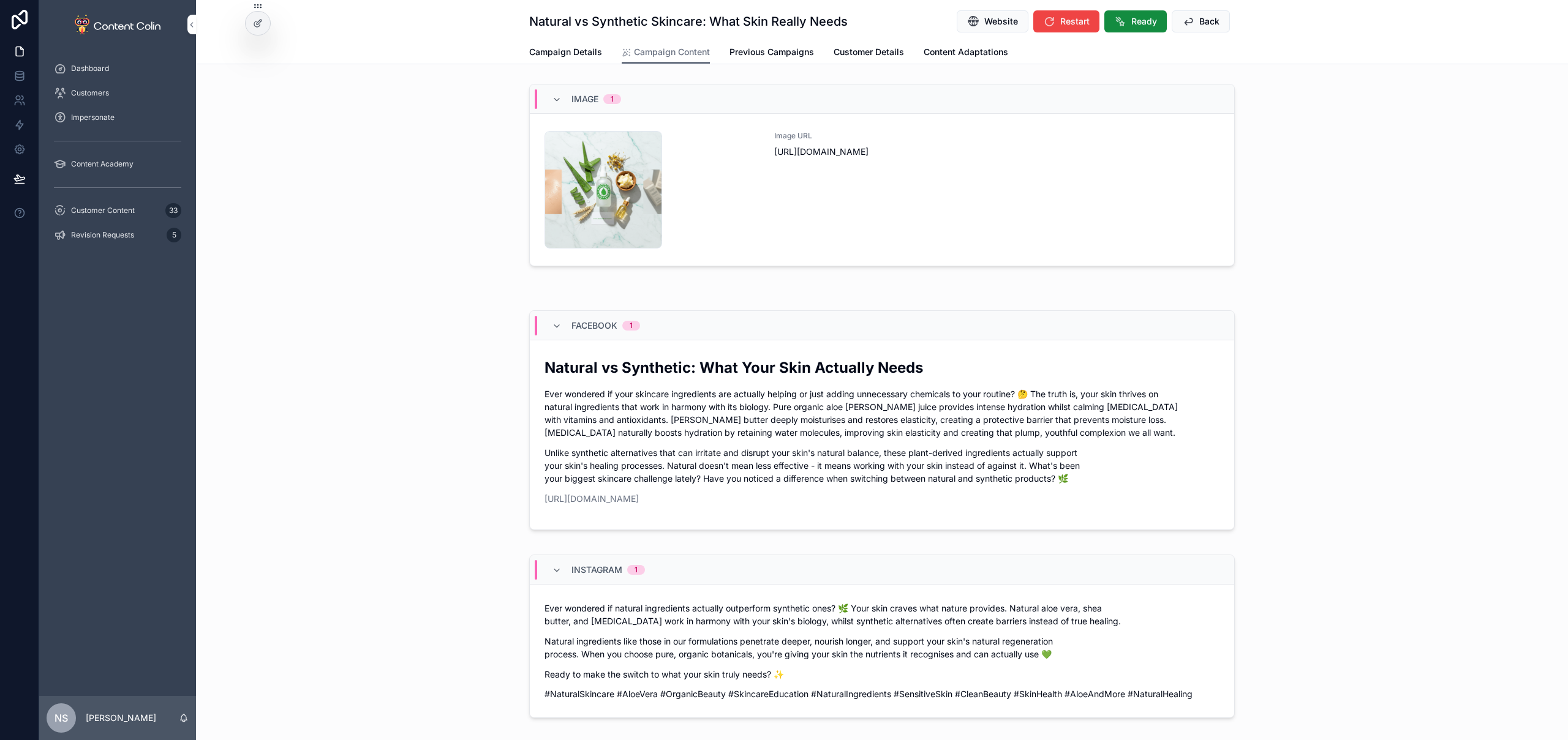
click at [1124, 19] on button "Ready" at bounding box center [1135, 21] width 63 height 22
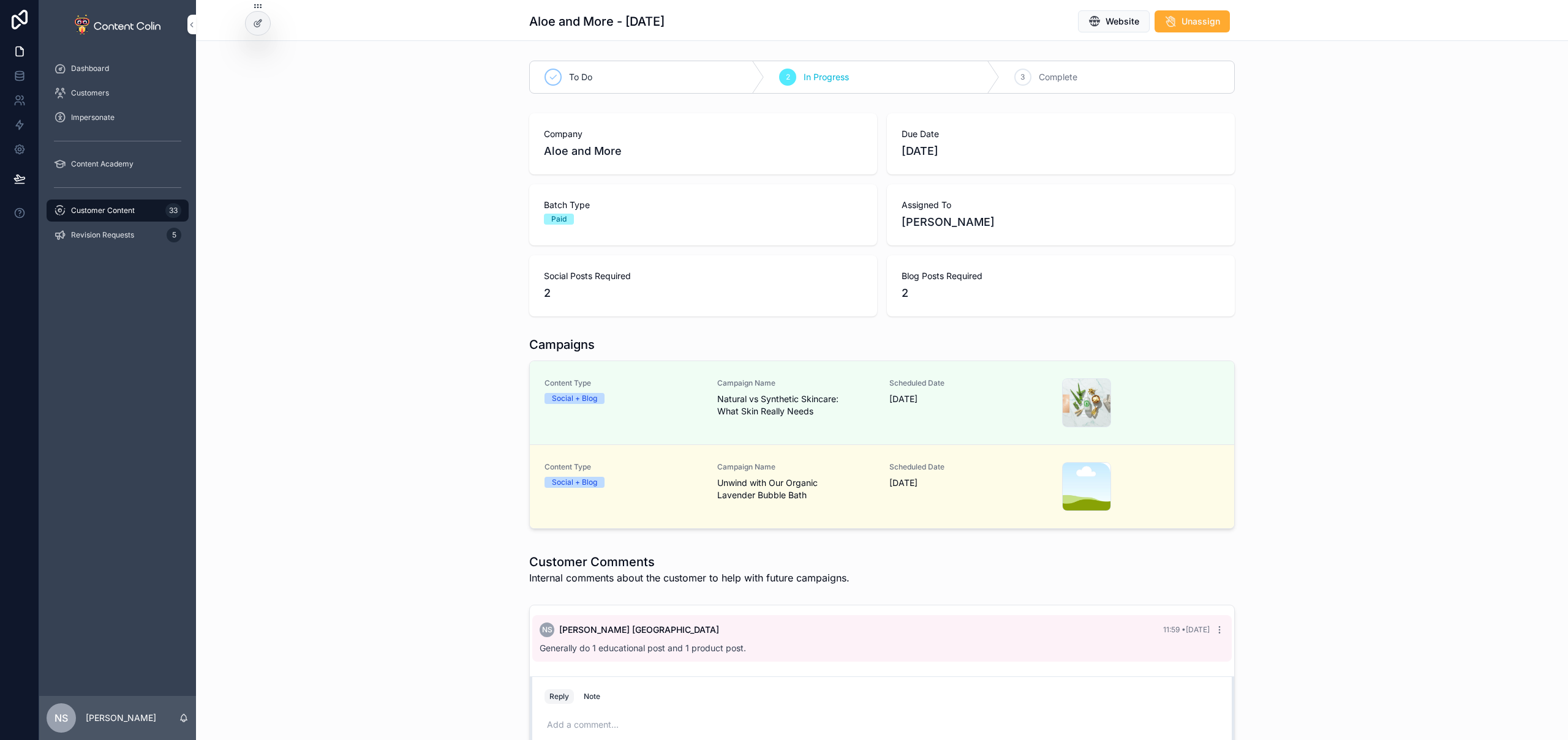
click at [841, 482] on span "Unwind with Our Organic Lavender Bubble Bath" at bounding box center [796, 490] width 158 height 24
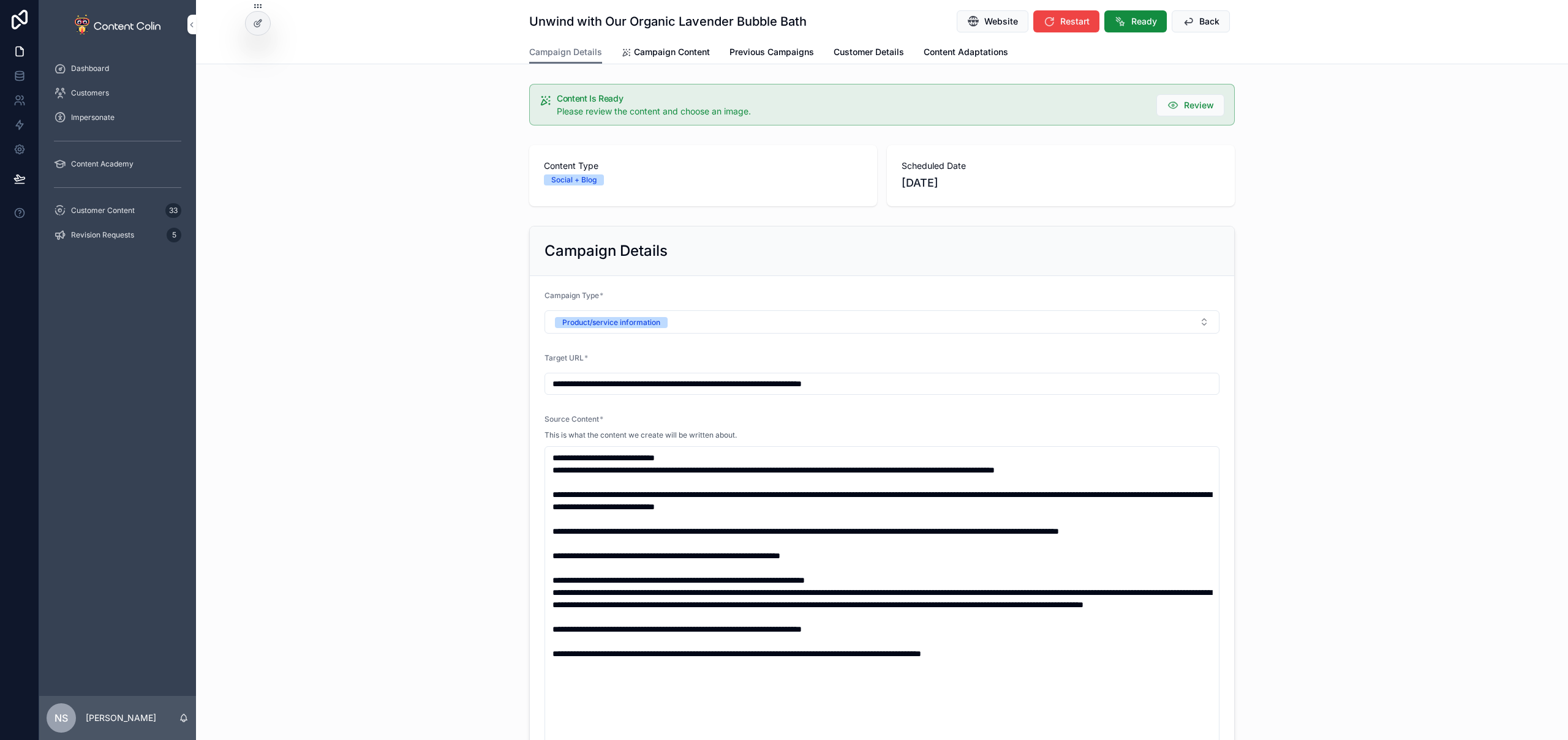
click at [684, 52] on span "Campaign Content" at bounding box center [671, 51] width 76 height 12
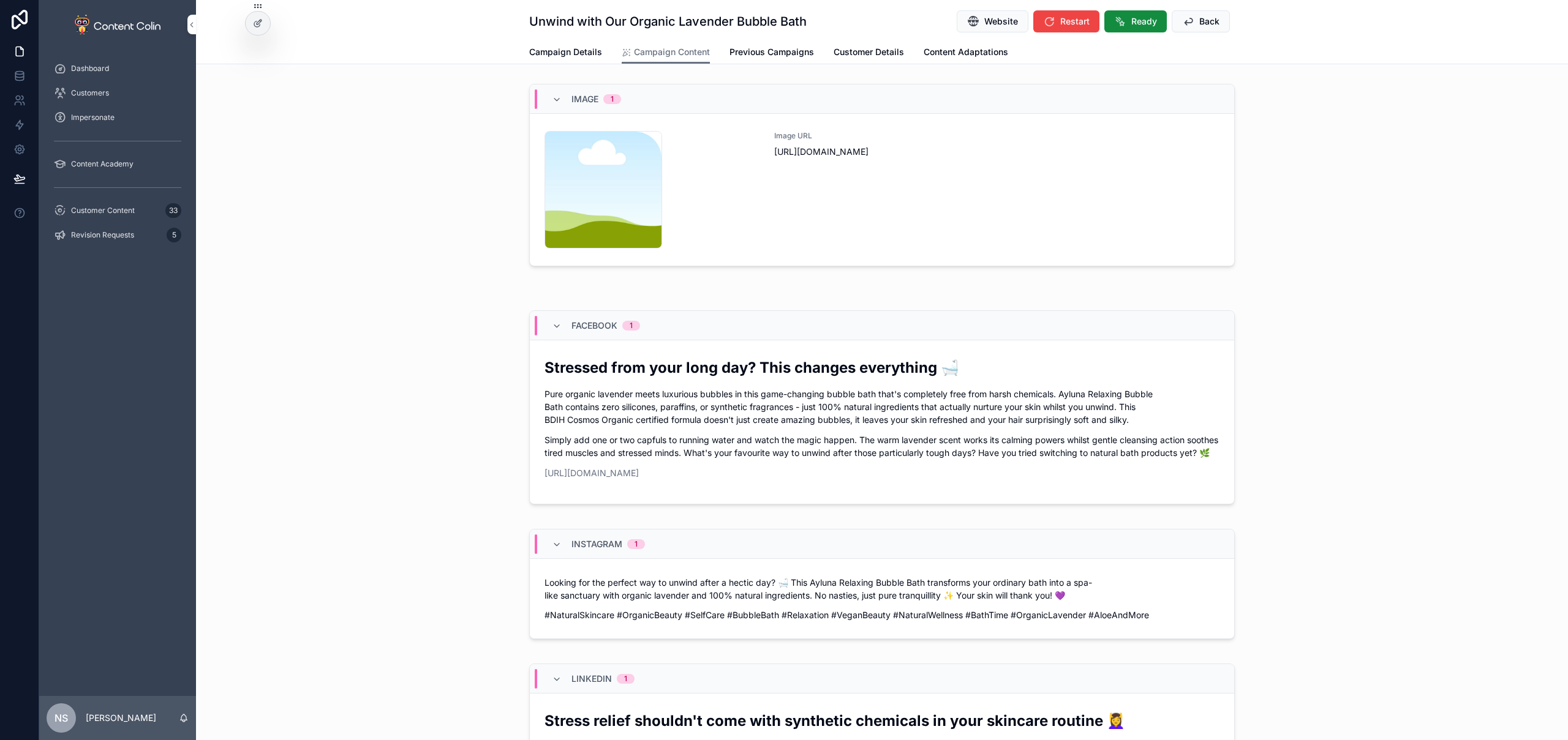
click at [940, 210] on div "Image URL [URL][DOMAIN_NAME]" at bounding box center [997, 190] width 446 height 118
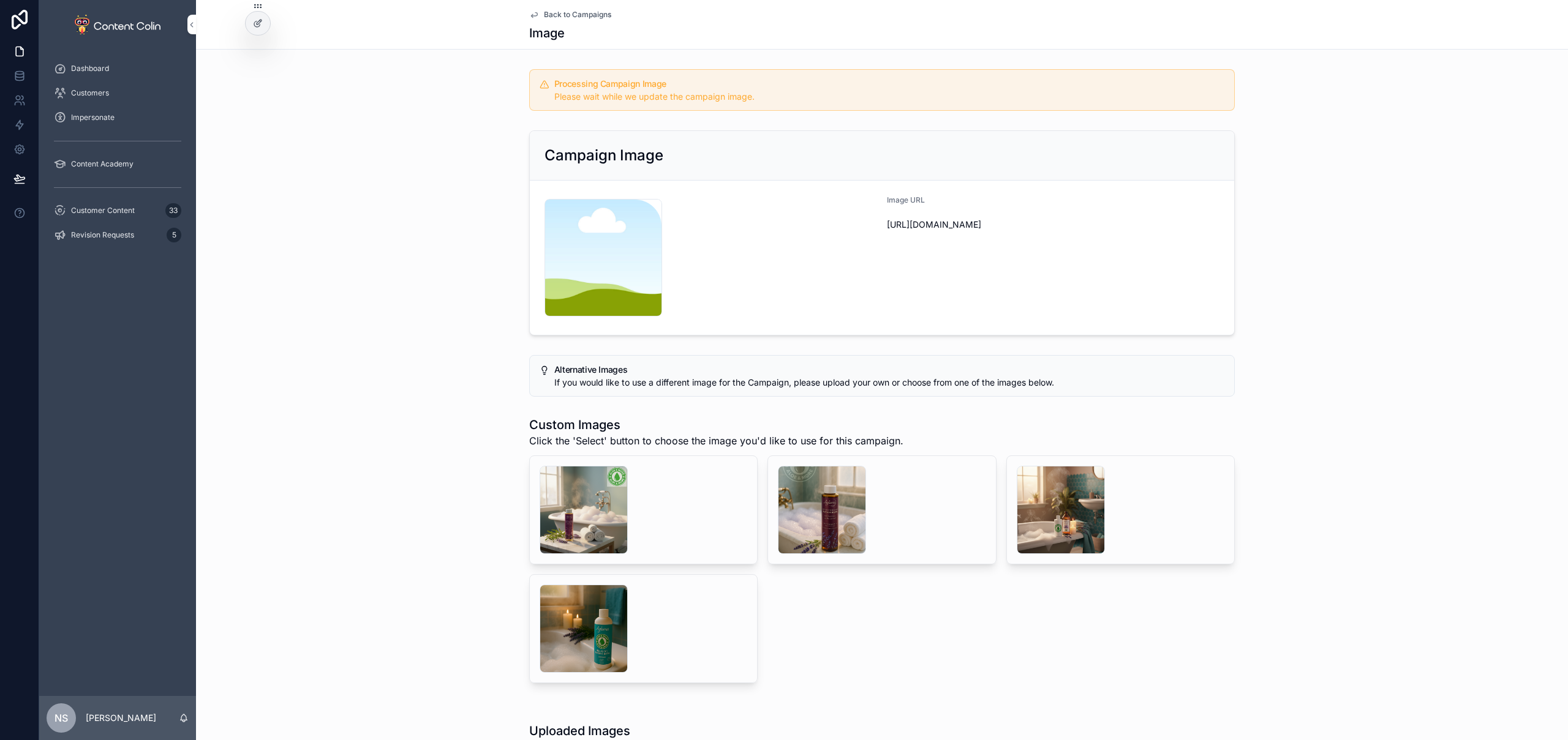
click at [135, 205] on div "Customer Content 33" at bounding box center [118, 210] width 127 height 20
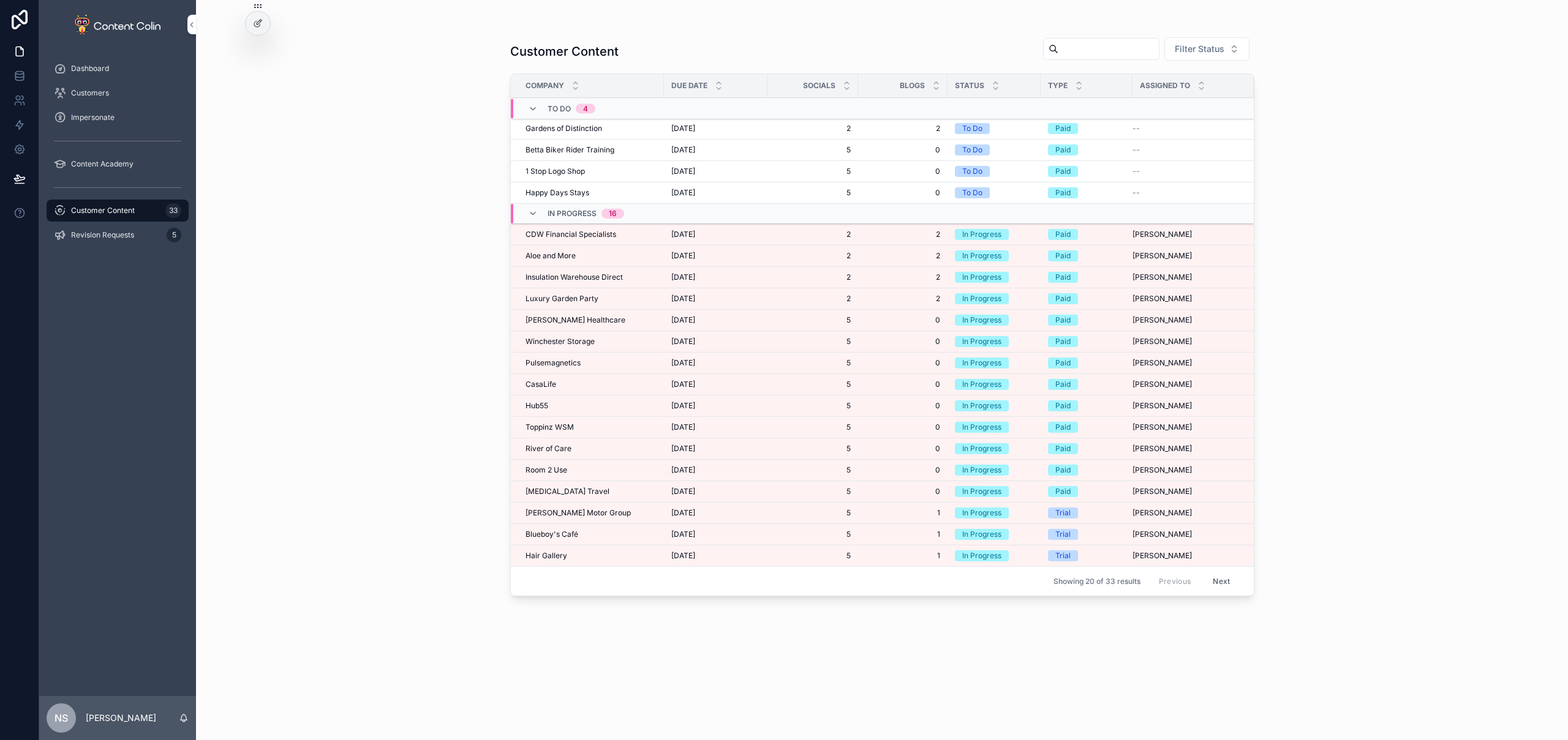
click at [598, 278] on span "Insulation Warehouse Direct" at bounding box center [574, 278] width 97 height 9
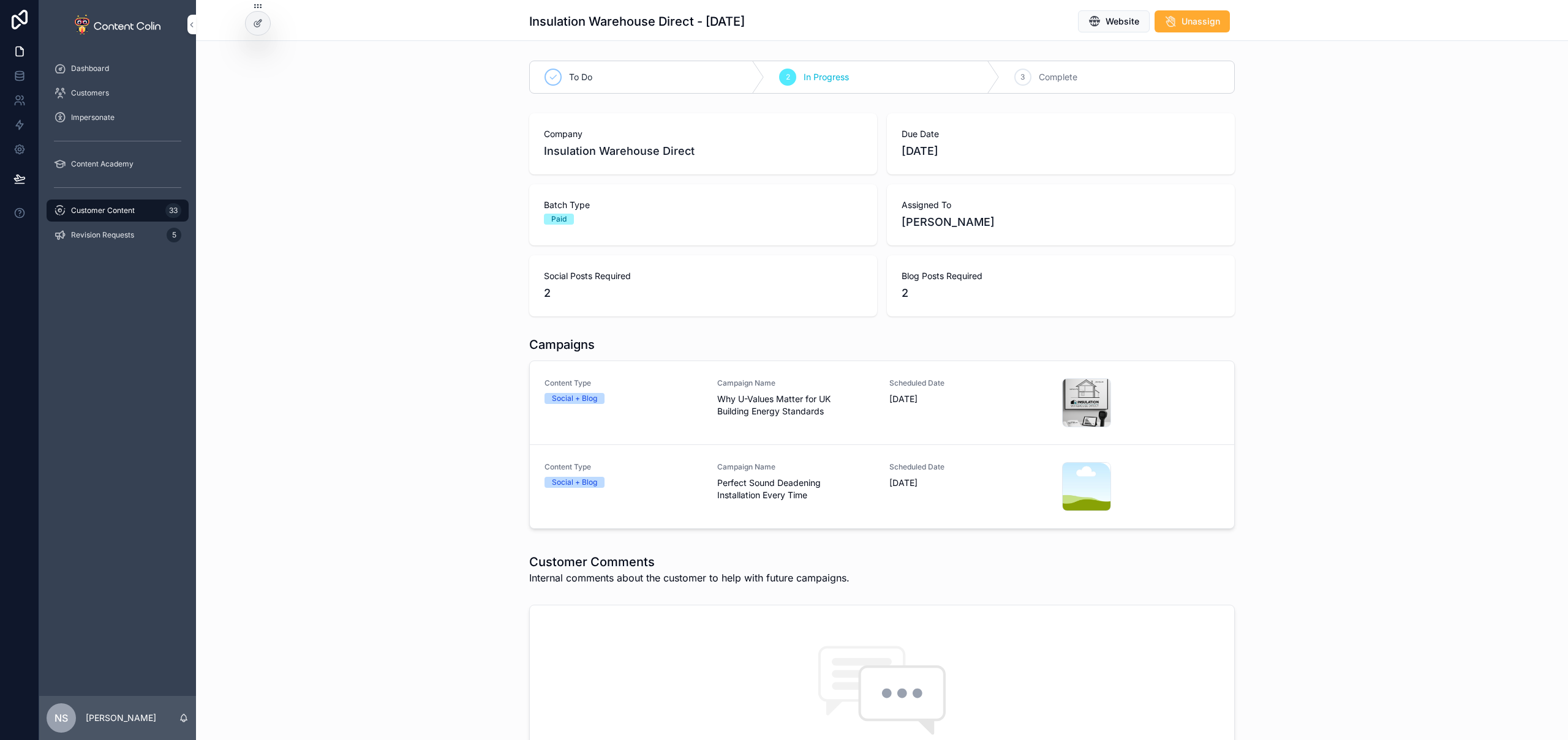
click at [826, 504] on div "Campaign Name Perfect Sound Deadening Installation Every Time" at bounding box center [796, 487] width 158 height 49
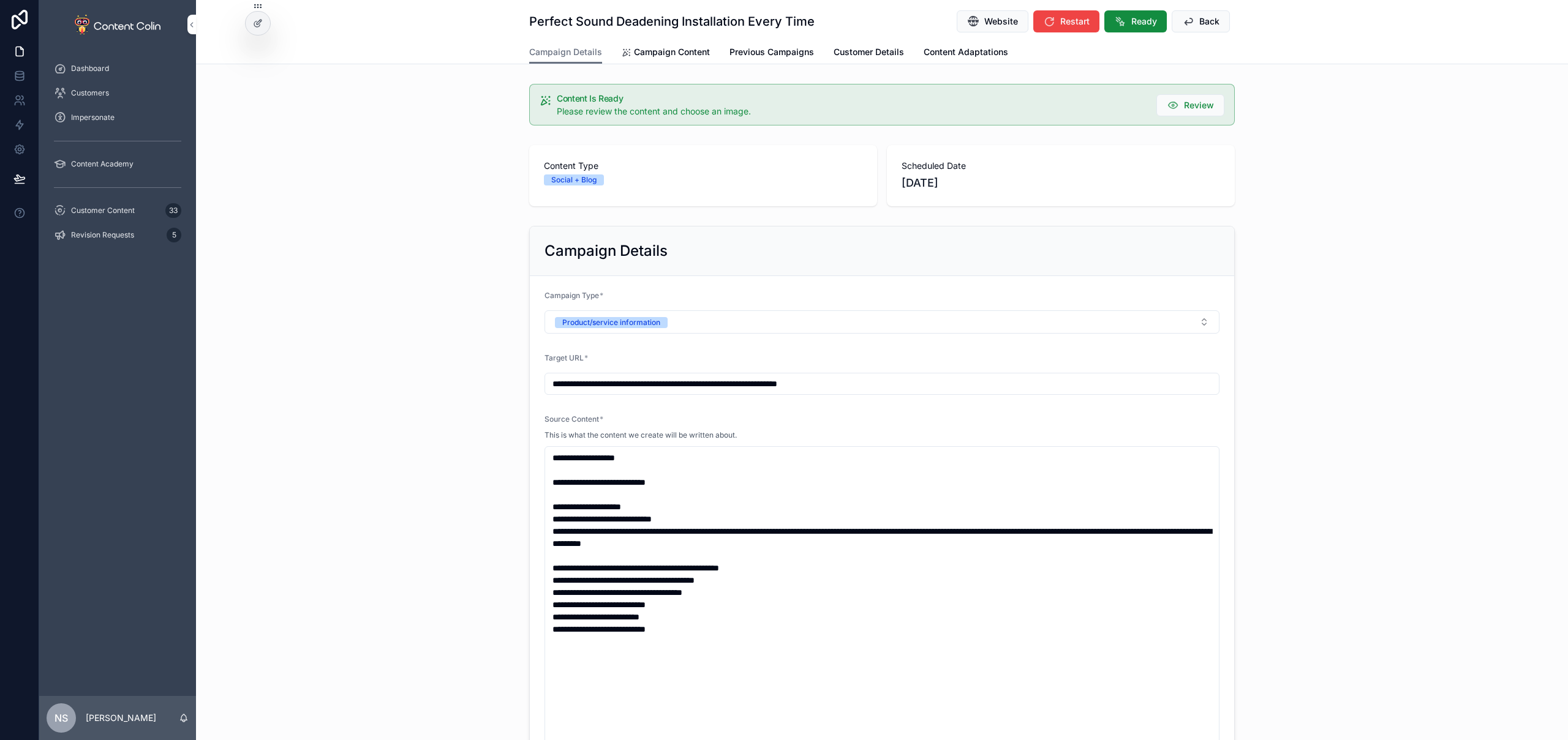
click at [649, 50] on span "Campaign Content" at bounding box center [671, 51] width 76 height 12
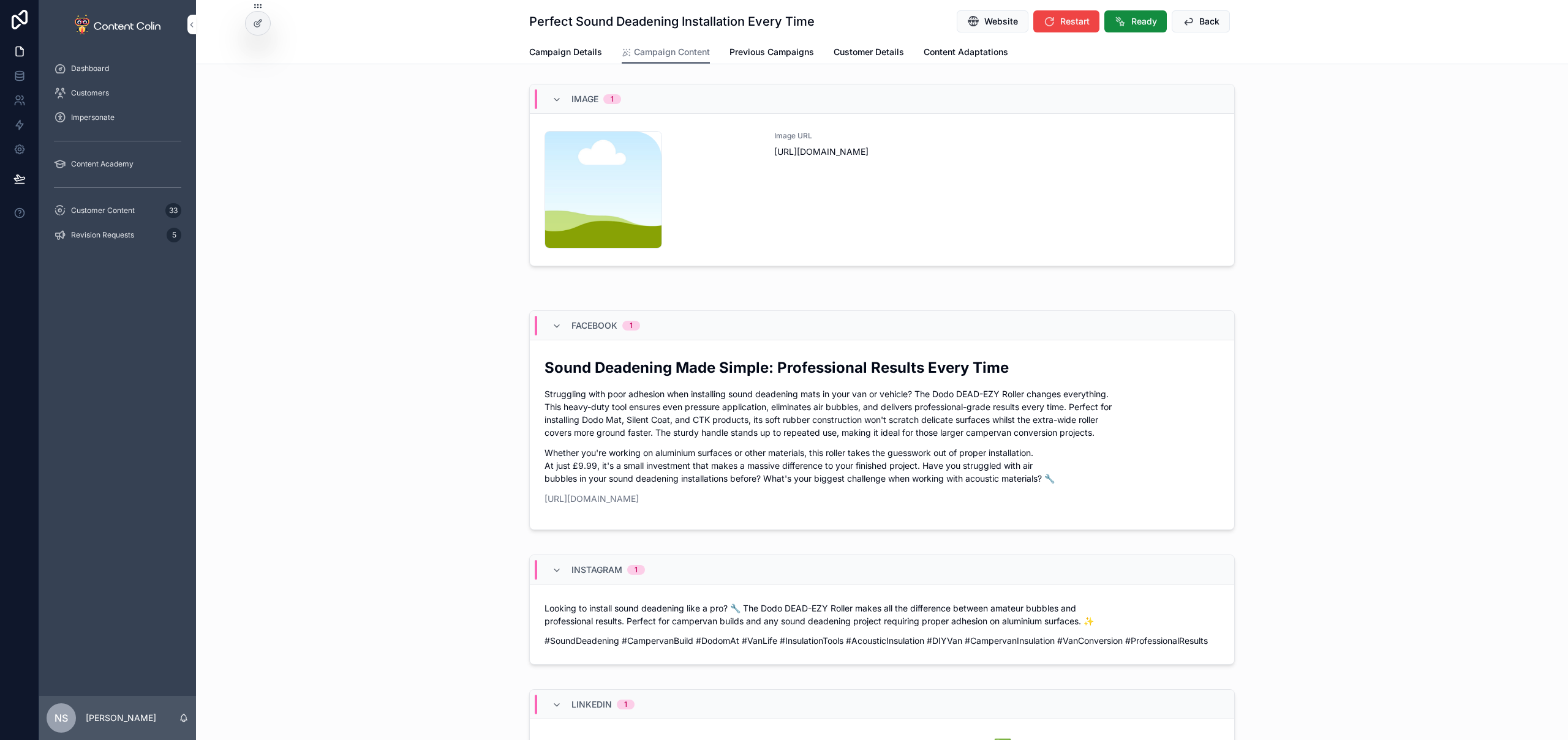
click at [766, 209] on div "content-placeholder .png Image URL [URL][DOMAIN_NAME]" at bounding box center [882, 190] width 675 height 118
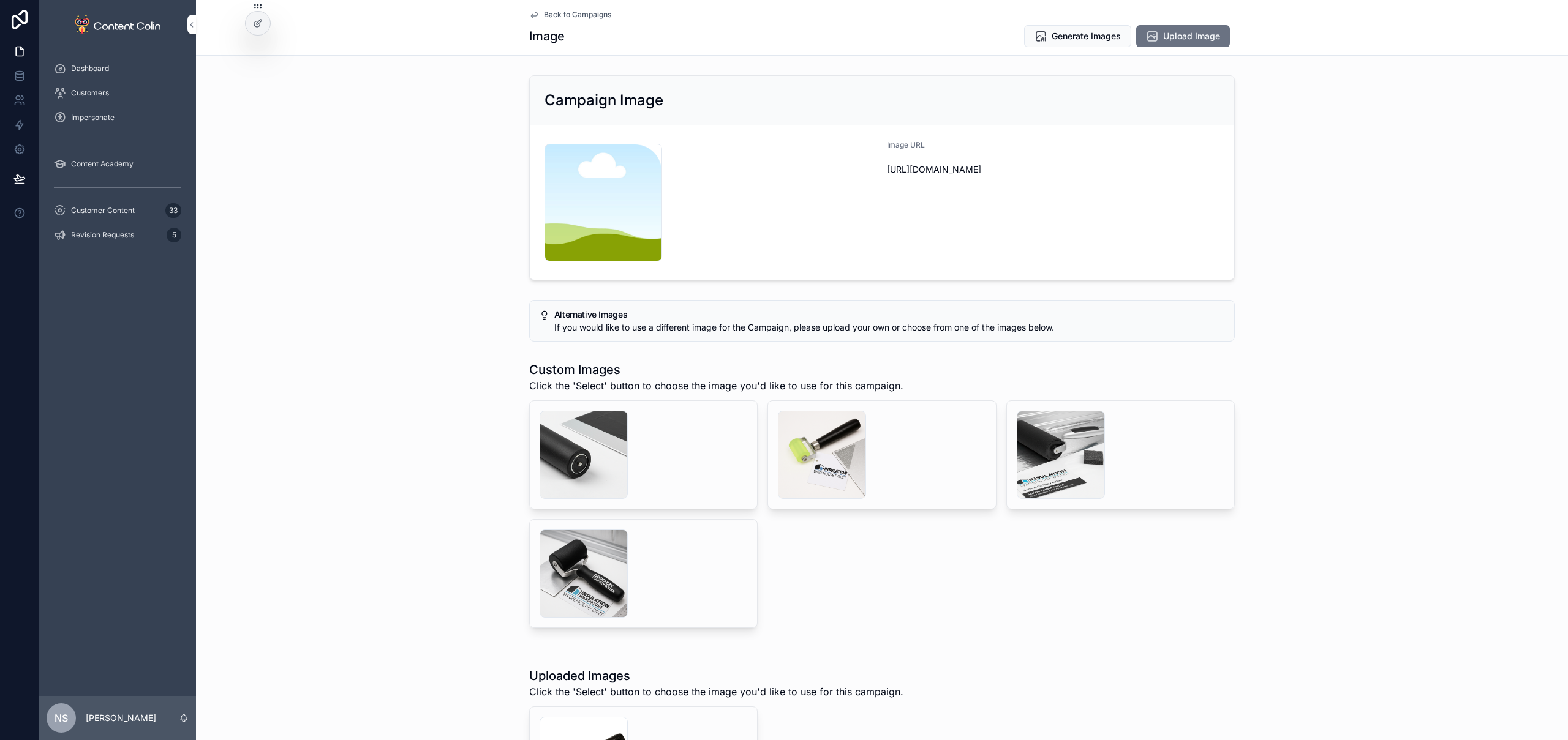
click at [828, 468] on div "scrollable content" at bounding box center [821, 455] width 88 height 88
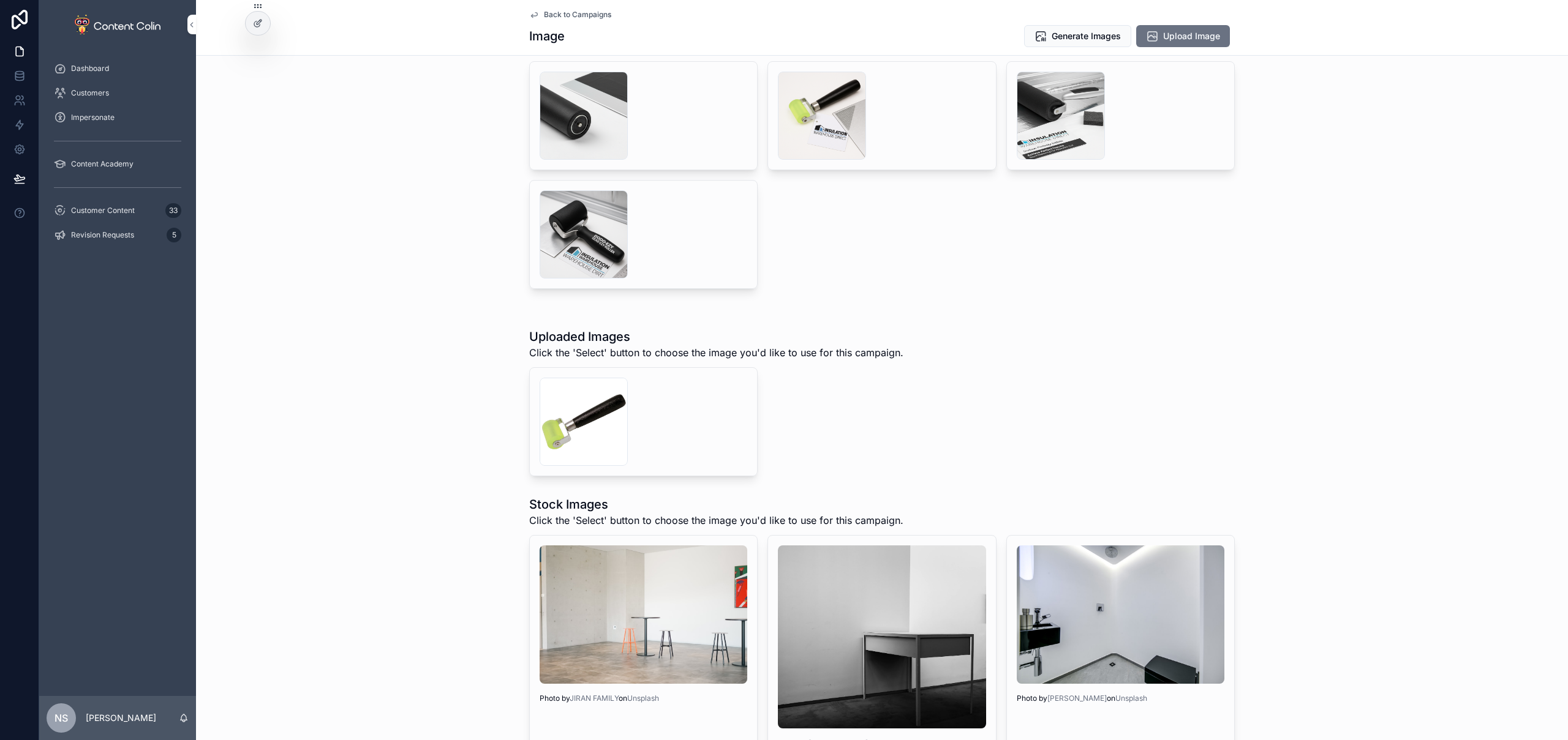
scroll to position [277, 0]
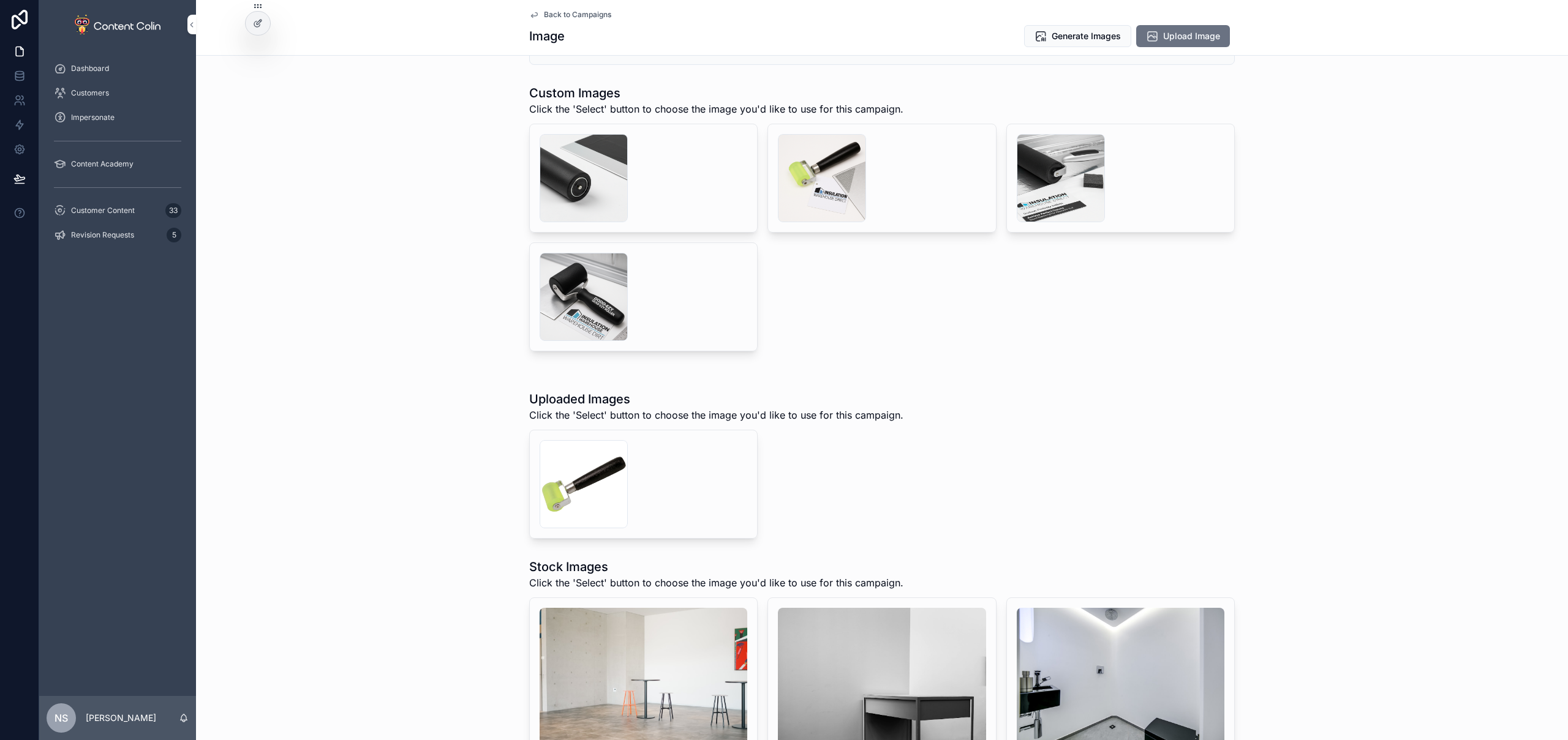
click at [568, 509] on div "insulationwarehousedirect-1759835394 .png" at bounding box center [583, 484] width 88 height 88
click at [842, 178] on div "scrollable content" at bounding box center [821, 178] width 88 height 88
click at [0, 0] on button "Select" at bounding box center [0, 0] width 0 height 0
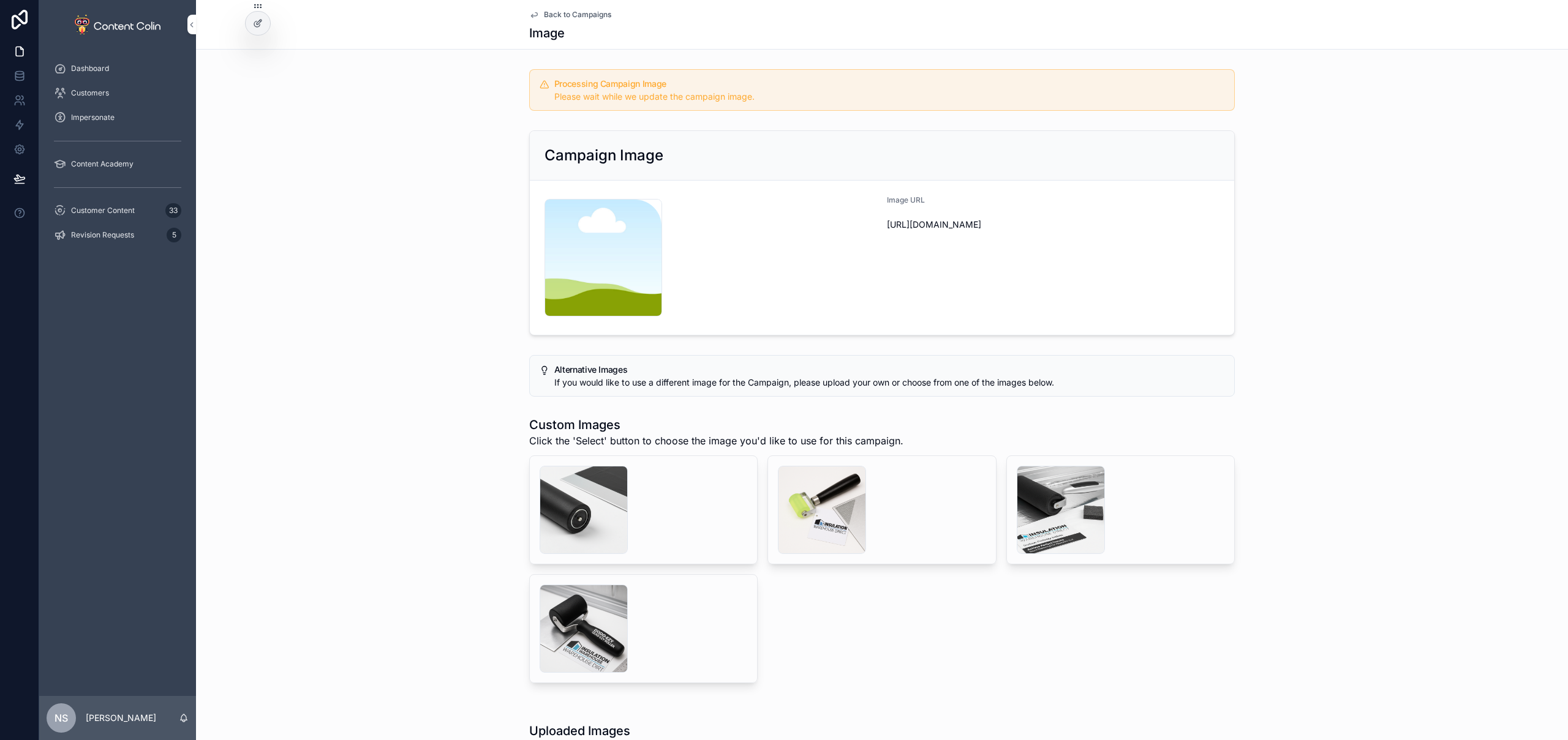
drag, startPoint x: 102, startPoint y: 208, endPoint x: 152, endPoint y: 218, distance: 51.0
click at [102, 208] on span "Customer Content" at bounding box center [103, 210] width 64 height 9
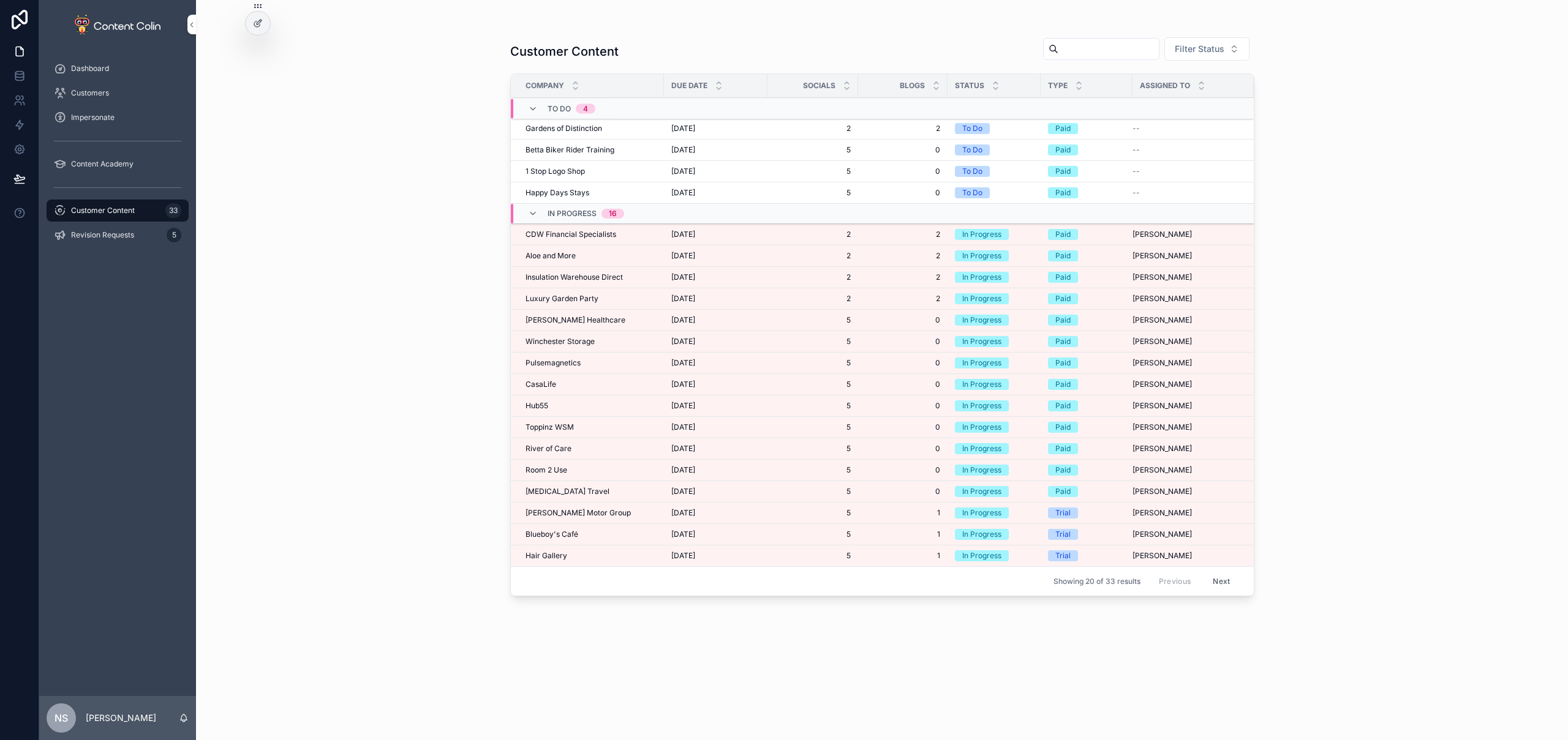
click at [581, 297] on span "Luxury Garden Party" at bounding box center [562, 299] width 73 height 9
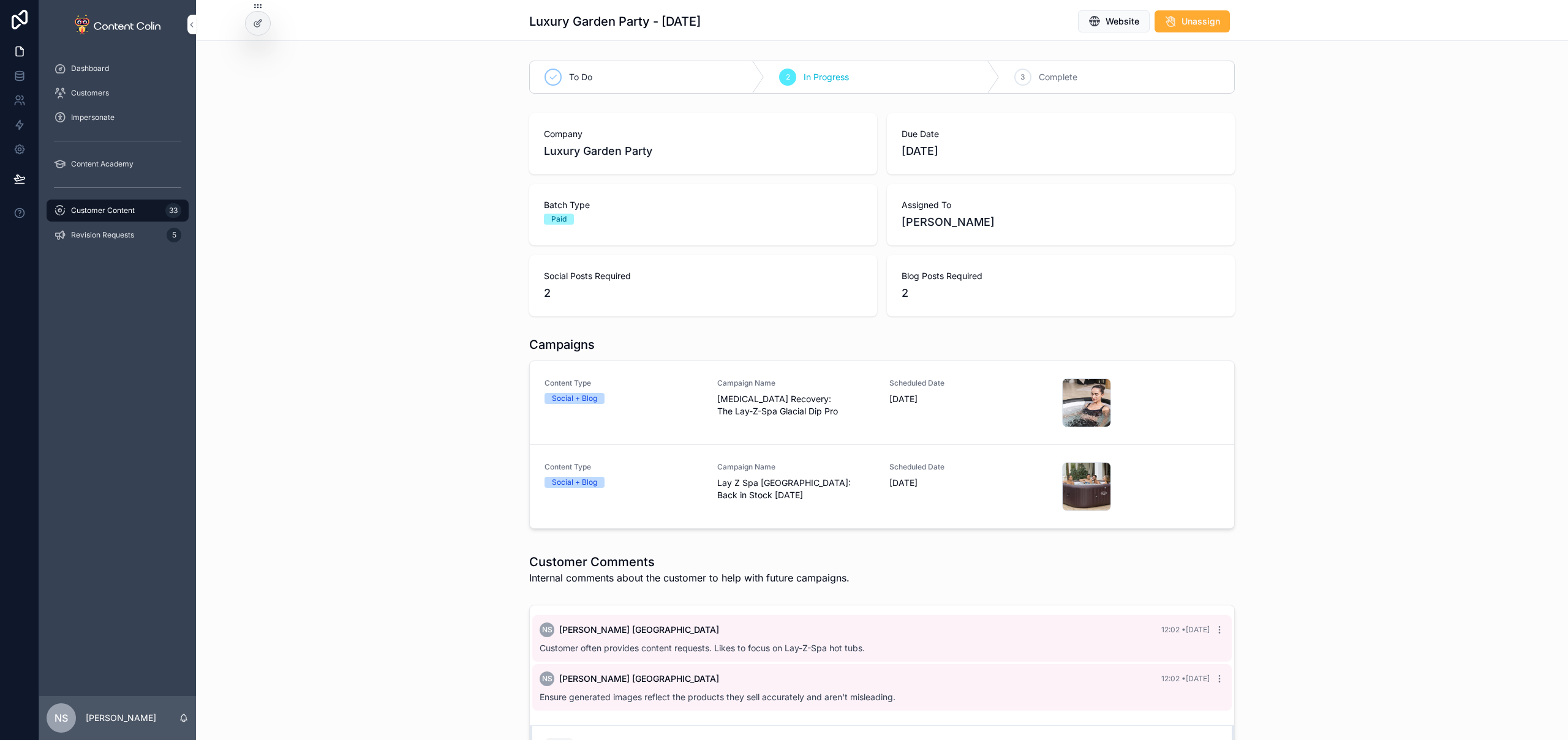
click at [761, 423] on div "Campaign Name [MEDICAL_DATA] Recovery: The Lay-Z-Spa Glacial Dip Pro" at bounding box center [796, 403] width 158 height 49
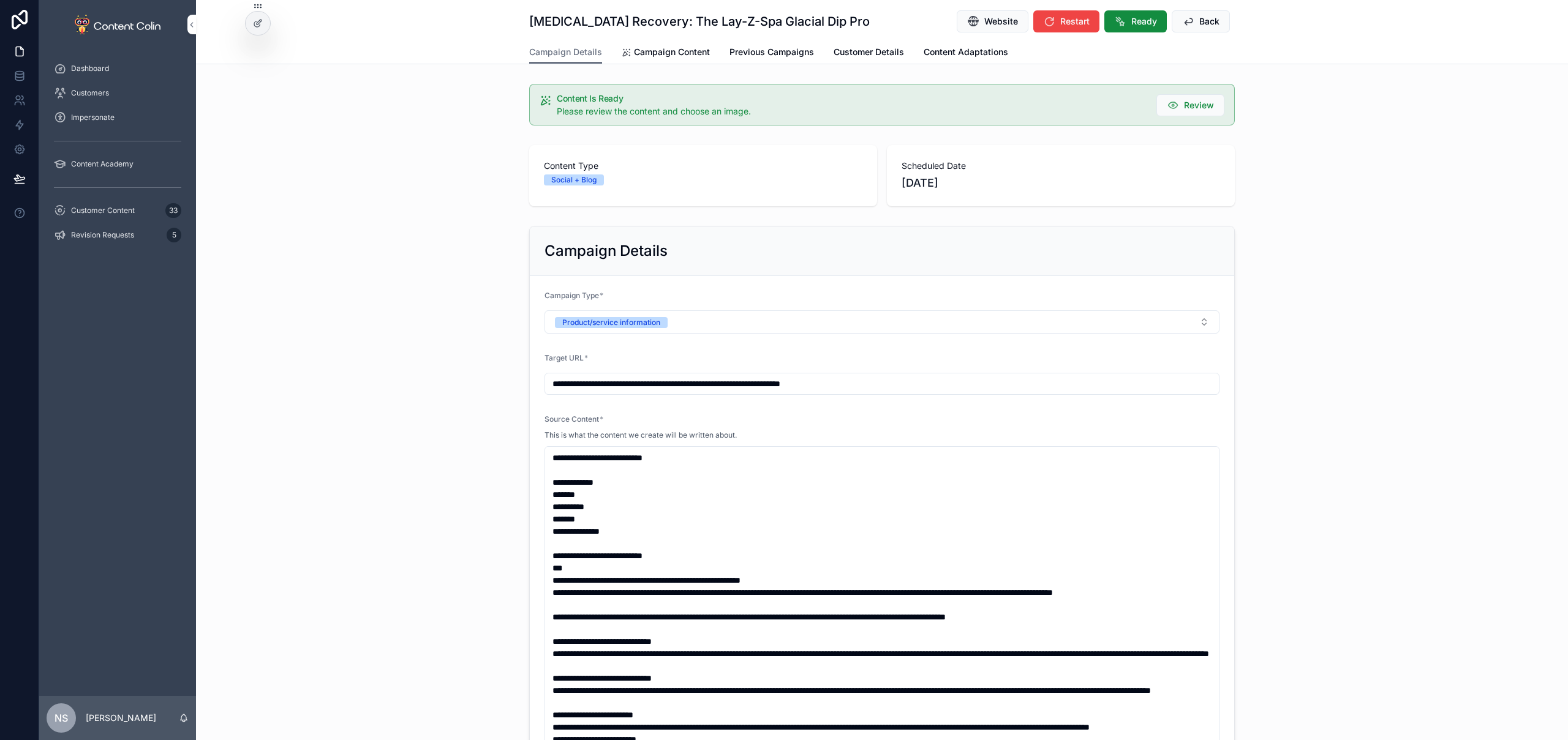
click at [676, 54] on span "Campaign Content" at bounding box center [671, 51] width 76 height 12
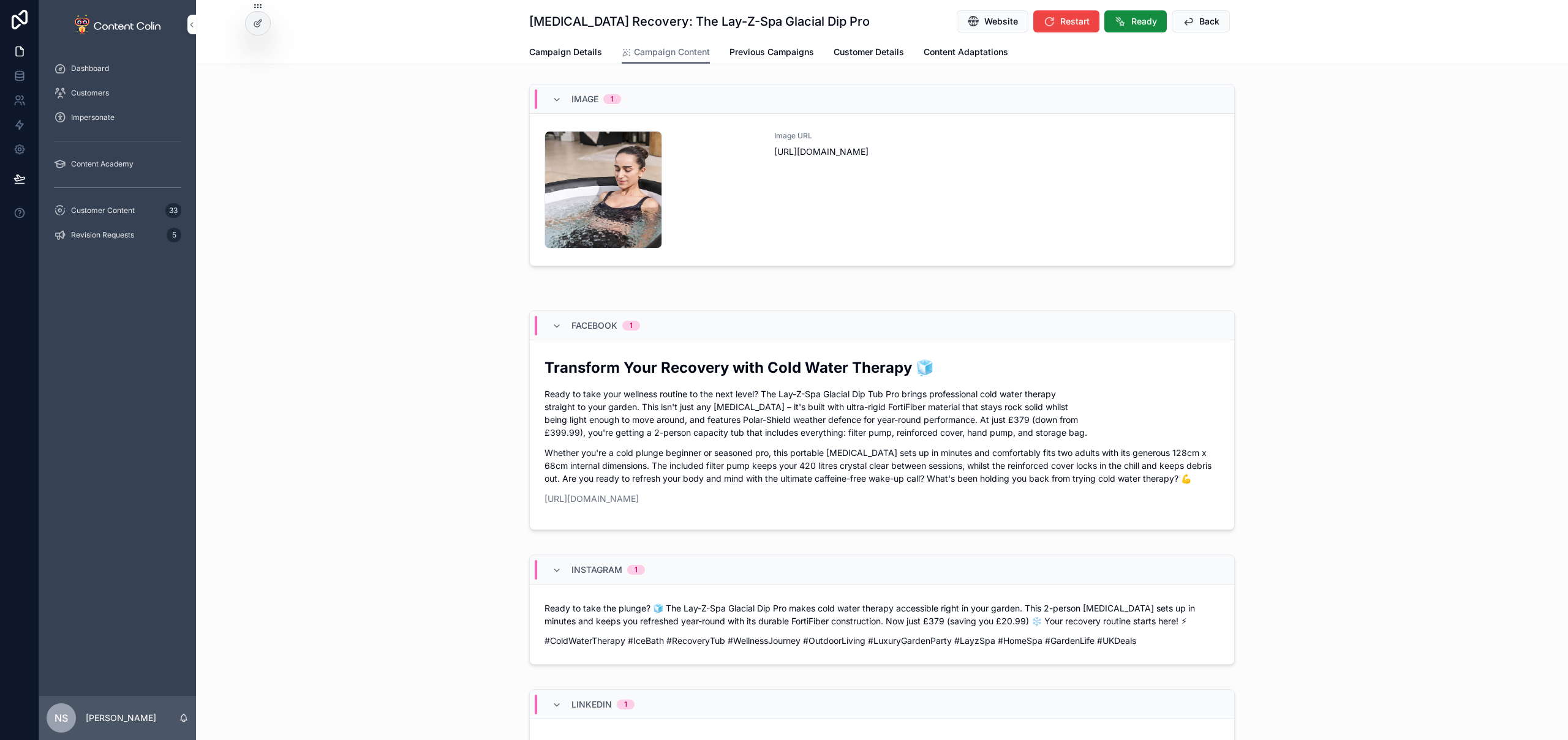
click at [788, 210] on div "Image URL [URL][DOMAIN_NAME]" at bounding box center [997, 190] width 446 height 118
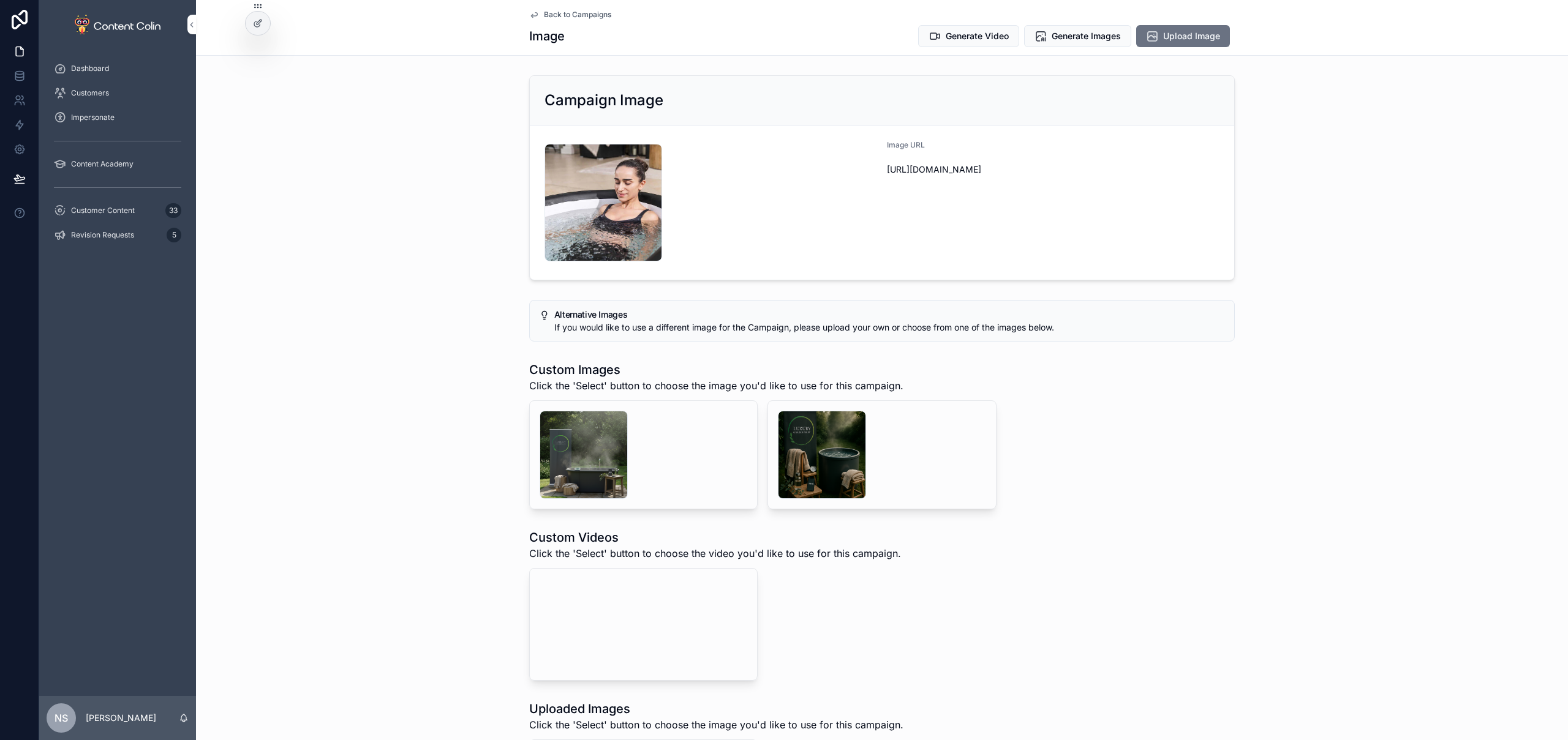
click at [638, 649] on video "scrollable content" at bounding box center [631, 624] width 184 height 92
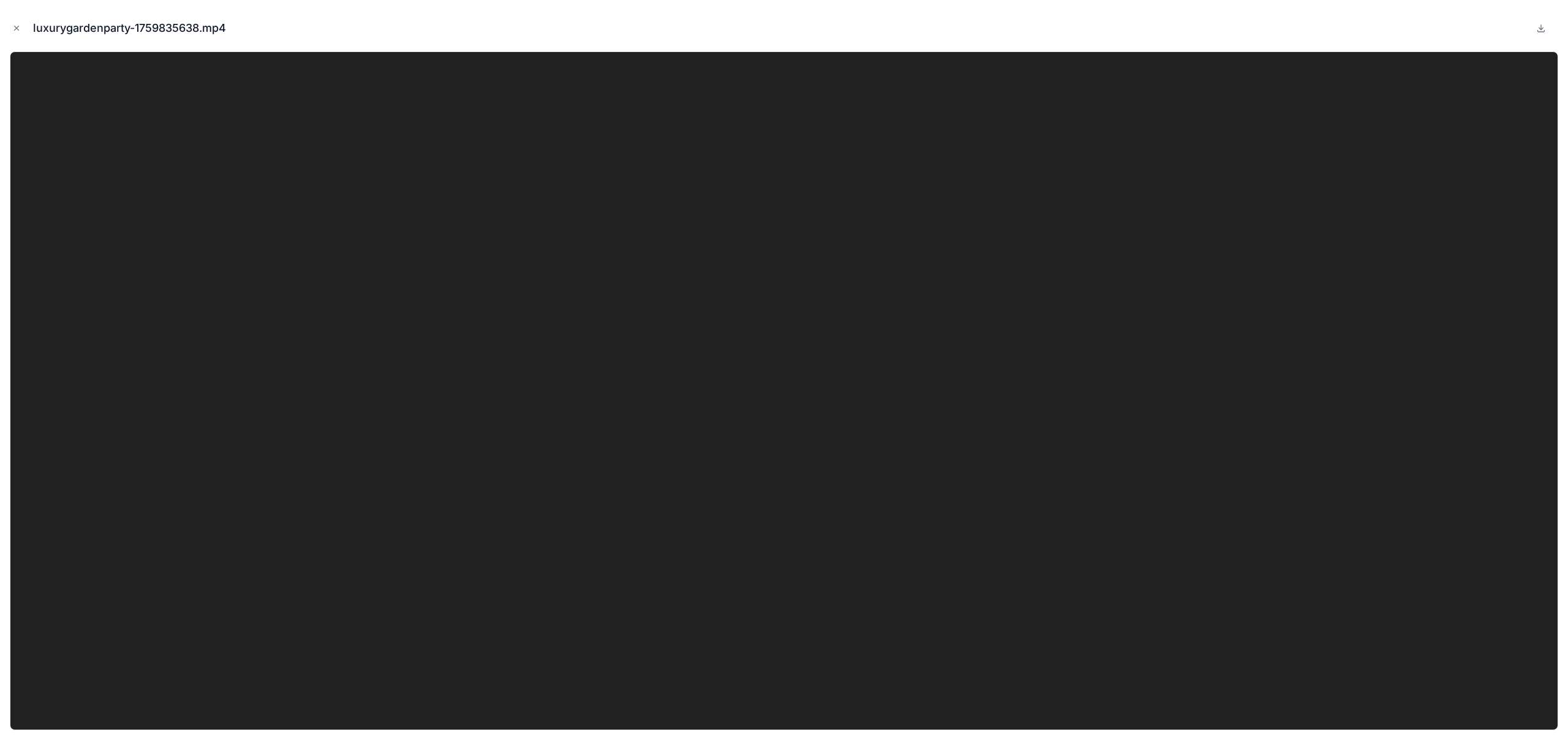
click at [18, 27] on icon "Close modal" at bounding box center [16, 28] width 8 height 8
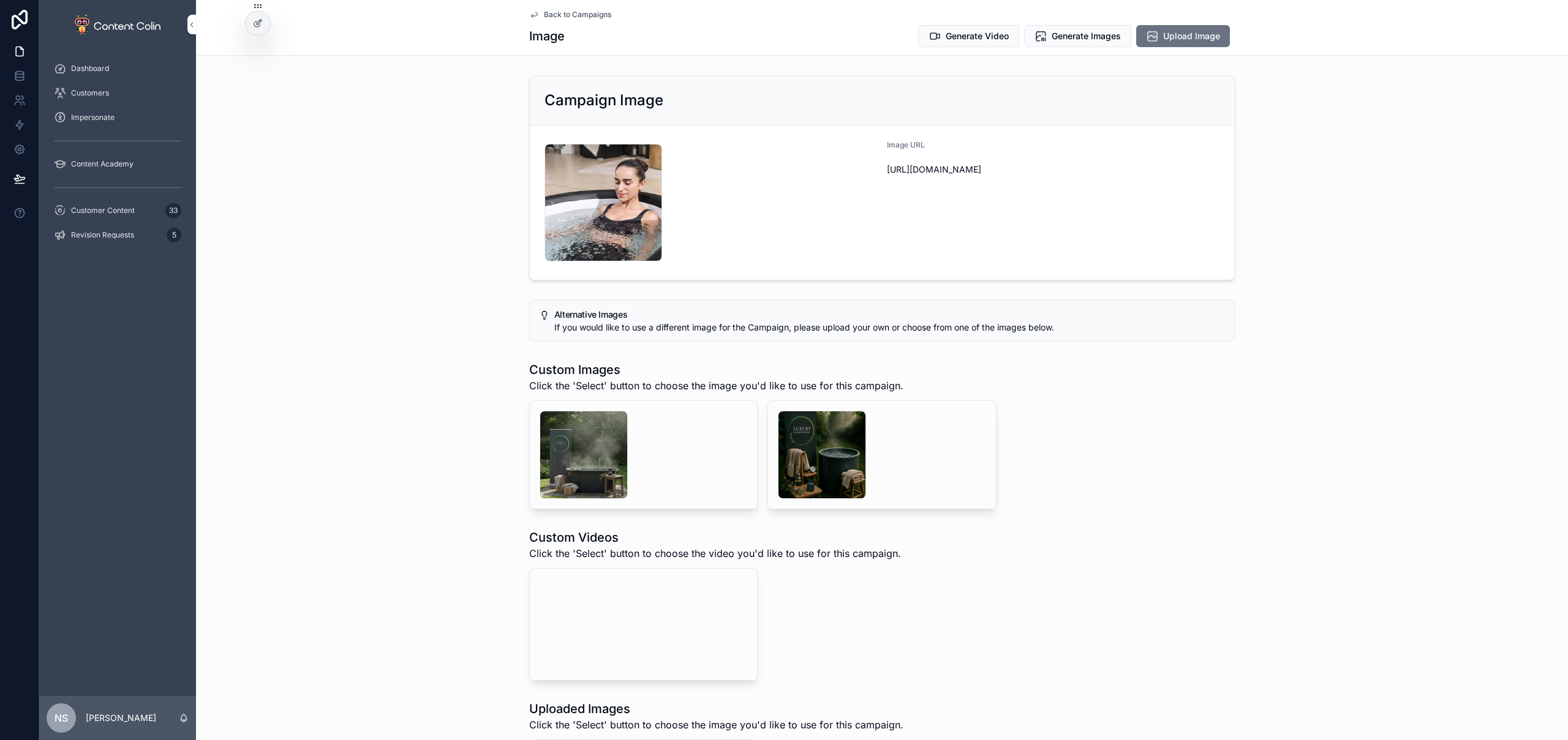
click at [588, 18] on span "Back to Campaigns" at bounding box center [577, 14] width 67 height 9
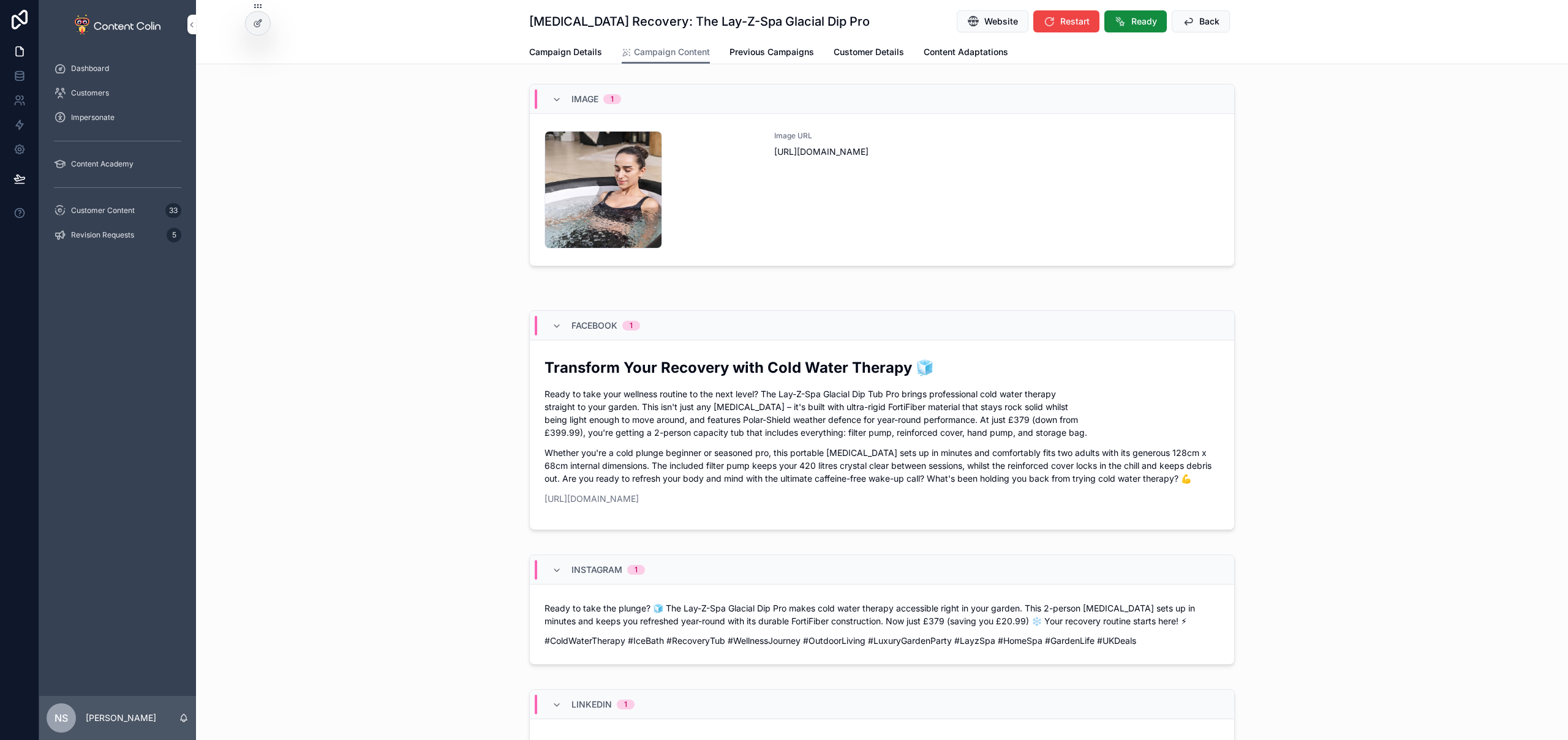
click at [639, 501] on link "[URL][DOMAIN_NAME]" at bounding box center [592, 498] width 94 height 10
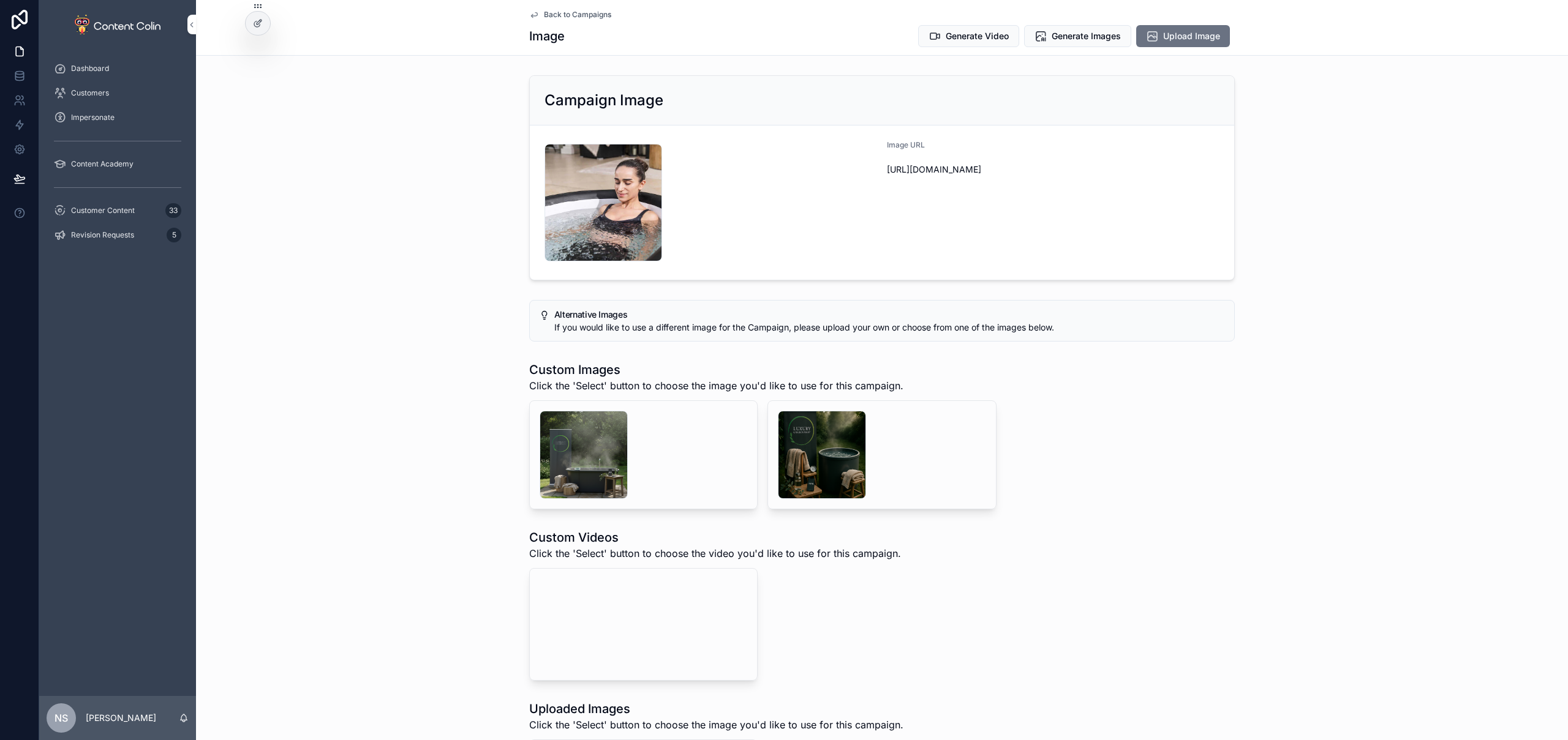
click at [599, 13] on span "Back to Campaigns" at bounding box center [577, 14] width 67 height 9
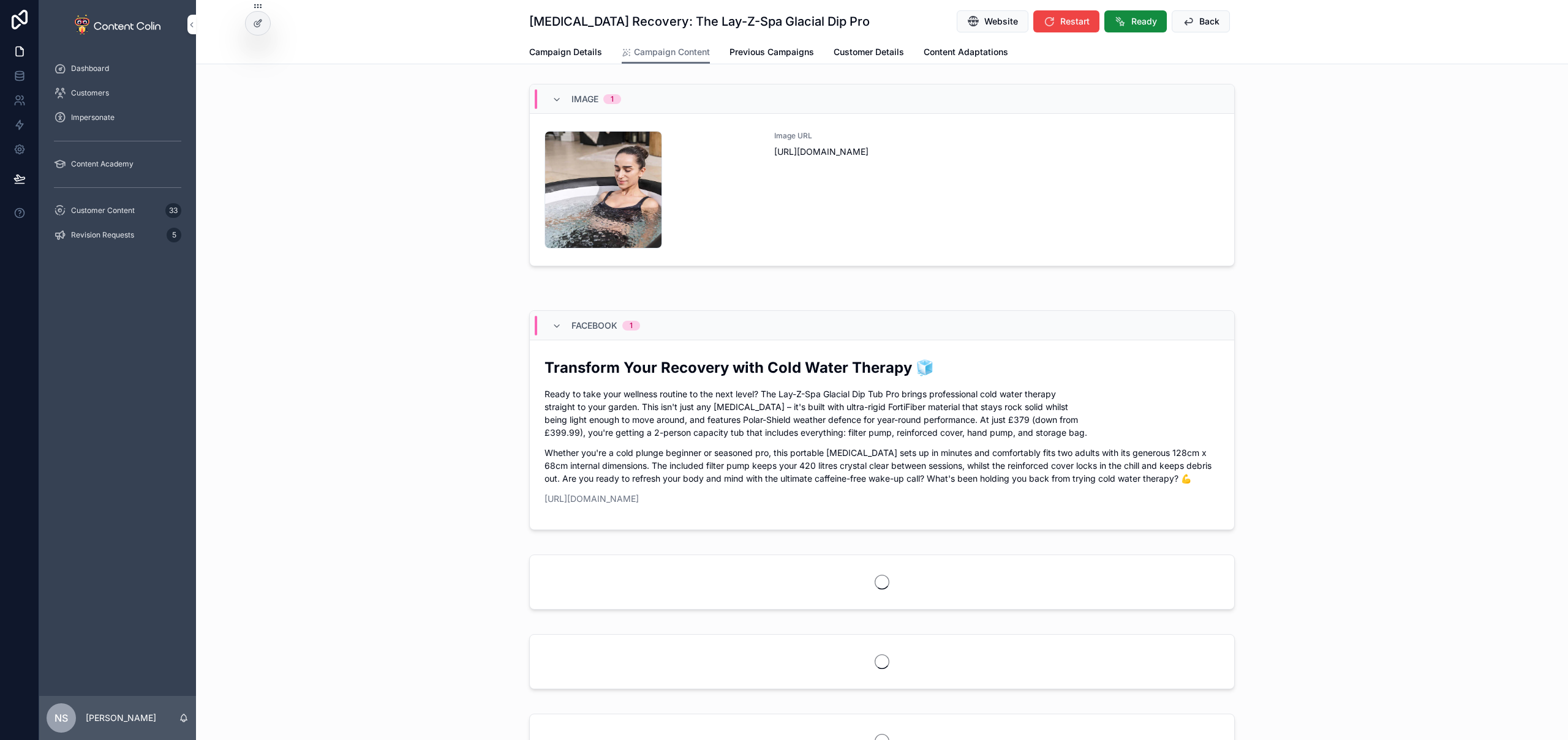
click at [1135, 28] on button "Ready" at bounding box center [1135, 21] width 63 height 22
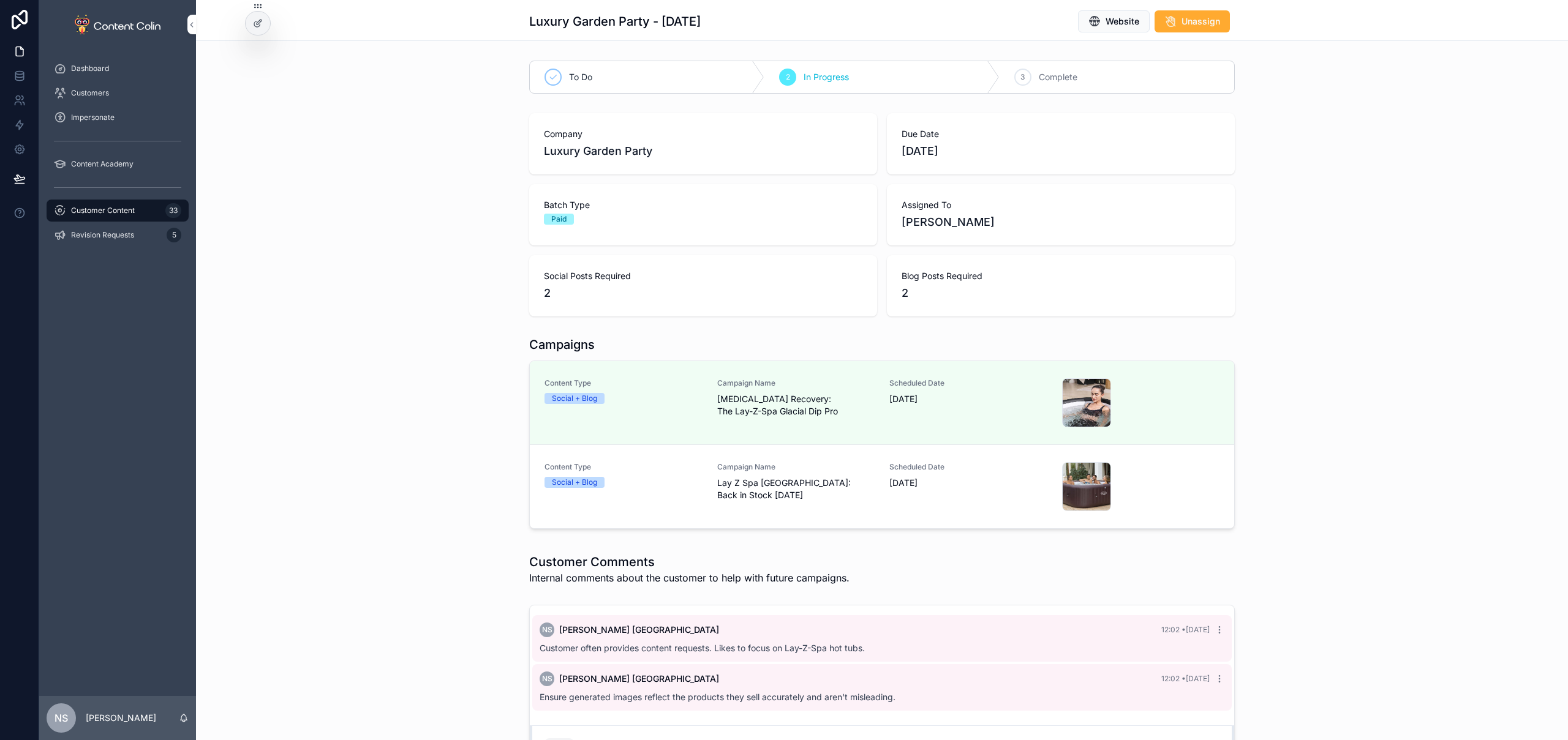
click at [829, 486] on span "Lay Z Spa [GEOGRAPHIC_DATA]: Back in Stock [DATE]" at bounding box center [796, 490] width 158 height 24
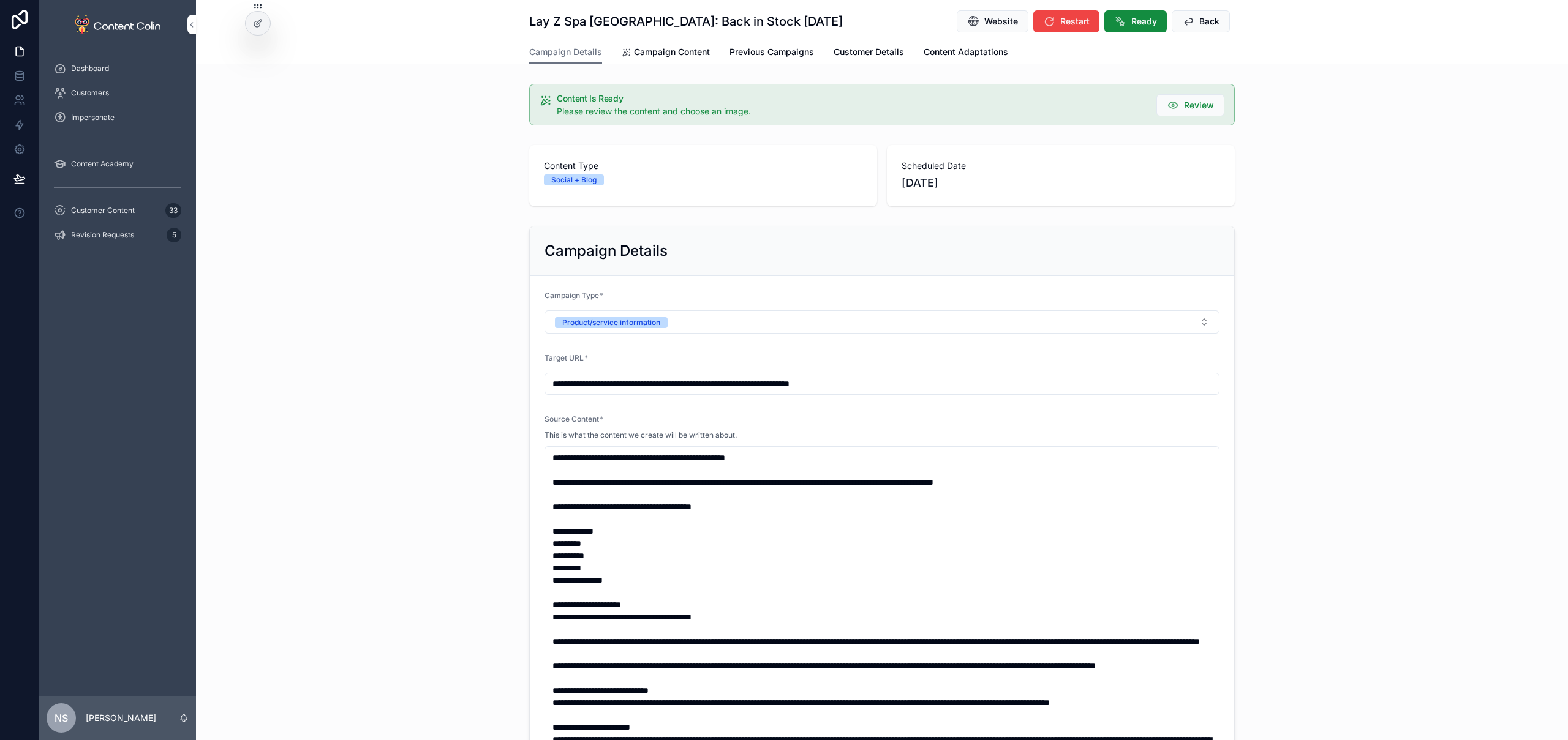
click at [663, 51] on span "Campaign Content" at bounding box center [671, 51] width 76 height 12
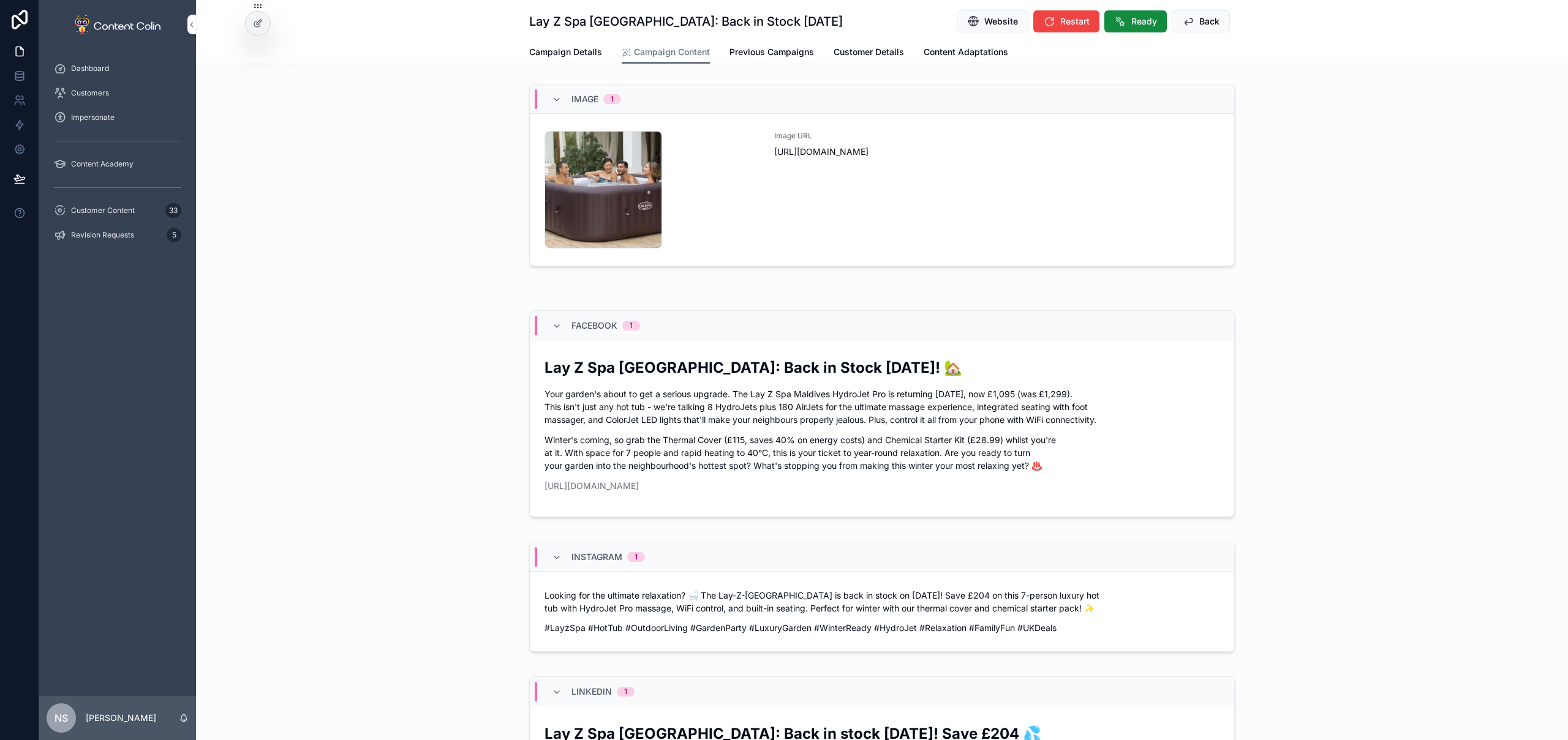
click at [763, 219] on div "luxurygardenparty-1759835571 .png Image URL https://cdn.contentcolin.com/luxury…" at bounding box center [882, 190] width 675 height 118
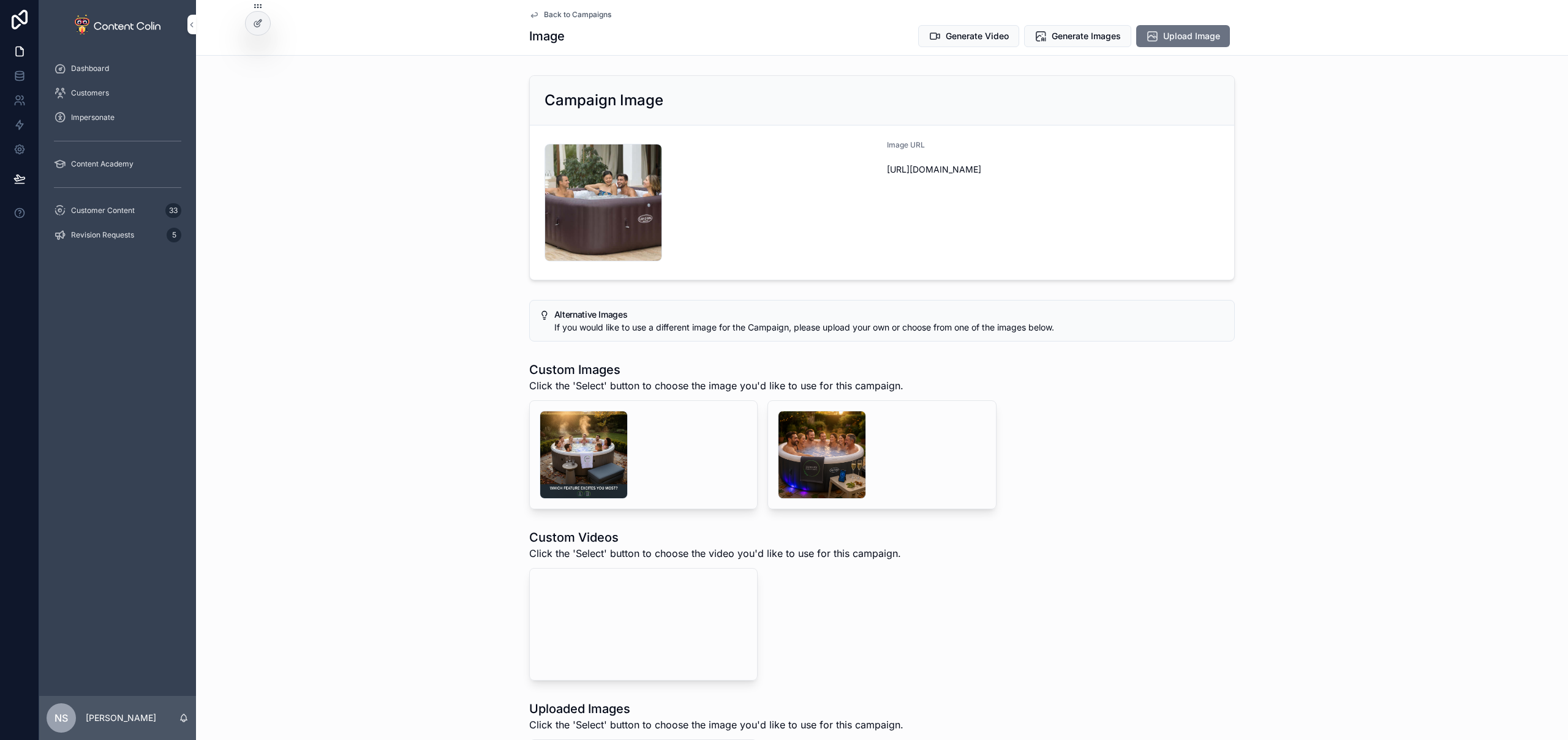
click at [667, 630] on video "scrollable content" at bounding box center [631, 624] width 184 height 92
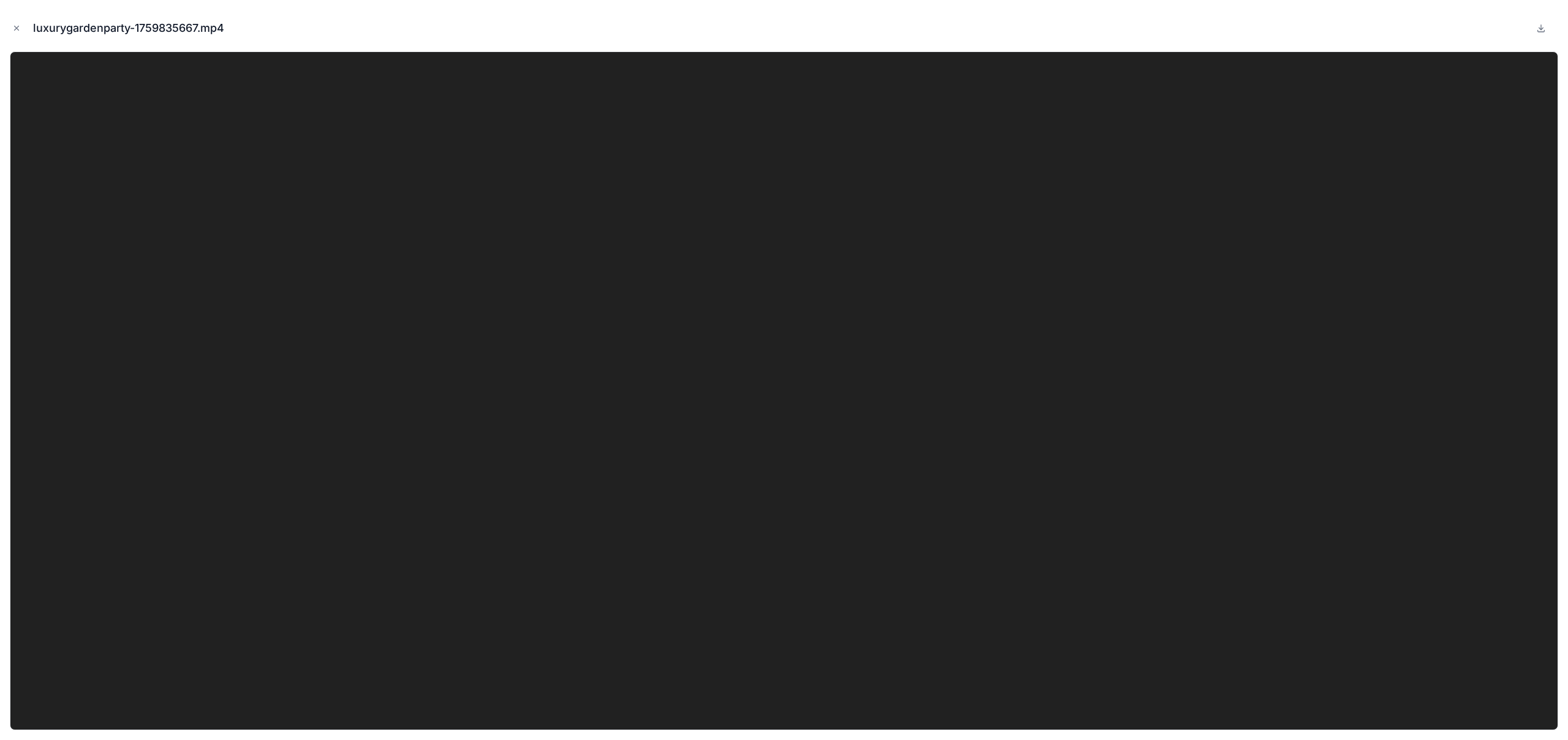
click at [11, 24] on button "Close modal" at bounding box center [16, 28] width 13 height 13
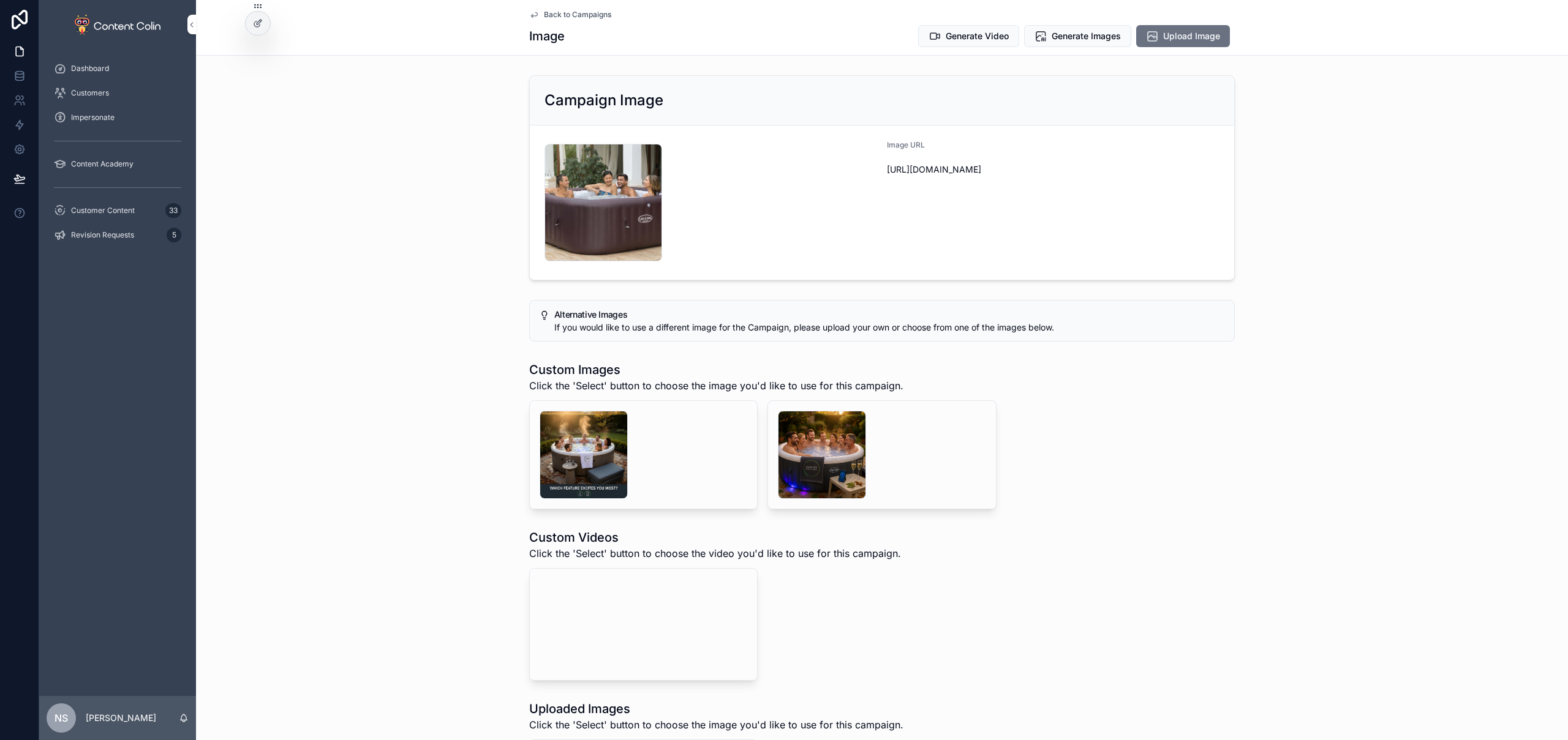
click at [580, 16] on span "Back to Campaigns" at bounding box center [577, 14] width 67 height 9
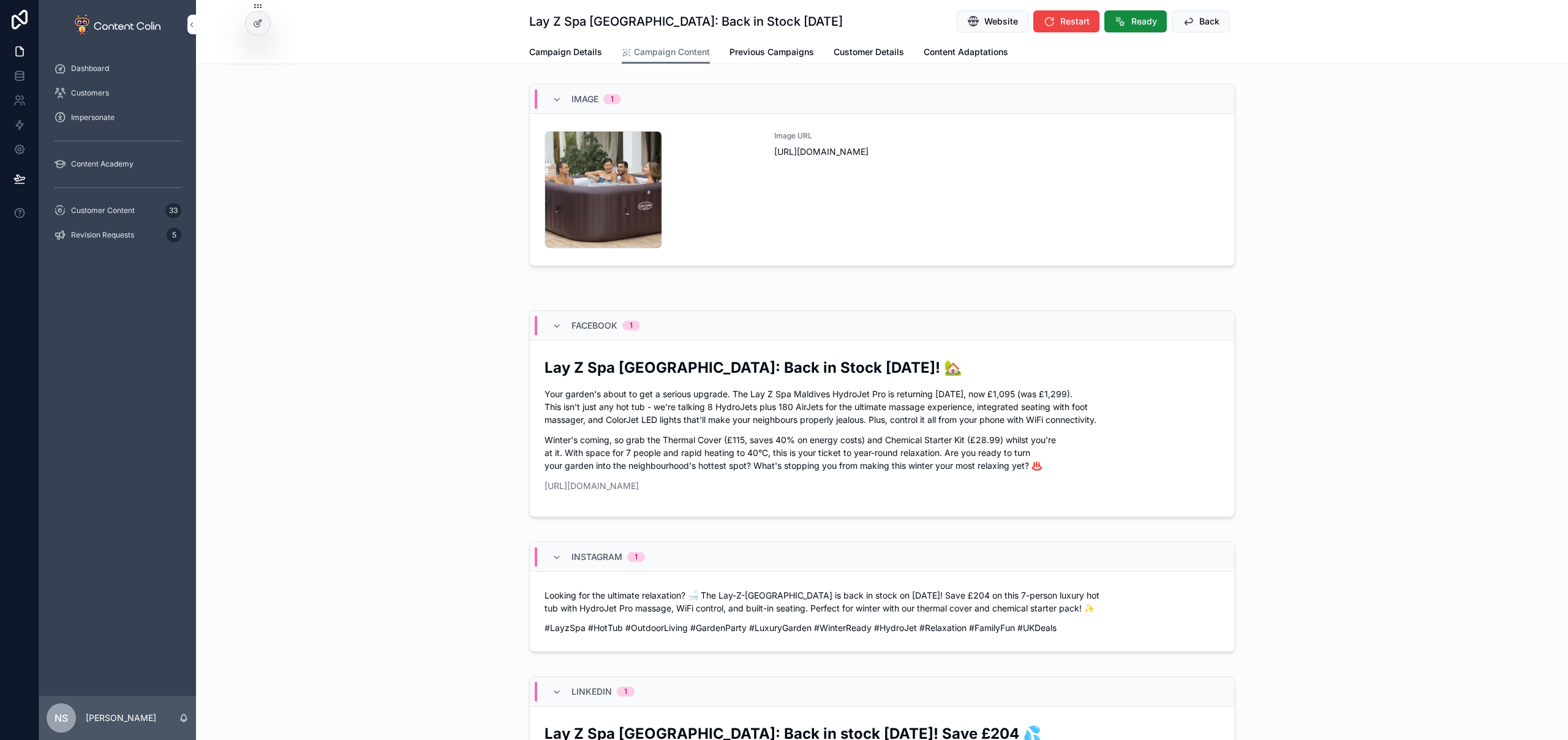
click at [1208, 17] on span "Back" at bounding box center [1209, 21] width 21 height 12
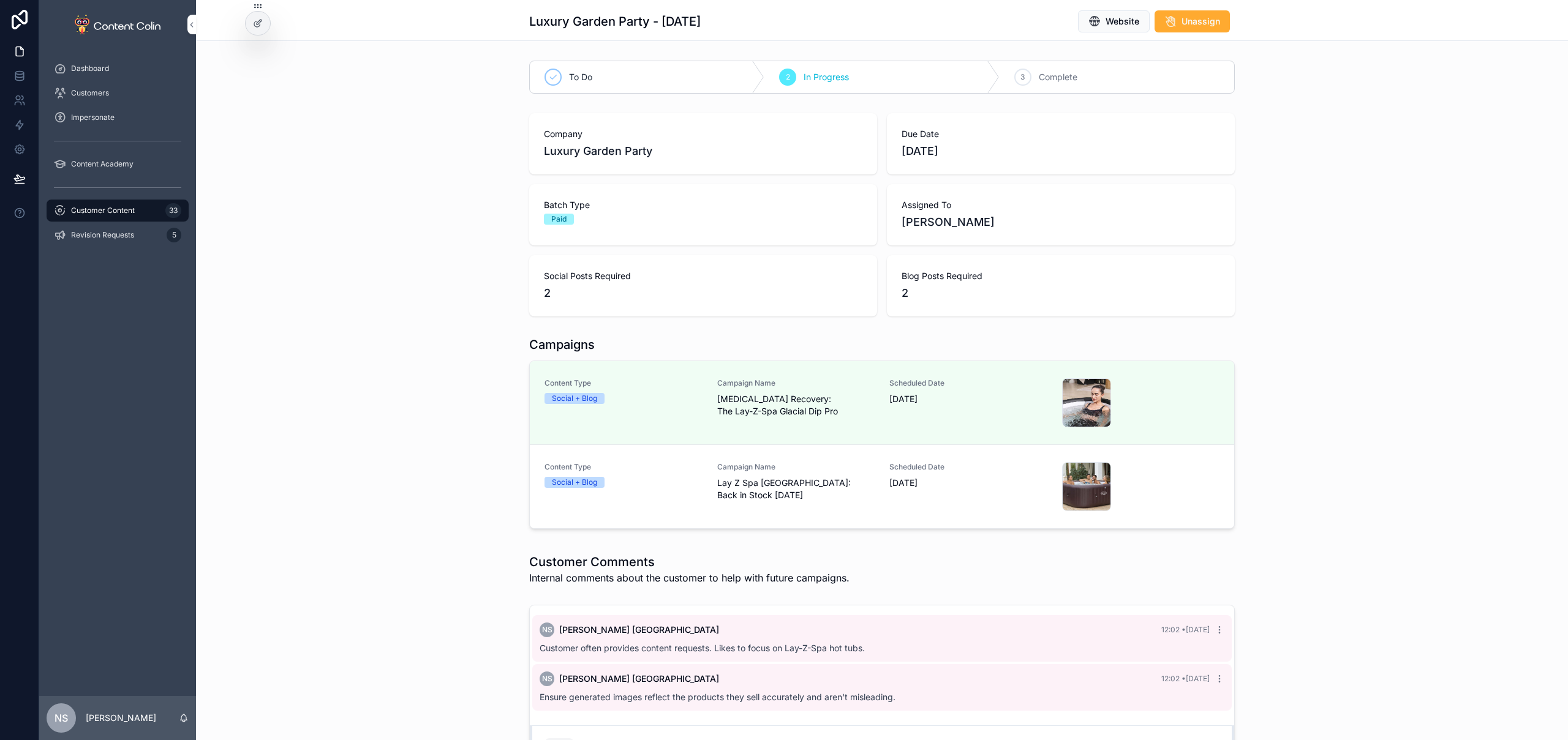
click at [848, 494] on span "Lay Z Spa [GEOGRAPHIC_DATA]: Back in Stock [DATE]" at bounding box center [796, 490] width 158 height 24
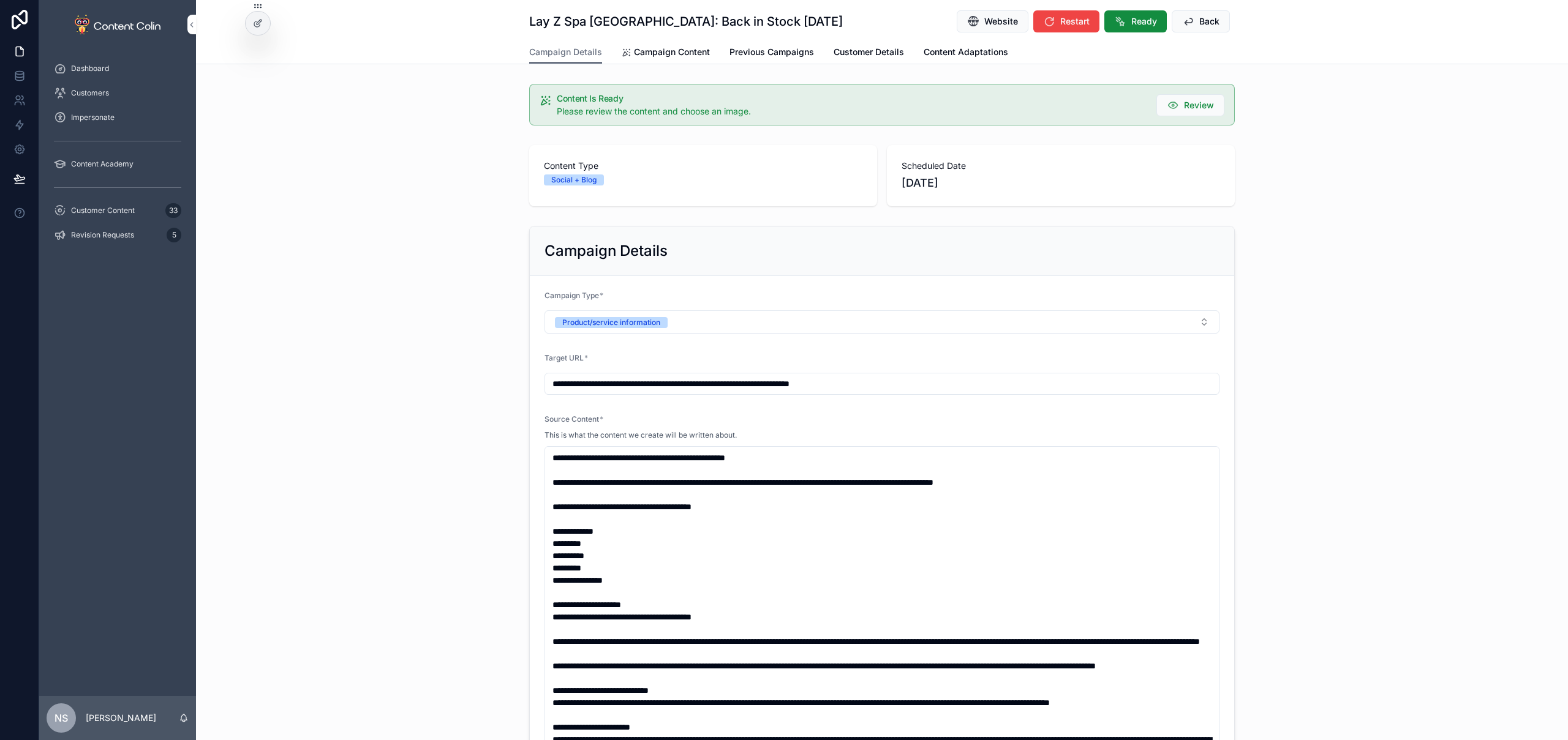
click at [1146, 20] on span "Ready" at bounding box center [1145, 21] width 26 height 12
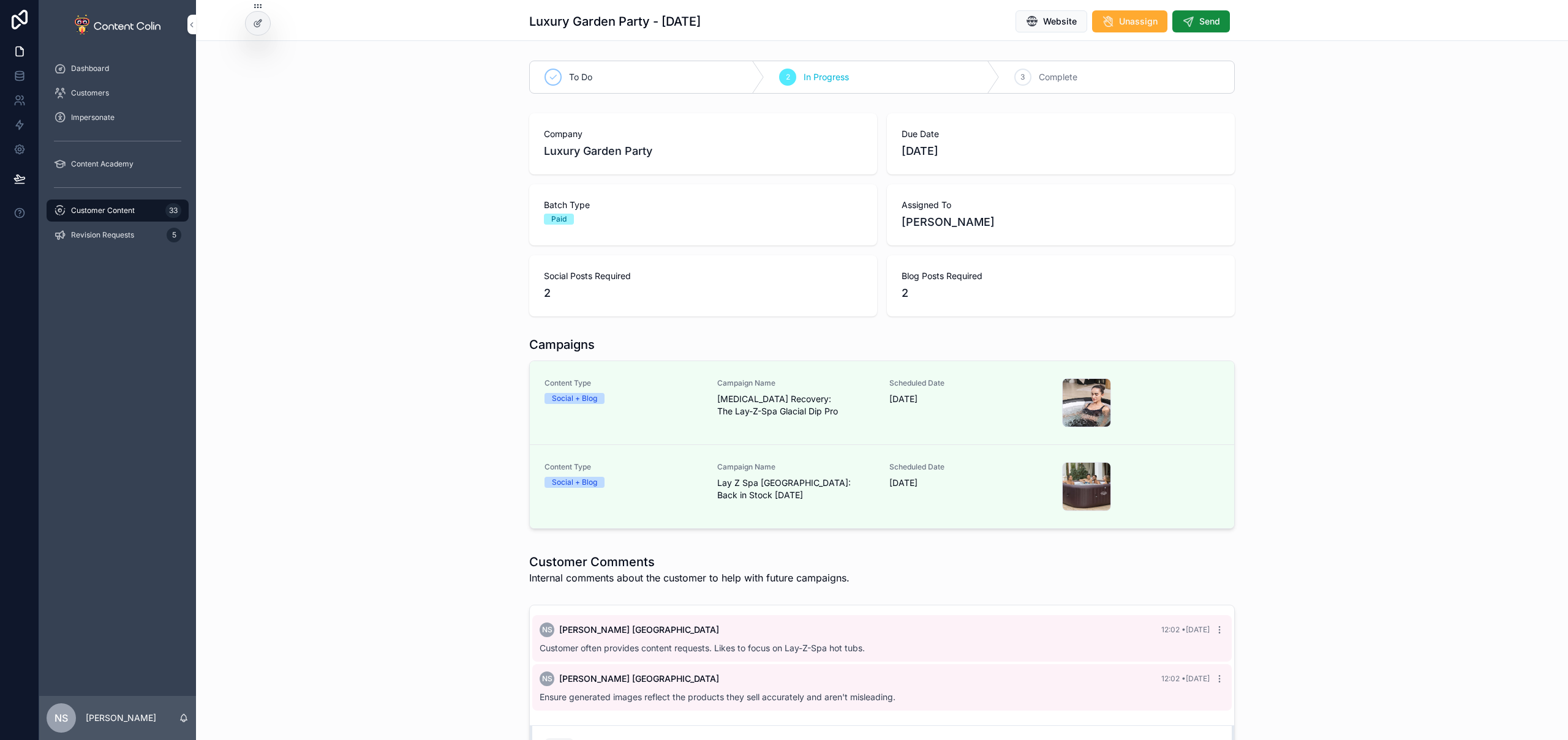
click at [1210, 17] on span "Send" at bounding box center [1209, 21] width 21 height 12
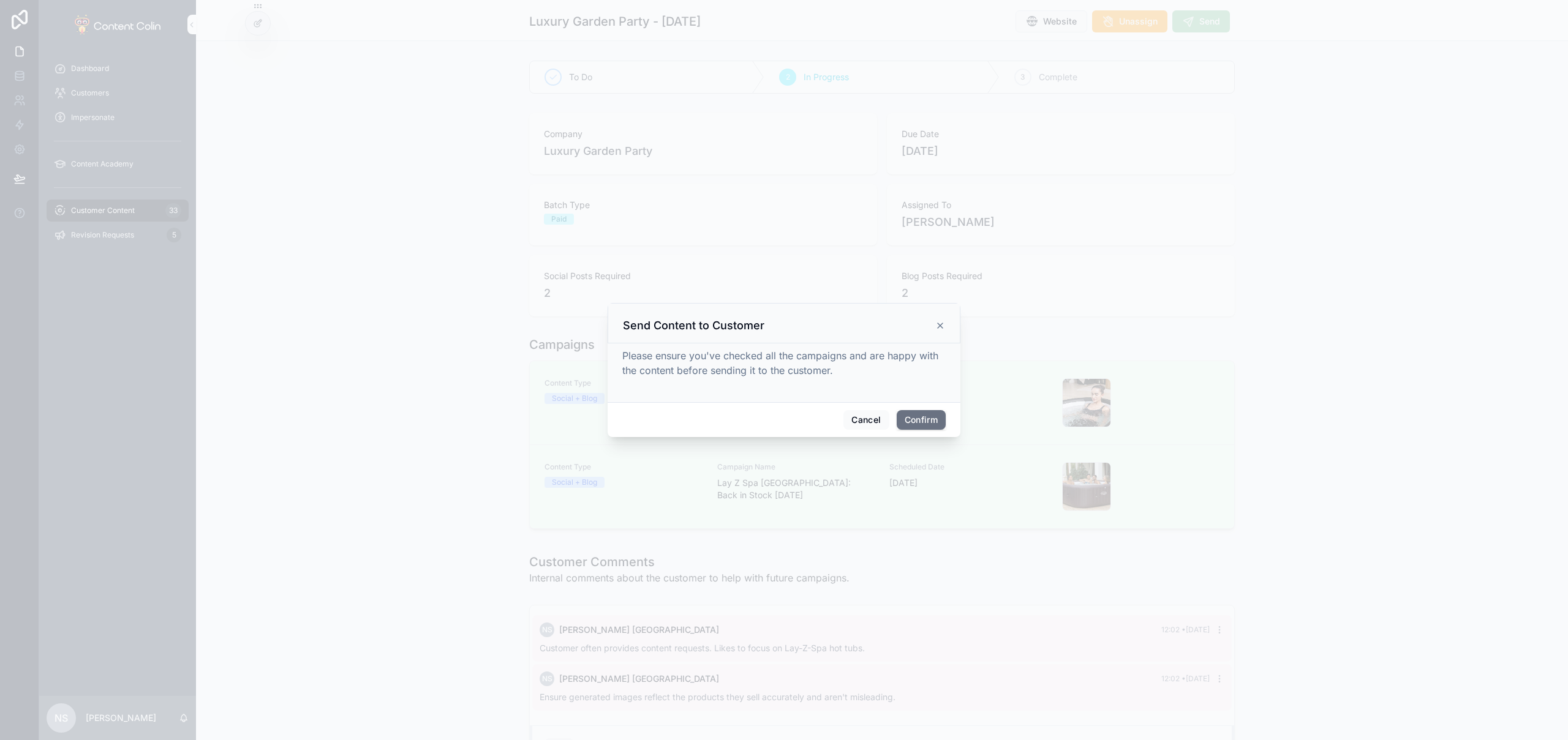
click at [924, 406] on div "Cancel Confirm" at bounding box center [784, 420] width 353 height 35
click at [929, 418] on button "Confirm" at bounding box center [921, 420] width 49 height 20
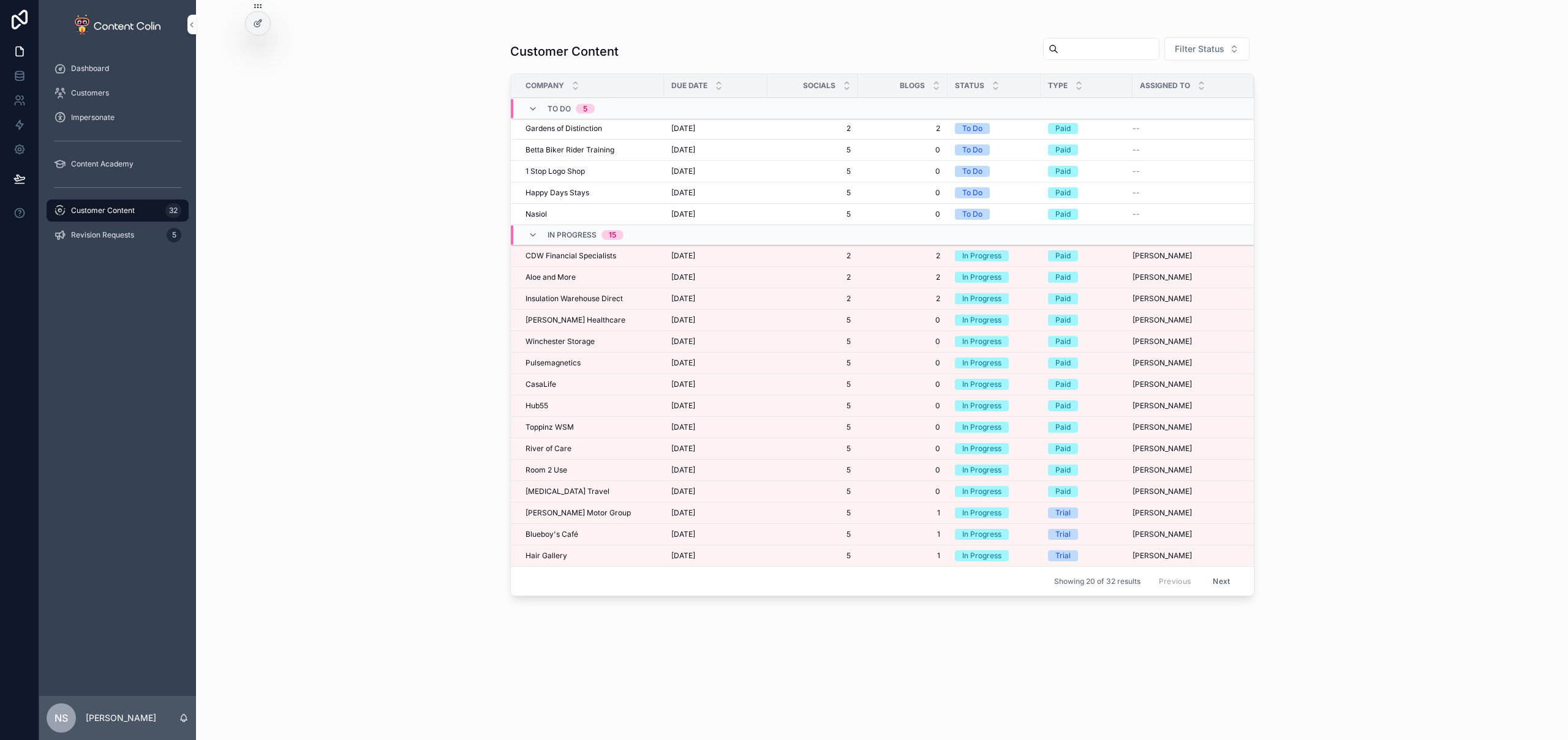
click at [695, 257] on span "[DATE]" at bounding box center [683, 256] width 24 height 9
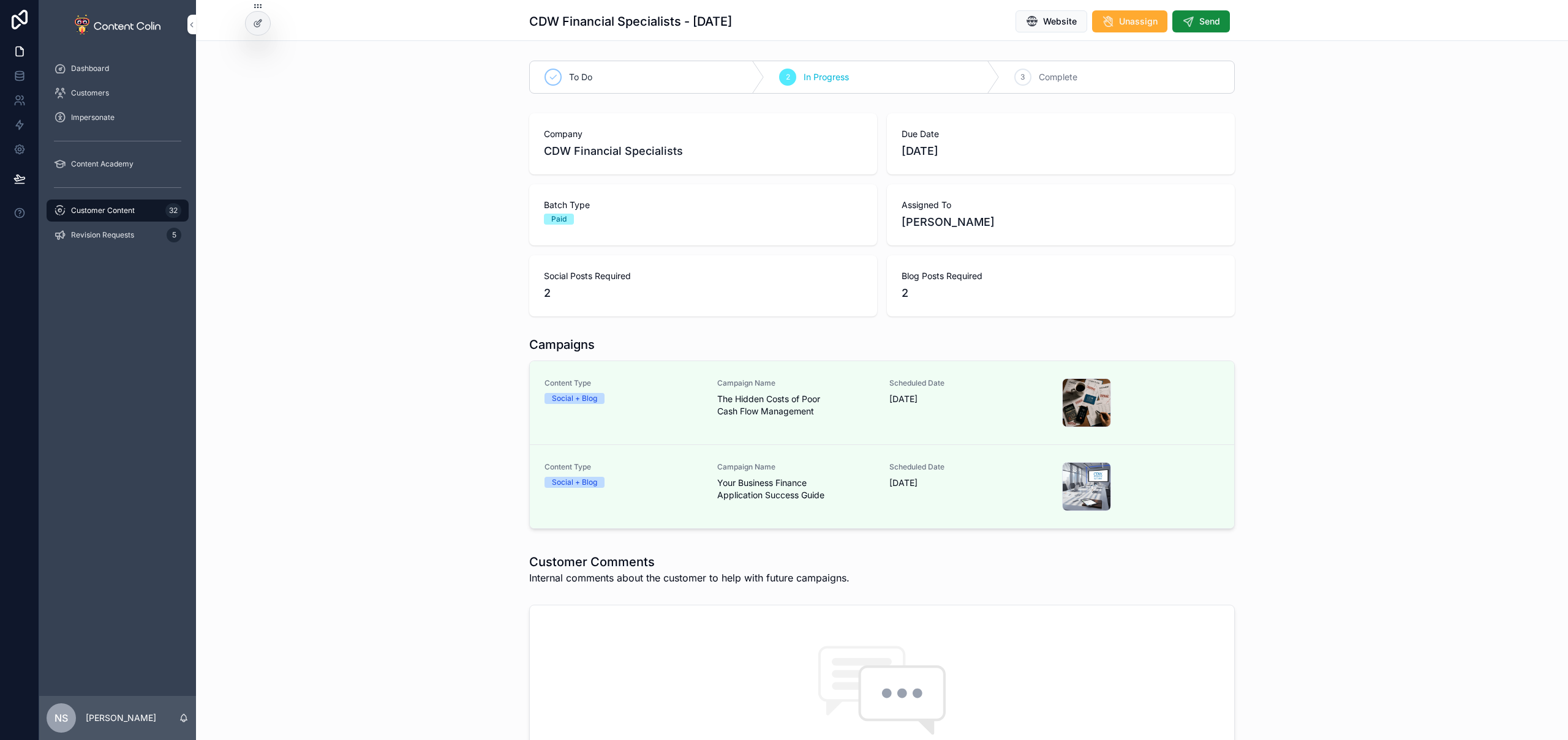
click at [1207, 21] on span "Send" at bounding box center [1209, 21] width 21 height 12
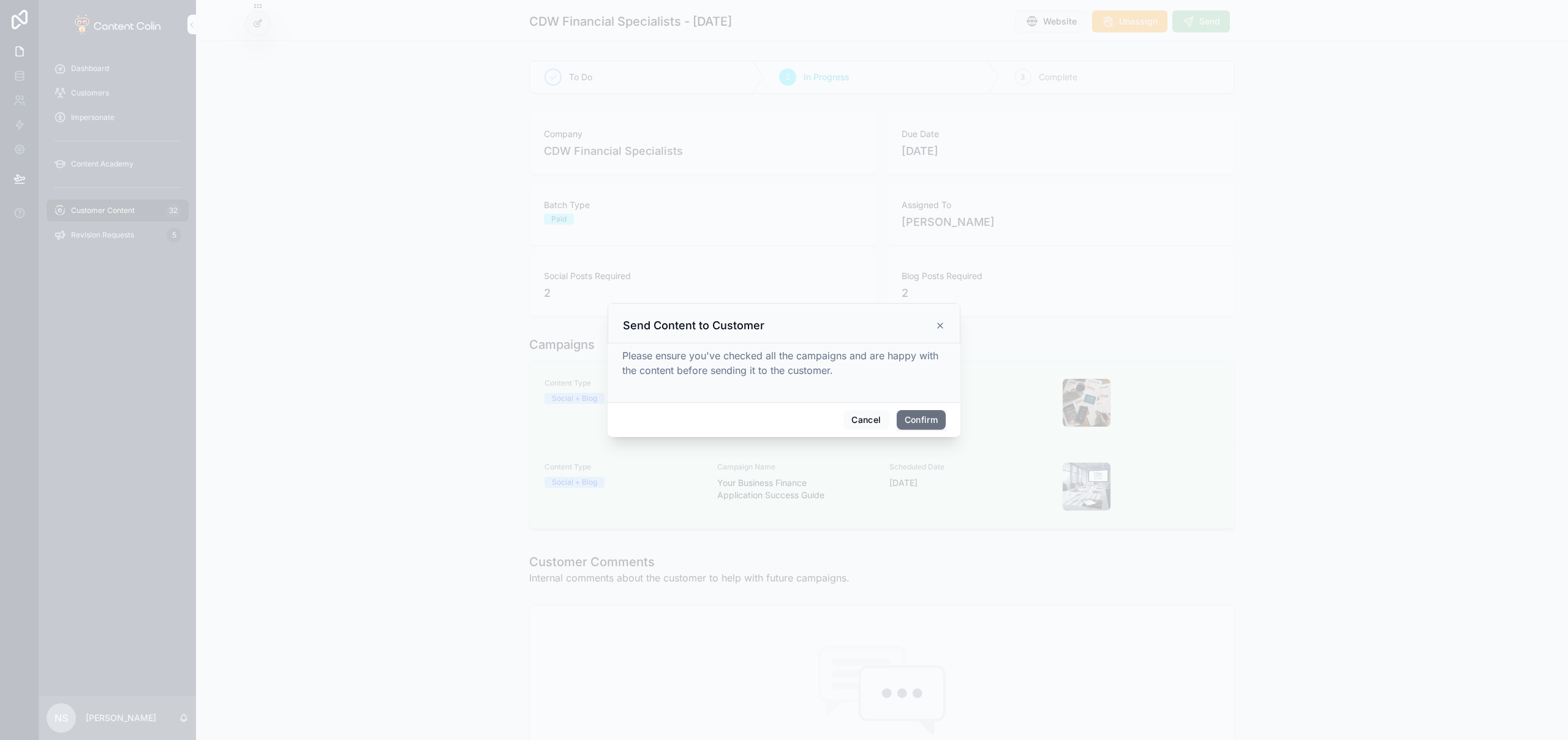
click at [934, 423] on button "Confirm" at bounding box center [921, 420] width 49 height 20
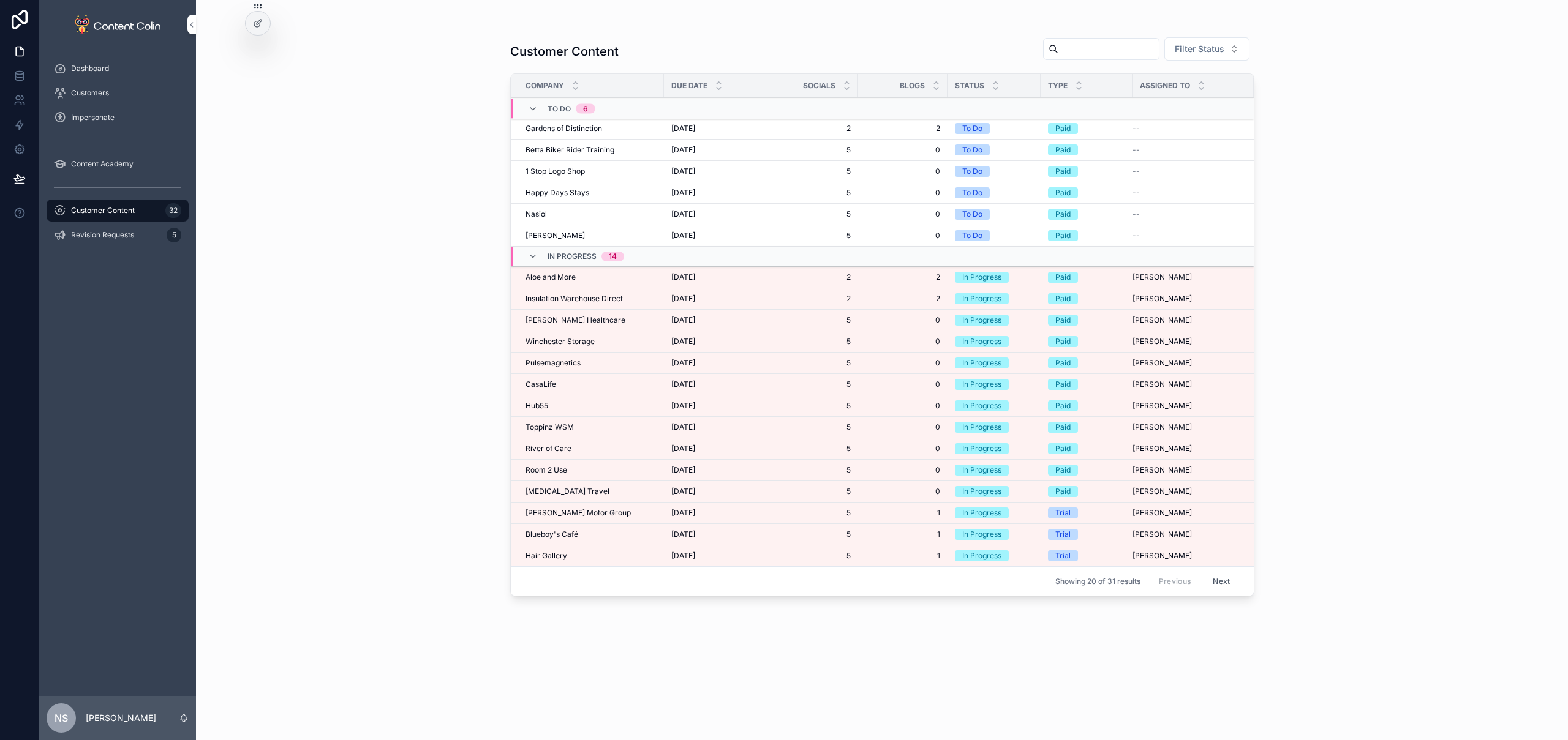
click at [601, 275] on div "Aloe and More Aloe and More" at bounding box center [591, 278] width 131 height 9
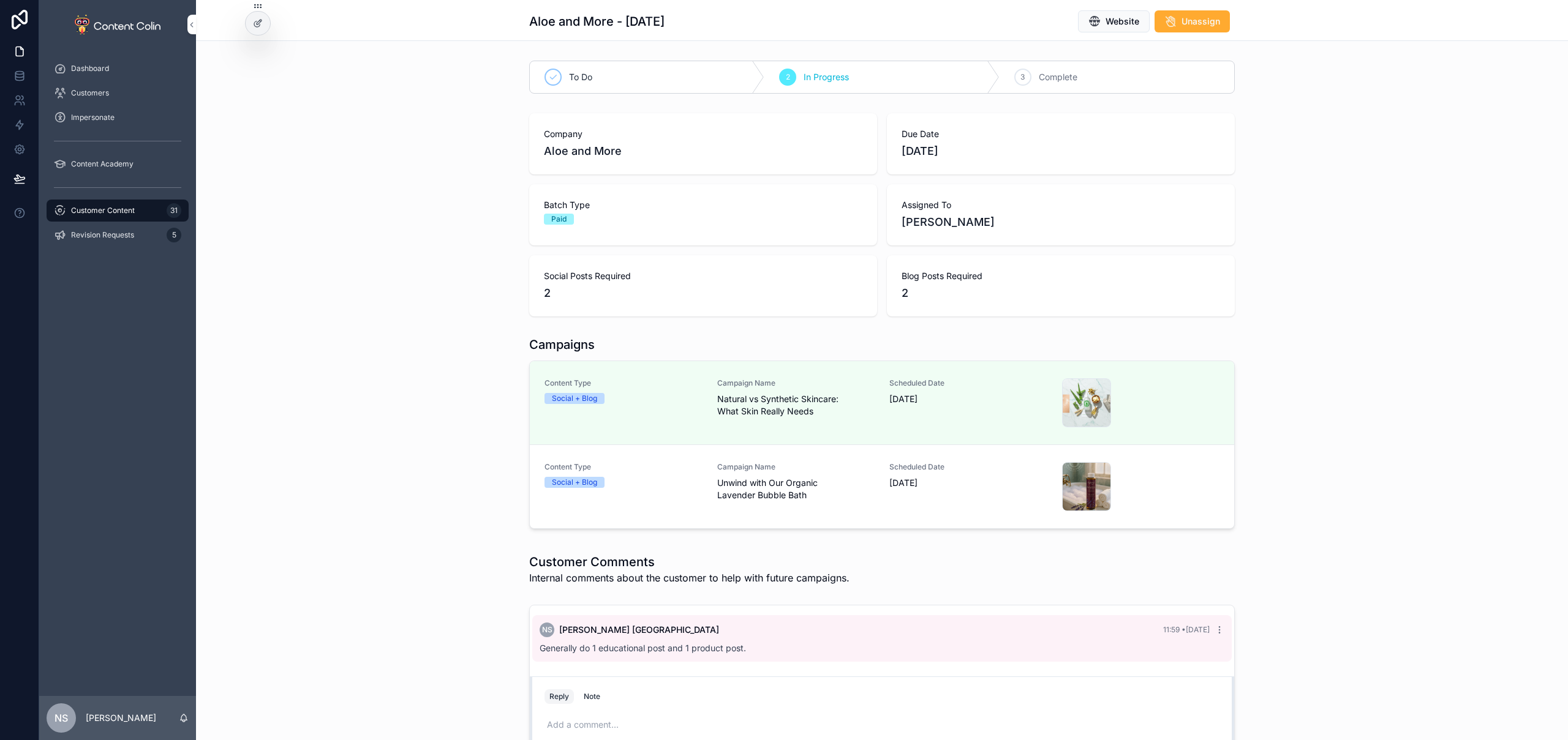
click at [696, 493] on div "Content Type Social + Blog" at bounding box center [623, 487] width 158 height 49
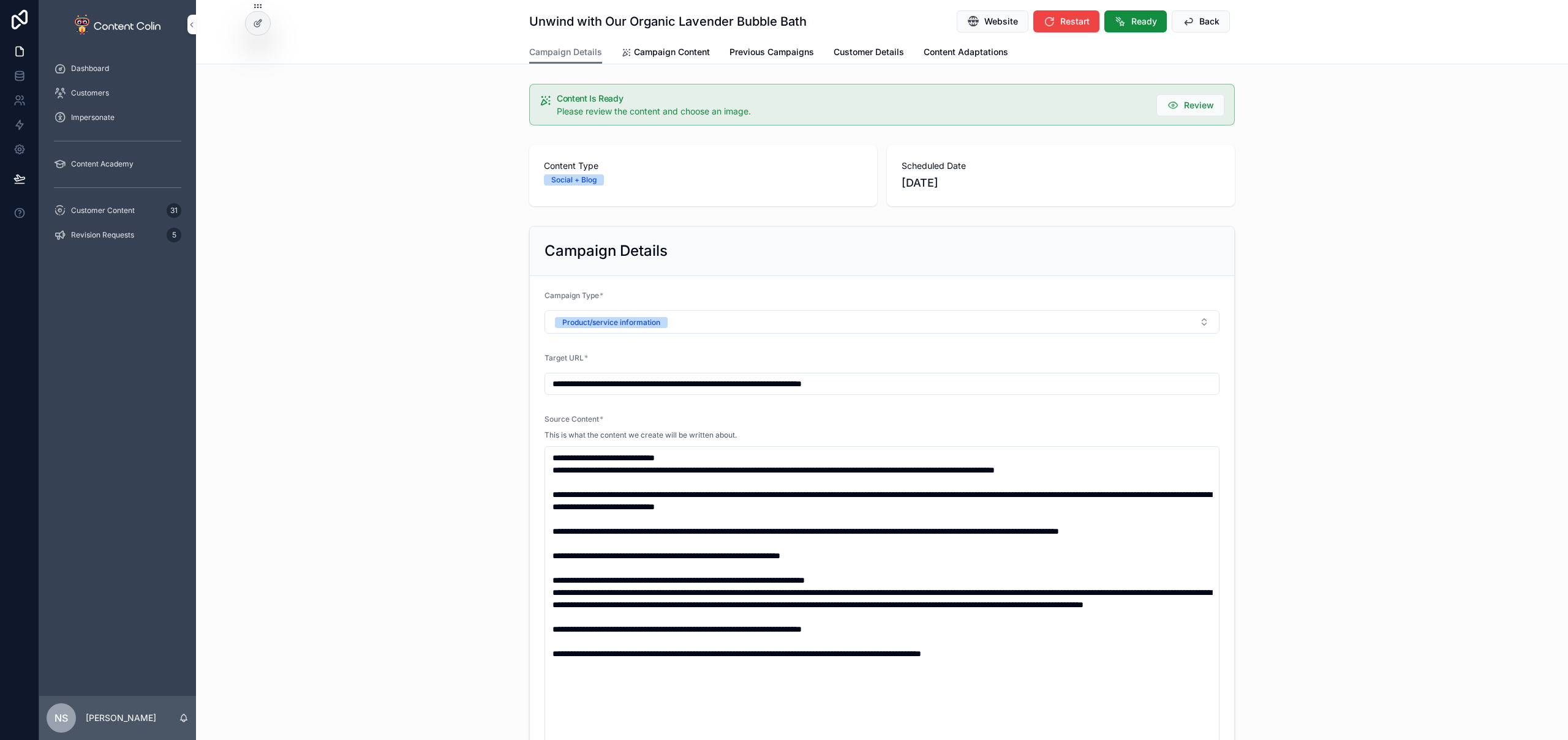
click at [648, 49] on span "Campaign Content" at bounding box center [671, 51] width 76 height 12
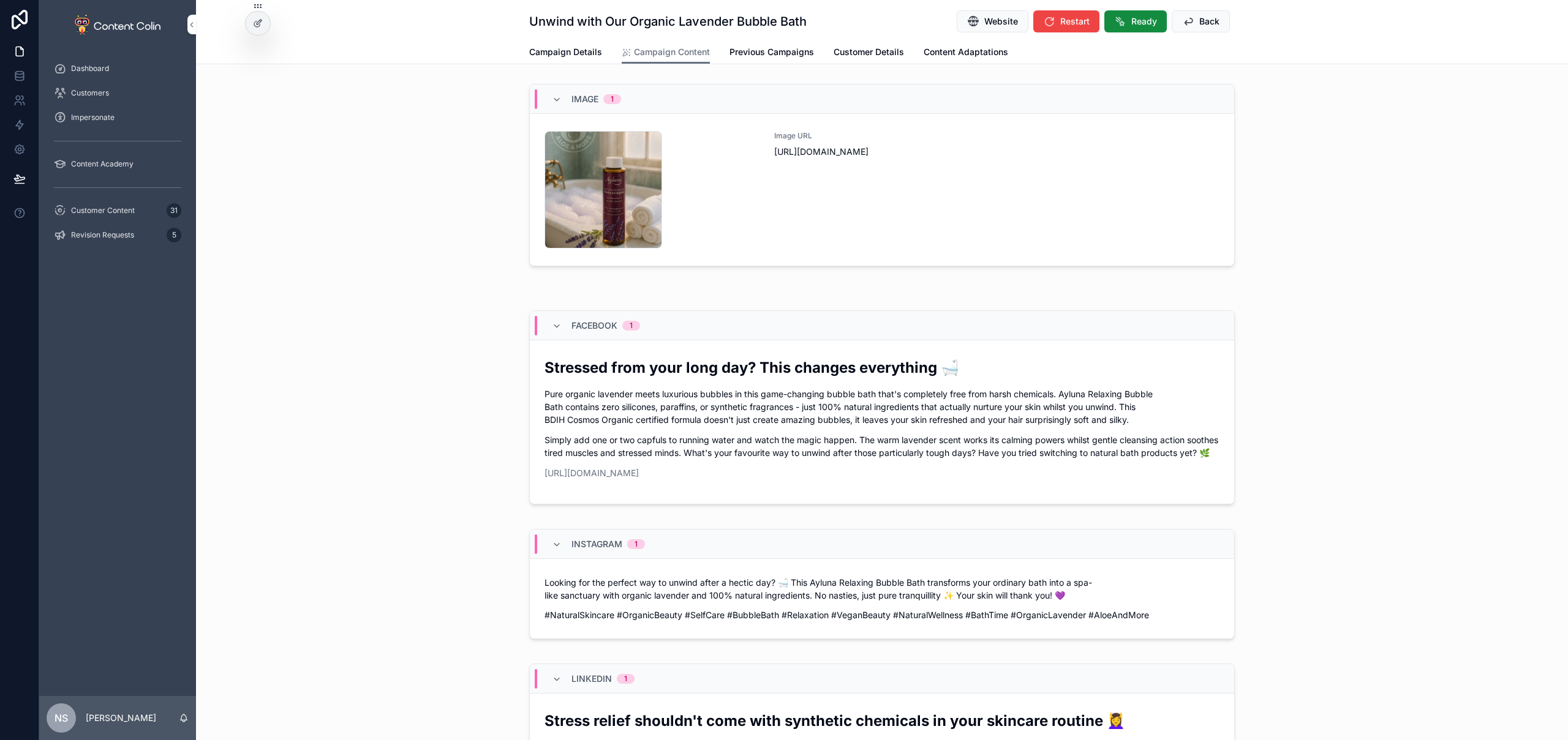
drag, startPoint x: 908, startPoint y: 178, endPoint x: 952, endPoint y: 198, distance: 48.3
click at [952, 198] on div "Image URL https://cdn.contentcolin.com/aloeandmore/aloeandmore-1759835685.png" at bounding box center [997, 190] width 446 height 118
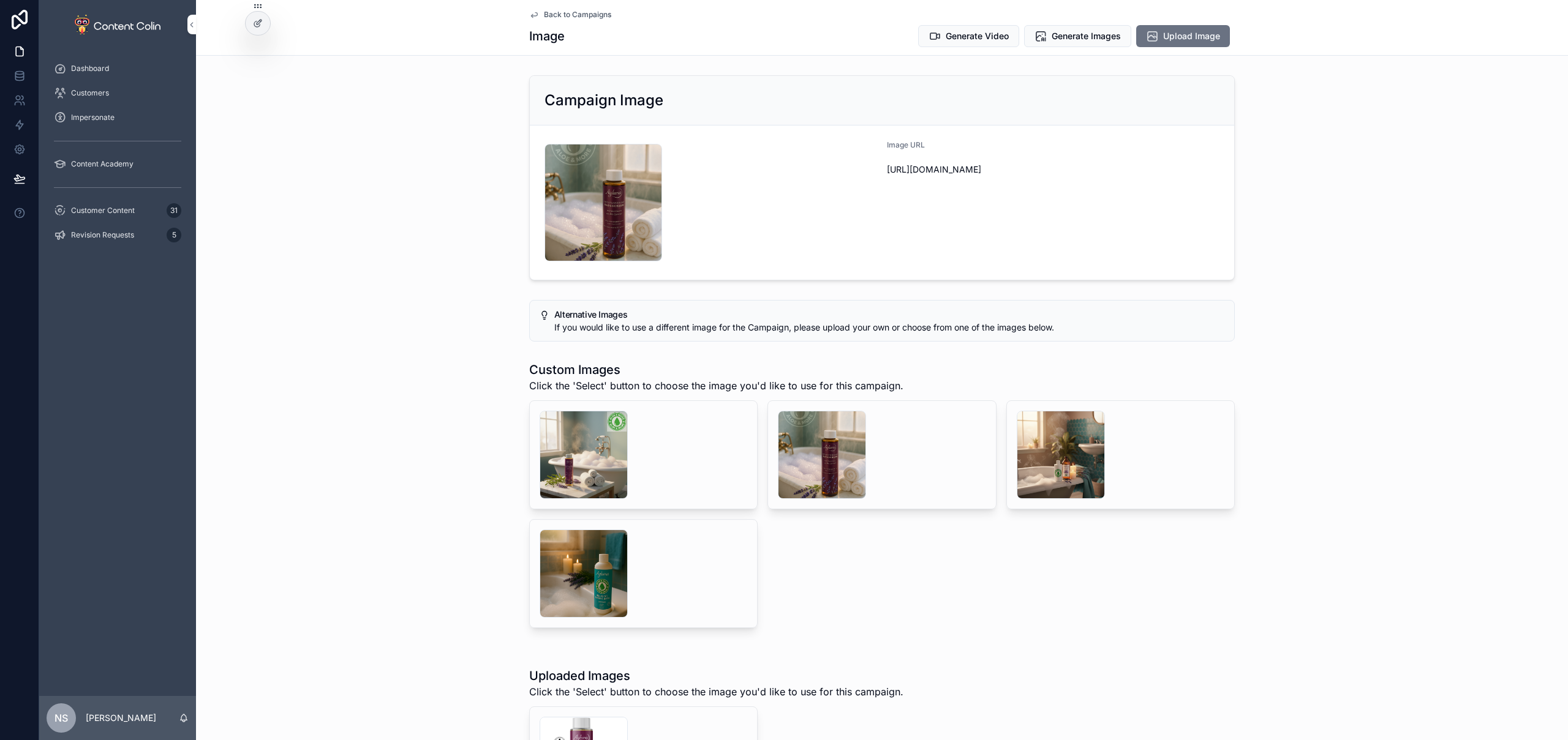
click at [966, 45] on button "Generate Video" at bounding box center [969, 36] width 101 height 22
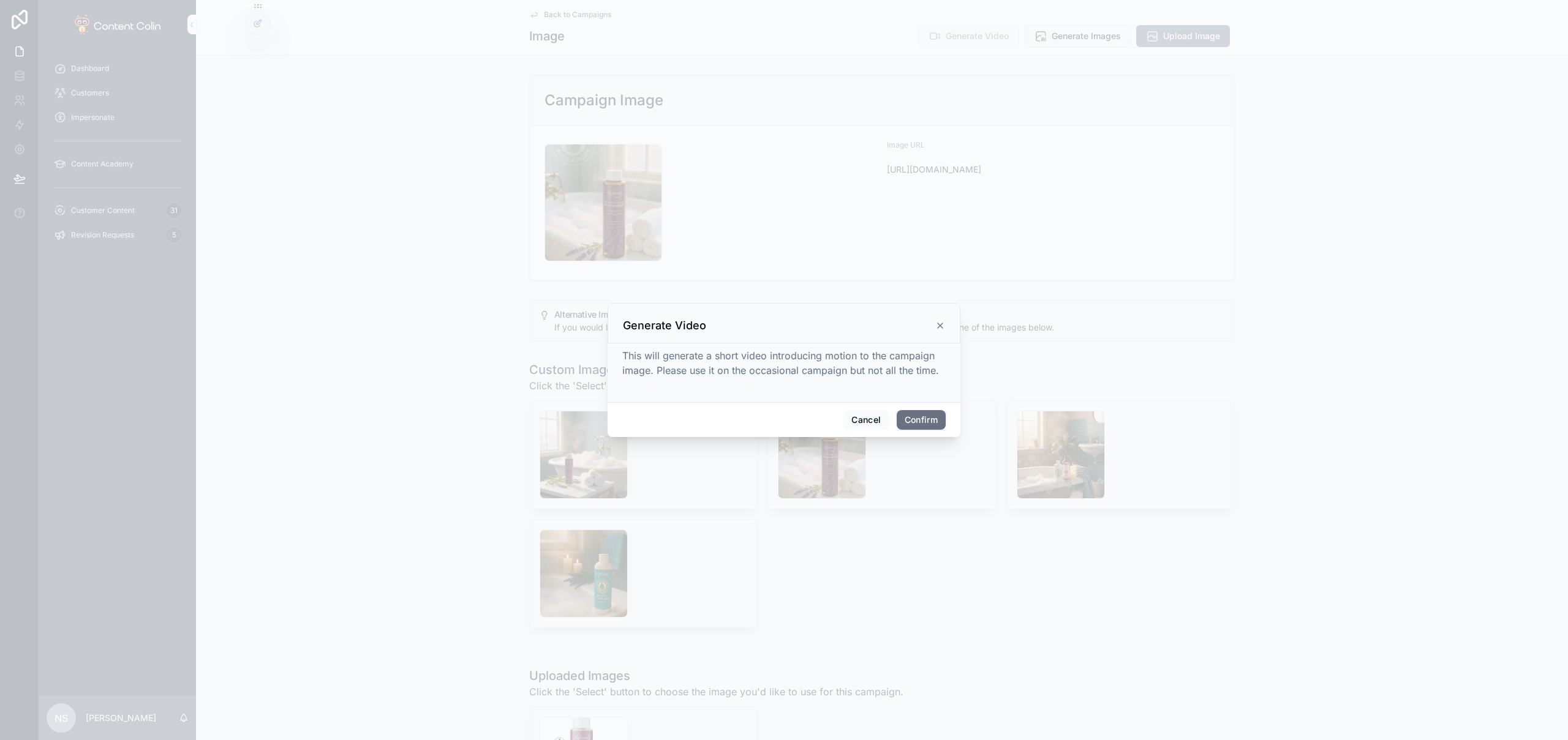
click at [934, 414] on button "Confirm" at bounding box center [921, 420] width 49 height 20
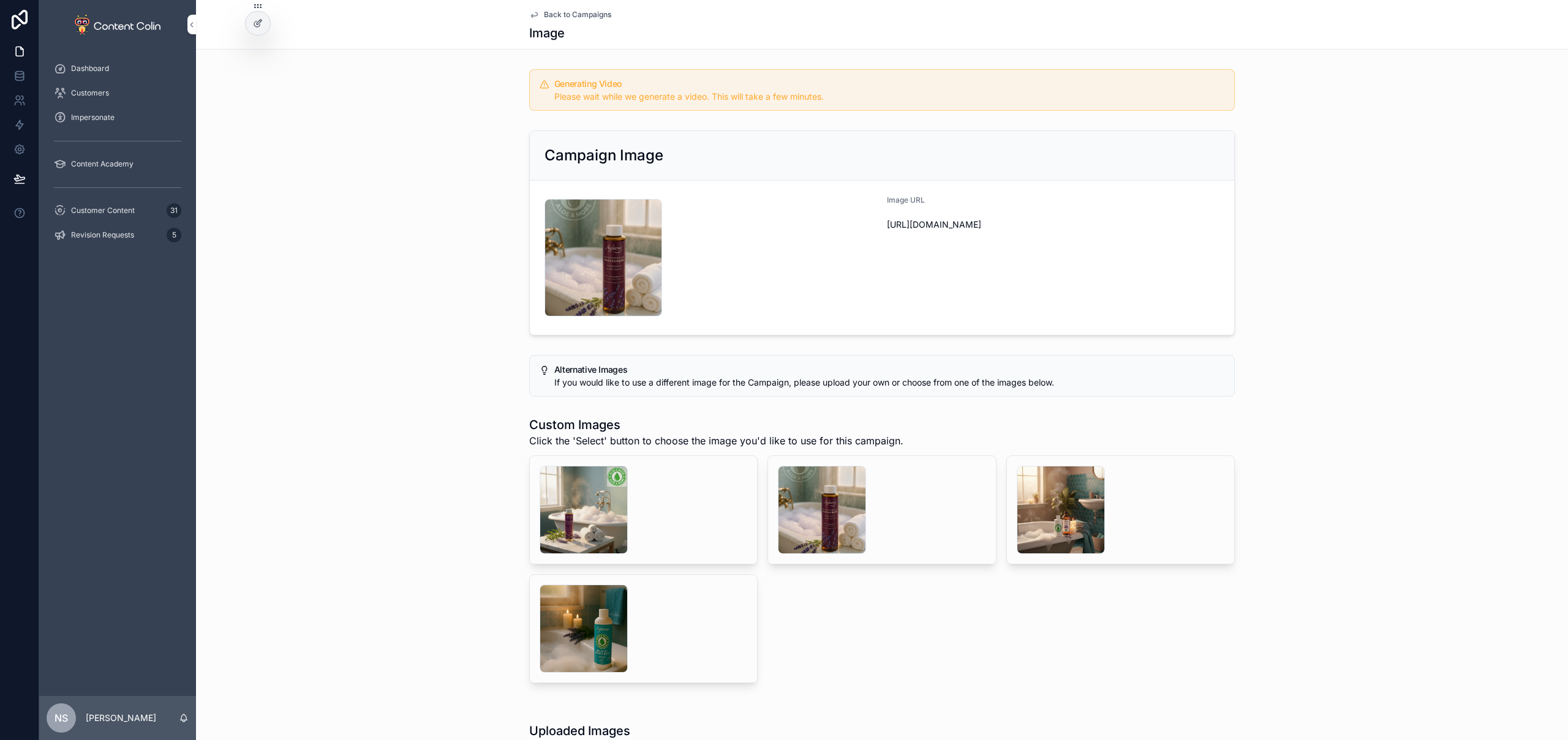
click at [141, 206] on div "Customer Content 31" at bounding box center [118, 210] width 127 height 20
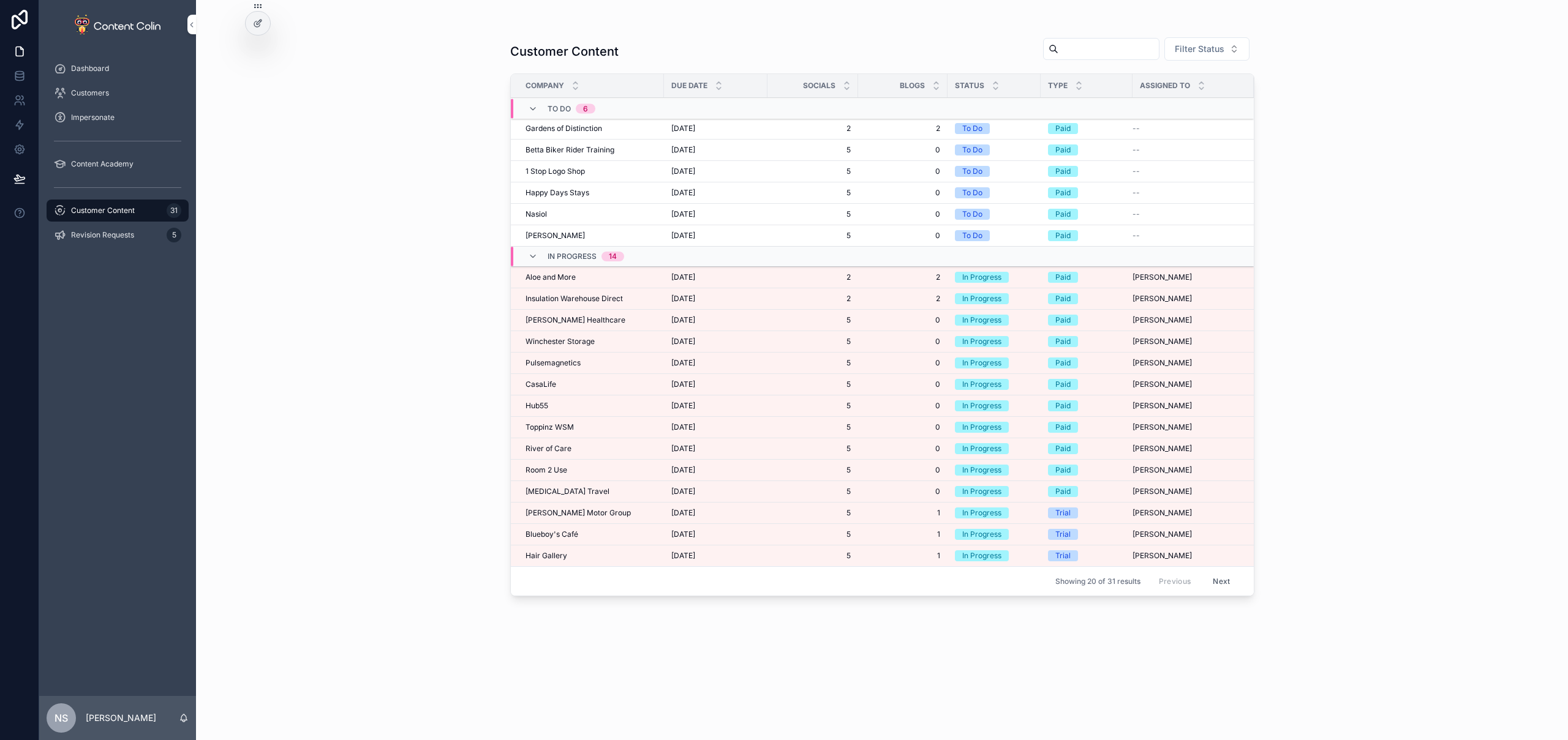
click at [594, 292] on td "Insulation Warehouse Direct Insulation Warehouse Direct" at bounding box center [588, 299] width 153 height 21
click at [608, 297] on span "Insulation Warehouse Direct" at bounding box center [574, 299] width 97 height 9
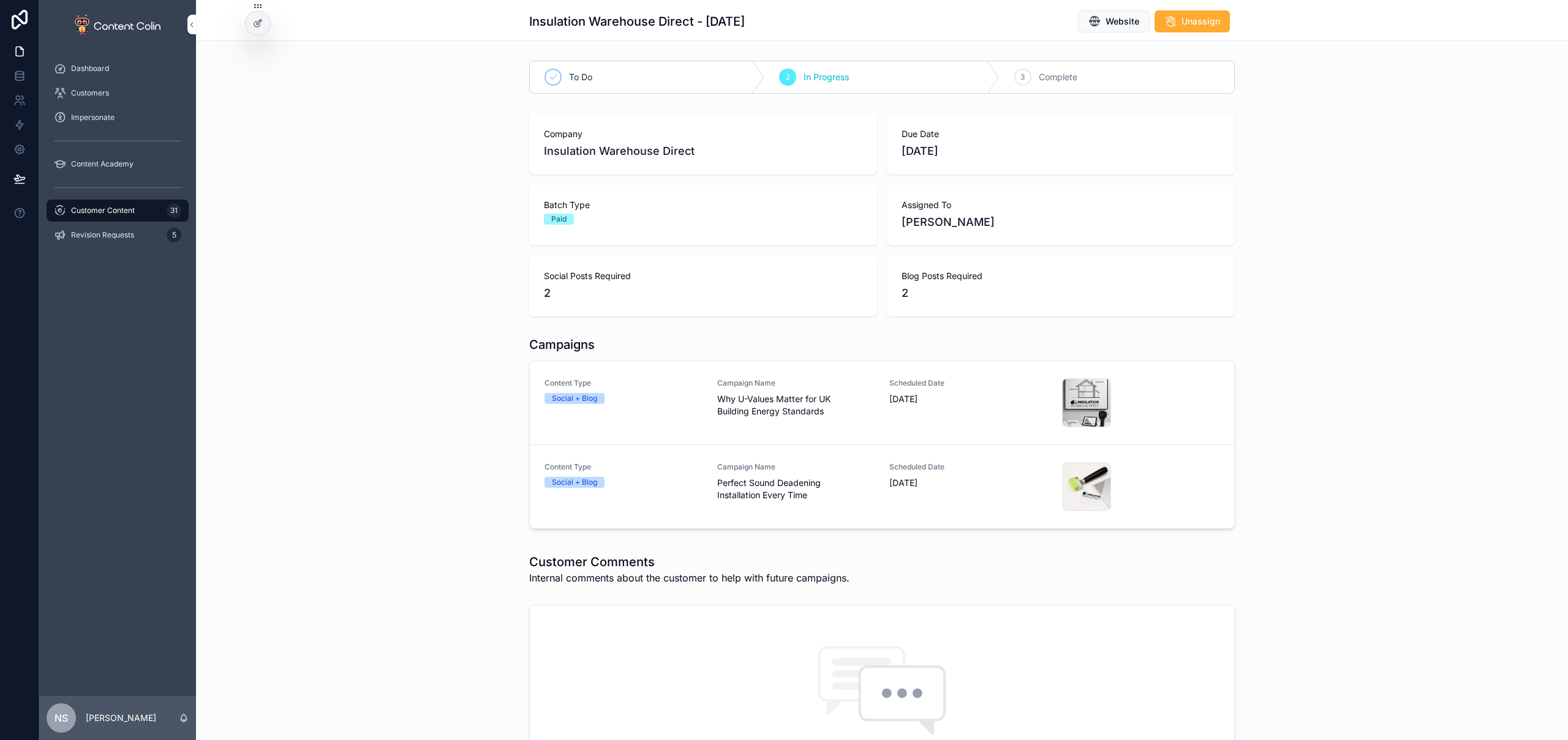
click at [671, 411] on div "Content Type Social + Blog" at bounding box center [623, 403] width 158 height 49
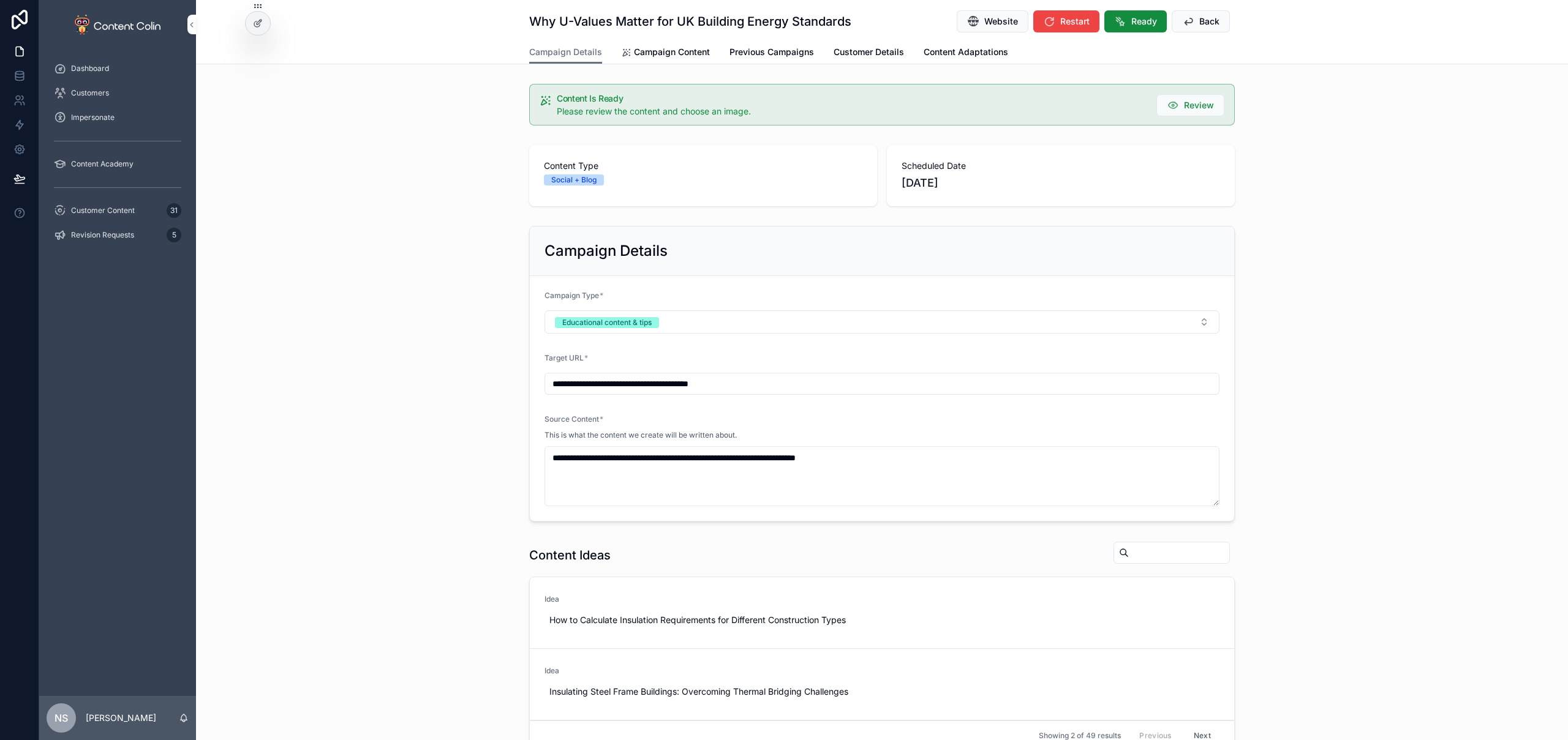
click at [1125, 24] on button "Ready" at bounding box center [1135, 21] width 63 height 22
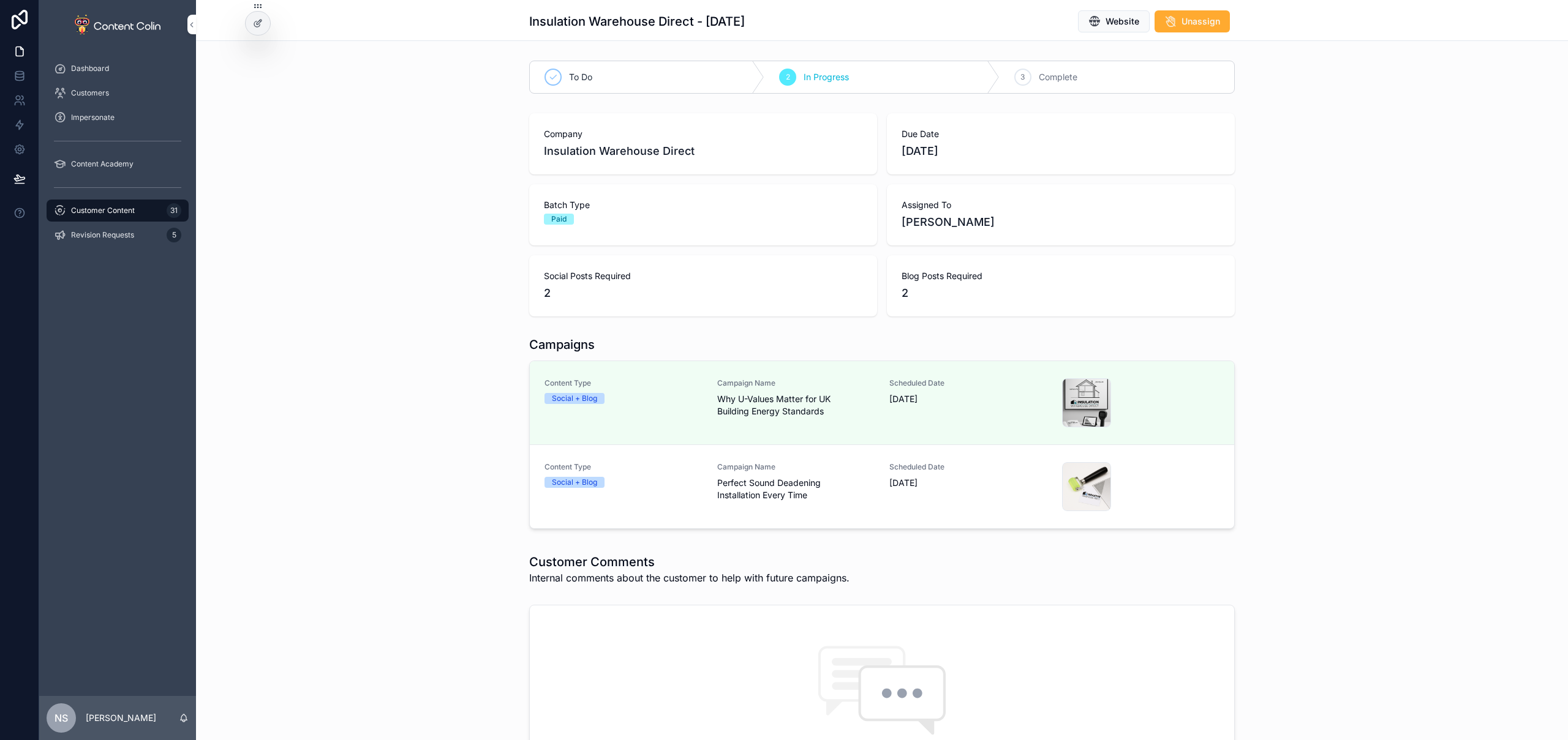
click at [720, 515] on link "Content Type Social + Blog Campaign Name Perfect Sound Deadening Installation E…" at bounding box center [882, 487] width 705 height 83
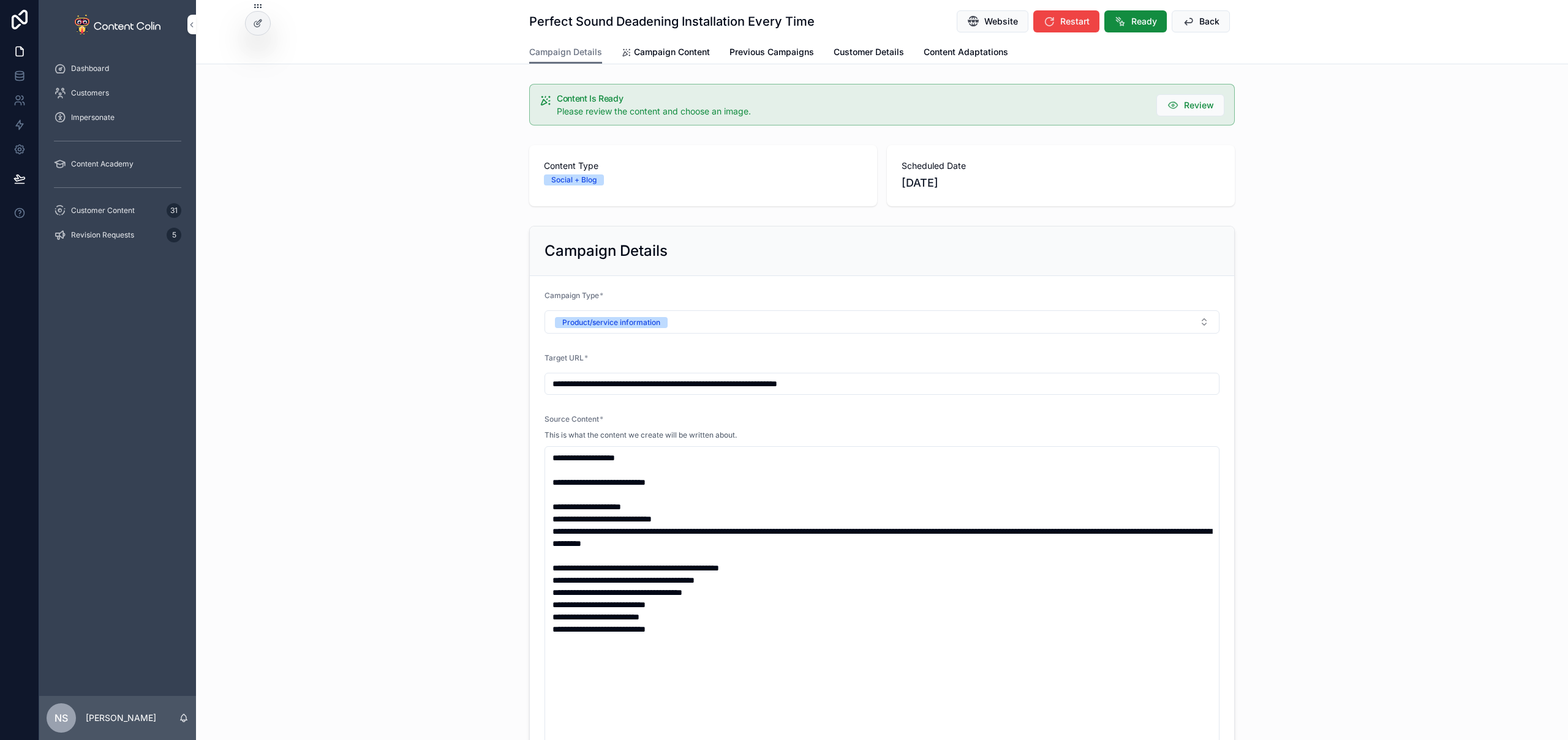
click at [680, 54] on span "Campaign Content" at bounding box center [671, 51] width 76 height 12
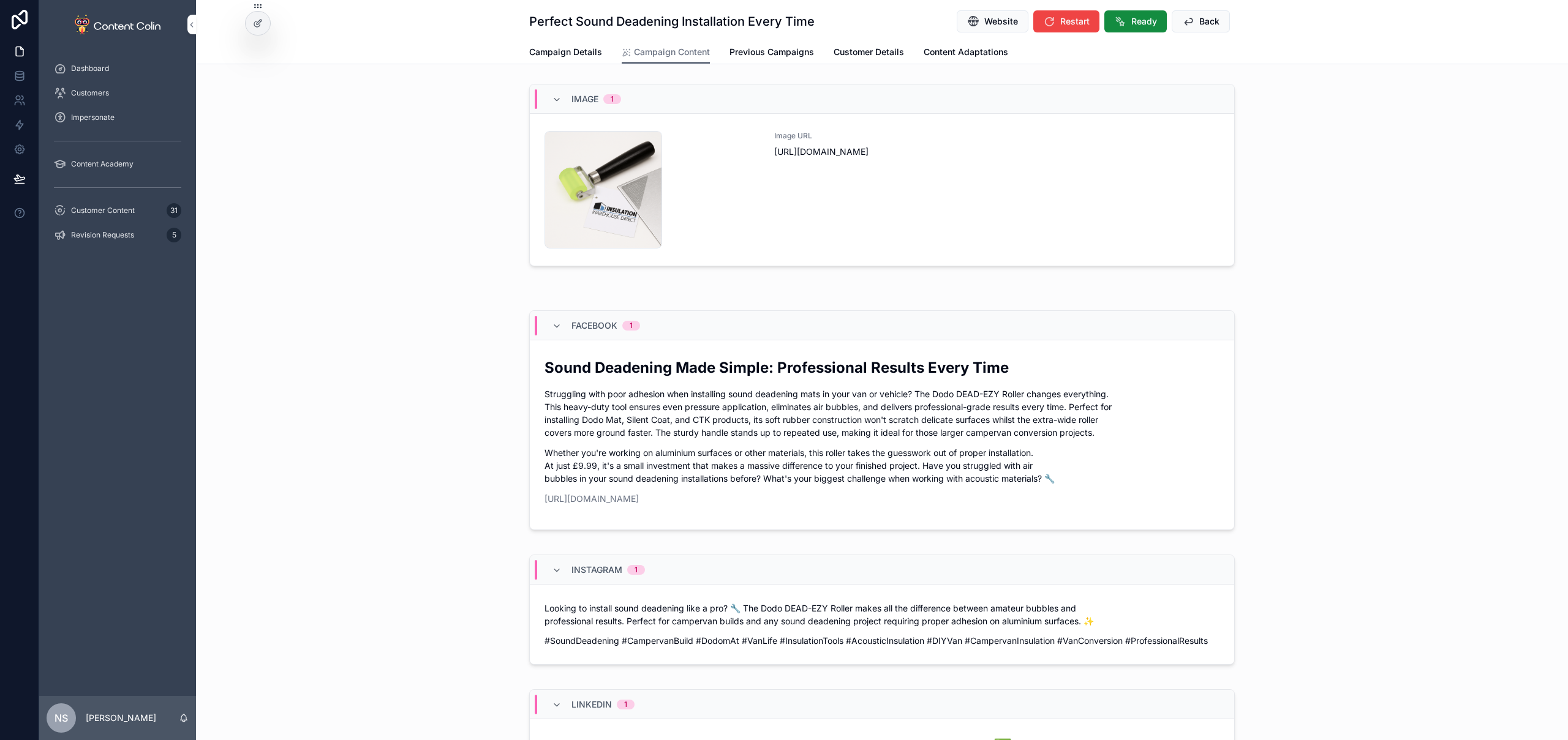
click at [830, 159] on div "Image URL https://cdn.contentcolin.com/insulationwarehousedirect/insulationware…" at bounding box center [997, 190] width 446 height 118
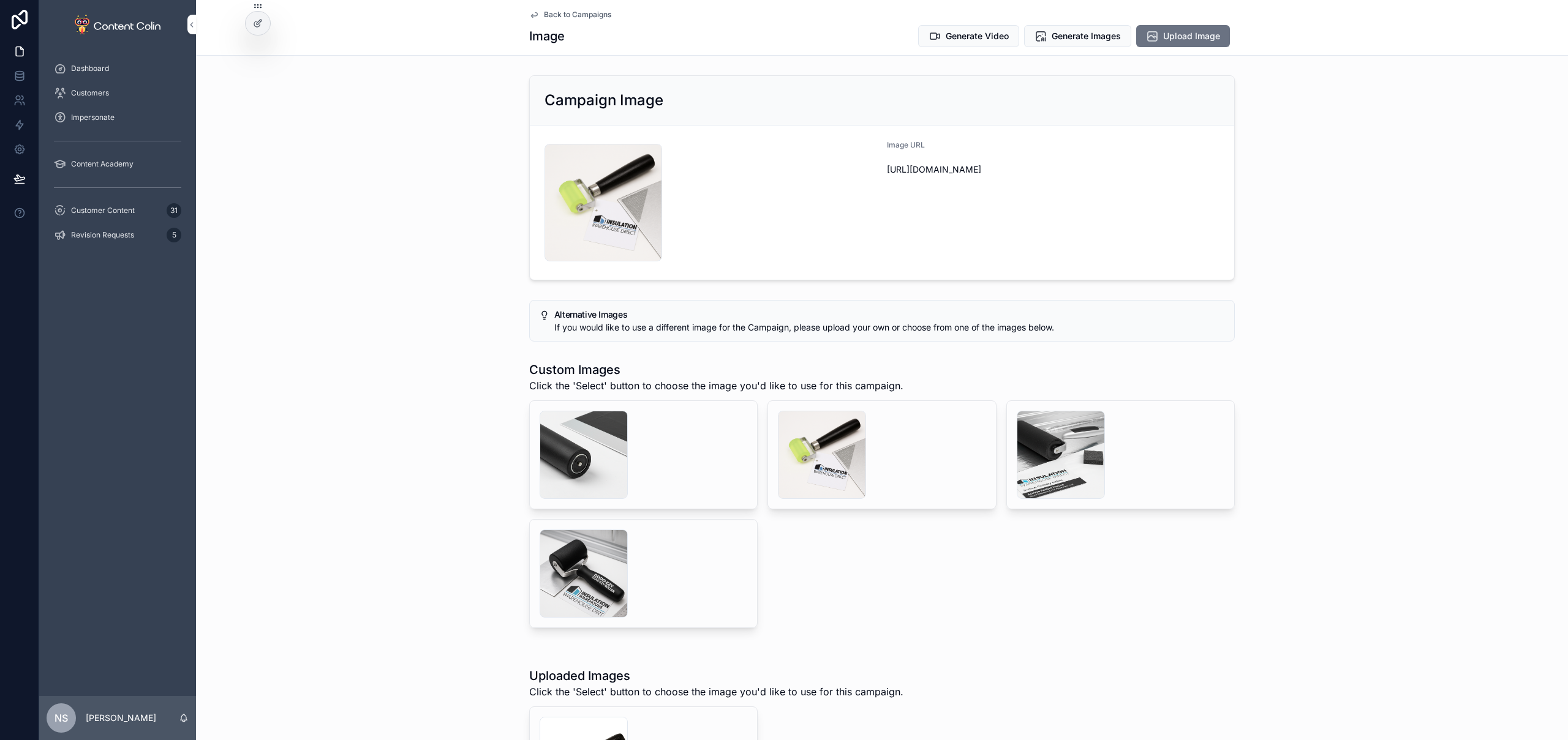
click at [558, 13] on span "Back to Campaigns" at bounding box center [577, 14] width 67 height 9
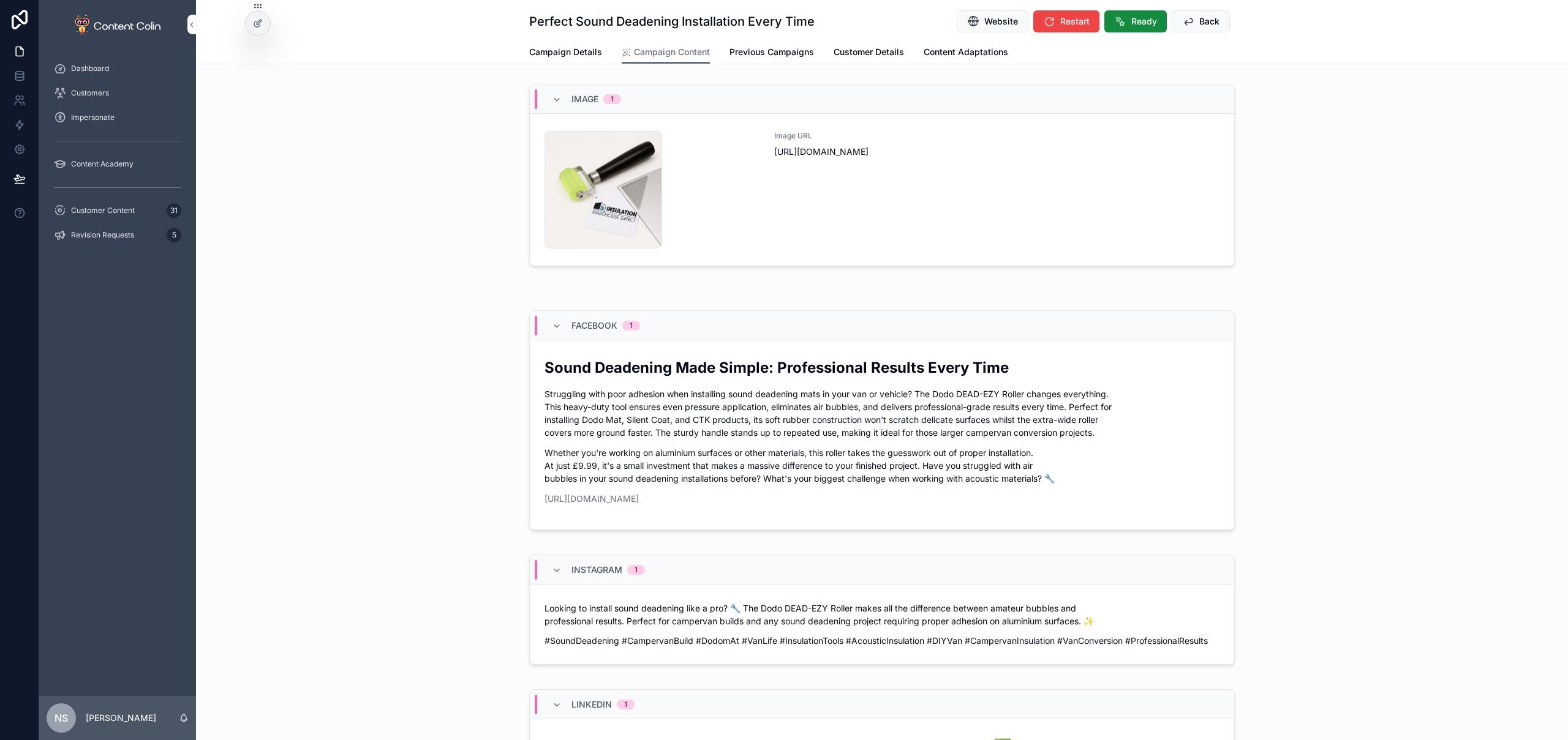
click at [1133, 25] on span "Ready" at bounding box center [1145, 21] width 26 height 12
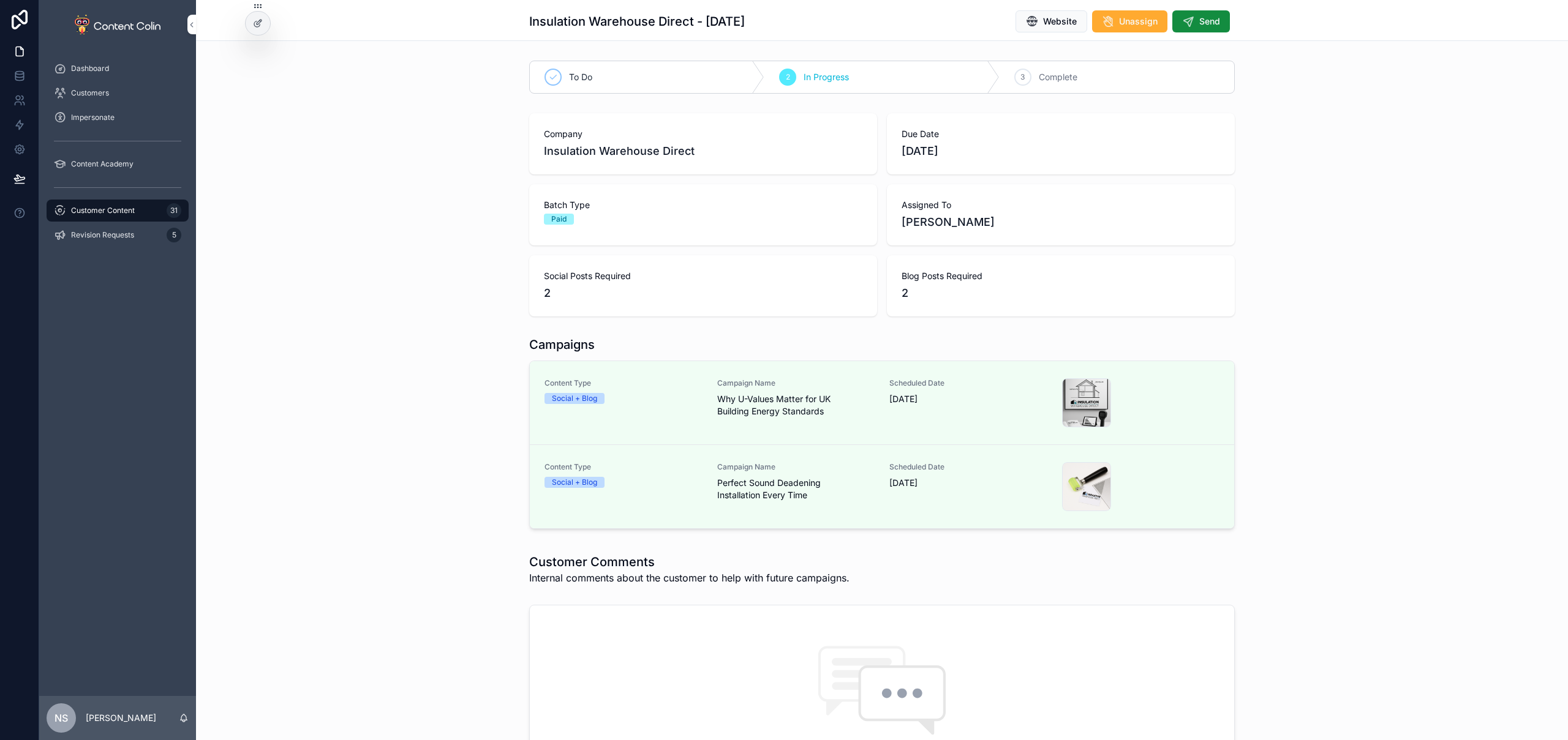
click at [1210, 14] on button "Send" at bounding box center [1202, 21] width 58 height 22
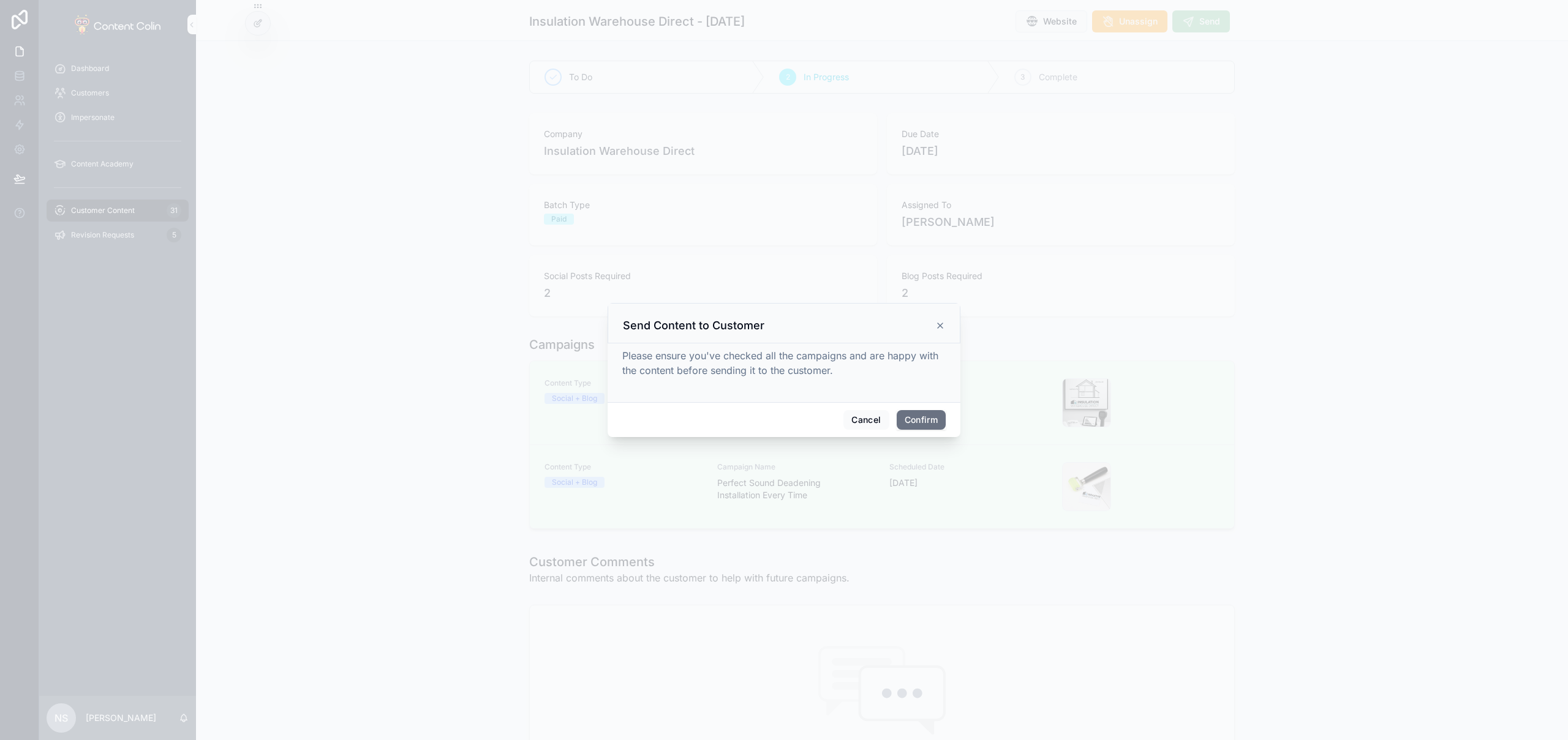
click at [927, 419] on button "Confirm" at bounding box center [921, 420] width 49 height 20
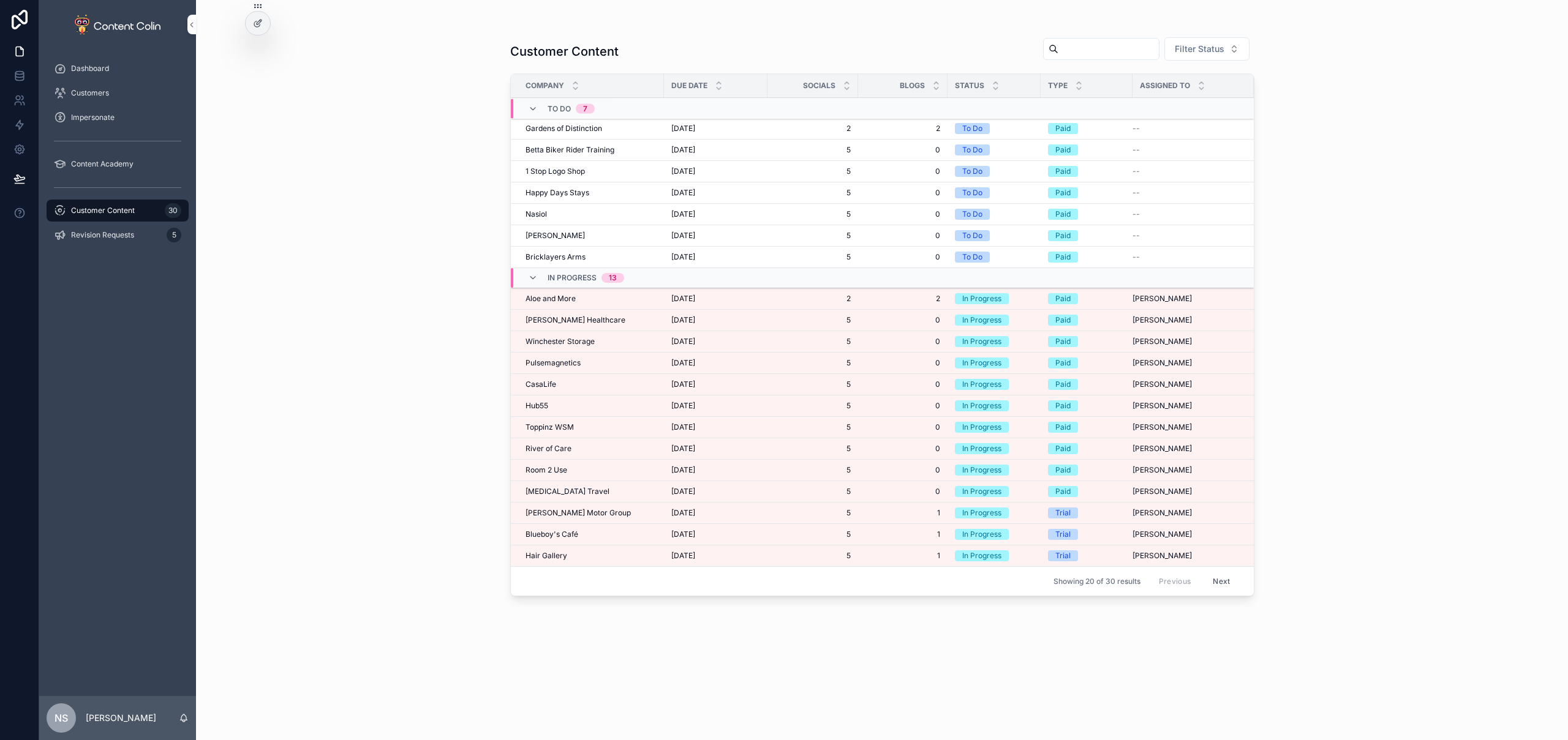
click at [595, 296] on div "Aloe and More Aloe and More" at bounding box center [591, 299] width 131 height 9
click at [572, 298] on span "Aloe and More" at bounding box center [550, 299] width 50 height 9
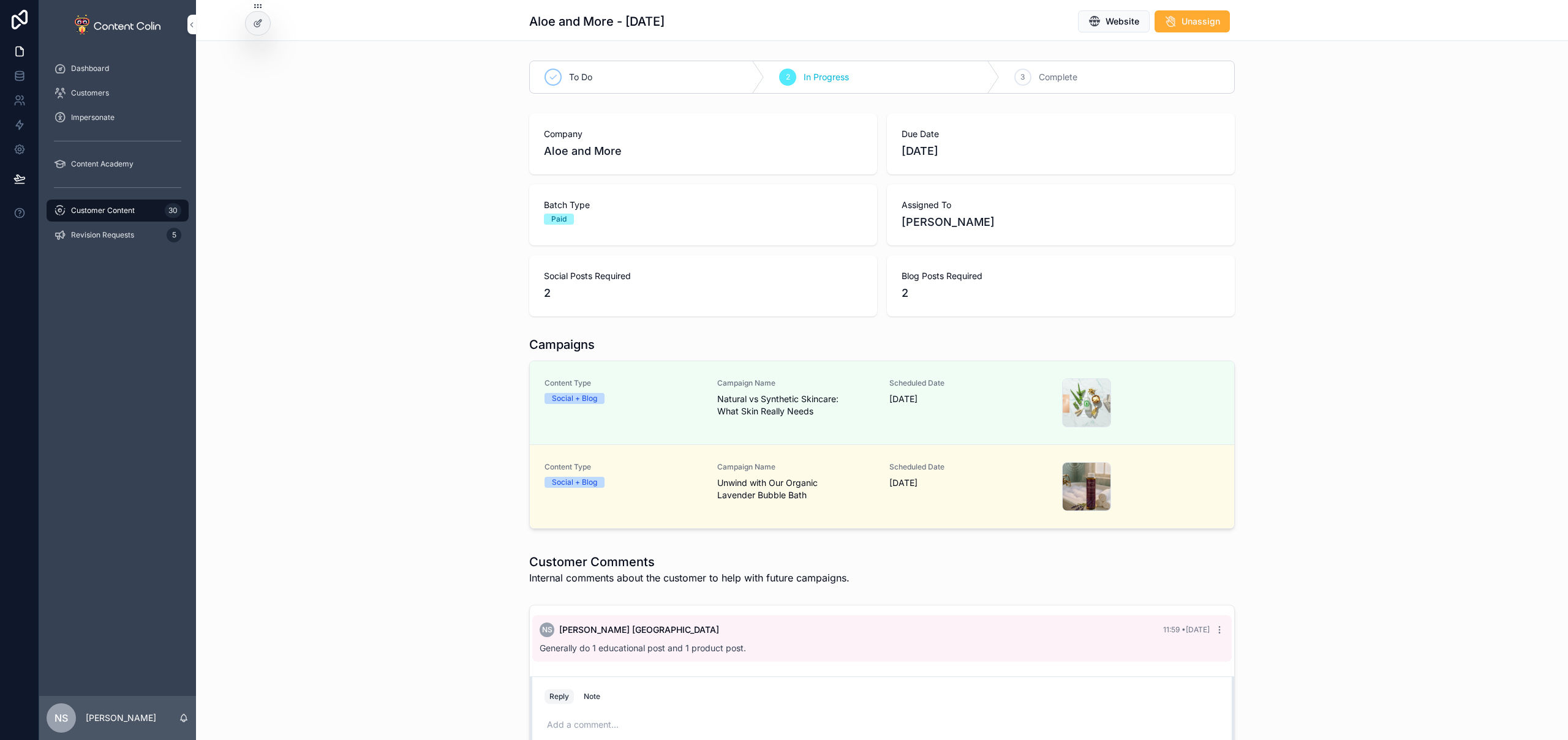
click at [749, 488] on span "Unwind with Our Organic Lavender Bubble Bath" at bounding box center [796, 490] width 158 height 24
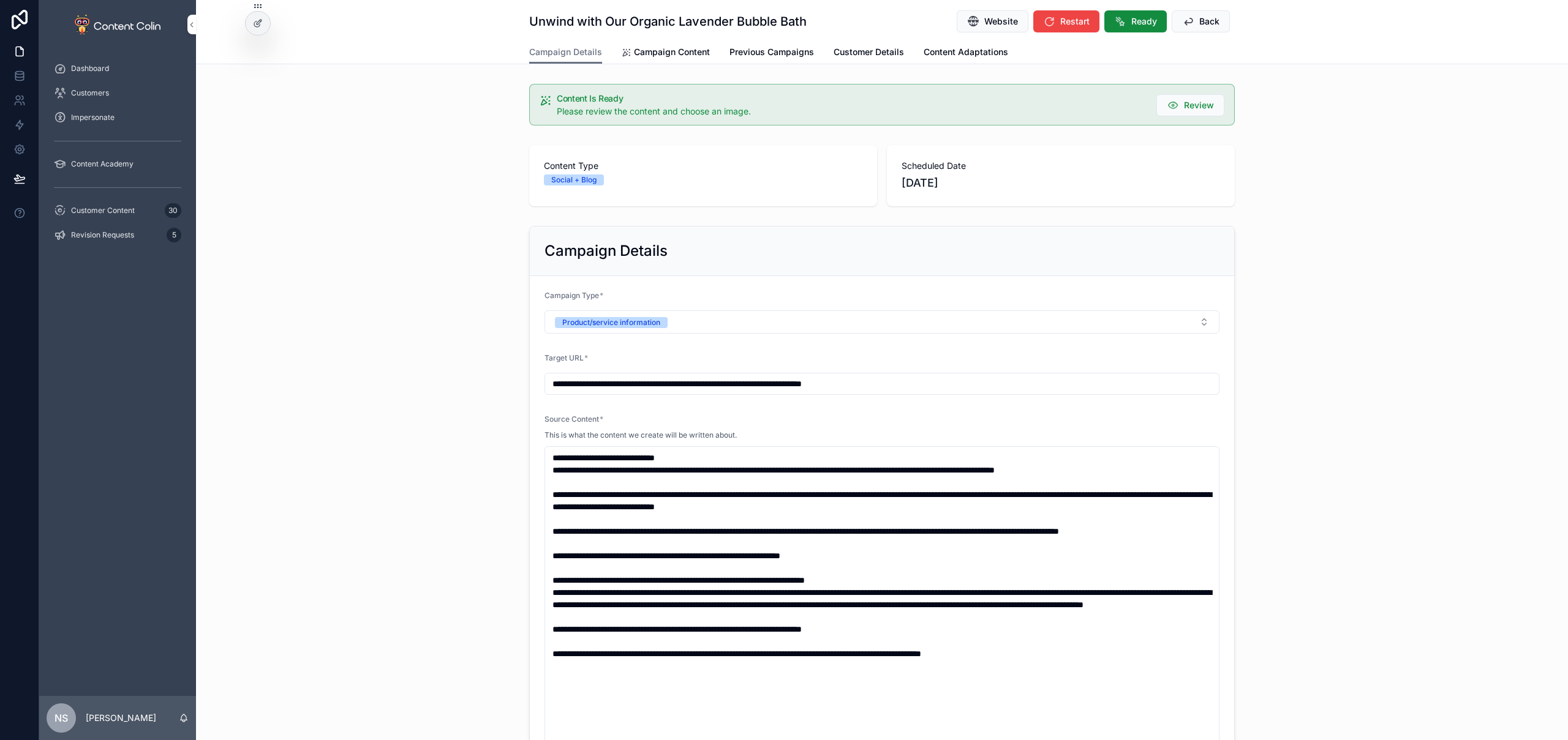
click at [682, 44] on link "Campaign Content" at bounding box center [665, 53] width 88 height 24
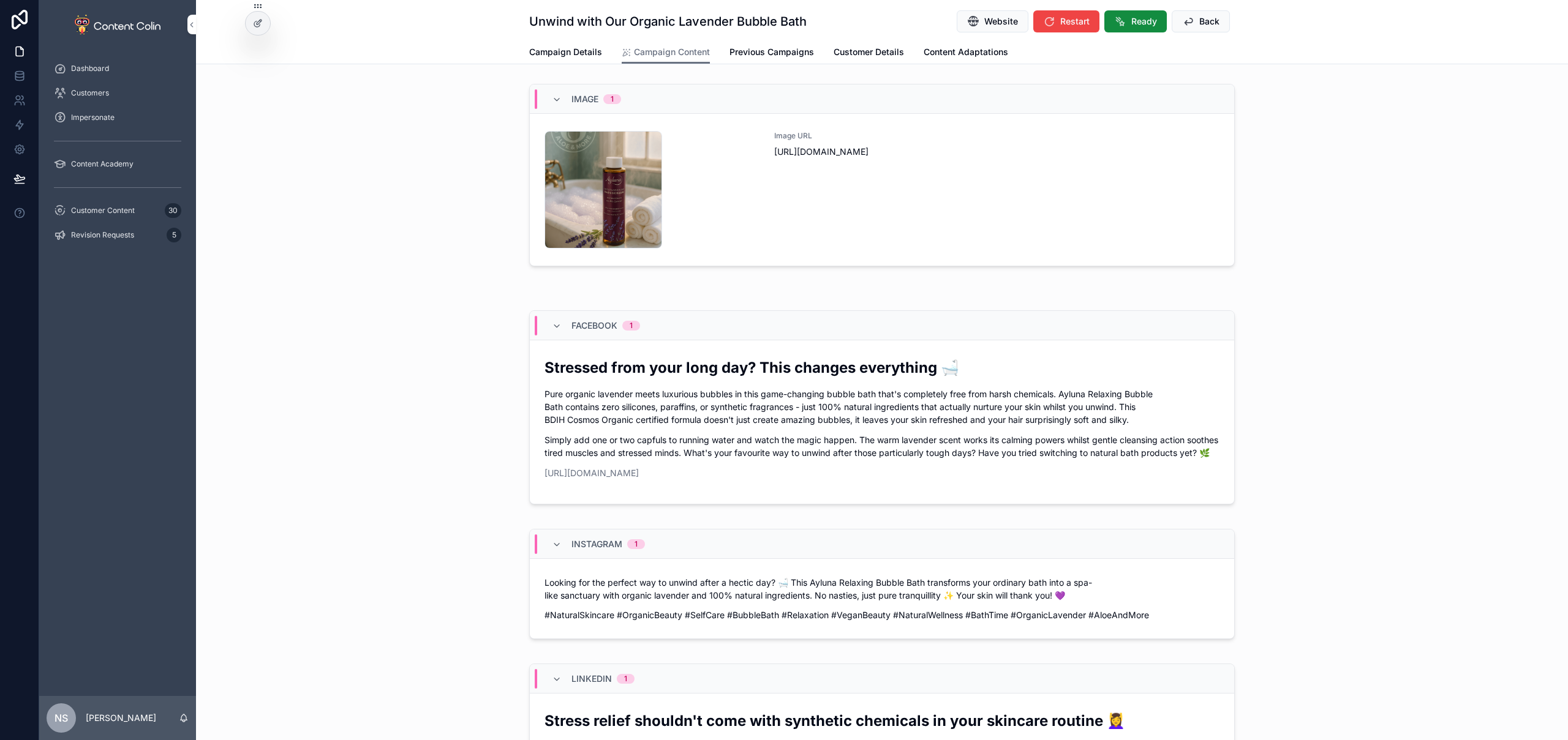
click at [792, 188] on div "Image URL https://cdn.contentcolin.com/aloeandmore/aloeandmore-1759835685.png" at bounding box center [997, 190] width 446 height 118
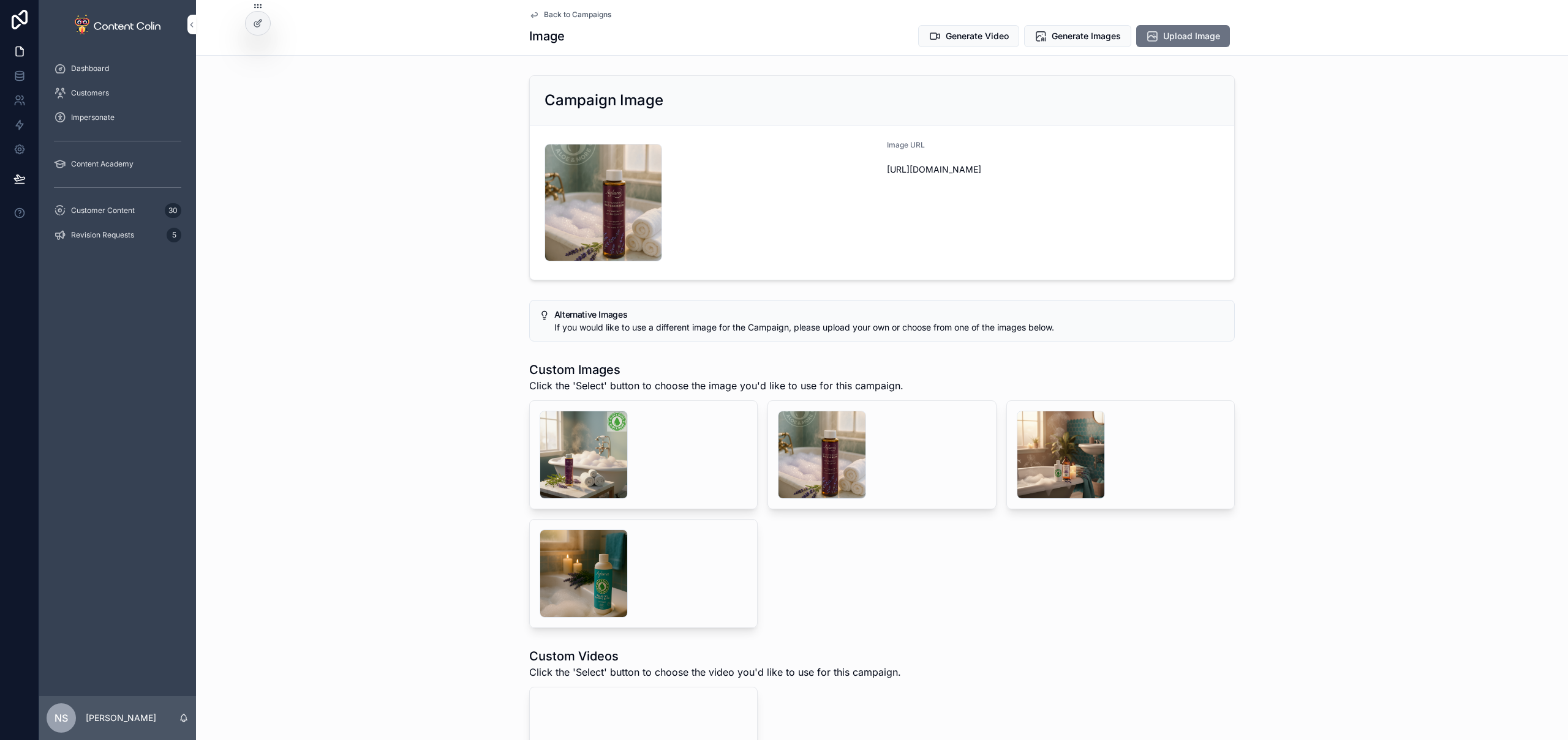
scroll to position [275, 0]
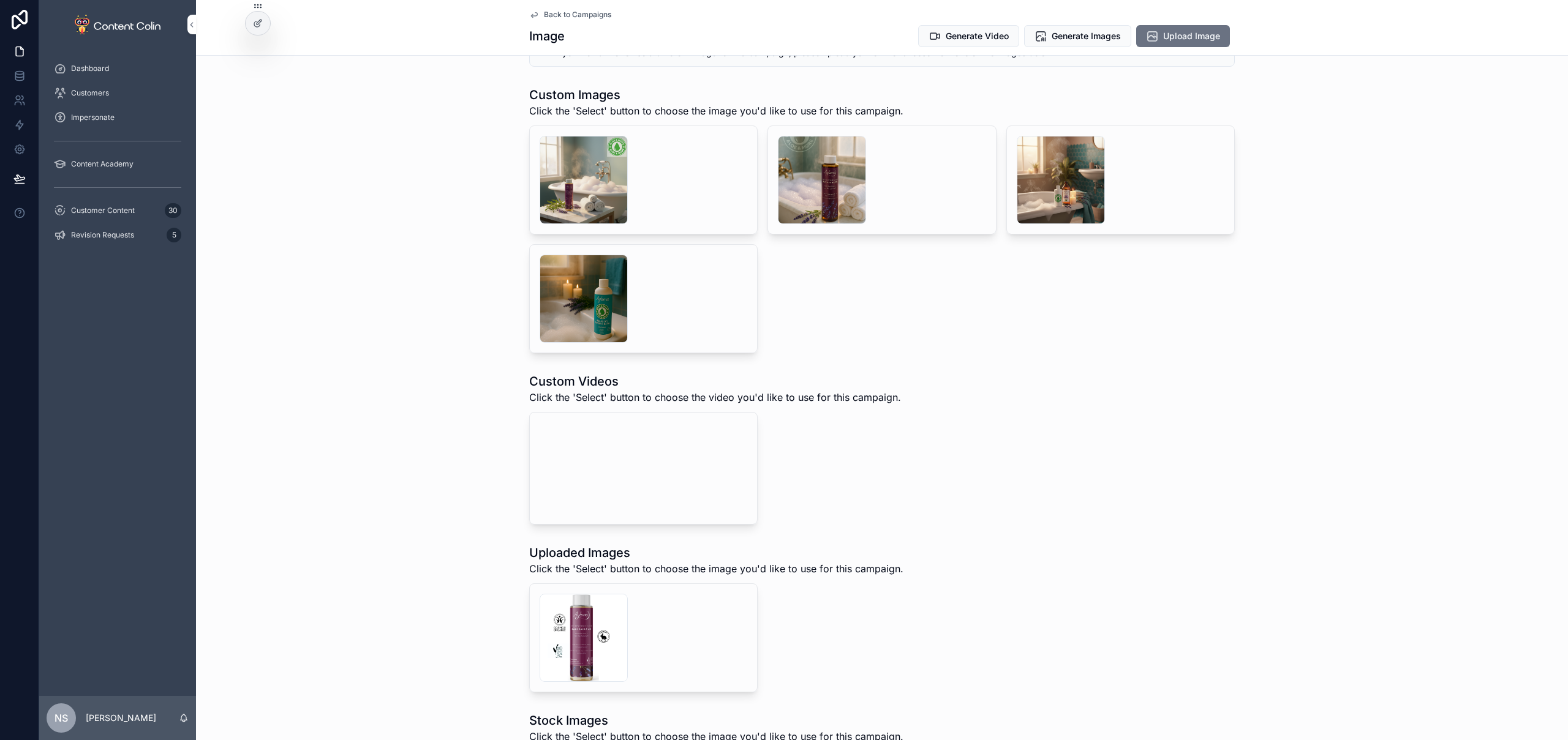
click at [589, 504] on video "scrollable content" at bounding box center [631, 468] width 184 height 92
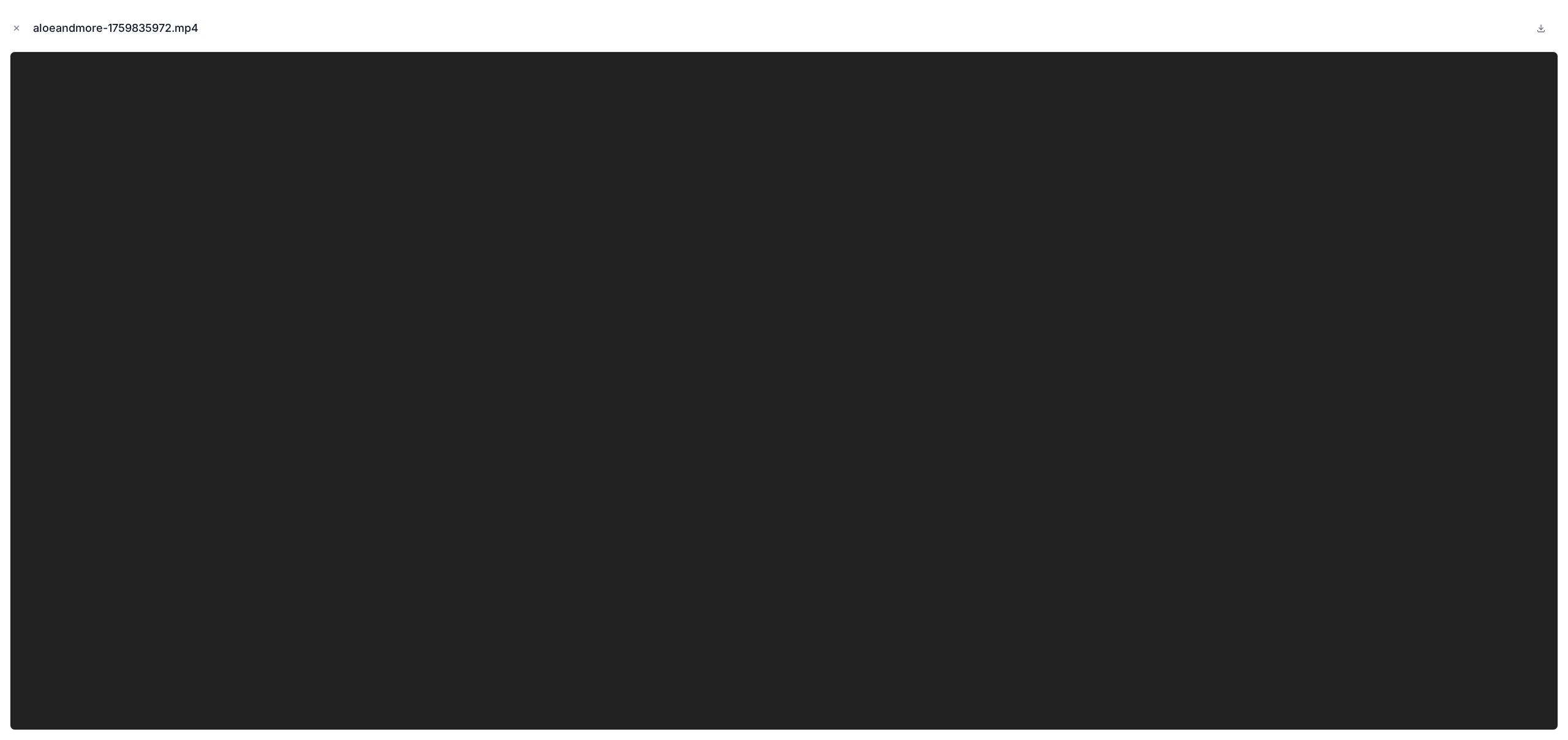
click at [19, 26] on icon "Close modal" at bounding box center [16, 28] width 8 height 8
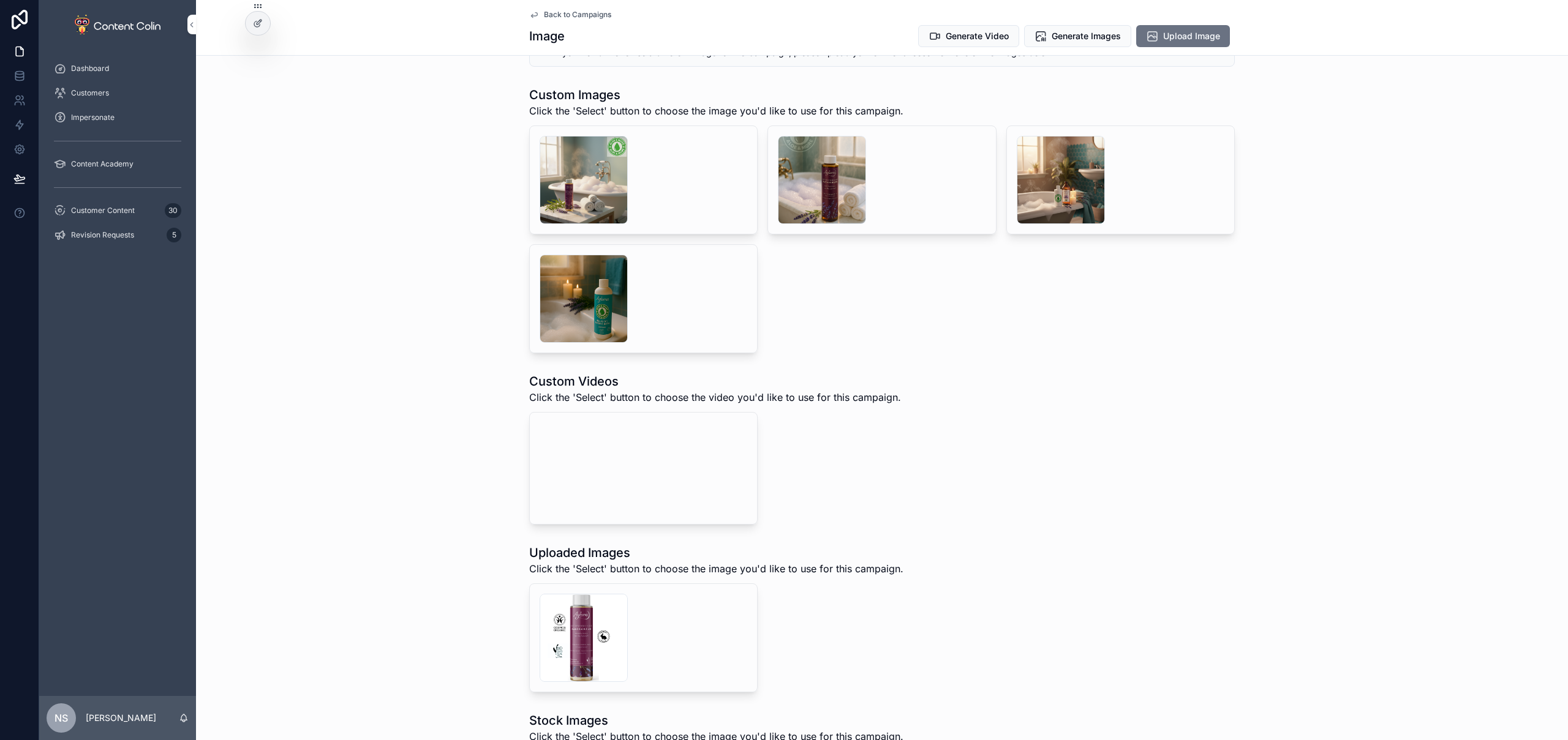
click at [0, 0] on span "Select" at bounding box center [0, 0] width 0 height 0
click at [586, 12] on span "Back to Campaigns" at bounding box center [577, 14] width 67 height 9
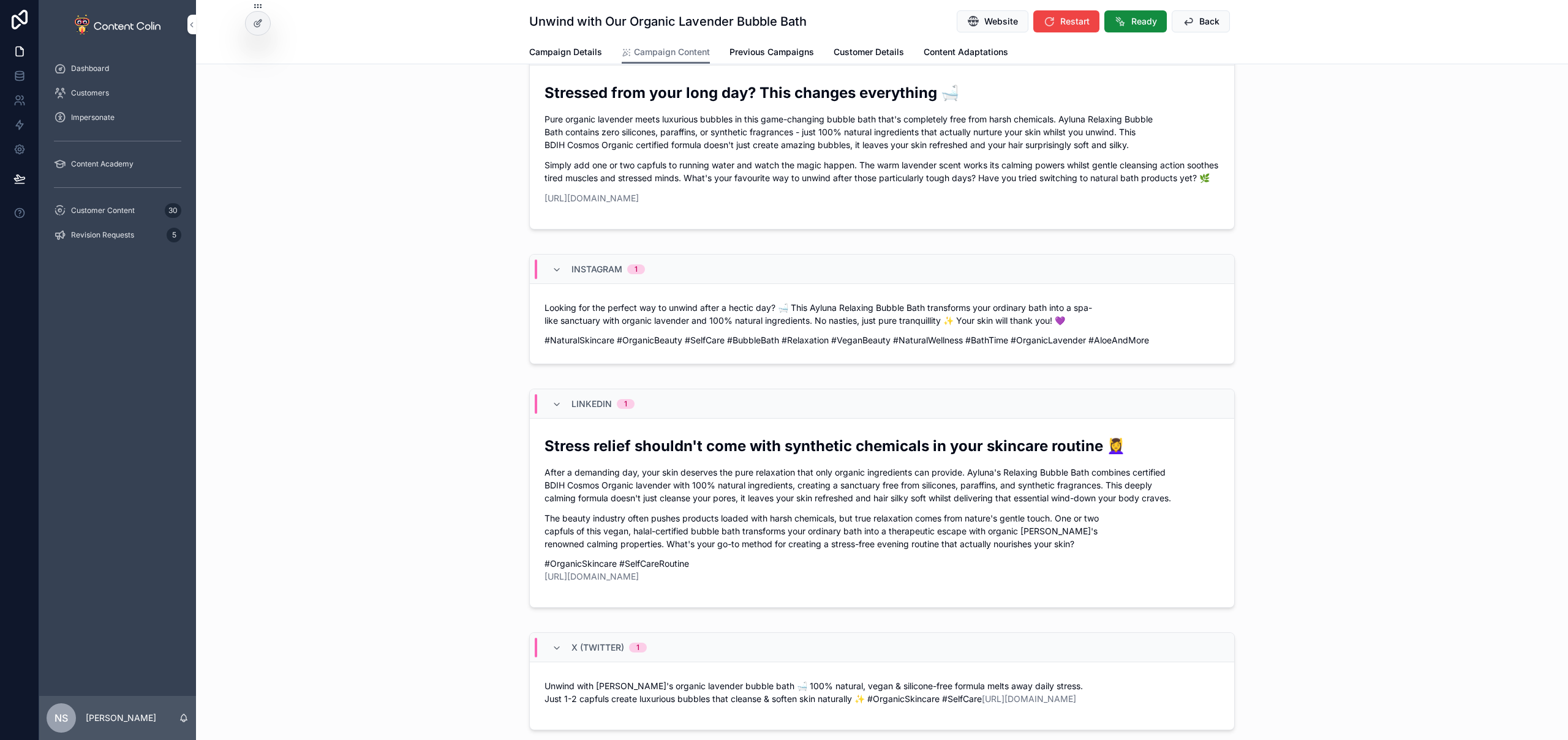
click at [1133, 22] on span "Ready" at bounding box center [1145, 21] width 26 height 12
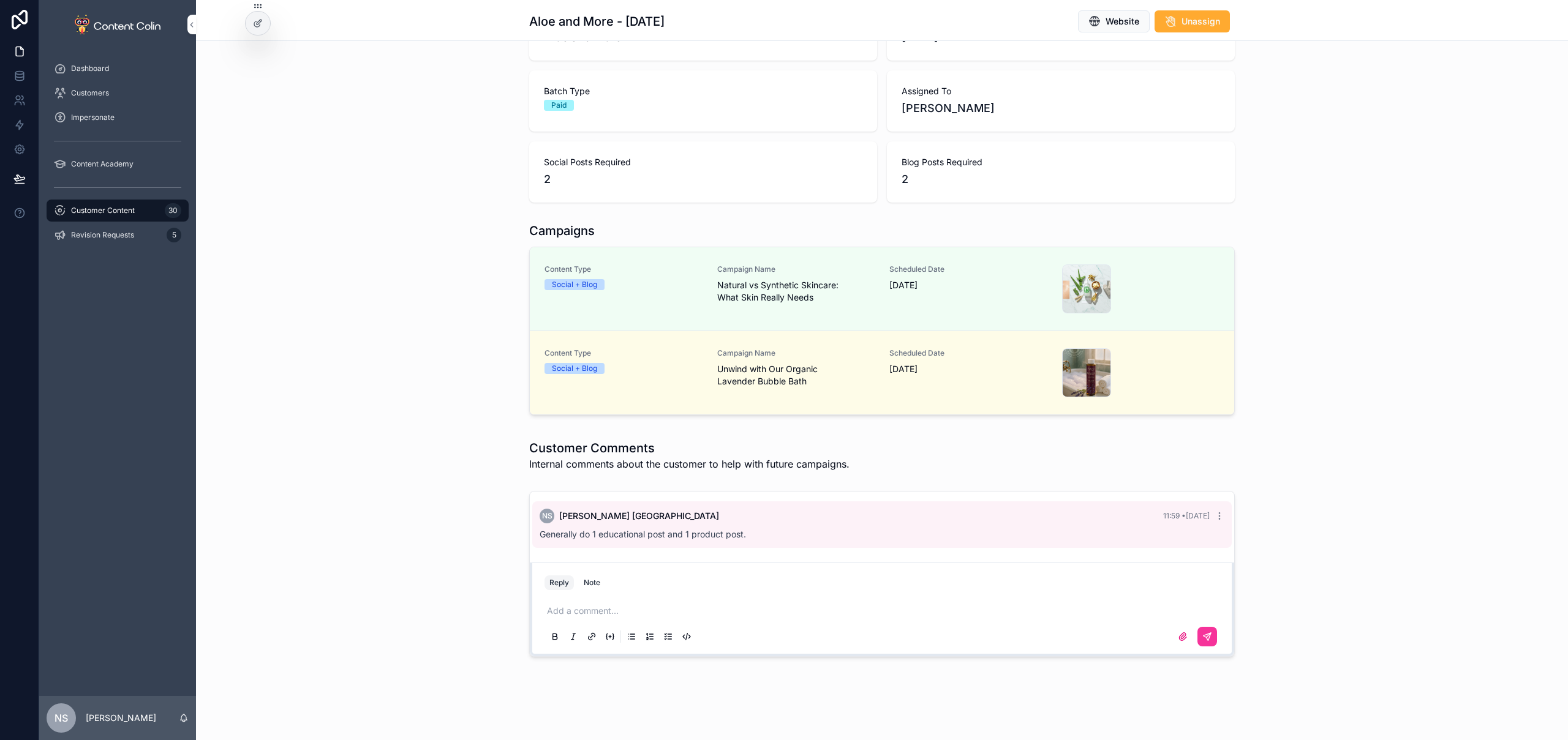
scroll to position [114, 0]
click at [741, 359] on div "Campaign Name Unwind with Our Organic Lavender Bubble Bath" at bounding box center [796, 368] width 158 height 39
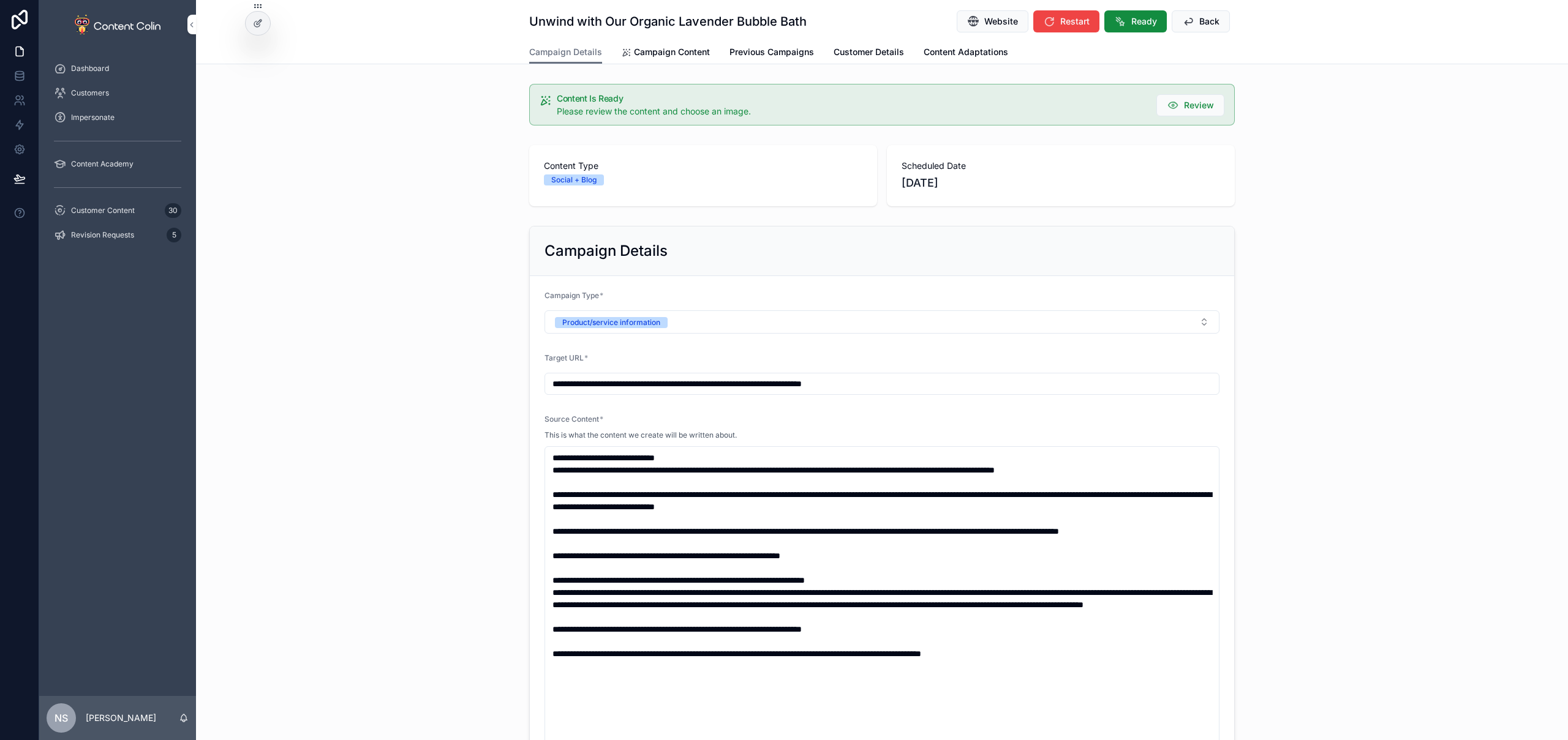
click at [127, 219] on div "Customer Content 30" at bounding box center [118, 210] width 127 height 20
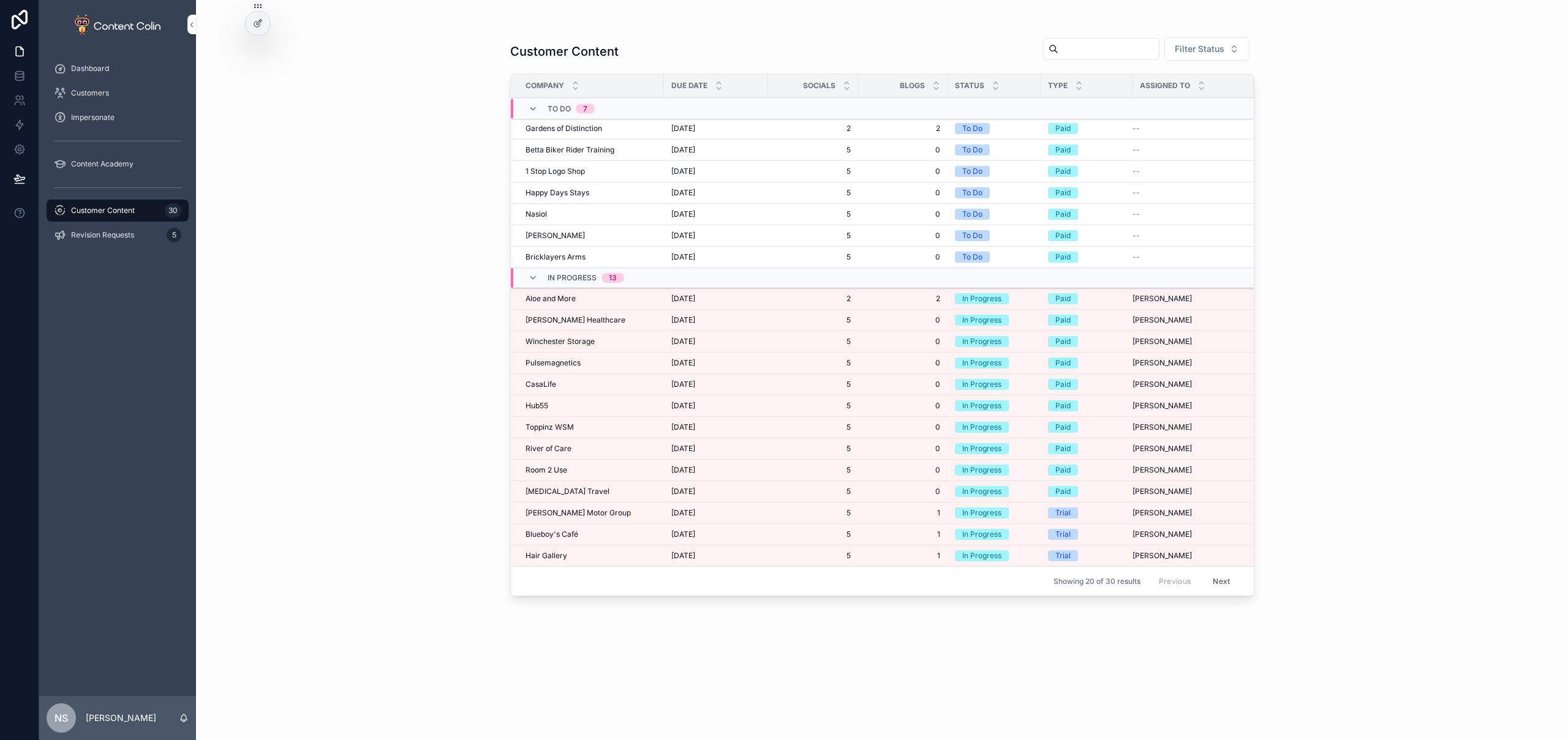
click at [664, 302] on td "[DATE] [DATE]" at bounding box center [716, 299] width 104 height 21
click at [686, 296] on span "[DATE]" at bounding box center [683, 299] width 24 height 9
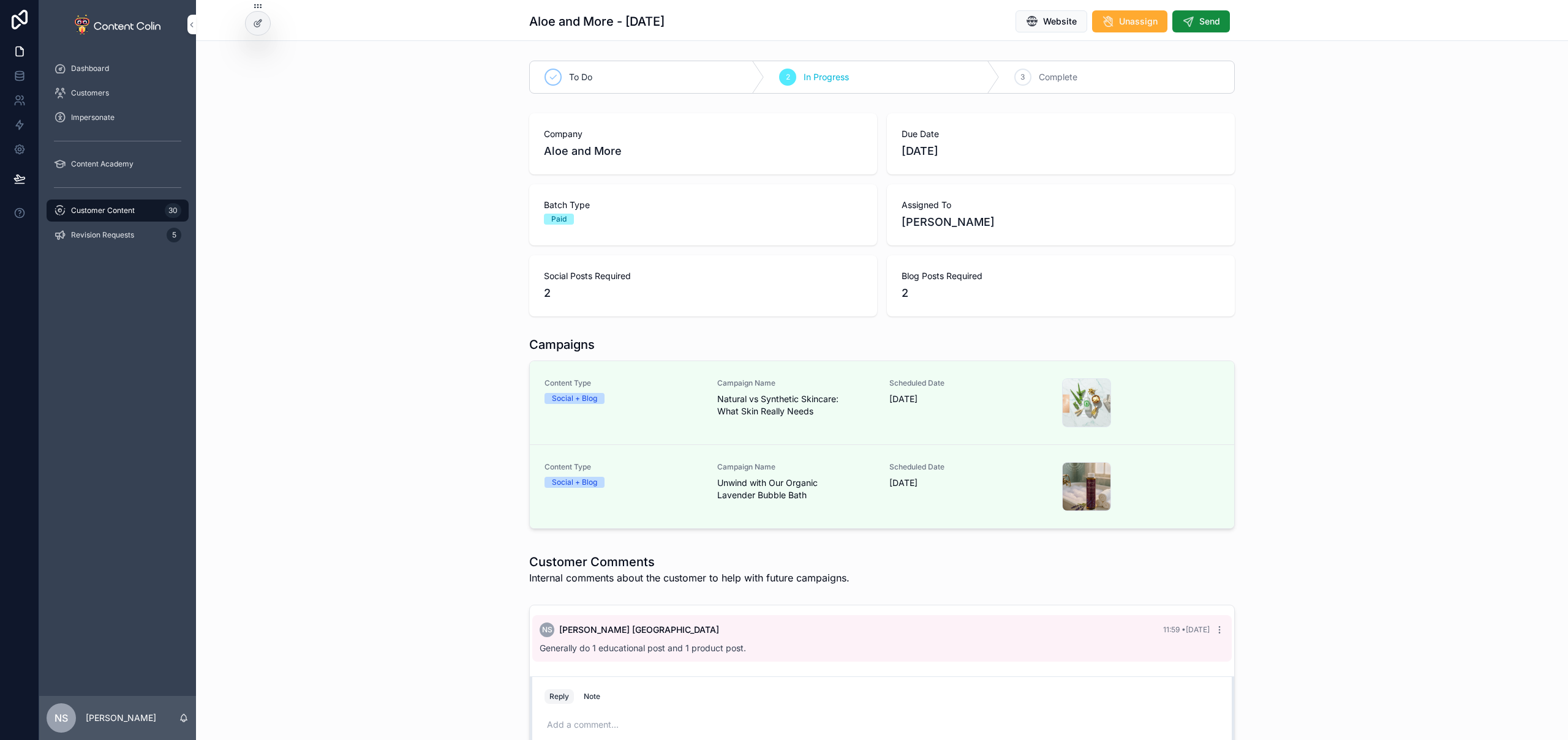
click at [1211, 19] on span "Send" at bounding box center [1209, 21] width 21 height 12
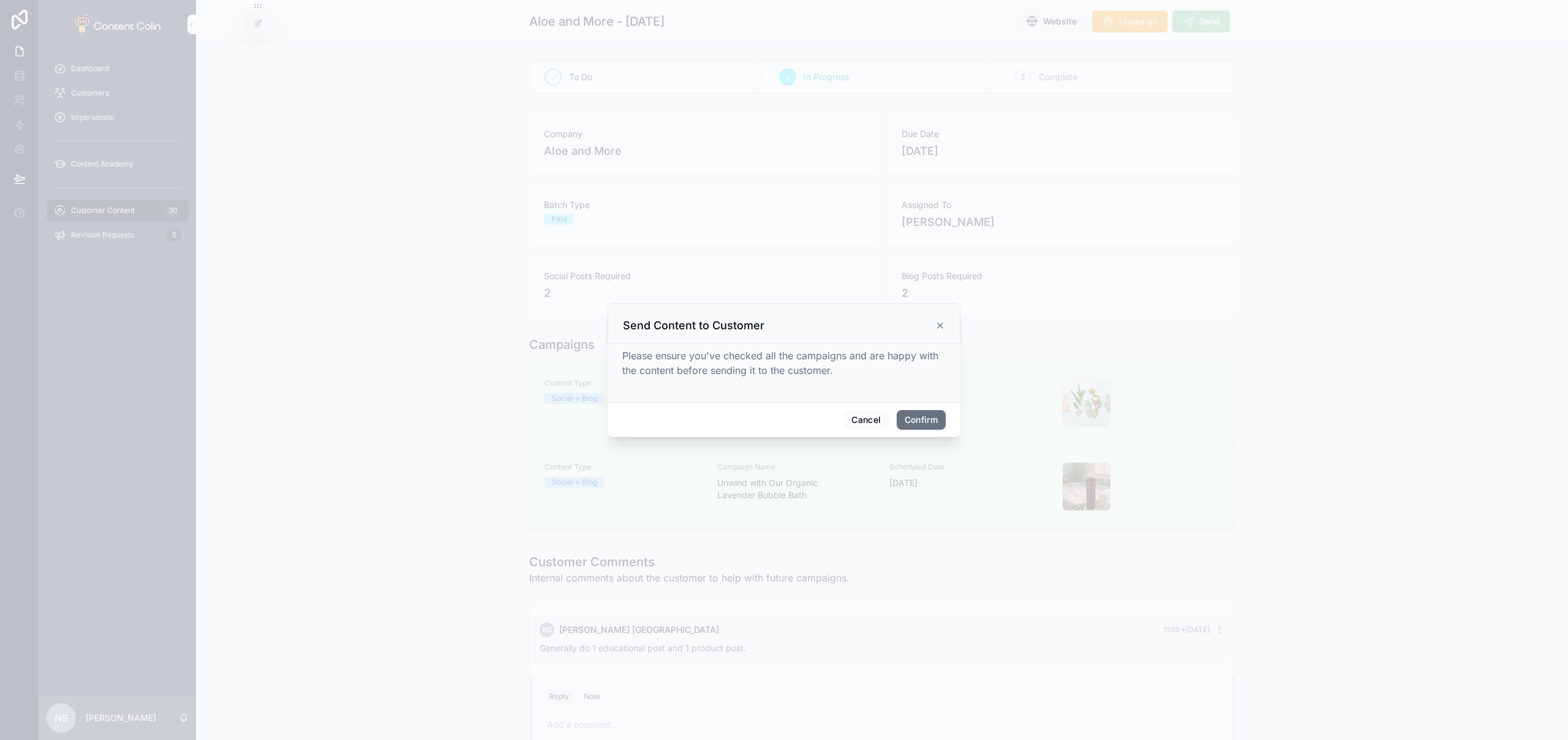
click at [928, 426] on button "Confirm" at bounding box center [921, 420] width 49 height 20
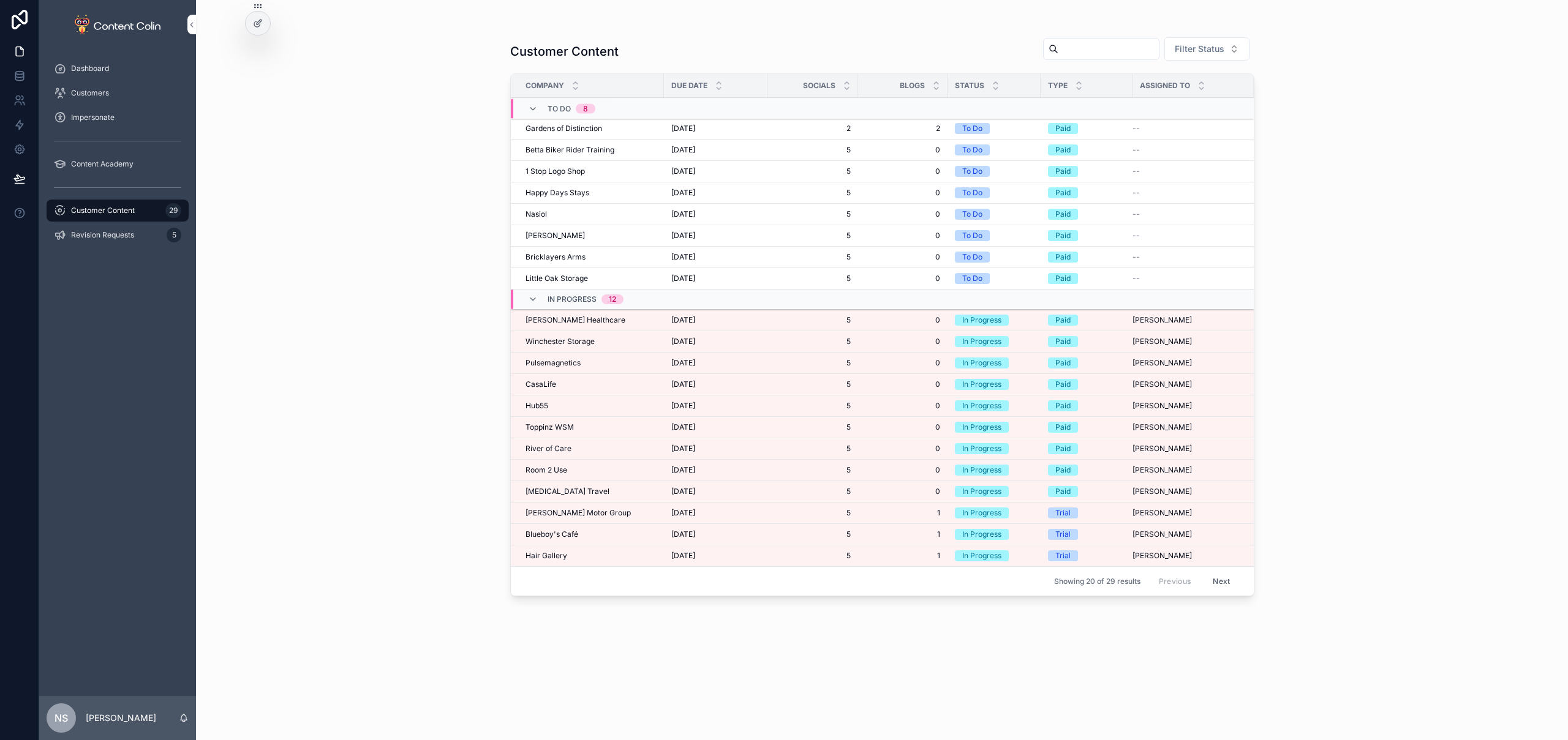
click at [126, 211] on span "Customer Content" at bounding box center [103, 210] width 64 height 9
click at [325, 297] on div "Customer Content Filter Status Company Due Date Socials Blogs Status Type Assig…" at bounding box center [882, 370] width 1372 height 740
click at [421, 299] on div "Customer Content Filter Status Company Due Date Socials Blogs Status Type Assig…" at bounding box center [882, 370] width 1372 height 740
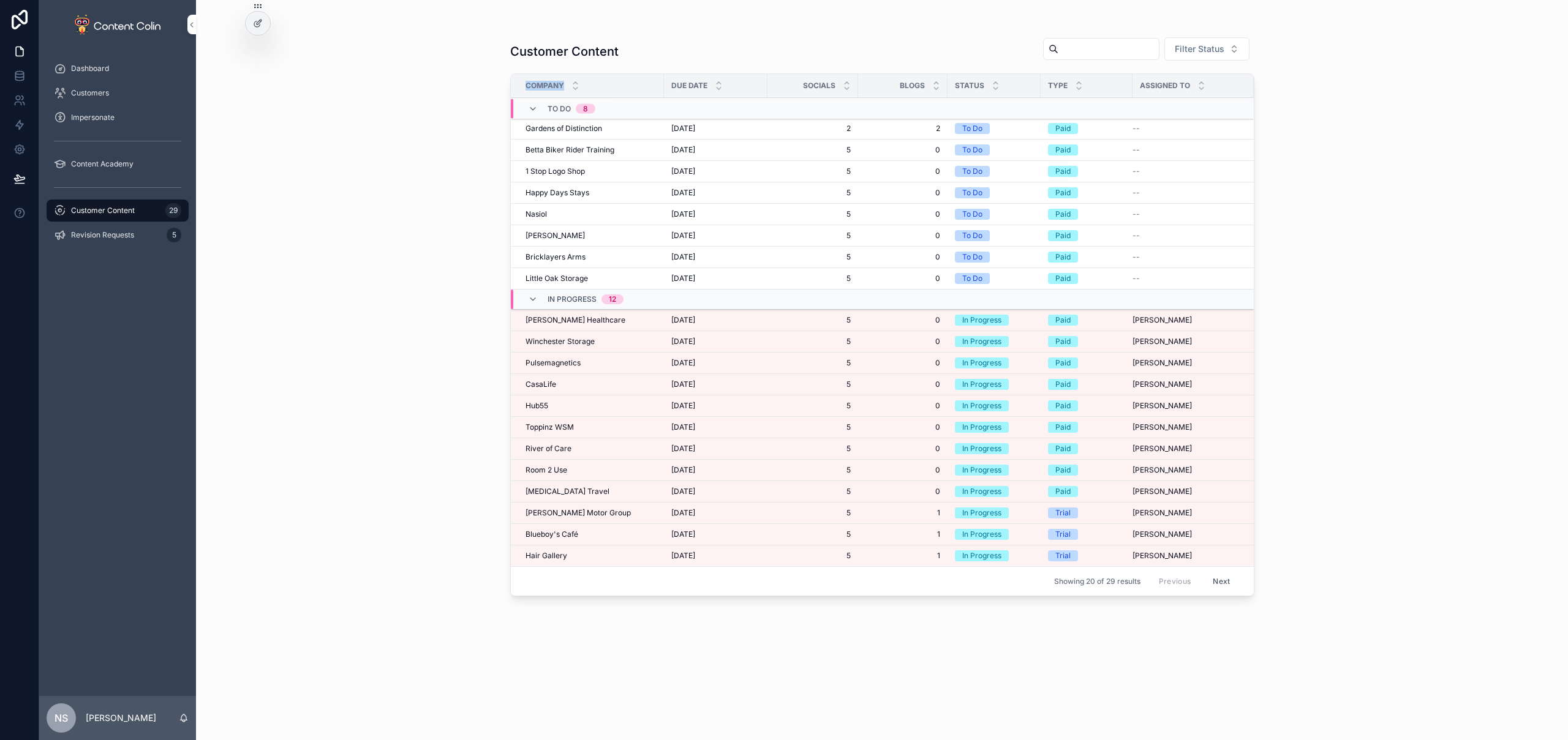
drag, startPoint x: 421, startPoint y: 299, endPoint x: 341, endPoint y: 267, distance: 86.2
click at [341, 267] on div "Customer Content Filter Status Company Due Date Socials Blogs Status Type Assig…" at bounding box center [882, 370] width 1372 height 740
click at [616, 513] on div "Dack Motor Group Dack Motor Group" at bounding box center [591, 513] width 131 height 9
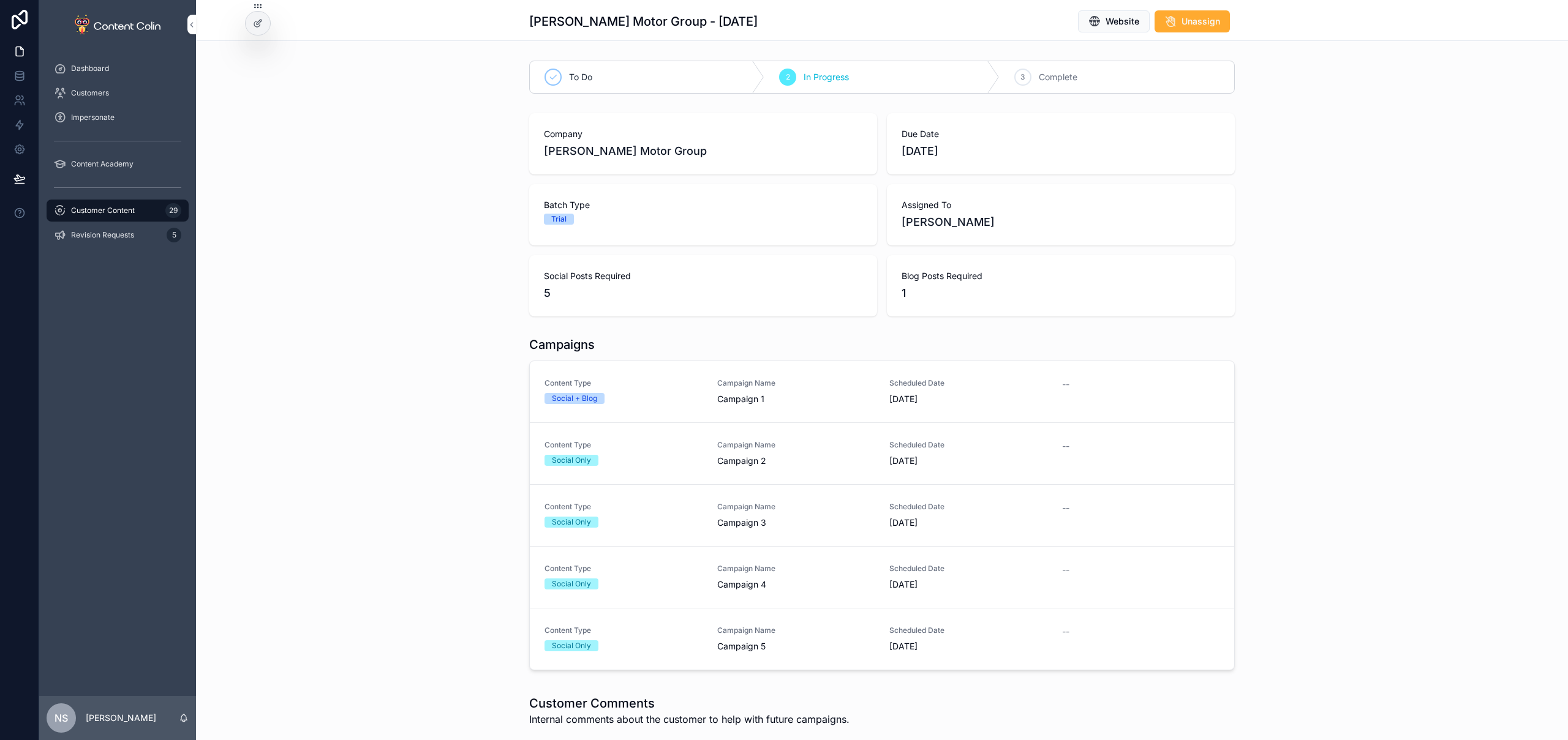
click at [711, 406] on link "Content Type Social + Blog Campaign Name Campaign 1 Scheduled Date [DATE] --" at bounding box center [882, 392] width 705 height 62
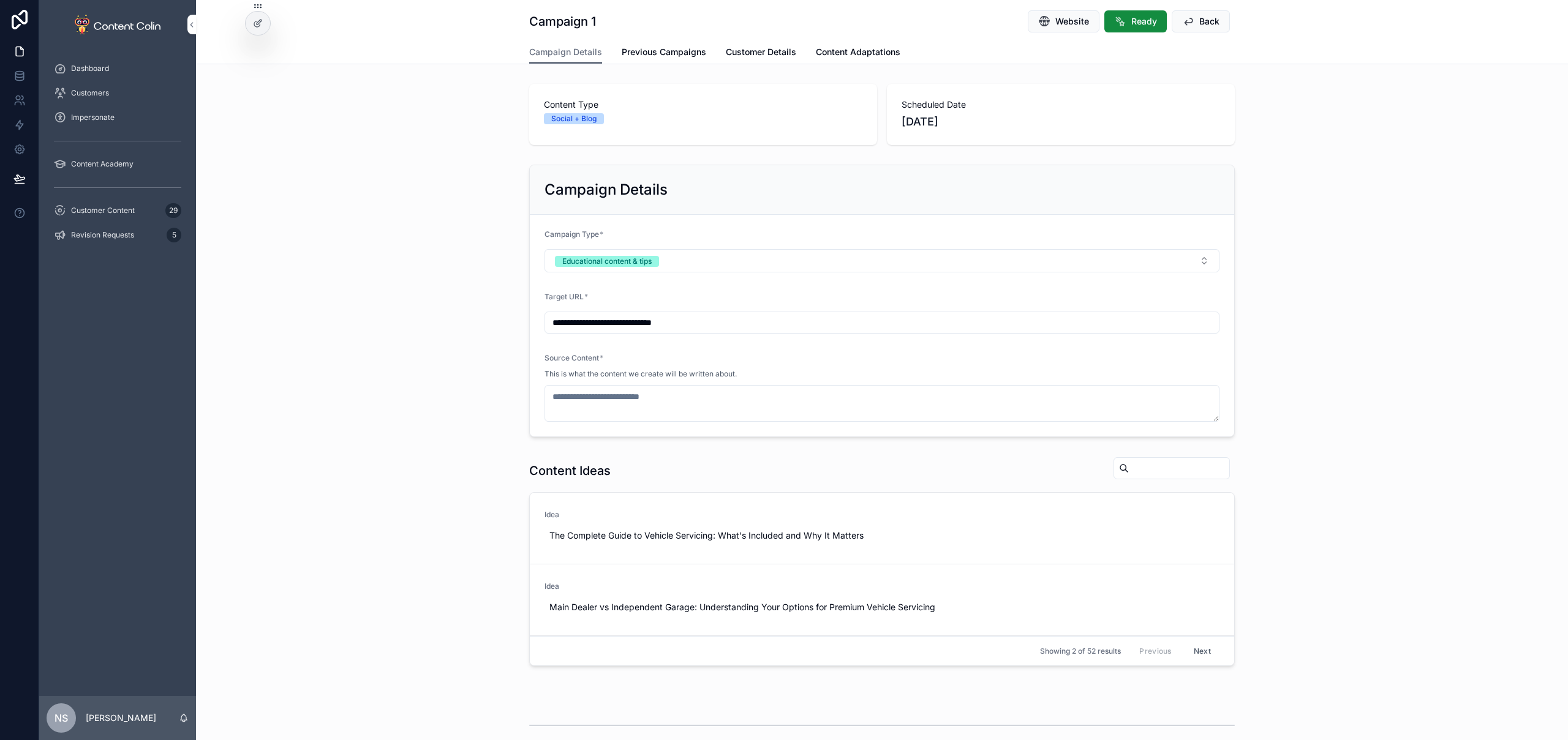
click at [769, 55] on span "Customer Details" at bounding box center [761, 51] width 70 height 12
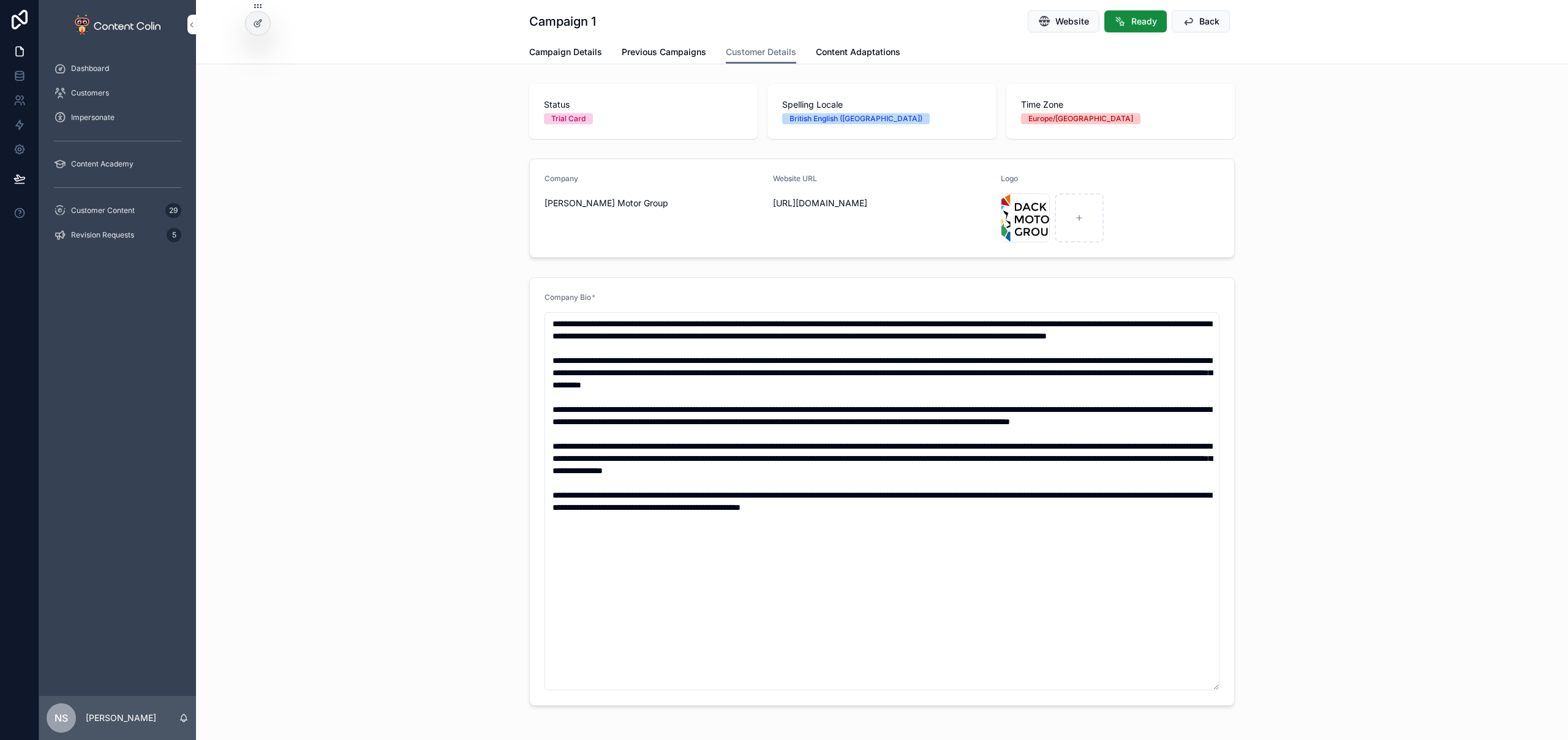
click at [572, 63] on link "Campaign Details" at bounding box center [565, 53] width 73 height 24
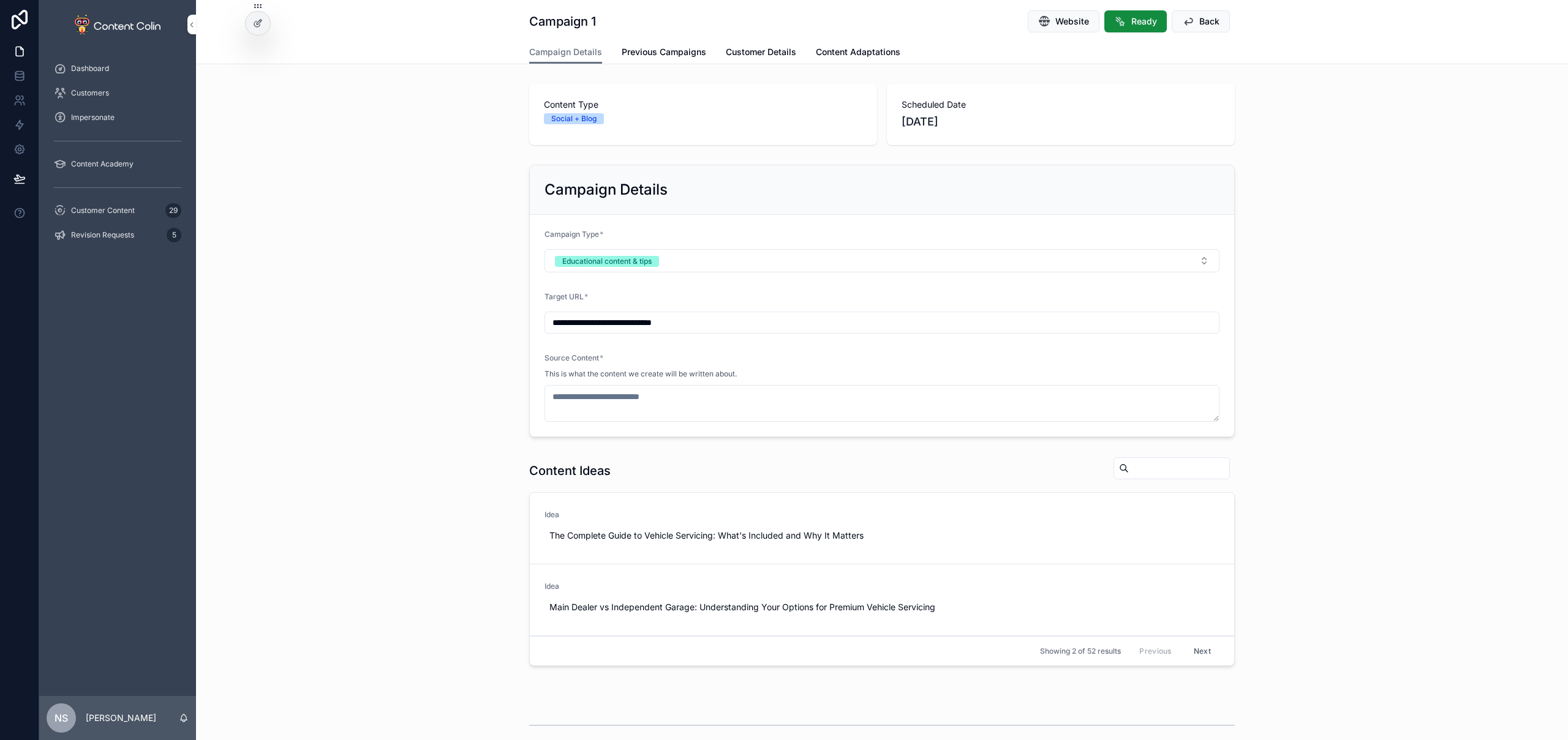
click at [1083, 30] on button "Website" at bounding box center [1063, 21] width 72 height 22
click at [0, 0] on span "Use This" at bounding box center [0, 0] width 0 height 0
type textarea "**********"
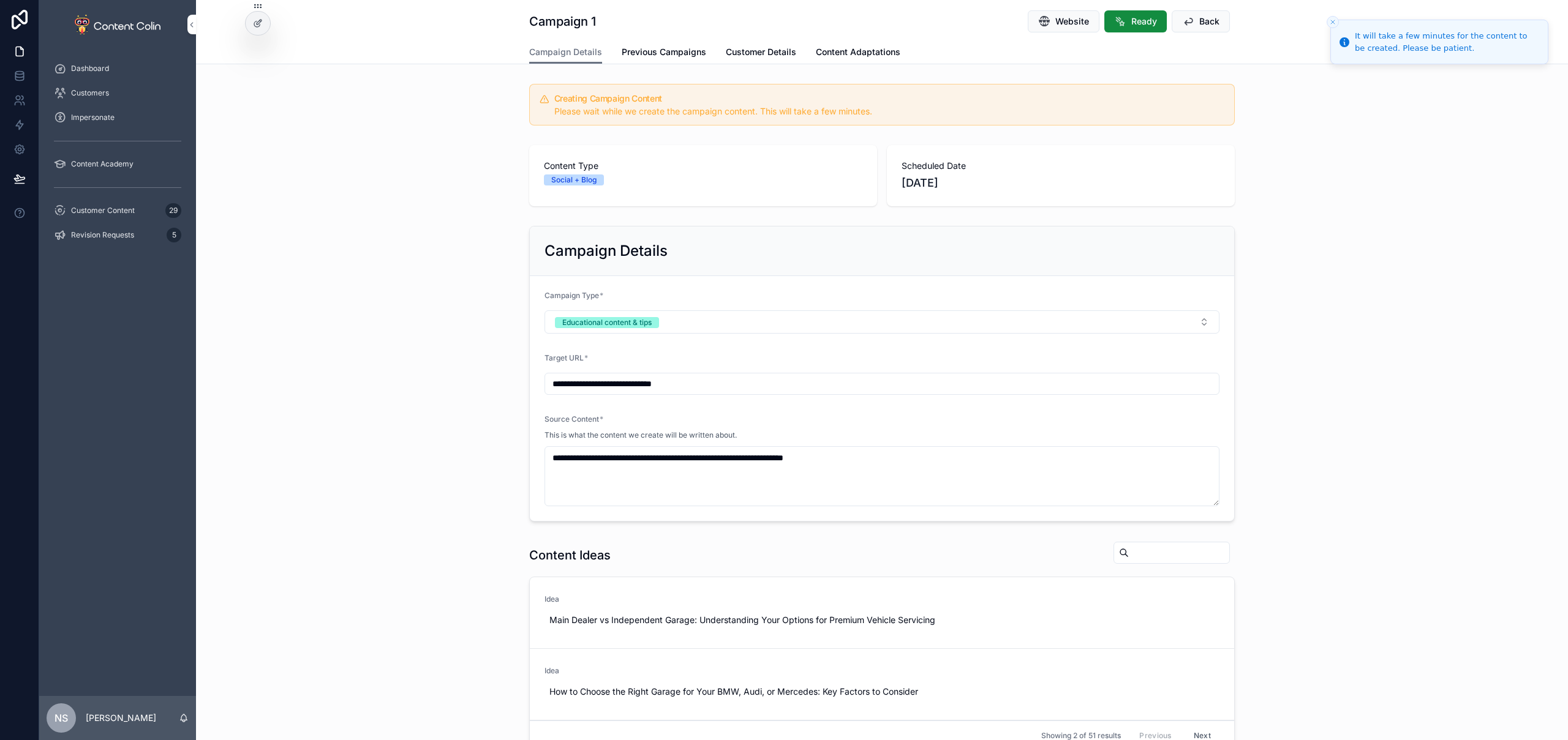
scroll to position [386, 0]
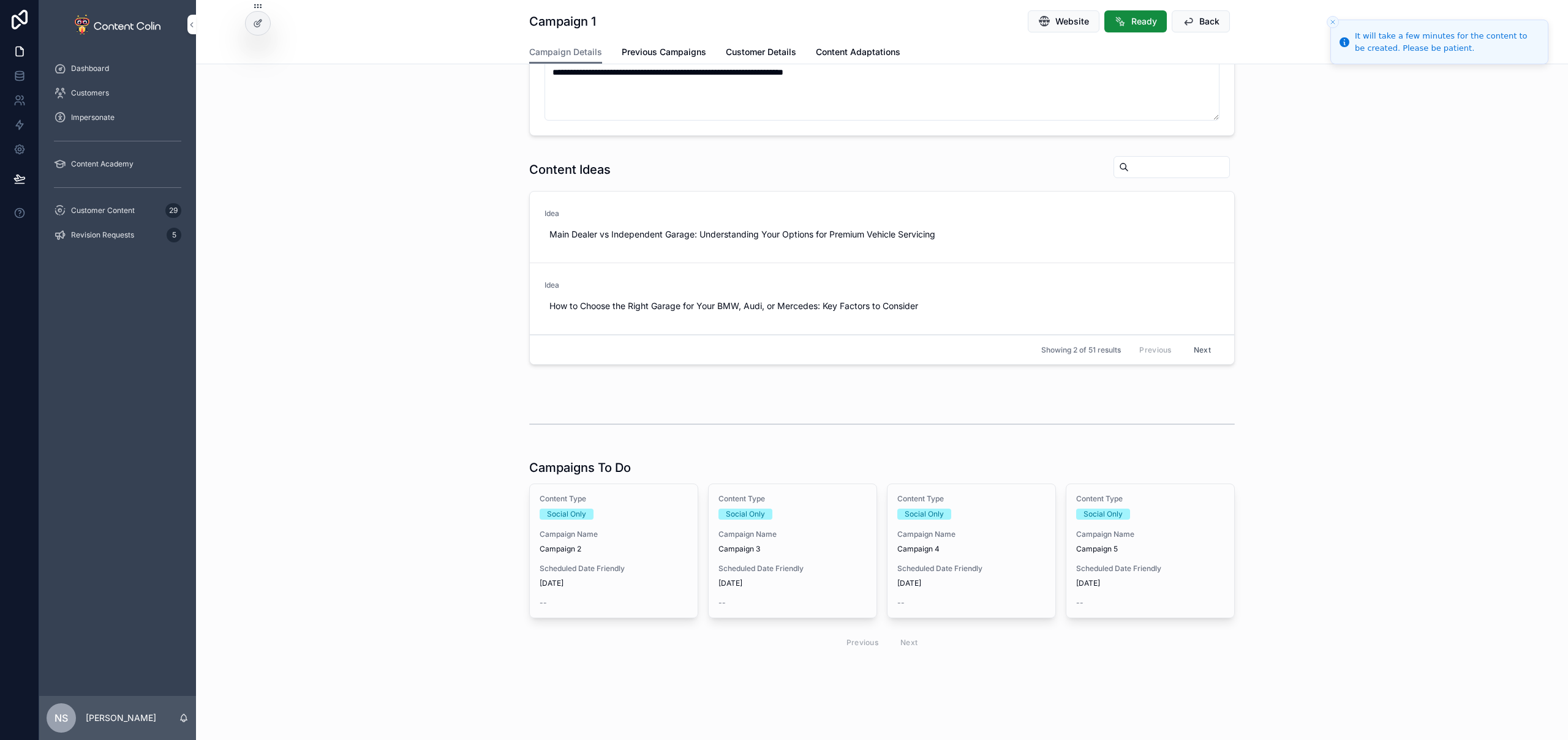
click at [623, 518] on div "Social Only" at bounding box center [613, 515] width 149 height 11
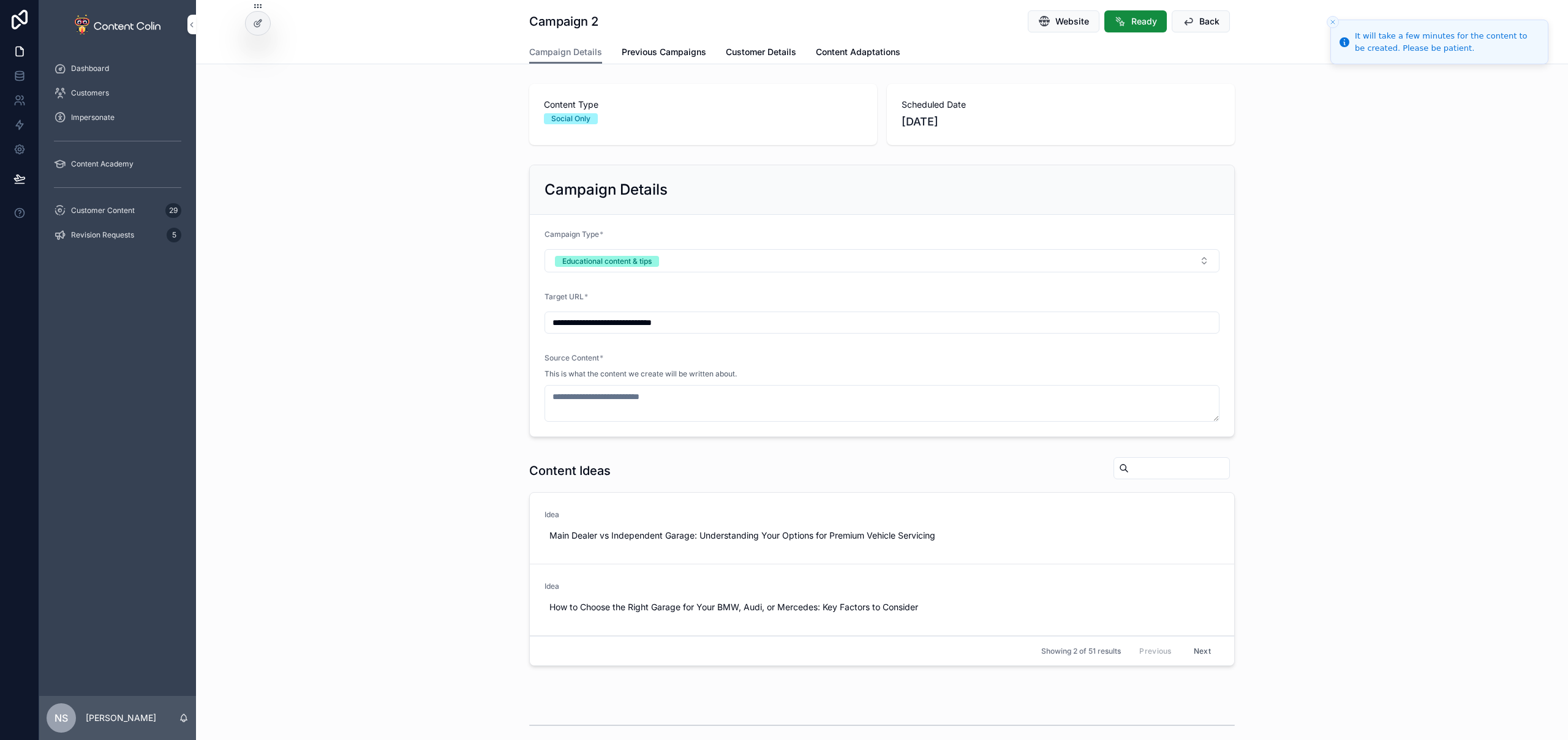
click at [0, 0] on span "Use This" at bounding box center [0, 0] width 0 height 0
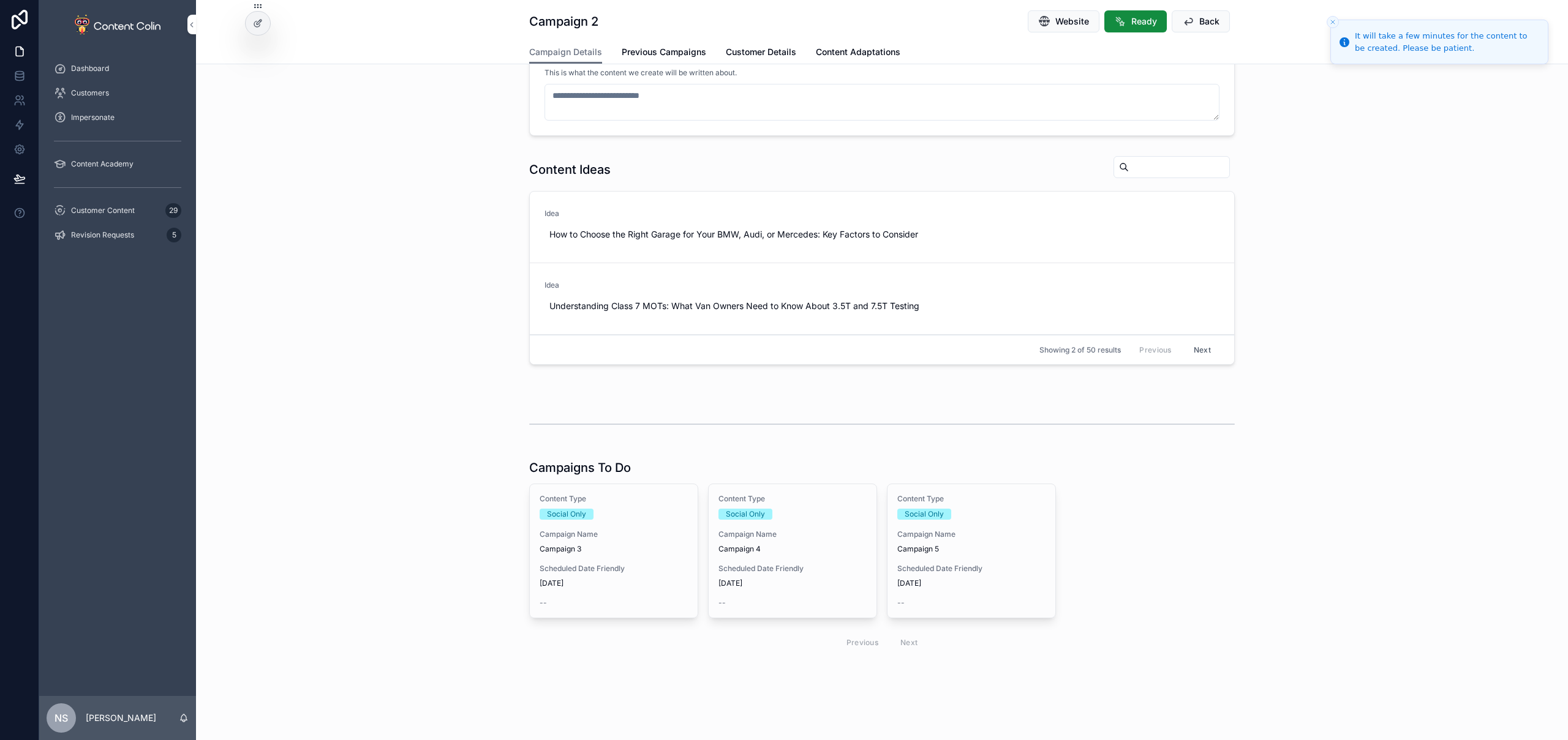
type textarea "**********"
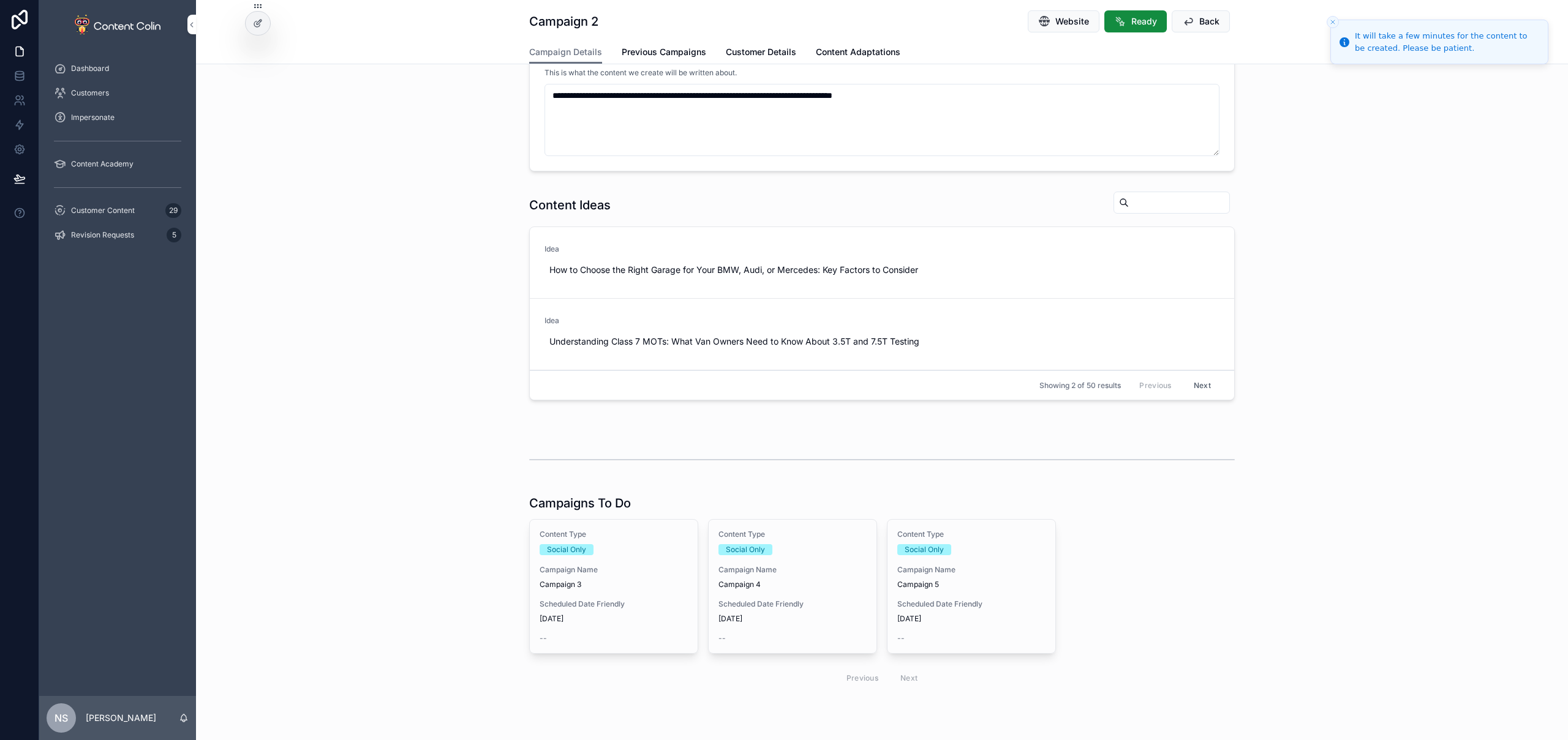
click at [597, 580] on span "Campaign 3" at bounding box center [613, 585] width 149 height 9
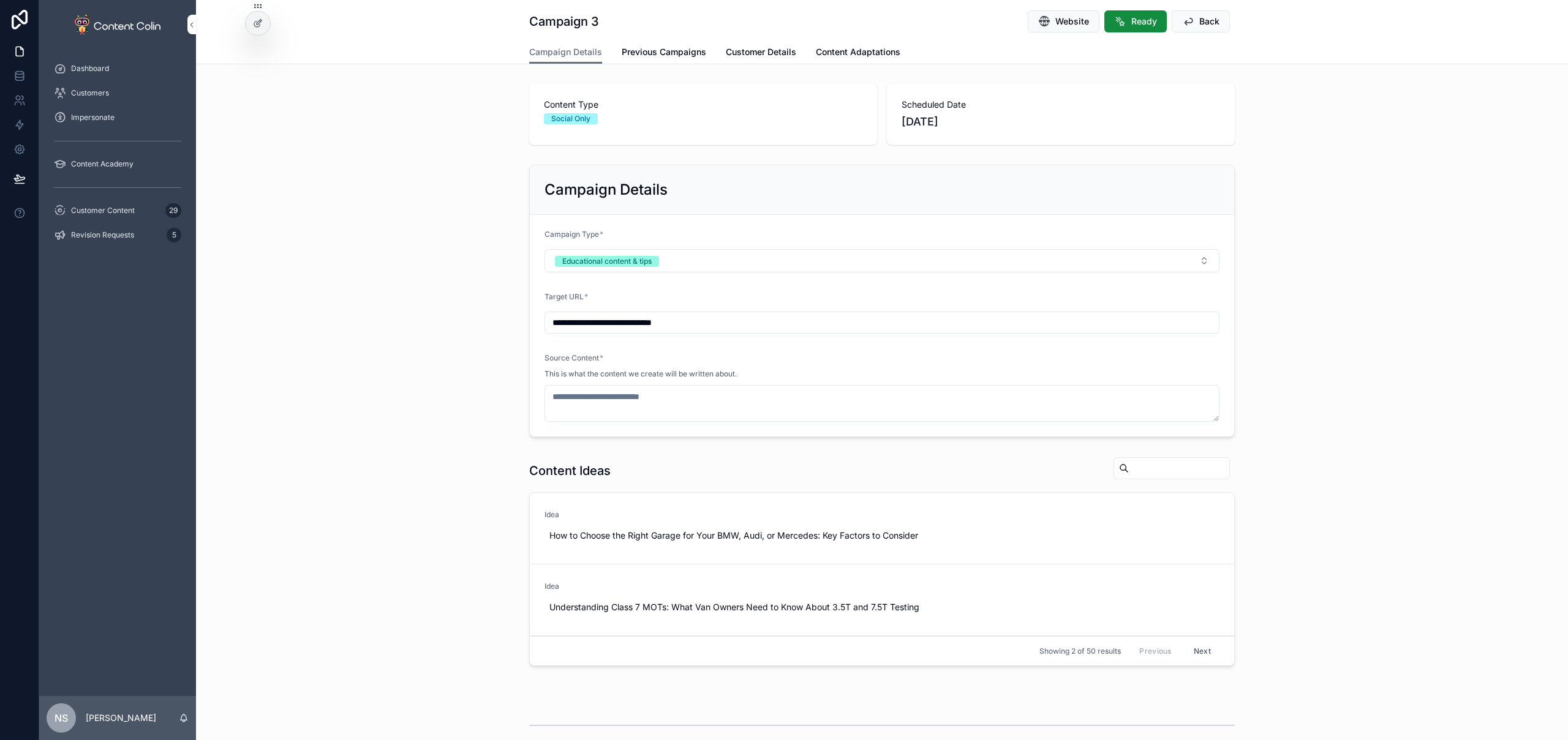
click at [0, 0] on span "Use This" at bounding box center [0, 0] width 0 height 0
type textarea "**********"
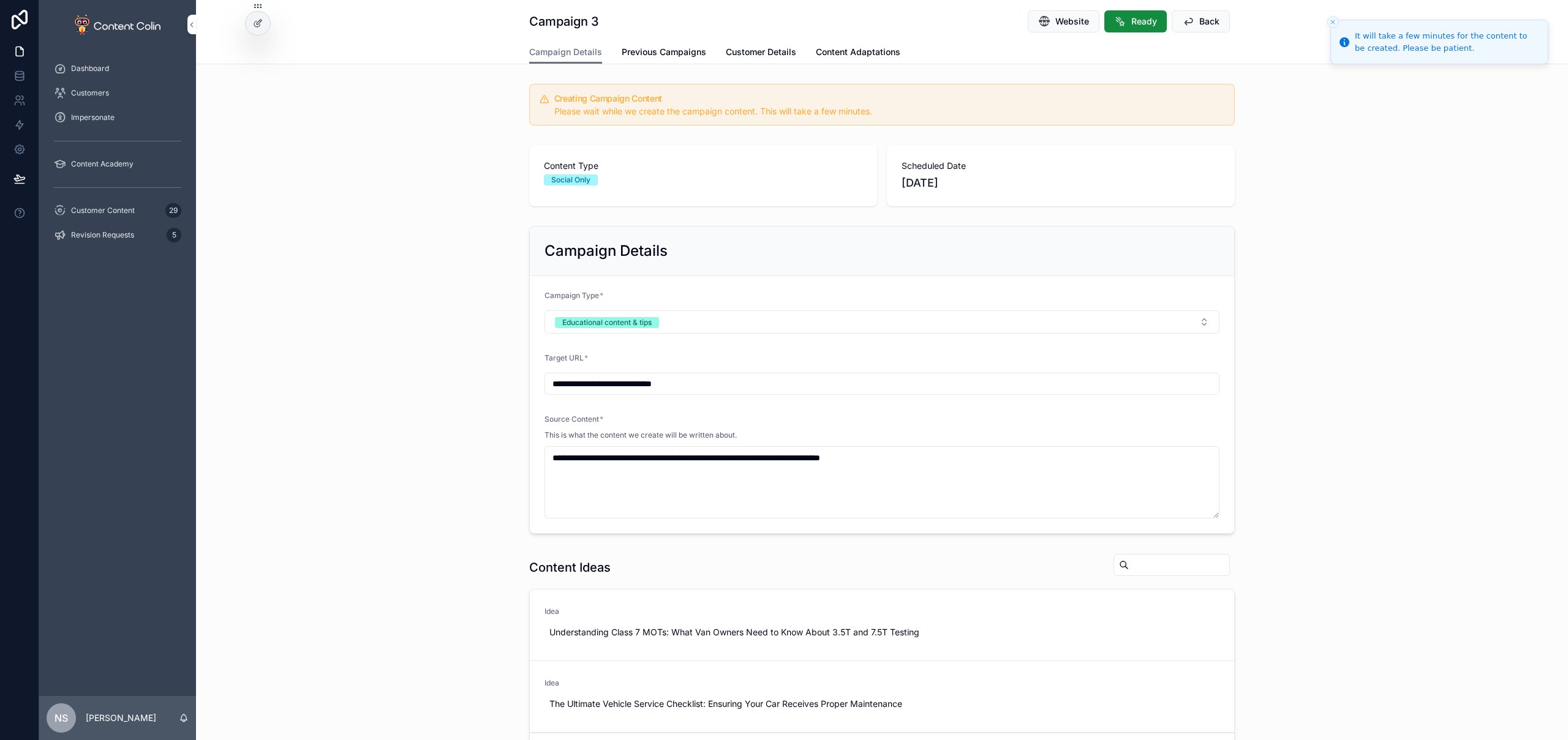
scroll to position [398, 0]
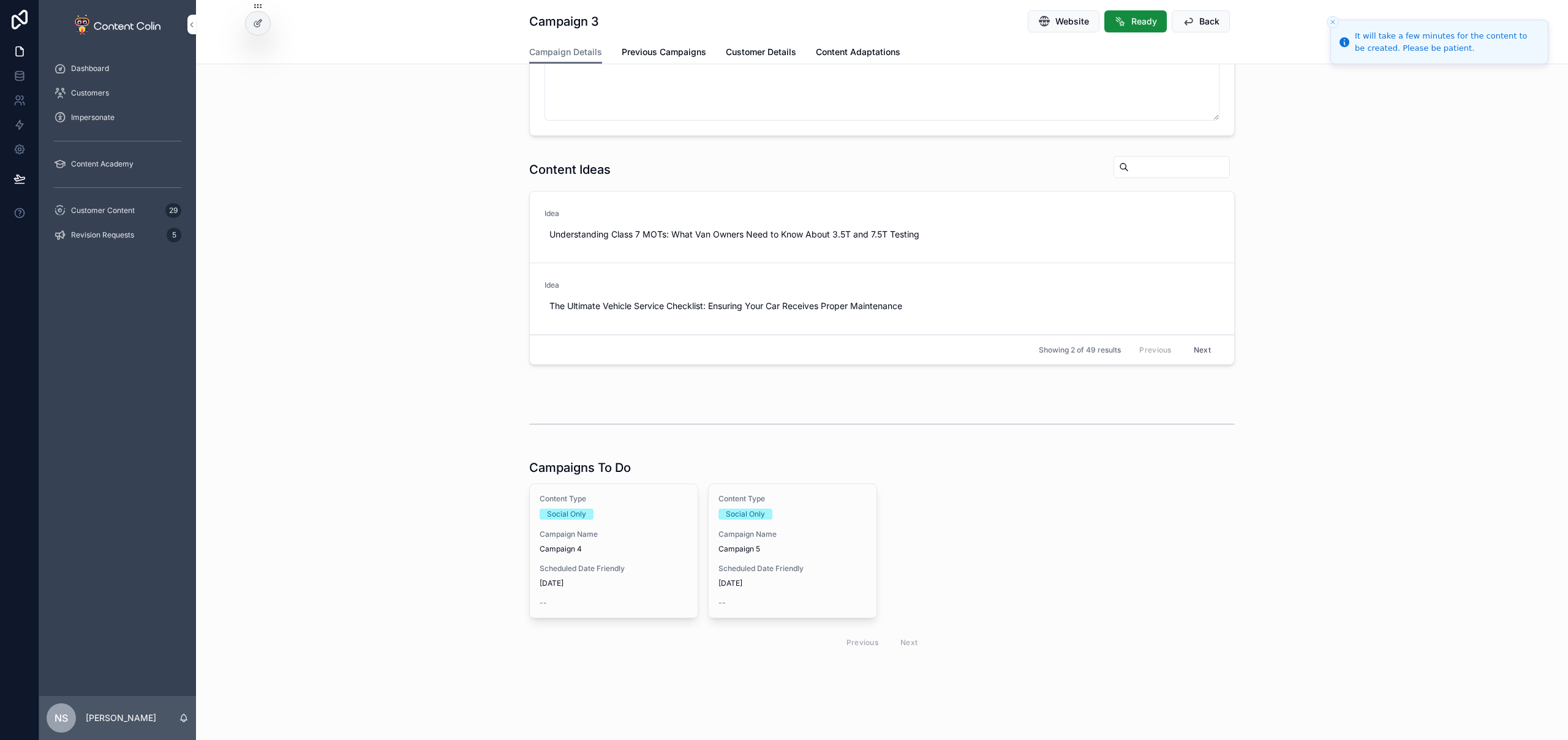
click at [644, 555] on div "Content Type Social Only Campaign Name Campaign 4 Scheduled Date Friendly 21st …" at bounding box center [614, 551] width 168 height 134
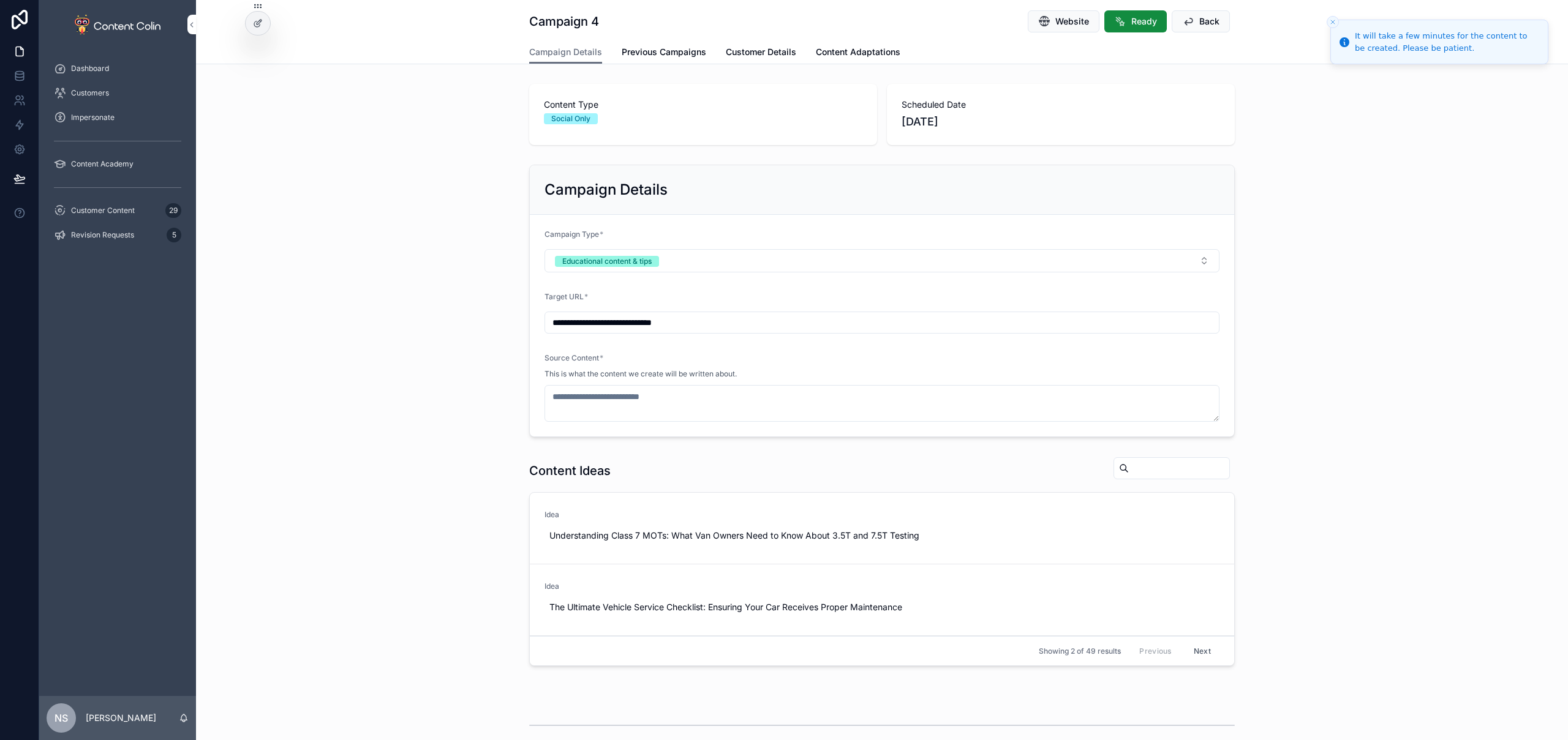
click at [0, 0] on button "Use This" at bounding box center [0, 0] width 0 height 0
type textarea "**********"
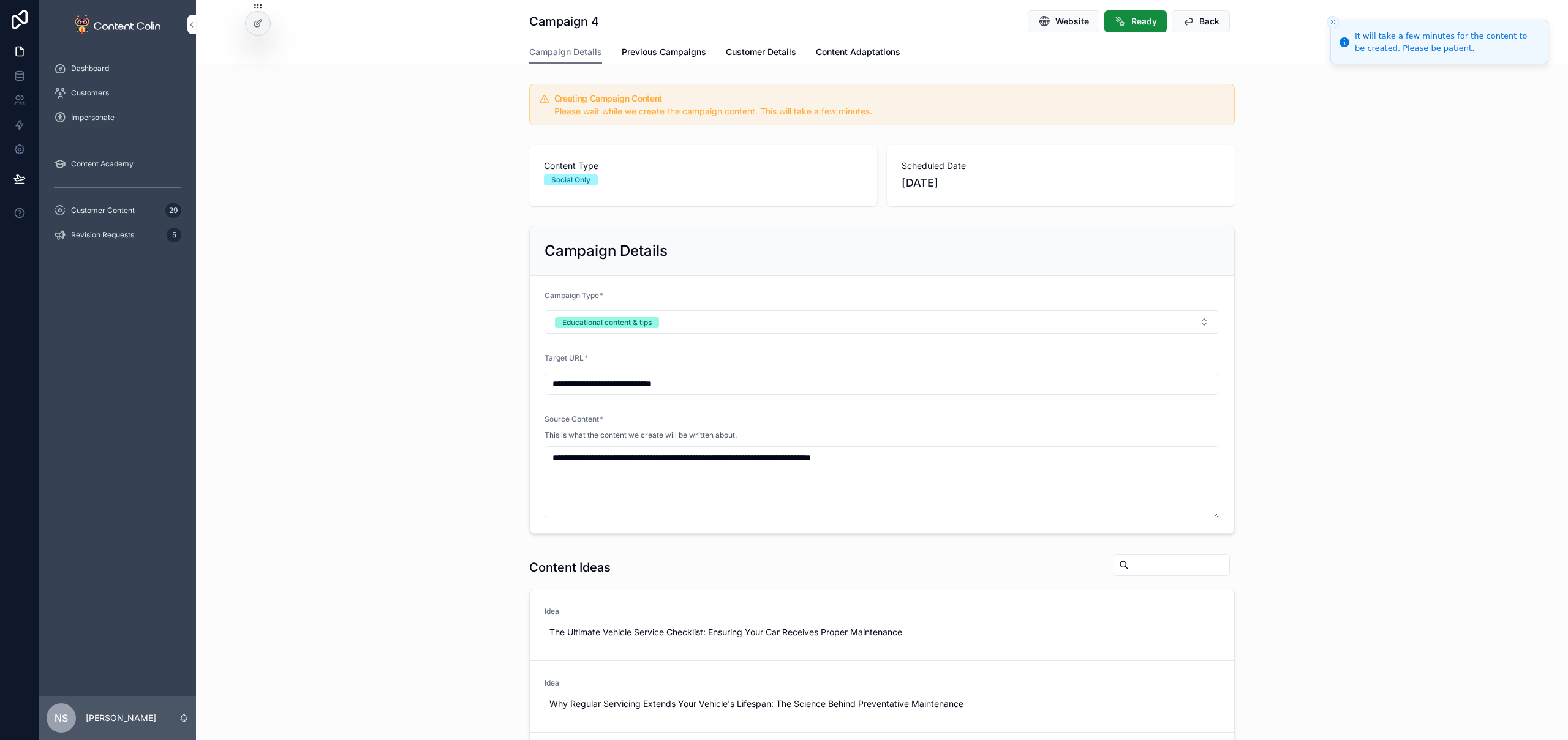
scroll to position [278, 0]
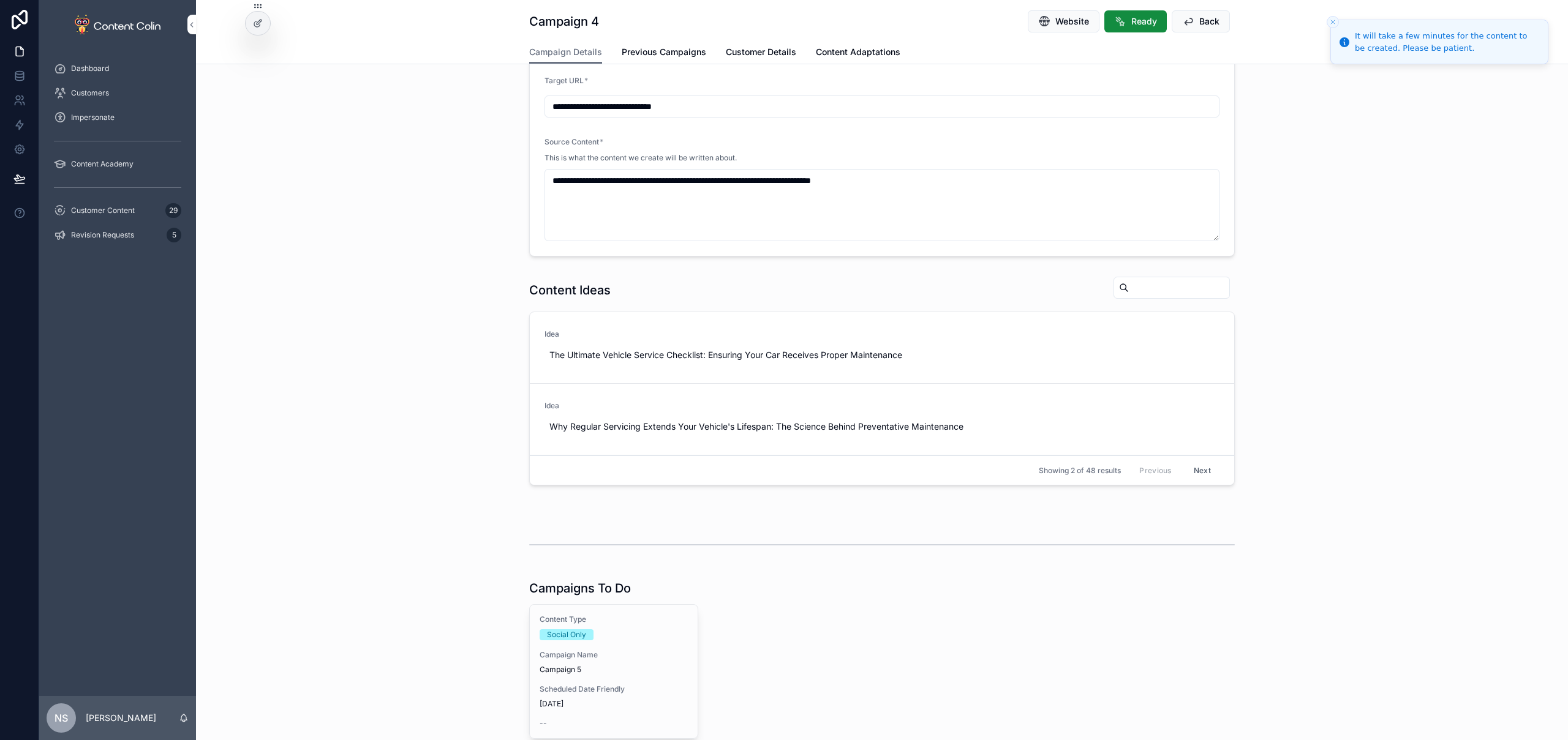
click at [610, 631] on div "Social Only" at bounding box center [613, 635] width 149 height 11
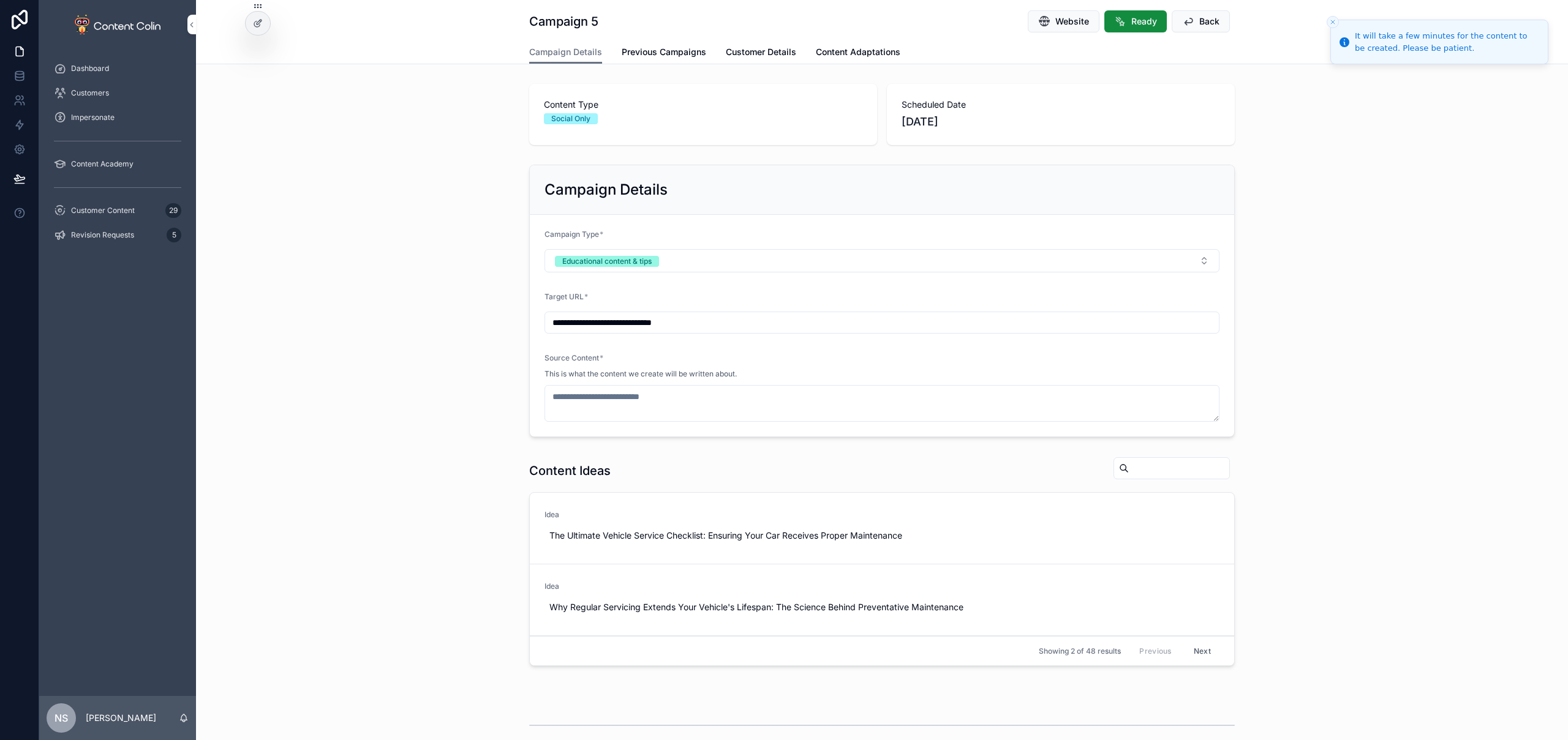
click at [1194, 541] on div "Idea The Ultimate Vehicle Service Checklist: Ensuring Your Car Receives Proper …" at bounding box center [882, 528] width 675 height 36
click at [0, 0] on button "Use This" at bounding box center [0, 0] width 0 height 0
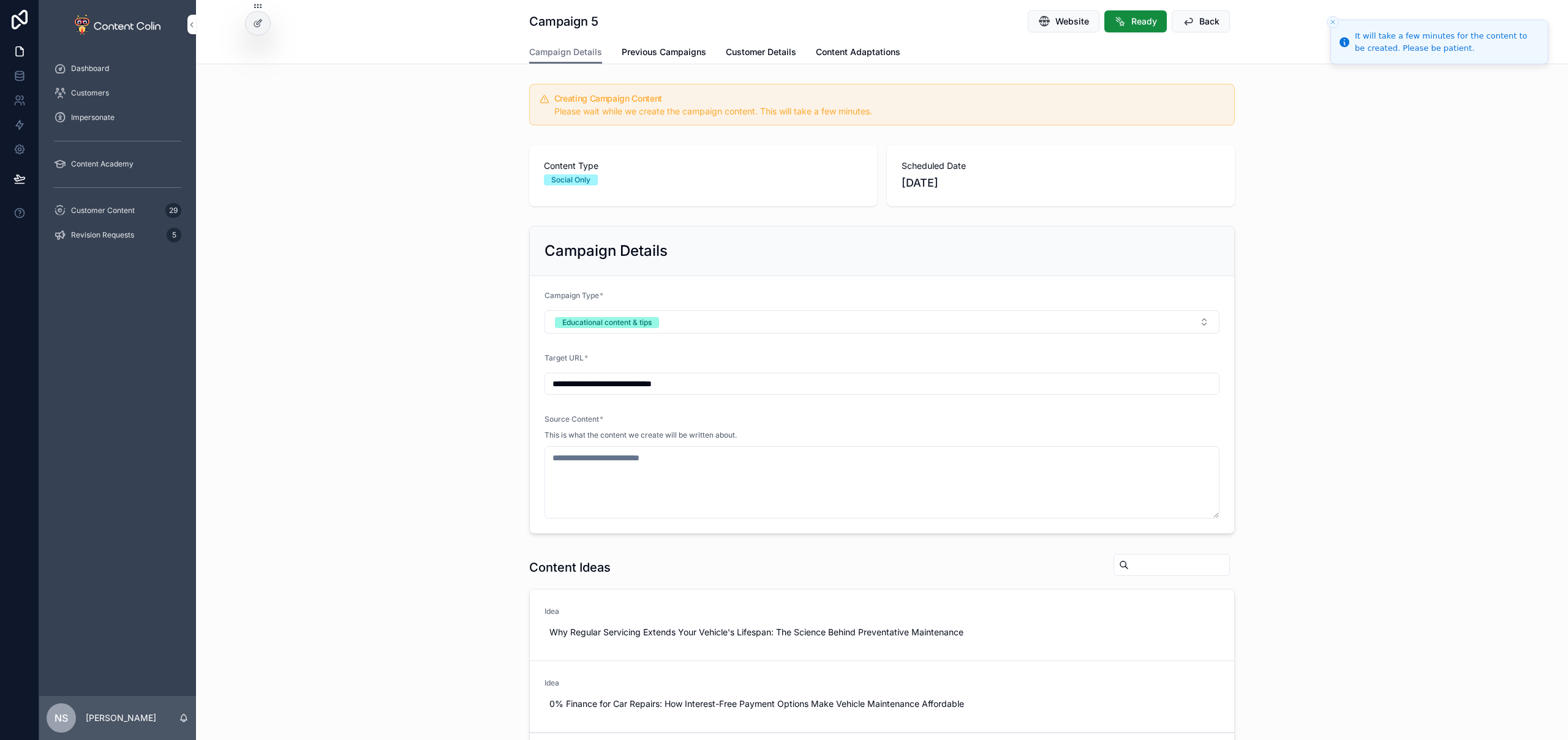
type textarea "**********"
click at [111, 218] on div "Customer Content 29" at bounding box center [118, 210] width 127 height 20
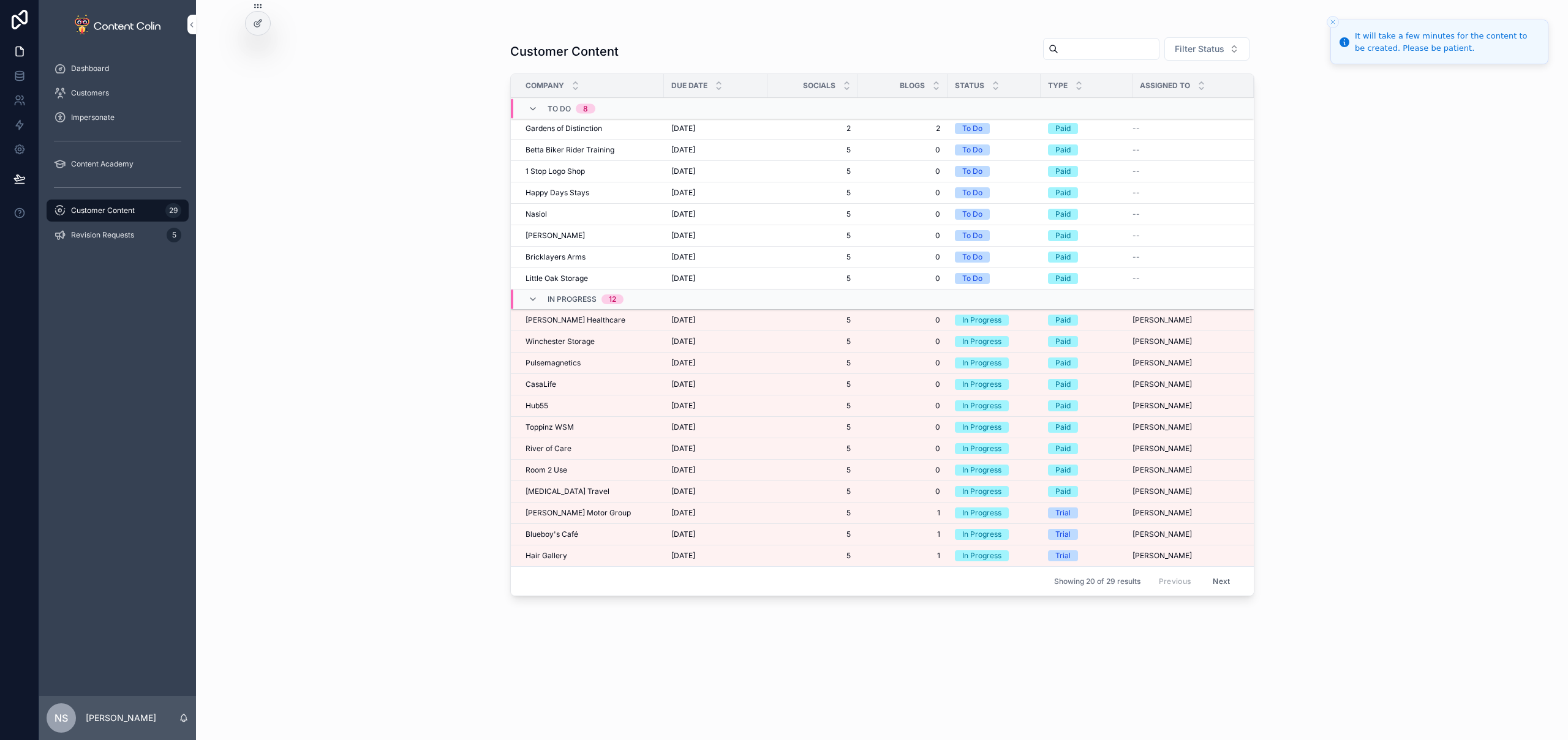
click at [577, 532] on div "Blueboy's Café Blueboy's Café" at bounding box center [591, 534] width 131 height 9
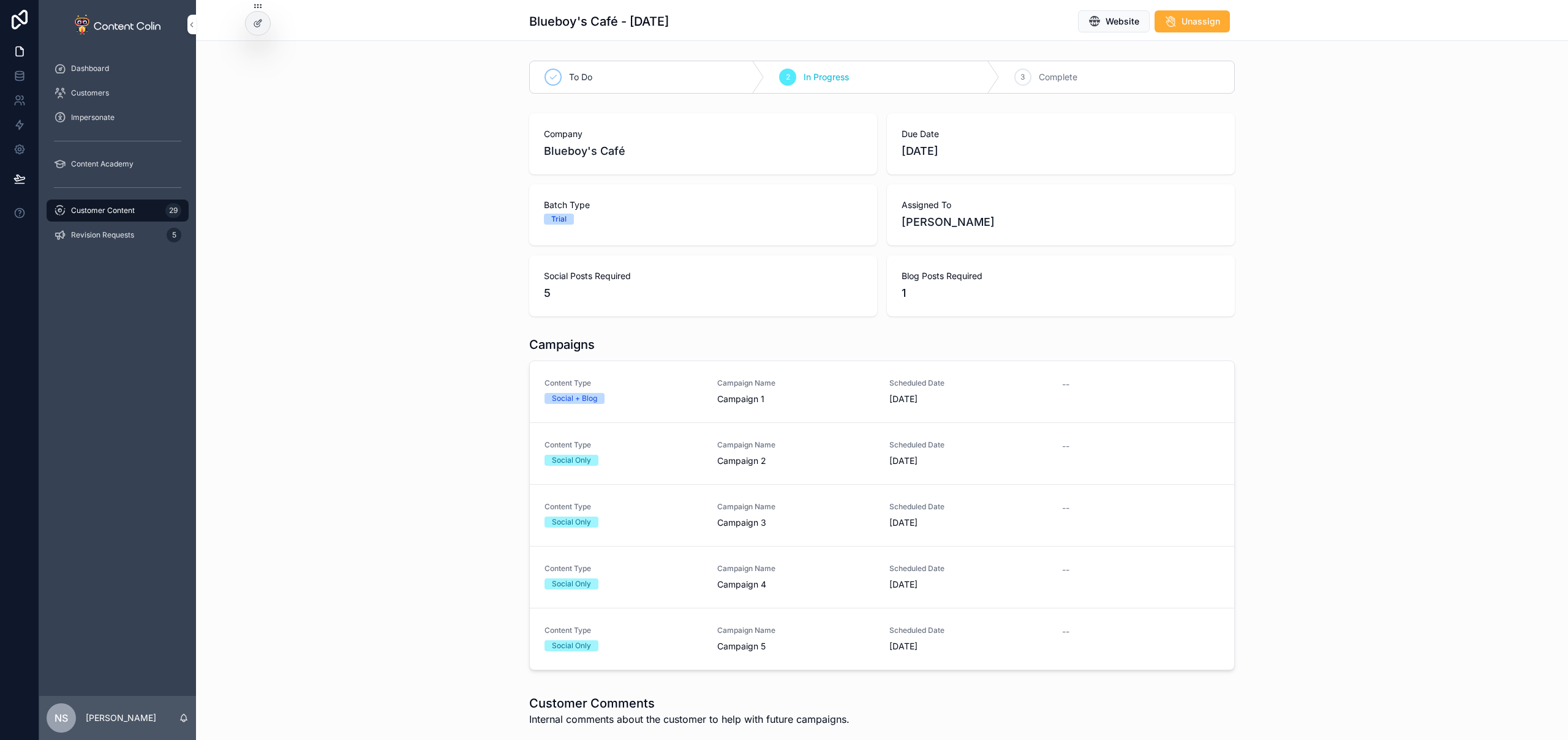
click at [1086, 28] on button "Website" at bounding box center [1114, 21] width 72 height 22
click at [907, 412] on link "Content Type Social + Blog Campaign Name Campaign 1 Scheduled Date [DATE] --" at bounding box center [882, 392] width 705 height 62
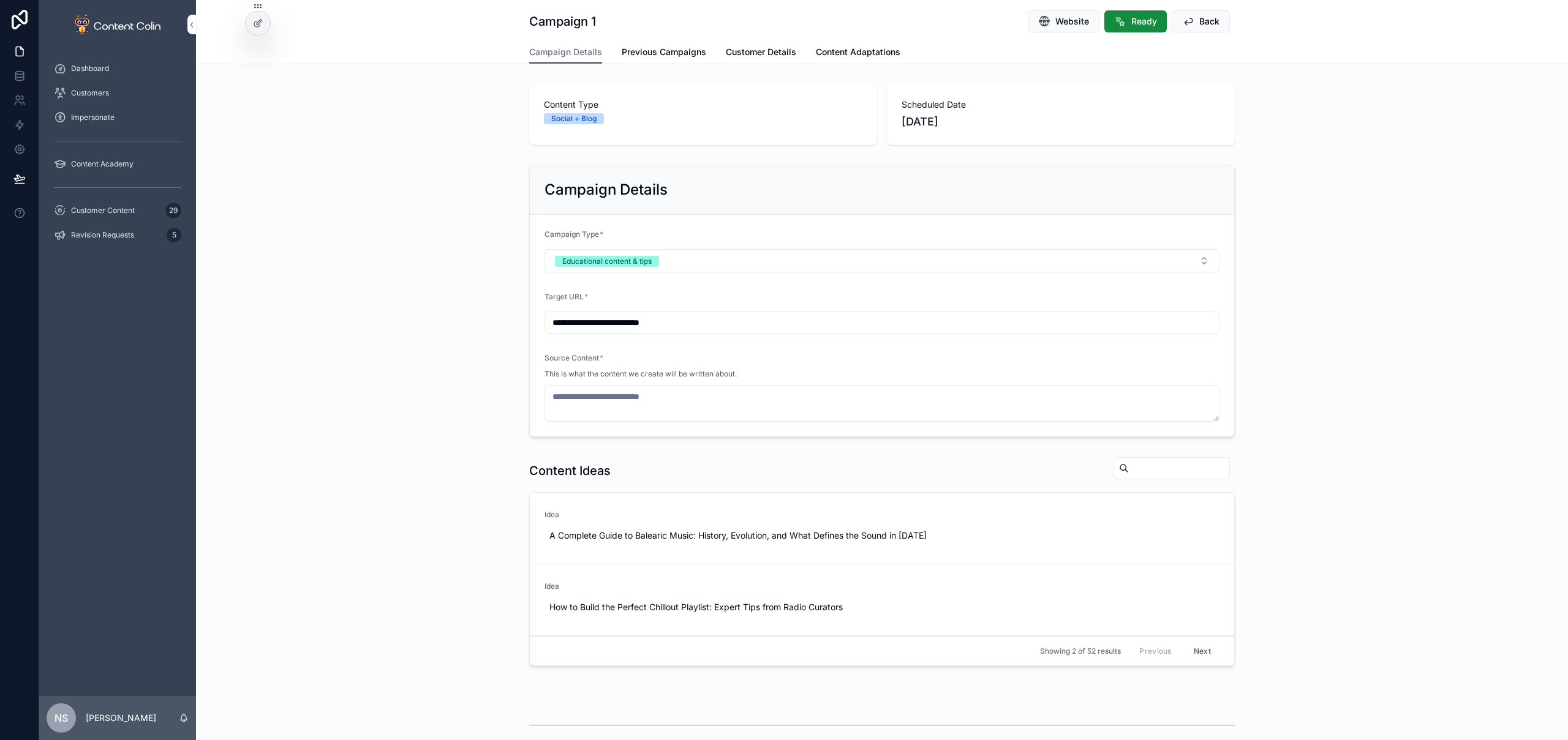
click at [0, 0] on span "Use This" at bounding box center [0, 0] width 0 height 0
type textarea "**********"
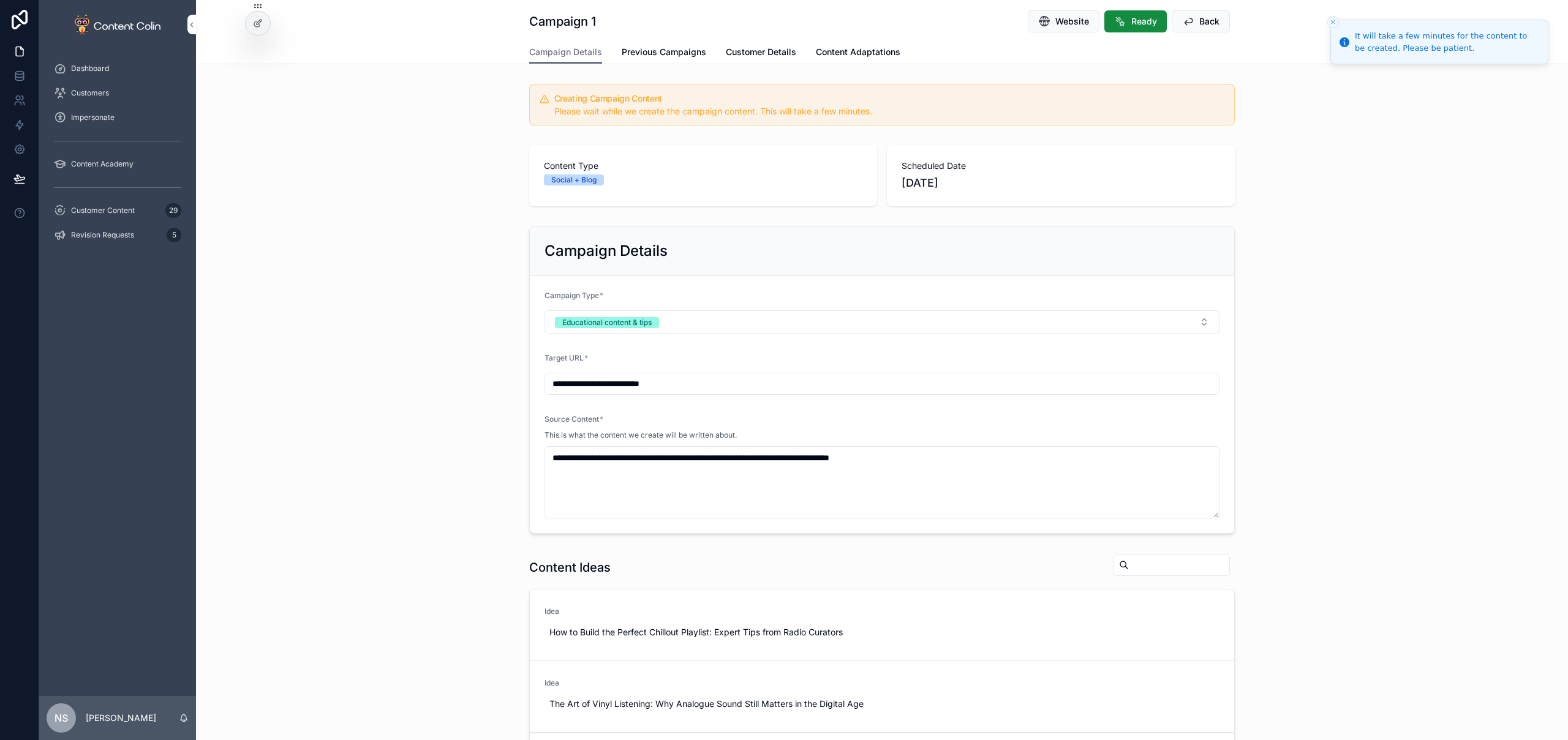
scroll to position [398, 0]
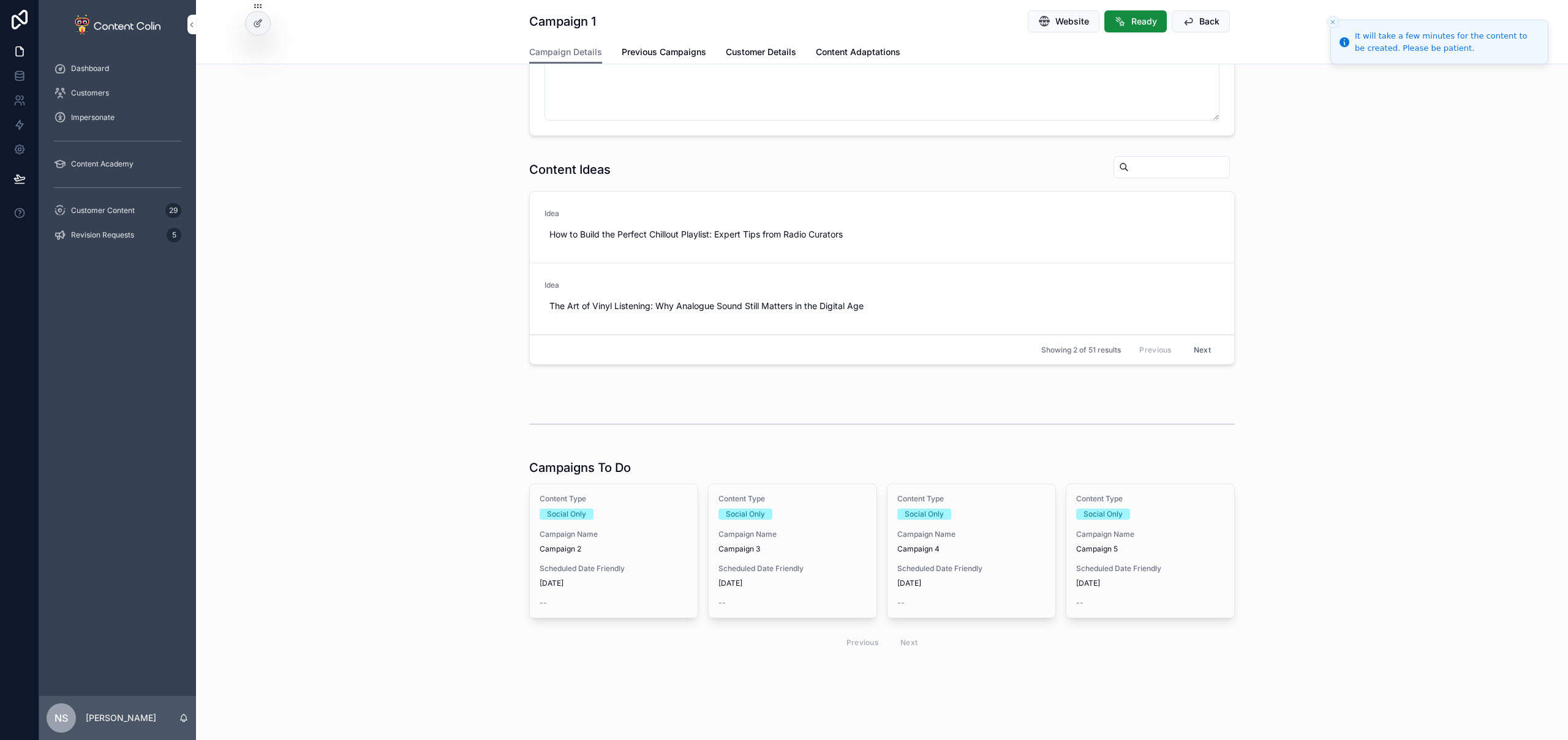
click at [562, 546] on span "Campaign 2" at bounding box center [613, 549] width 149 height 9
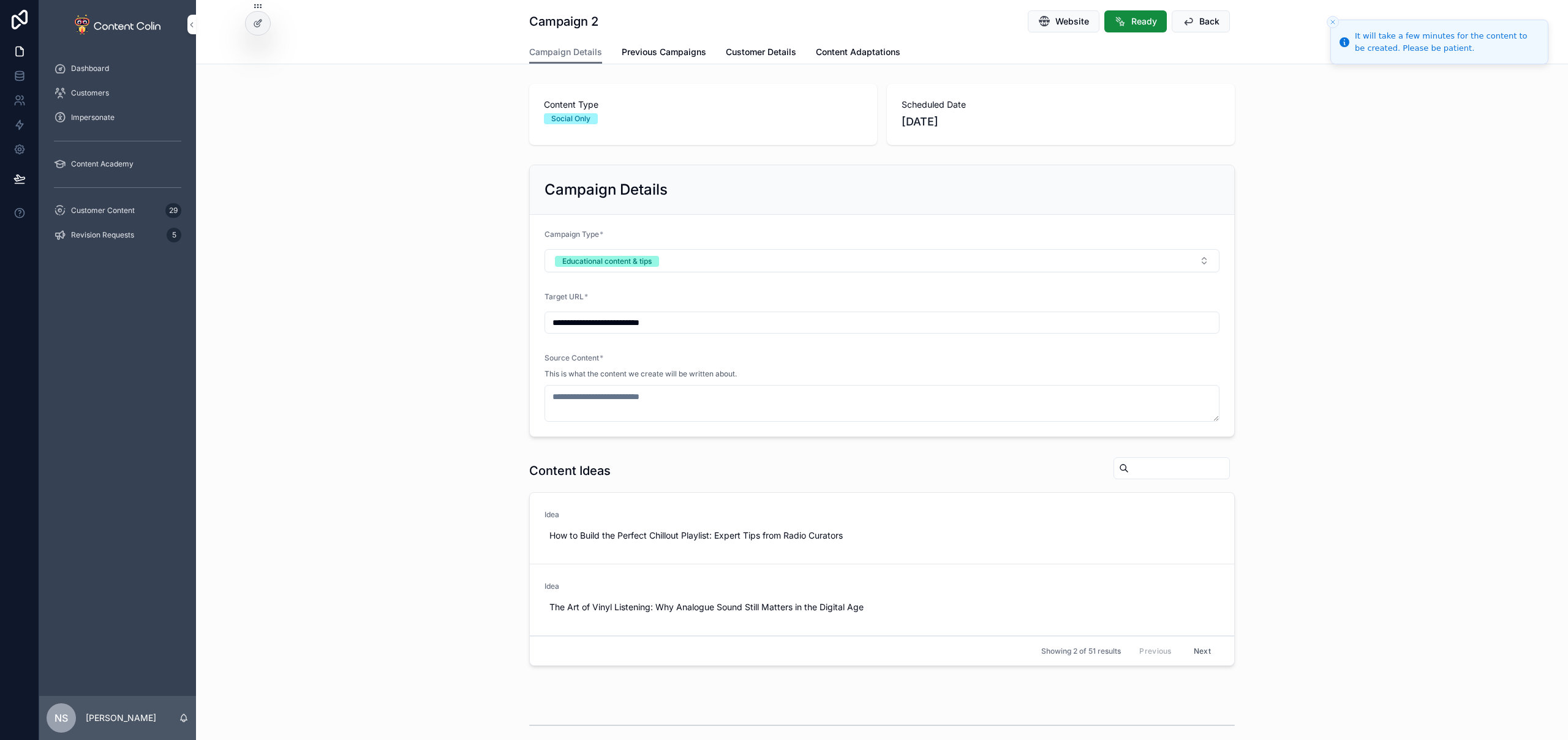
click at [0, 0] on span "Use This" at bounding box center [0, 0] width 0 height 0
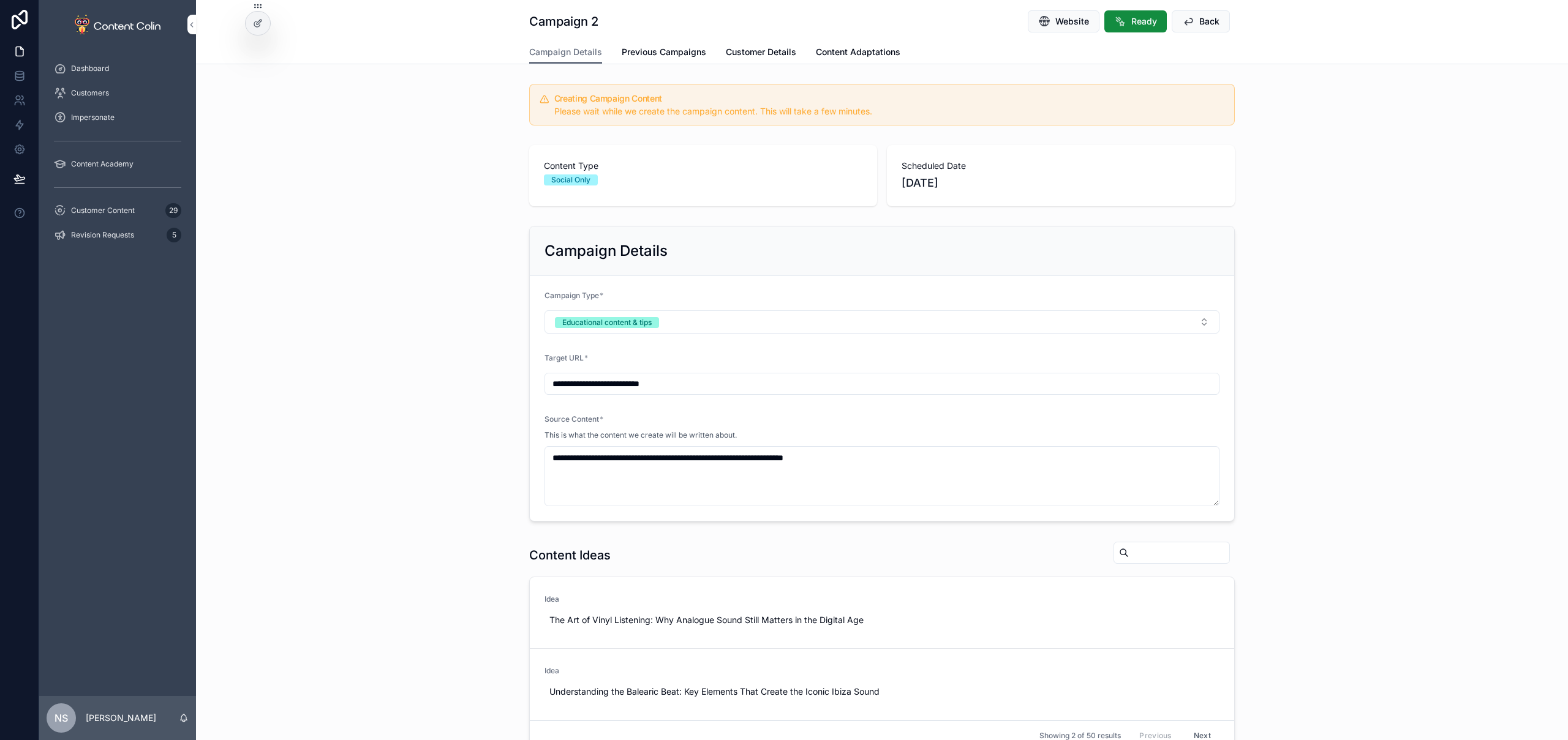
type textarea "**********"
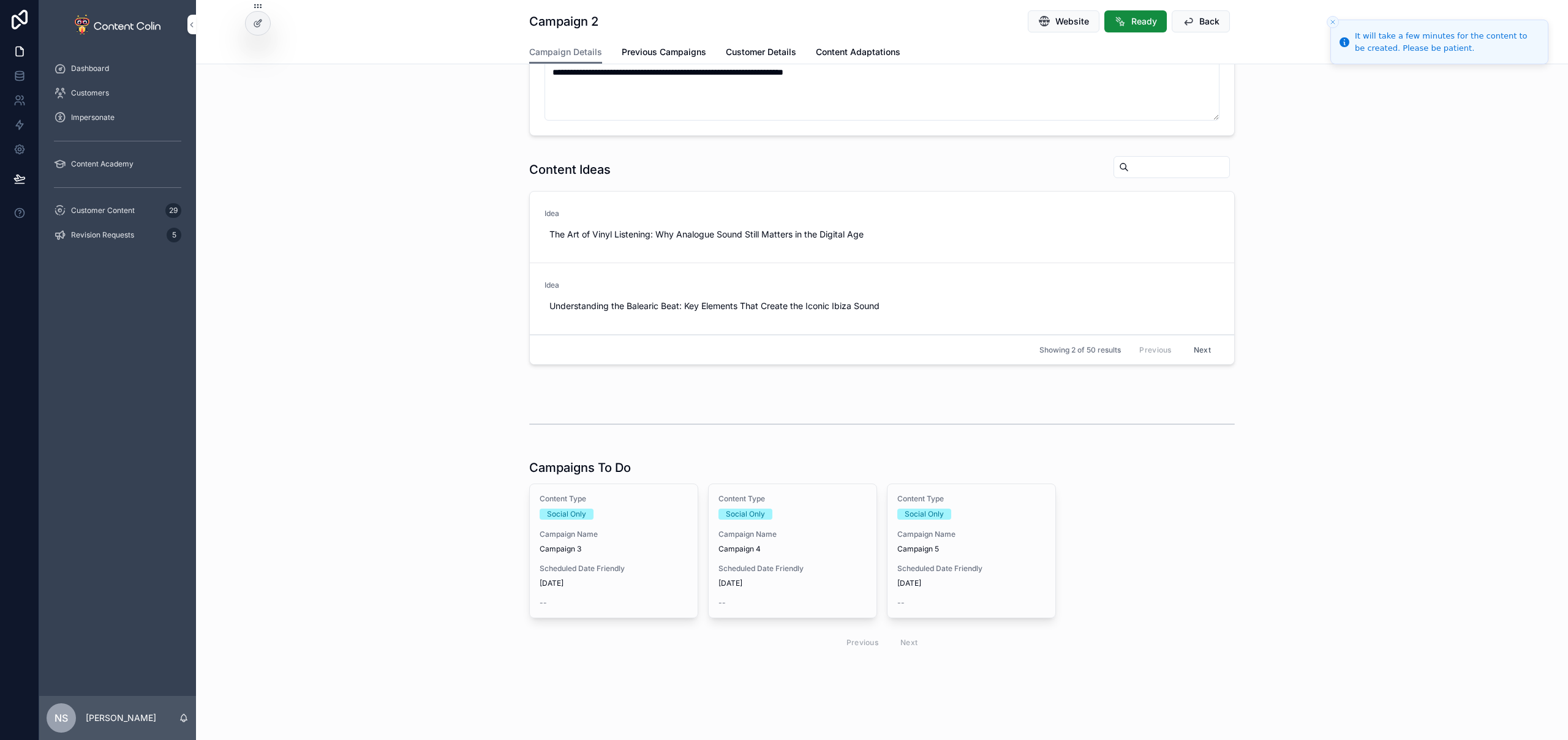
click at [600, 558] on div "Content Type Social Only Campaign Name Campaign 3 Scheduled Date Friendly 17th …" at bounding box center [614, 551] width 168 height 134
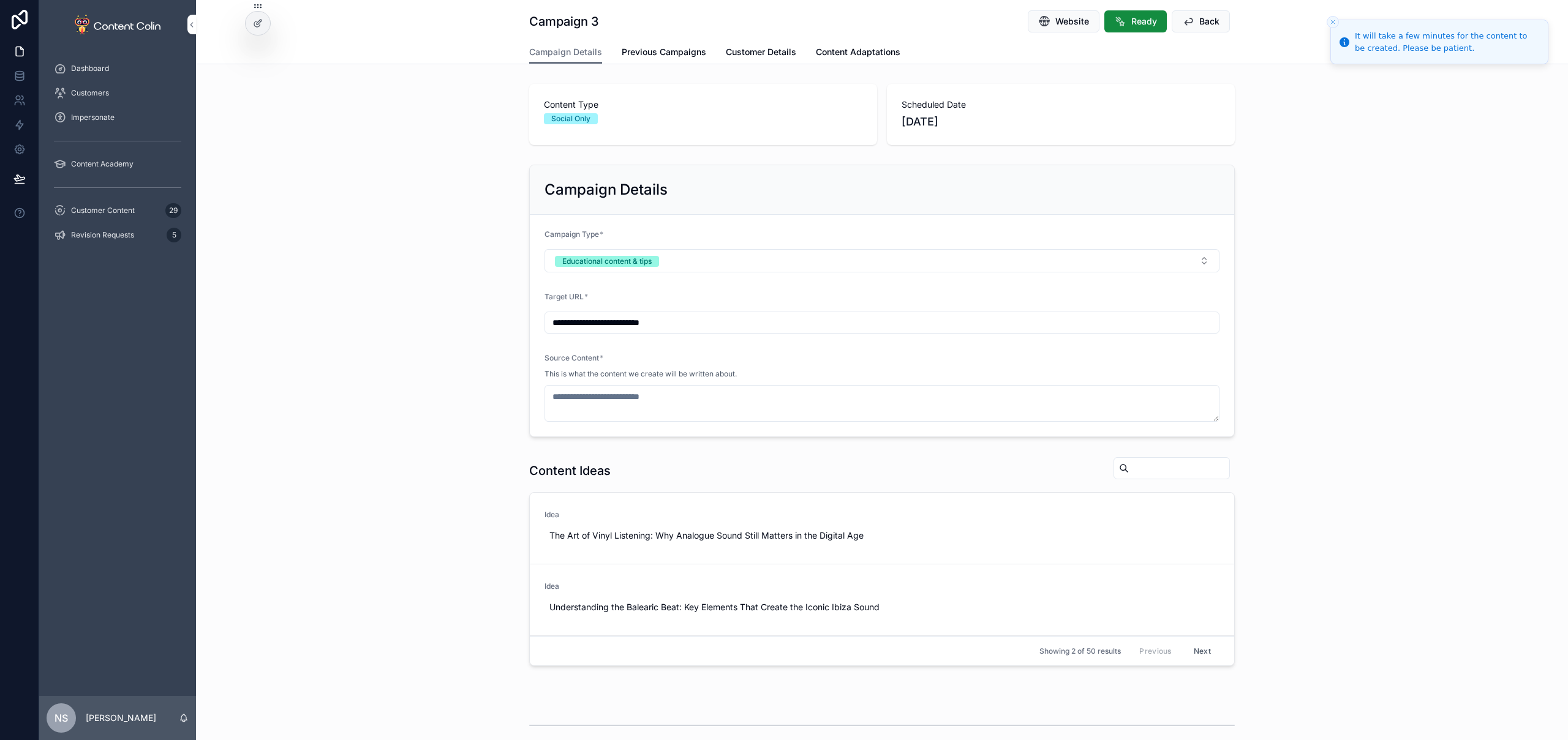
click at [0, 0] on button "Use This" at bounding box center [0, 0] width 0 height 0
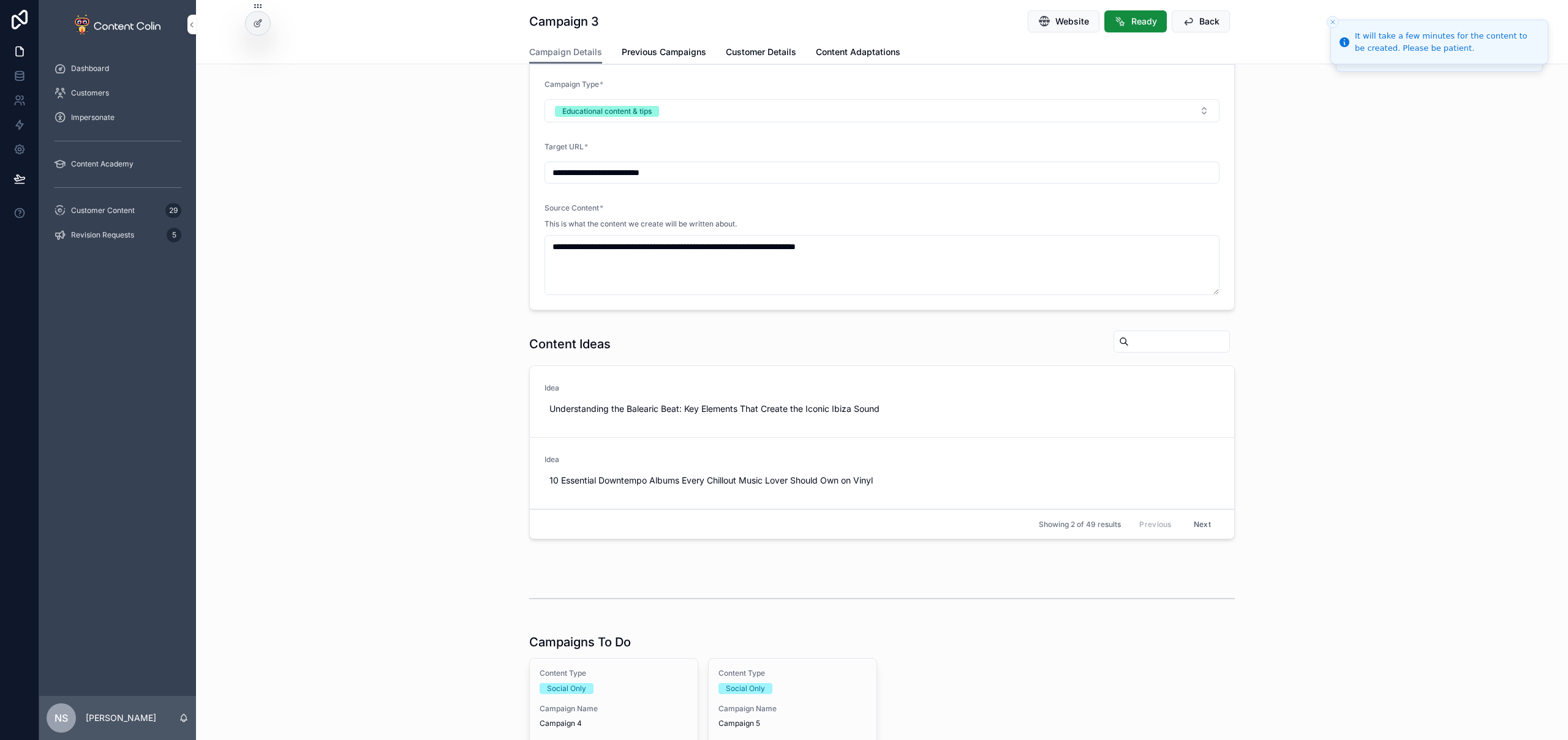
type textarea "**********"
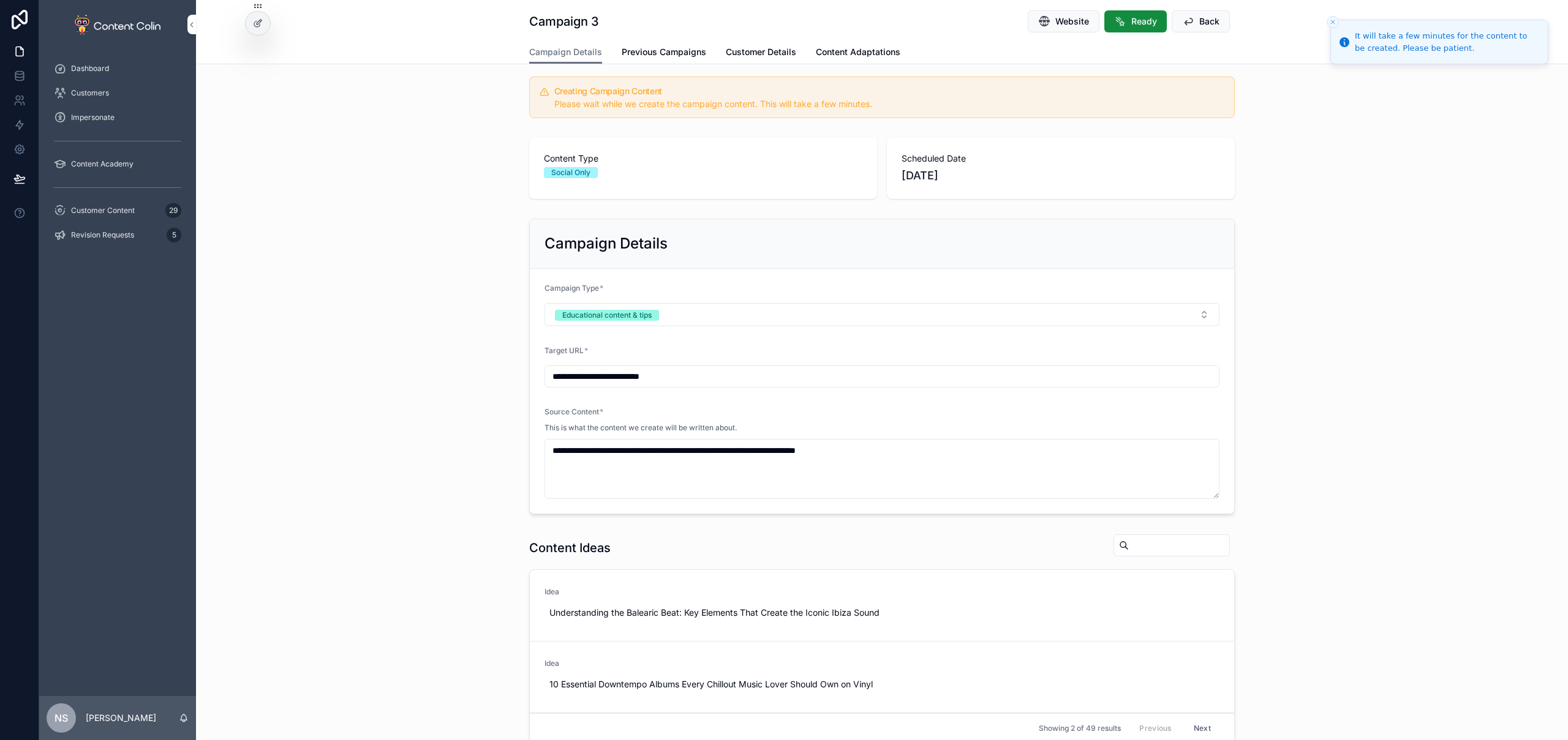
scroll to position [386, 0]
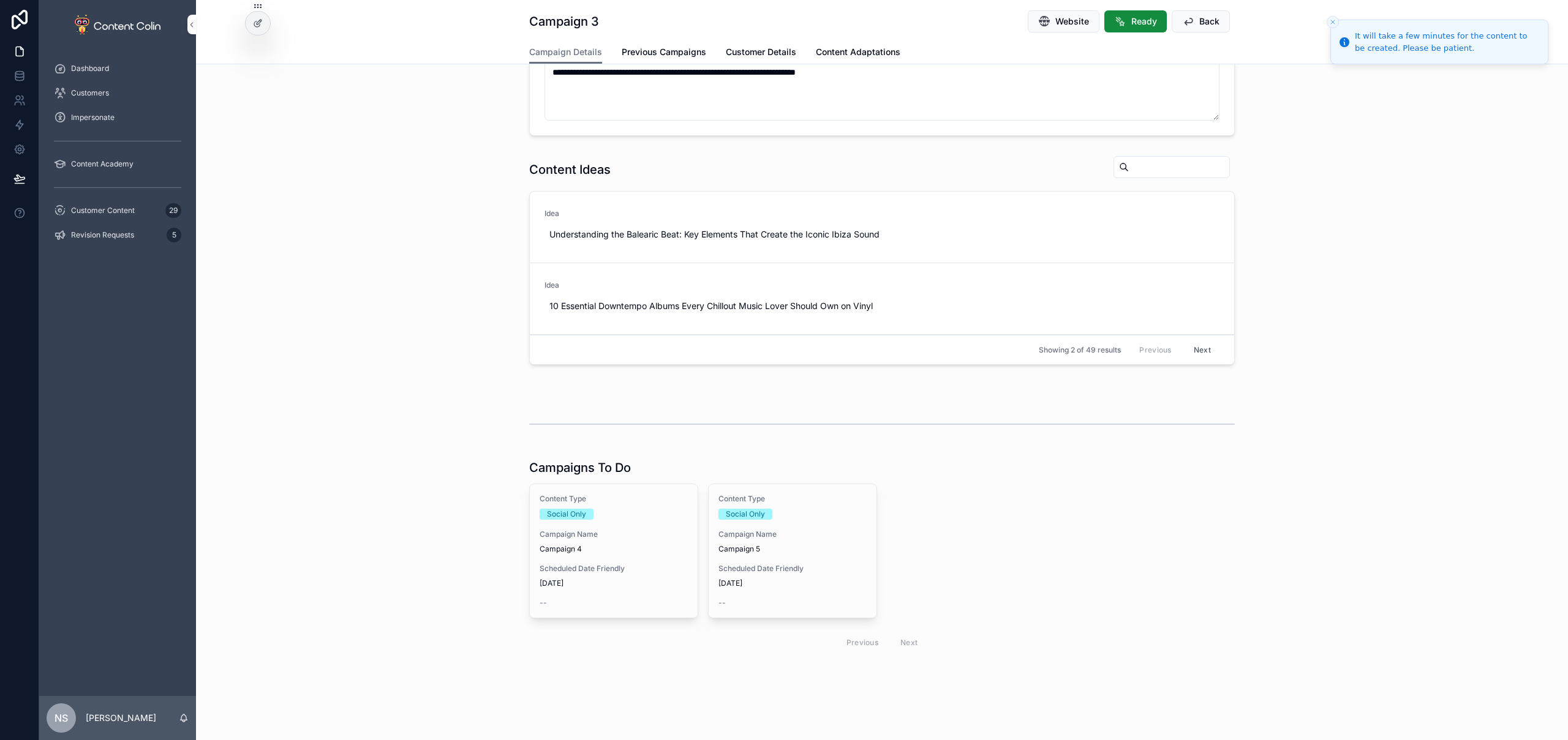
click at [598, 578] on span "21st October 2025" at bounding box center [613, 583] width 149 height 9
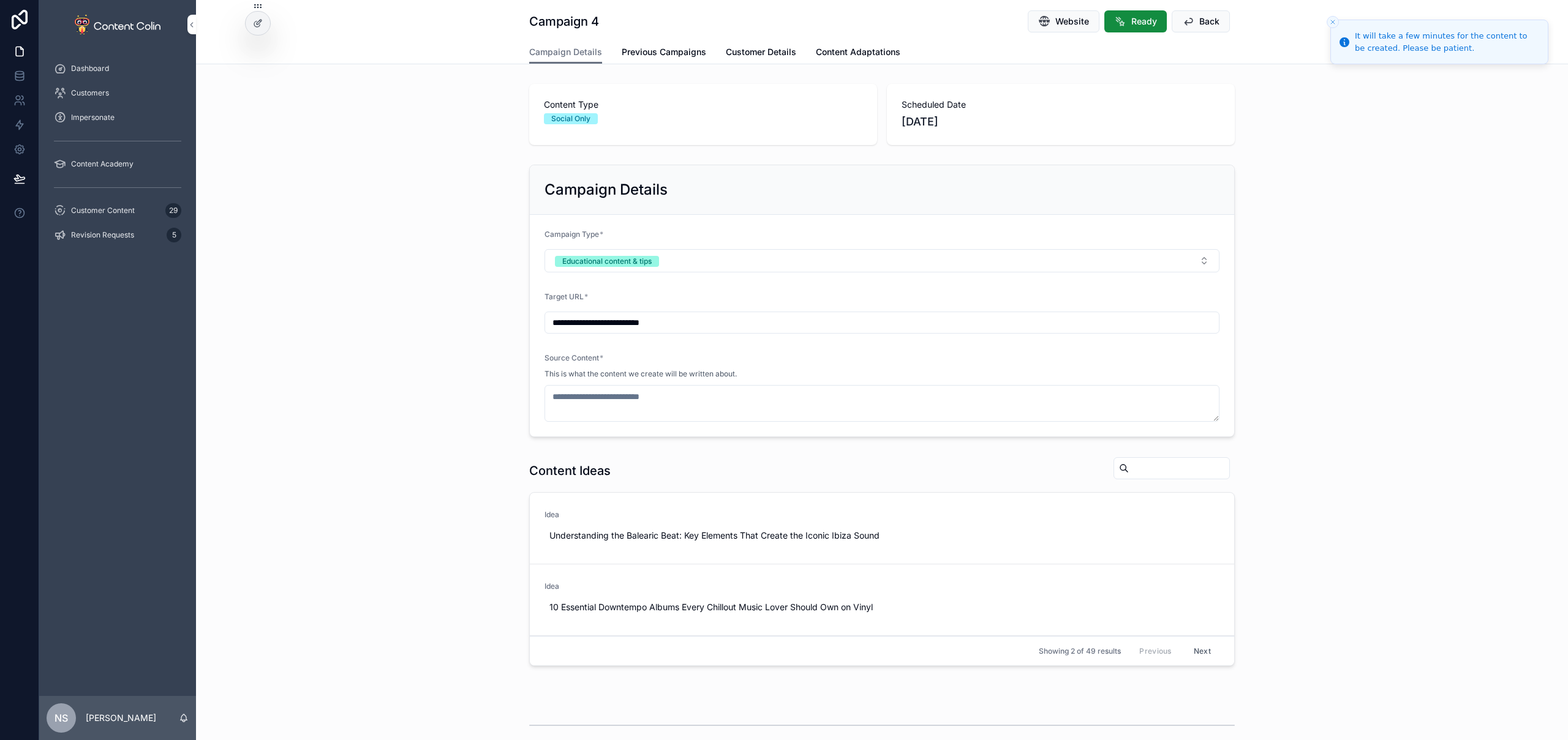
click at [0, 0] on span "Use This" at bounding box center [0, 0] width 0 height 0
type textarea "**********"
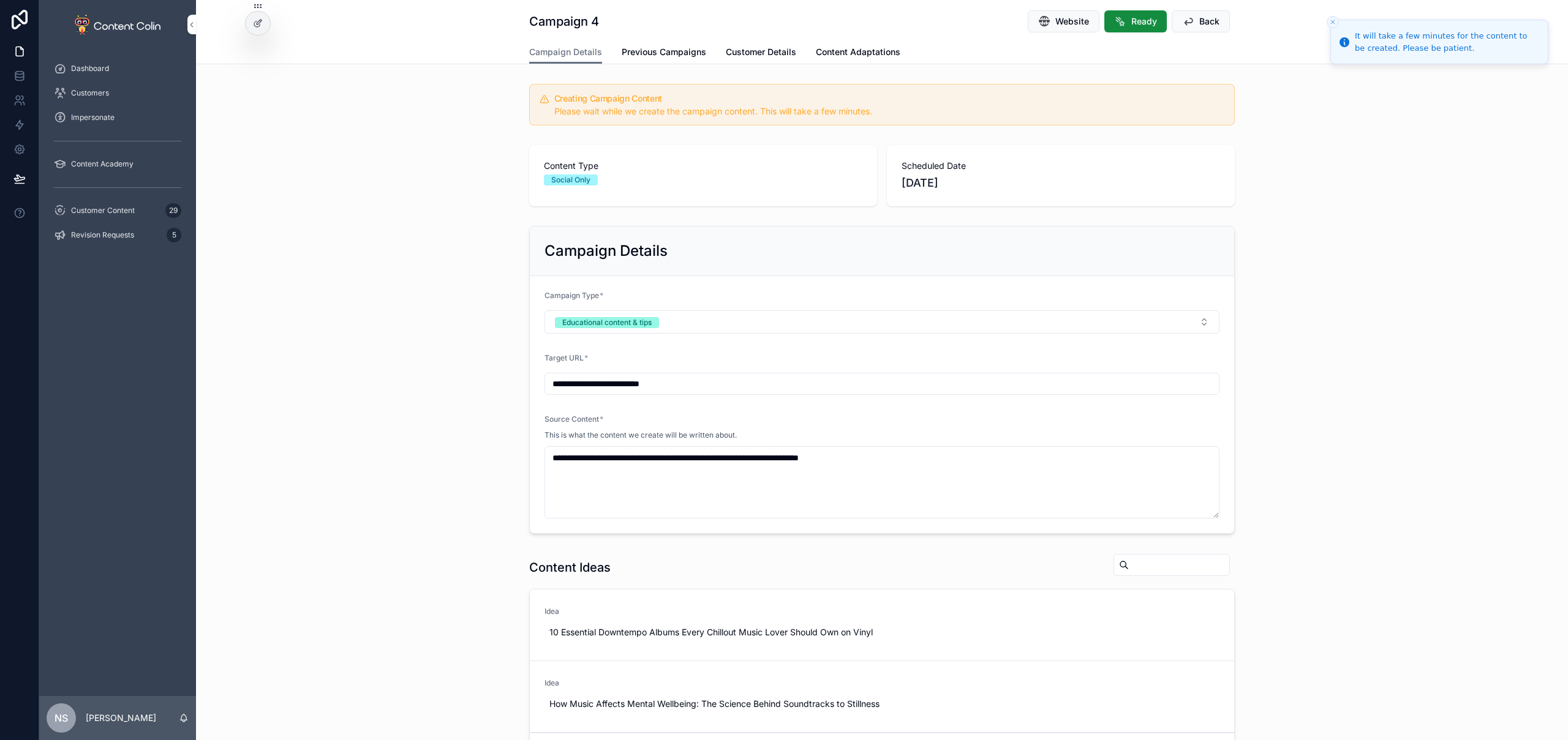
scroll to position [337, 0]
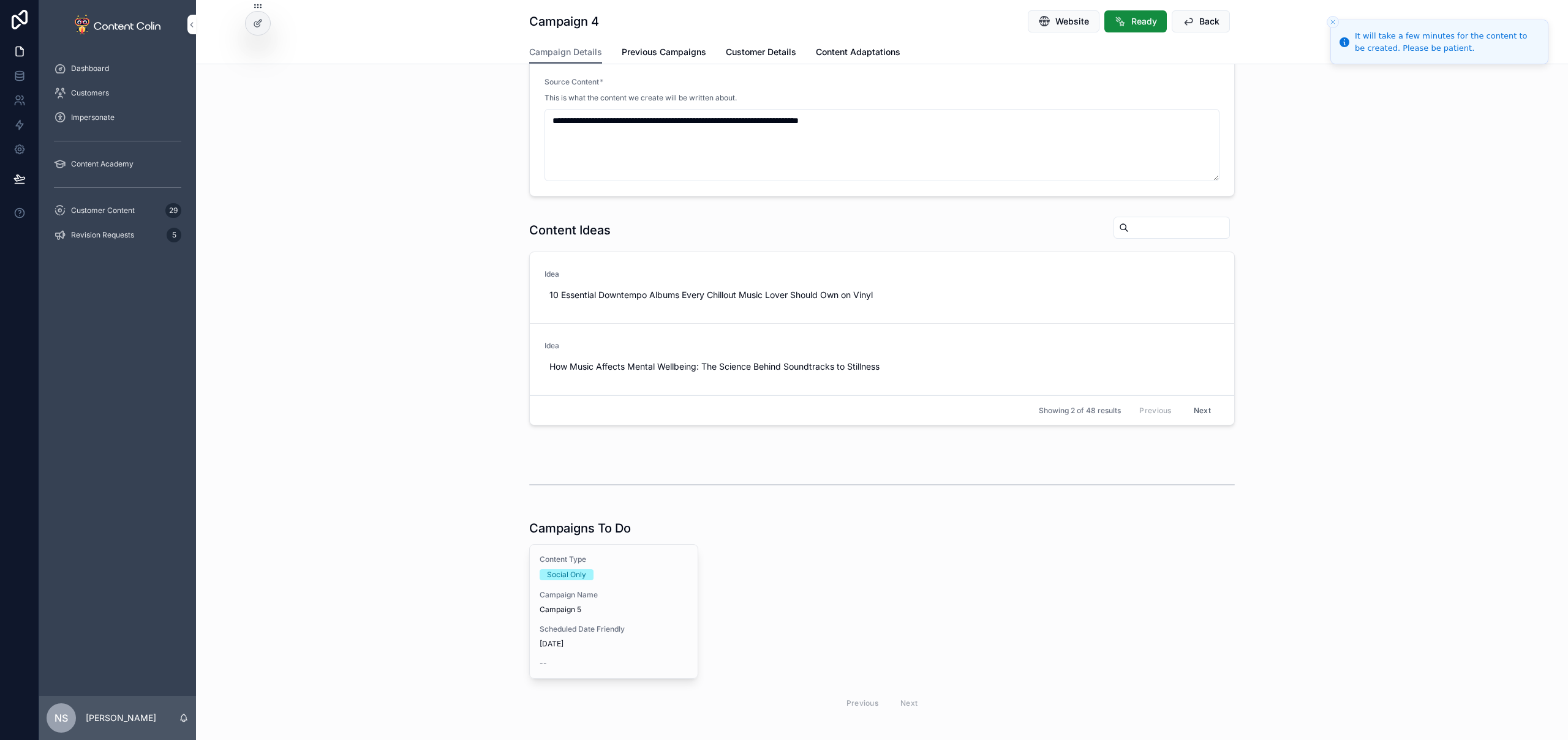
click at [592, 593] on span "Campaign Name" at bounding box center [613, 595] width 149 height 9
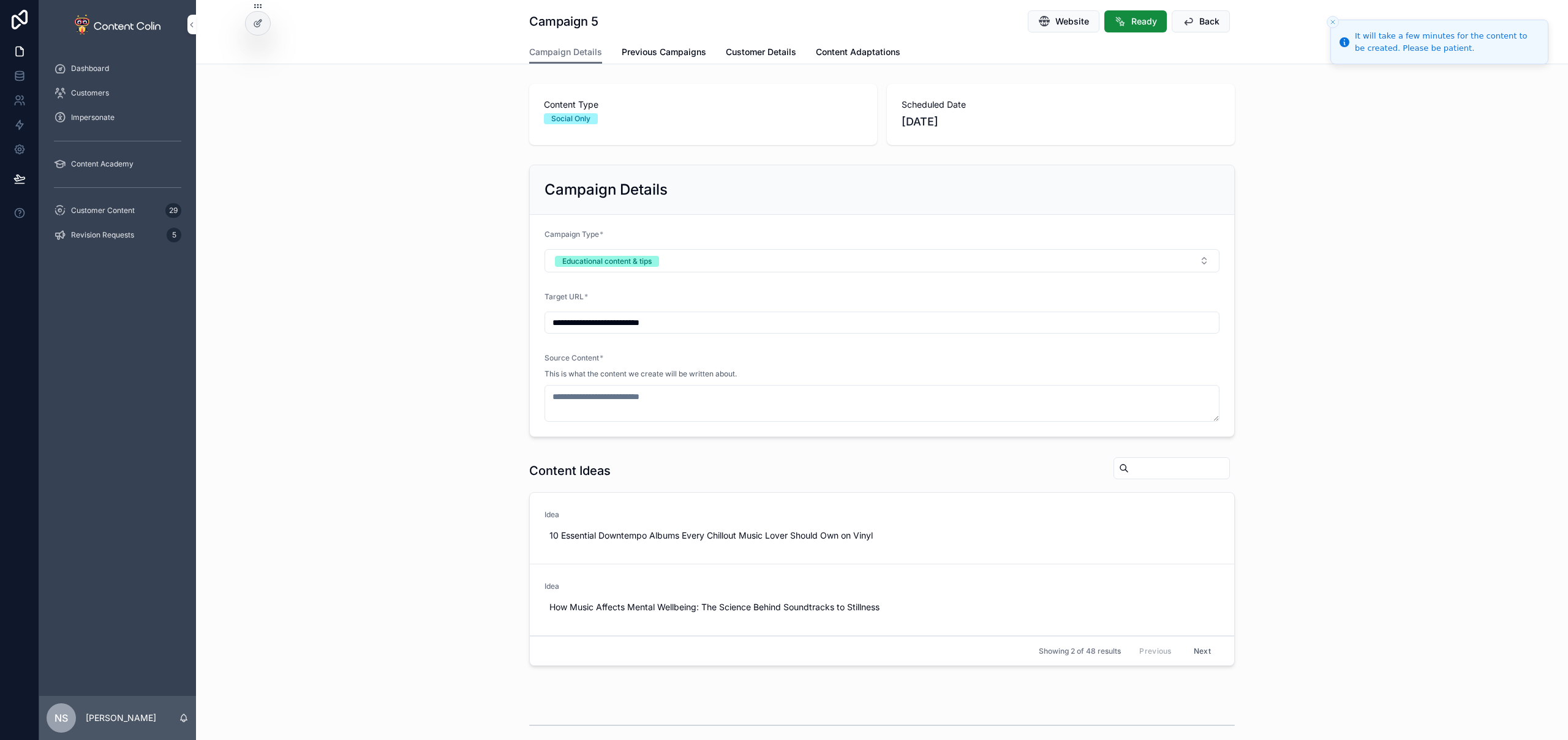
click at [0, 0] on span "Use This" at bounding box center [0, 0] width 0 height 0
type textarea "**********"
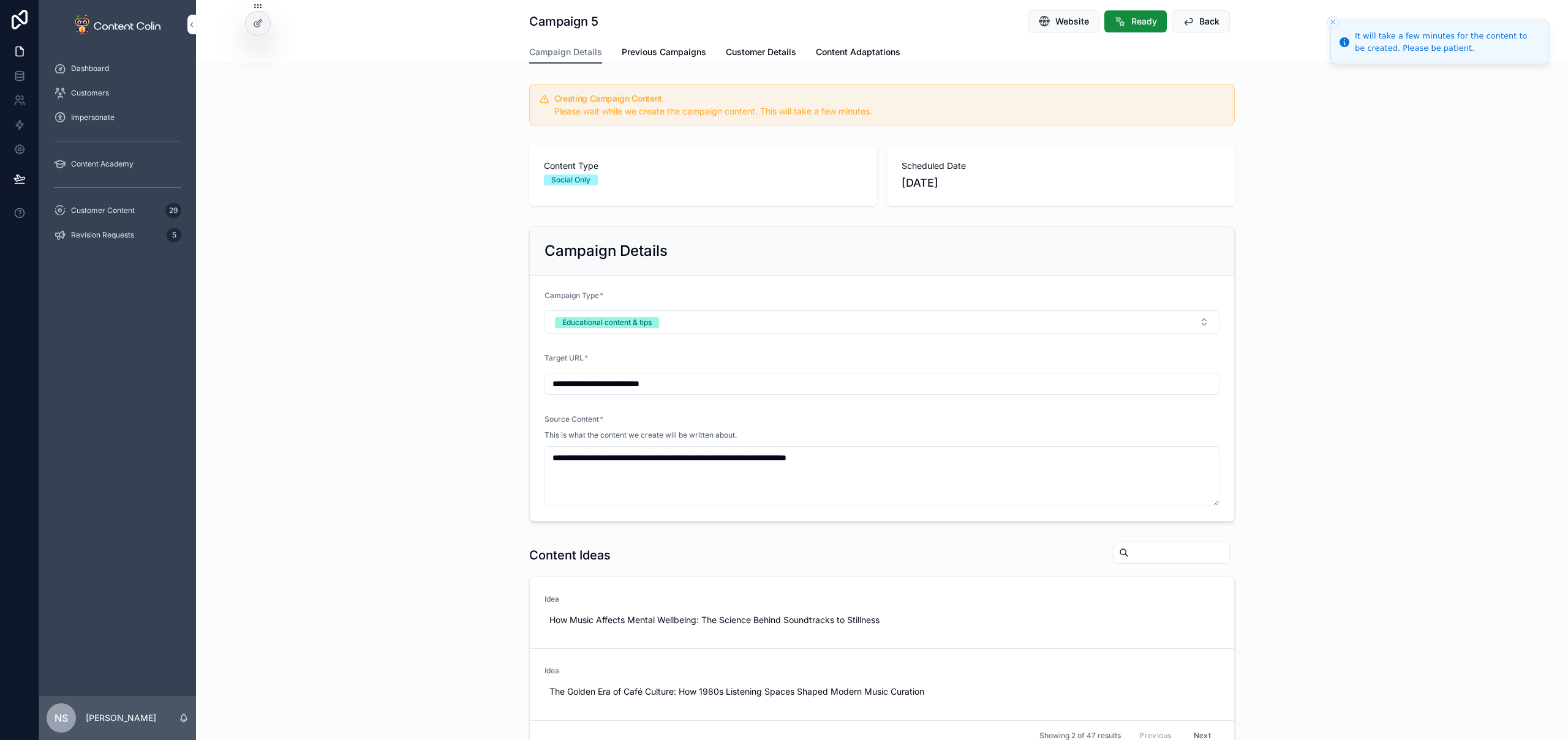
click at [105, 207] on span "Customer Content" at bounding box center [103, 210] width 64 height 9
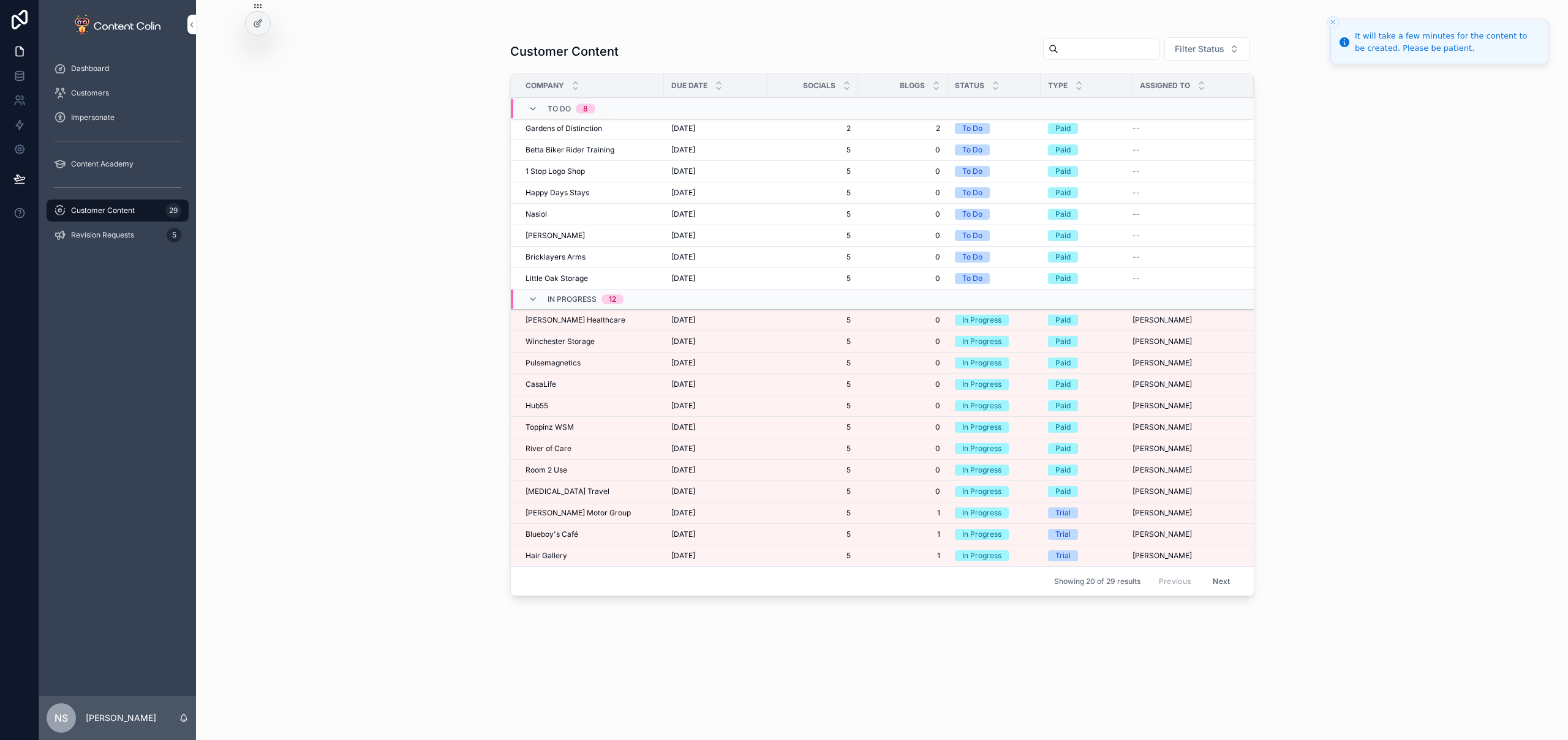
click at [557, 554] on span "Hair Gallery" at bounding box center [546, 556] width 42 height 9
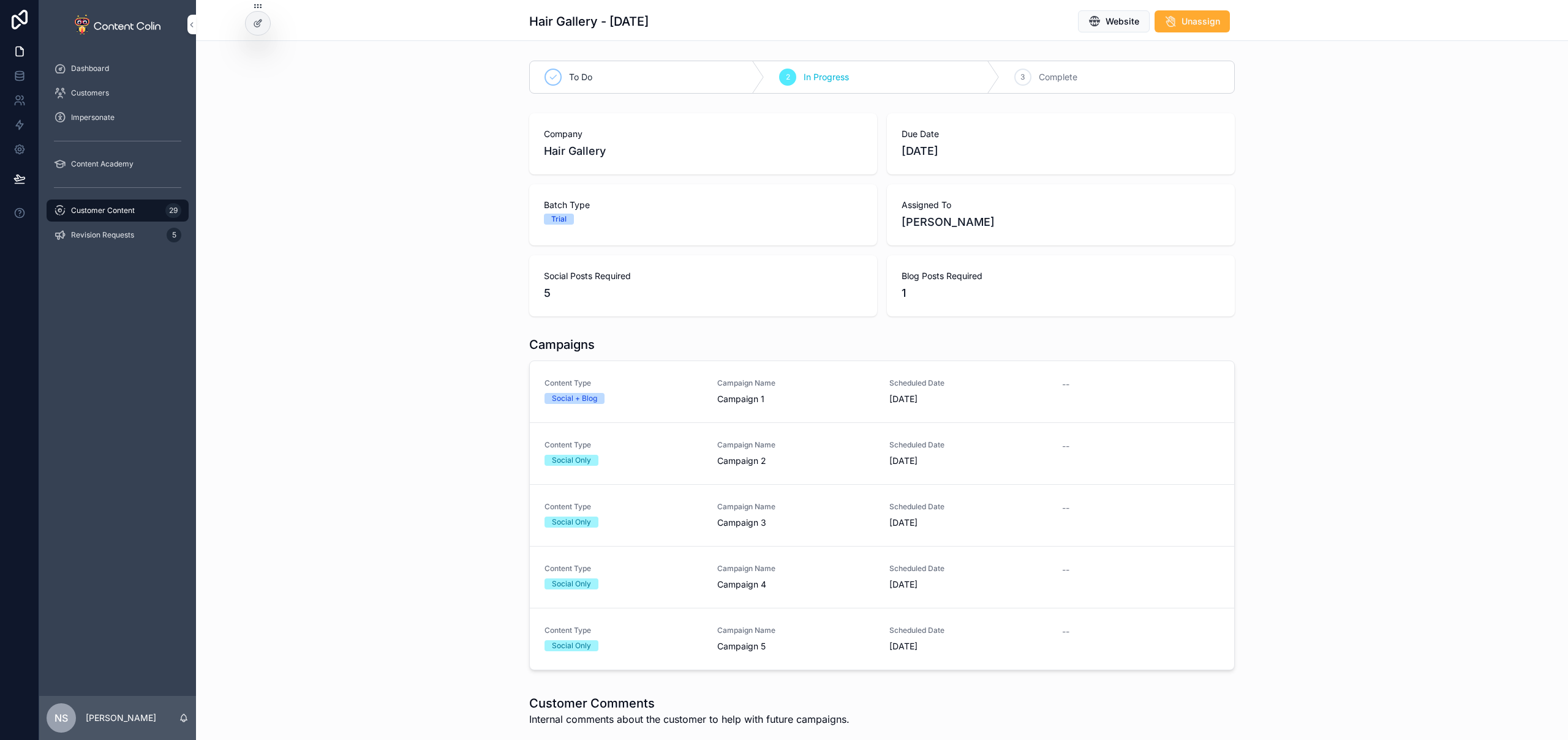
click at [663, 406] on link "Content Type Social + Blog Campaign Name Campaign 1 Scheduled Date [DATE] --" at bounding box center [882, 392] width 705 height 62
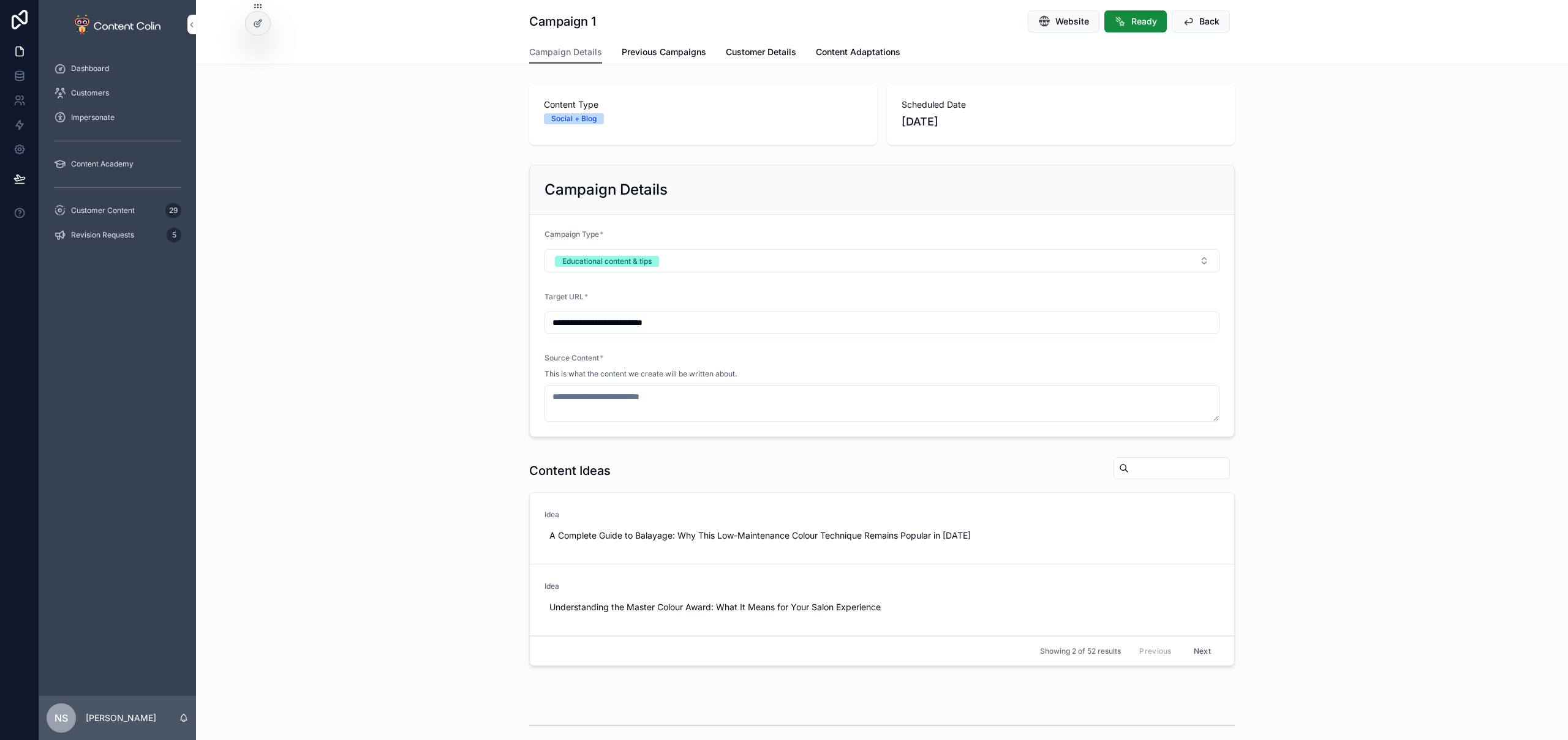
click at [1061, 21] on span "Website" at bounding box center [1072, 21] width 34 height 12
click at [0, 0] on span "Use This" at bounding box center [0, 0] width 0 height 0
type textarea "**********"
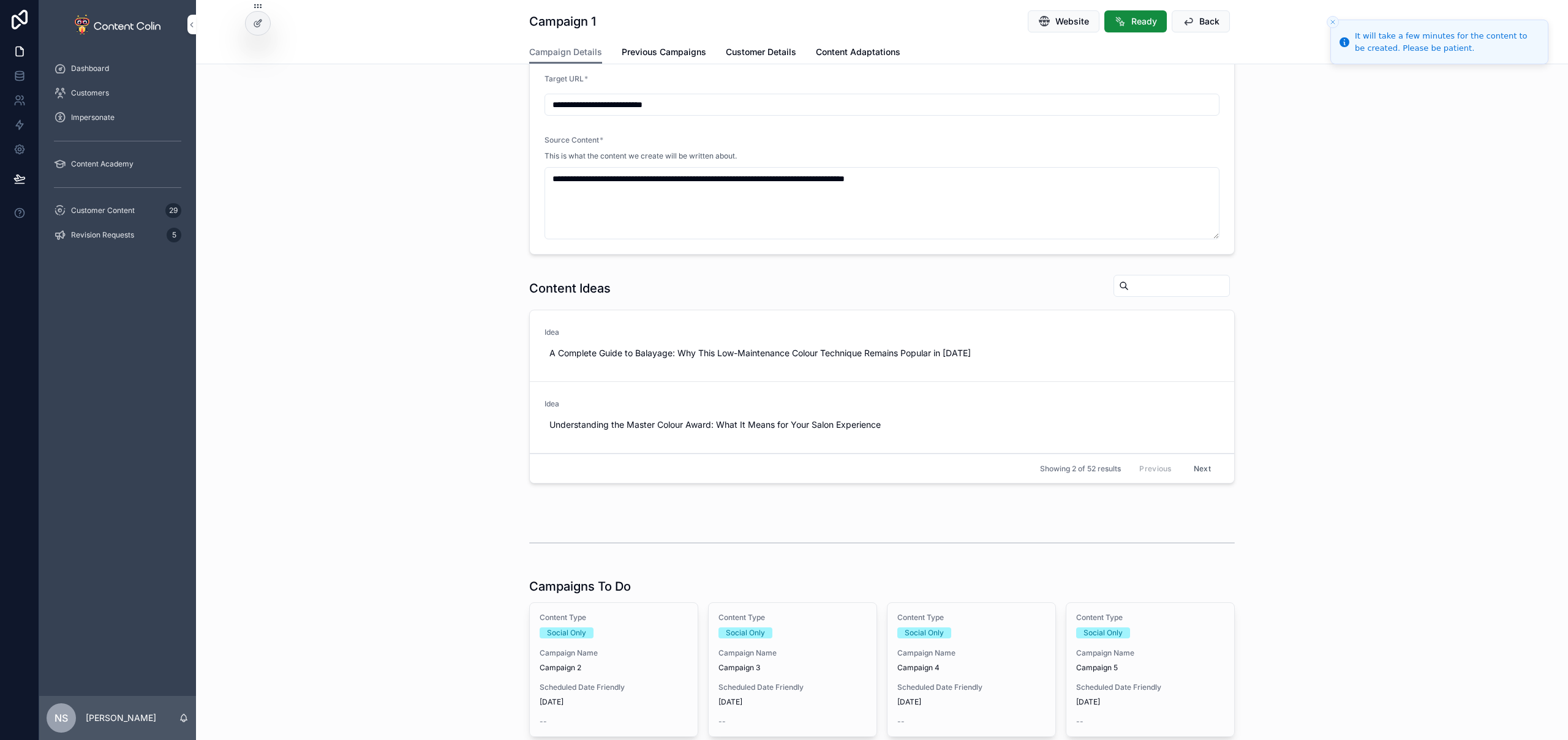
scroll to position [287, 0]
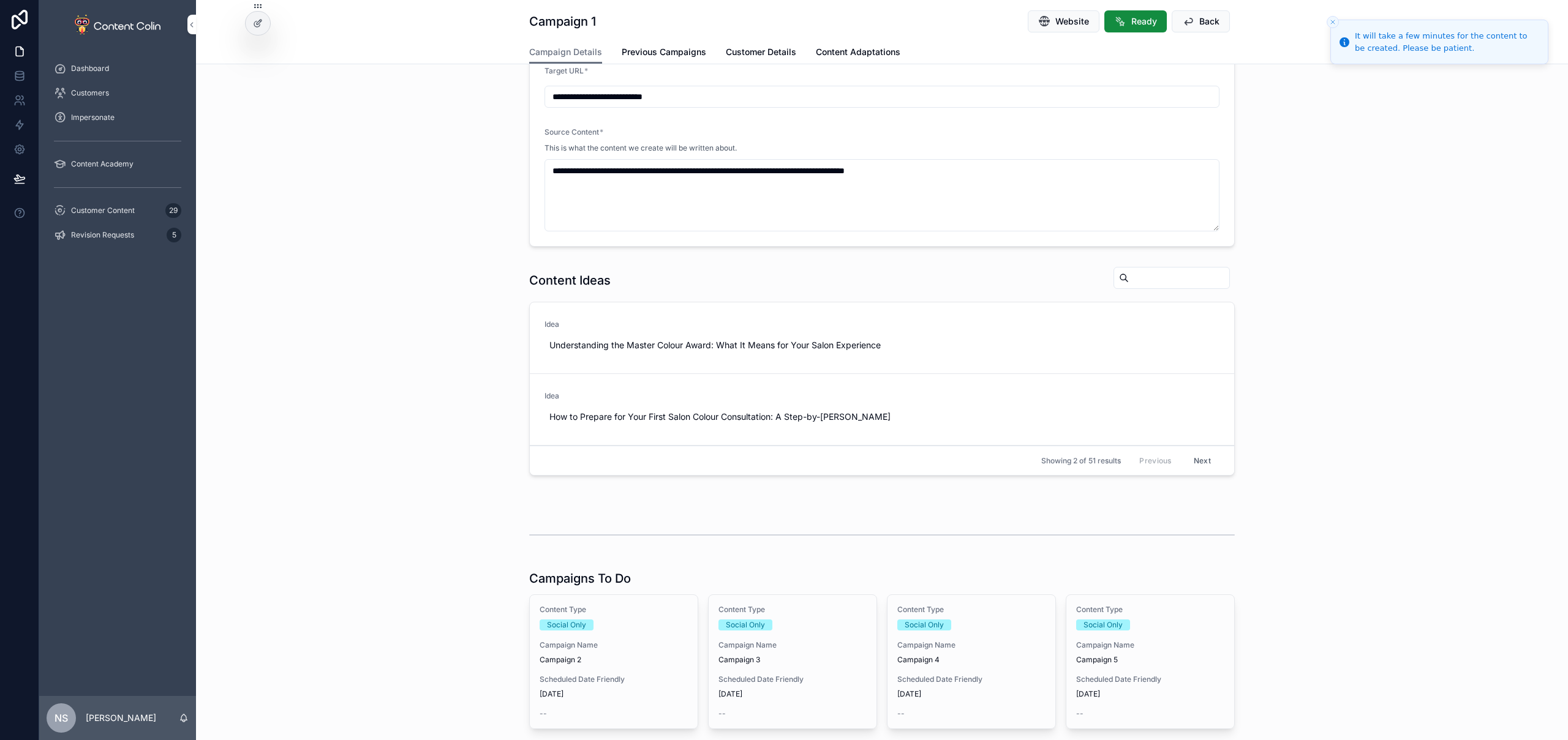
click at [627, 658] on span "Campaign 2" at bounding box center [613, 660] width 149 height 9
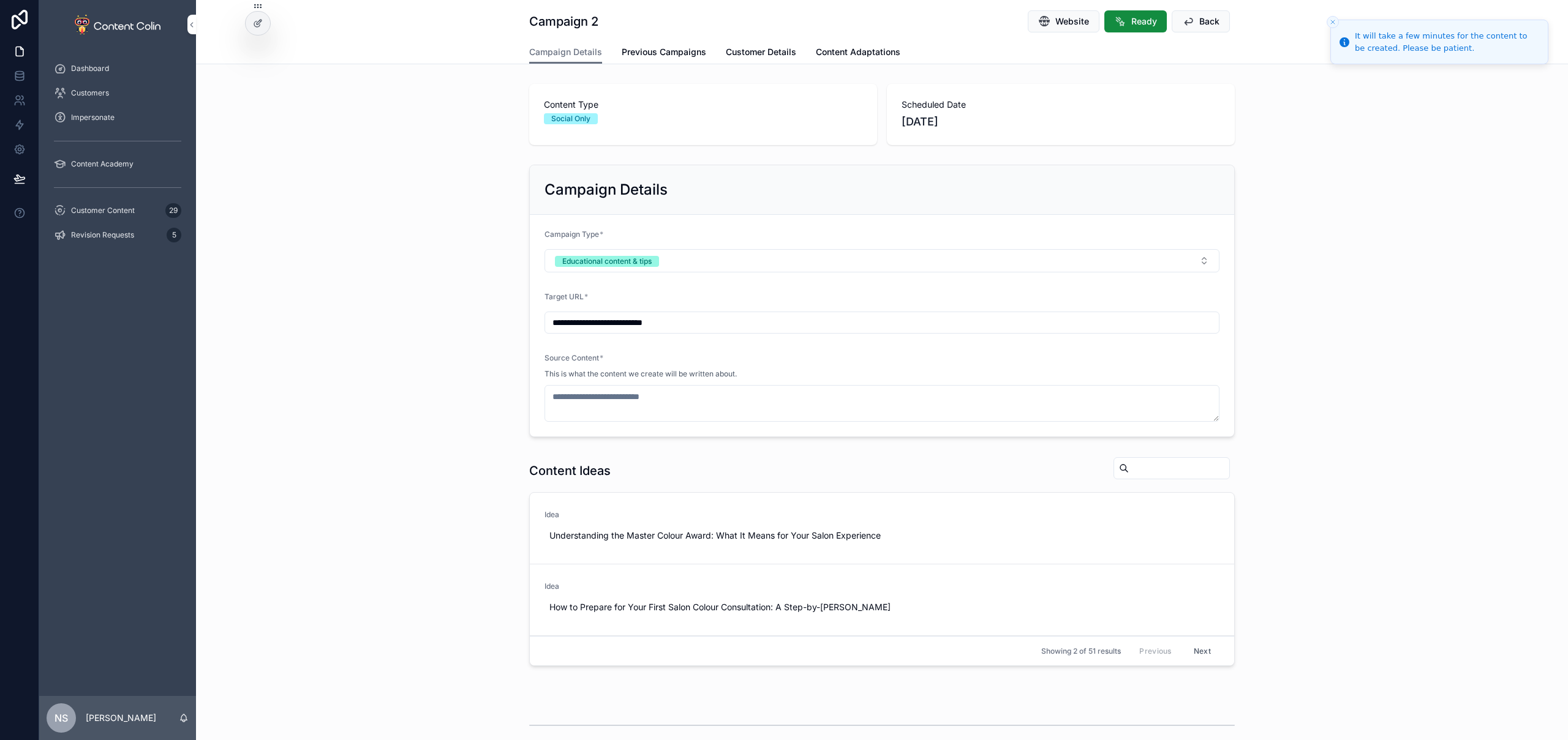
click at [0, 0] on span "Use This" at bounding box center [0, 0] width 0 height 0
type textarea "**********"
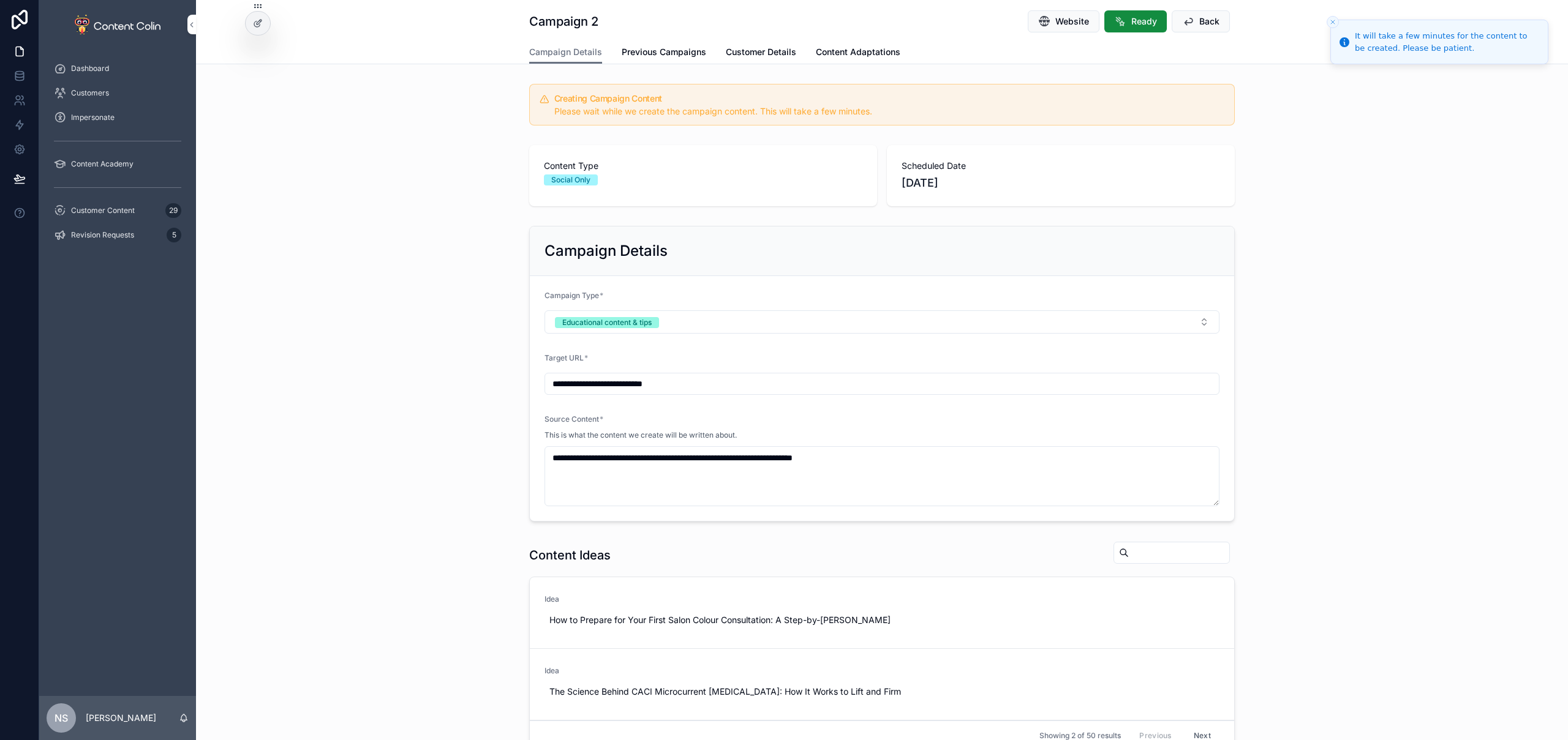
scroll to position [386, 0]
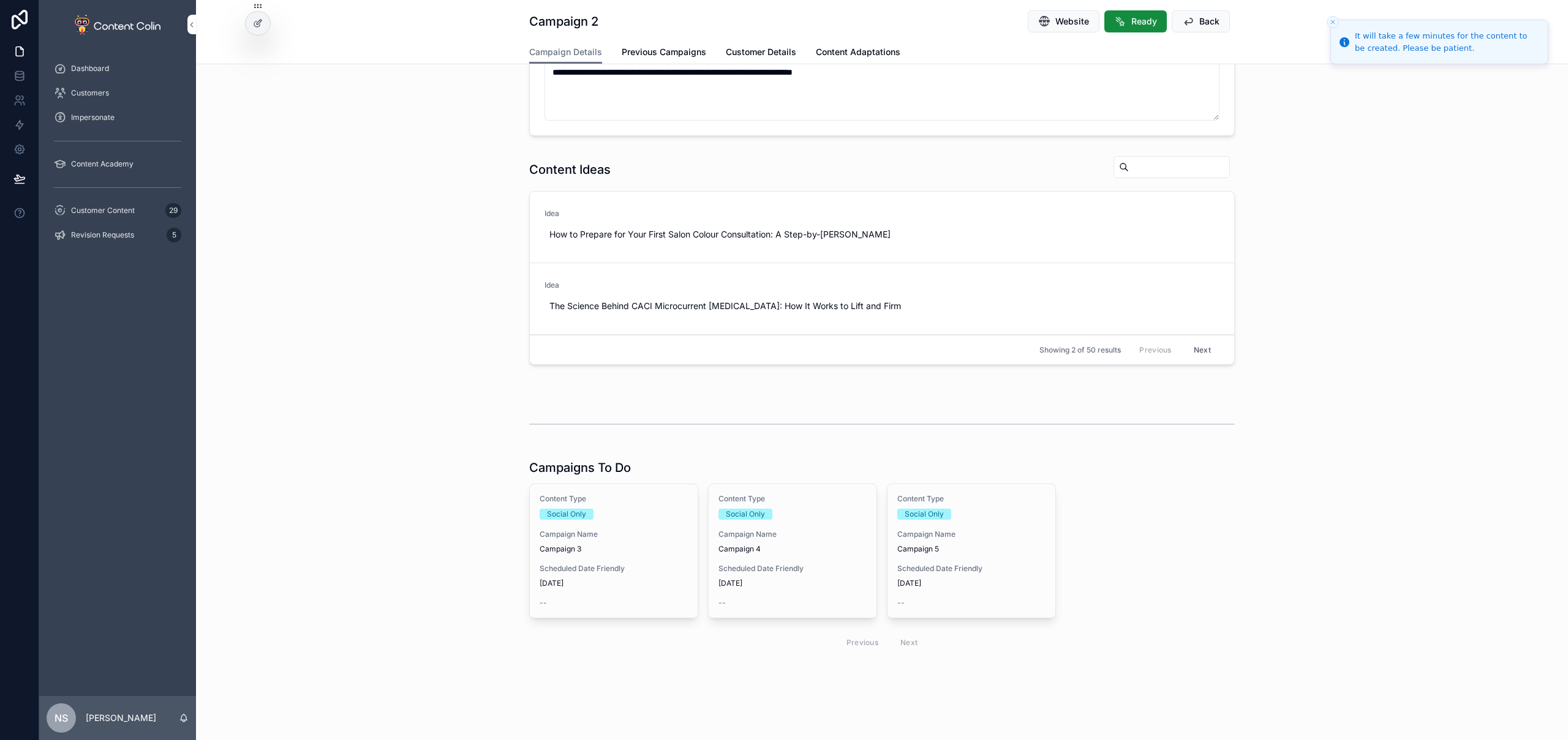
click at [634, 583] on span "17th October 2025" at bounding box center [613, 583] width 149 height 9
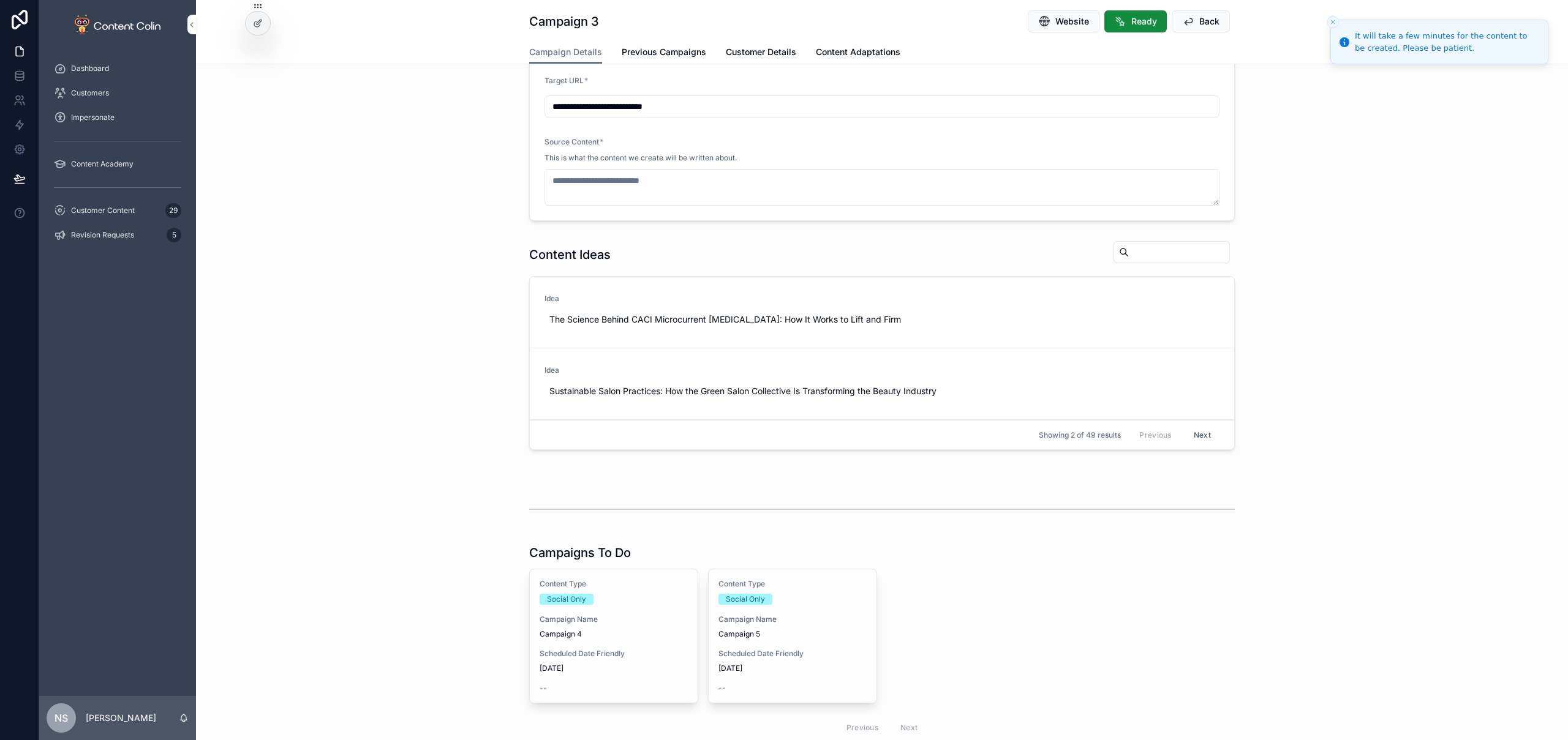
scroll to position [278, 0]
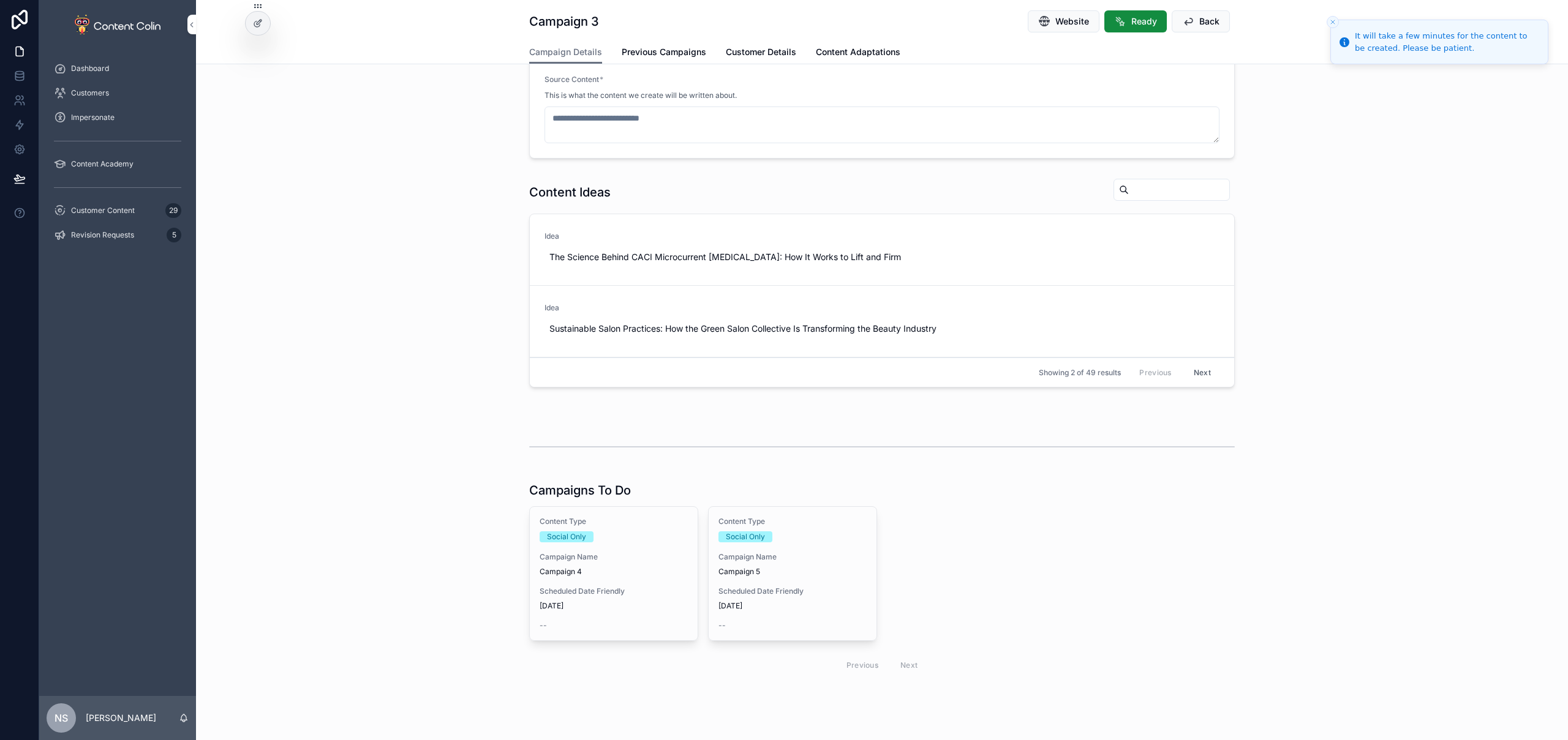
click at [576, 579] on div "Content Type Social Only Campaign Name Campaign 4 Scheduled Date Friendly 21st …" at bounding box center [614, 574] width 168 height 134
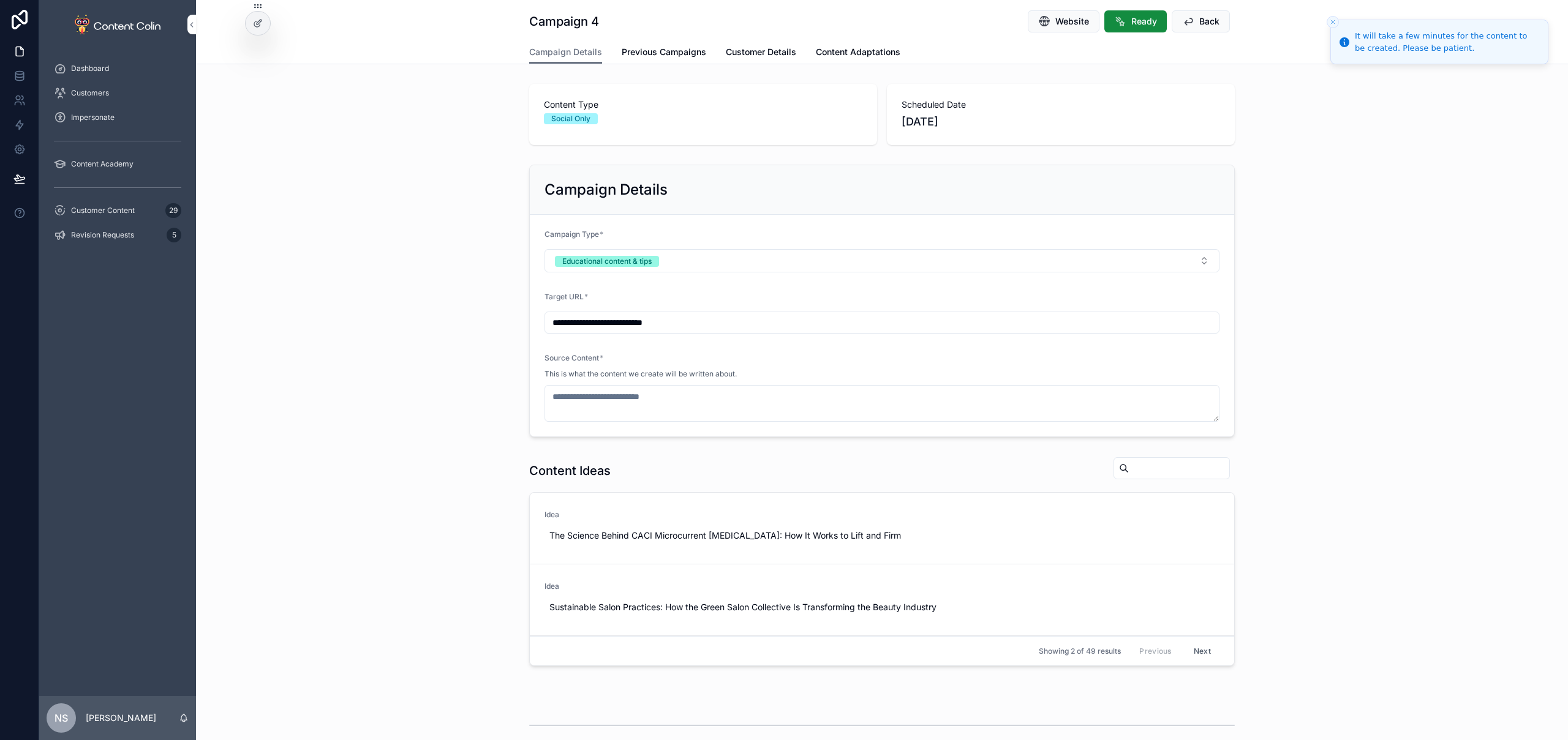
click at [0, 0] on span "Use This" at bounding box center [0, 0] width 0 height 0
type textarea "**********"
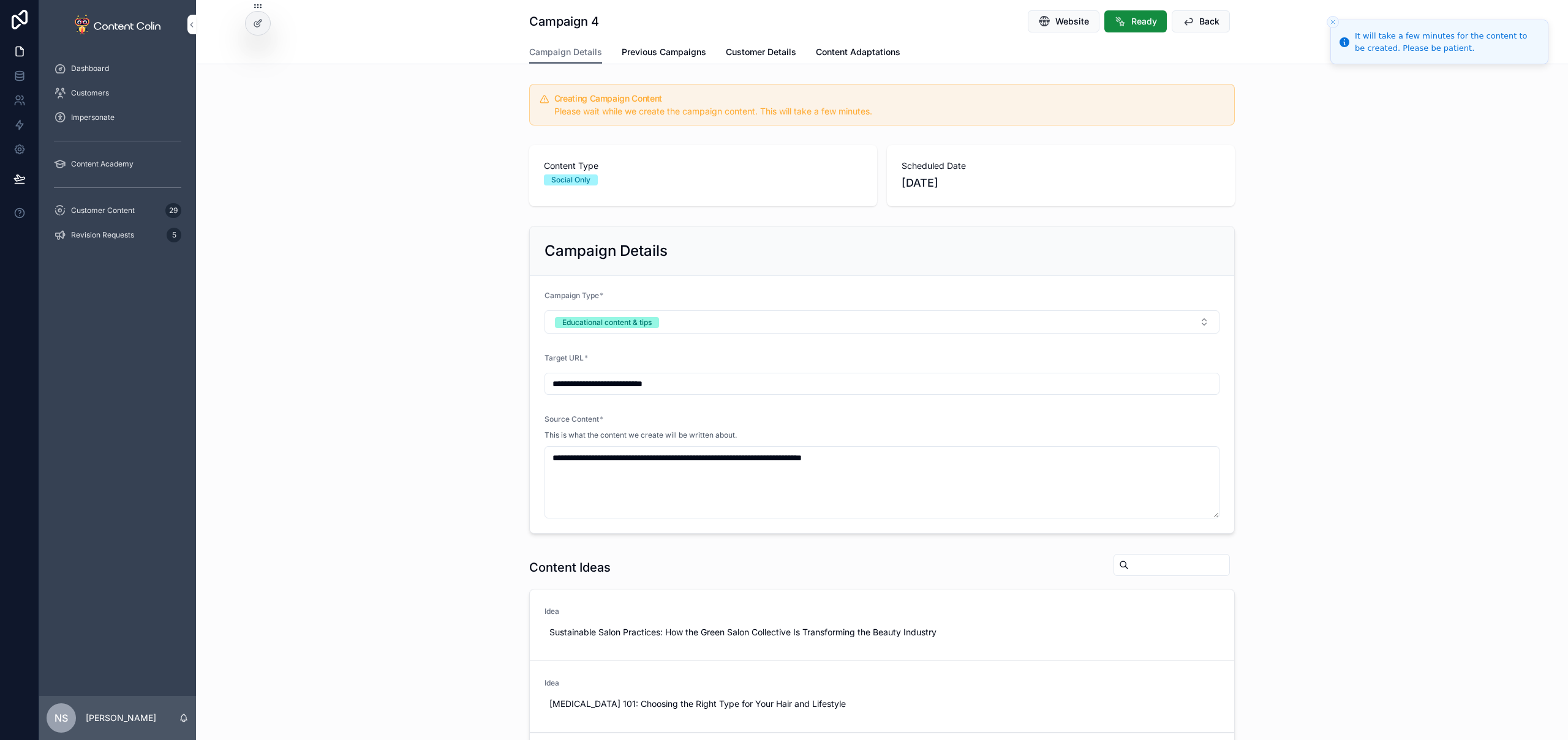
click at [1146, 530] on form "**********" at bounding box center [882, 405] width 705 height 257
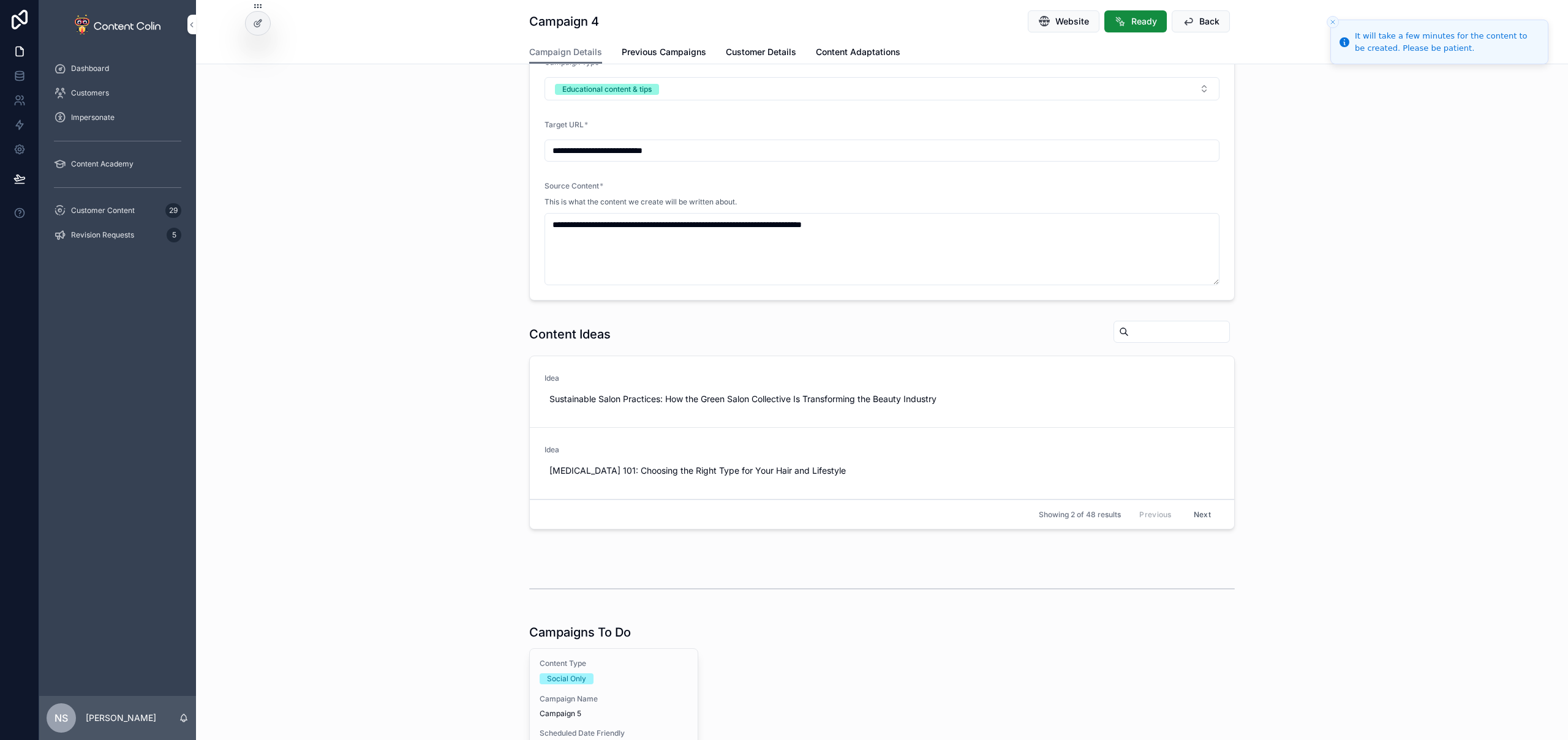
scroll to position [376, 0]
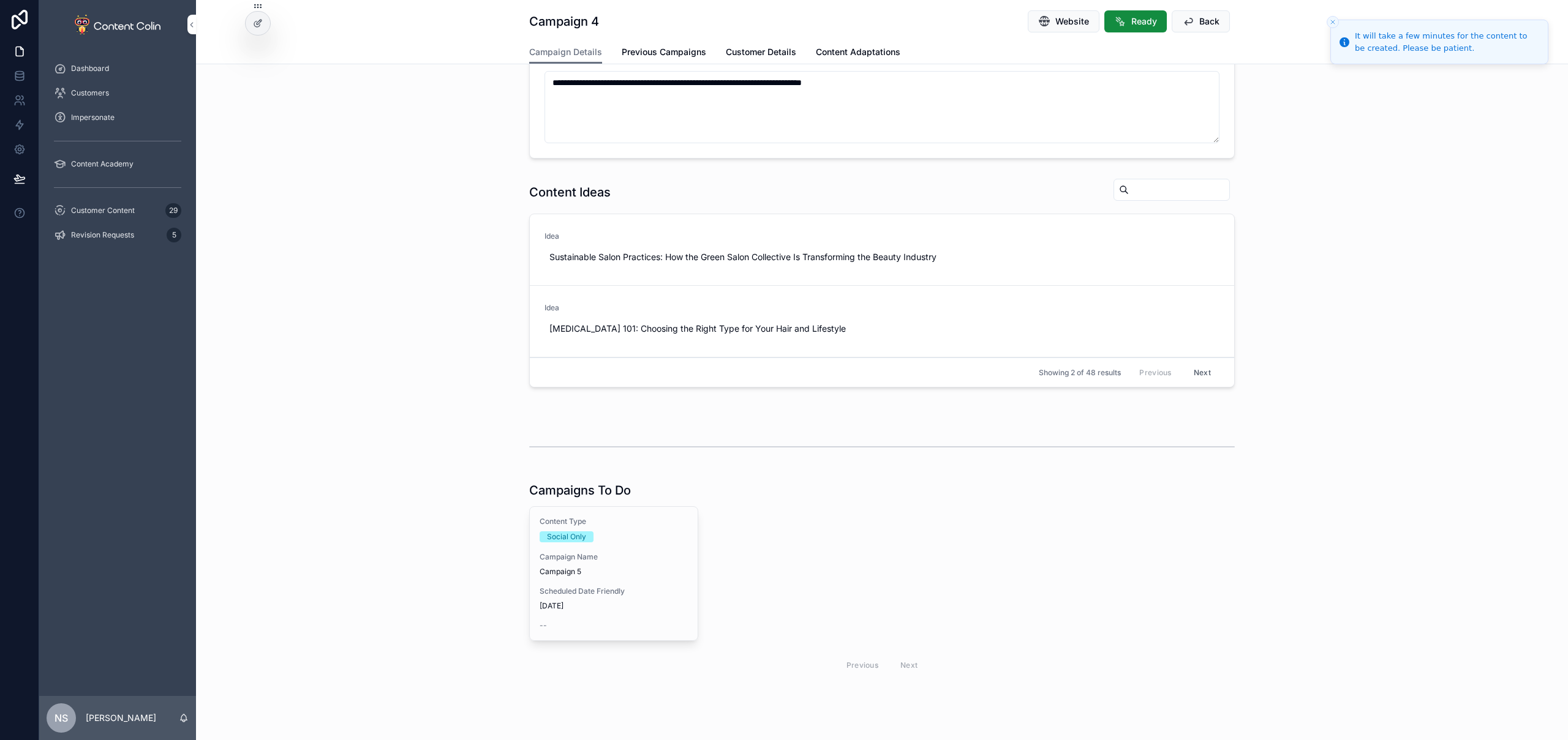
click at [577, 577] on div "Content Type Social Only Campaign Name Campaign 5 Scheduled Date Friendly 23rd …" at bounding box center [614, 574] width 168 height 134
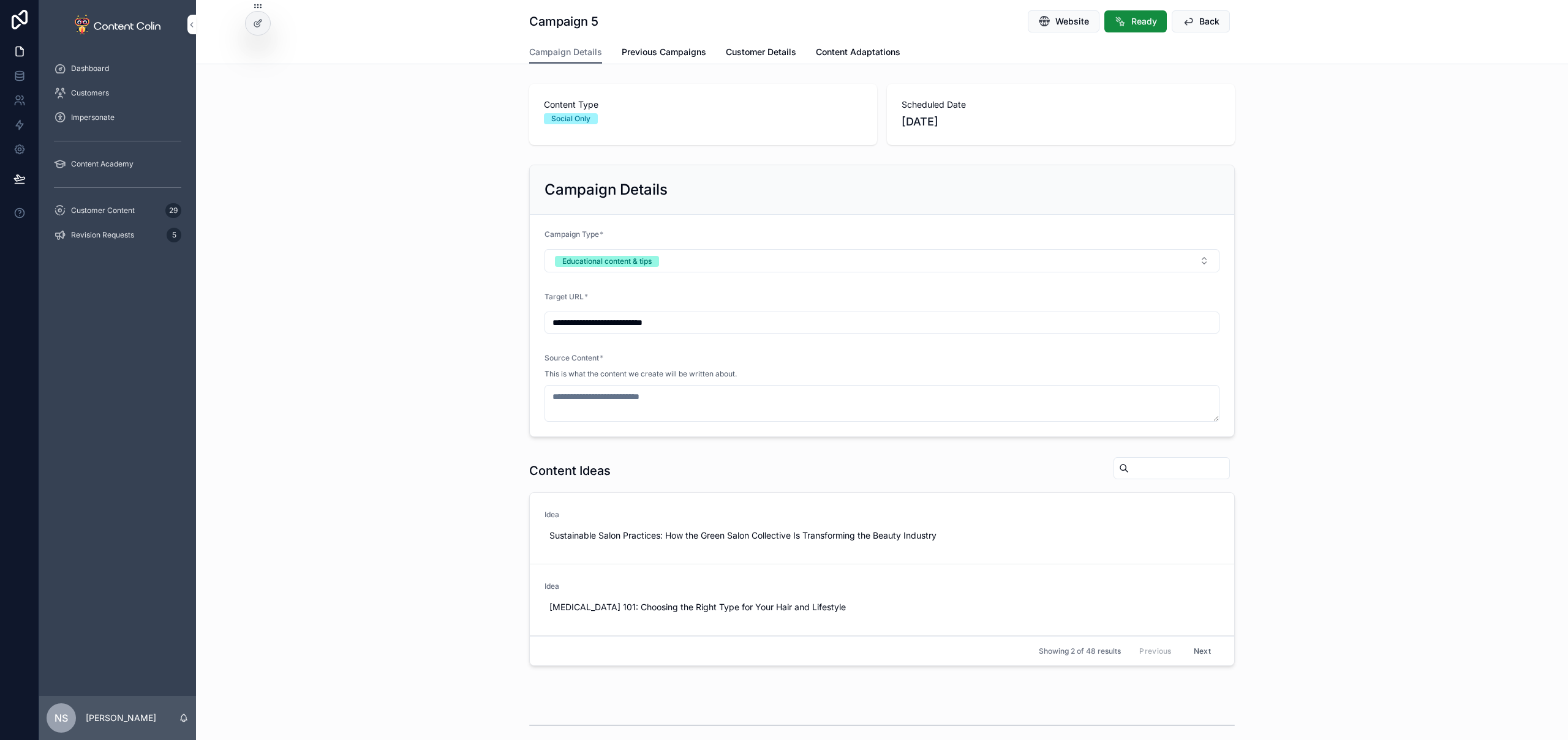
click at [0, 0] on span "Hide" at bounding box center [0, 0] width 0 height 0
click at [0, 0] on button "Use This" at bounding box center [0, 0] width 0 height 0
click at [100, 209] on span "Customer Content" at bounding box center [103, 210] width 64 height 9
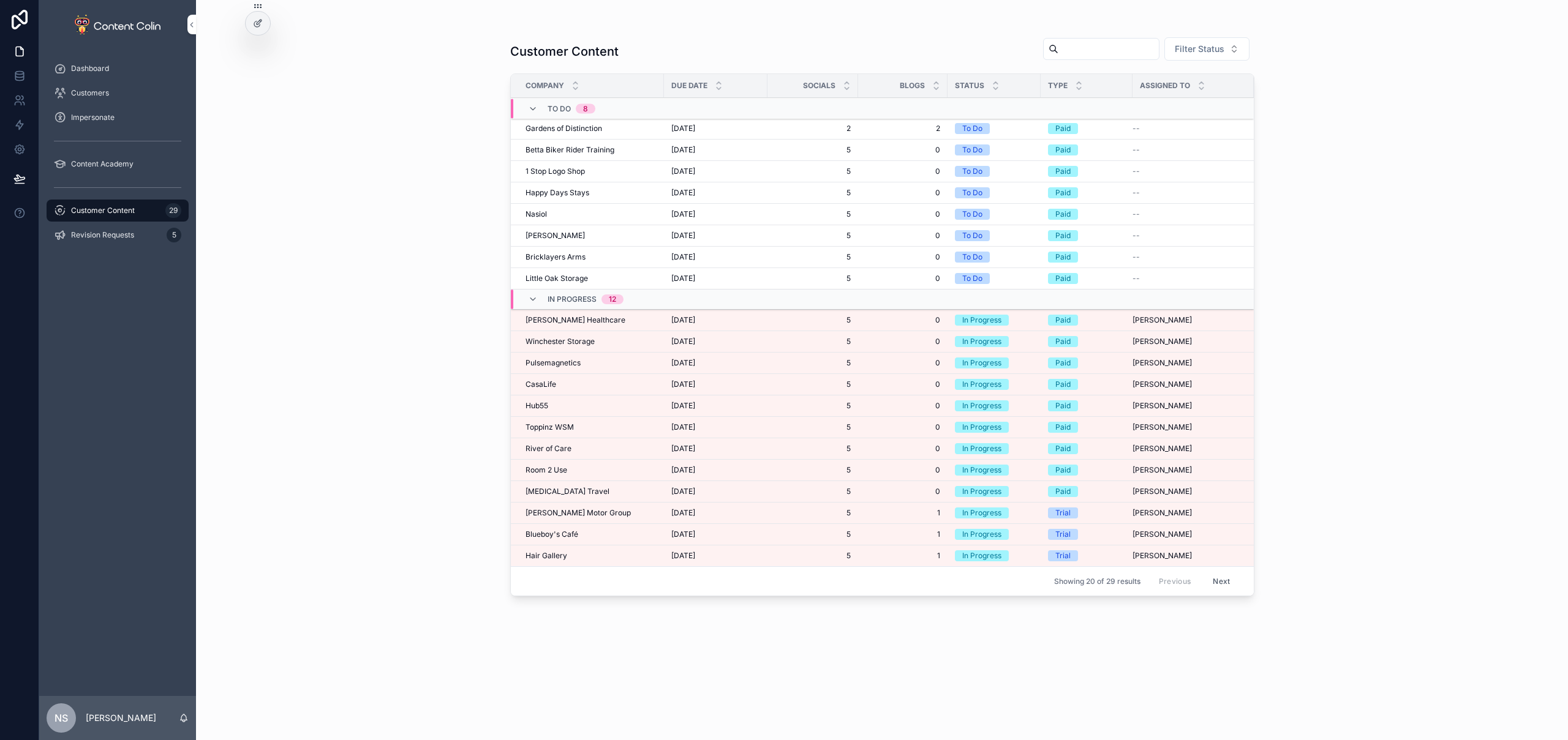
click at [559, 450] on span "River of Care" at bounding box center [548, 448] width 46 height 9
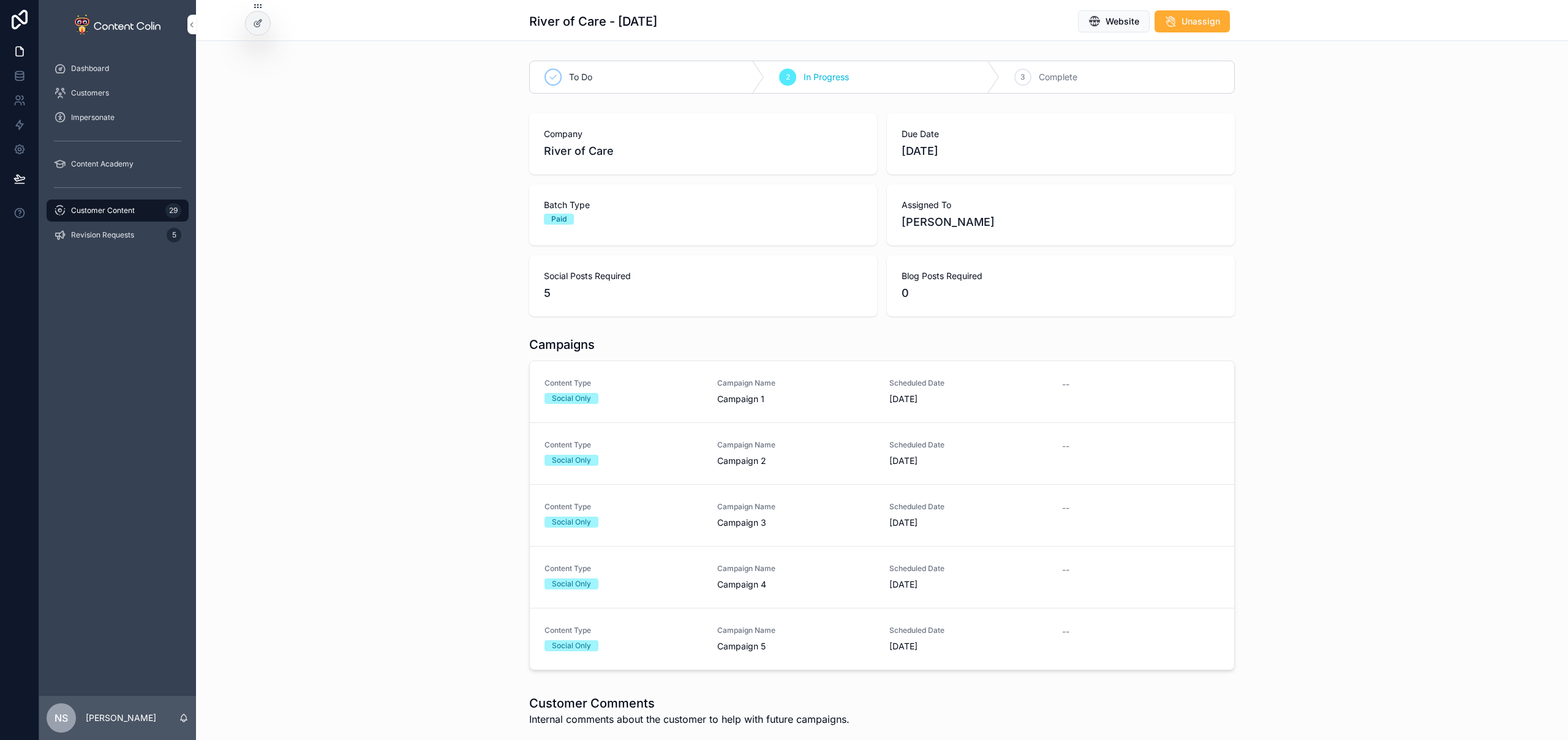
click at [645, 381] on span "Content Type" at bounding box center [623, 383] width 158 height 9
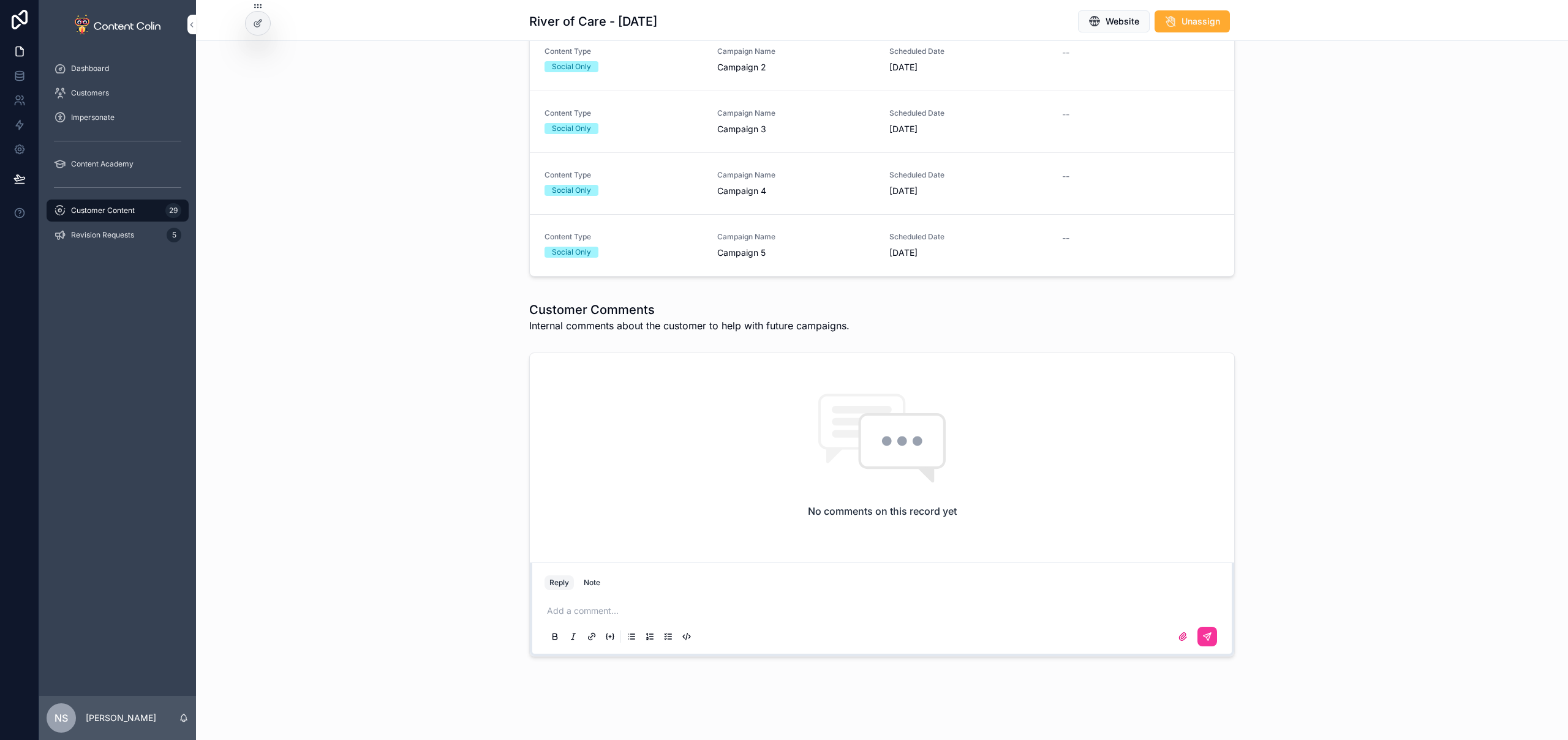
scroll to position [393, 0]
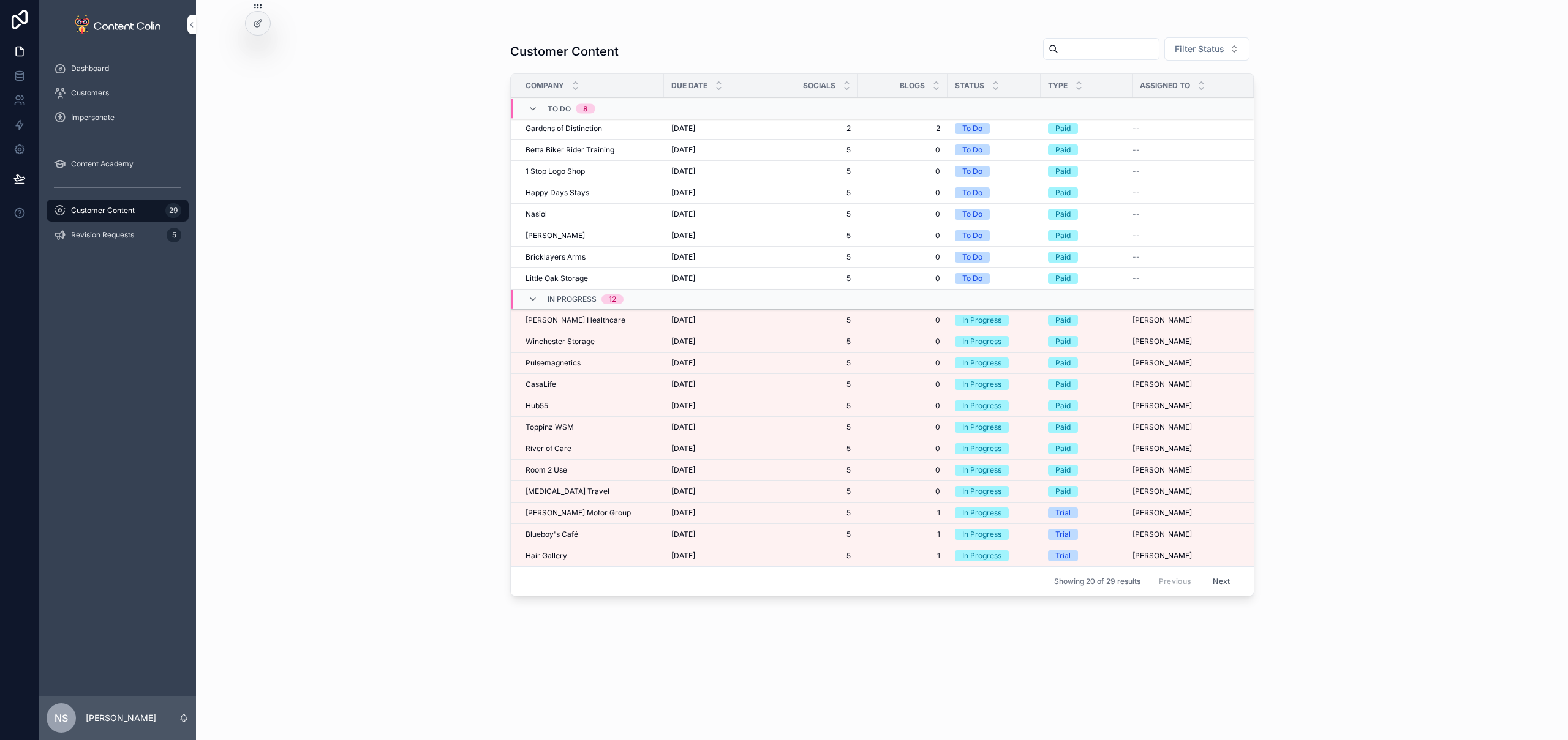
click at [601, 447] on div "River of Care River of Care" at bounding box center [591, 448] width 131 height 9
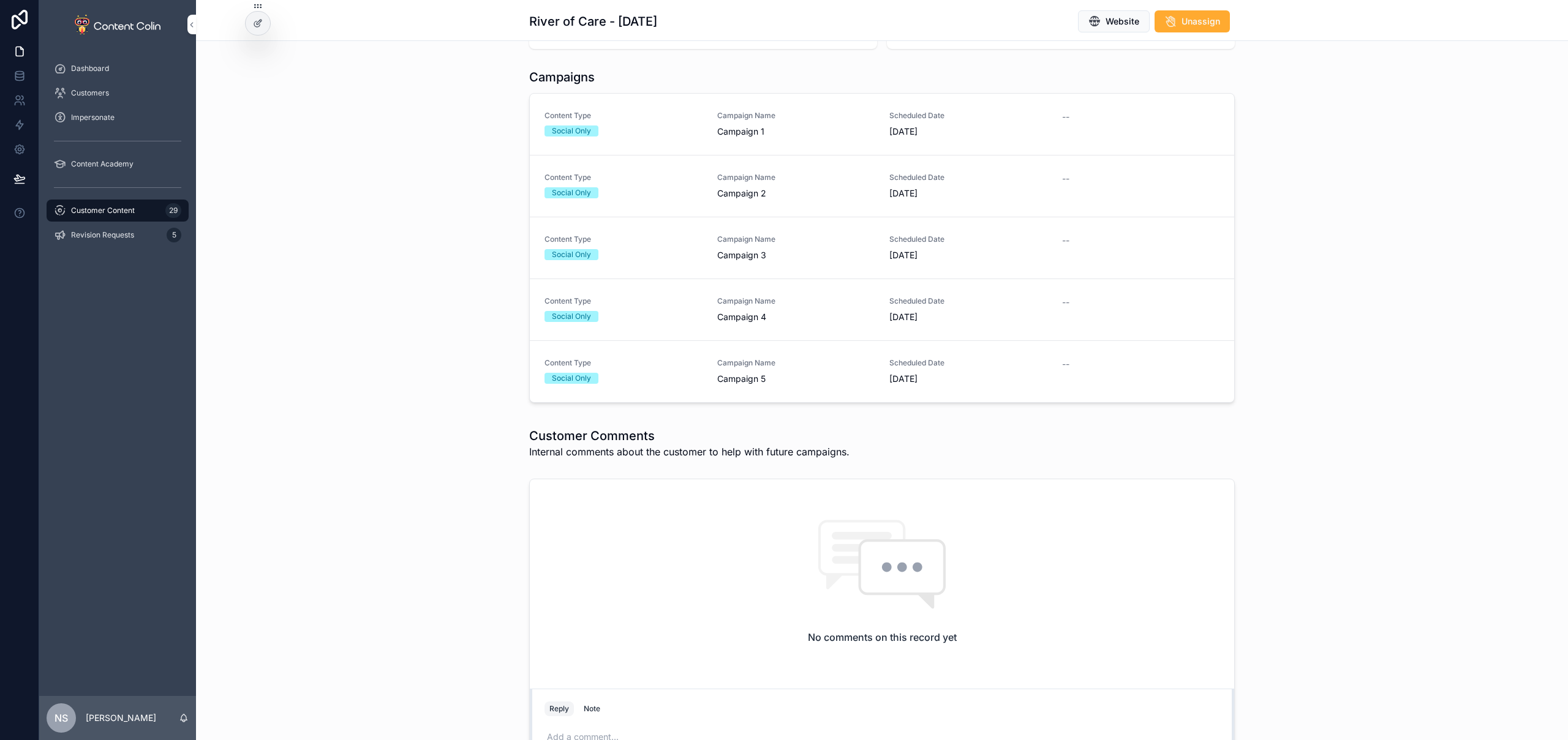
scroll to position [393, 0]
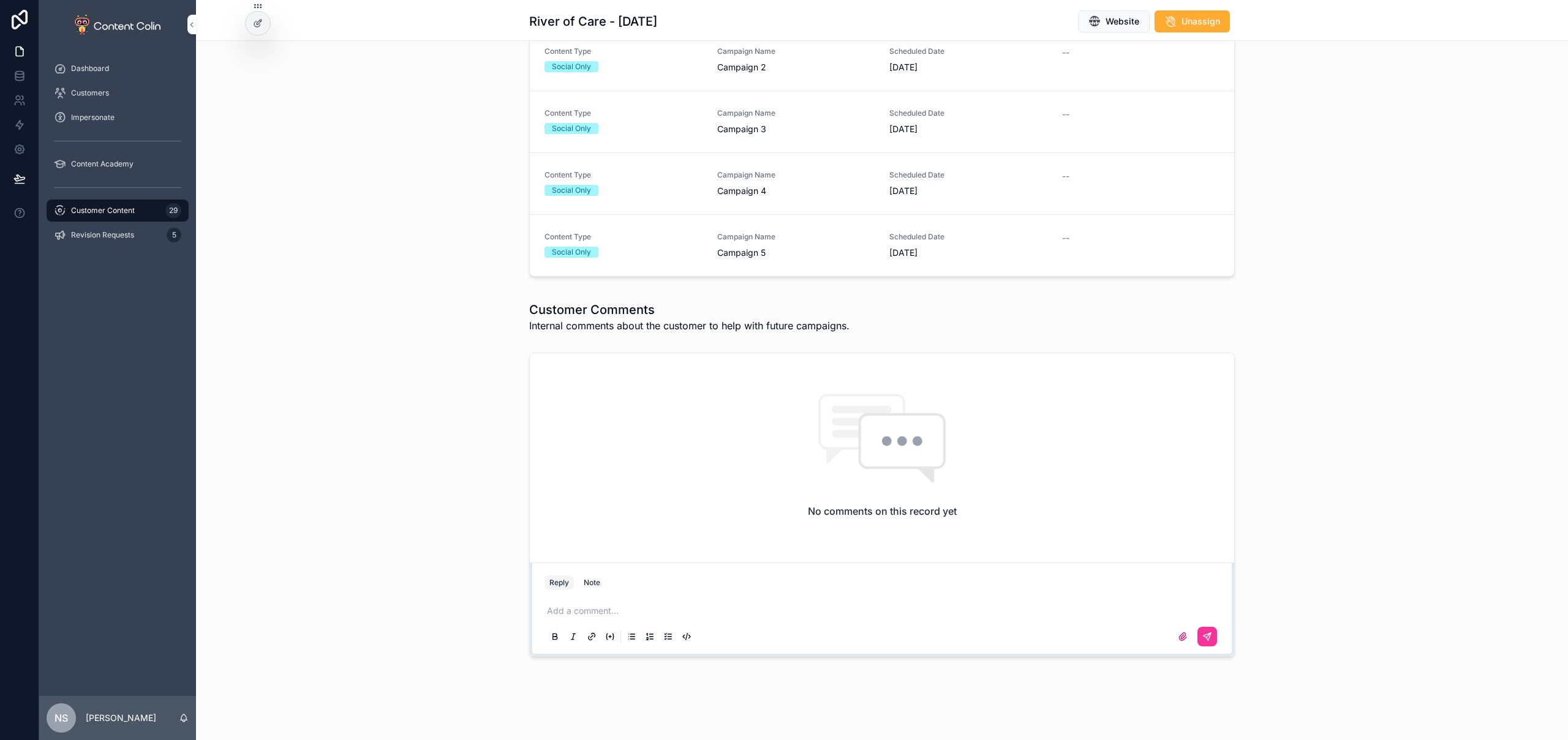
click at [598, 580] on button "Note" at bounding box center [592, 583] width 26 height 15
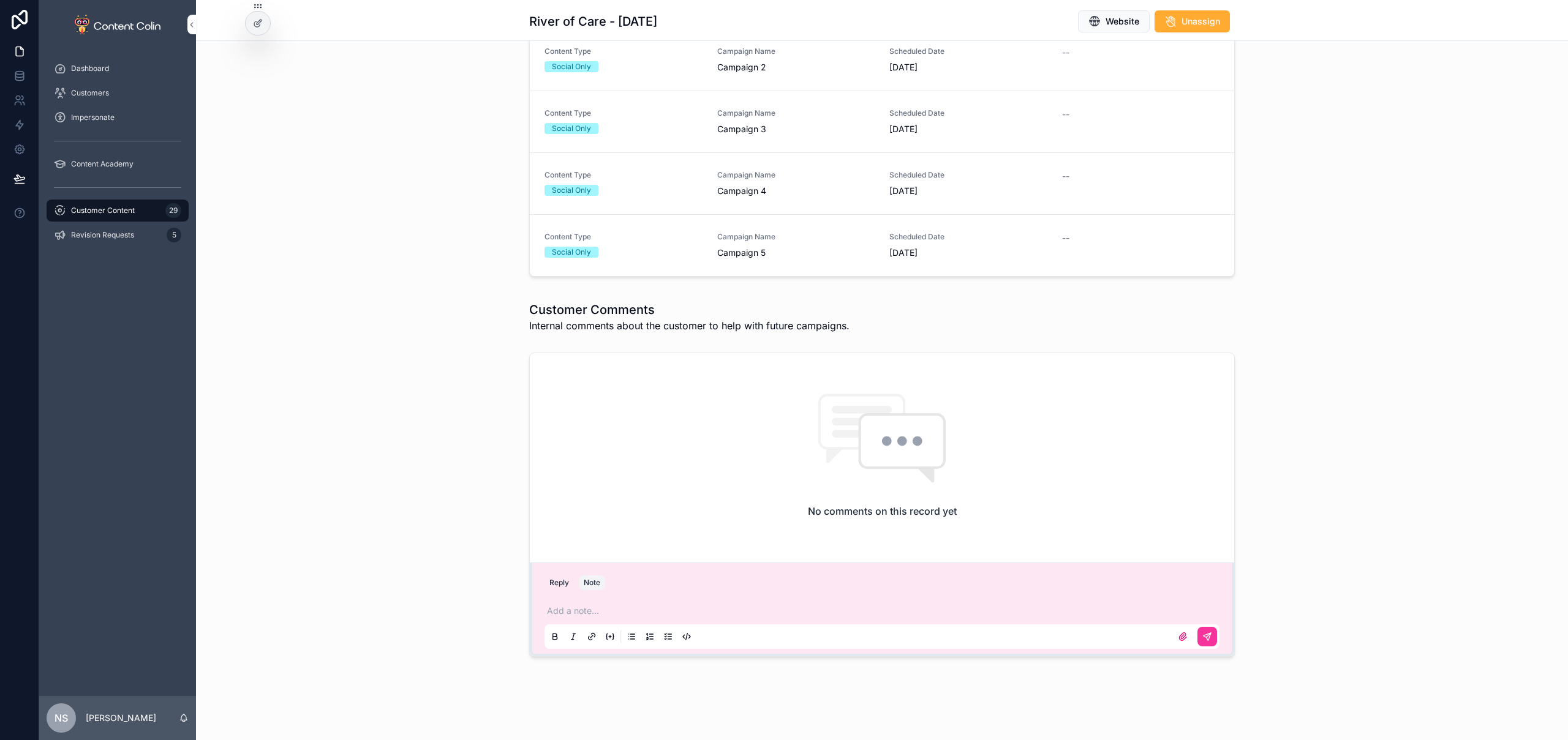
click at [589, 611] on p "scrollable content" at bounding box center [884, 611] width 675 height 12
click at [1204, 641] on icon "scrollable content" at bounding box center [1207, 637] width 7 height 7
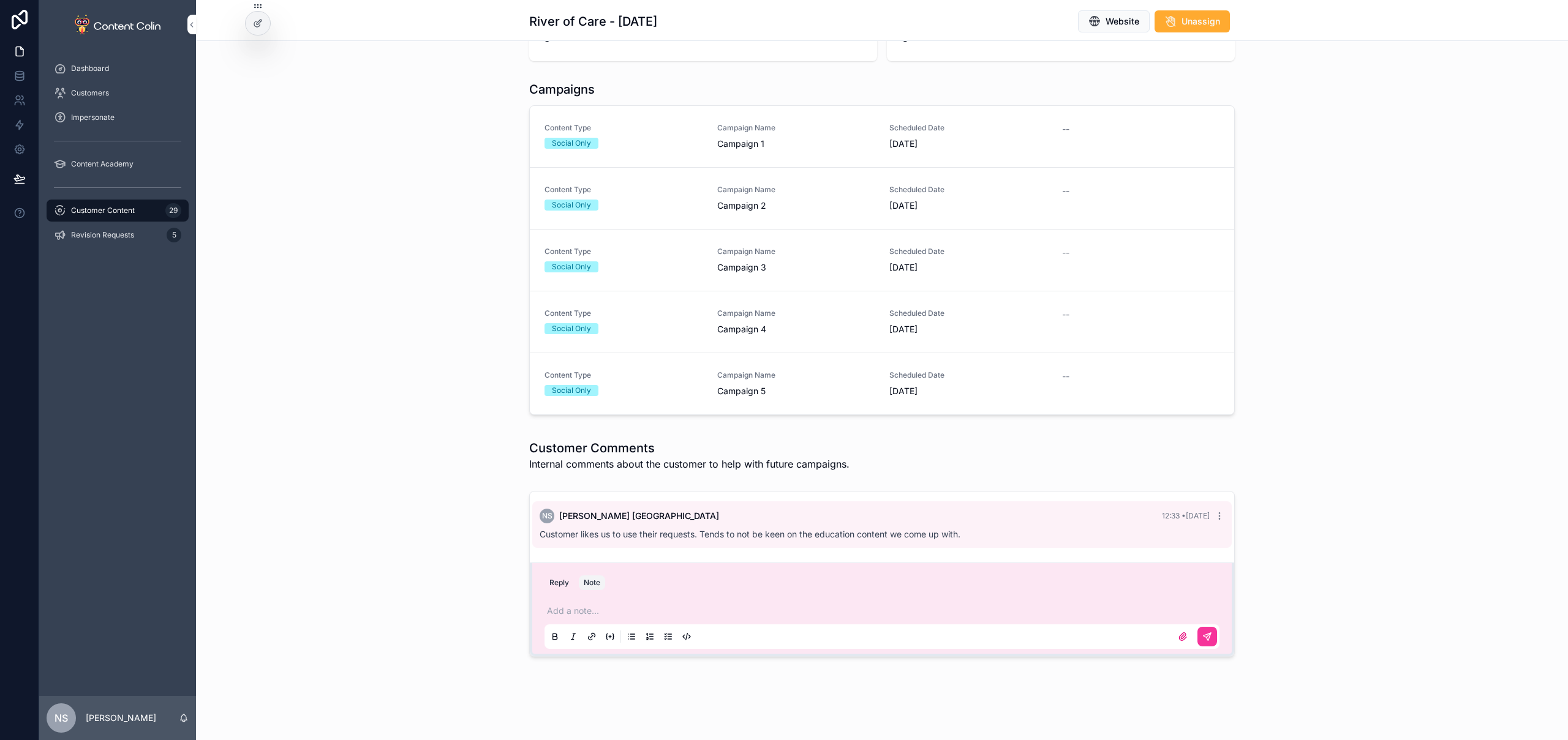
scroll to position [255, 0]
click at [121, 209] on span "Customer Content" at bounding box center [103, 210] width 64 height 9
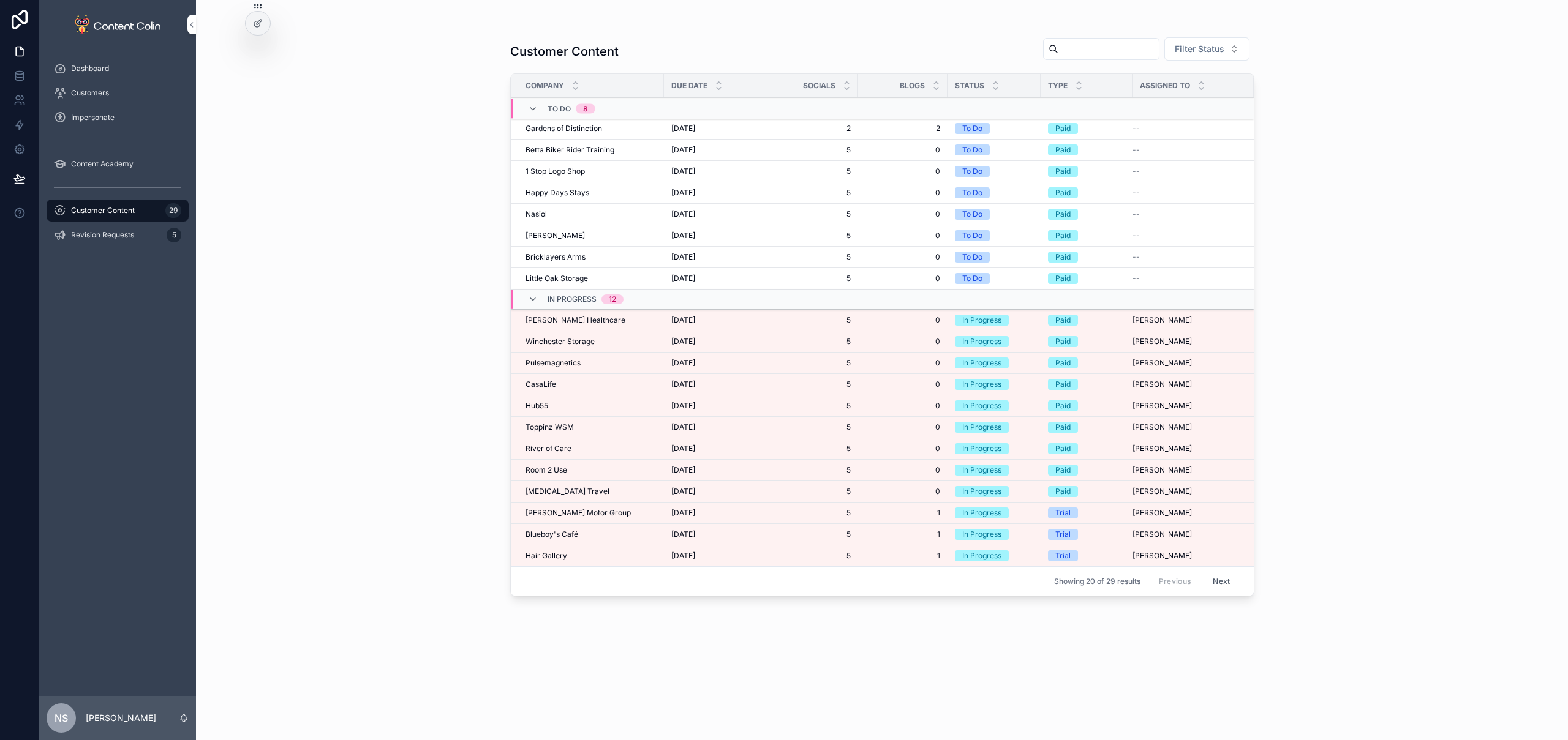
click at [583, 426] on div "Toppinz WSM Toppinz WSM" at bounding box center [591, 427] width 131 height 9
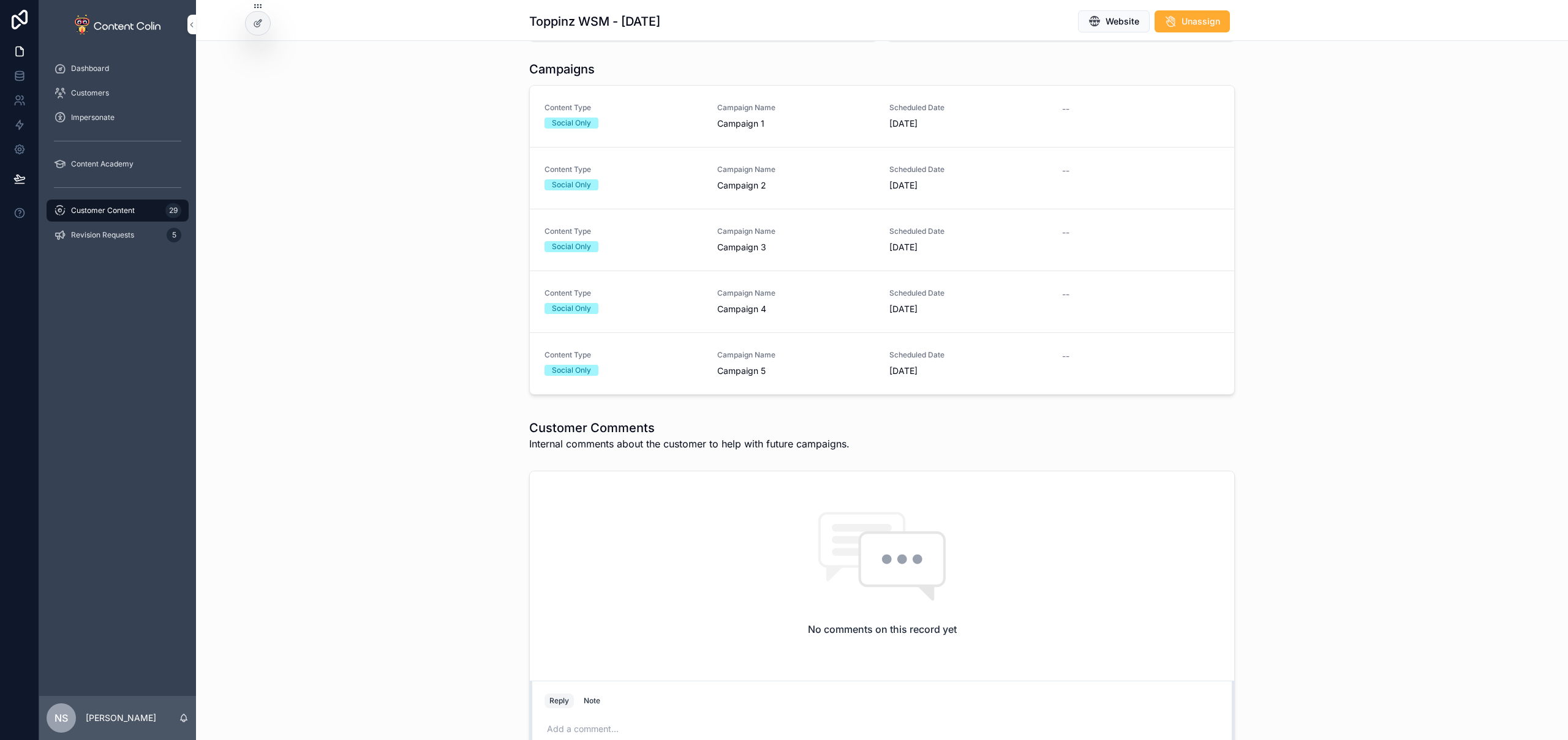
scroll to position [393, 0]
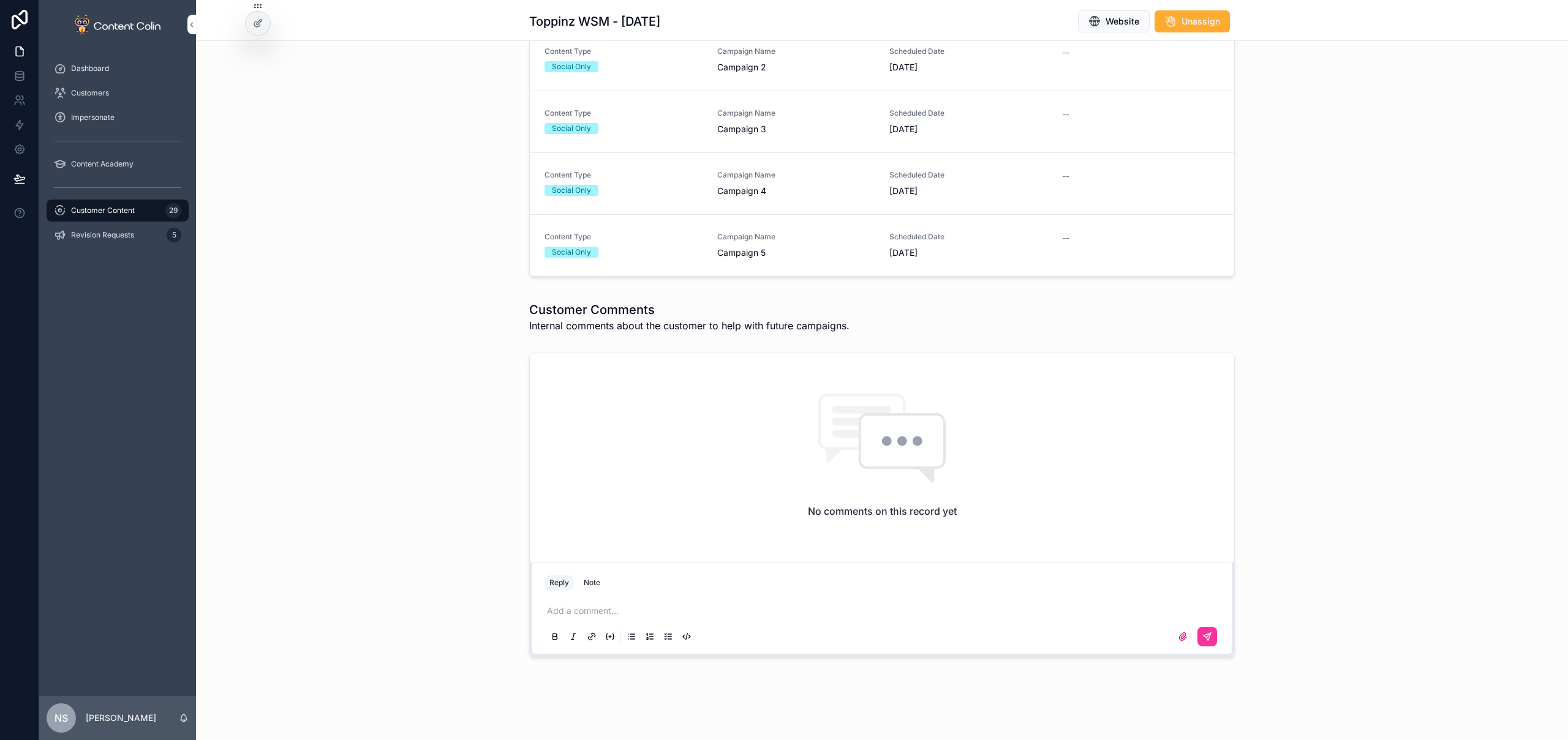
click at [593, 586] on div "Note" at bounding box center [592, 583] width 17 height 9
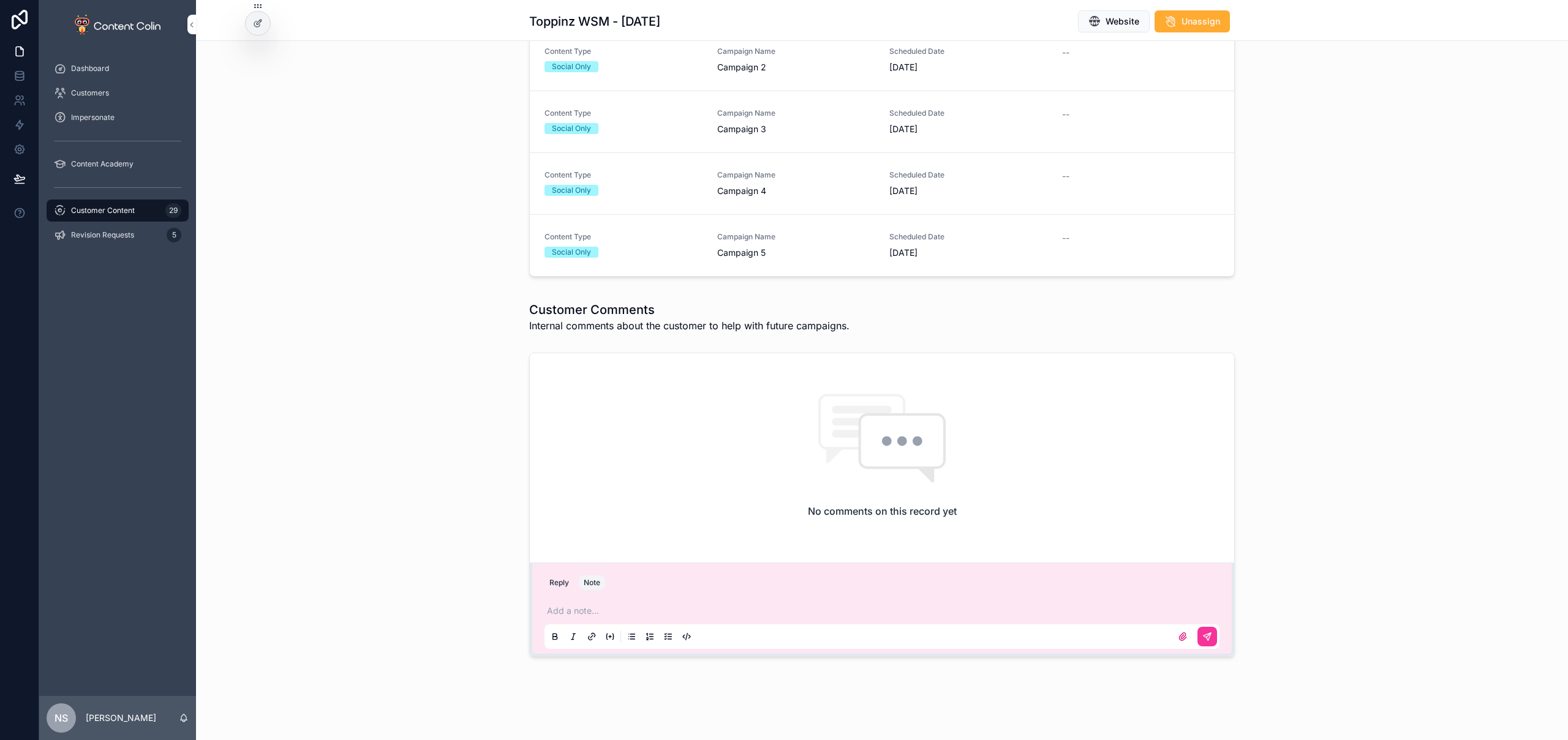
click at [596, 605] on p "scrollable content" at bounding box center [884, 611] width 675 height 12
click at [1208, 633] on button "scrollable content" at bounding box center [1207, 636] width 20 height 20
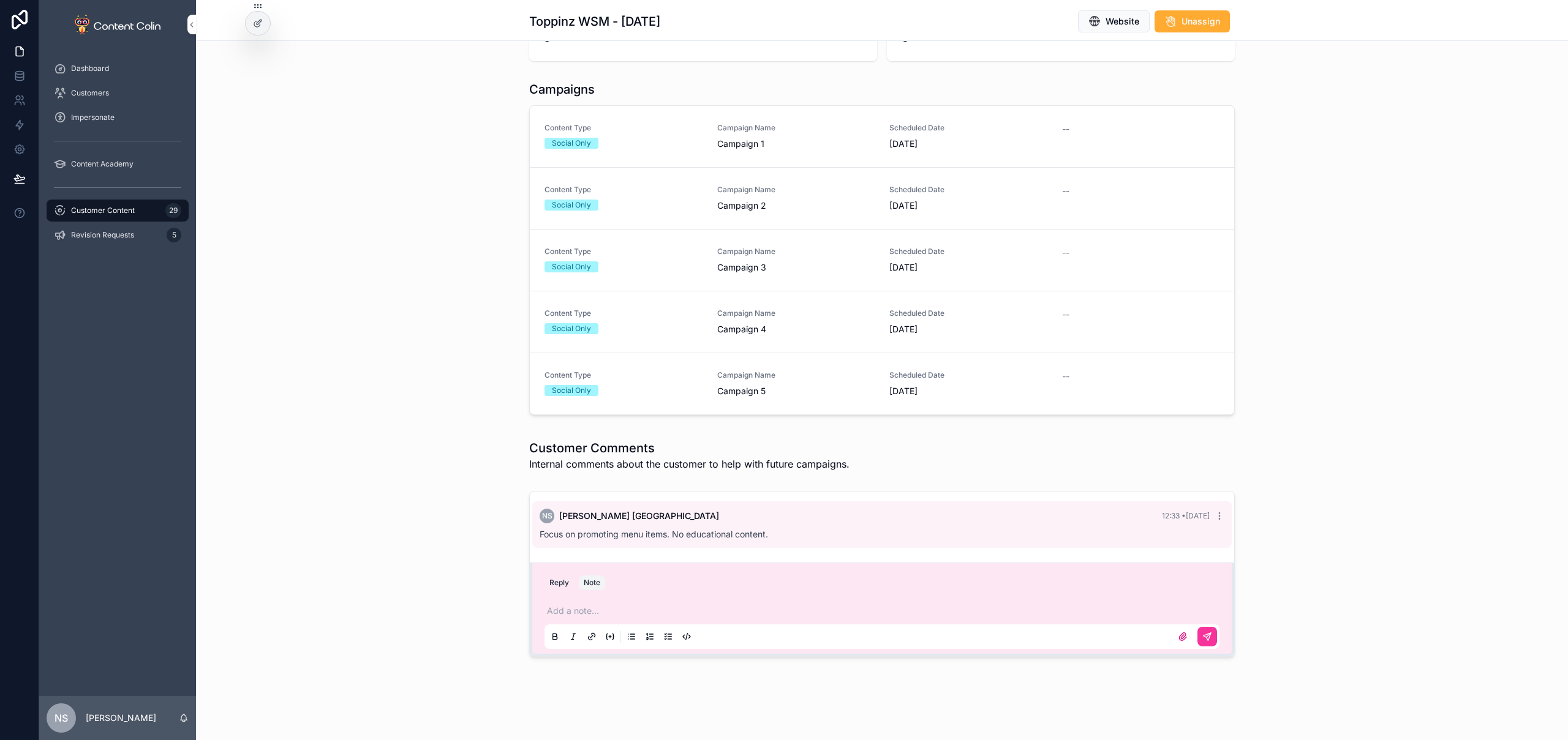
click at [147, 208] on div "Customer Content 29" at bounding box center [118, 210] width 127 height 20
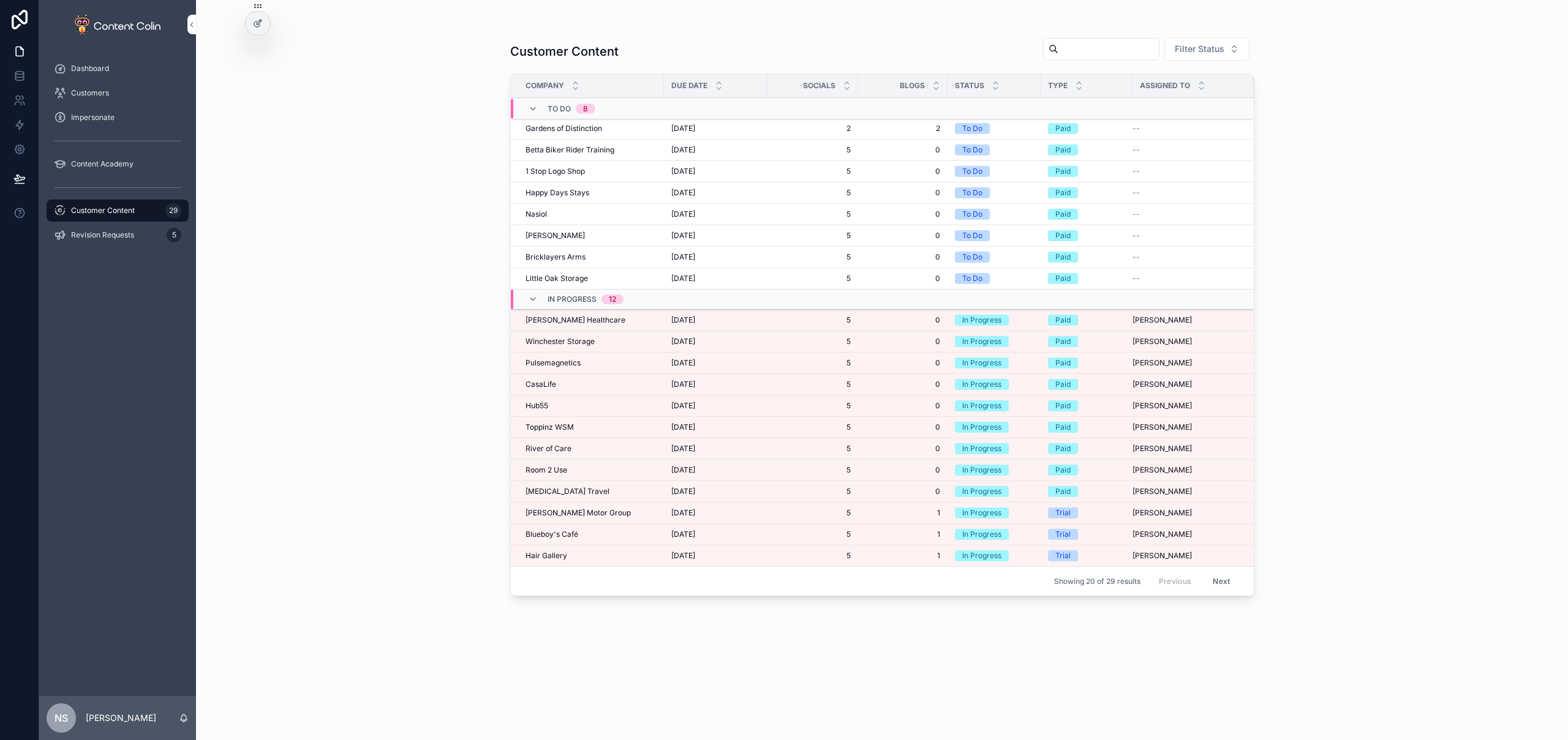
click at [549, 401] on div "Hub55 Hub55" at bounding box center [591, 406] width 131 height 9
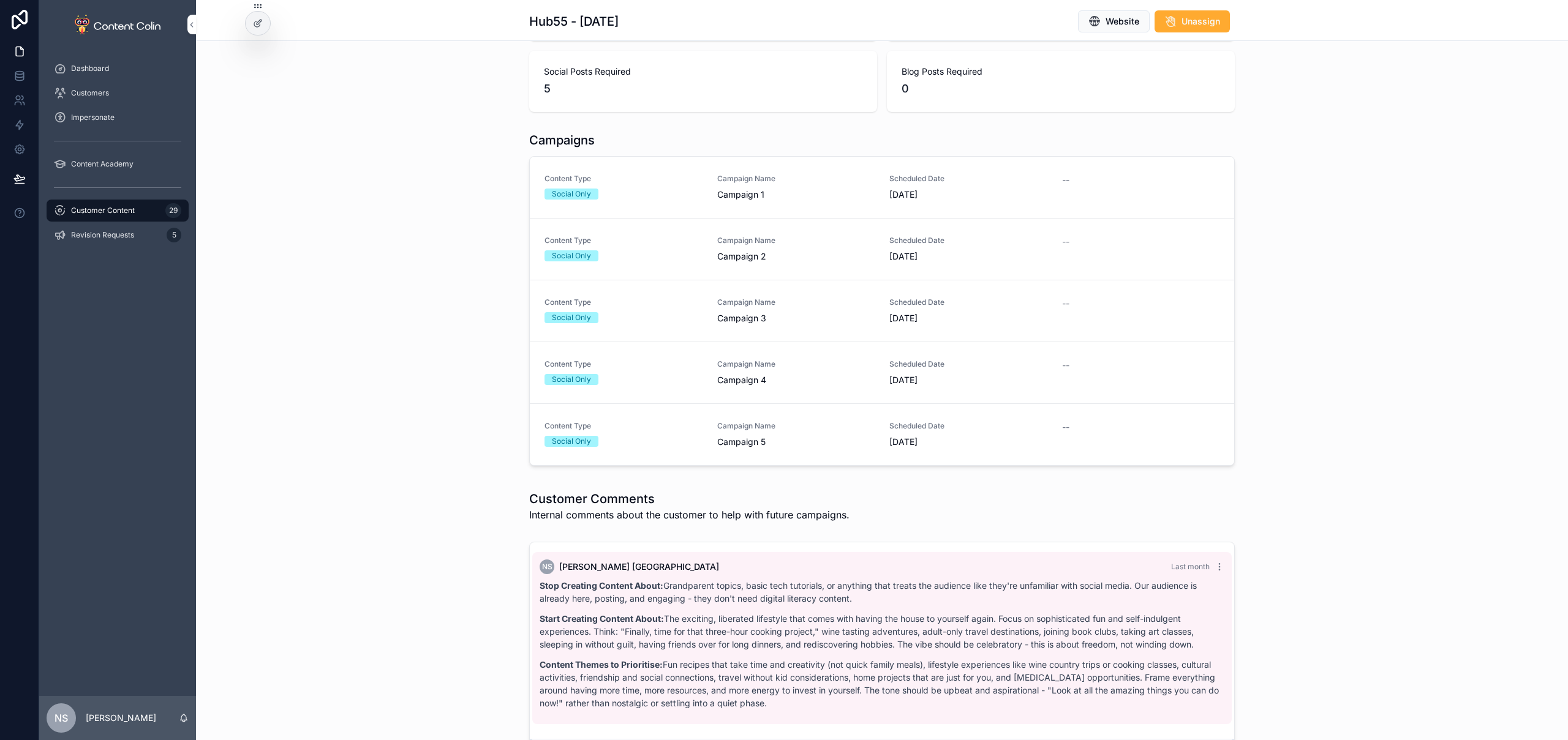
scroll to position [322, 0]
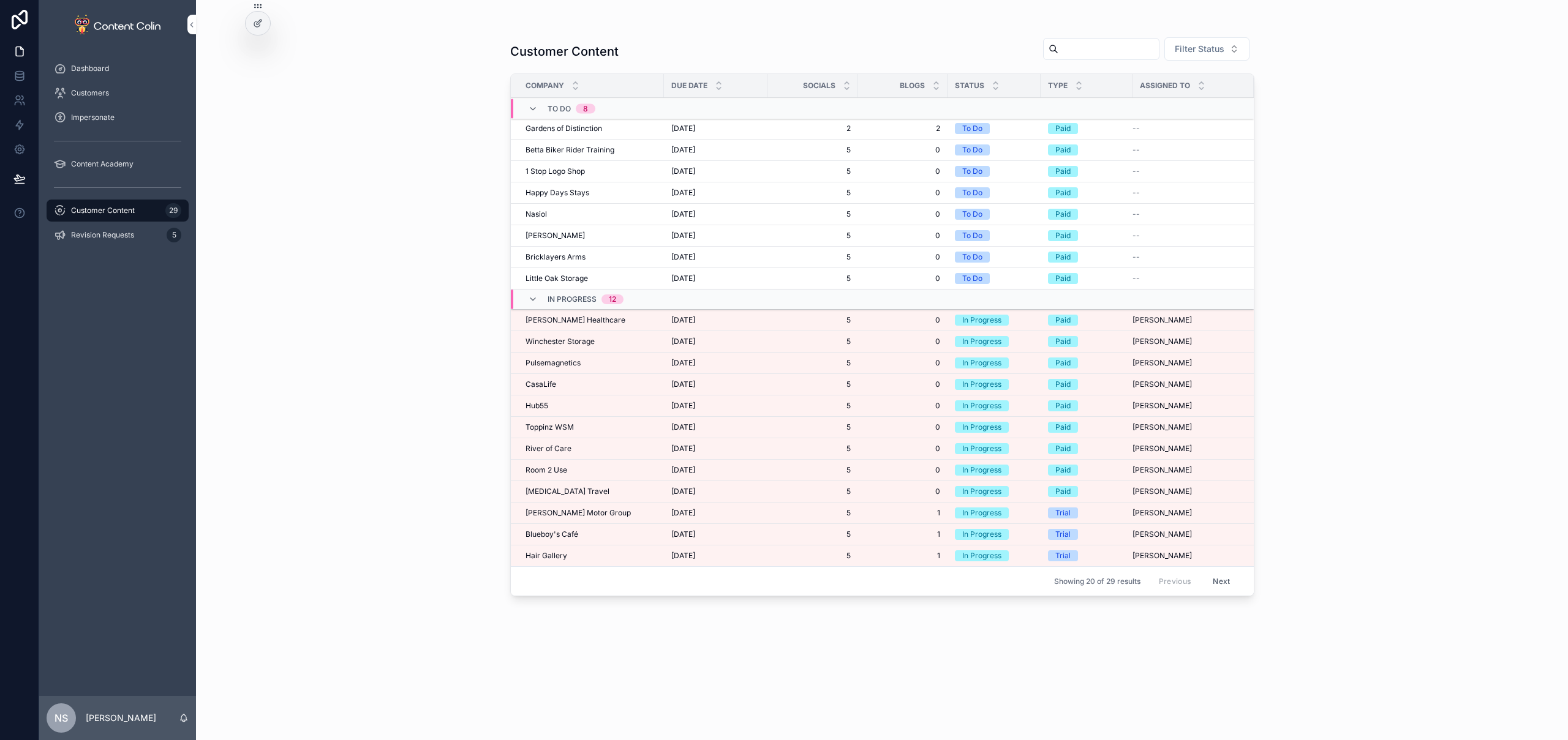
click at [592, 491] on div "Serotonin Travel Serotonin Travel" at bounding box center [591, 491] width 131 height 9
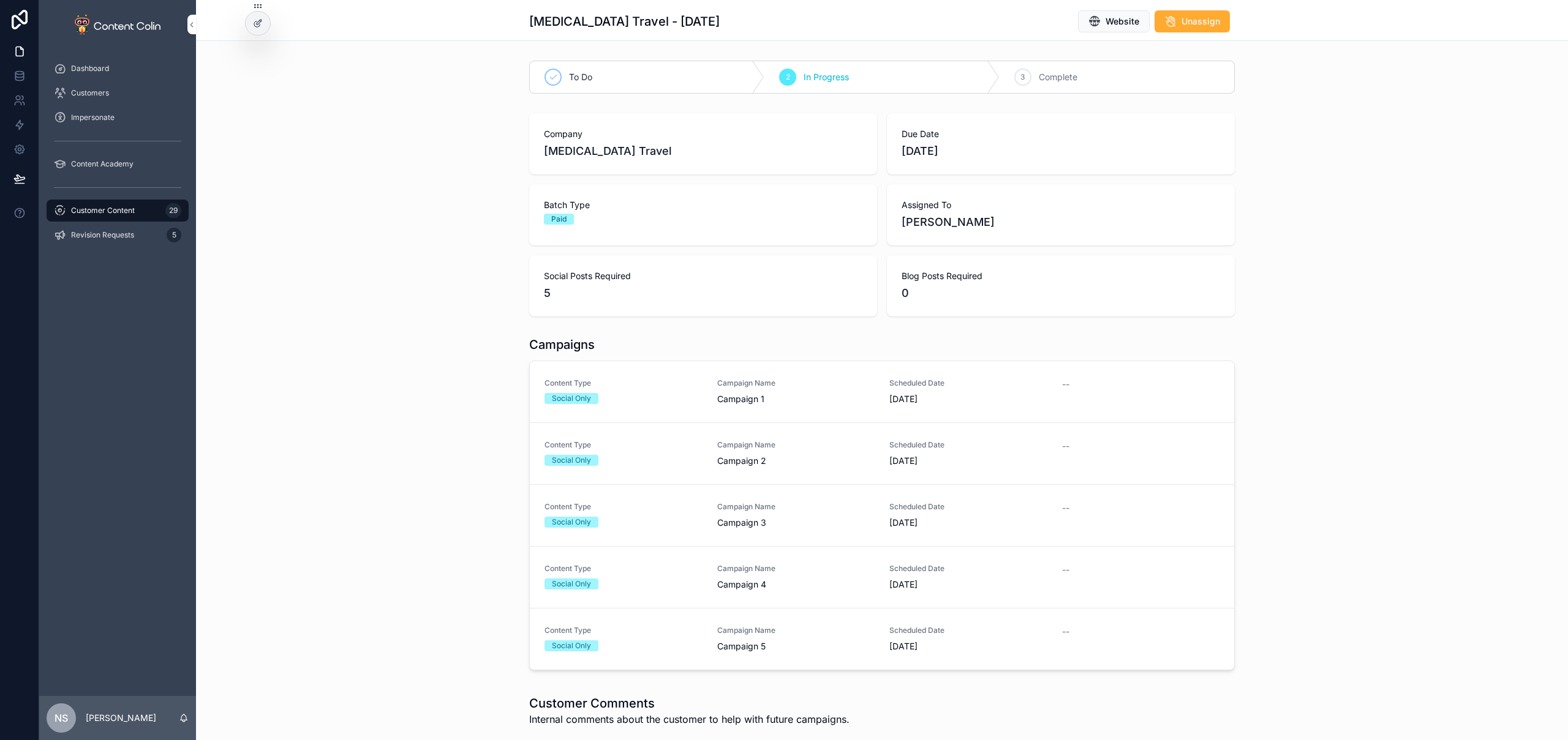
scroll to position [260, 0]
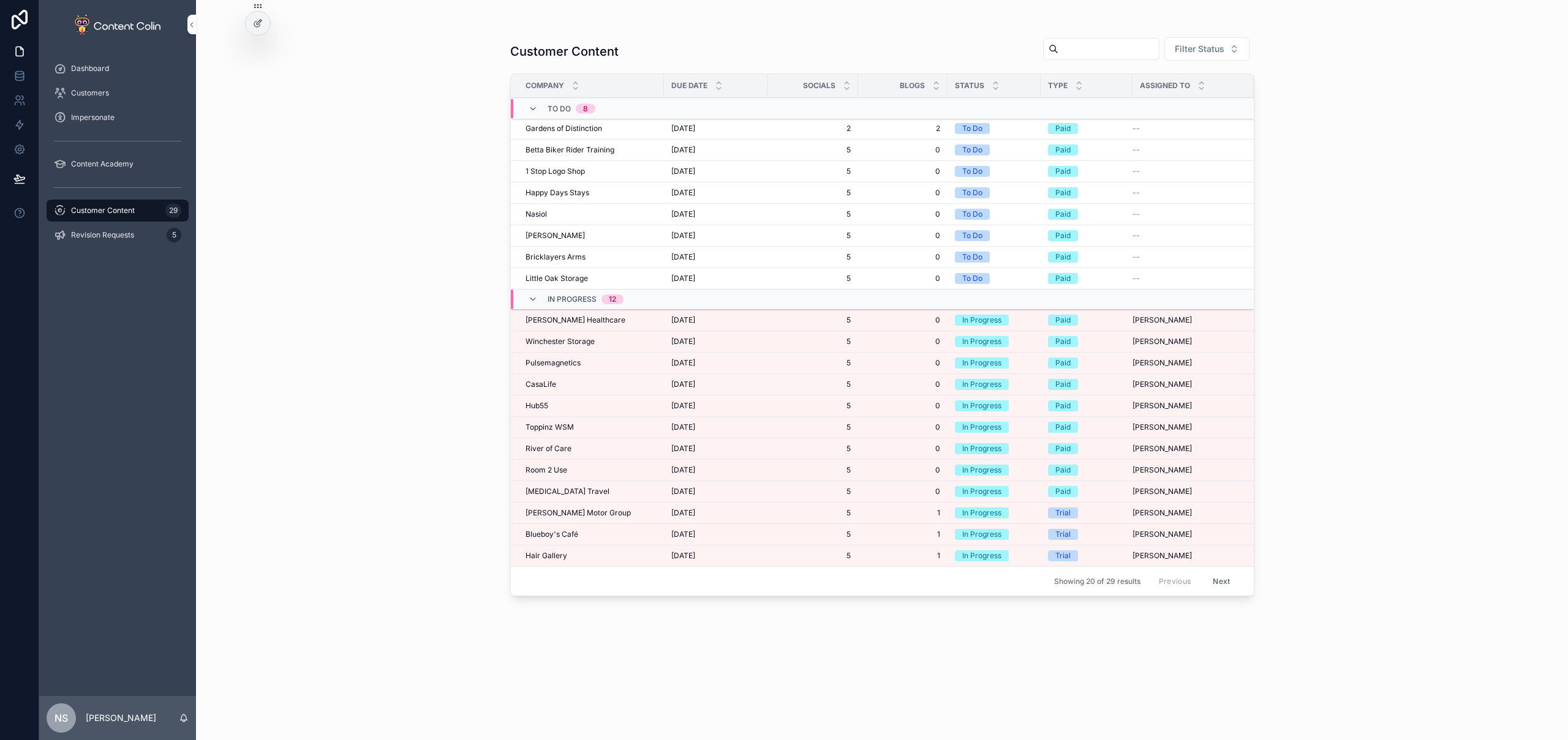
click at [558, 318] on span "[PERSON_NAME] Healthcare" at bounding box center [575, 320] width 100 height 9
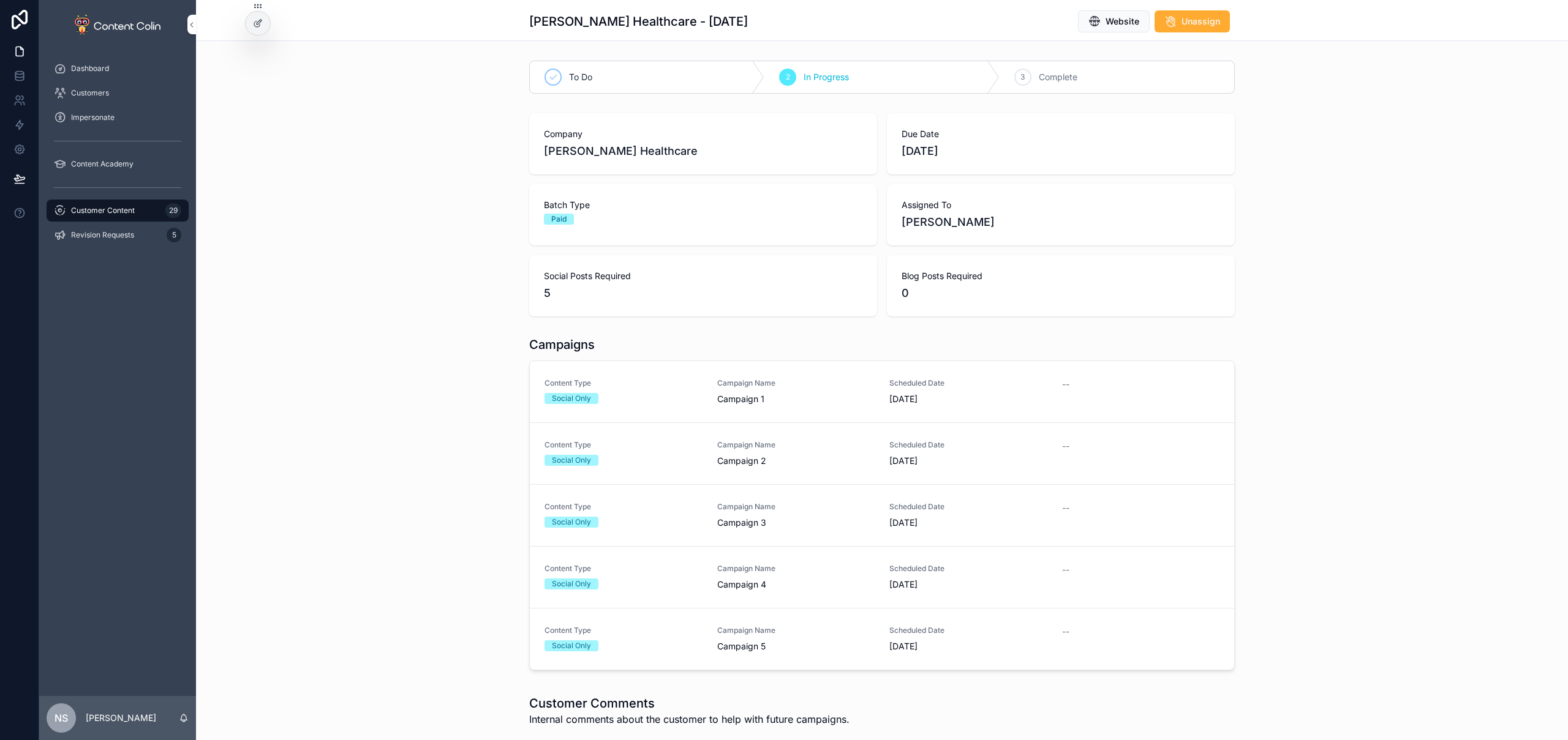
click at [684, 406] on link "Content Type Social Only Campaign Name Campaign 1 Scheduled Date 13th October 2…" at bounding box center [882, 392] width 705 height 62
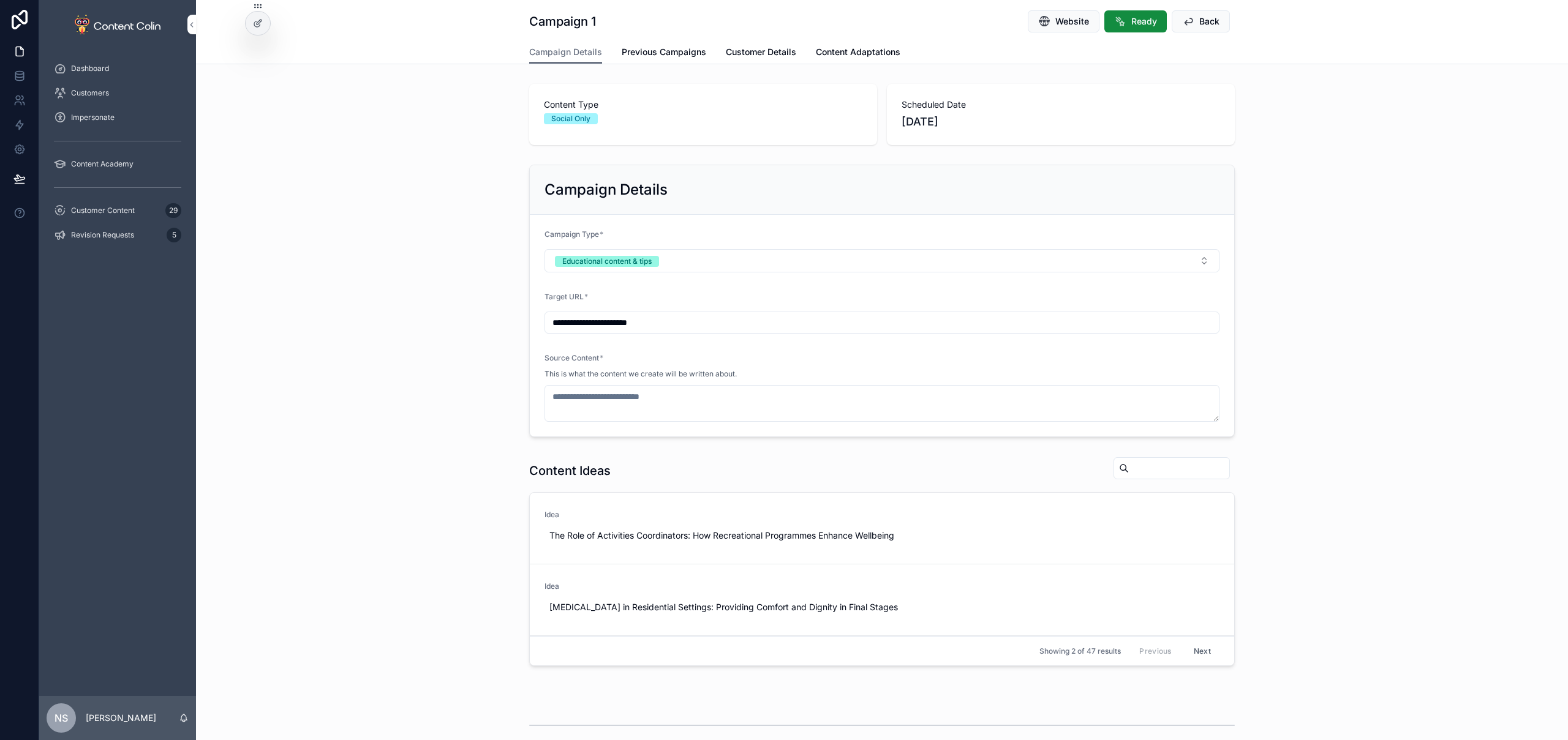
click at [0, 0] on span "Use This" at bounding box center [0, 0] width 0 height 0
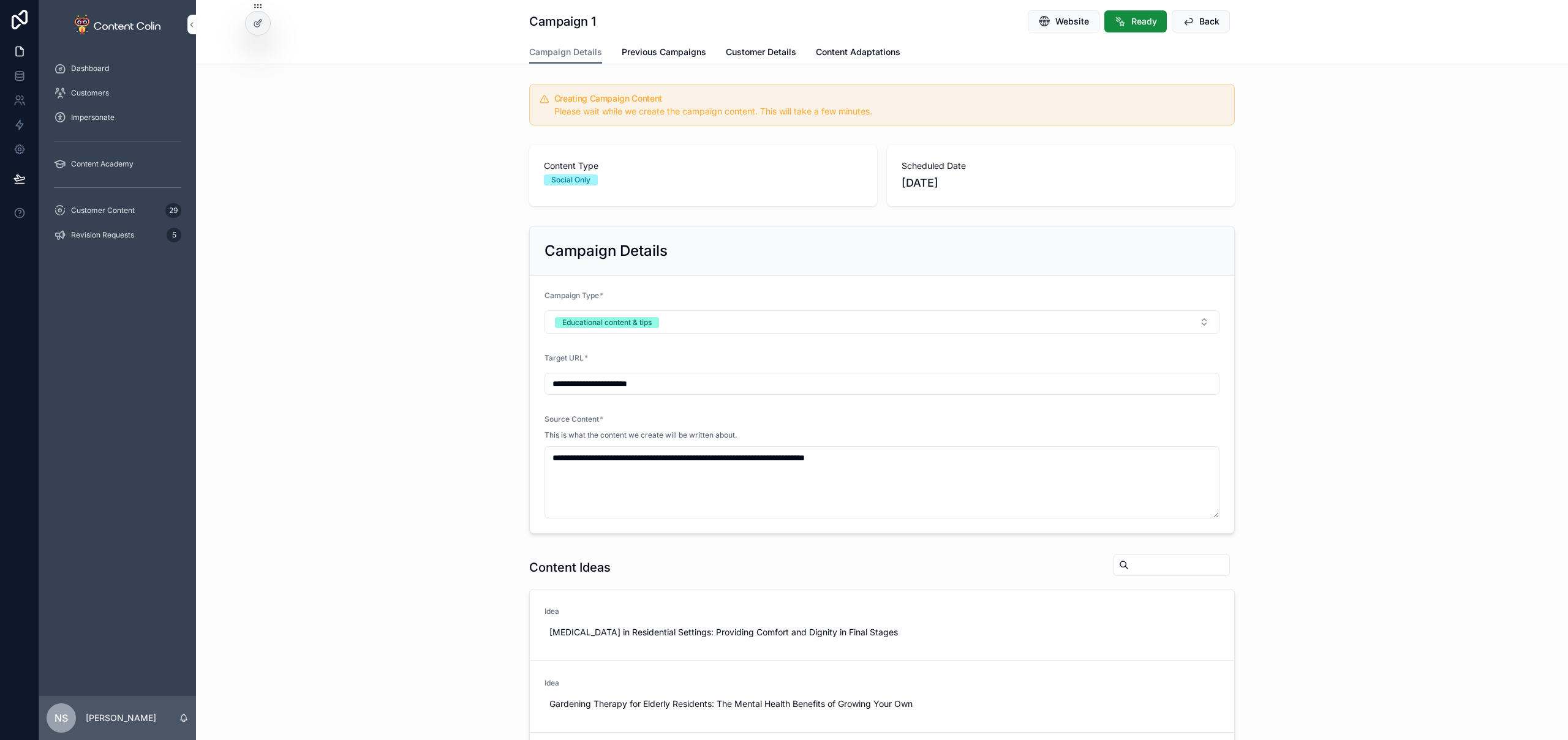
type textarea "**********"
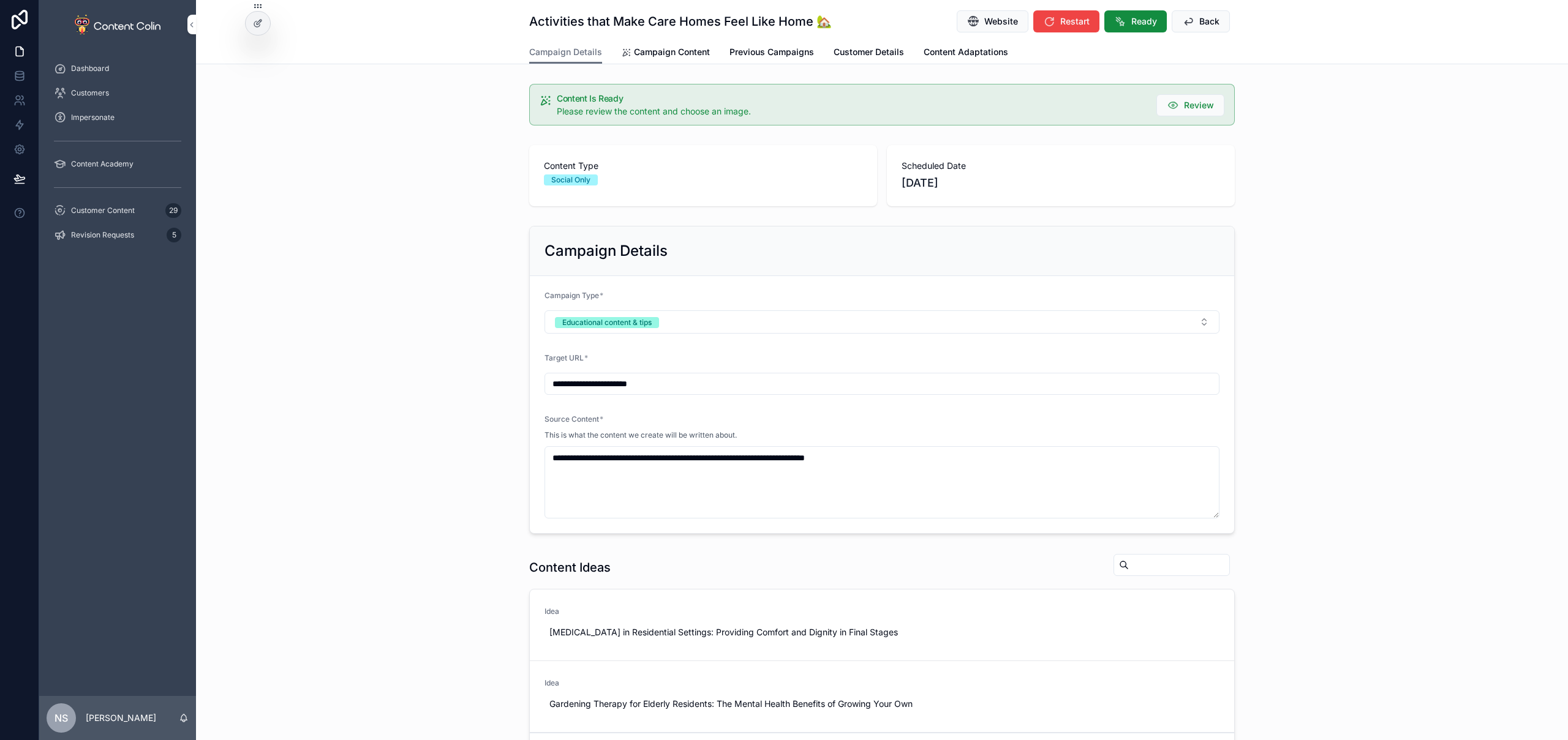
scroll to position [398, 0]
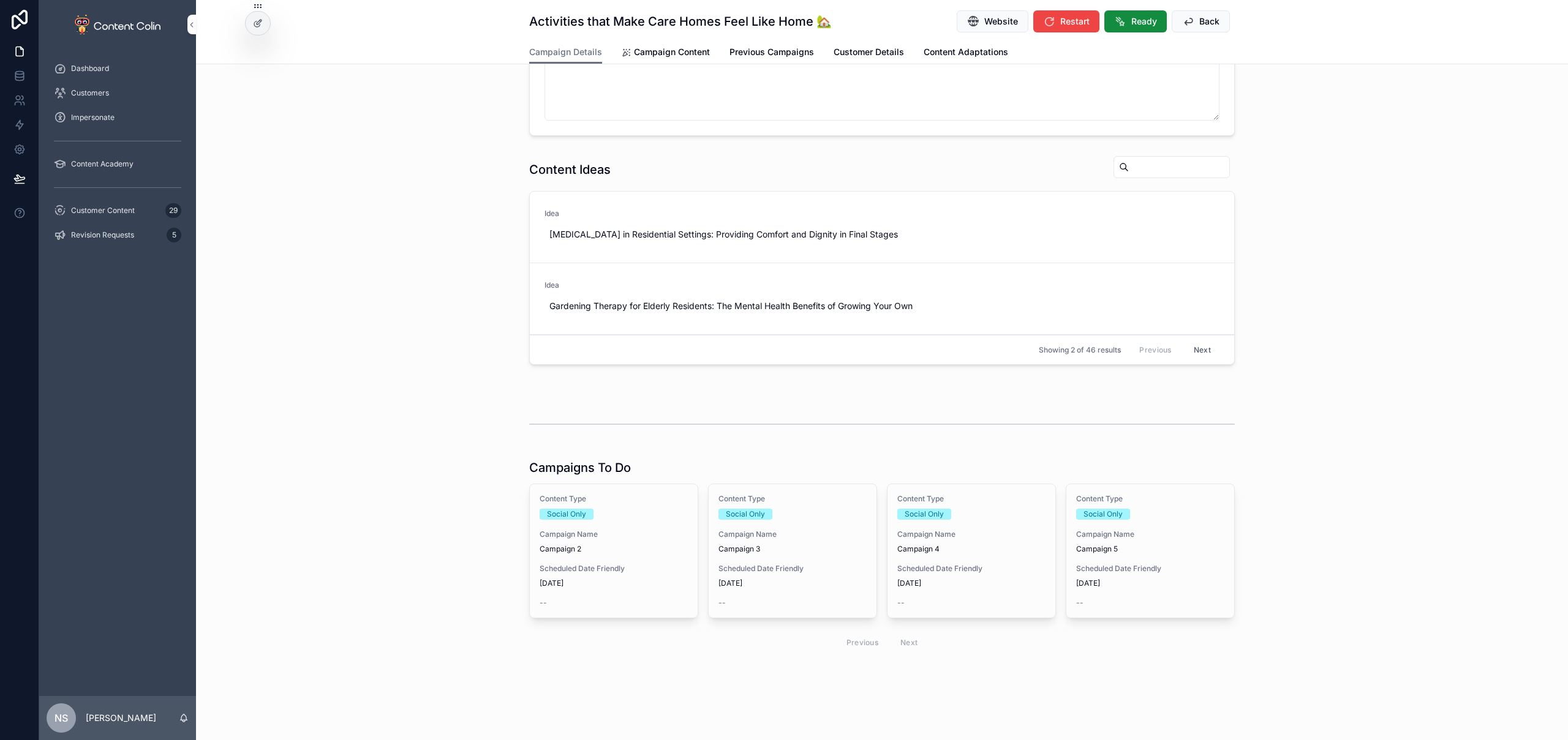
click at [620, 572] on span "Scheduled Date Friendly" at bounding box center [613, 569] width 149 height 9
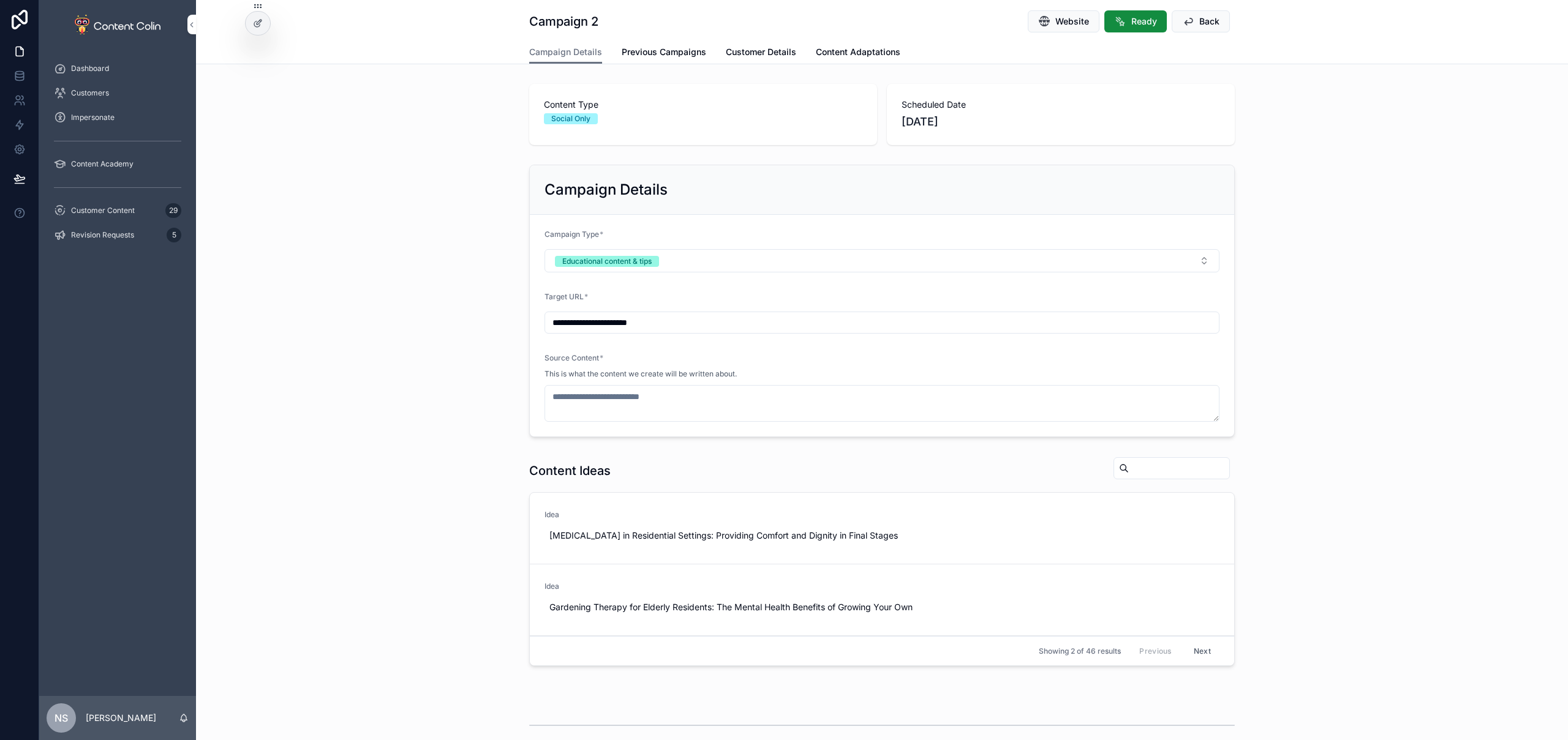
click at [0, 0] on span "Use This" at bounding box center [0, 0] width 0 height 0
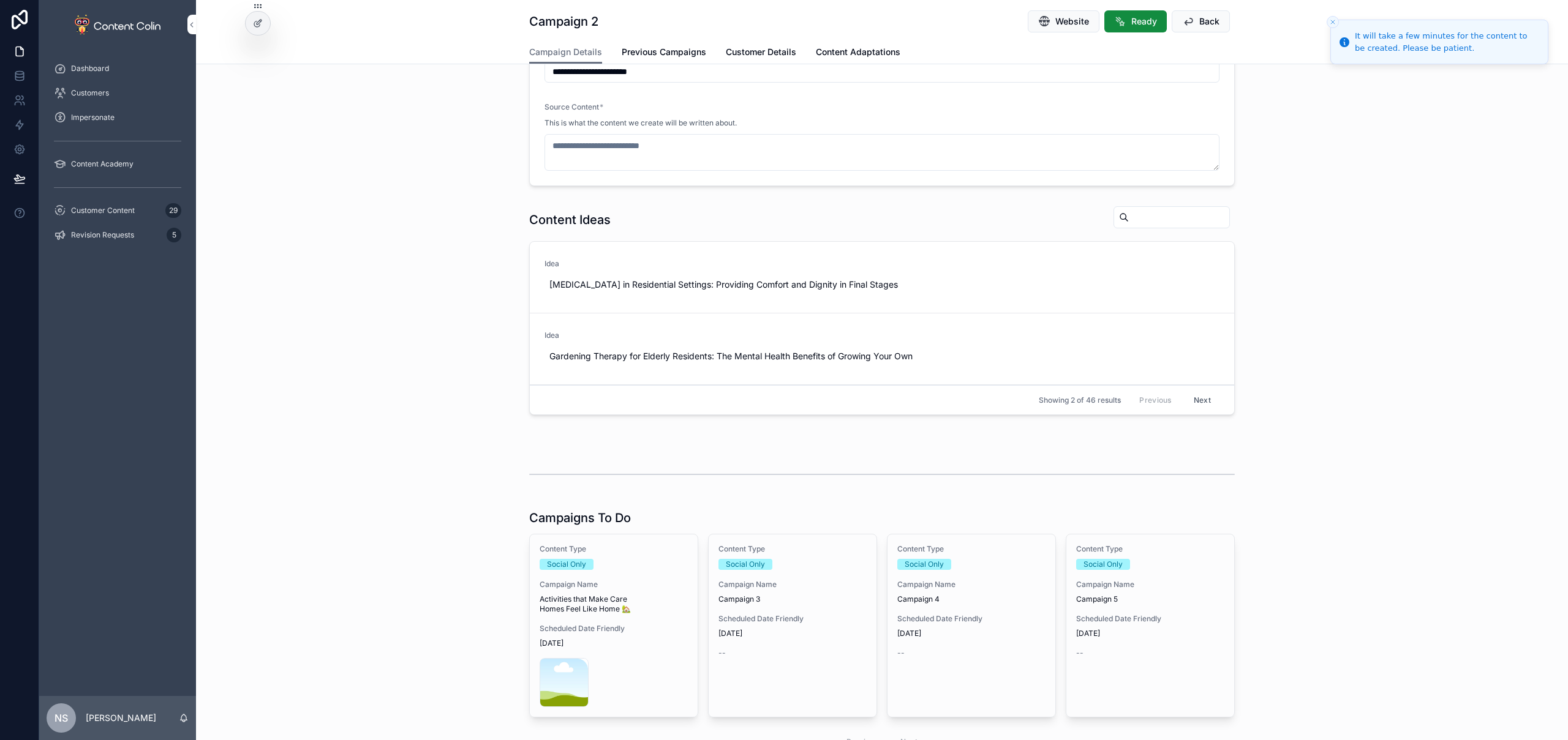
type textarea "**********"
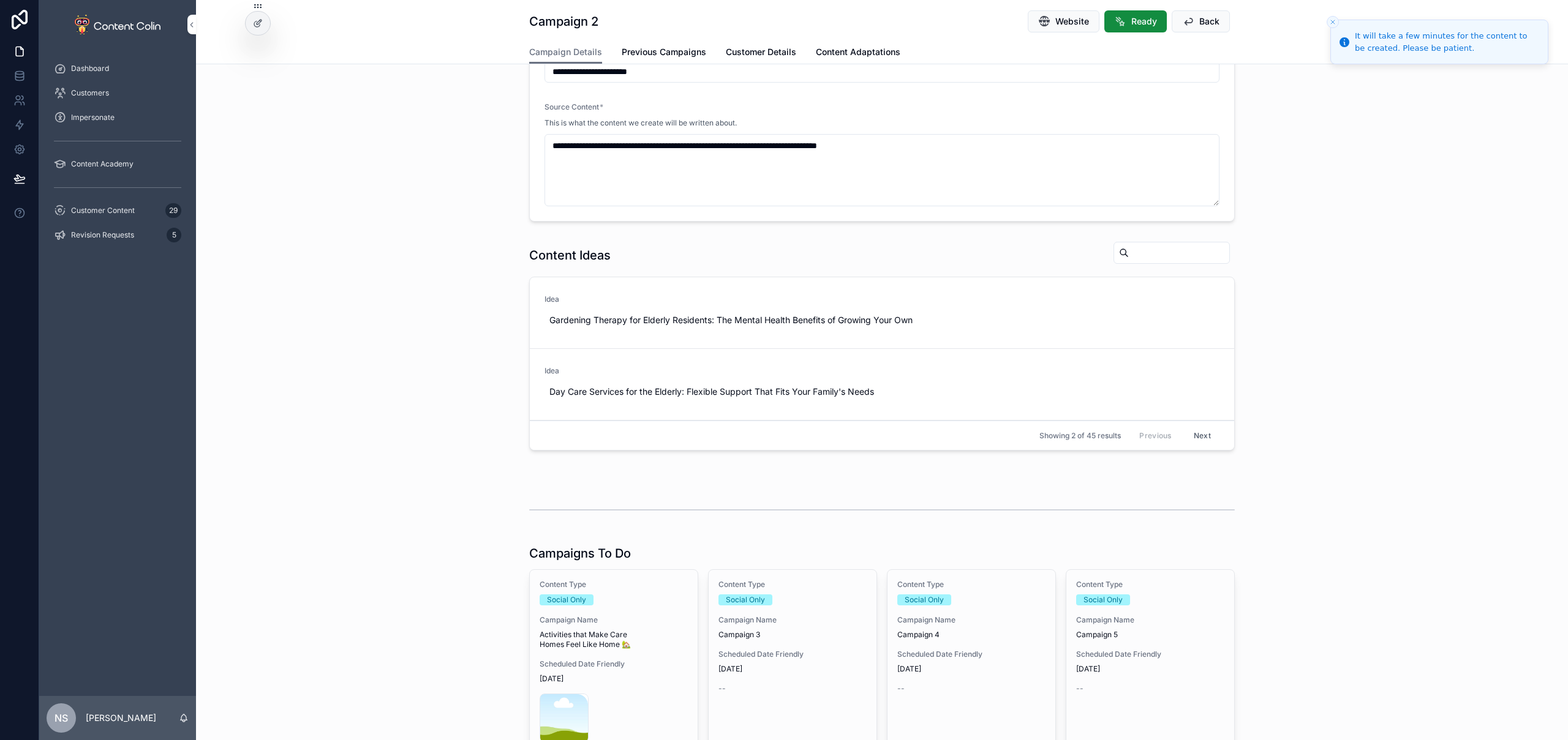
click at [826, 660] on div "Scheduled Date Friendly 17th October 2025" at bounding box center [792, 662] width 149 height 24
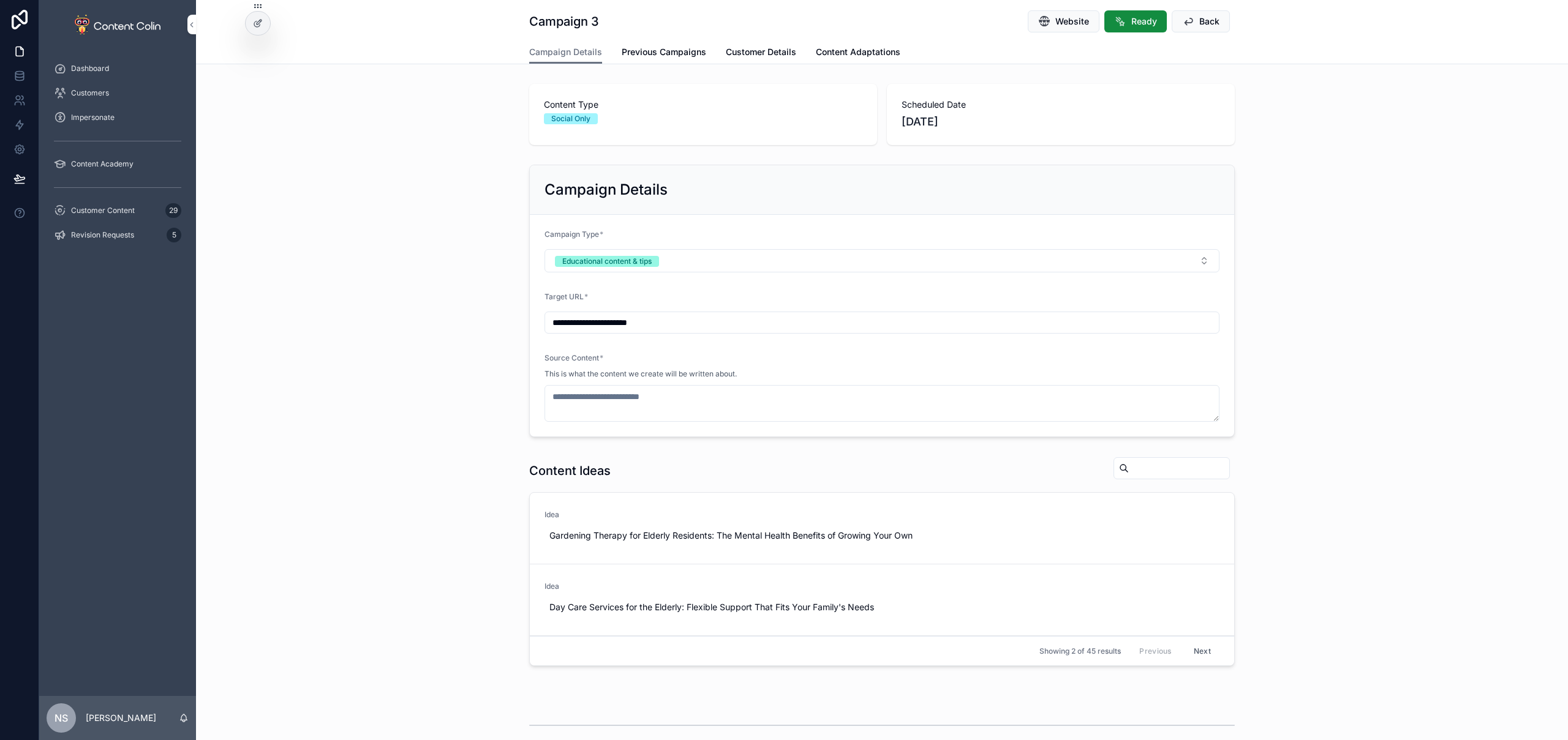
click at [0, 0] on button "Use This" at bounding box center [0, 0] width 0 height 0
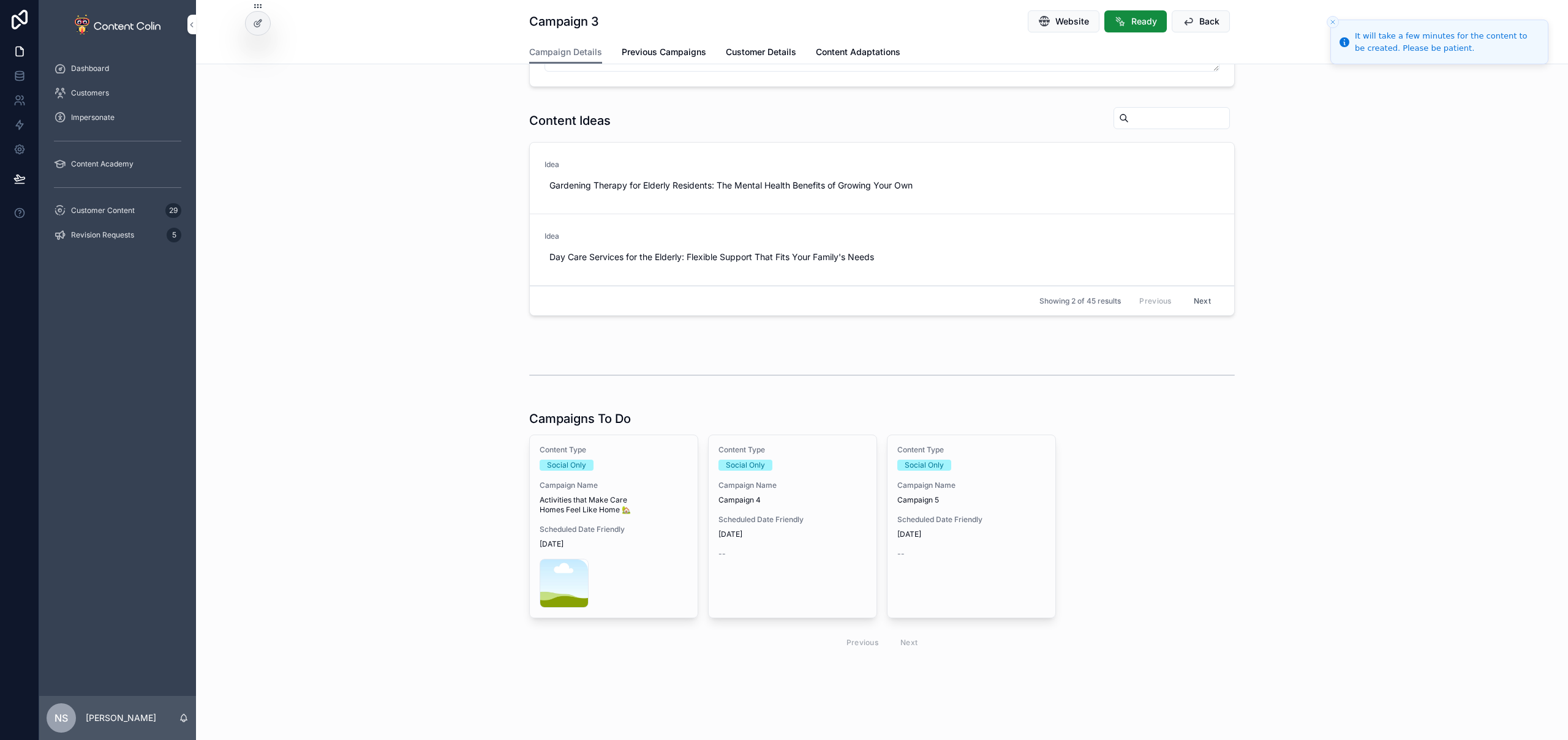
type textarea "**********"
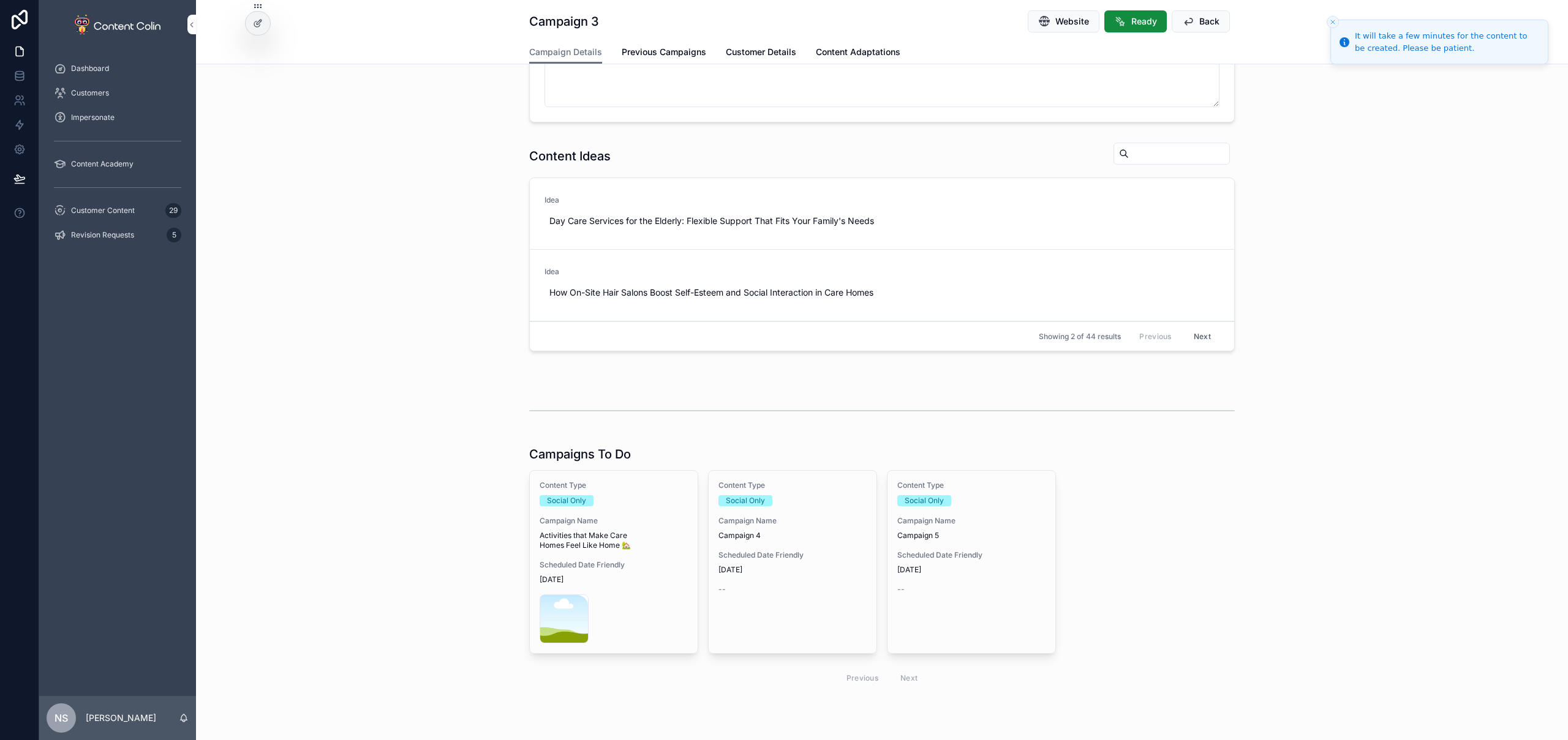
click at [742, 558] on span "Scheduled Date Friendly" at bounding box center [792, 555] width 149 height 9
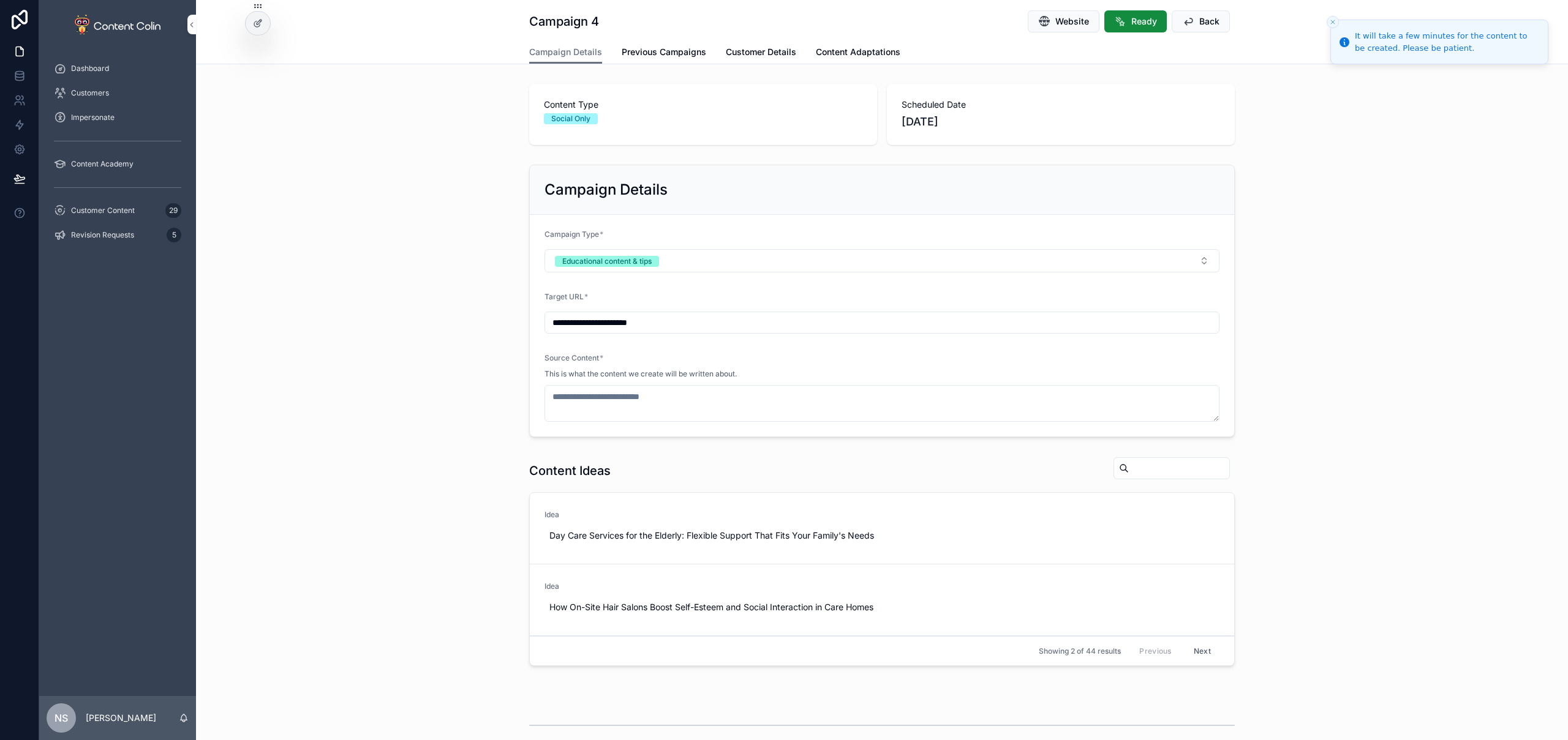
click at [0, 0] on span "Use This" at bounding box center [0, 0] width 0 height 0
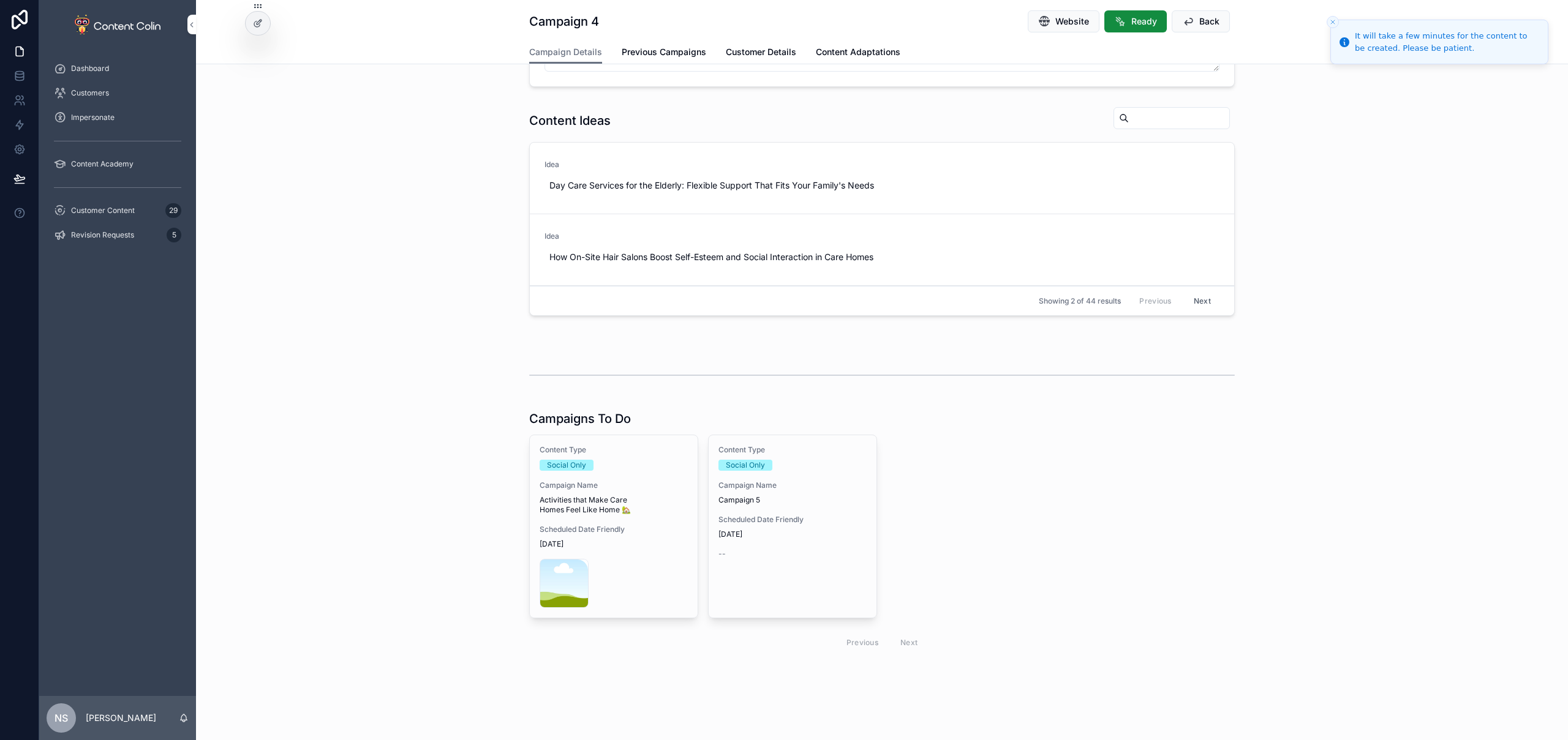
click at [790, 531] on span "23rd October 2025" at bounding box center [792, 534] width 149 height 9
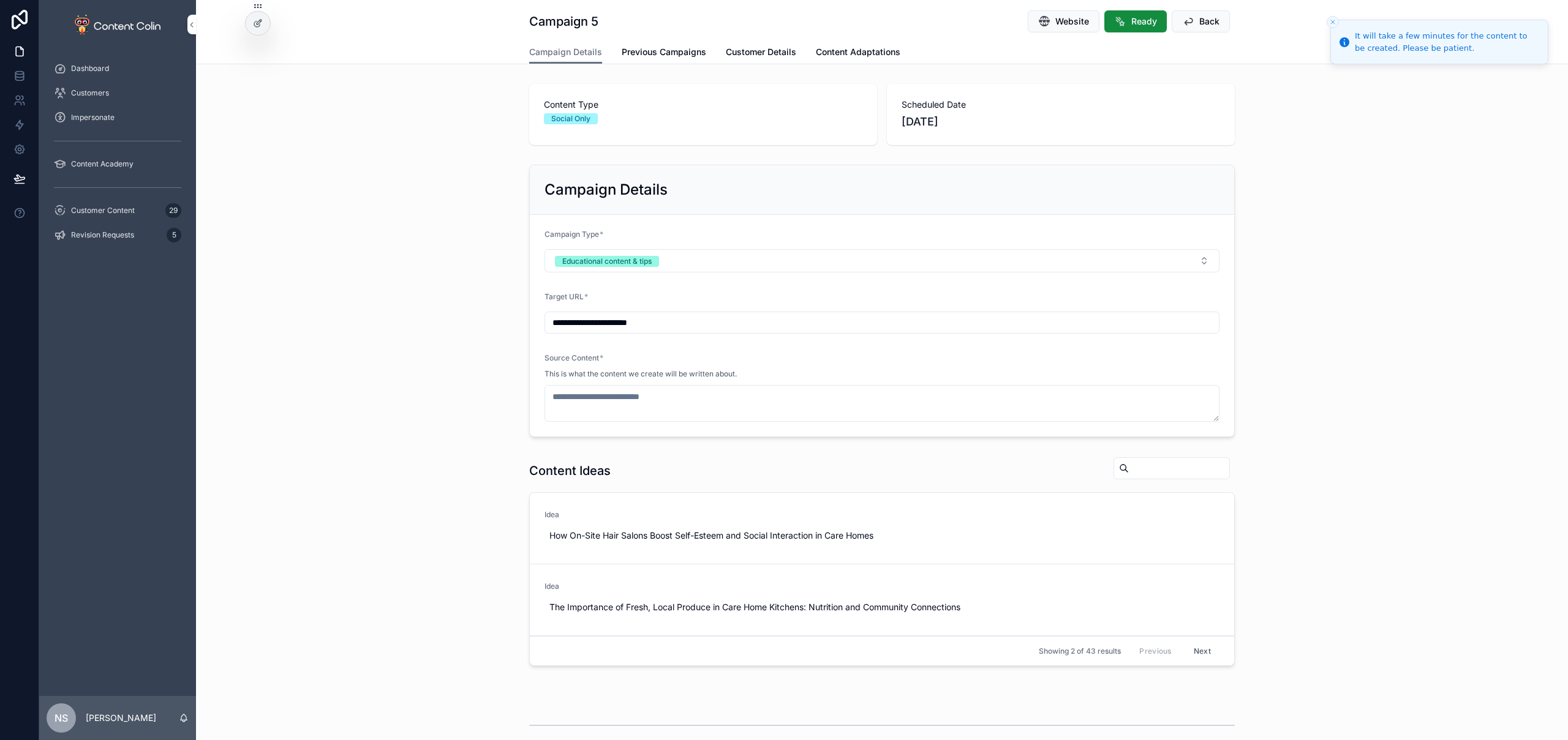
click at [1061, 23] on span "Website" at bounding box center [1072, 21] width 34 height 12
click at [0, 0] on button "Use This" at bounding box center [0, 0] width 0 height 0
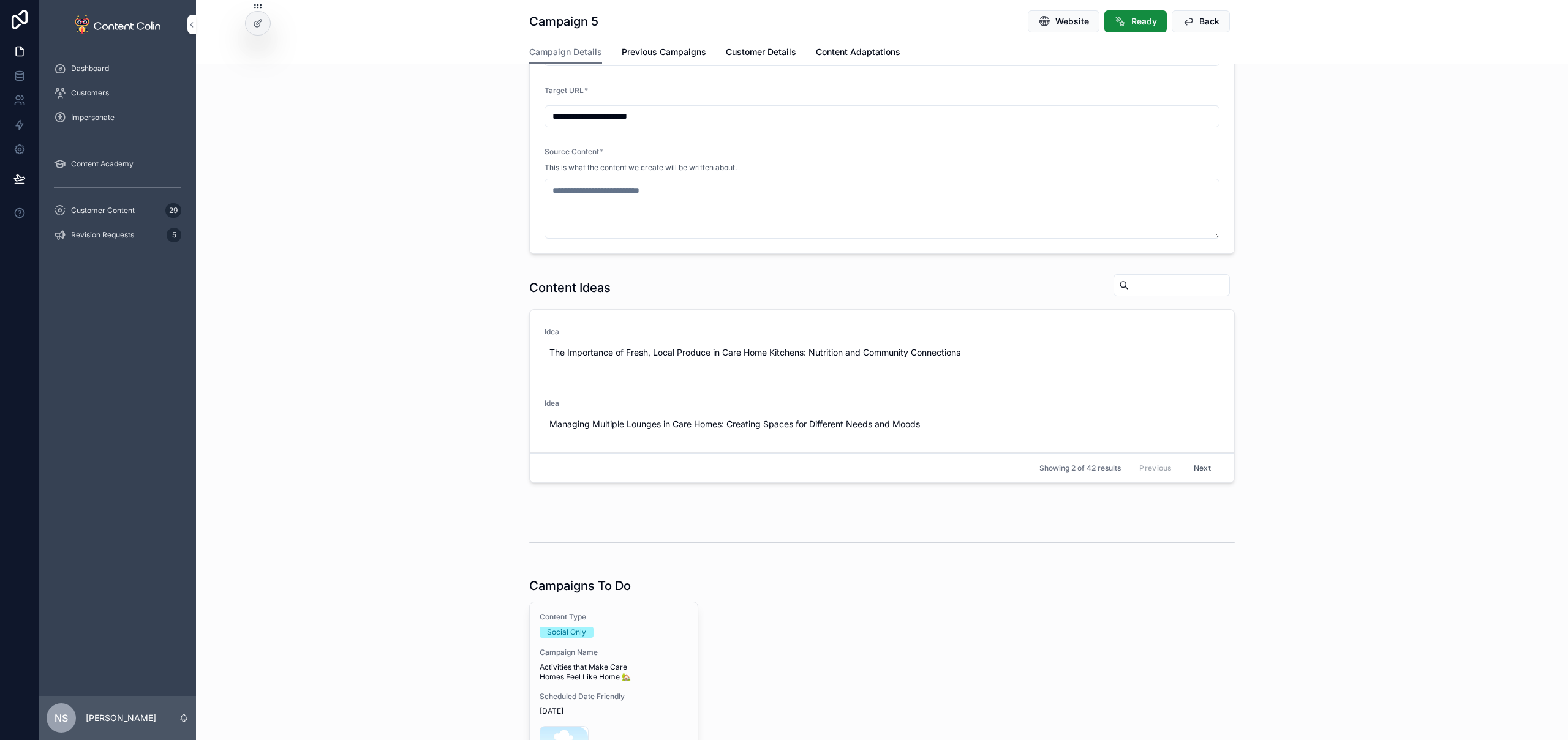
type textarea "**********"
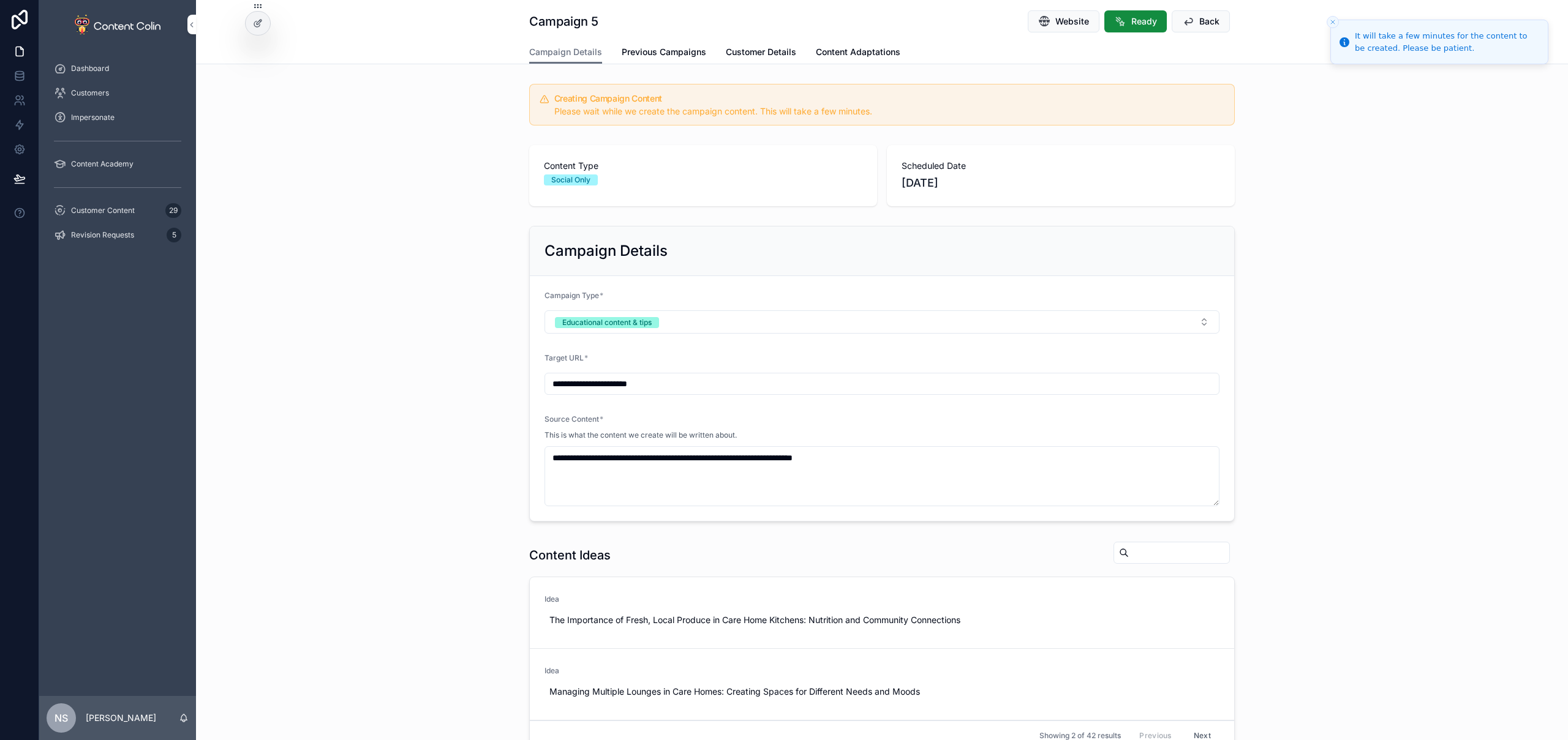
click at [1199, 19] on span "Back" at bounding box center [1209, 21] width 21 height 12
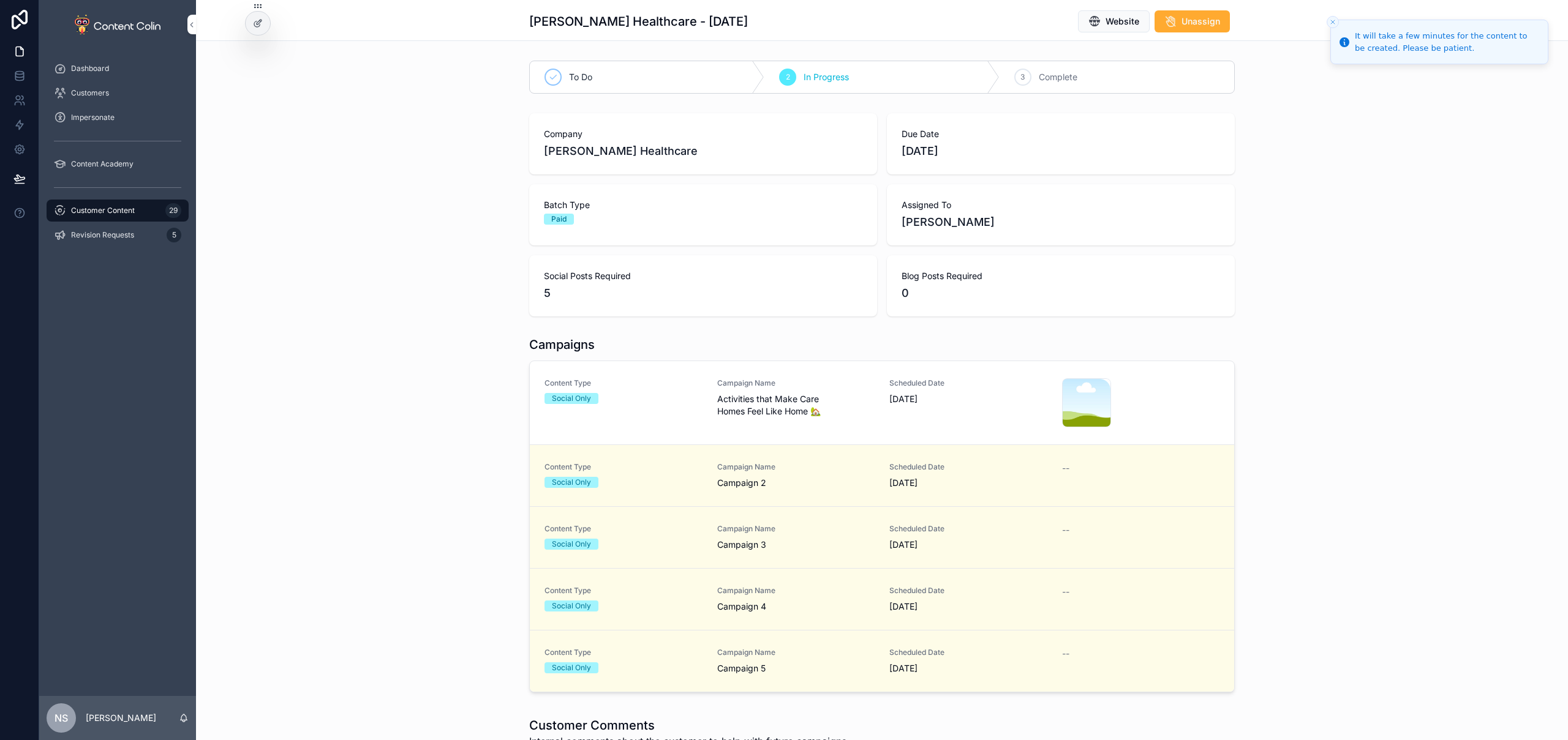
click at [122, 216] on div "Customer Content 29" at bounding box center [118, 210] width 127 height 20
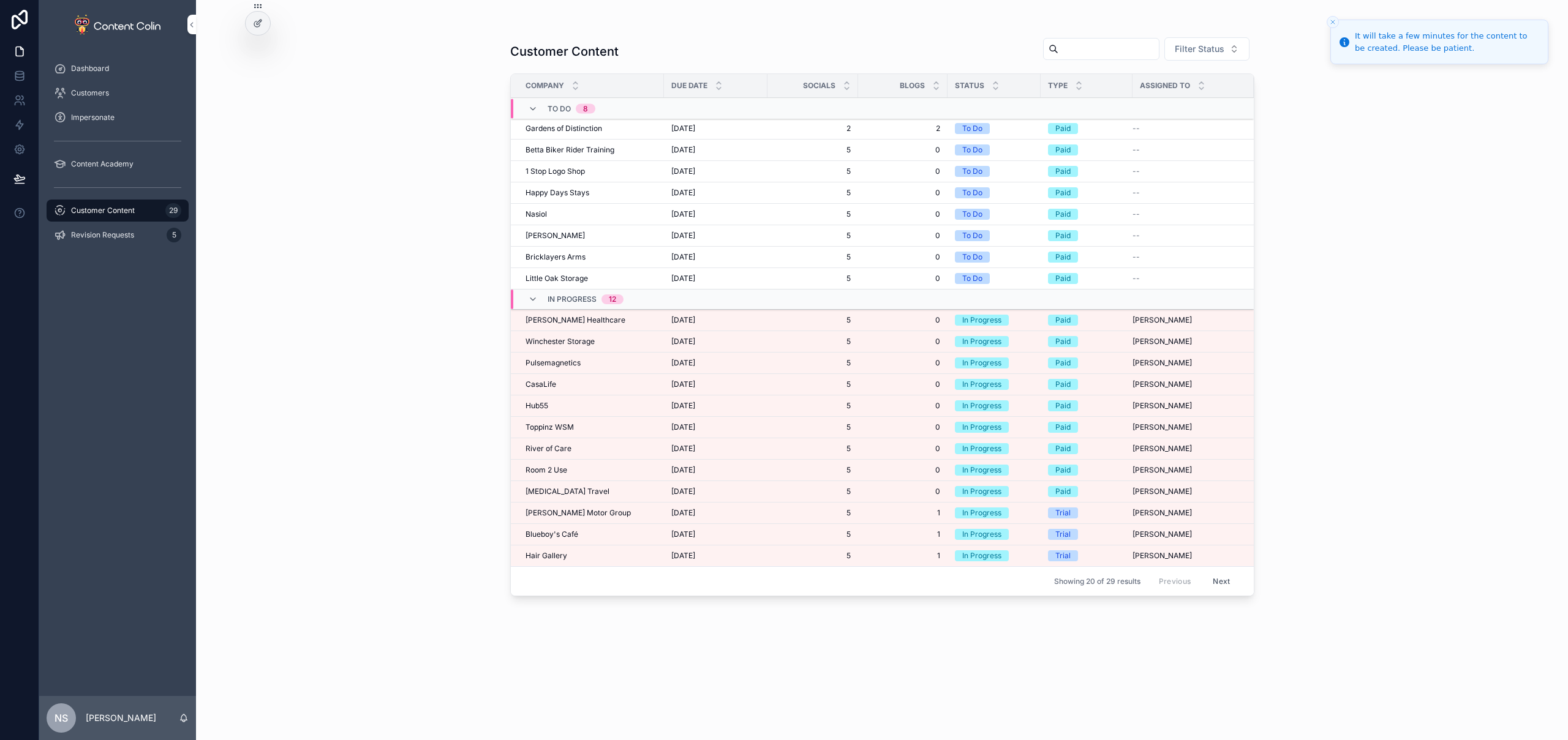
click at [597, 340] on div "Winchester Storage Winchester Storage" at bounding box center [591, 342] width 131 height 9
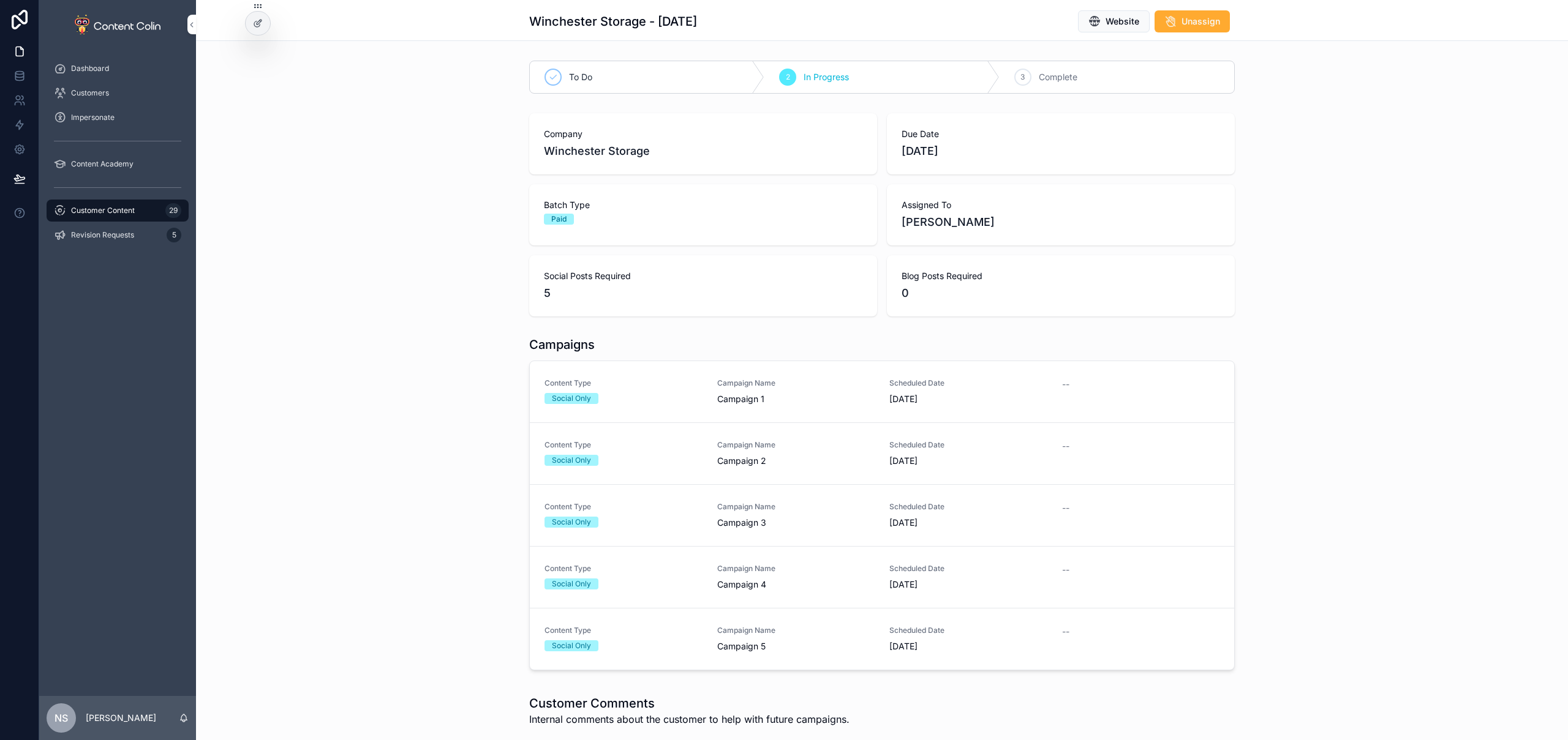
scroll to position [15, 0]
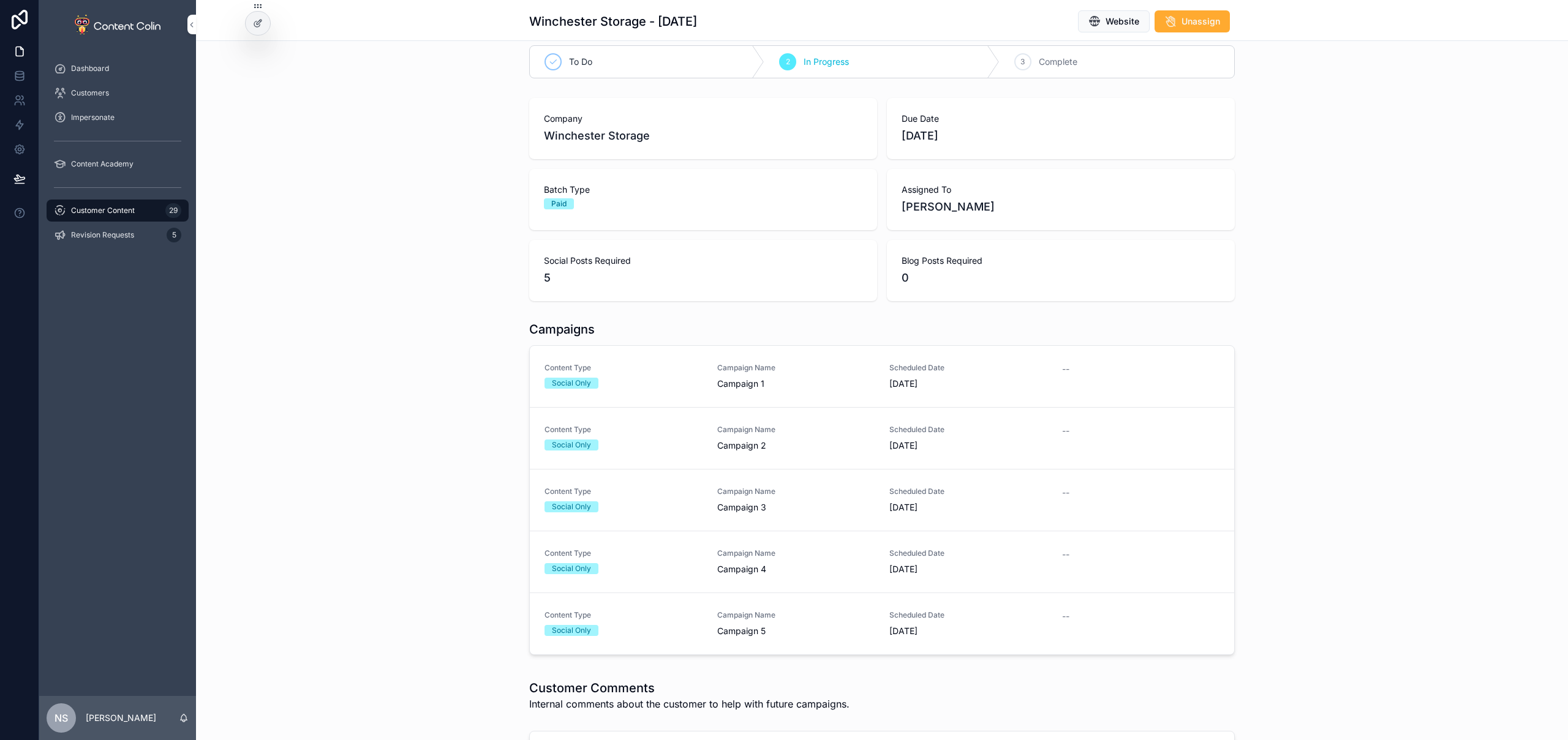
click at [745, 375] on div "Campaign Name Campaign 1" at bounding box center [796, 377] width 158 height 27
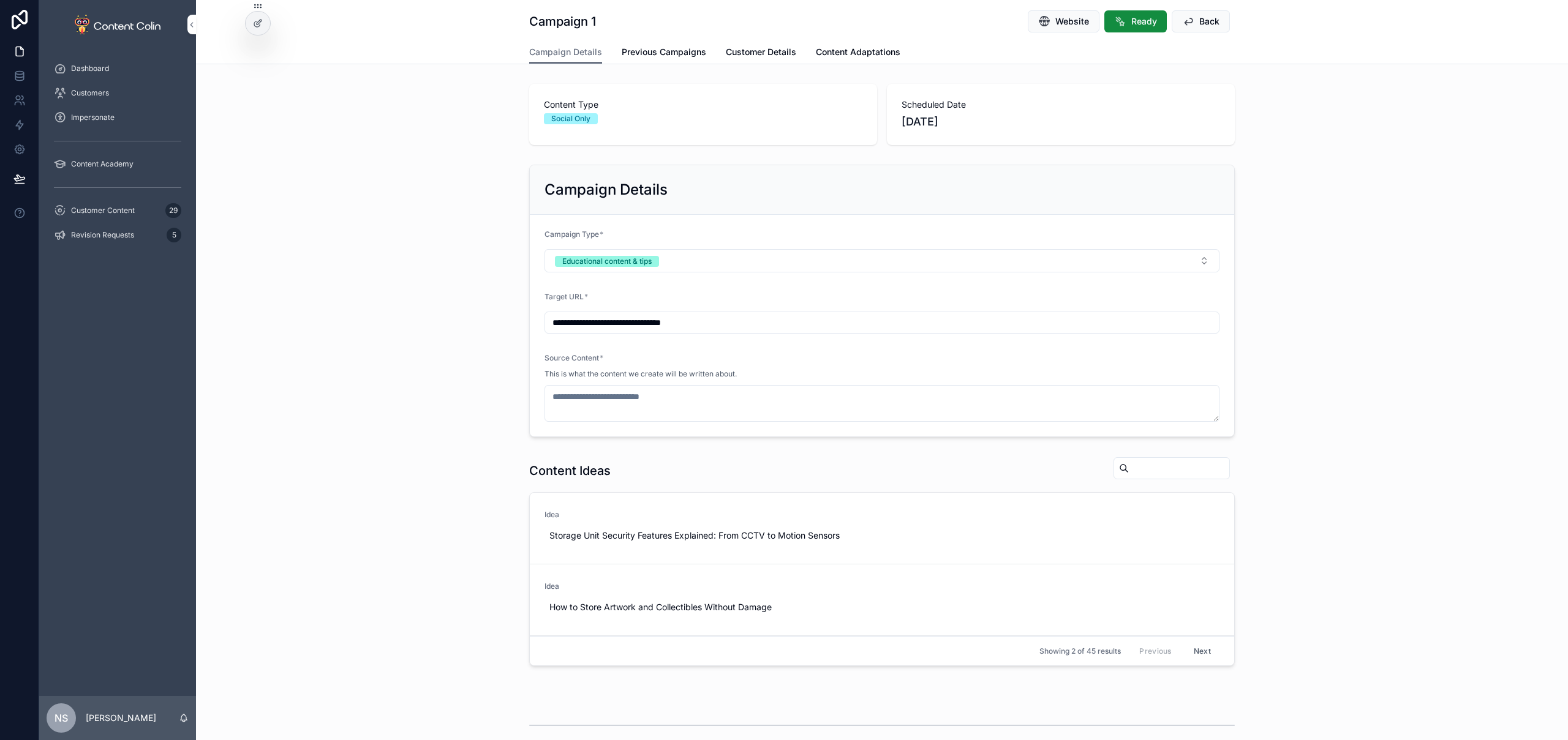
click at [0, 0] on span "Use This" at bounding box center [0, 0] width 0 height 0
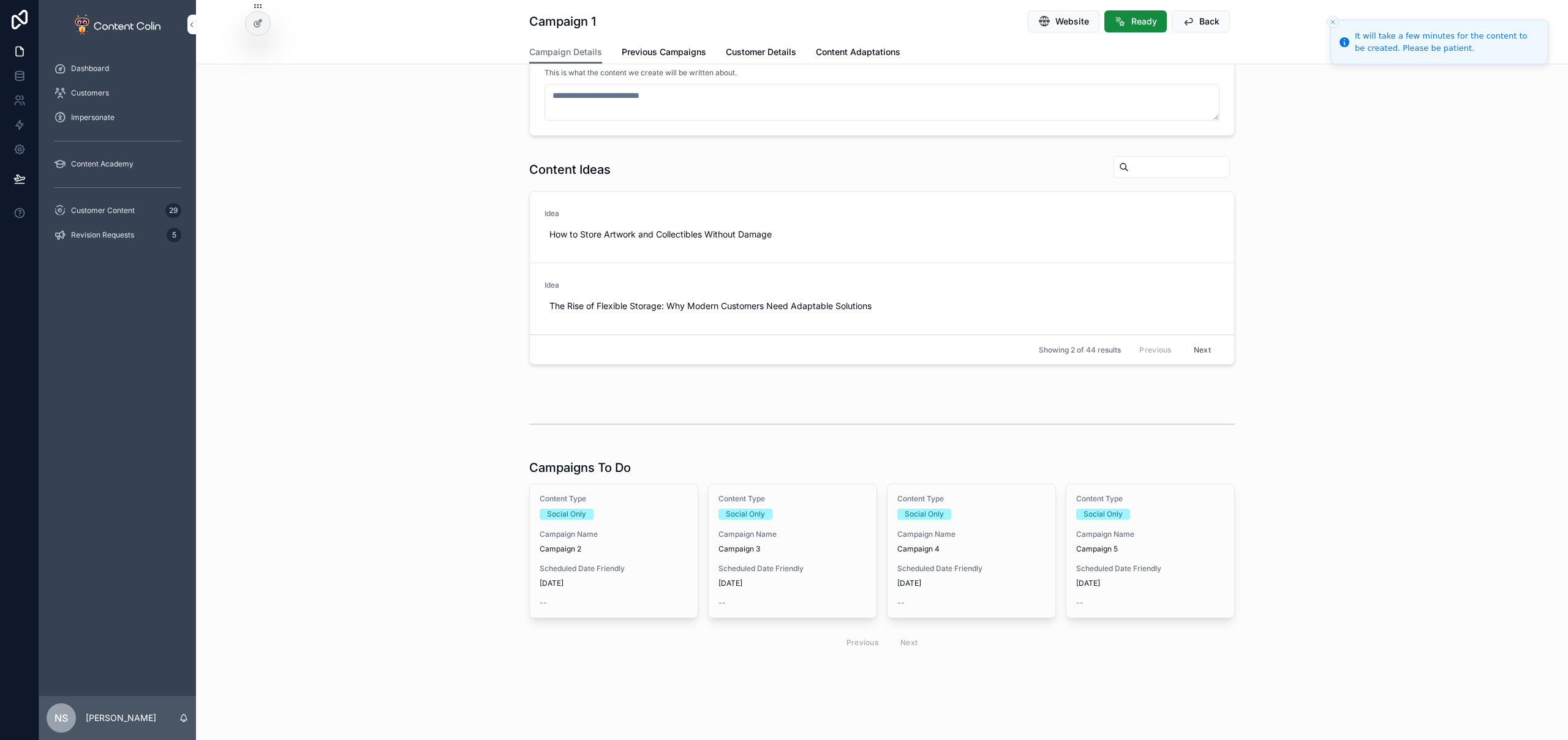
type textarea "**********"
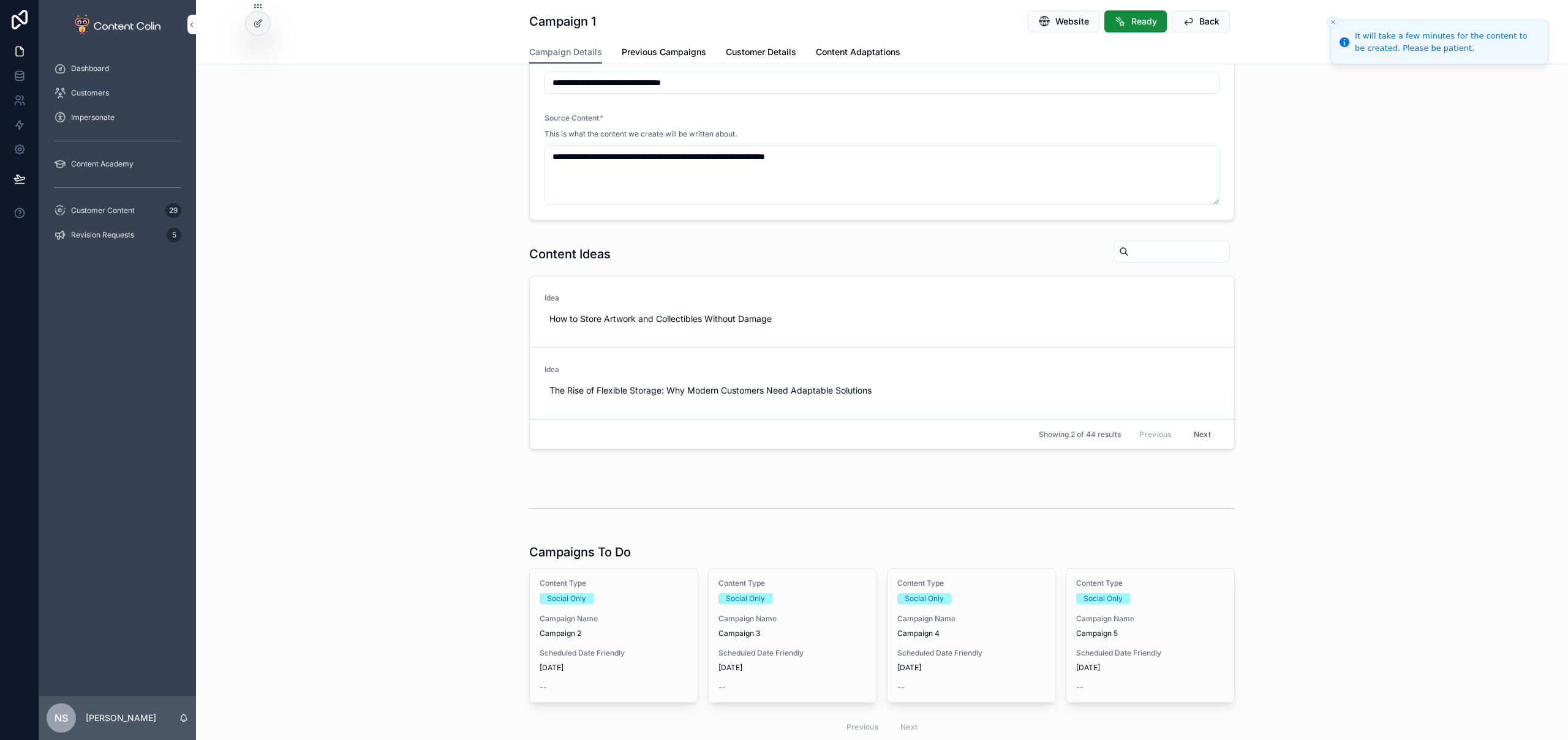
scroll to position [363, 0]
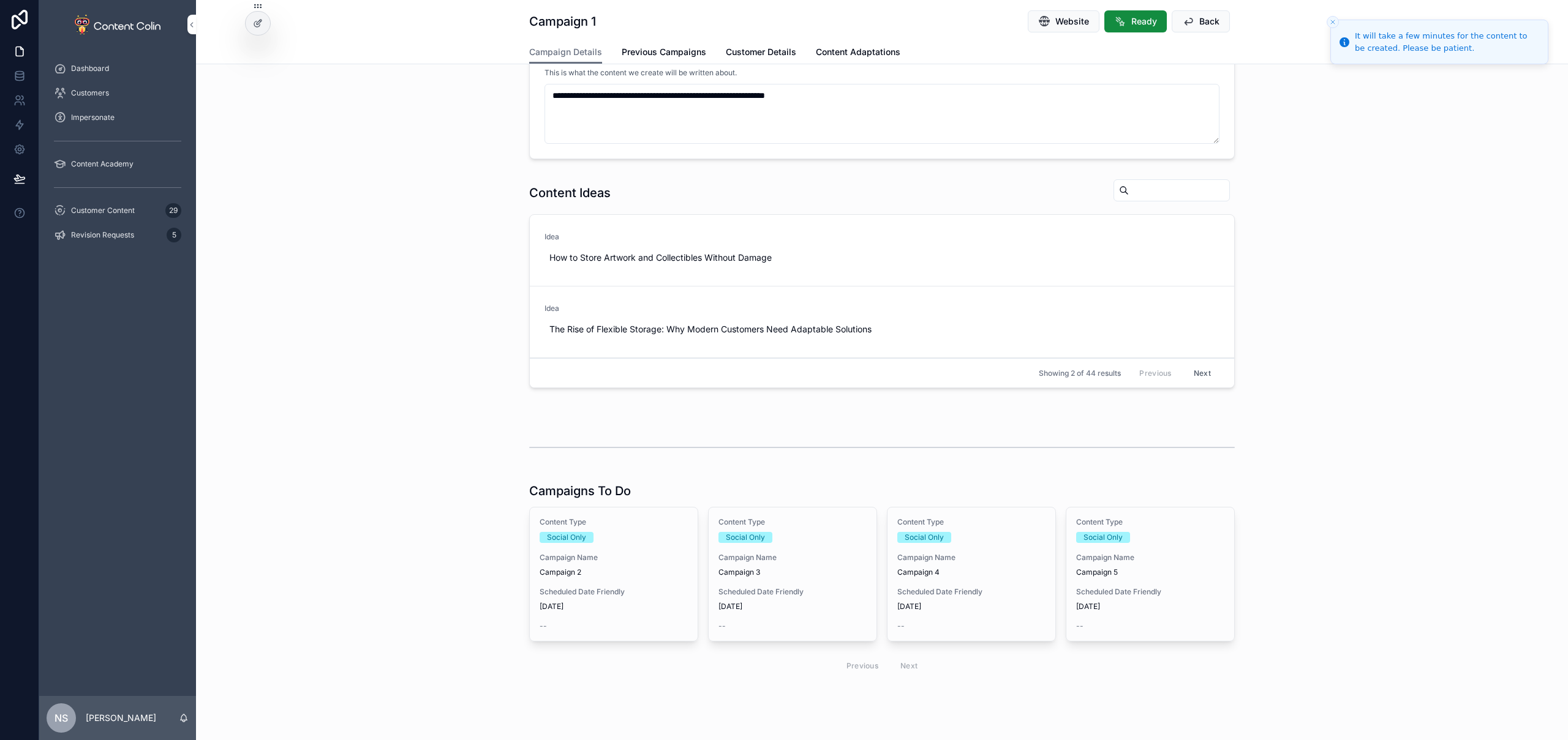
click at [642, 561] on span "Campaign Name" at bounding box center [613, 558] width 149 height 9
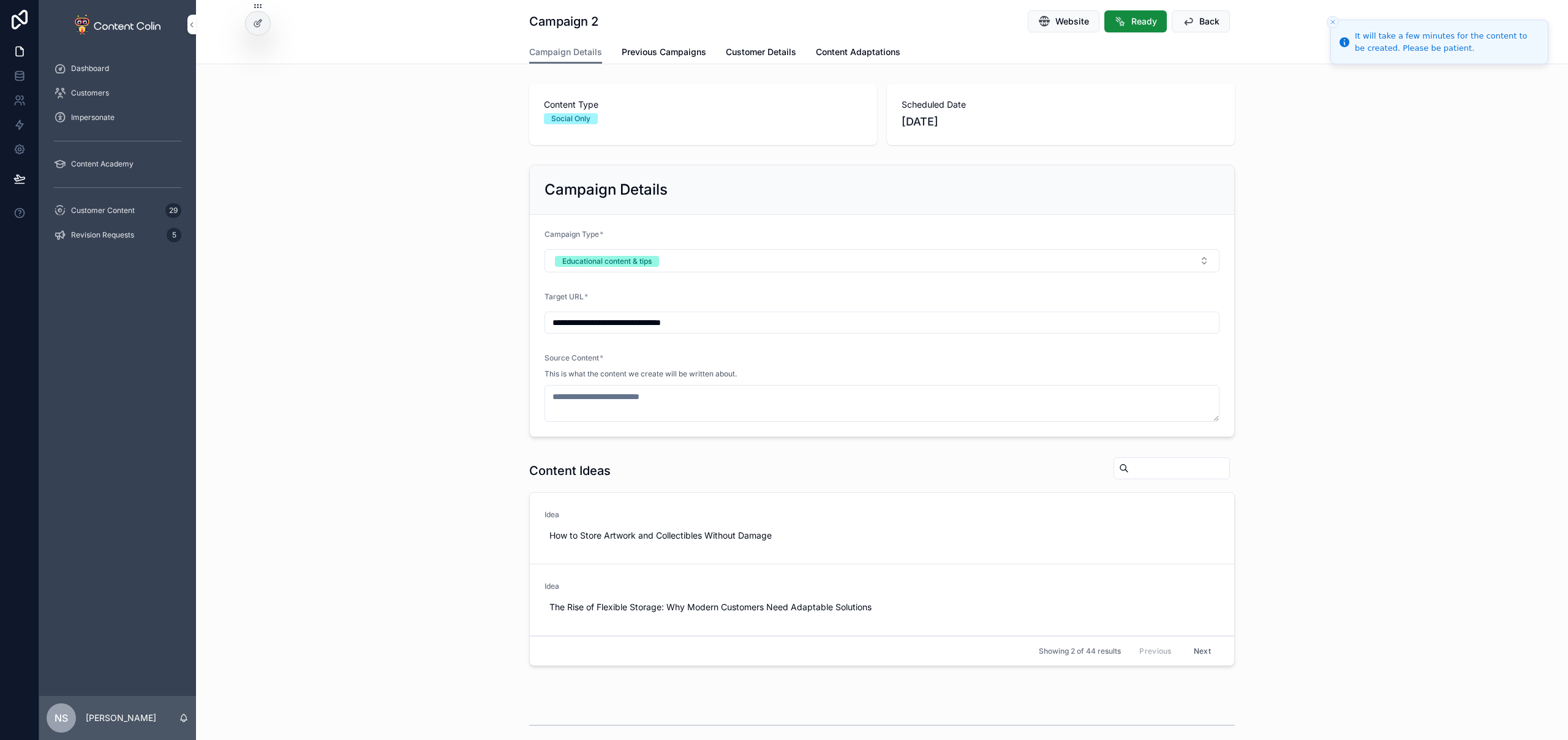
click at [0, 0] on span "Use This" at bounding box center [0, 0] width 0 height 0
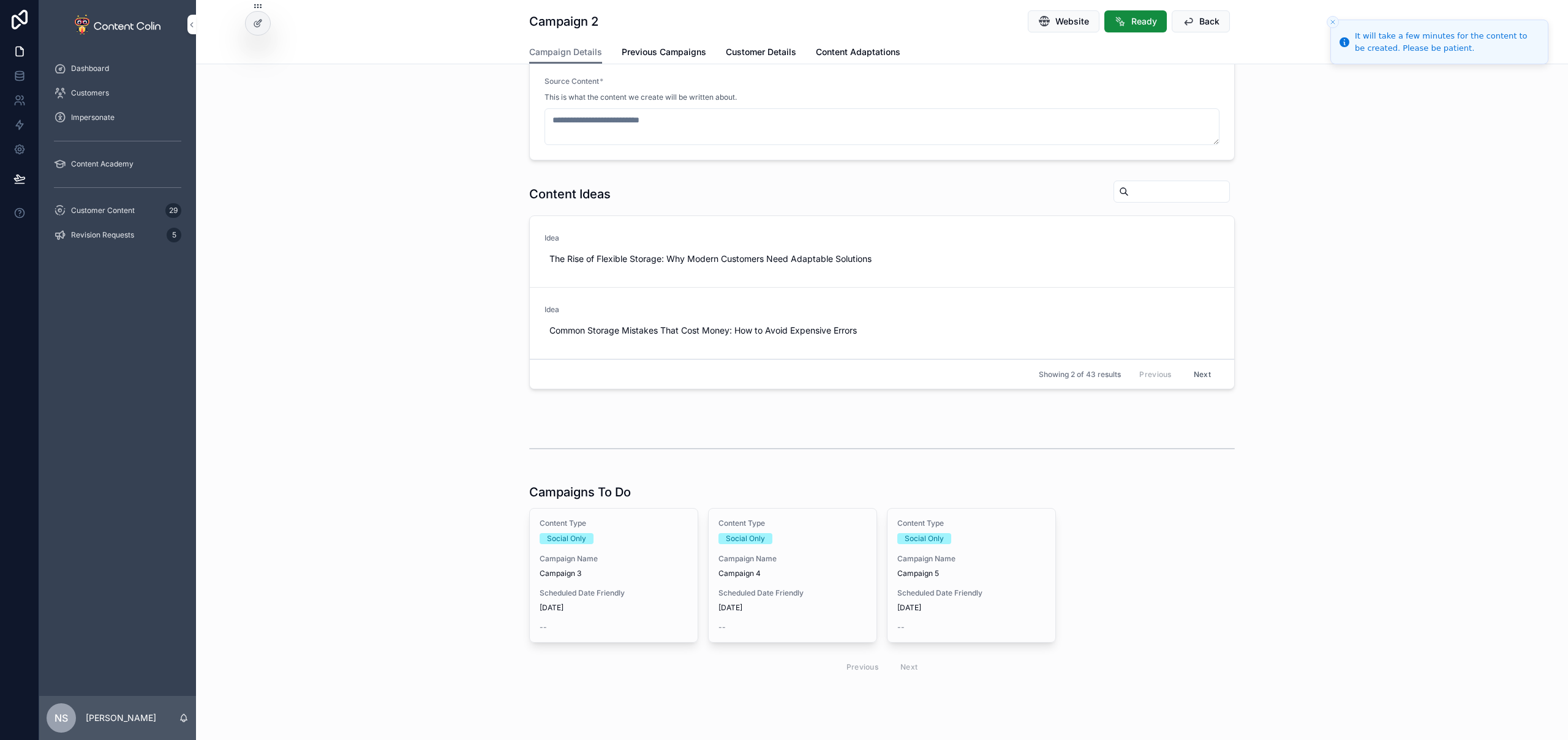
type textarea "**********"
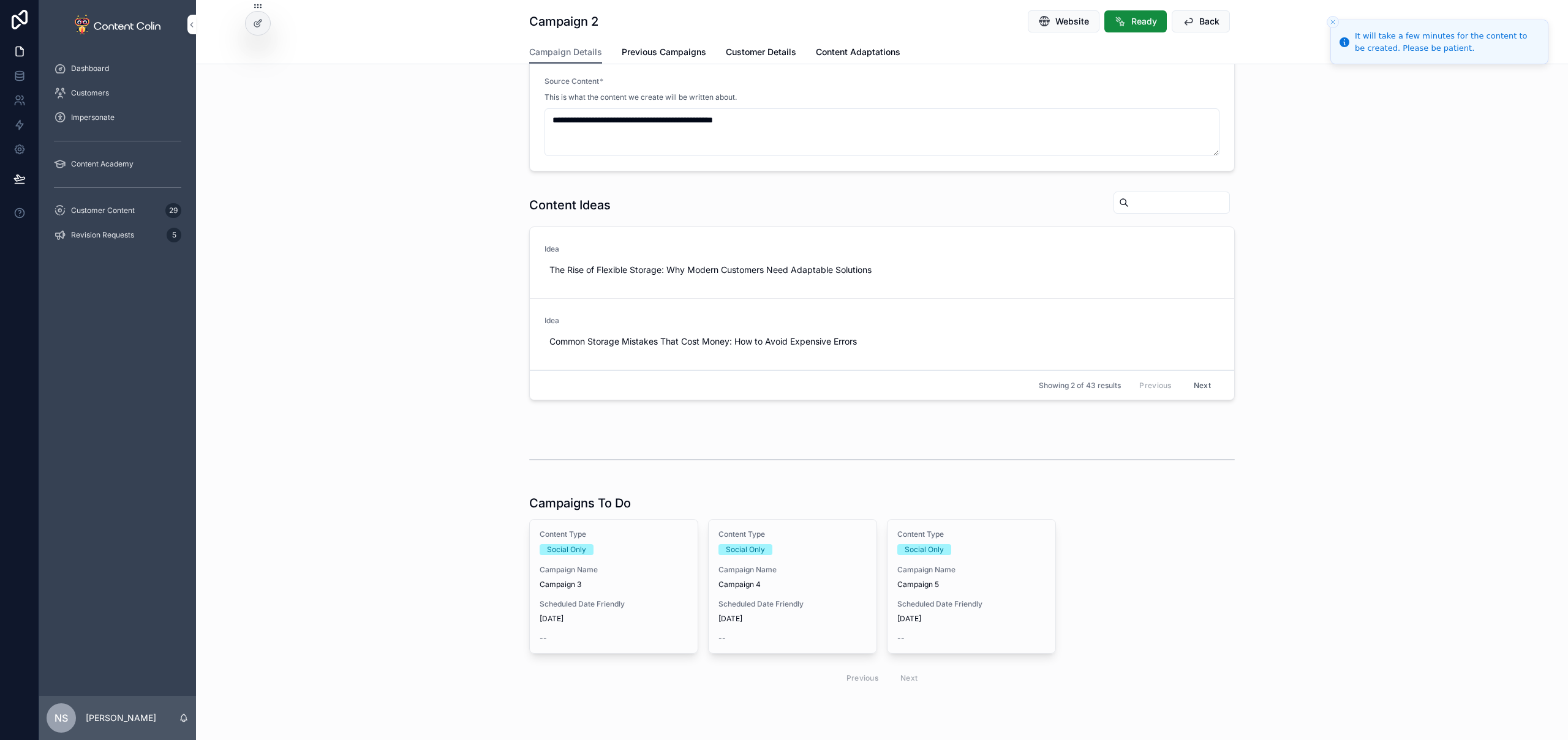
click at [611, 597] on div "Content Type Social Only Campaign Name Campaign 3 Scheduled Date Friendly 17th …" at bounding box center [614, 587] width 168 height 134
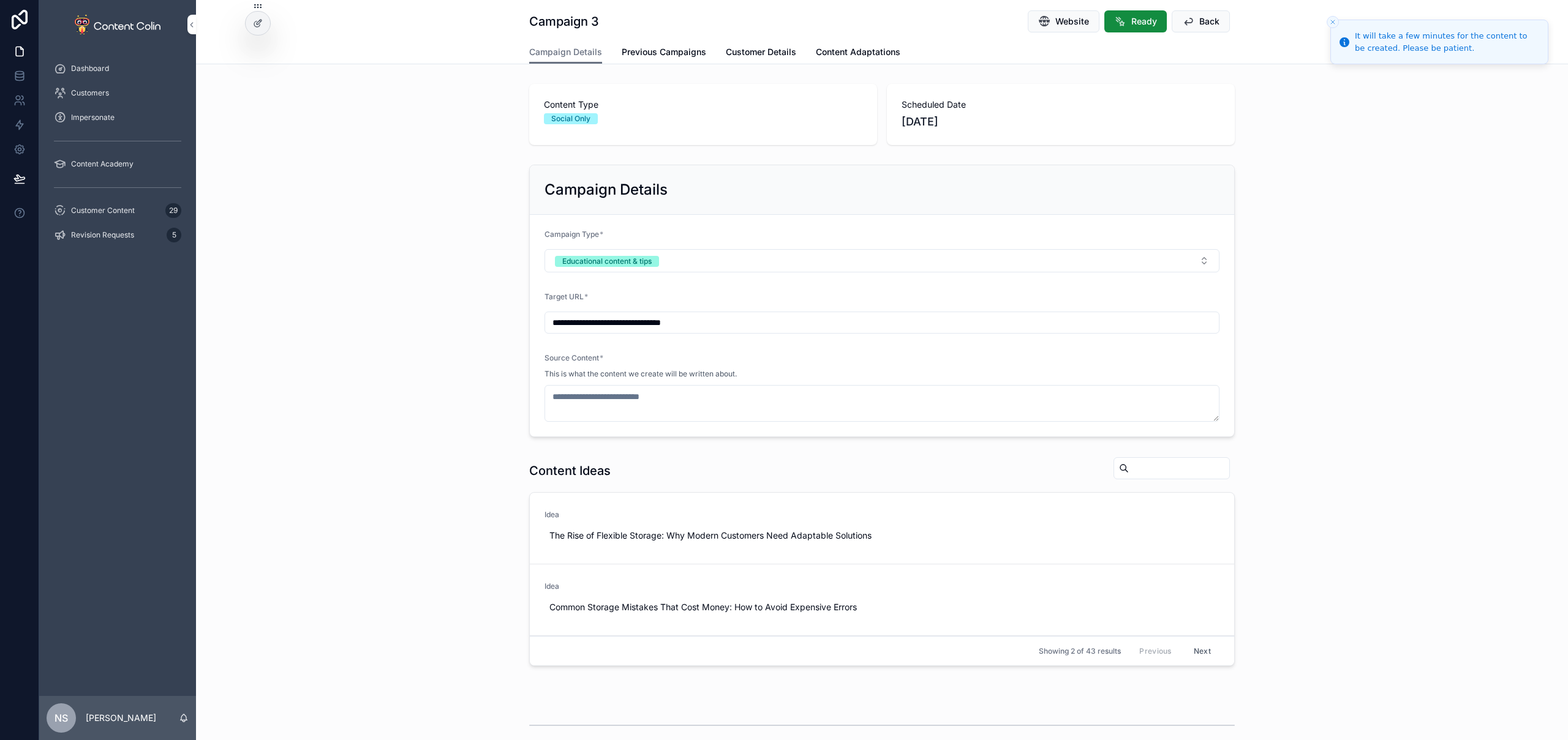
click at [0, 0] on span "Use This" at bounding box center [0, 0] width 0 height 0
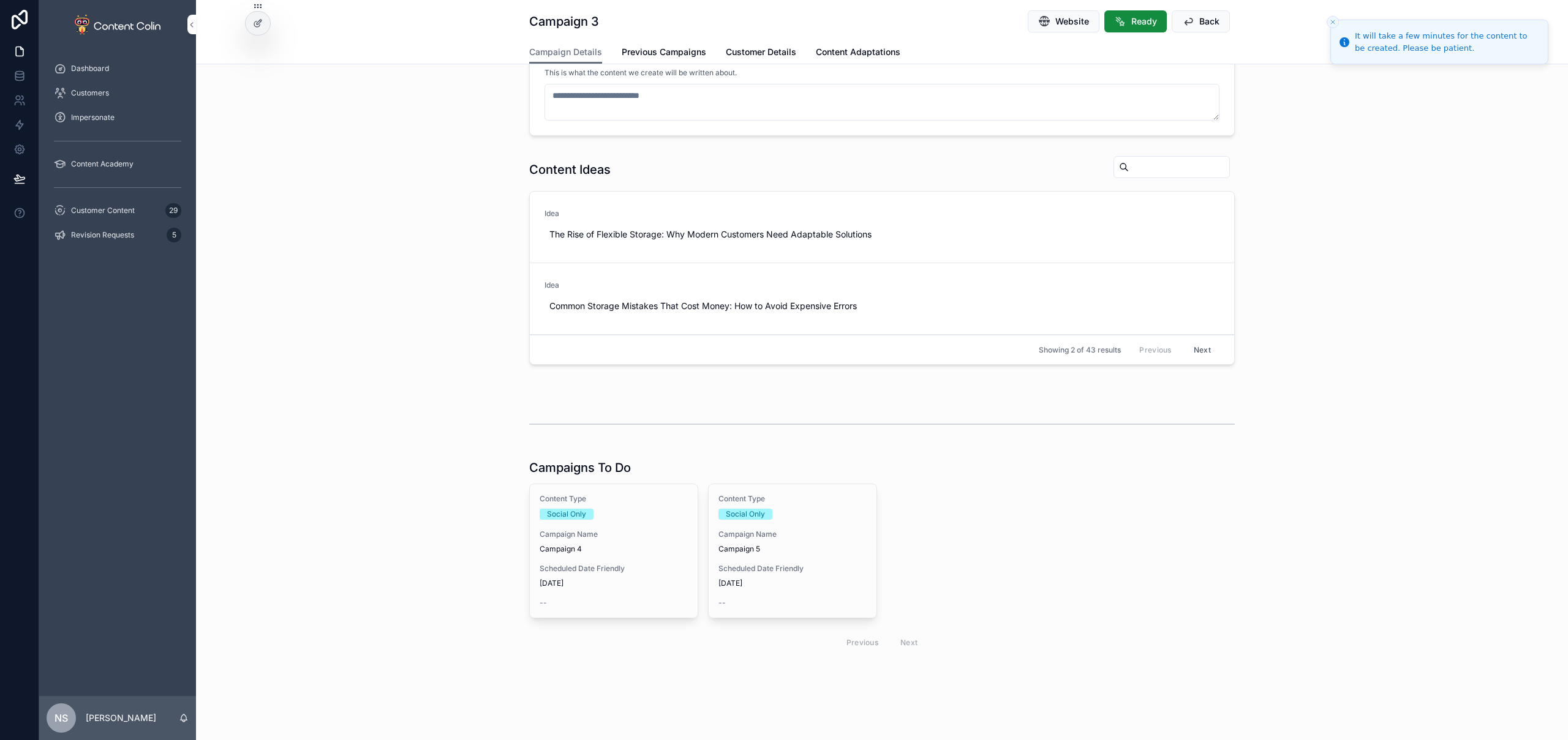
type textarea "**********"
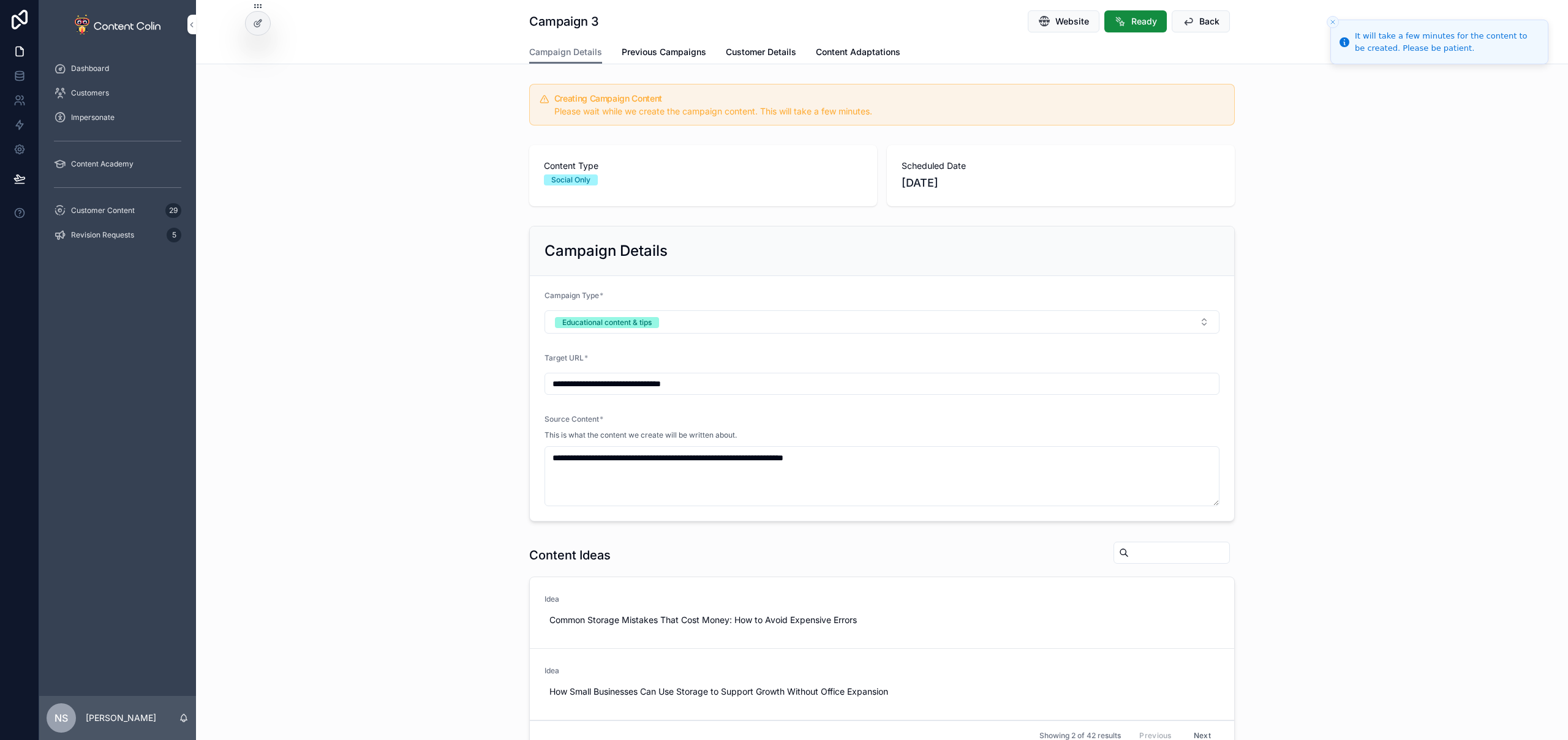
scroll to position [386, 0]
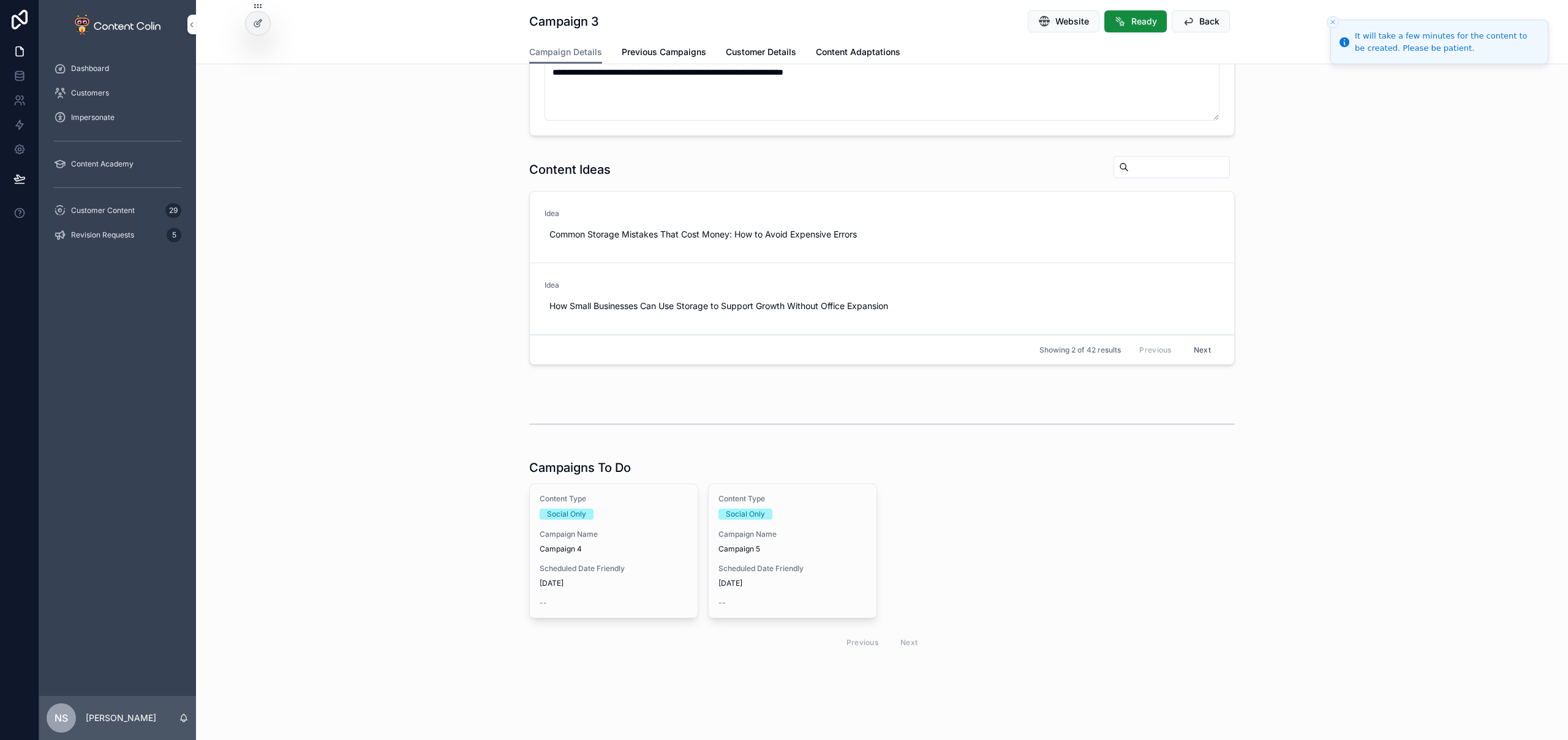
click at [642, 531] on span "Campaign Name" at bounding box center [613, 534] width 149 height 9
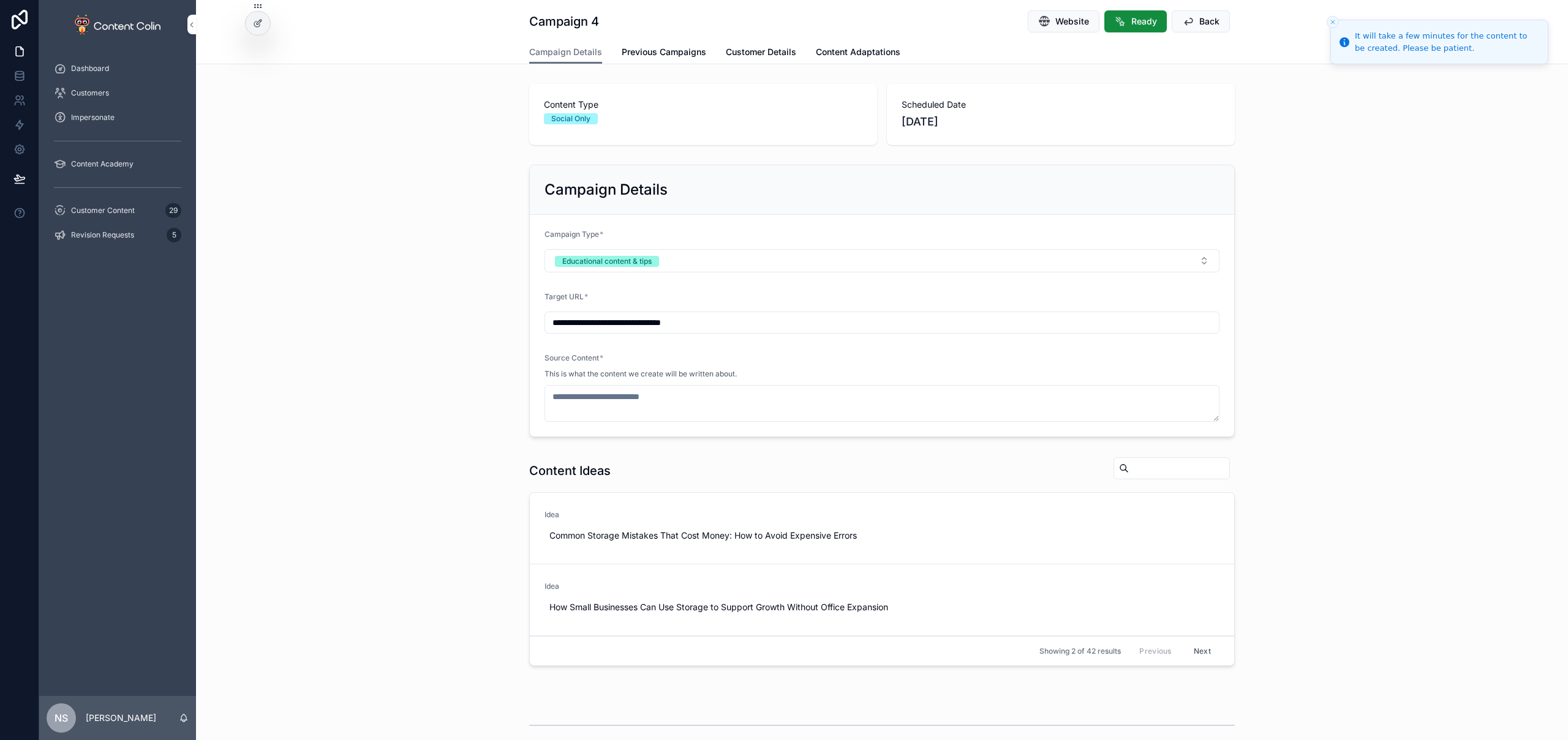
click at [0, 0] on span "Use This" at bounding box center [0, 0] width 0 height 0
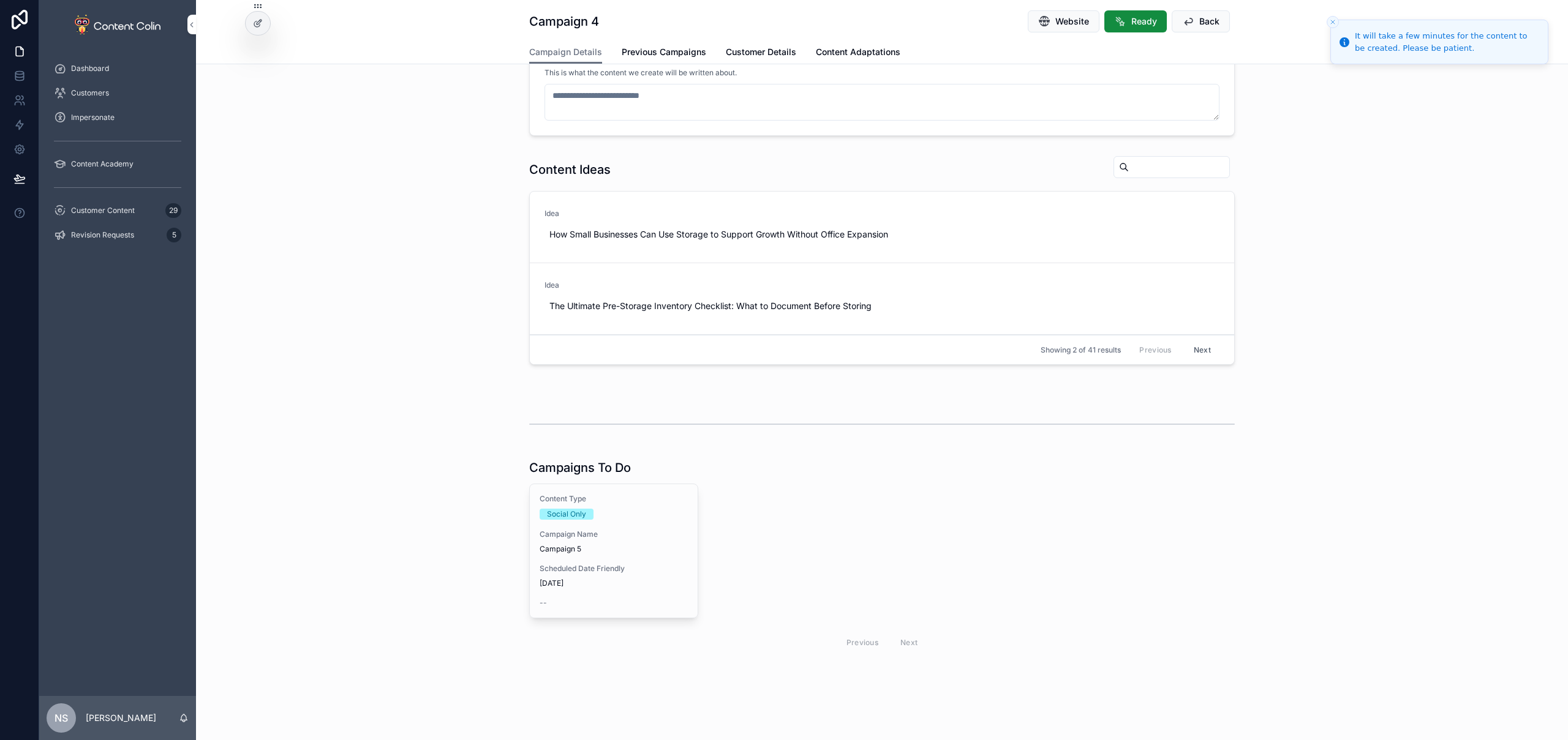
click at [582, 600] on div "--" at bounding box center [613, 603] width 149 height 9
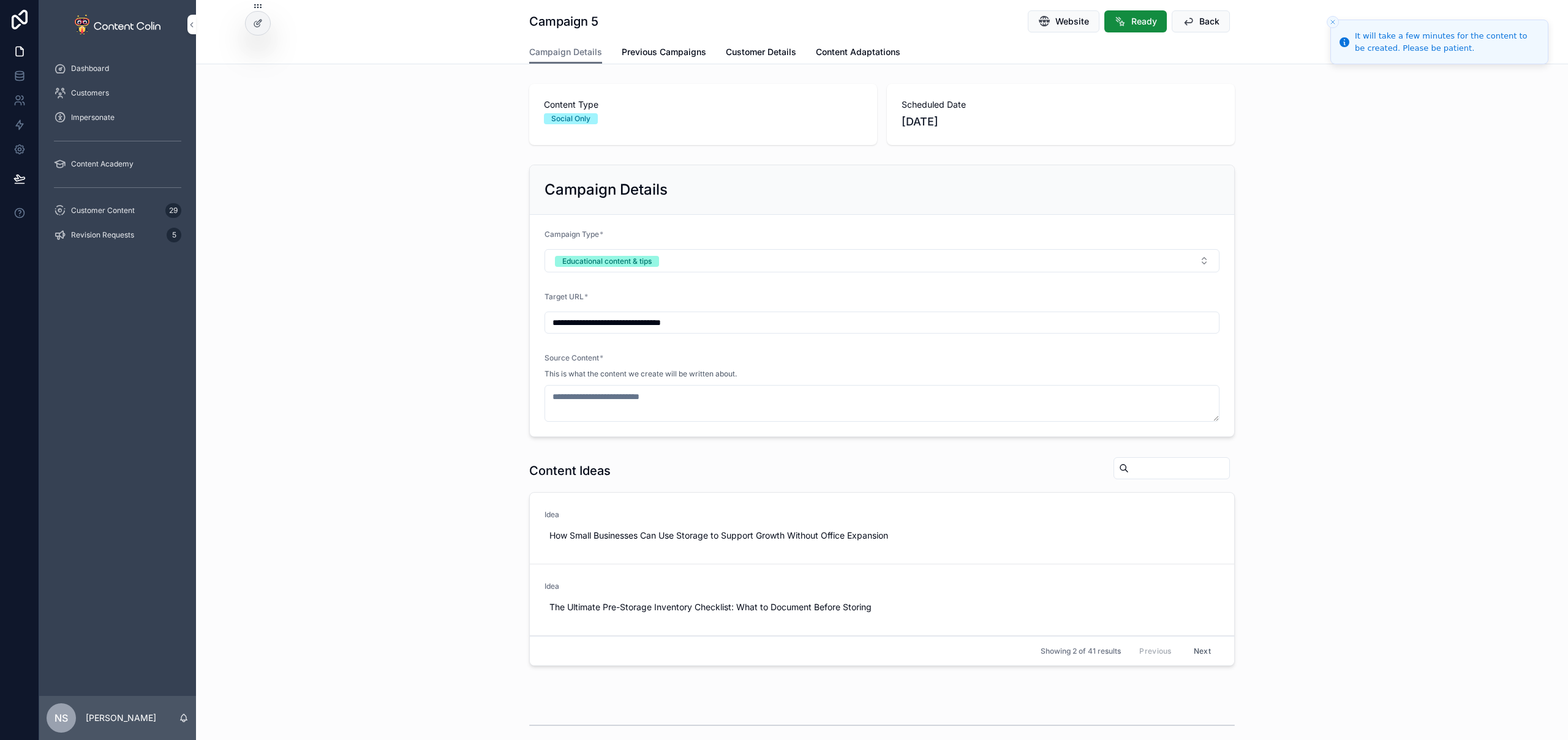
click at [0, 0] on span "Use This" at bounding box center [0, 0] width 0 height 0
click at [119, 212] on span "Customer Content" at bounding box center [103, 210] width 64 height 9
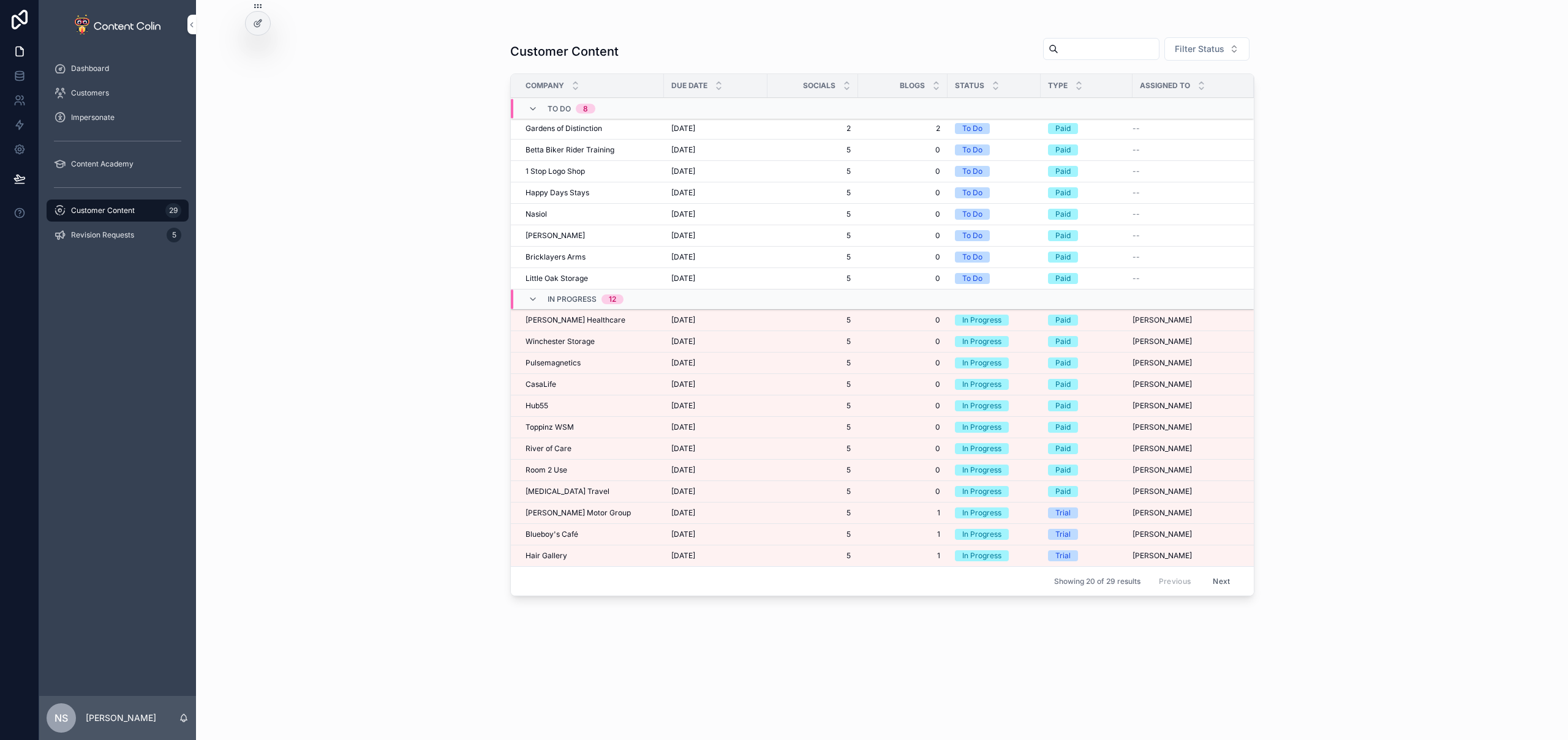
click at [566, 362] on span "Pulsemagnetics" at bounding box center [552, 363] width 55 height 9
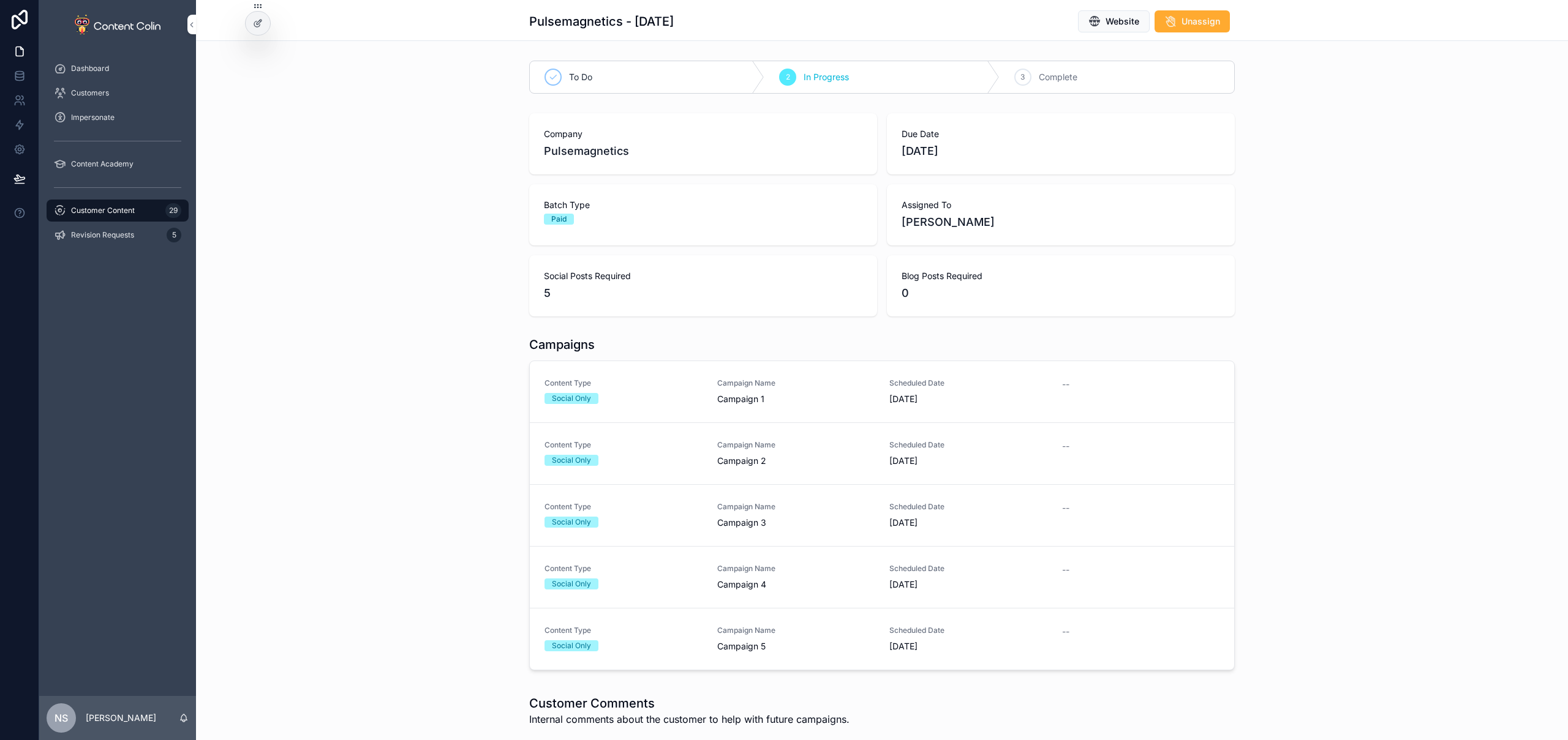
click at [753, 397] on span "Campaign 1" at bounding box center [796, 399] width 158 height 12
